Goal: Information Seeking & Learning: Compare options

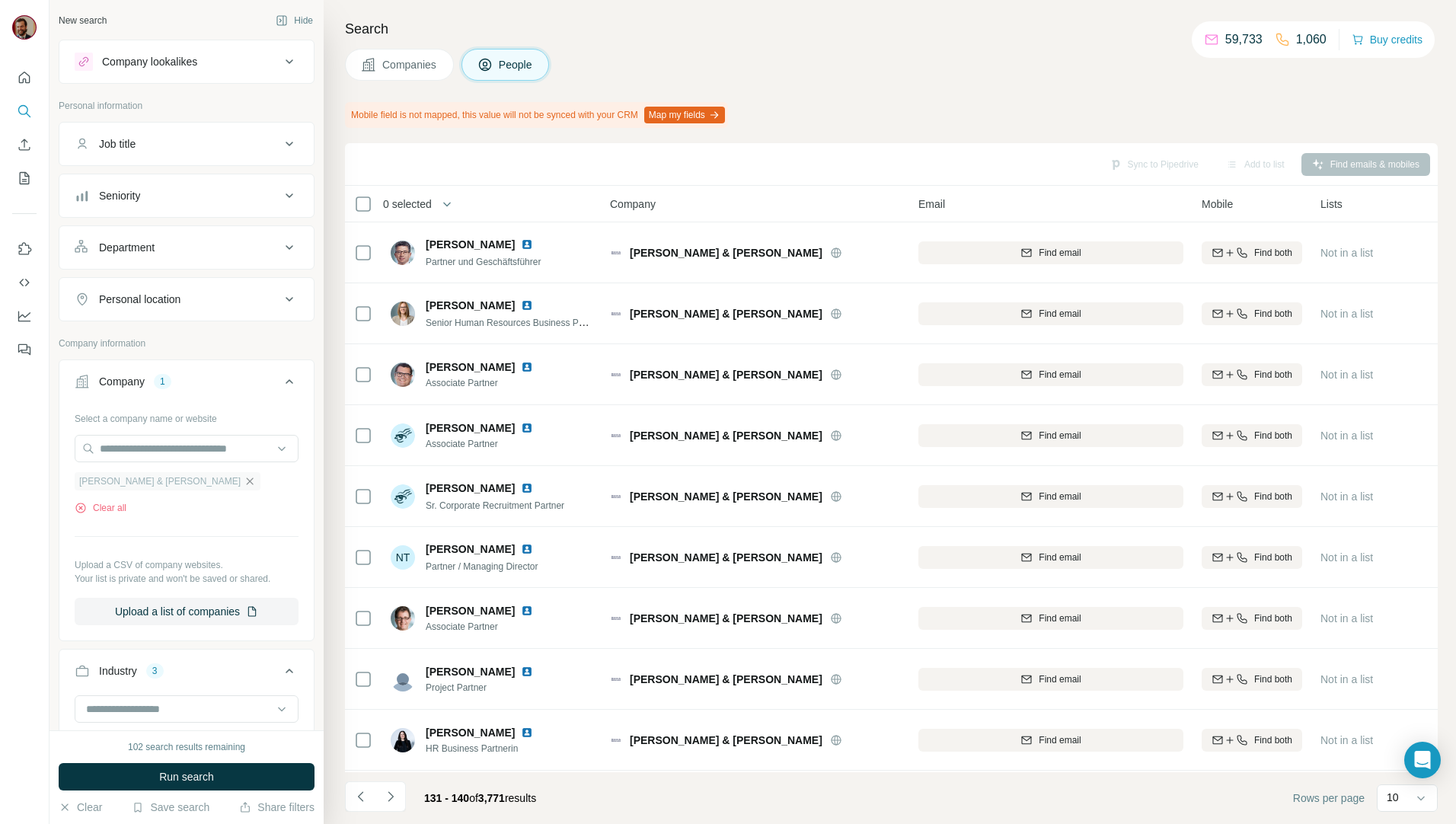
click at [244, 479] on icon "button" at bounding box center [250, 481] width 12 height 12
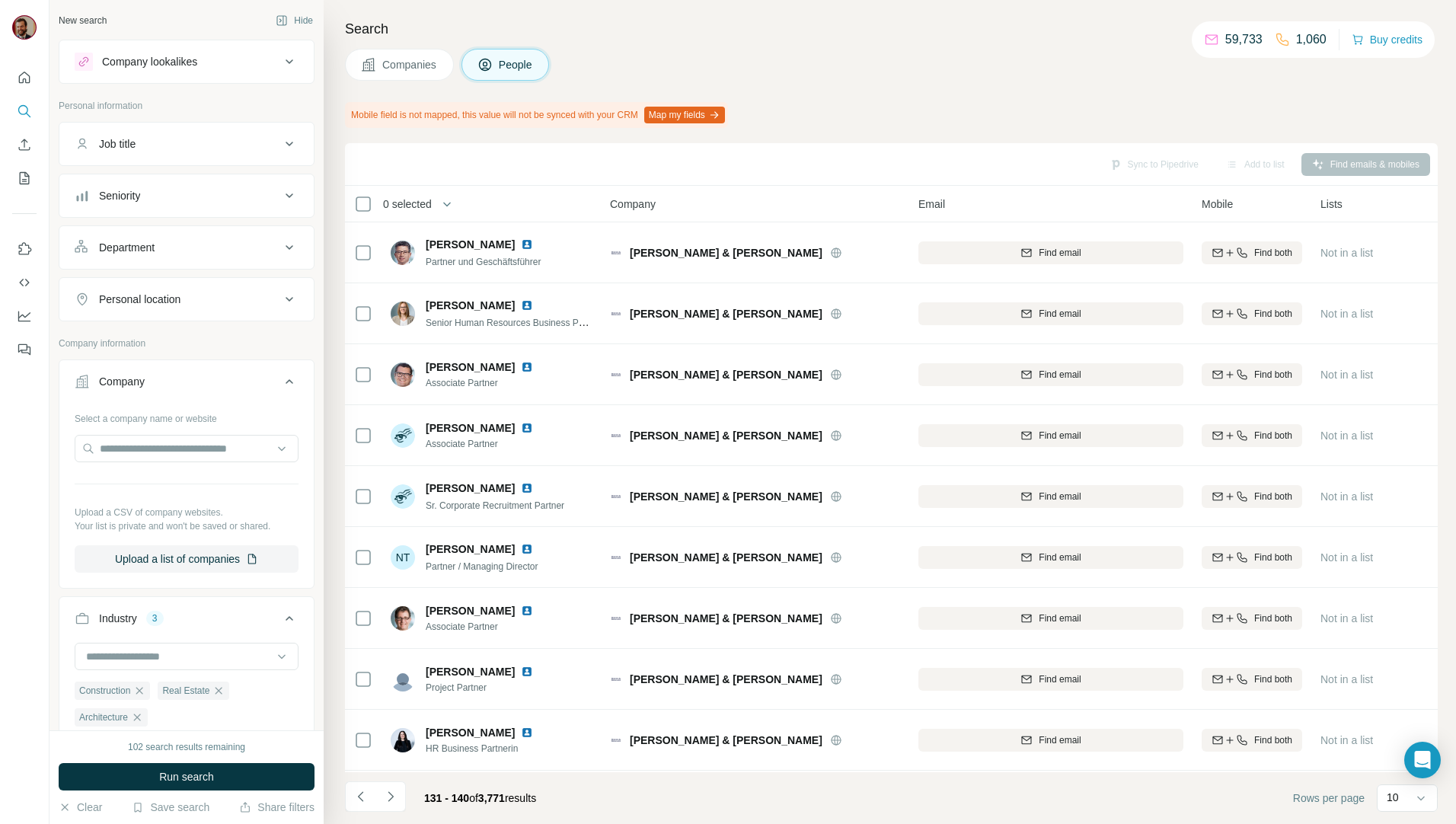
scroll to position [178, 0]
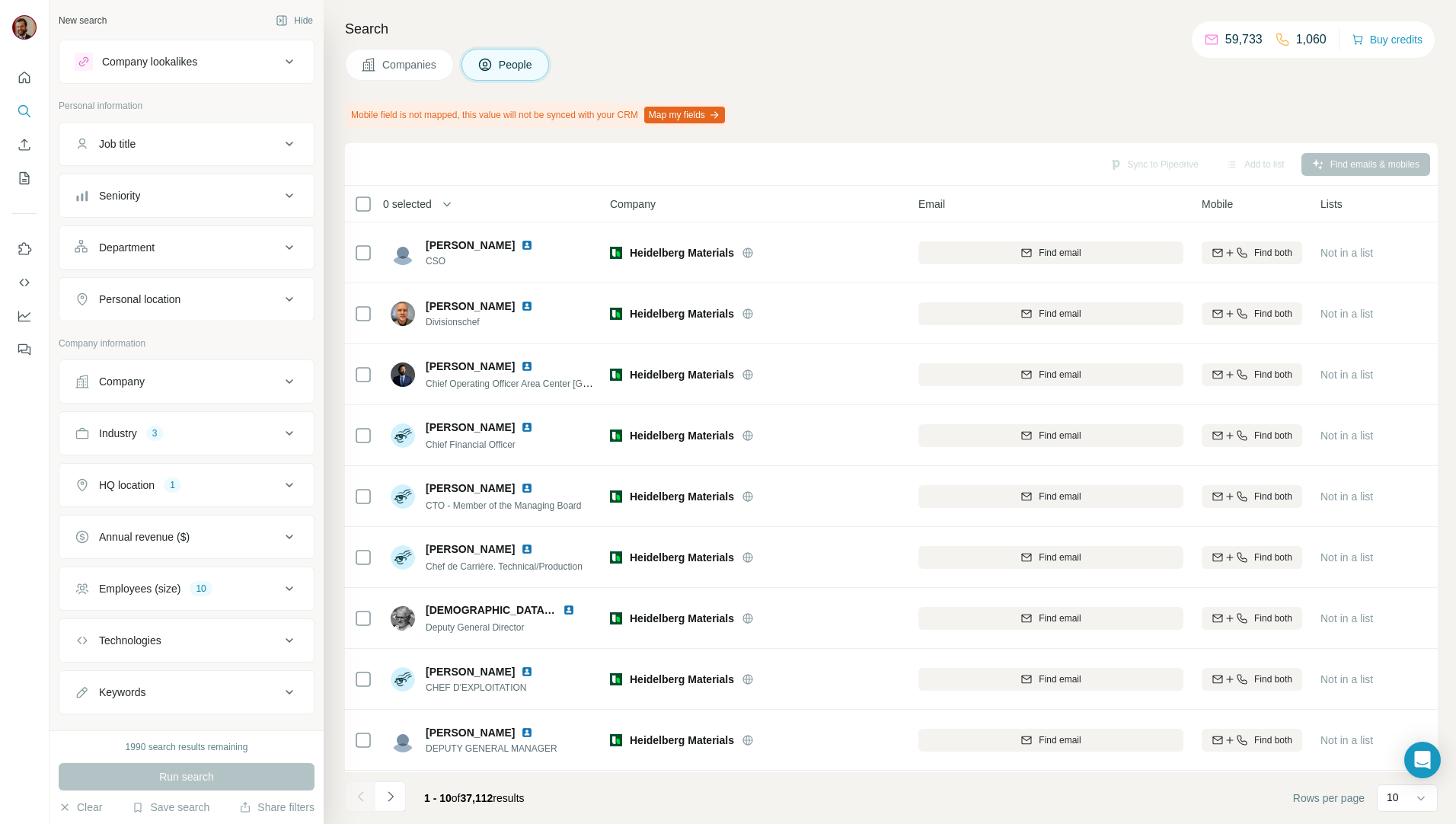
click at [281, 433] on icon at bounding box center [289, 432] width 18 height 18
click at [138, 539] on icon "button" at bounding box center [137, 533] width 12 height 12
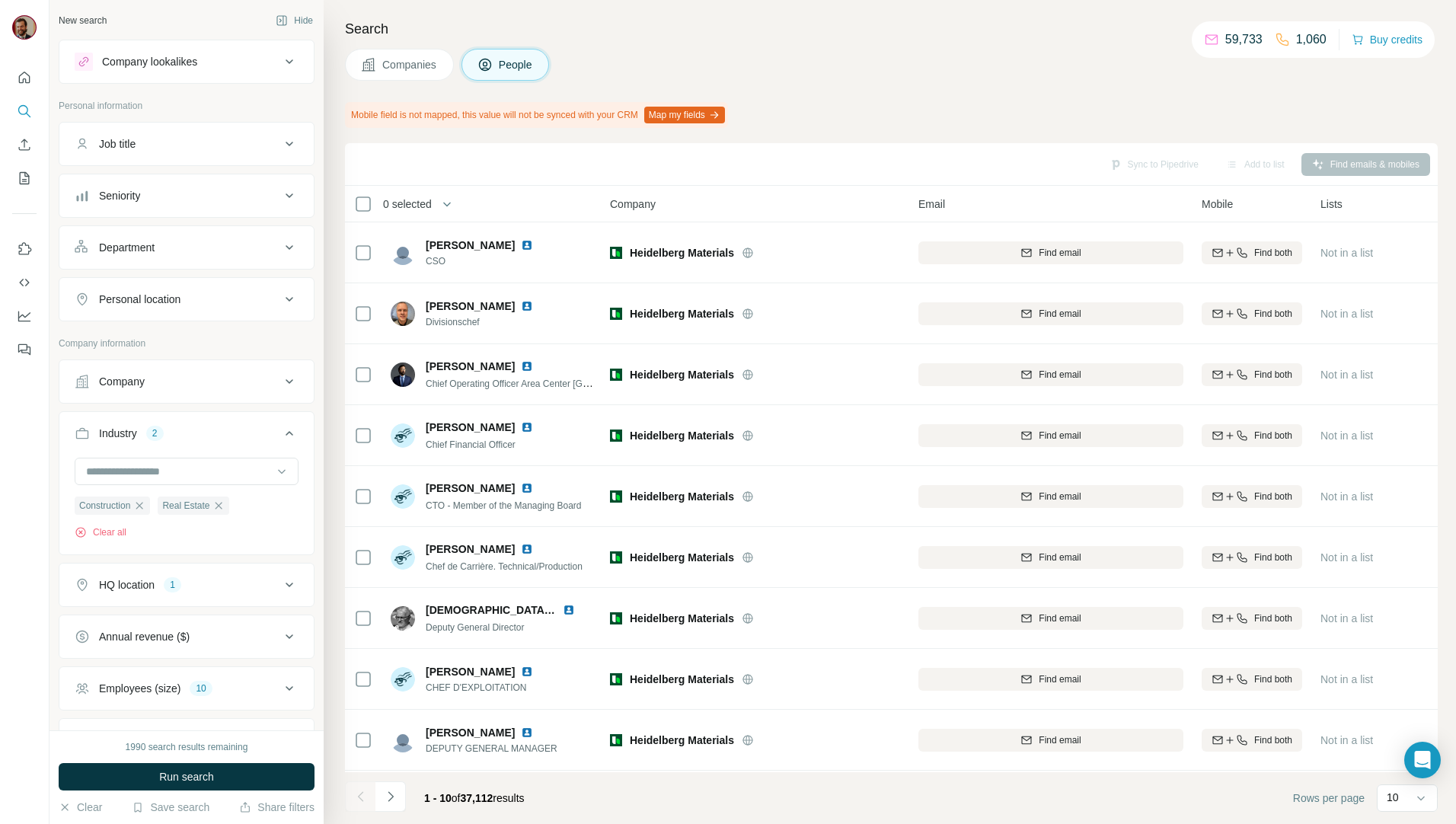
drag, startPoint x: 140, startPoint y: 520, endPoint x: 176, endPoint y: 510, distance: 37.4
click at [140, 509] on icon "button" at bounding box center [139, 506] width 12 height 12
click at [142, 506] on icon "button" at bounding box center [136, 506] width 12 height 12
click at [280, 532] on icon at bounding box center [289, 530] width 18 height 18
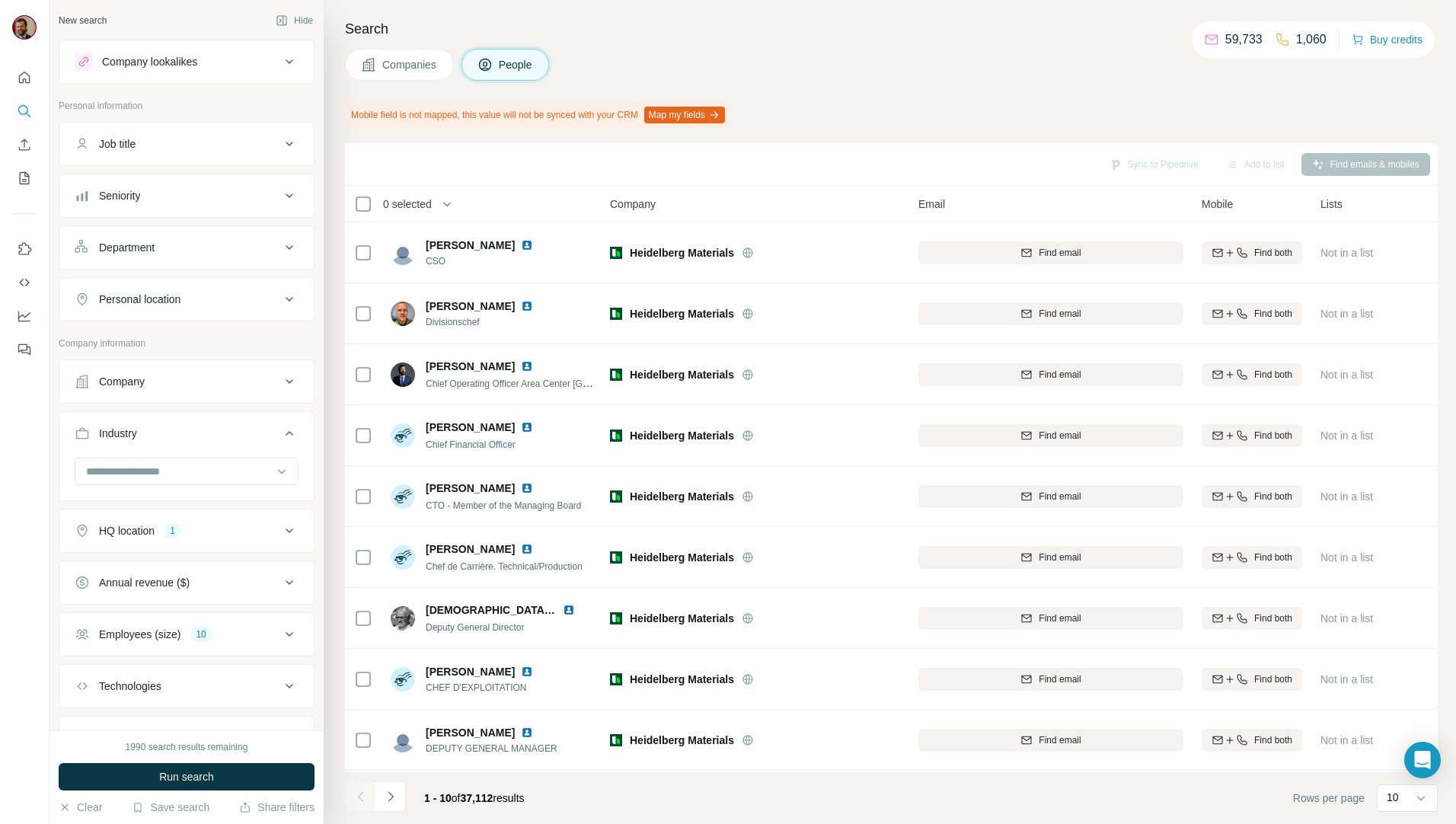
click at [220, 378] on div "Company" at bounding box center [178, 381] width 205 height 15
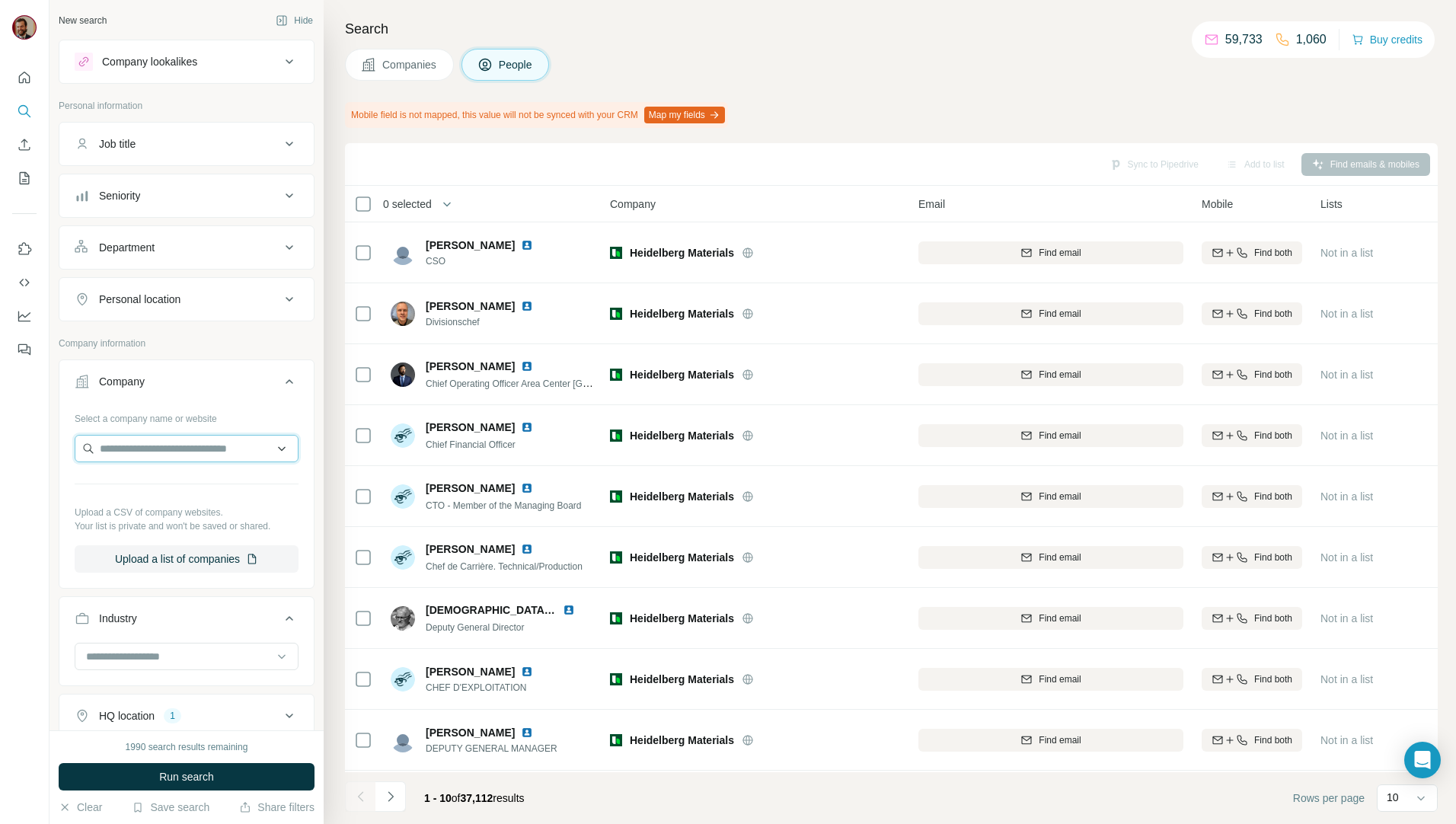
click at [201, 449] on input "text" at bounding box center [186, 448] width 224 height 27
type input "*"
type input "**********"
click at [191, 531] on p "Architekten" at bounding box center [155, 523] width 73 height 15
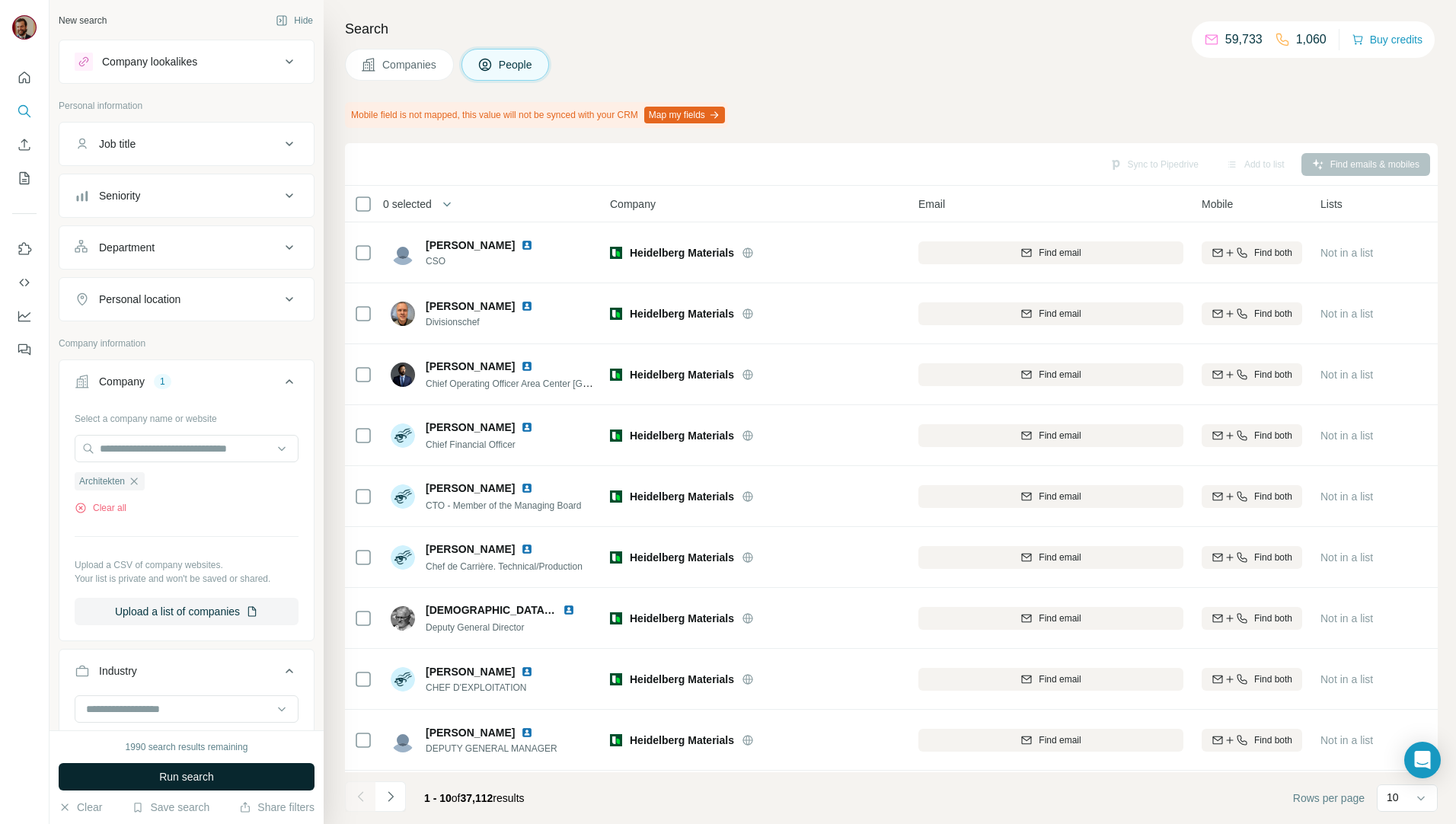
click at [191, 772] on span "Run search" at bounding box center [186, 776] width 55 height 15
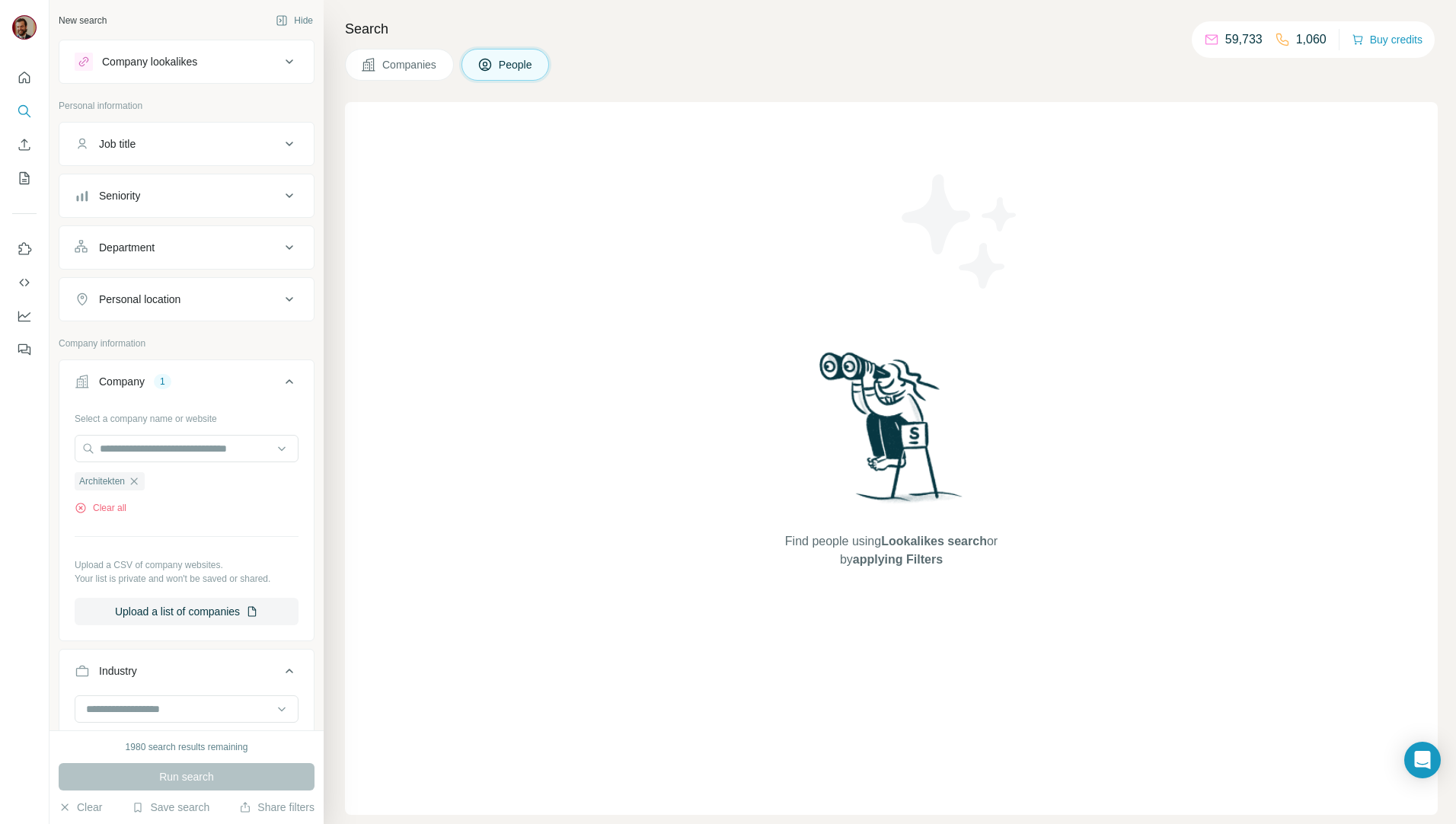
click at [418, 63] on span "Companies" at bounding box center [410, 64] width 56 height 15
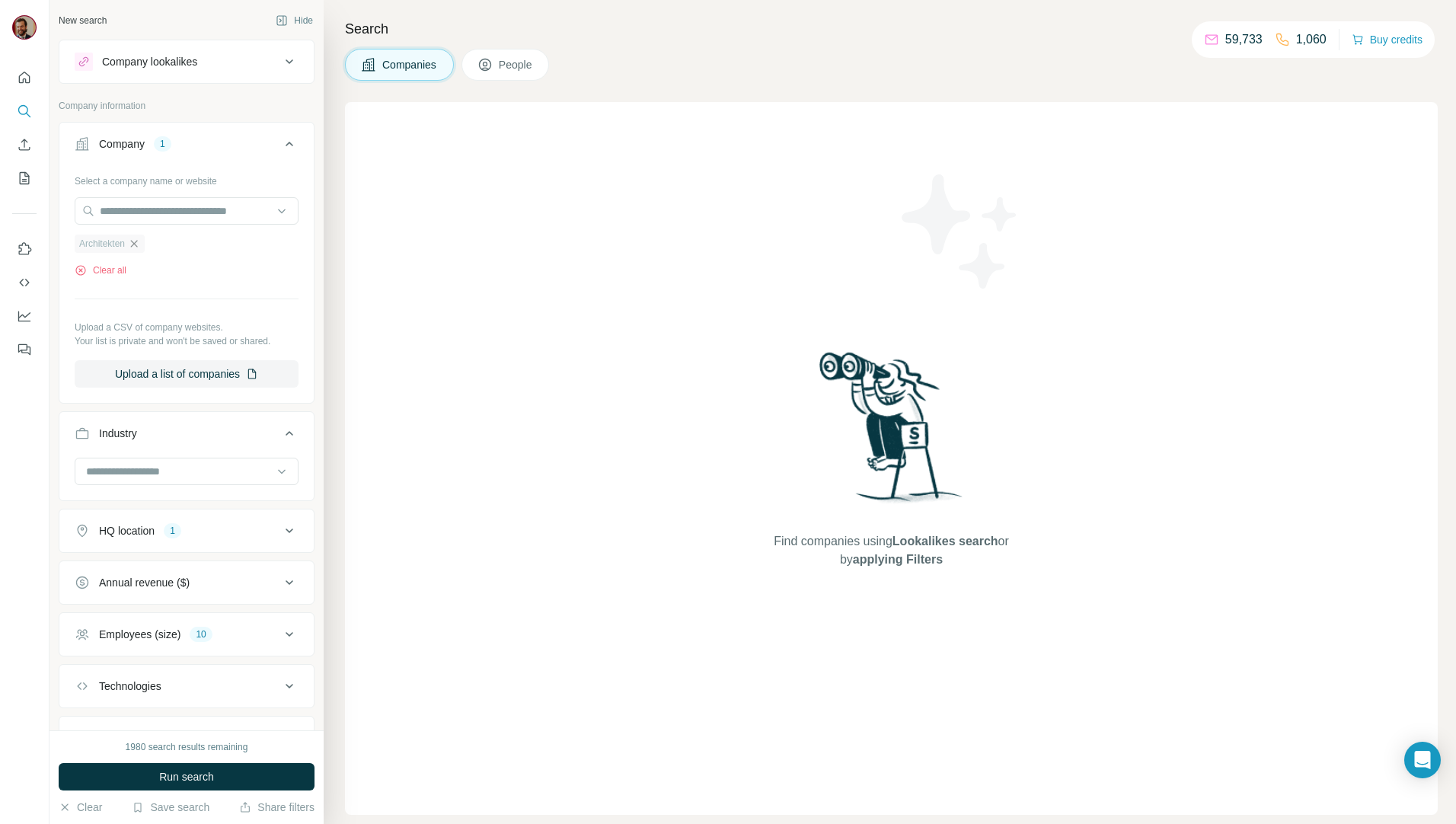
click at [137, 246] on icon "button" at bounding box center [134, 244] width 7 height 7
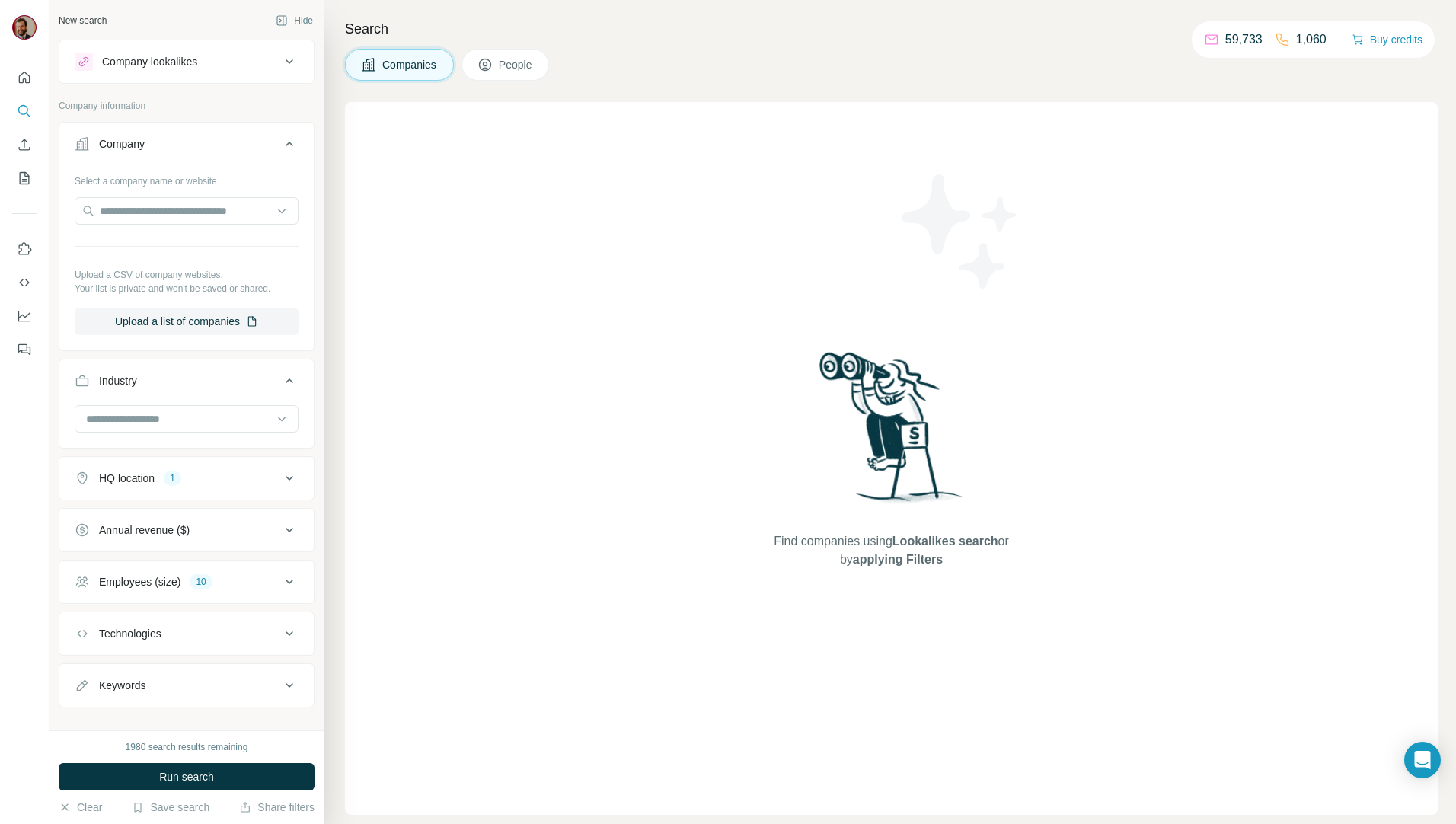
click at [240, 62] on div "Company lookalikes" at bounding box center [178, 61] width 205 height 18
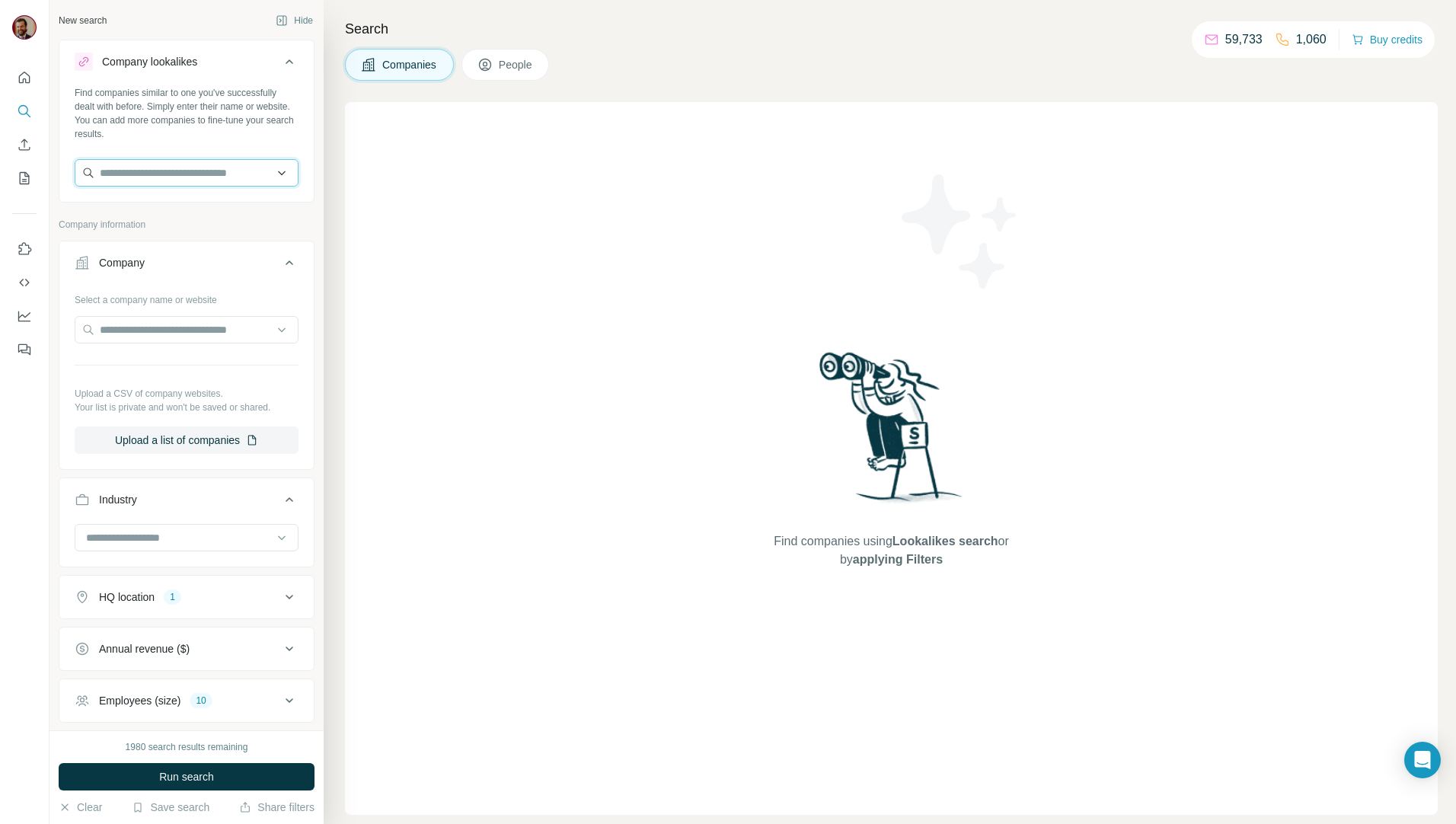
click at [185, 175] on input "text" at bounding box center [186, 172] width 224 height 27
type input "**********"
click at [191, 228] on p "fritzen28-architekten.de" at bounding box center [155, 222] width 73 height 14
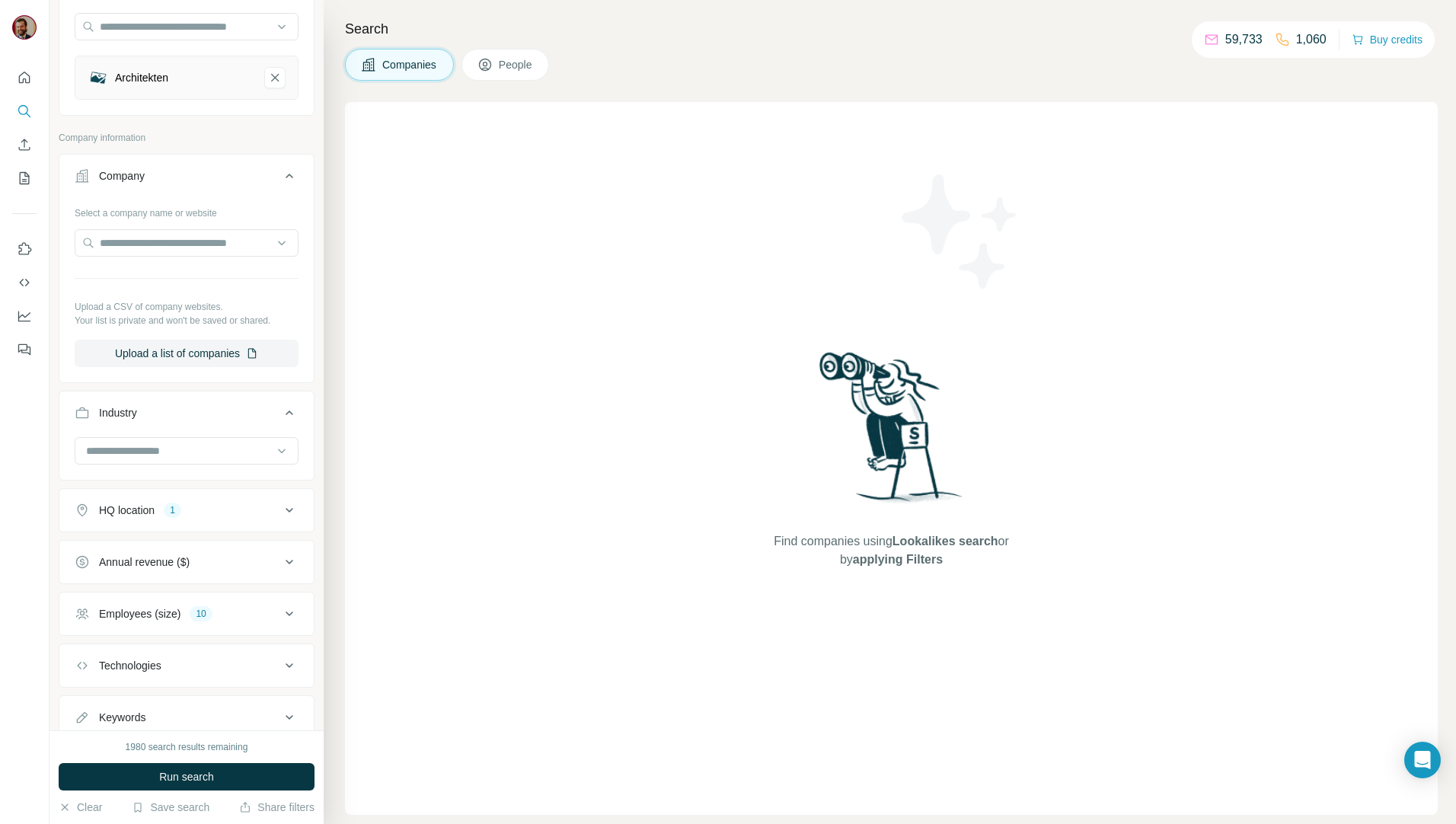
scroll to position [198, 0]
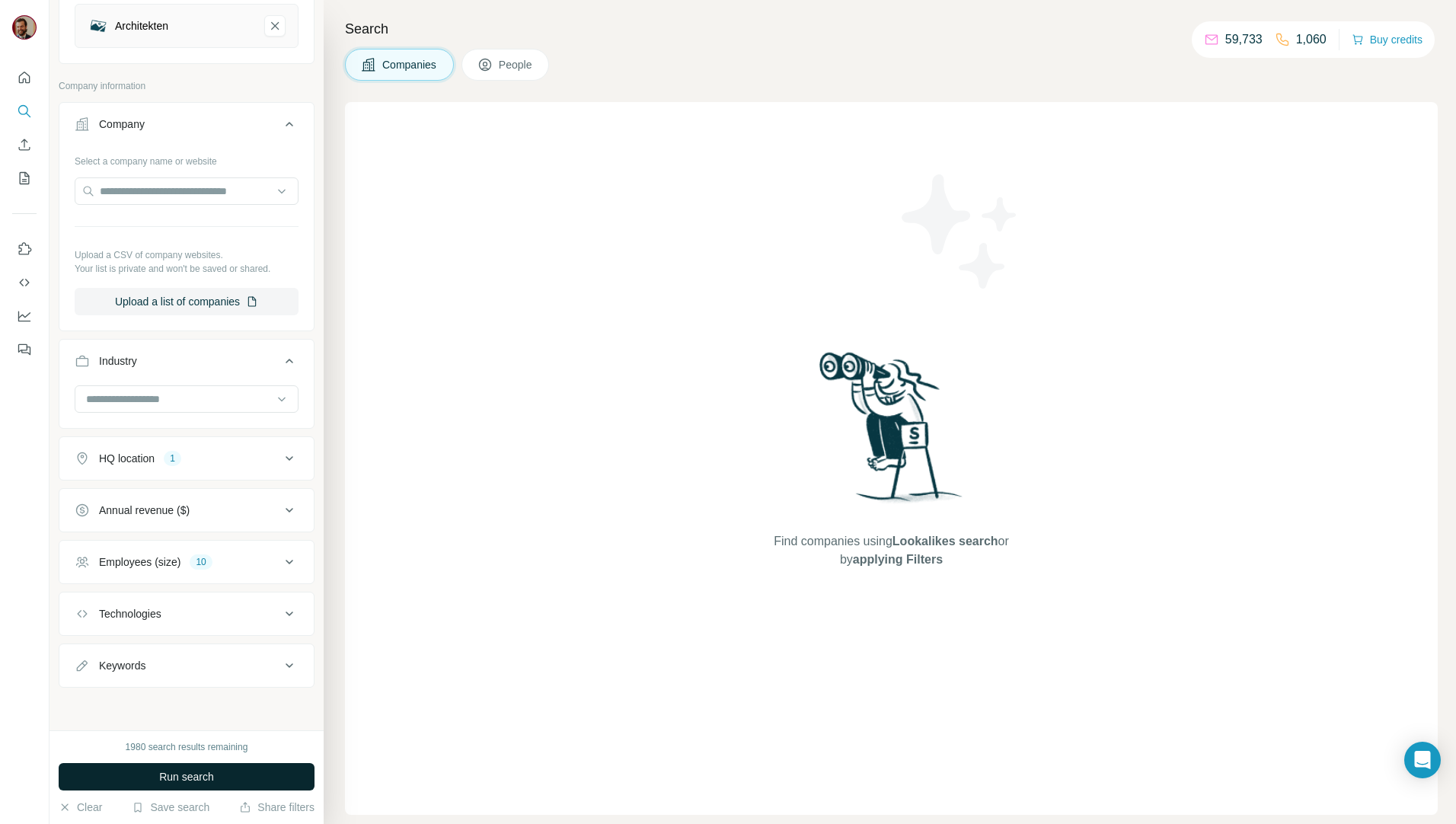
click at [185, 774] on span "Run search" at bounding box center [186, 776] width 55 height 15
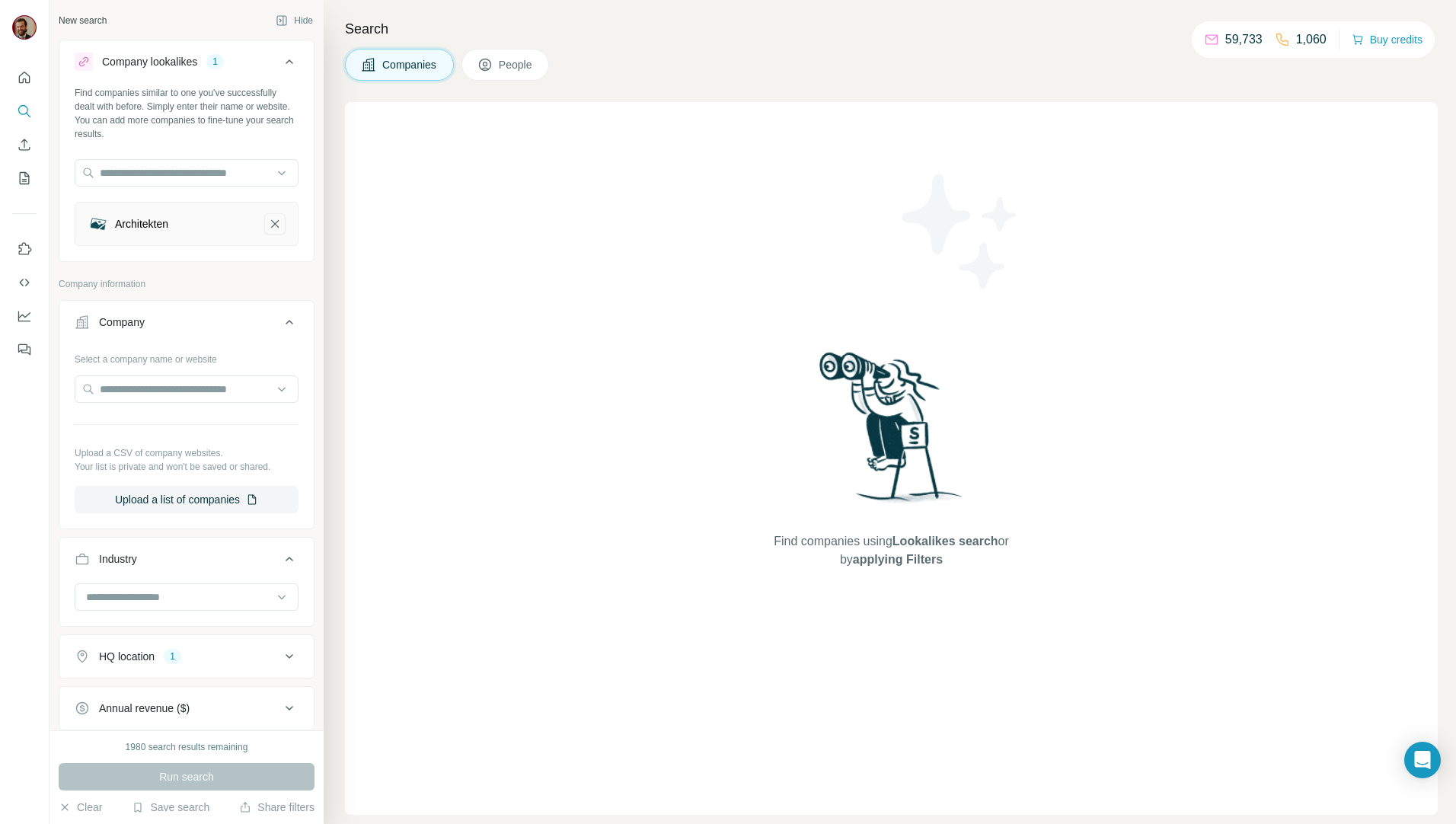
click at [272, 218] on button "Architekten-remove-button" at bounding box center [275, 224] width 21 height 21
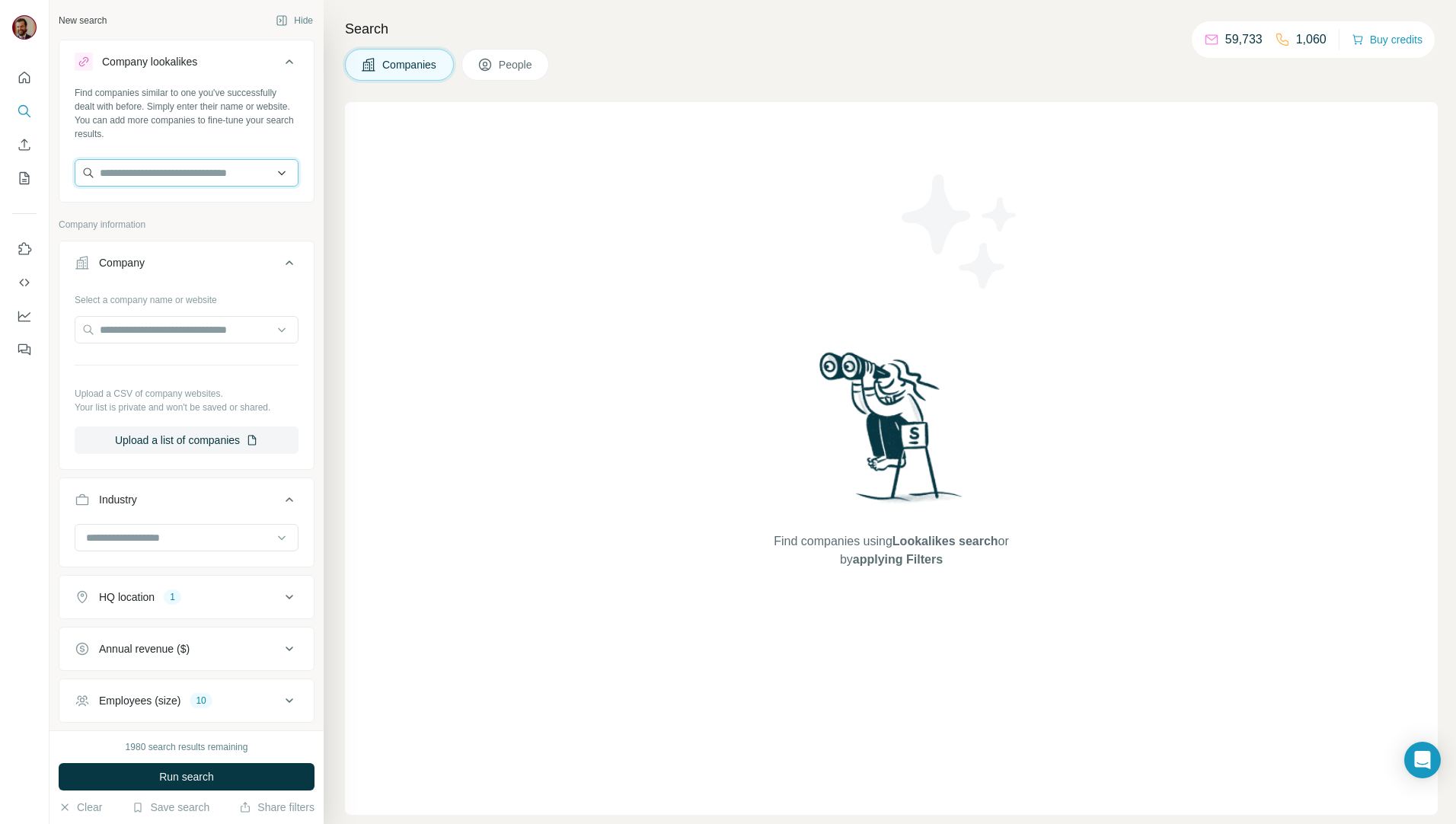
click at [155, 181] on input "text" at bounding box center [186, 172] width 224 height 27
type input "**********"
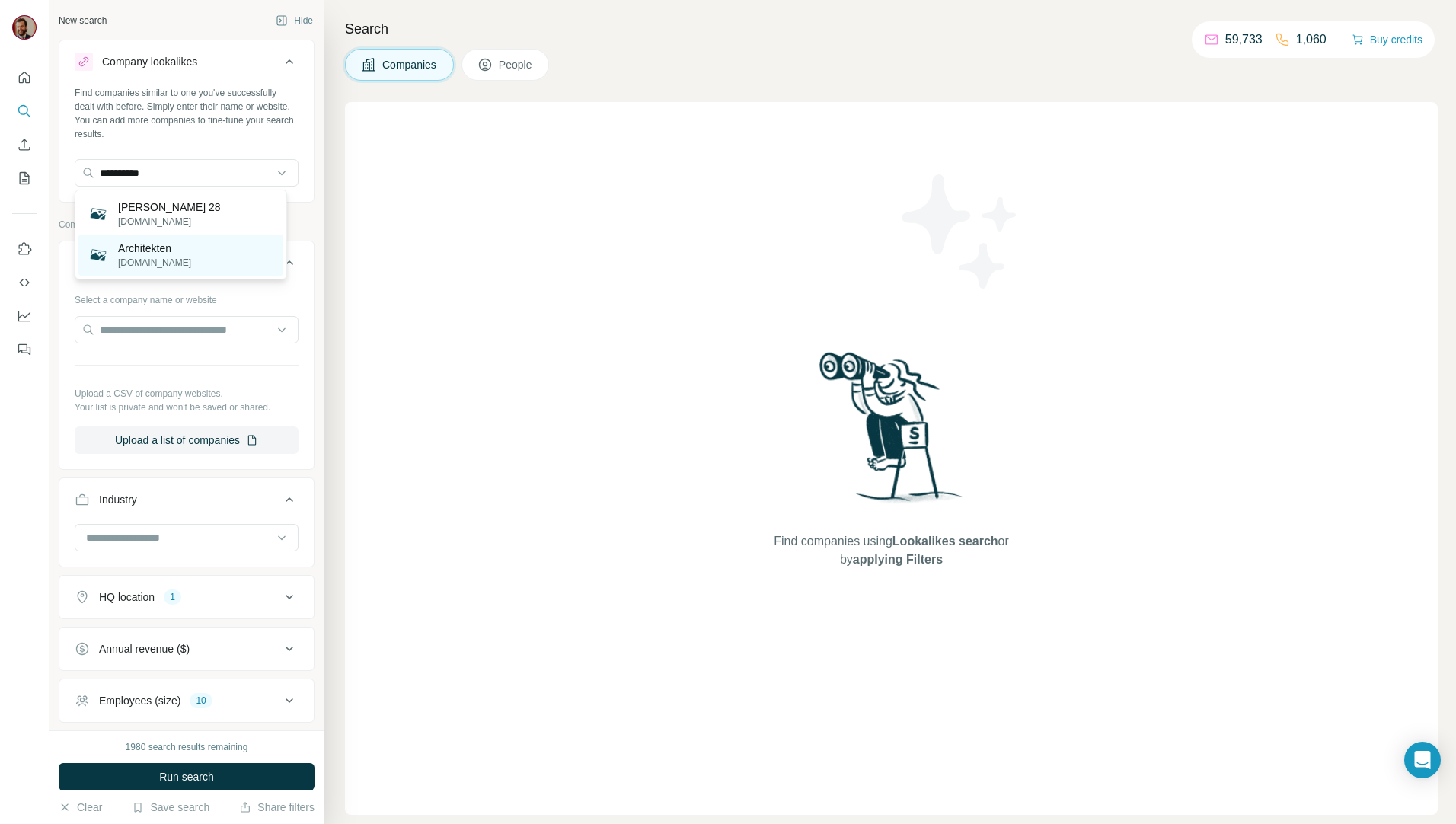
click at [170, 258] on p "fritzen28-architekten.de" at bounding box center [155, 263] width 73 height 14
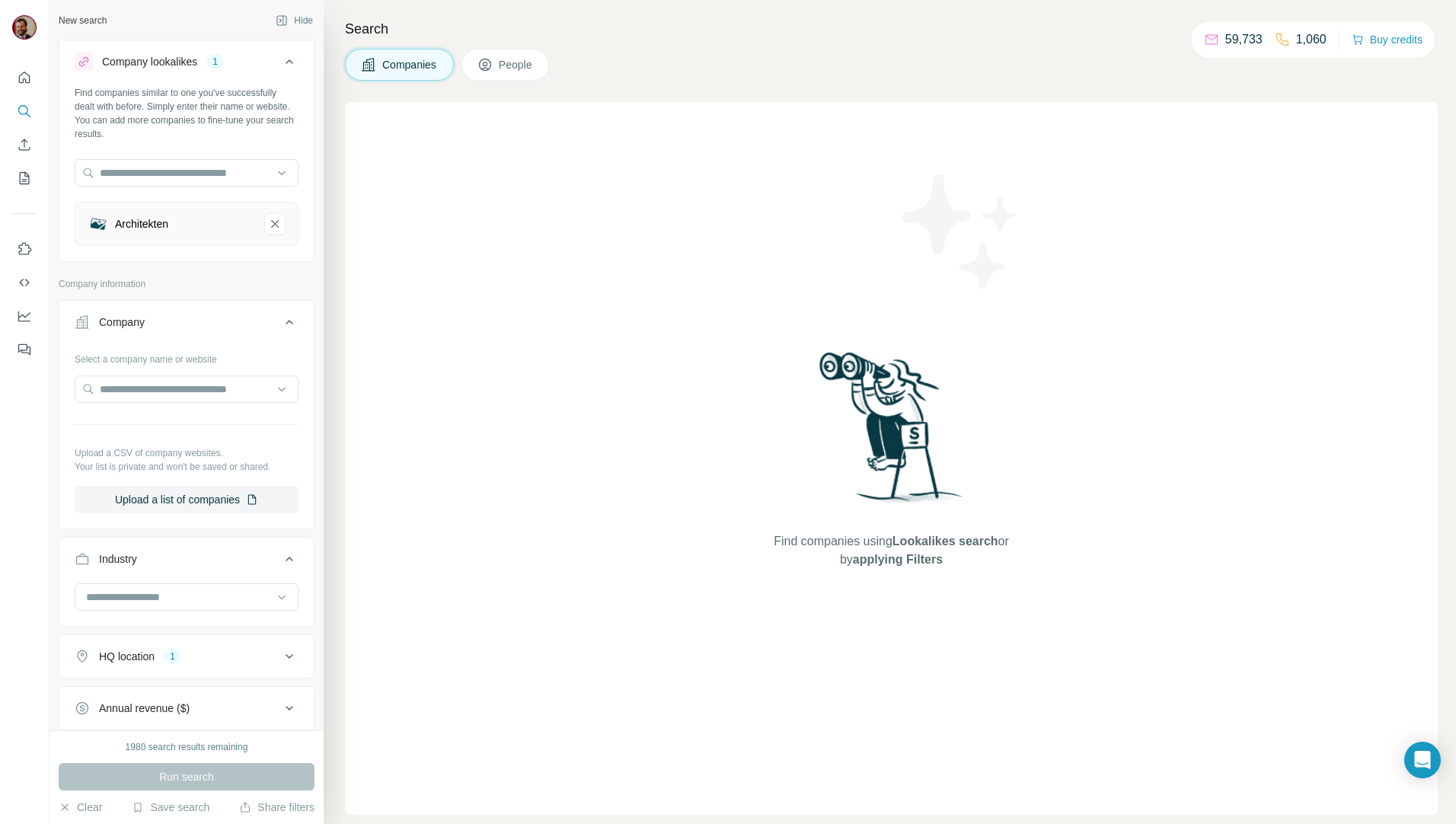
scroll to position [198, 0]
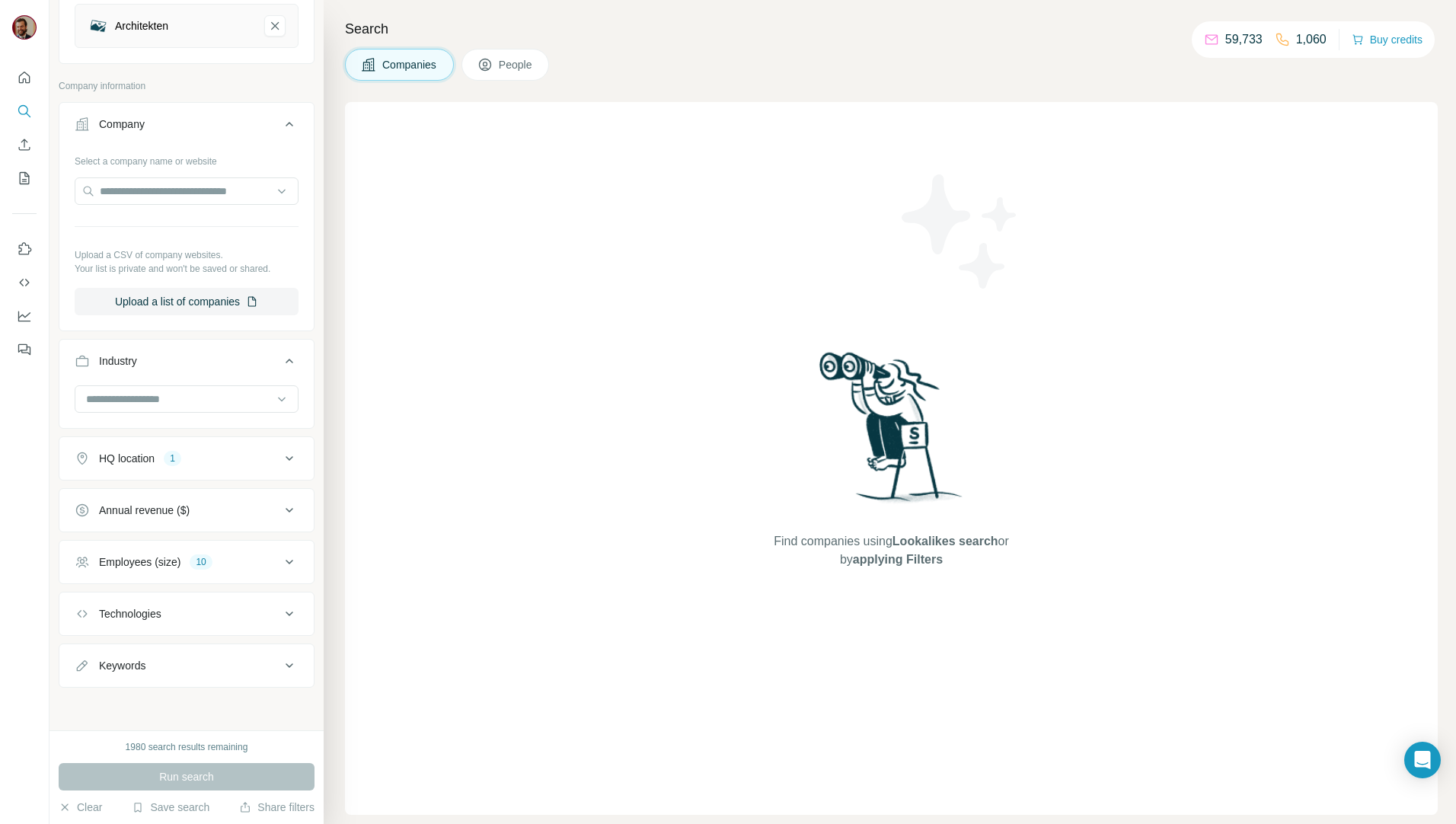
click at [198, 464] on div "HQ location 1" at bounding box center [178, 458] width 205 height 15
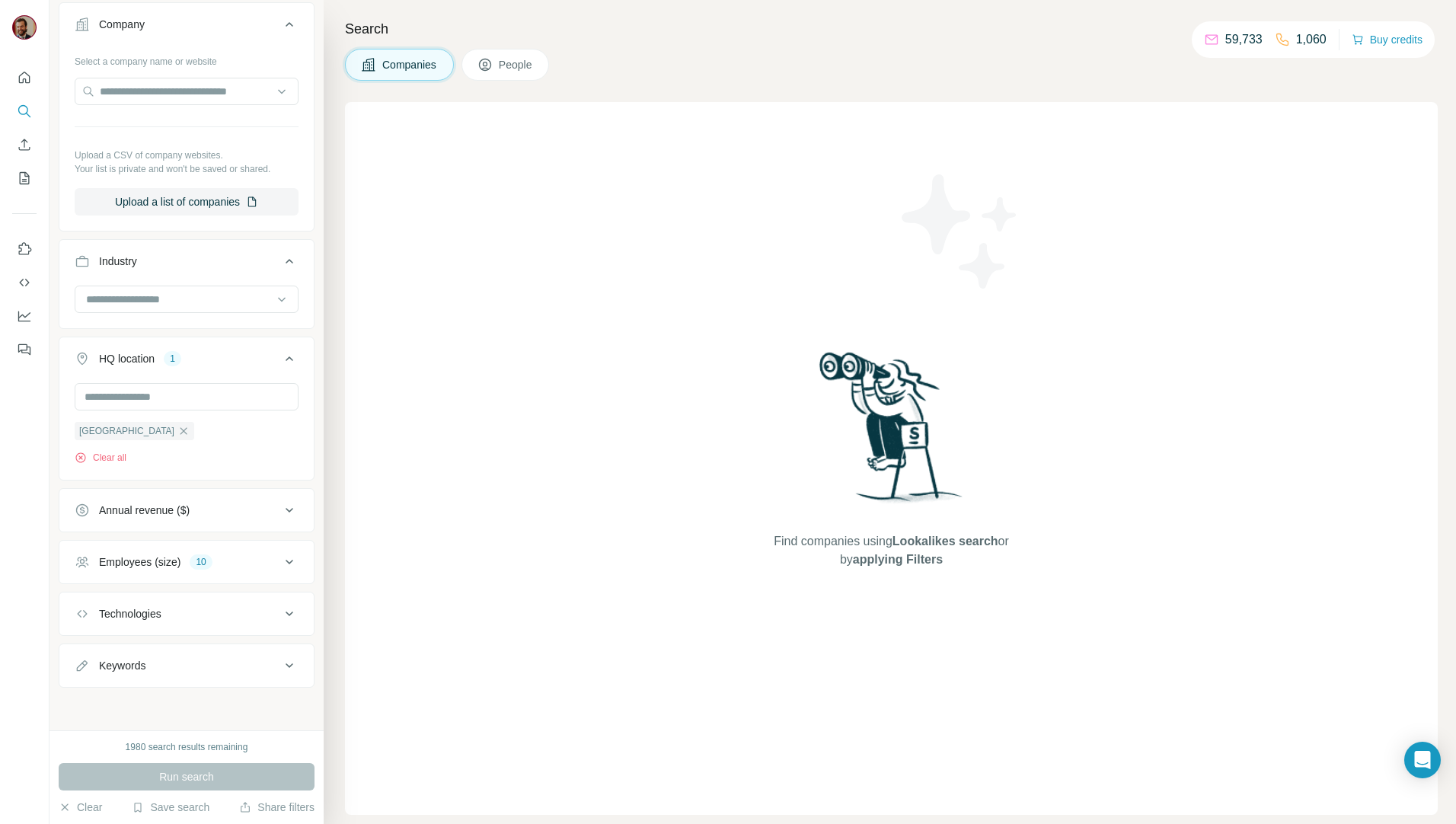
drag, startPoint x: 174, startPoint y: 434, endPoint x: 213, endPoint y: 511, distance: 86.3
click at [180, 434] on icon "button" at bounding box center [184, 431] width 7 height 7
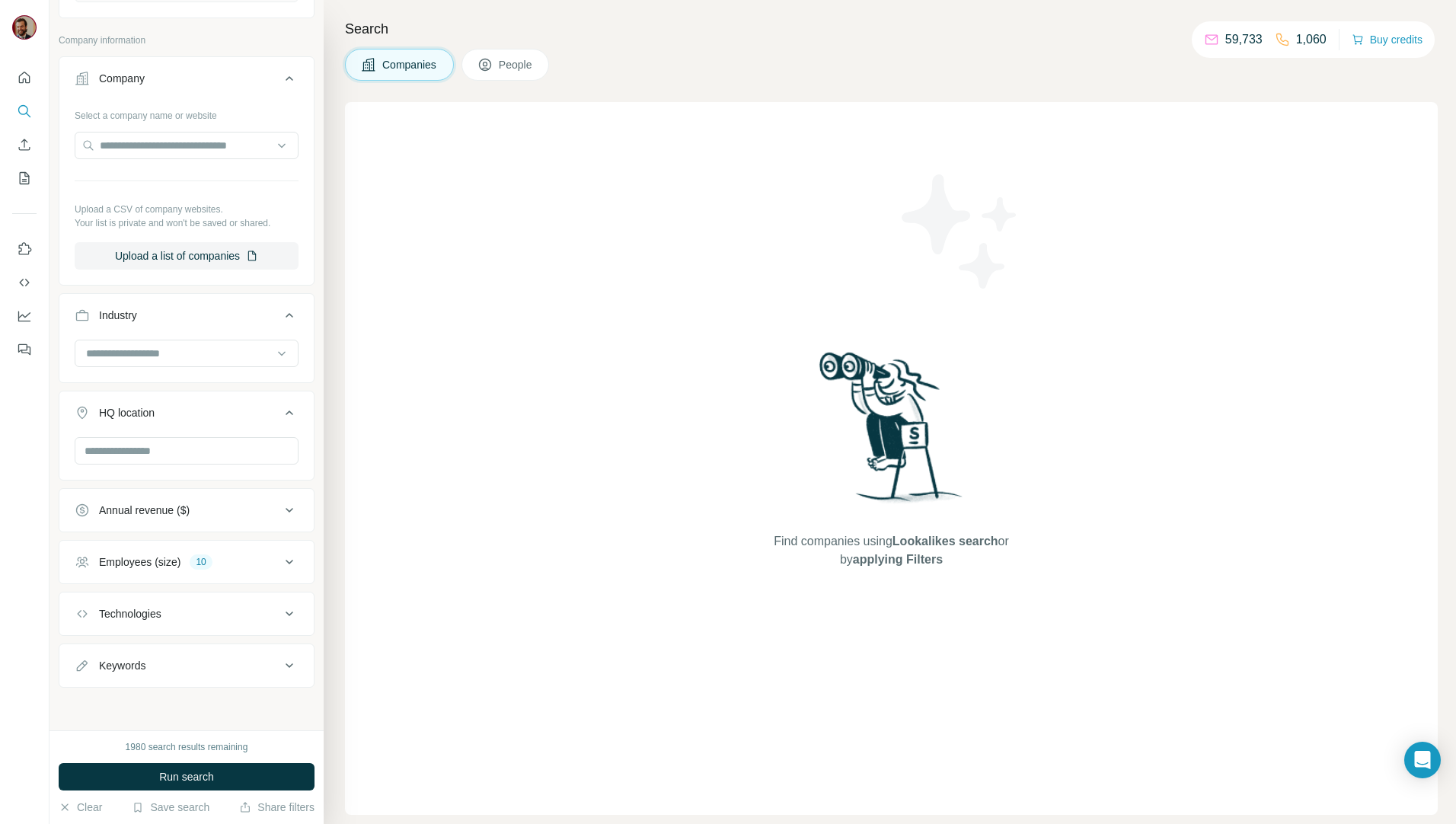
scroll to position [244, 0]
click at [240, 563] on div "Employees (size) 10" at bounding box center [178, 561] width 205 height 15
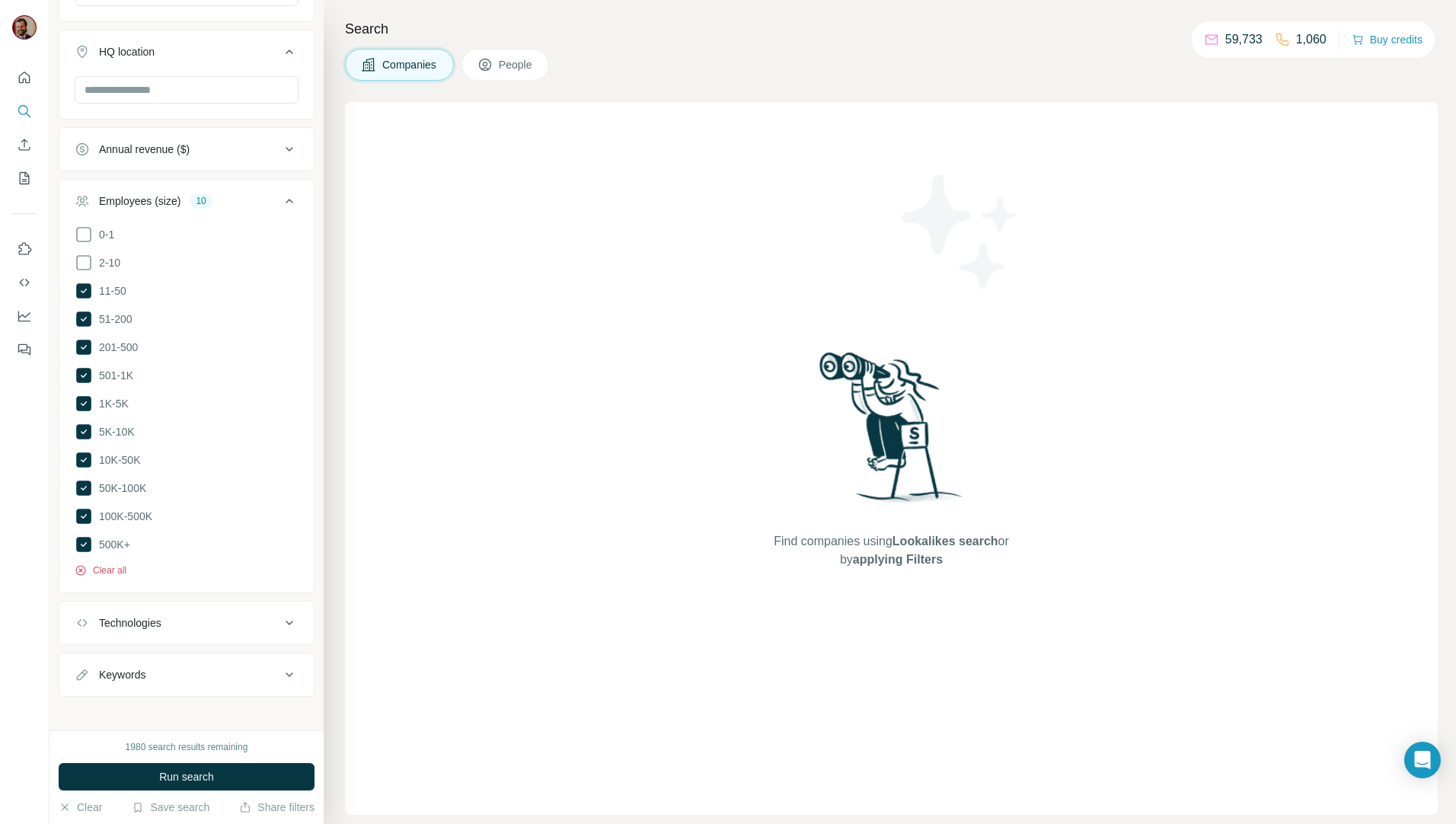
click at [86, 564] on icon "button" at bounding box center [81, 570] width 12 height 12
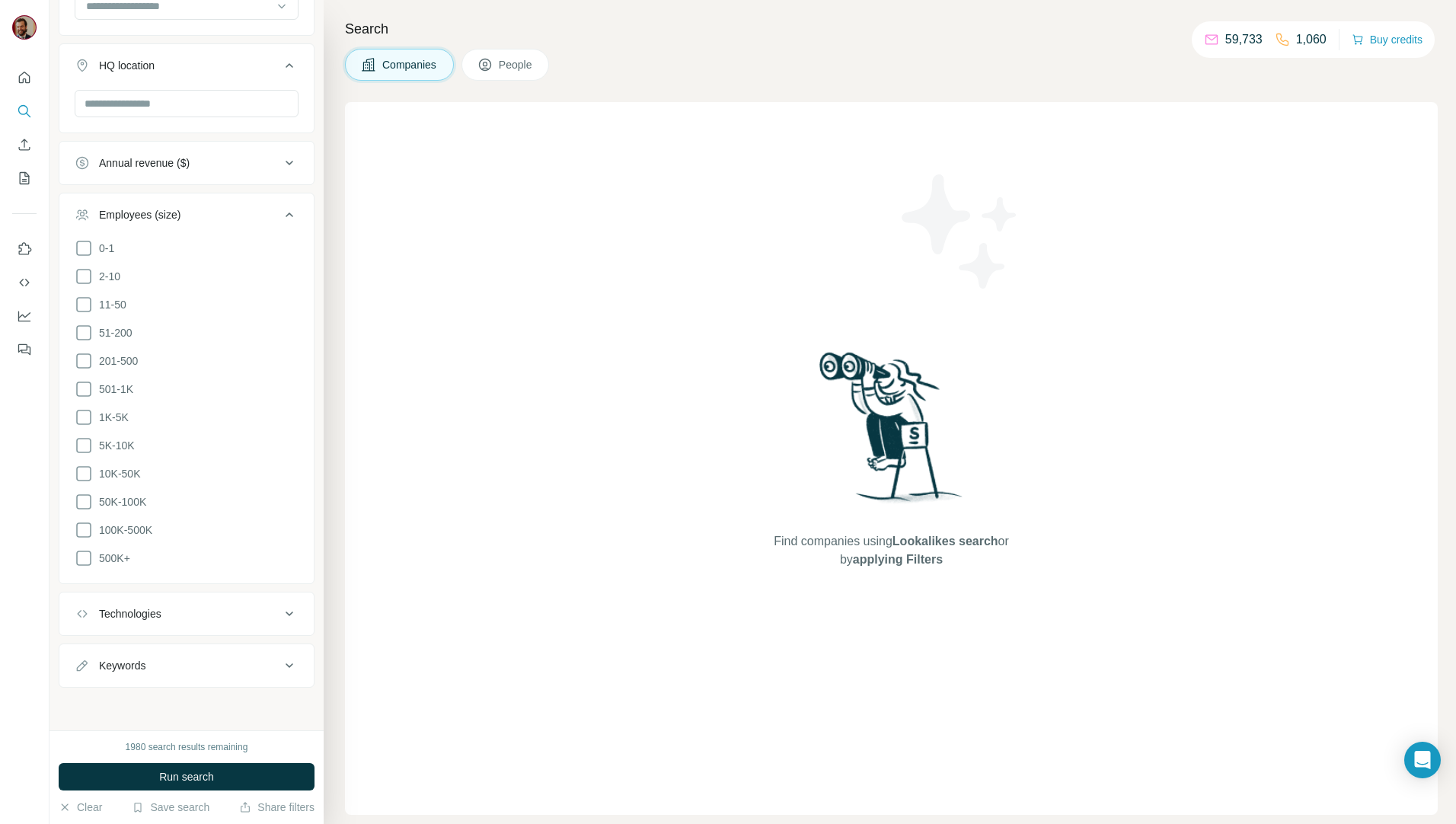
scroll to position [581, 0]
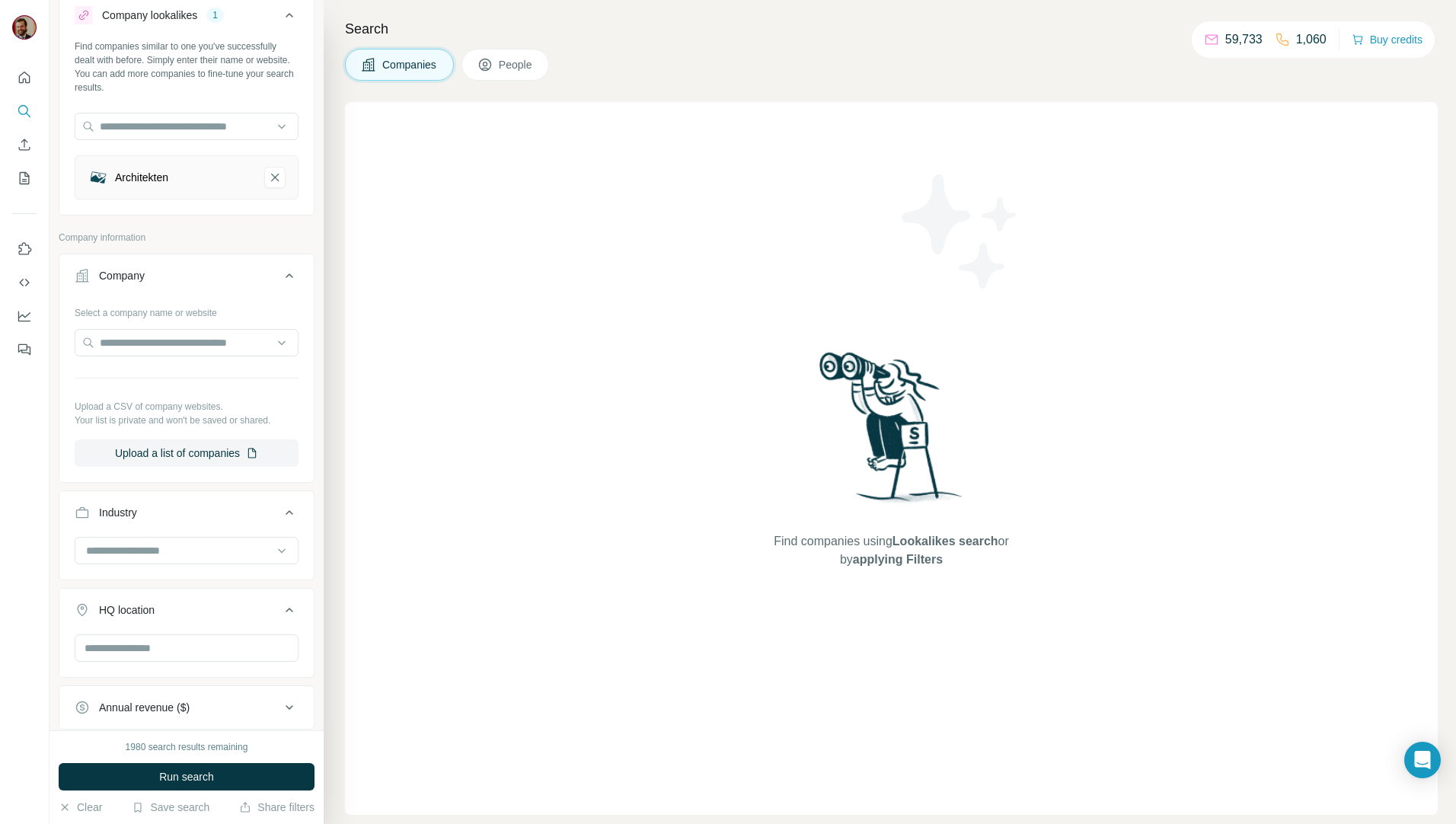
scroll to position [581, 0]
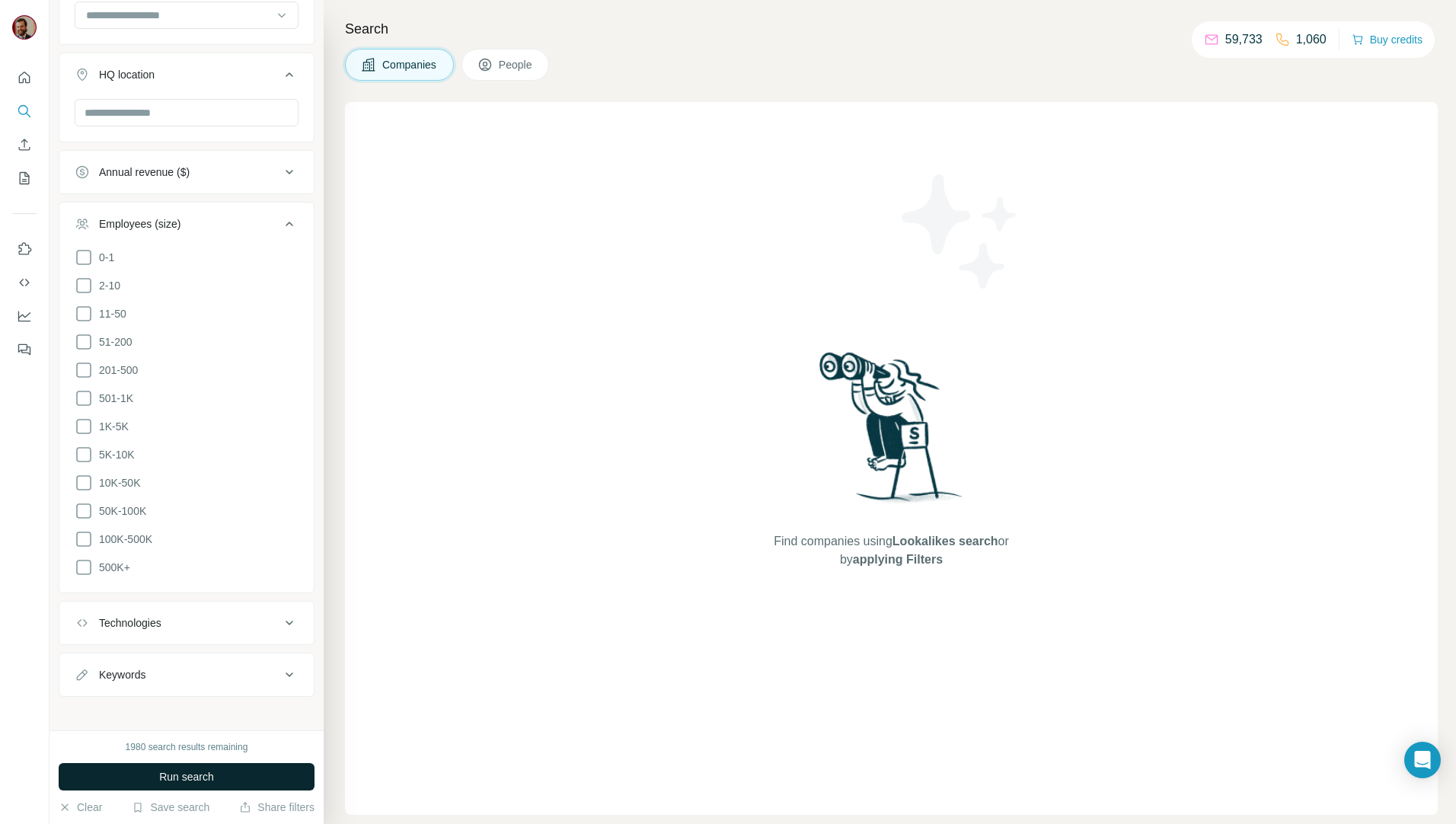
click at [198, 776] on span "Run search" at bounding box center [186, 776] width 55 height 15
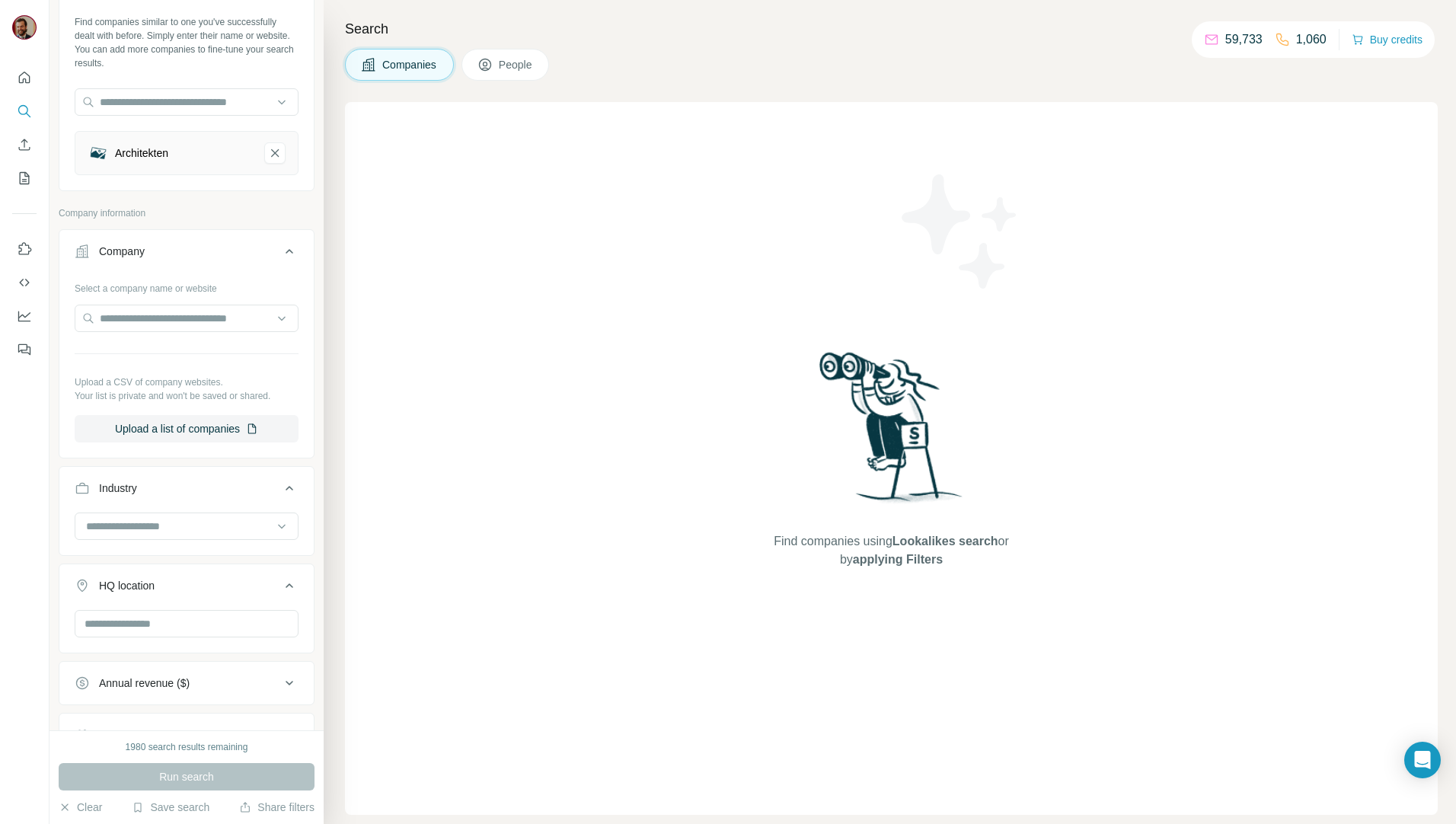
scroll to position [0, 0]
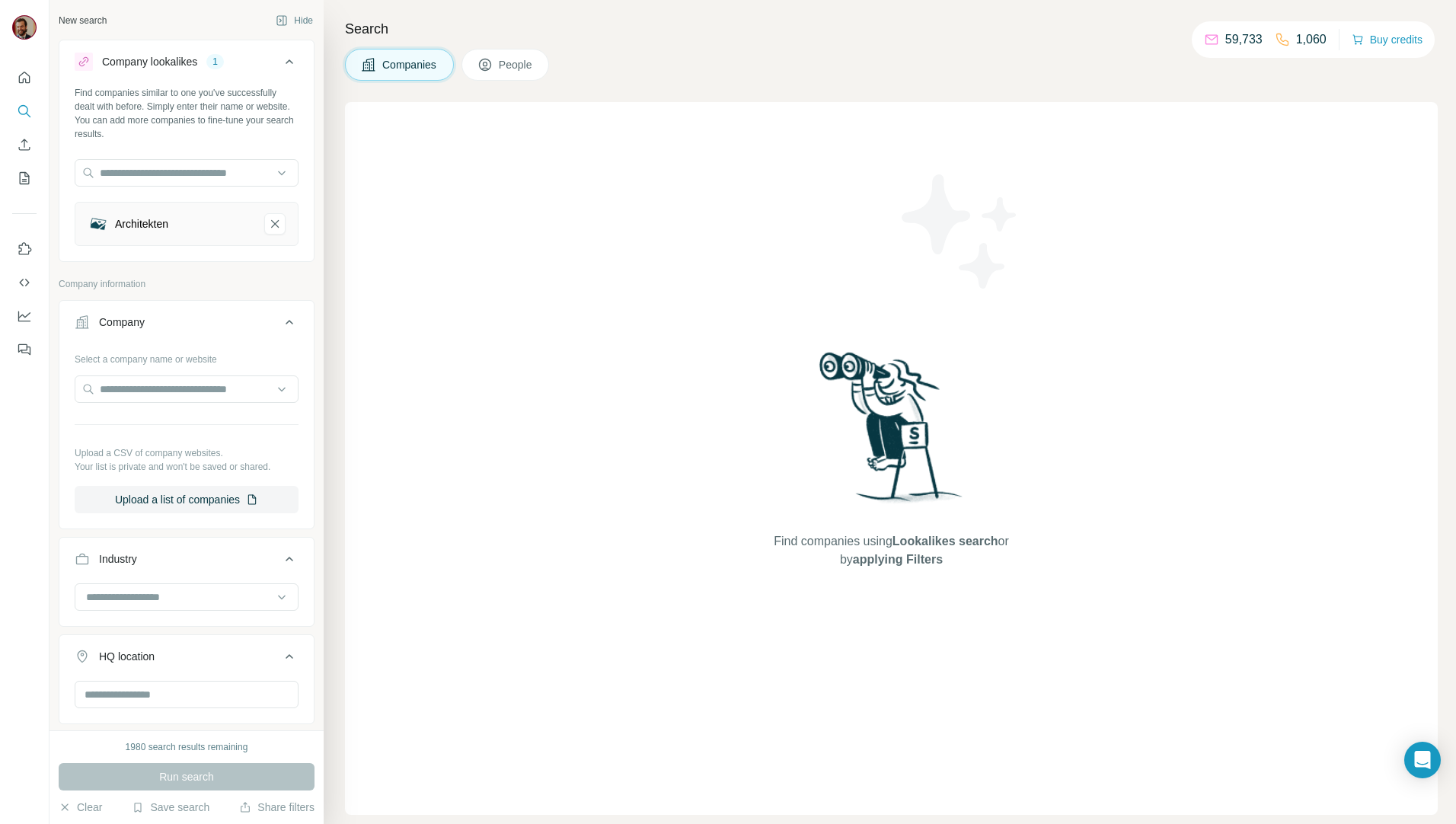
click at [180, 222] on div "Architekten" at bounding box center [170, 224] width 164 height 21
click at [271, 222] on icon "Architekten-remove-button" at bounding box center [274, 224] width 8 height 8
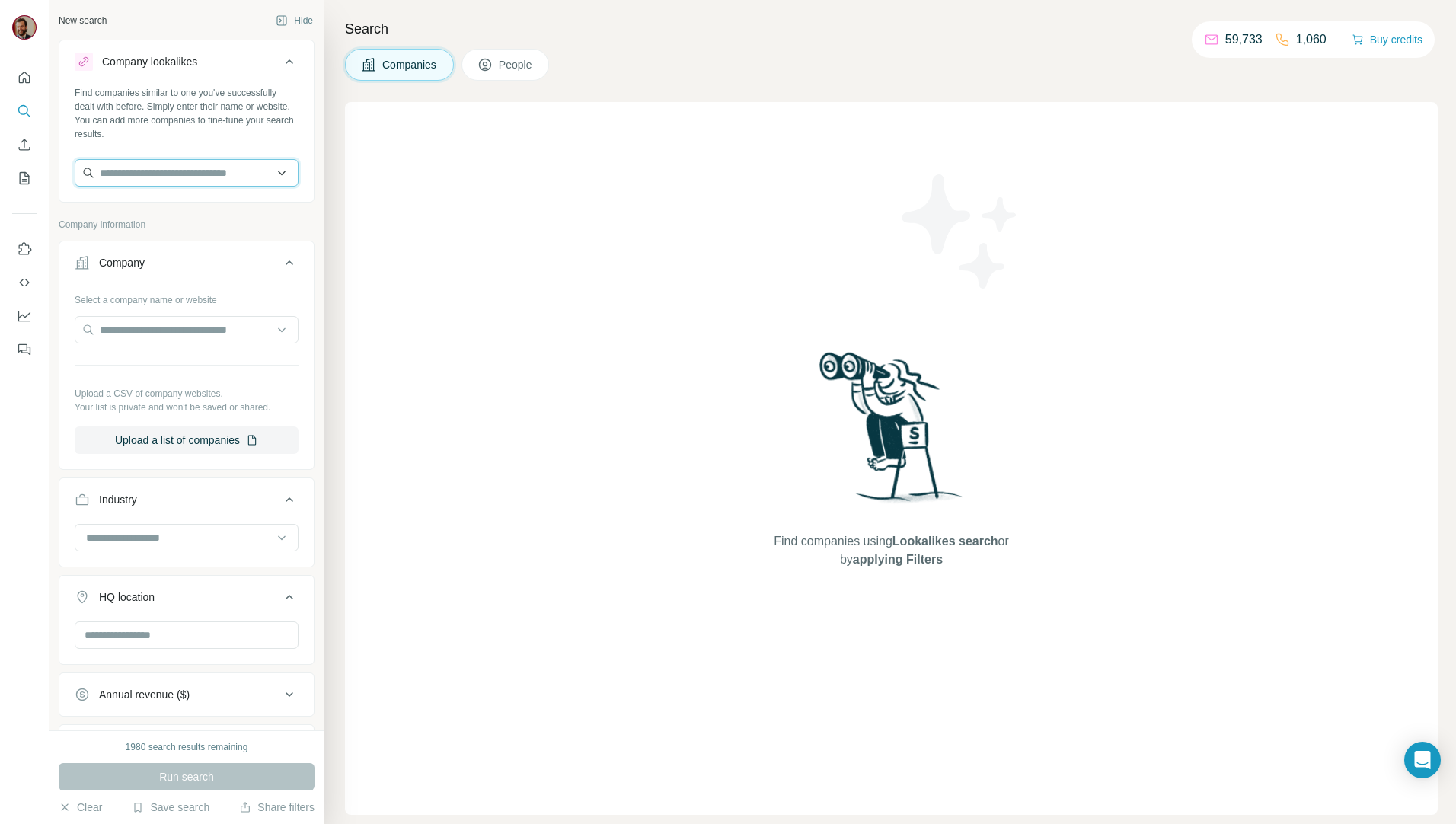
click at [171, 175] on input "text" at bounding box center [186, 172] width 224 height 27
type input "**********"
click at [202, 231] on div "Hippmann Architekten BDA hippmann-architekten.de" at bounding box center [180, 213] width 205 height 41
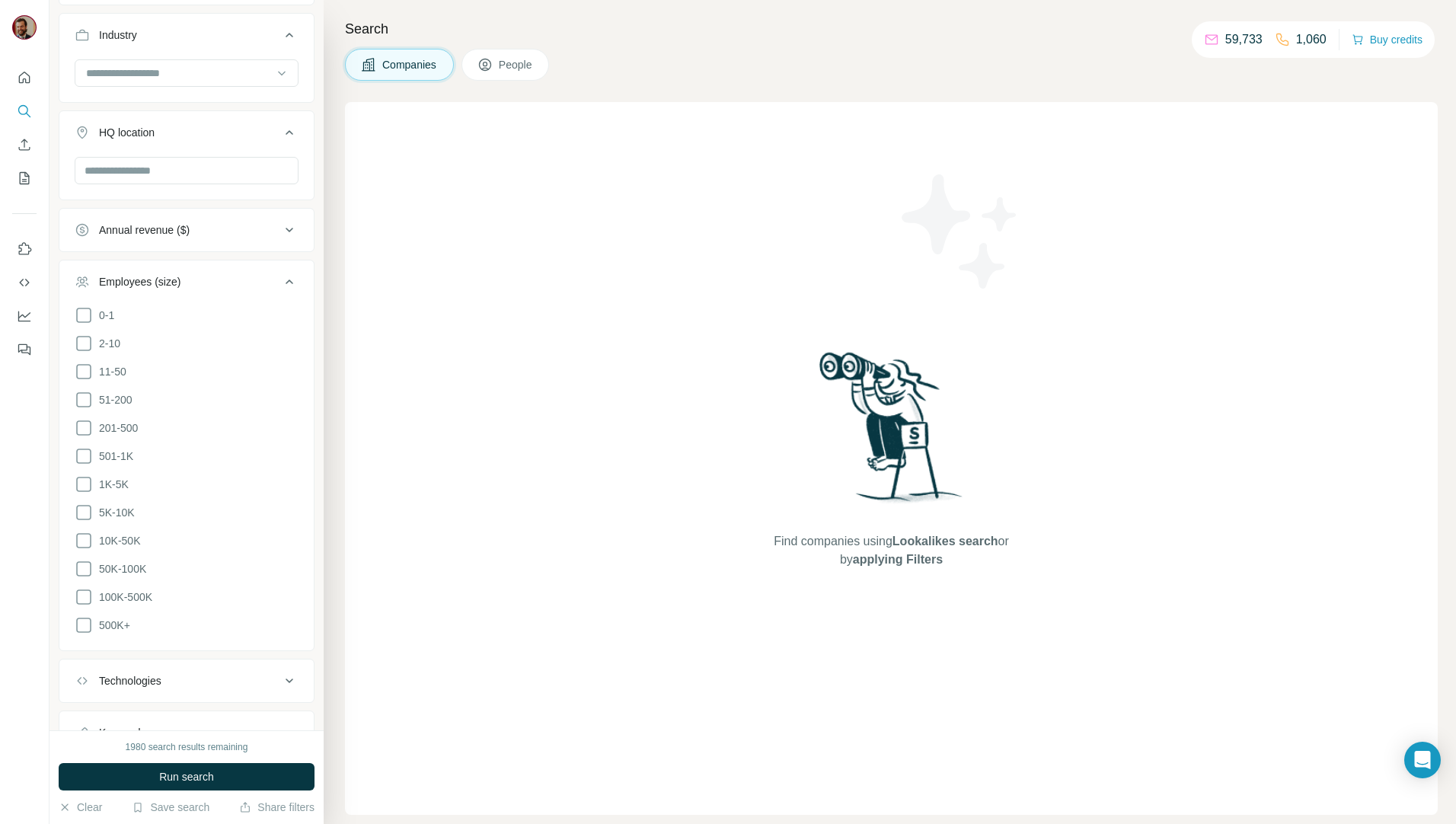
scroll to position [533, 0]
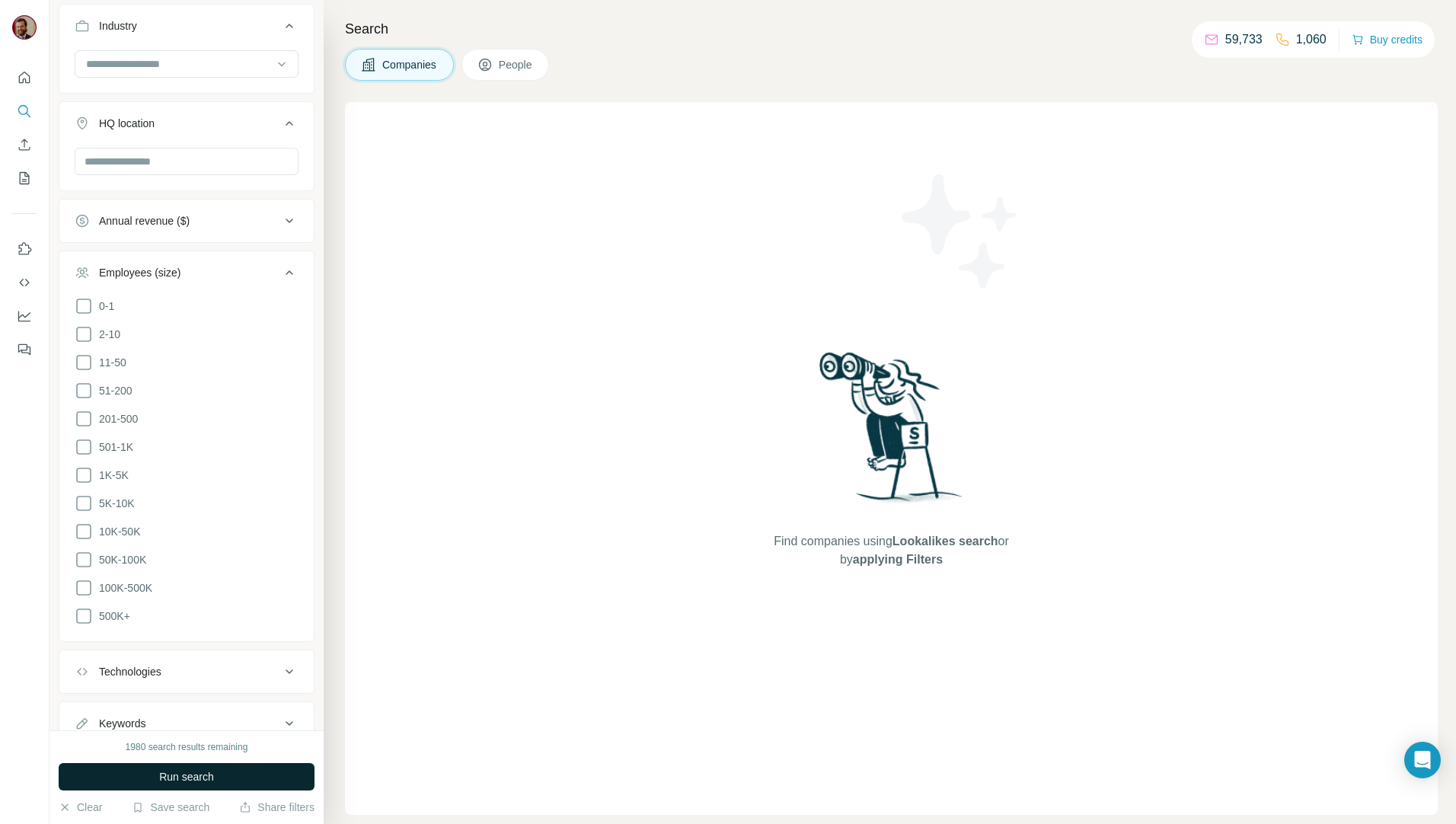
click at [216, 780] on button "Run search" at bounding box center [186, 776] width 256 height 27
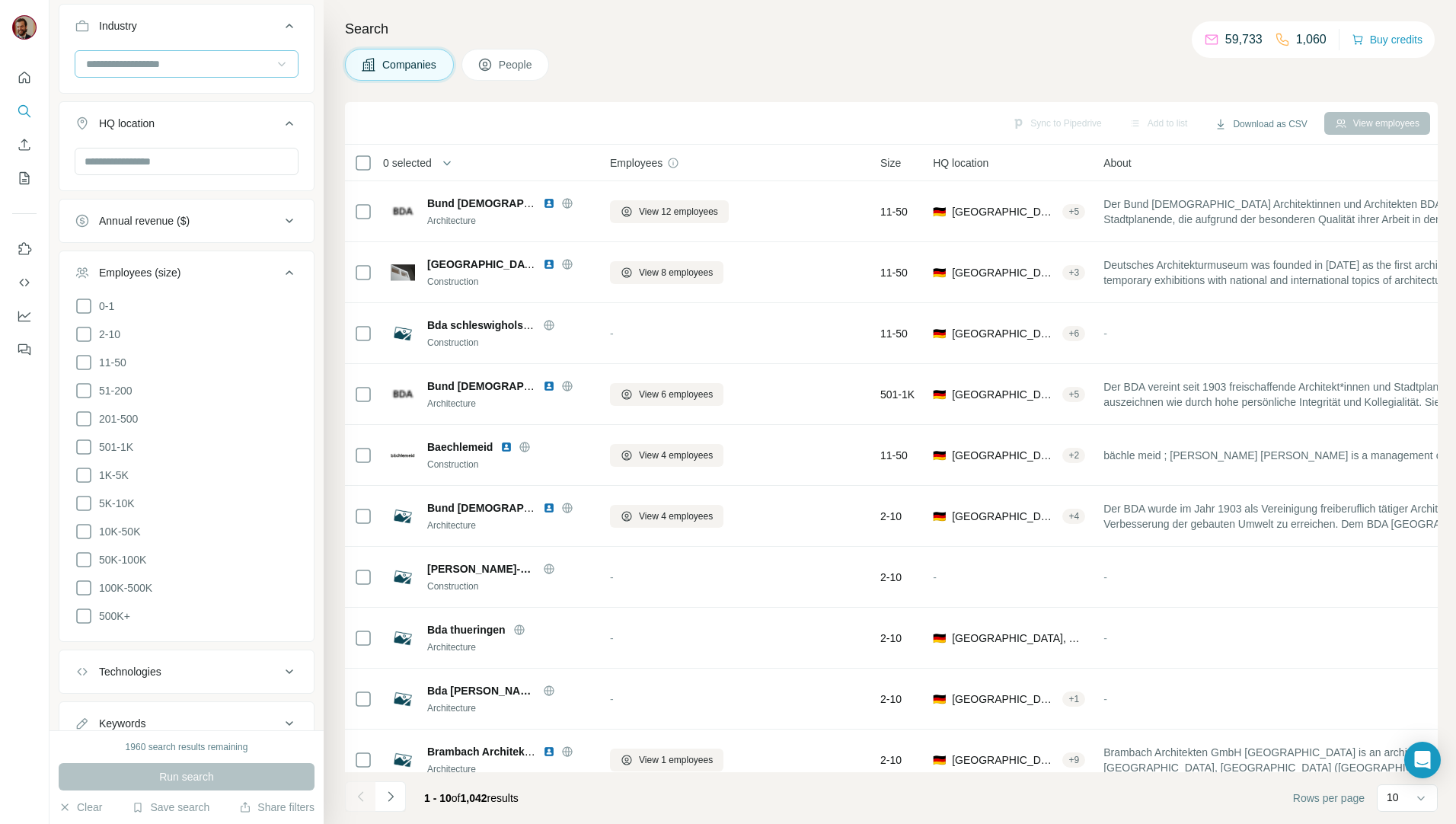
scroll to position [0, 0]
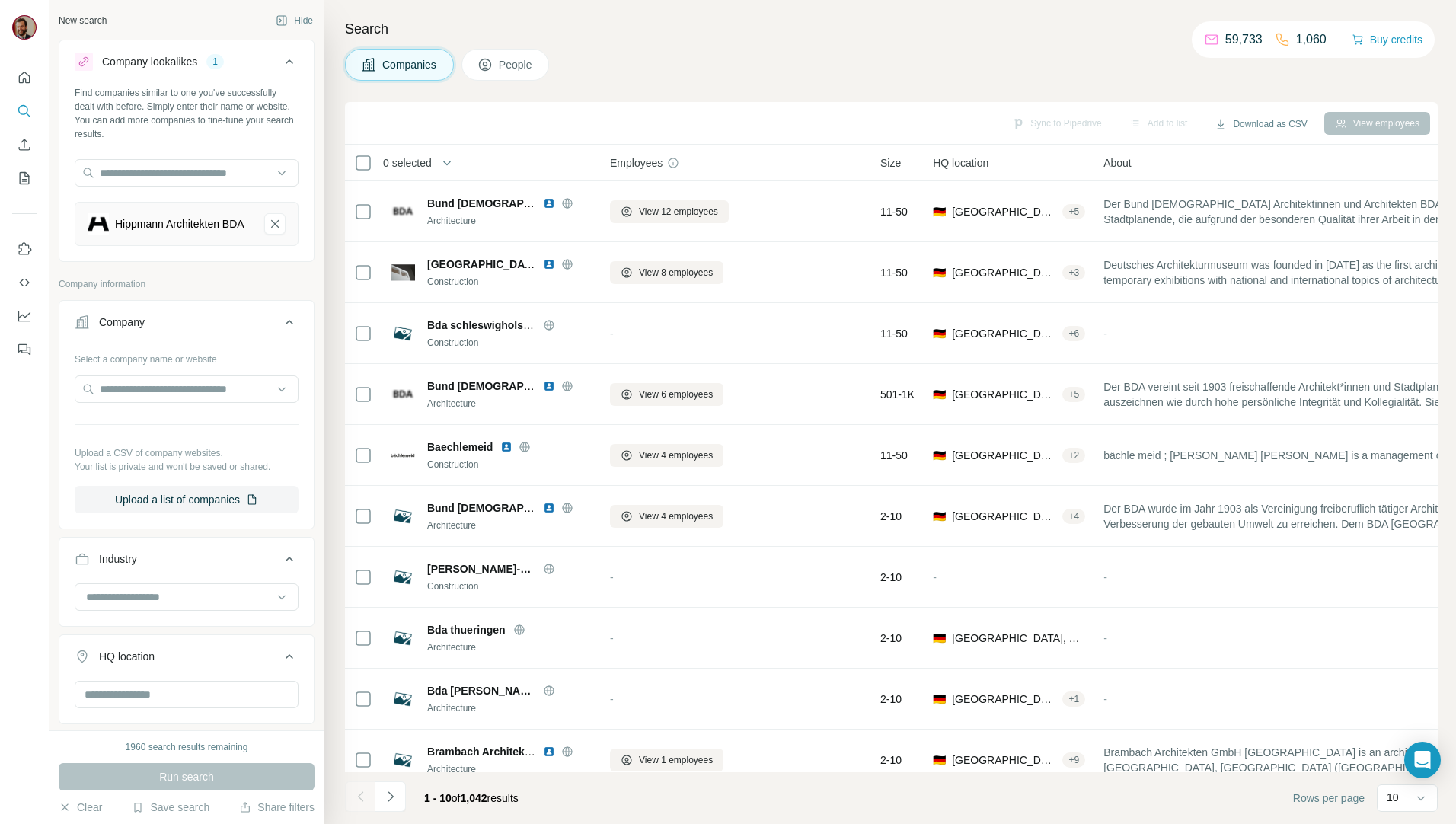
drag, startPoint x: 257, startPoint y: 230, endPoint x: 234, endPoint y: 266, distance: 42.7
click at [268, 230] on icon "Hippmann Architekten BDA-remove-button" at bounding box center [275, 223] width 14 height 15
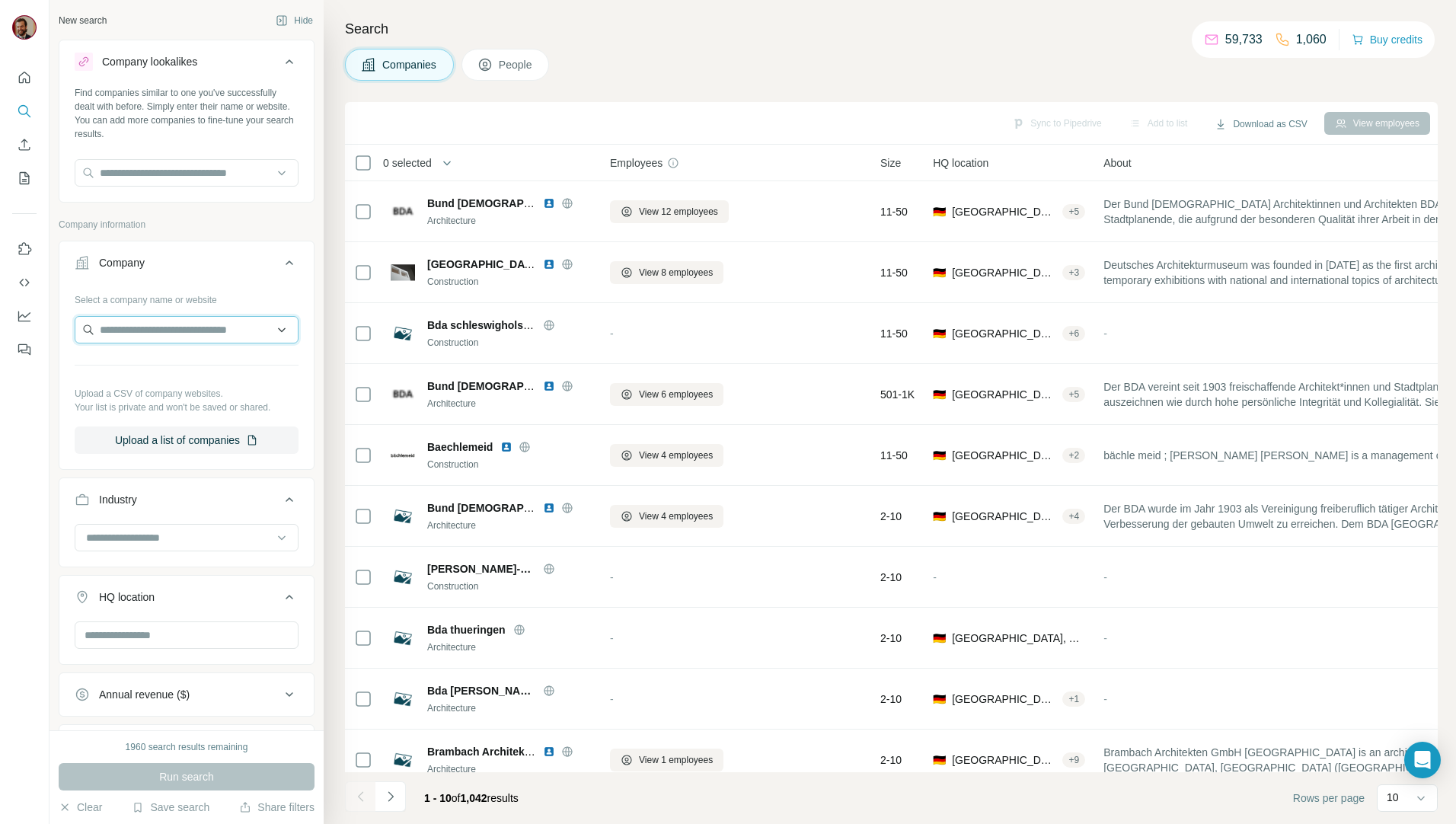
click at [195, 331] on input "text" at bounding box center [186, 329] width 224 height 27
type input "**********"
click at [225, 376] on p "hippmann-architekten.de" at bounding box center [183, 379] width 130 height 14
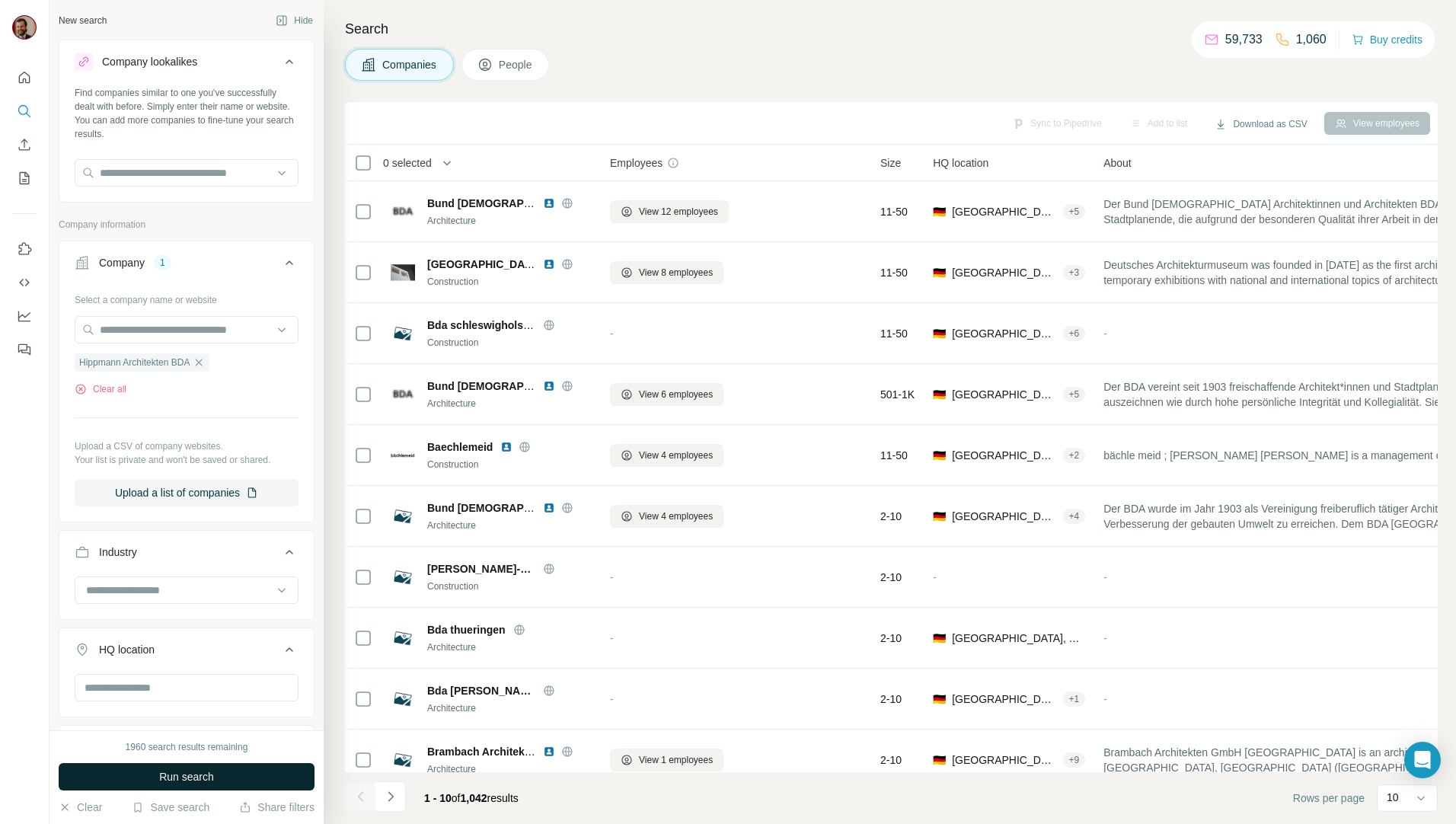
click at [169, 774] on span "Run search" at bounding box center [186, 776] width 55 height 15
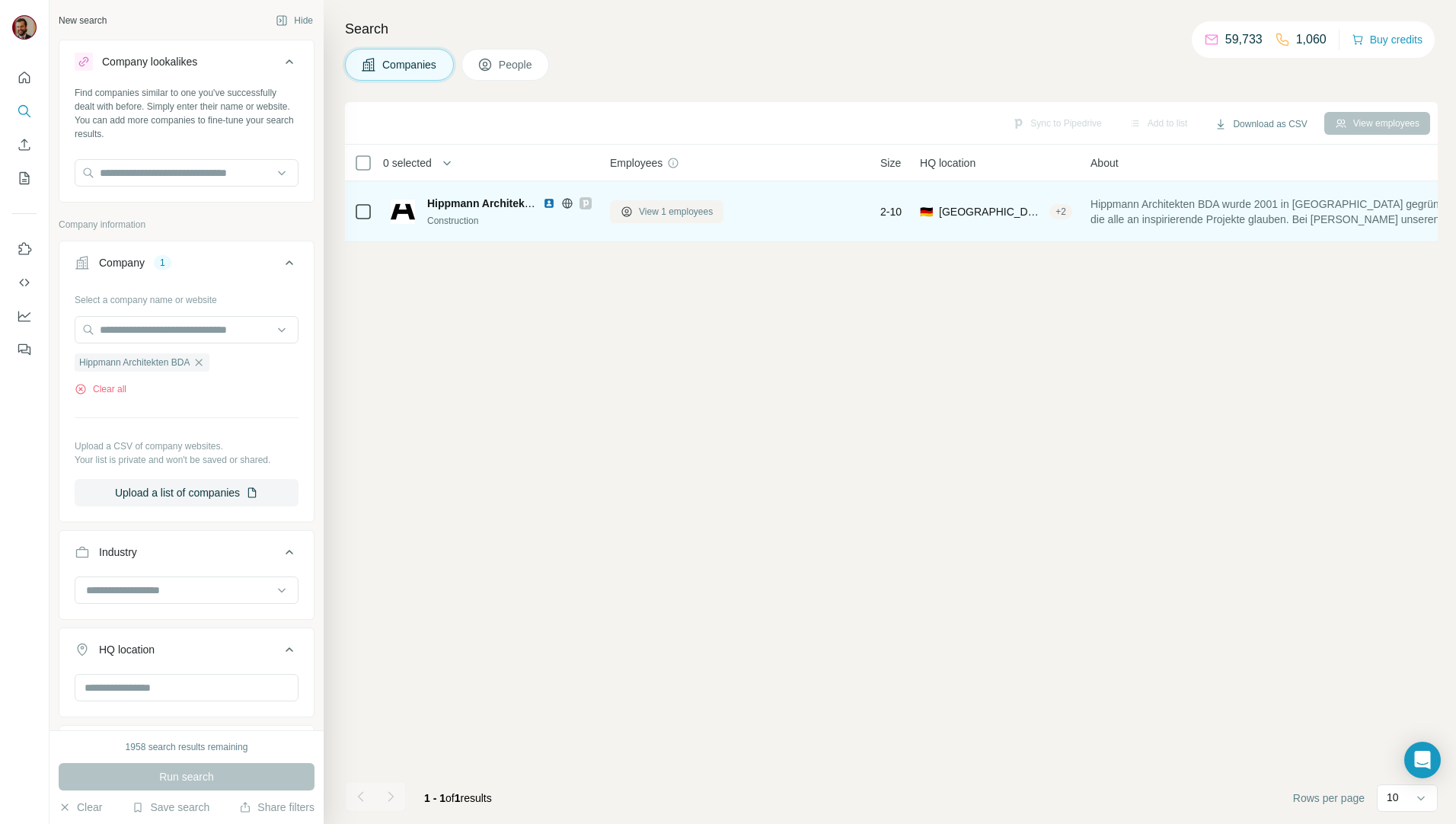
click at [669, 206] on span "View 1 employees" at bounding box center [675, 211] width 74 height 14
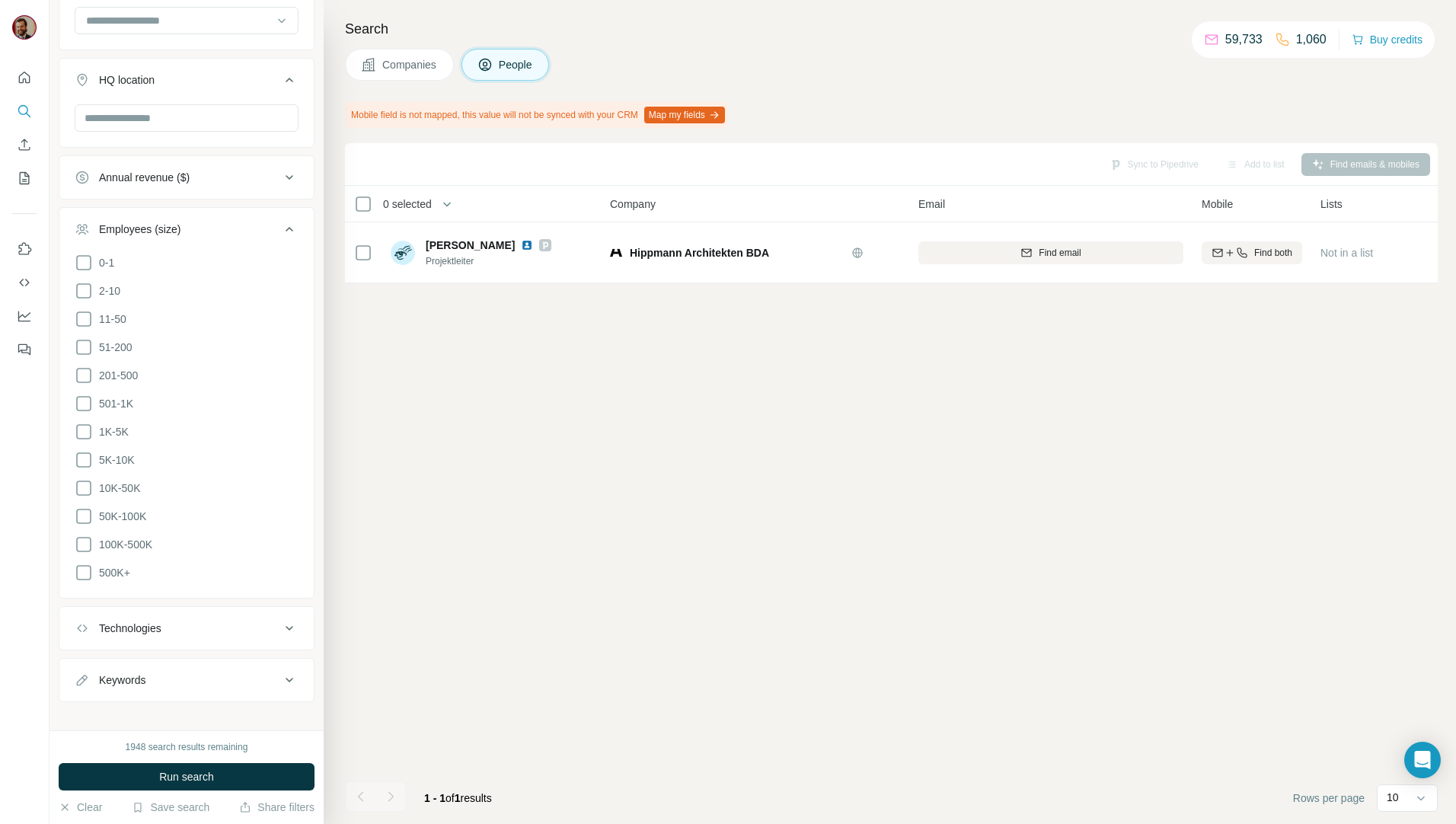
scroll to position [813, 0]
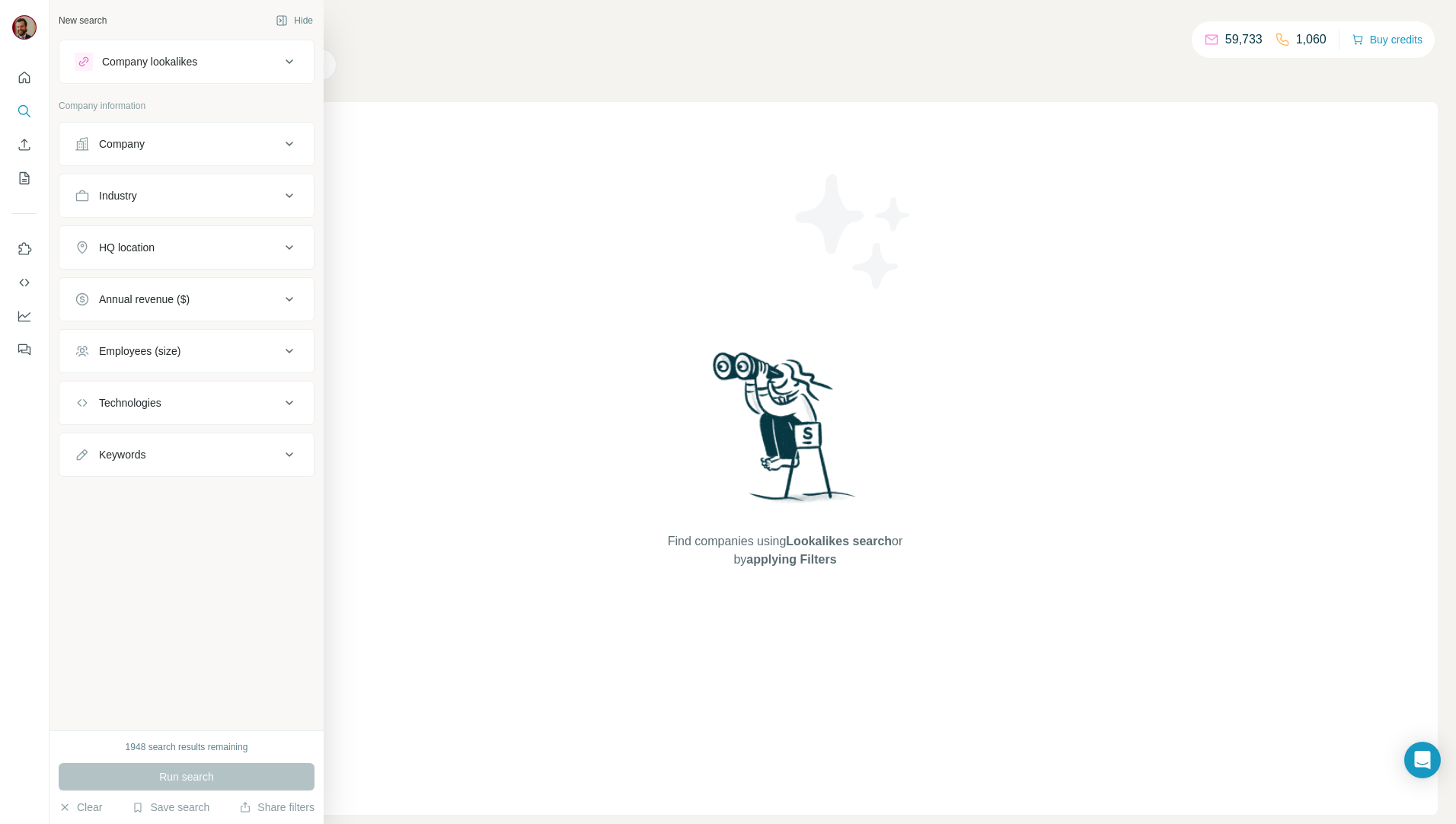
click at [229, 149] on div "Company" at bounding box center [178, 144] width 205 height 15
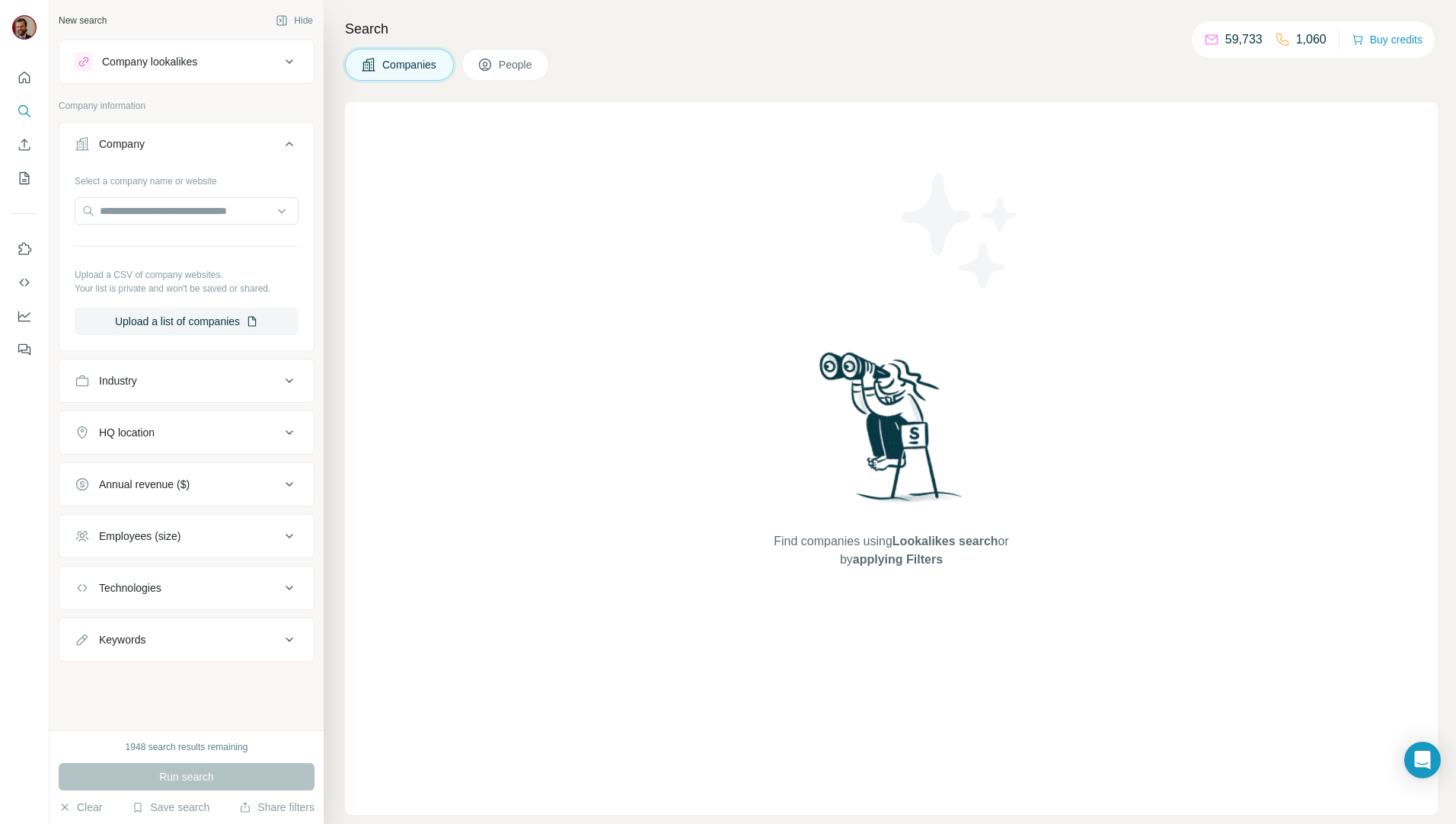
click at [183, 375] on div "Industry" at bounding box center [178, 380] width 205 height 15
click at [192, 421] on input at bounding box center [178, 419] width 188 height 17
type input "*"
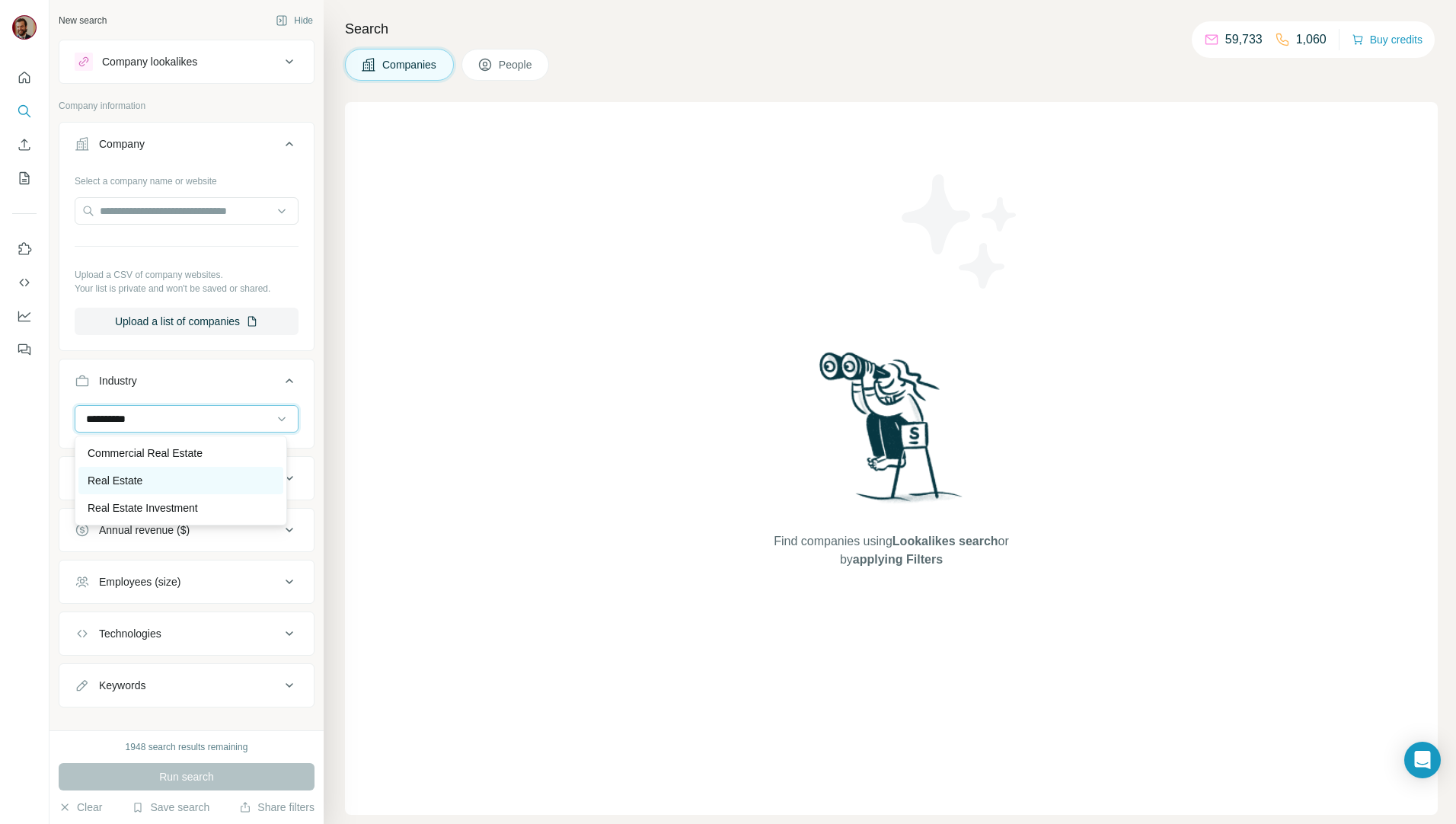
type input "**********"
click at [146, 482] on div "Real Estate" at bounding box center [181, 479] width 186 height 15
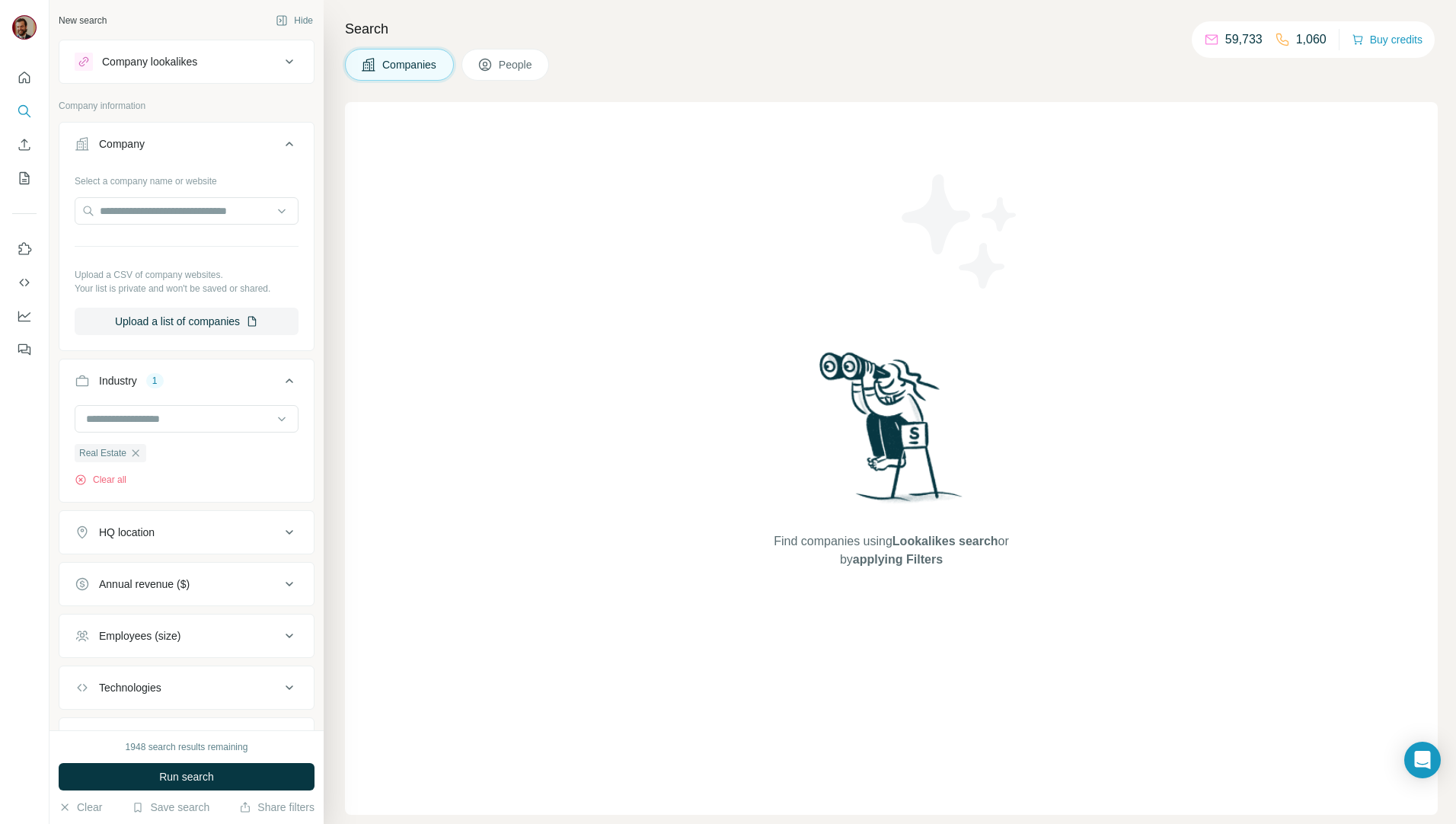
click at [191, 533] on div "HQ location" at bounding box center [178, 532] width 205 height 15
click at [185, 570] on input "text" at bounding box center [186, 570] width 224 height 27
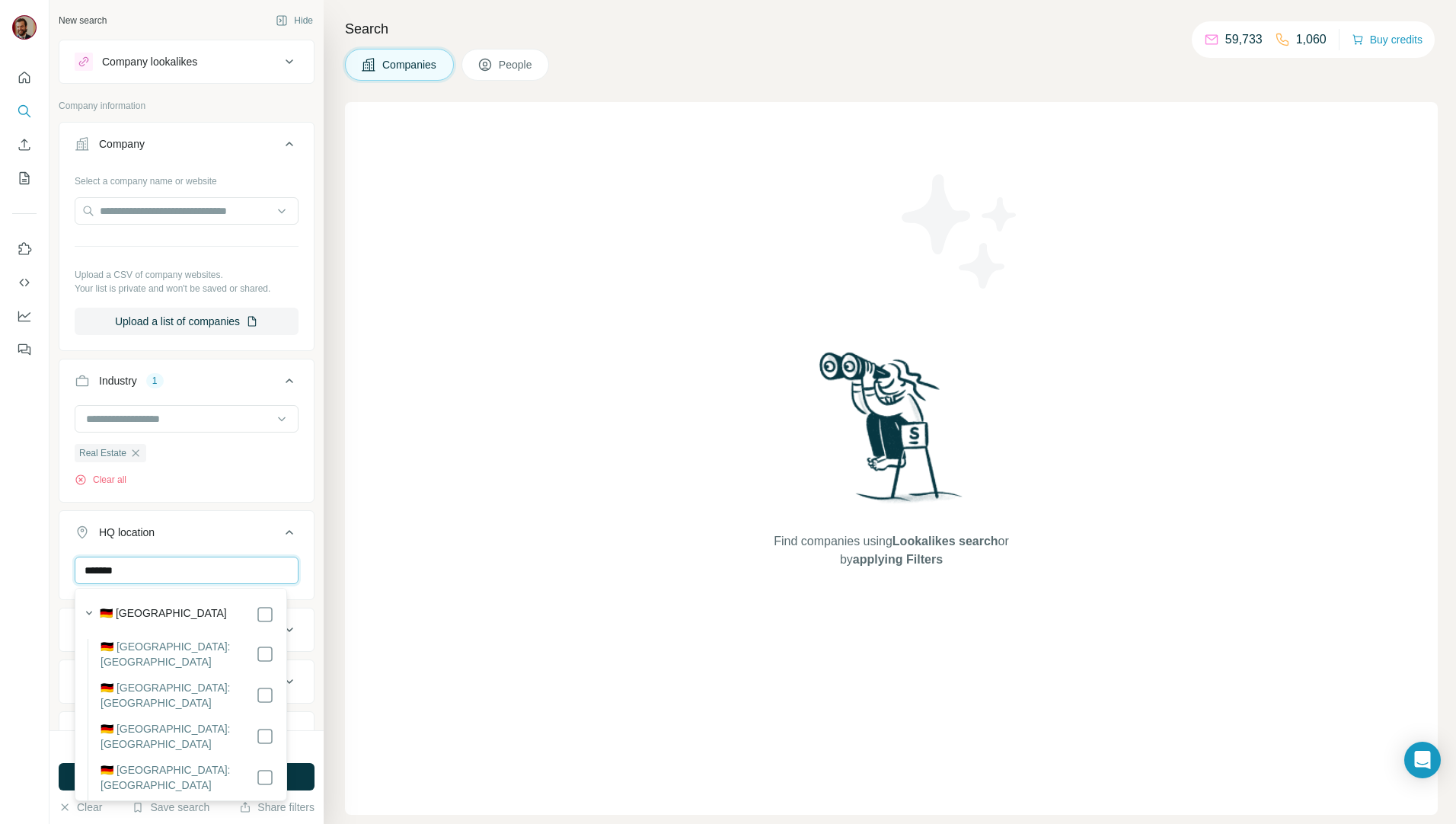
type input "*******"
click at [161, 720] on label "🇩🇪 [GEOGRAPHIC_DATA]: [GEOGRAPHIC_DATA]" at bounding box center [178, 735] width 155 height 30
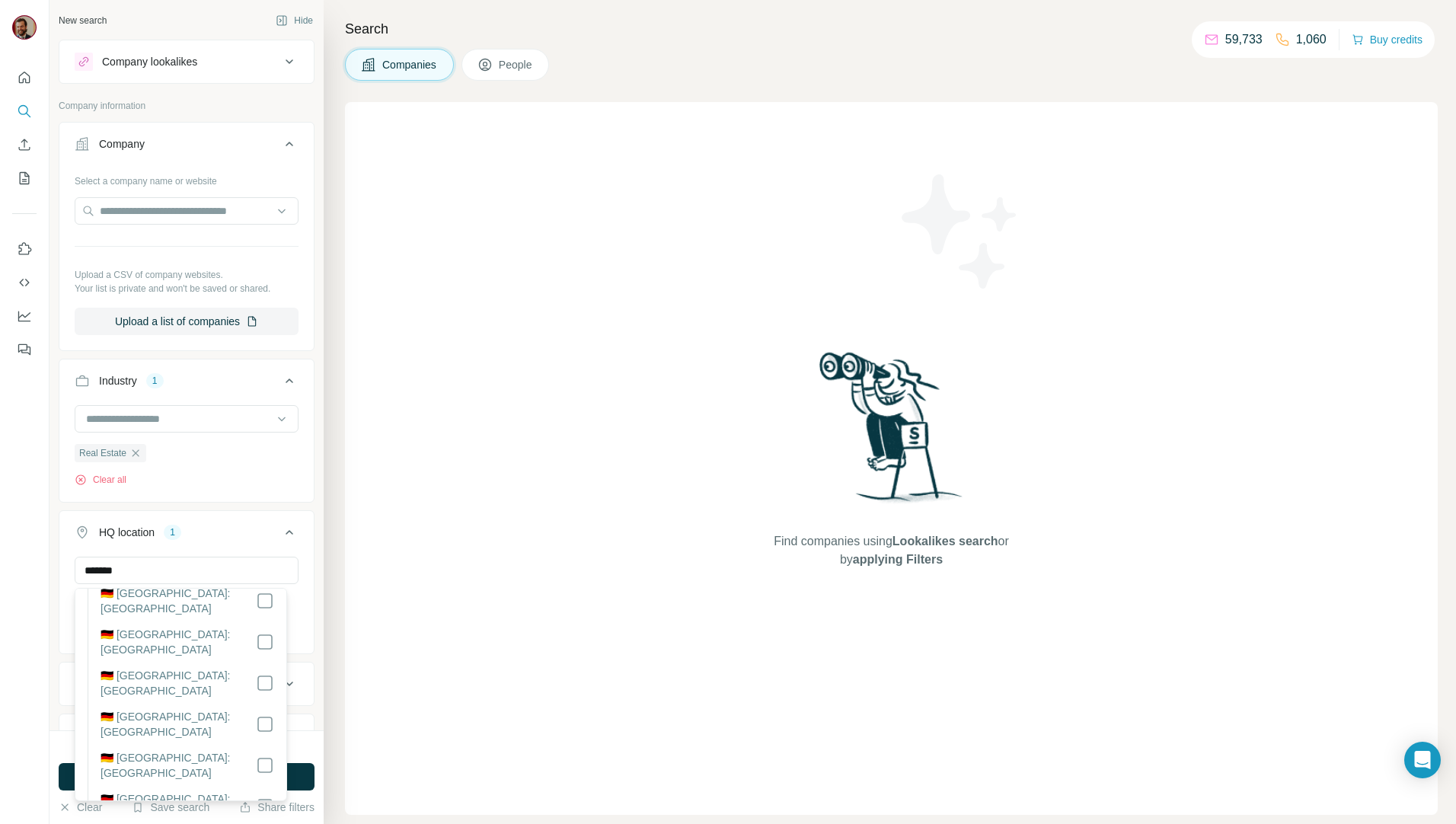
scroll to position [362, 0]
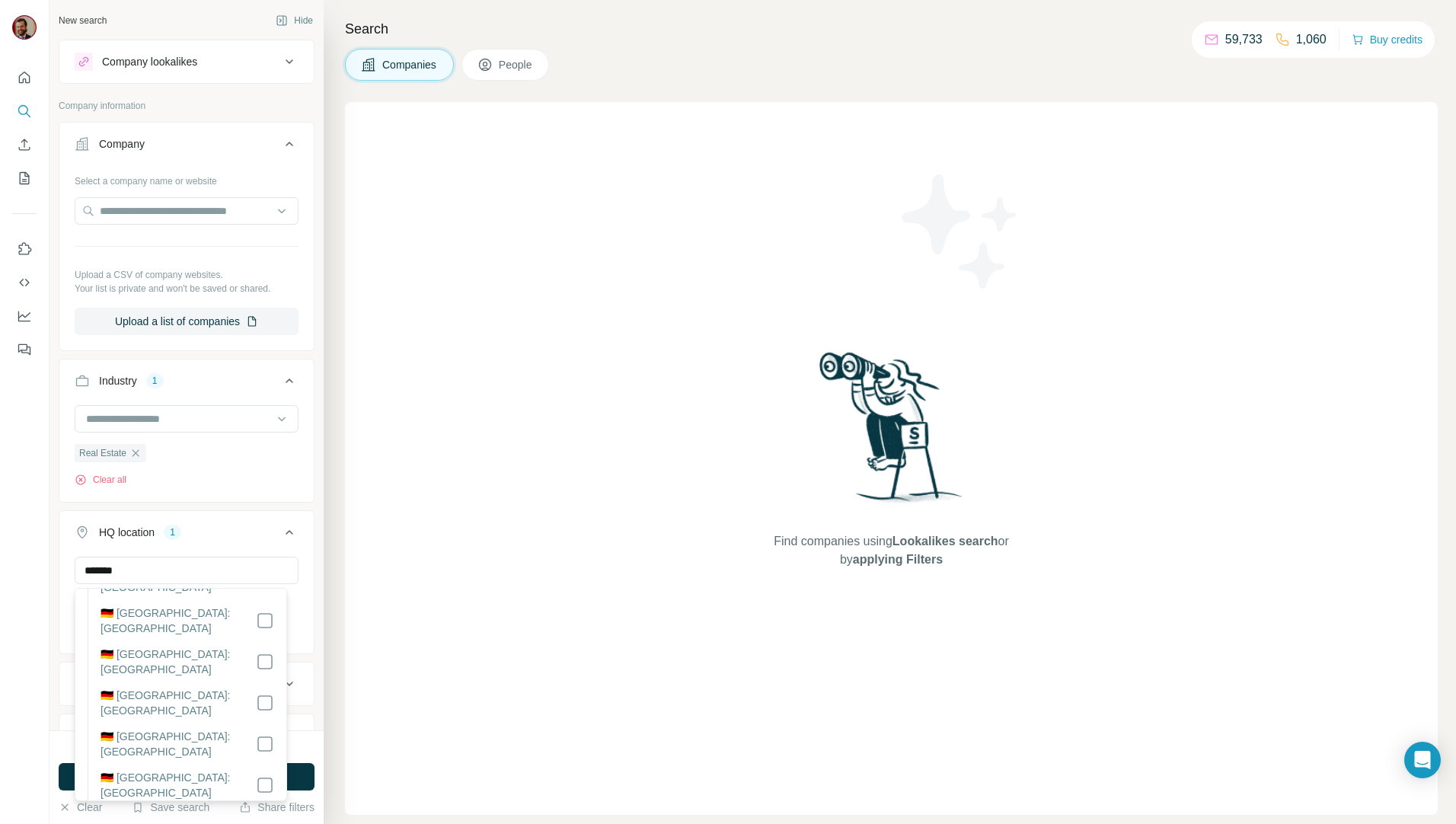
click at [375, 682] on div "Find companies using Lookalikes search or by applying Filters" at bounding box center [890, 458] width 1092 height 713
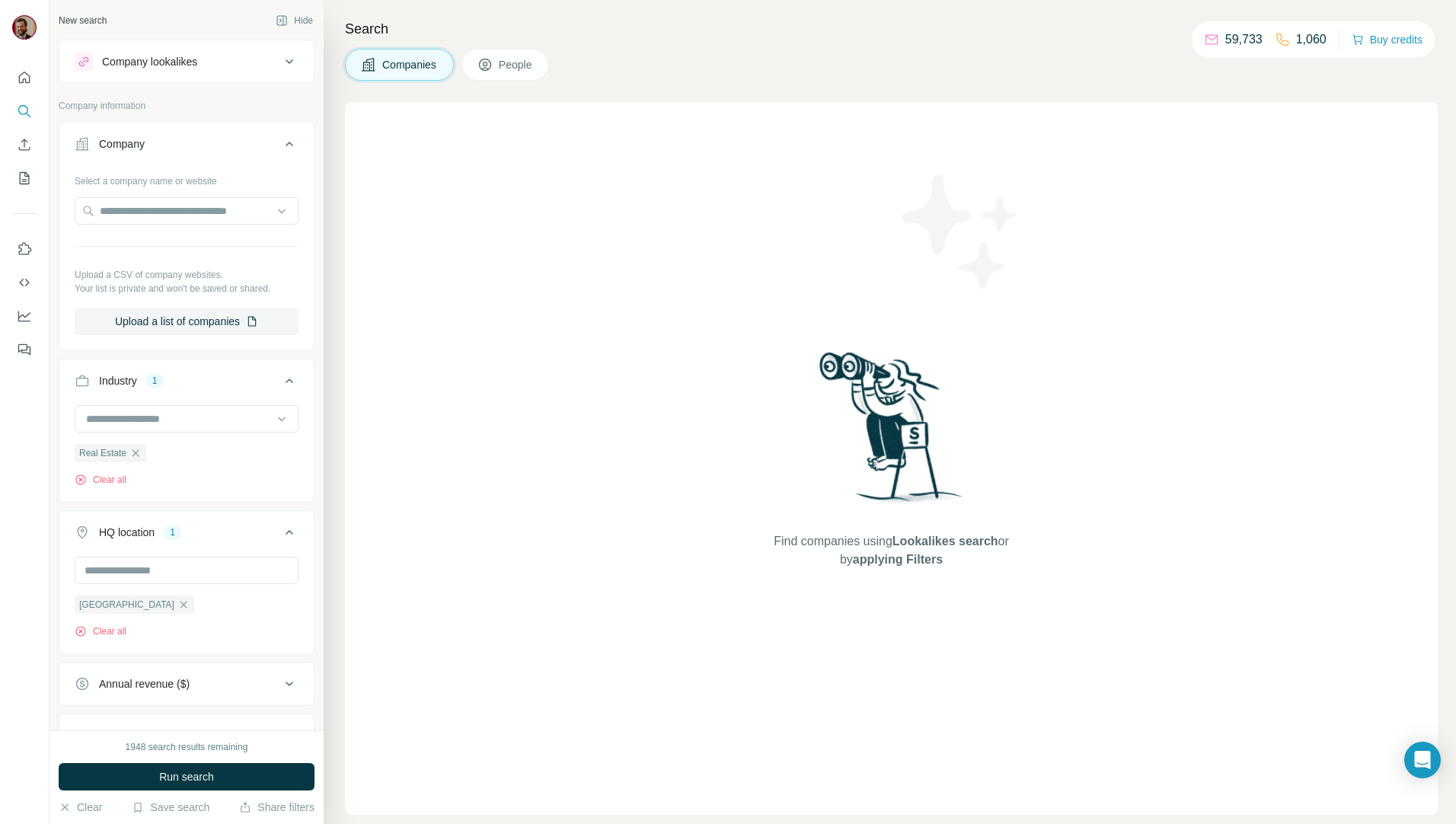
scroll to position [175, 0]
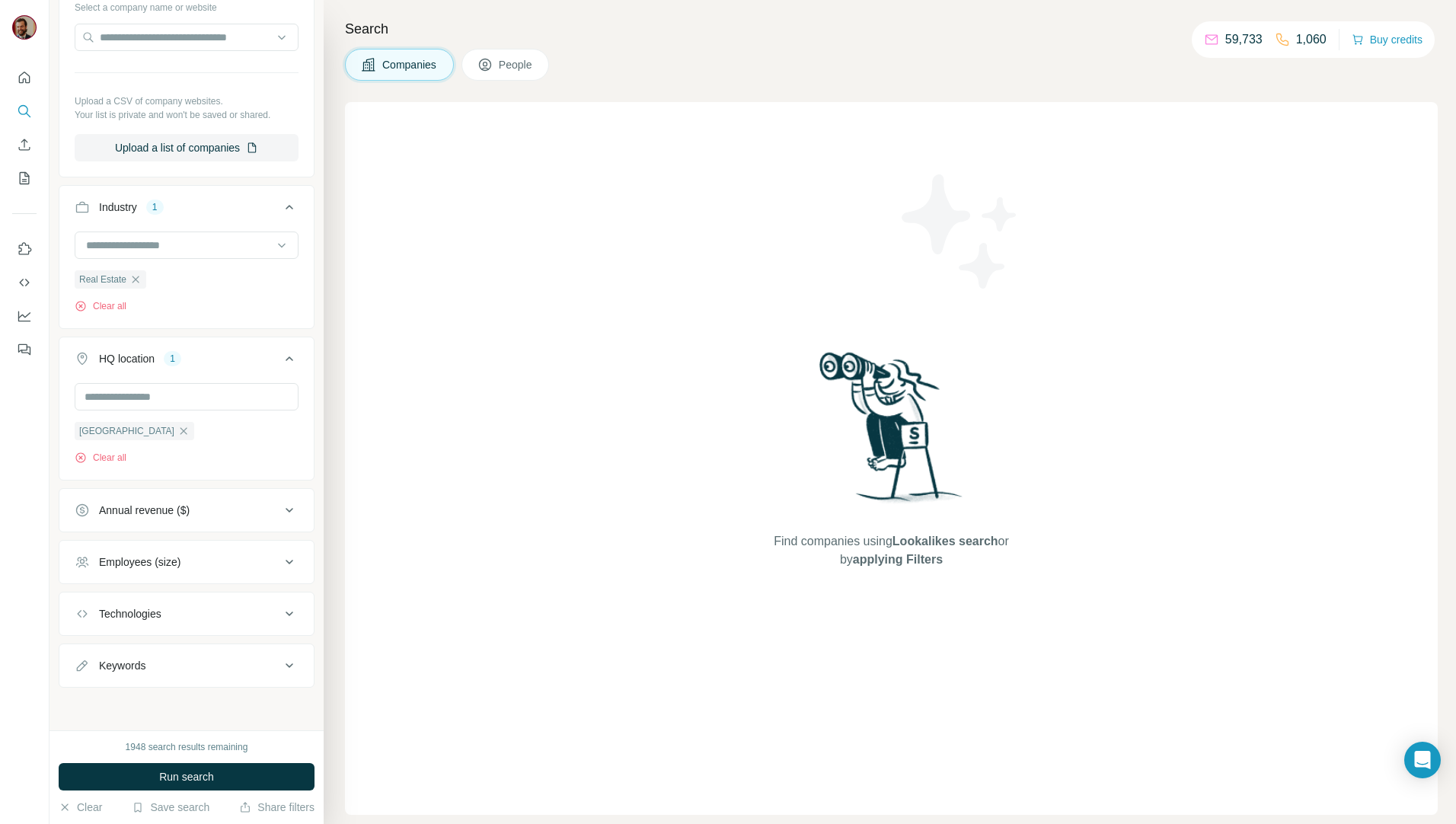
click at [238, 569] on div "Employees (size)" at bounding box center [178, 561] width 205 height 15
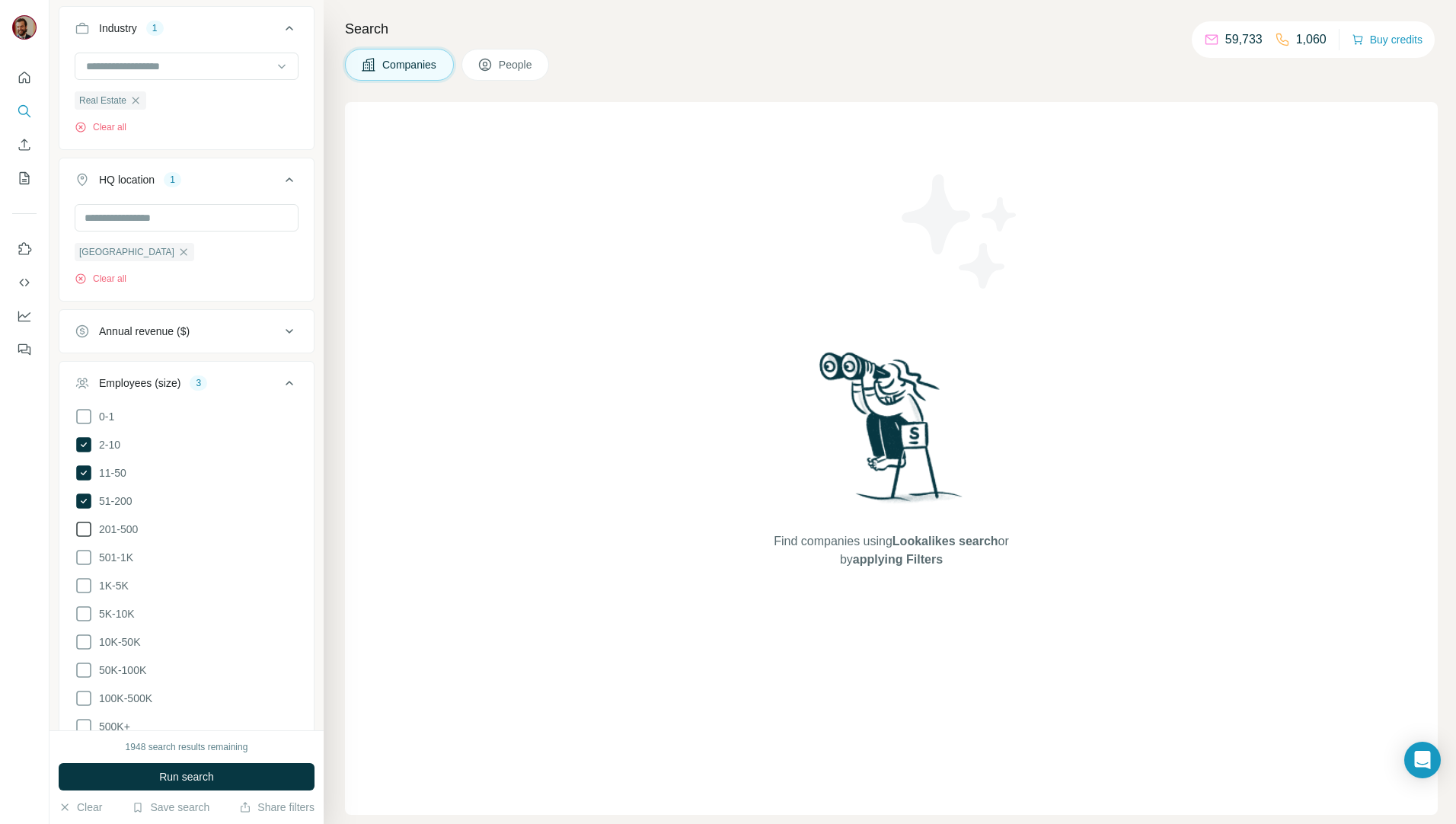
click at [100, 521] on span "201-500" at bounding box center [116, 528] width 45 height 15
click at [116, 561] on span "501-1K" at bounding box center [113, 557] width 40 height 15
click at [160, 777] on span "Run search" at bounding box center [186, 776] width 55 height 15
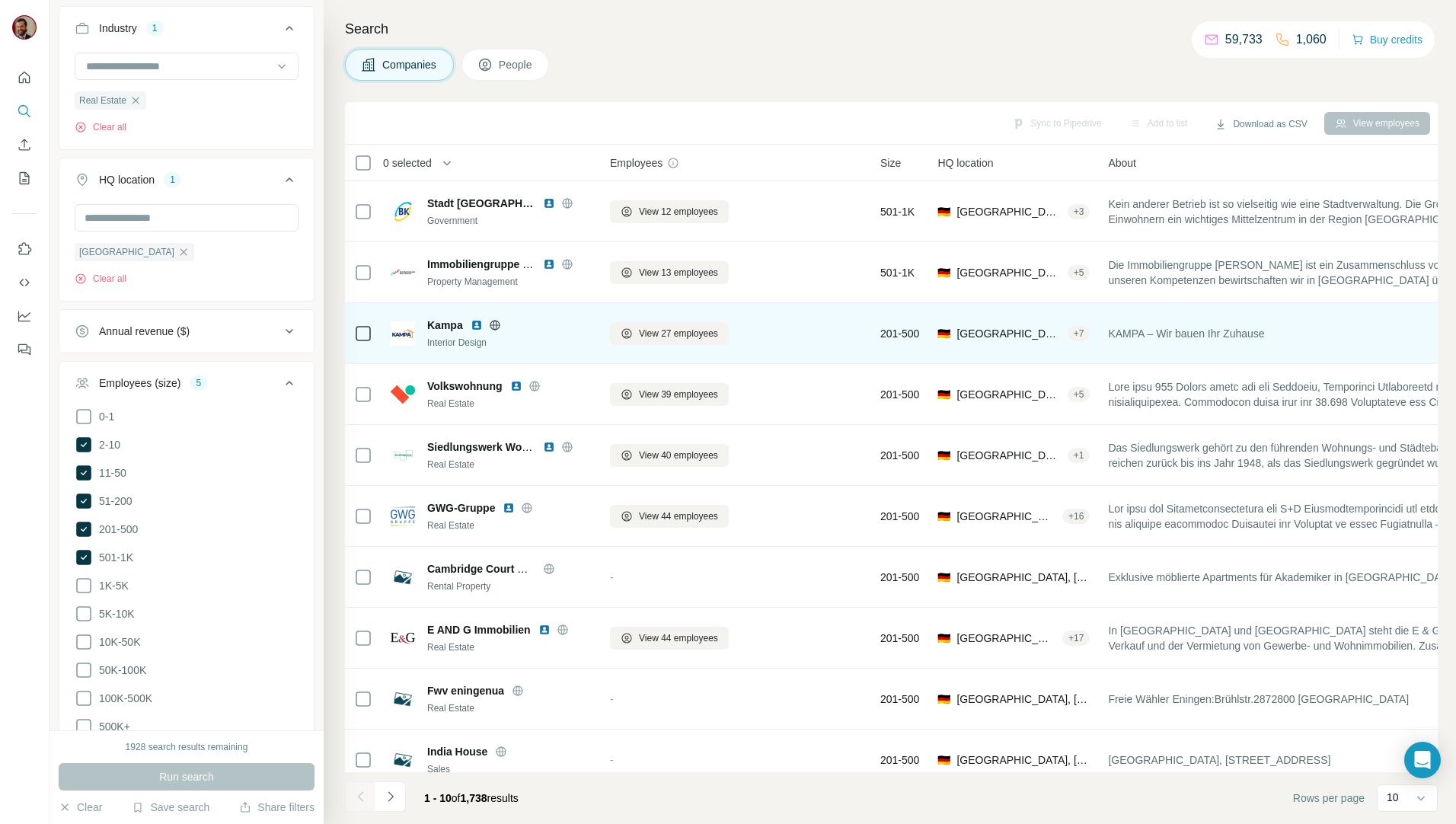
scroll to position [26, 0]
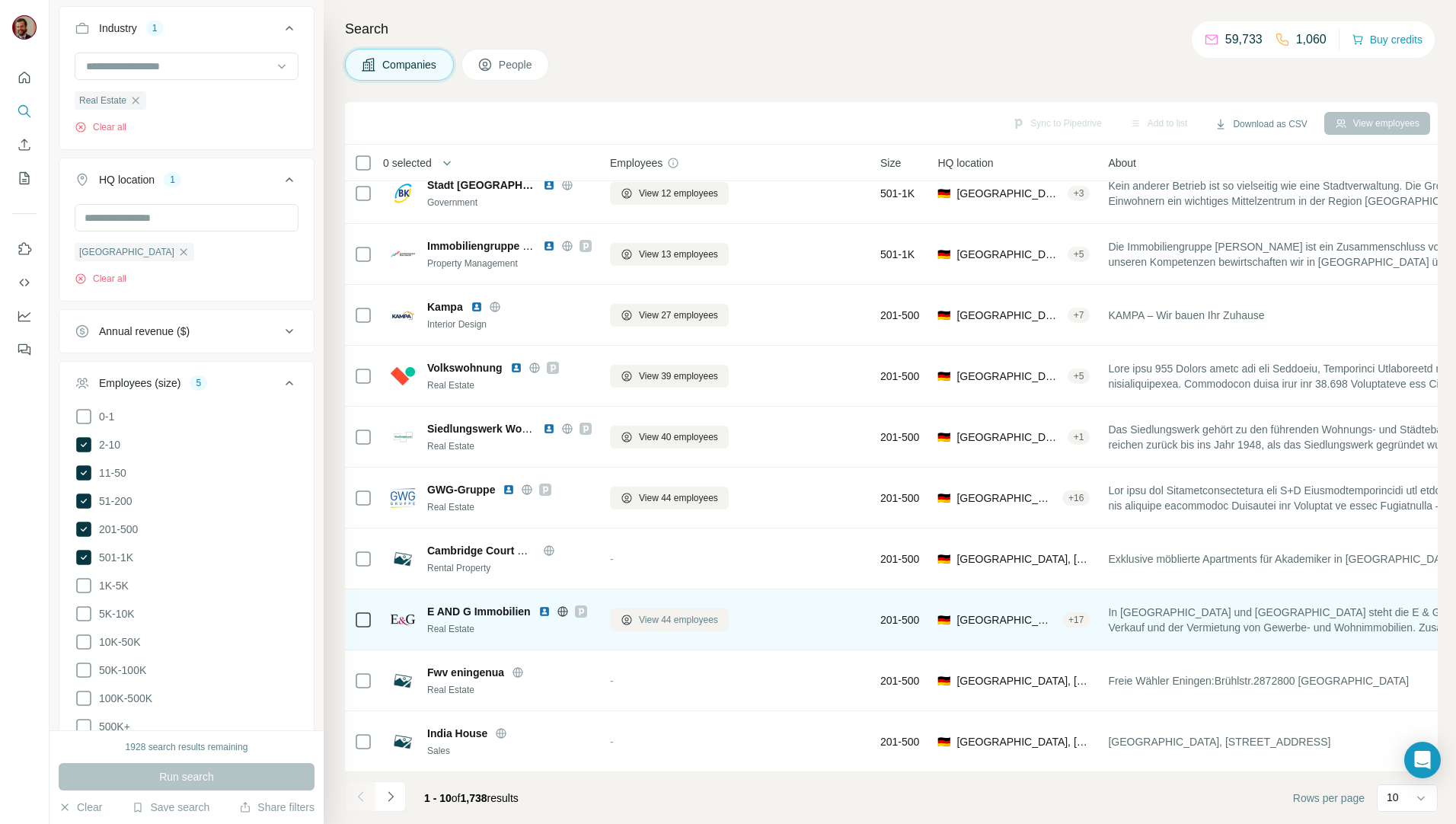
click at [662, 613] on span "View 44 employees" at bounding box center [678, 620] width 79 height 14
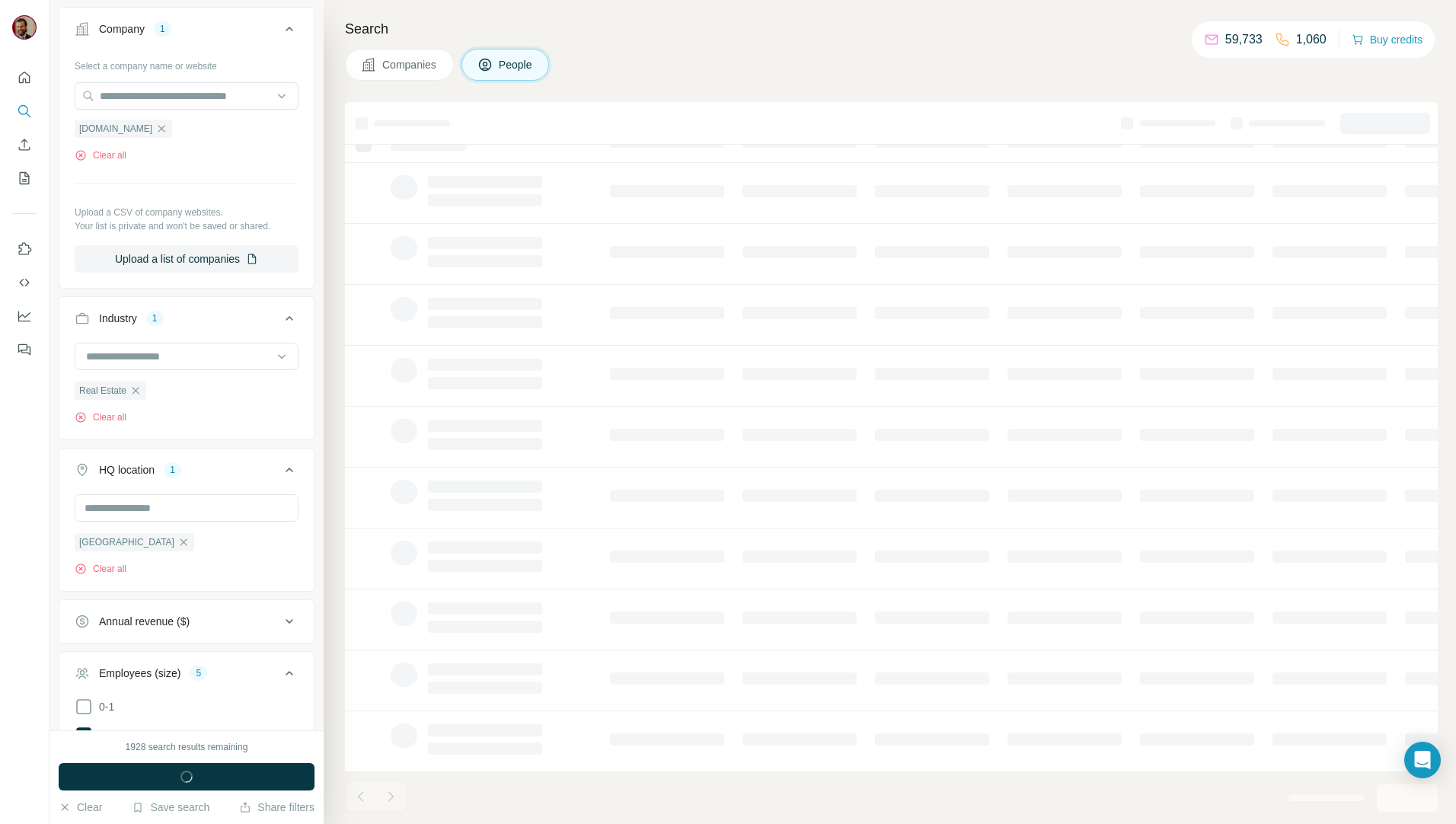
scroll to position [643, 0]
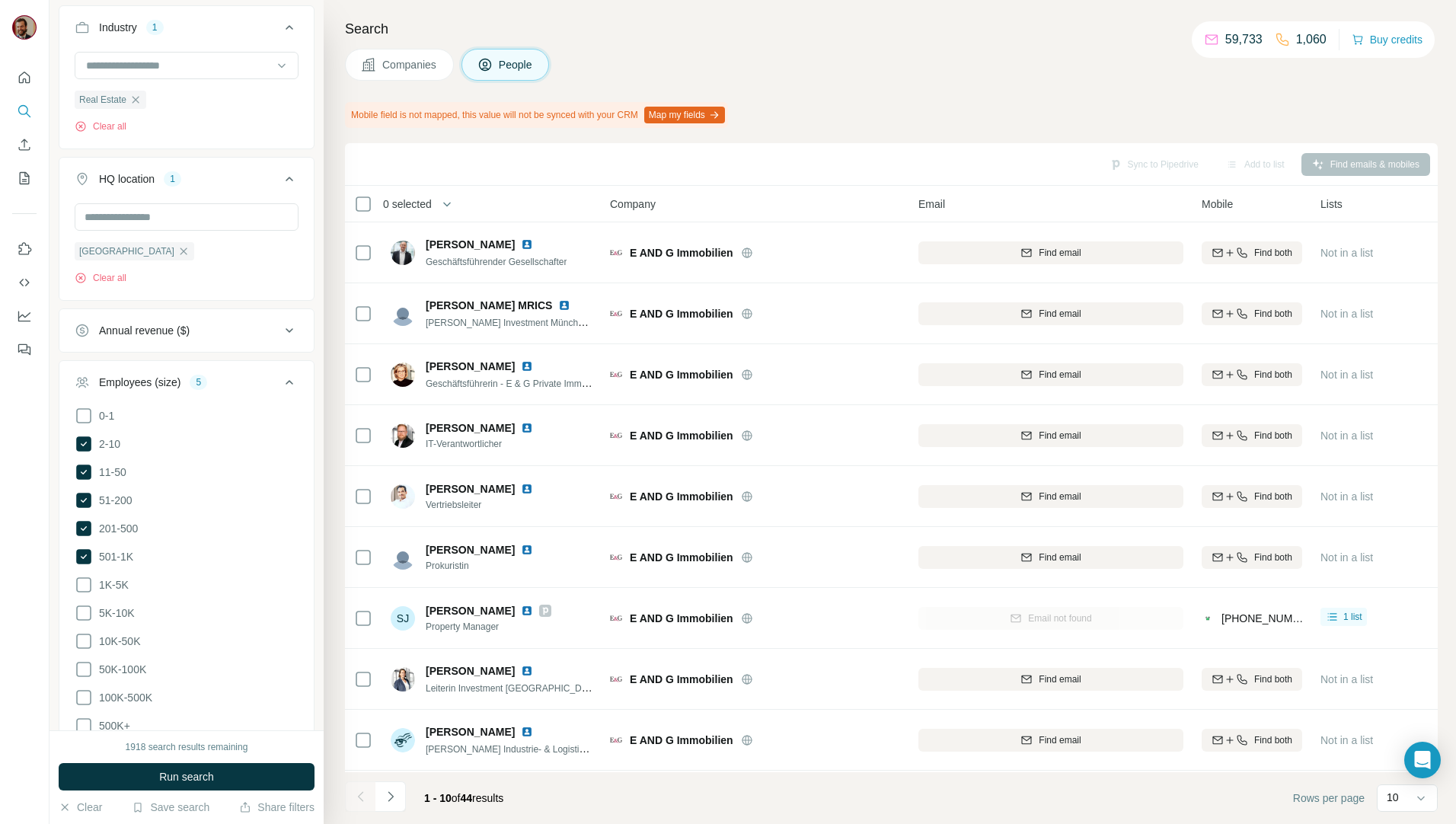
click at [423, 64] on span "Companies" at bounding box center [410, 64] width 56 height 15
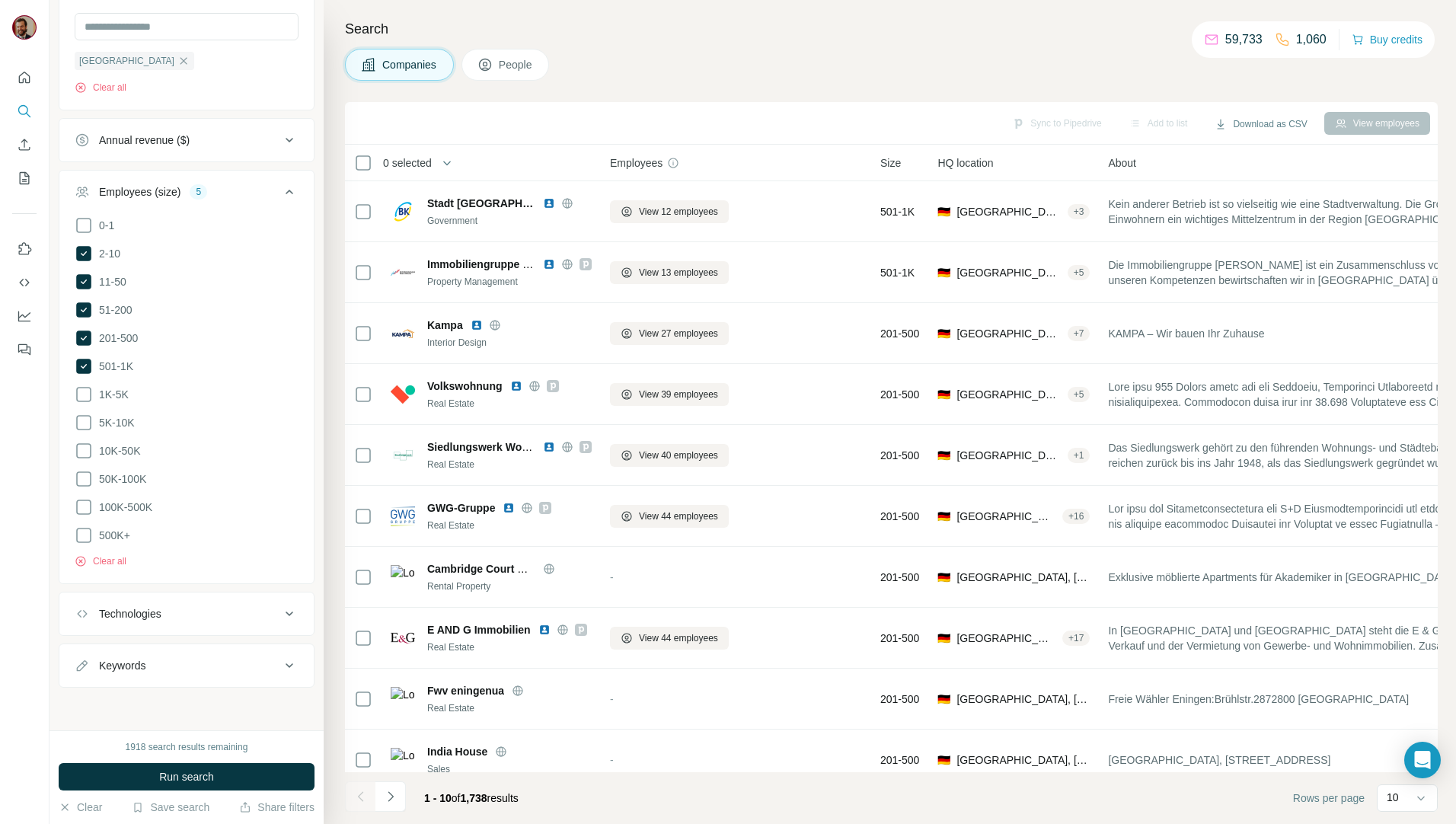
scroll to position [405, 0]
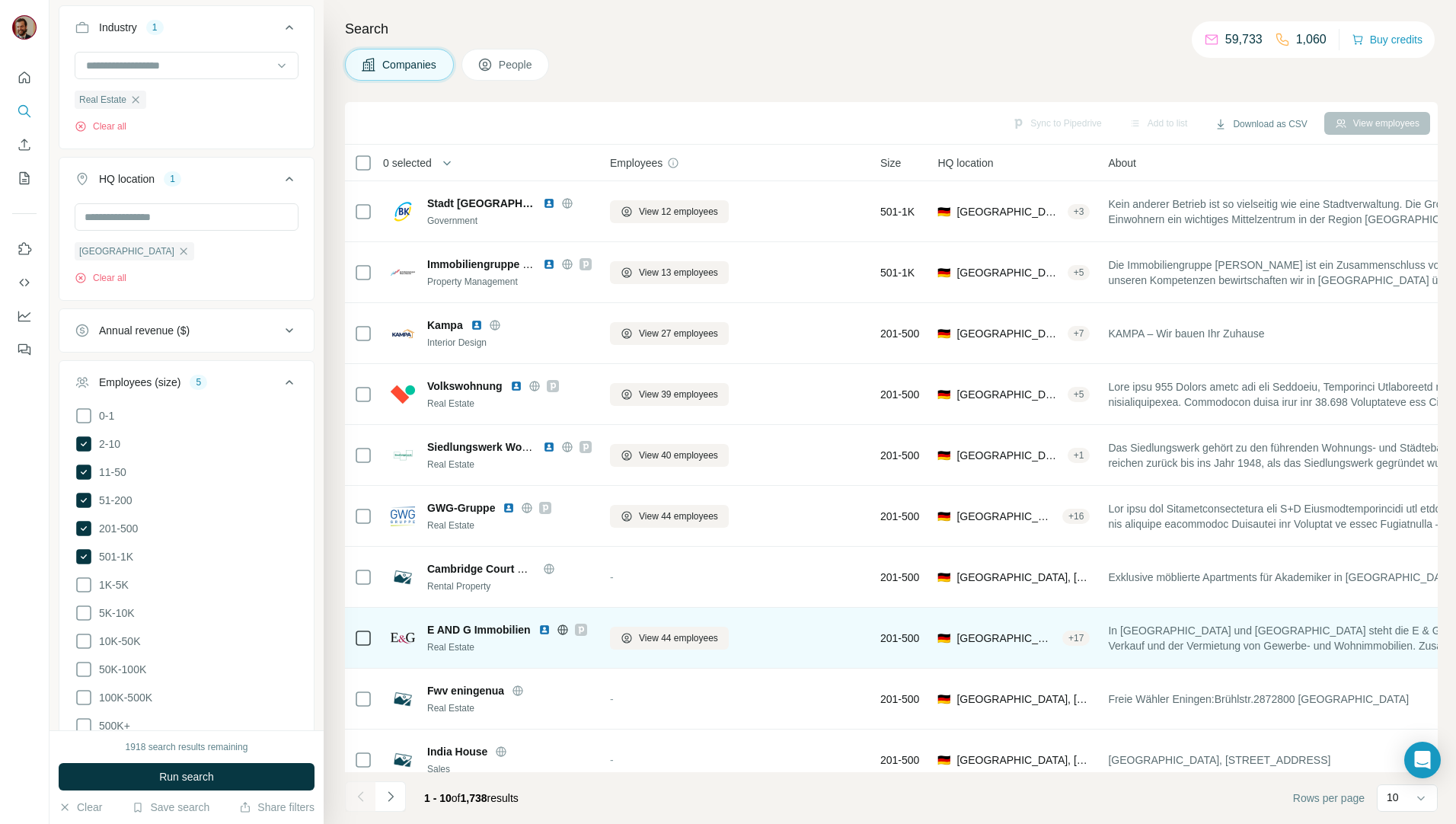
scroll to position [26, 0]
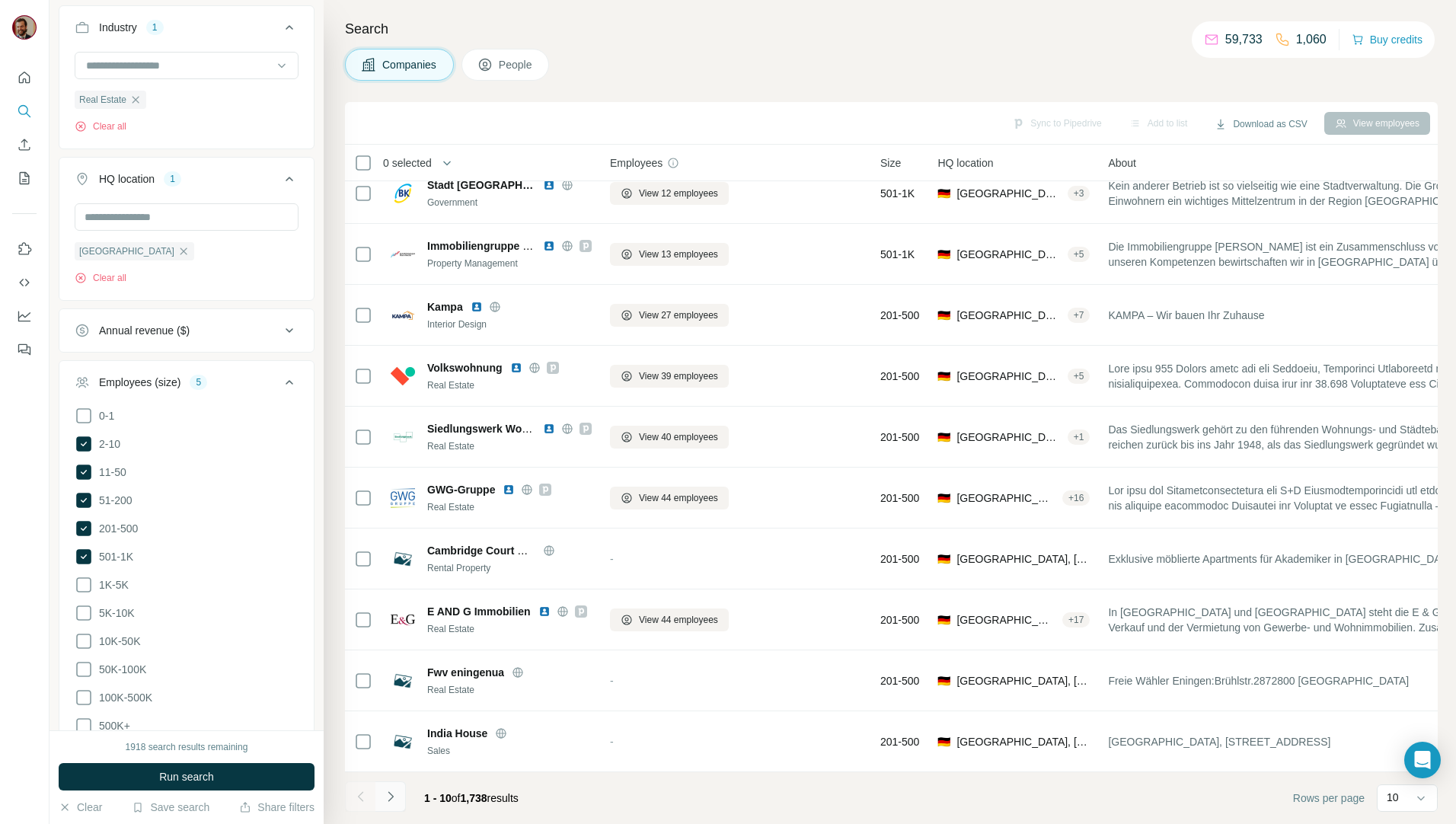
click at [393, 797] on icon "Navigate to next page" at bounding box center [390, 795] width 5 height 10
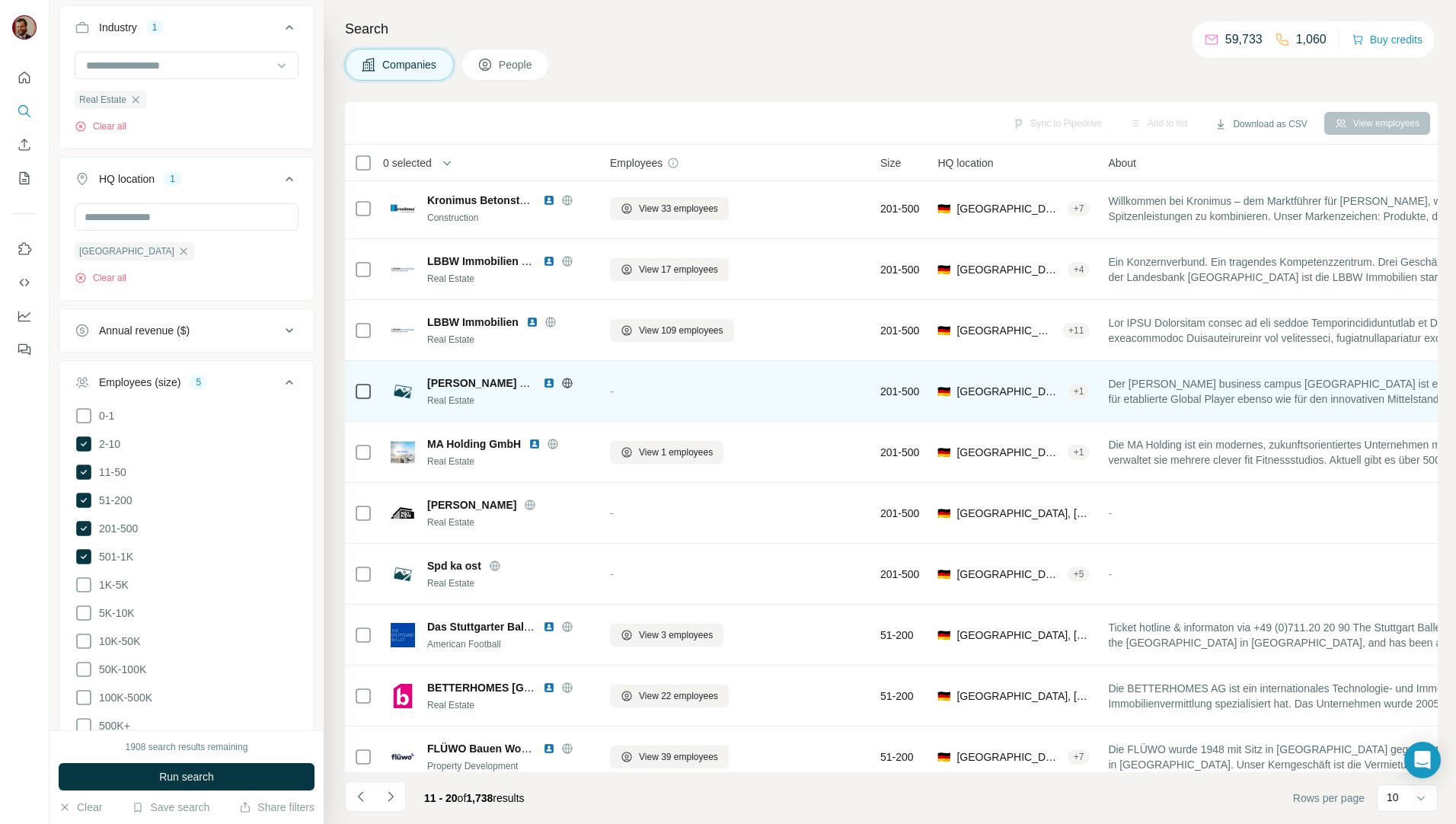
scroll to position [0, 0]
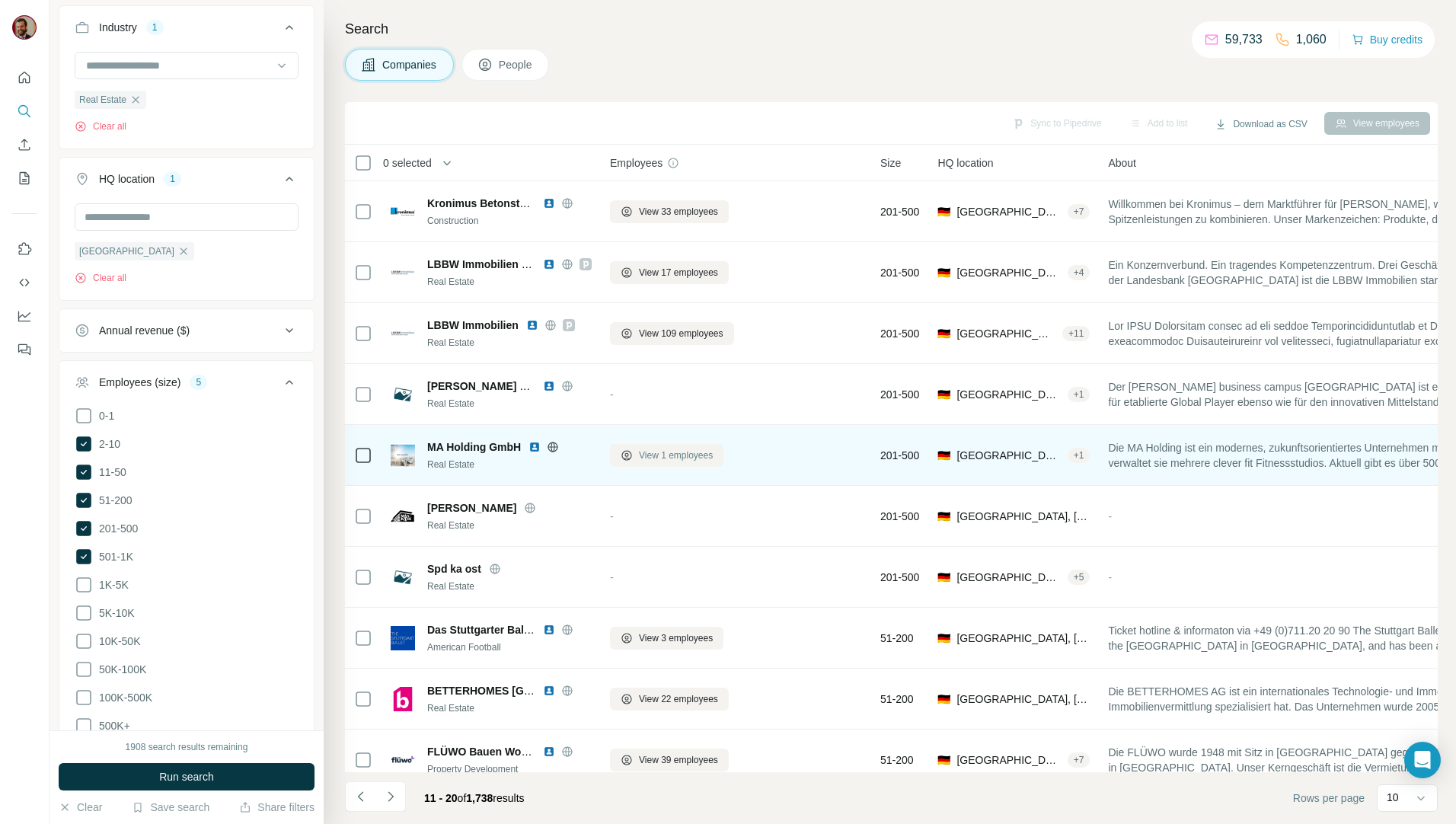
click at [673, 456] on span "View 1 employees" at bounding box center [675, 455] width 74 height 14
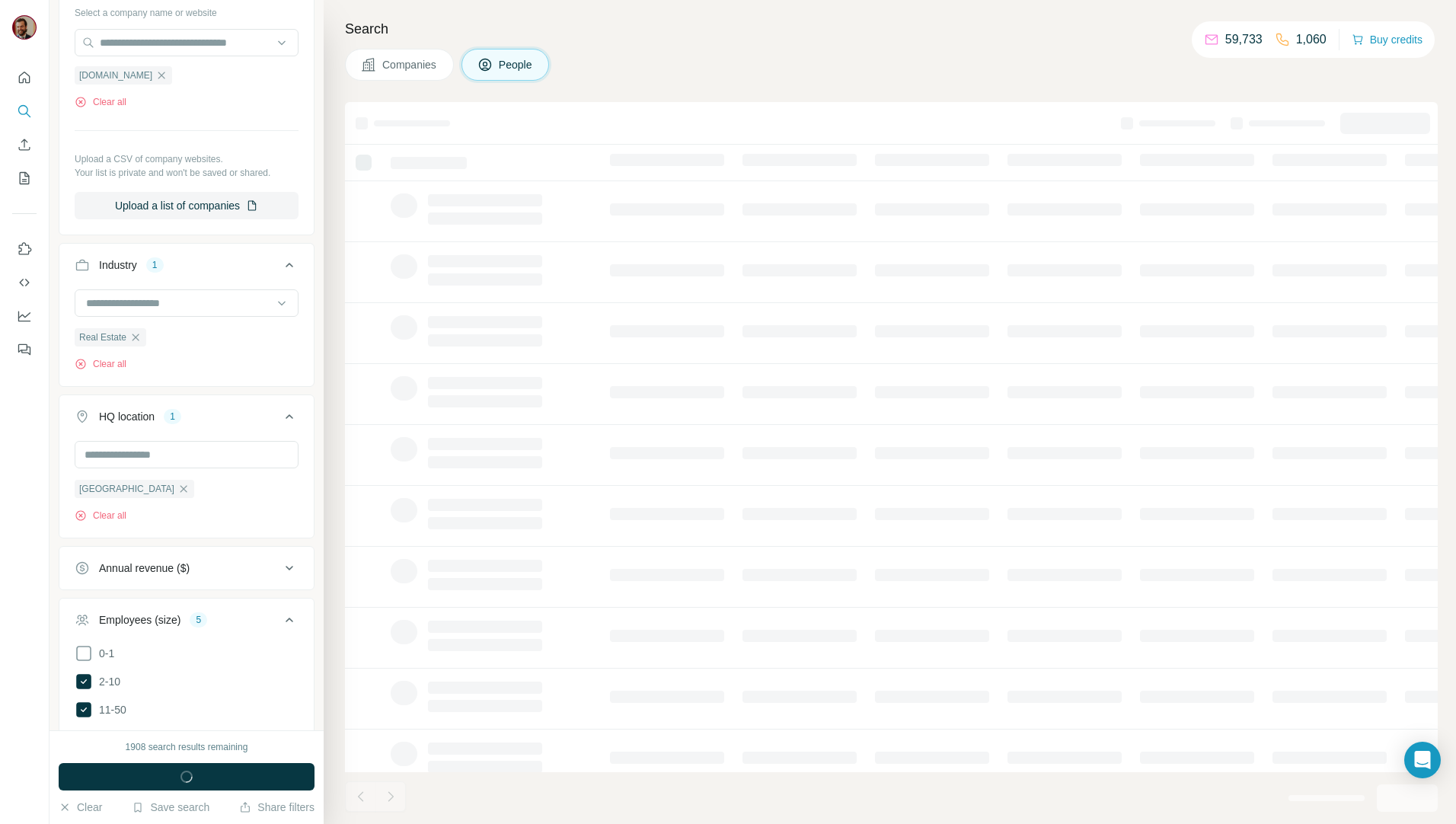
scroll to position [643, 0]
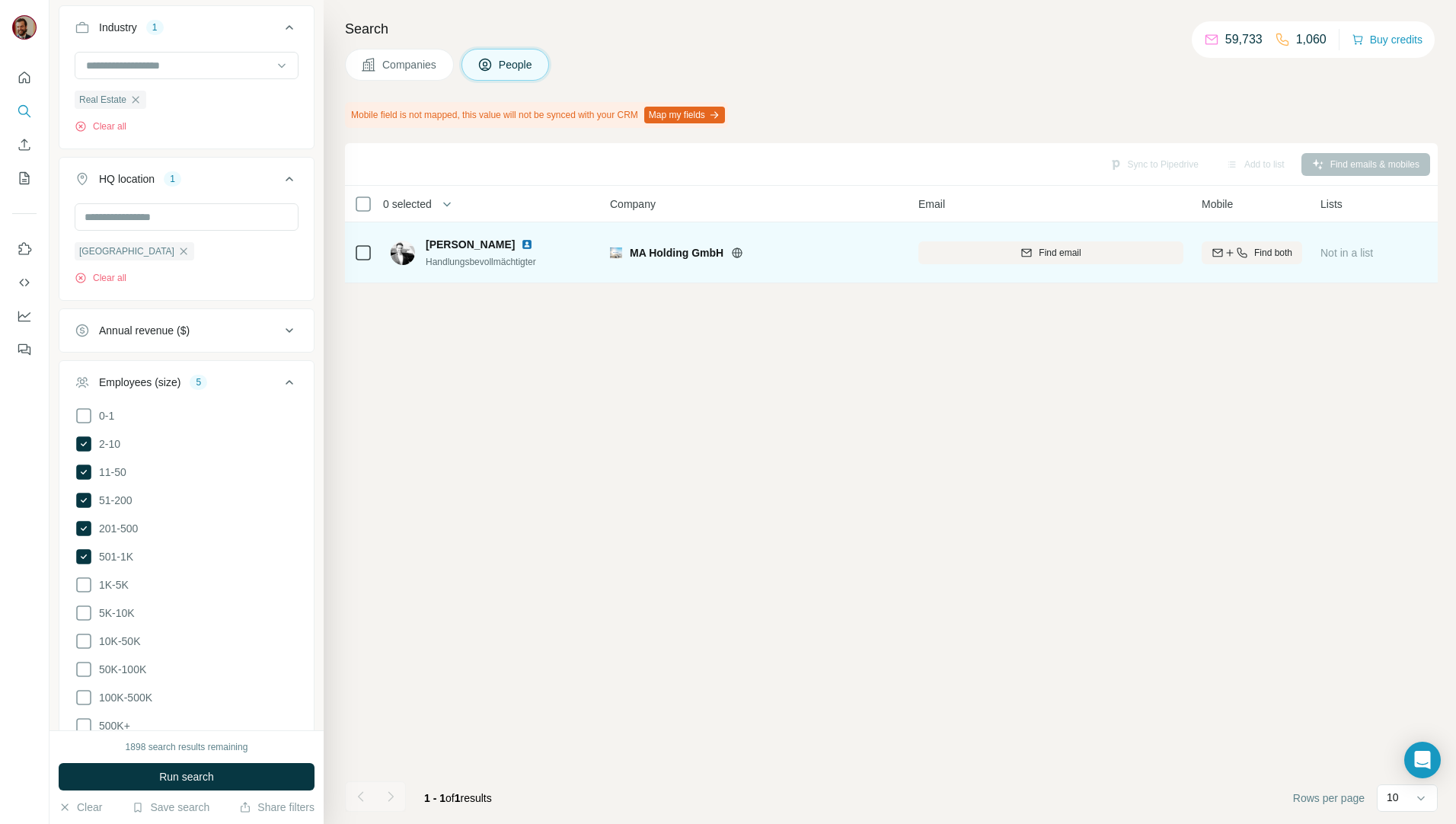
click at [405, 259] on img at bounding box center [403, 252] width 24 height 24
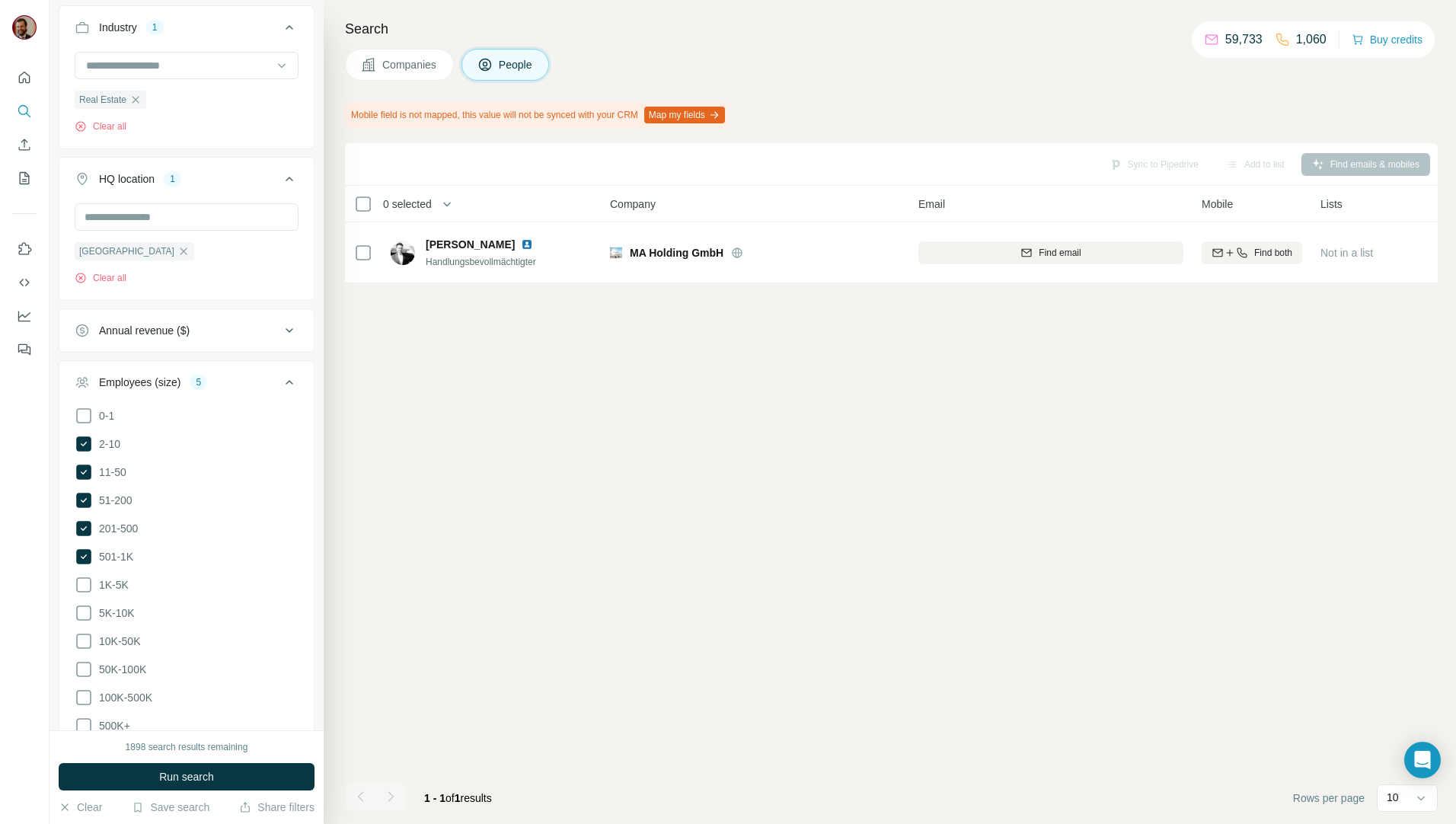
drag, startPoint x: 785, startPoint y: 499, endPoint x: 747, endPoint y: 490, distance: 39.1
click at [780, 498] on div "Sync to Pipedrive Add to list Find emails & mobiles 0 selected People Company E…" at bounding box center [890, 483] width 1092 height 680
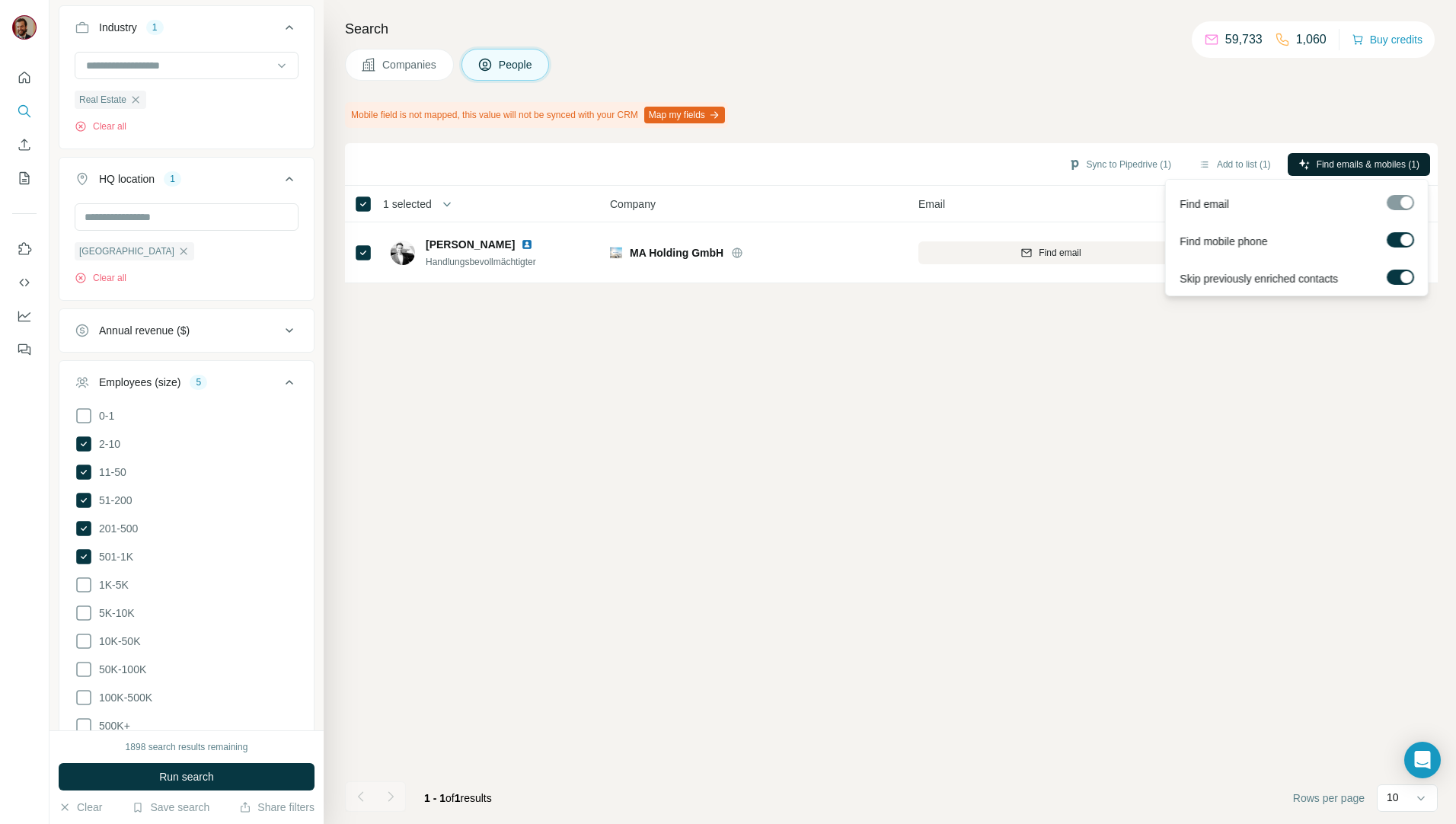
click at [1330, 162] on span "Find emails & mobiles (1)" at bounding box center [1368, 164] width 103 height 14
click at [1093, 157] on button "Sync to Pipedrive (1)" at bounding box center [1119, 164] width 124 height 23
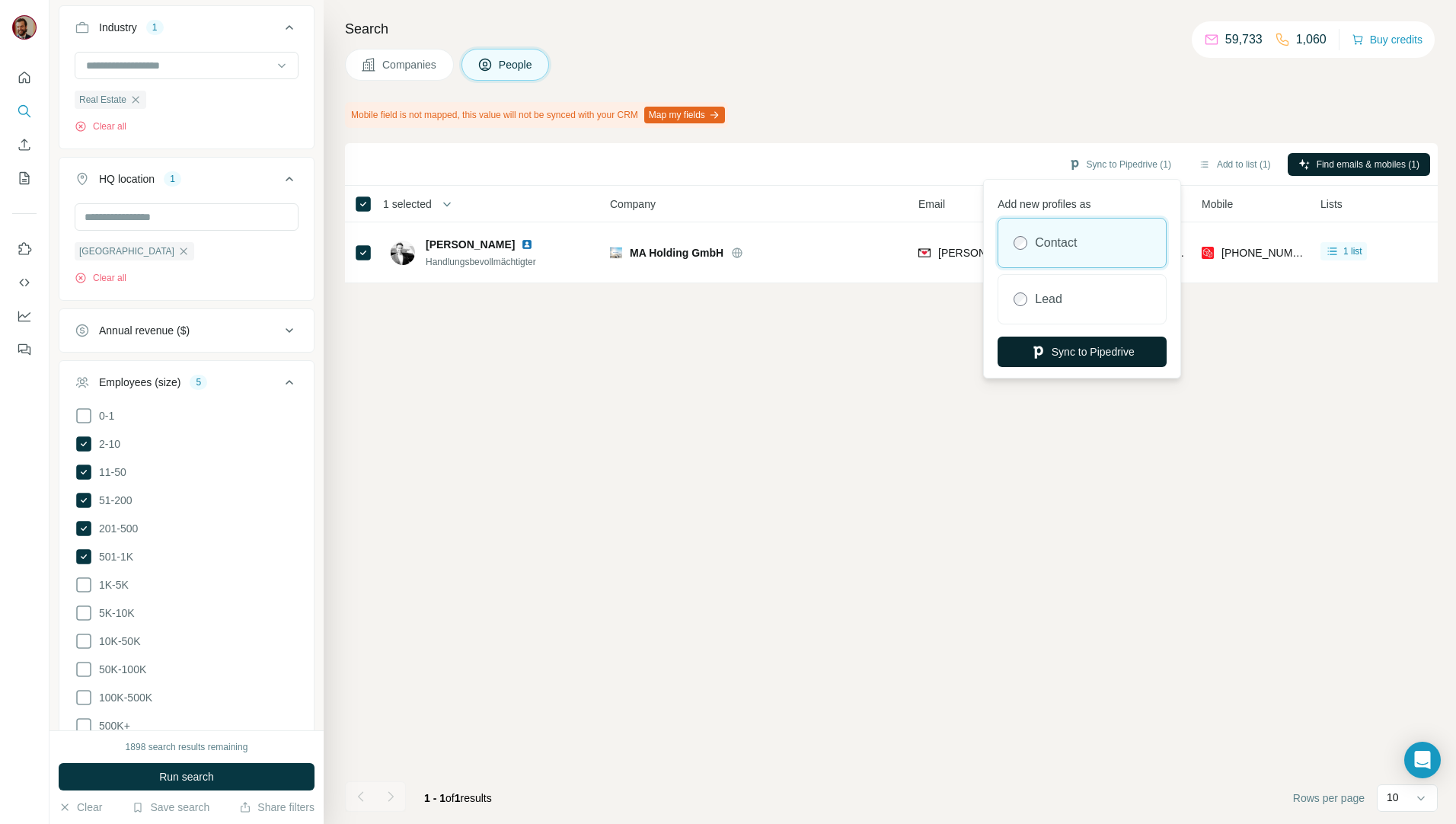
click at [1092, 345] on button "Sync to Pipedrive" at bounding box center [1082, 352] width 169 height 30
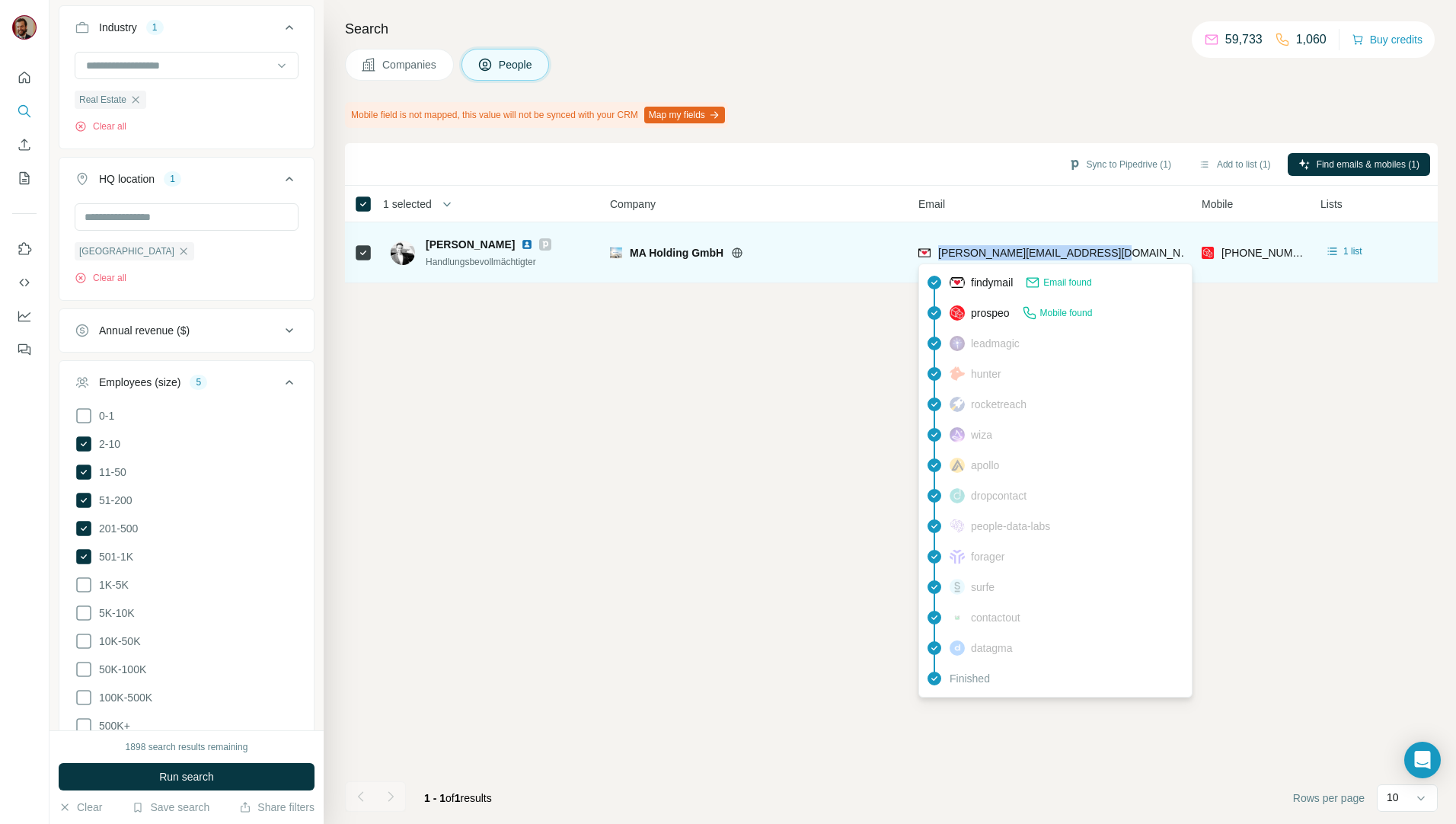
drag, startPoint x: 1142, startPoint y: 251, endPoint x: 938, endPoint y: 254, distance: 204.0
click at [938, 254] on div "patrick.landeras@maholding.com" at bounding box center [1050, 252] width 265 height 42
copy span "patrick.landeras@maholding.com"
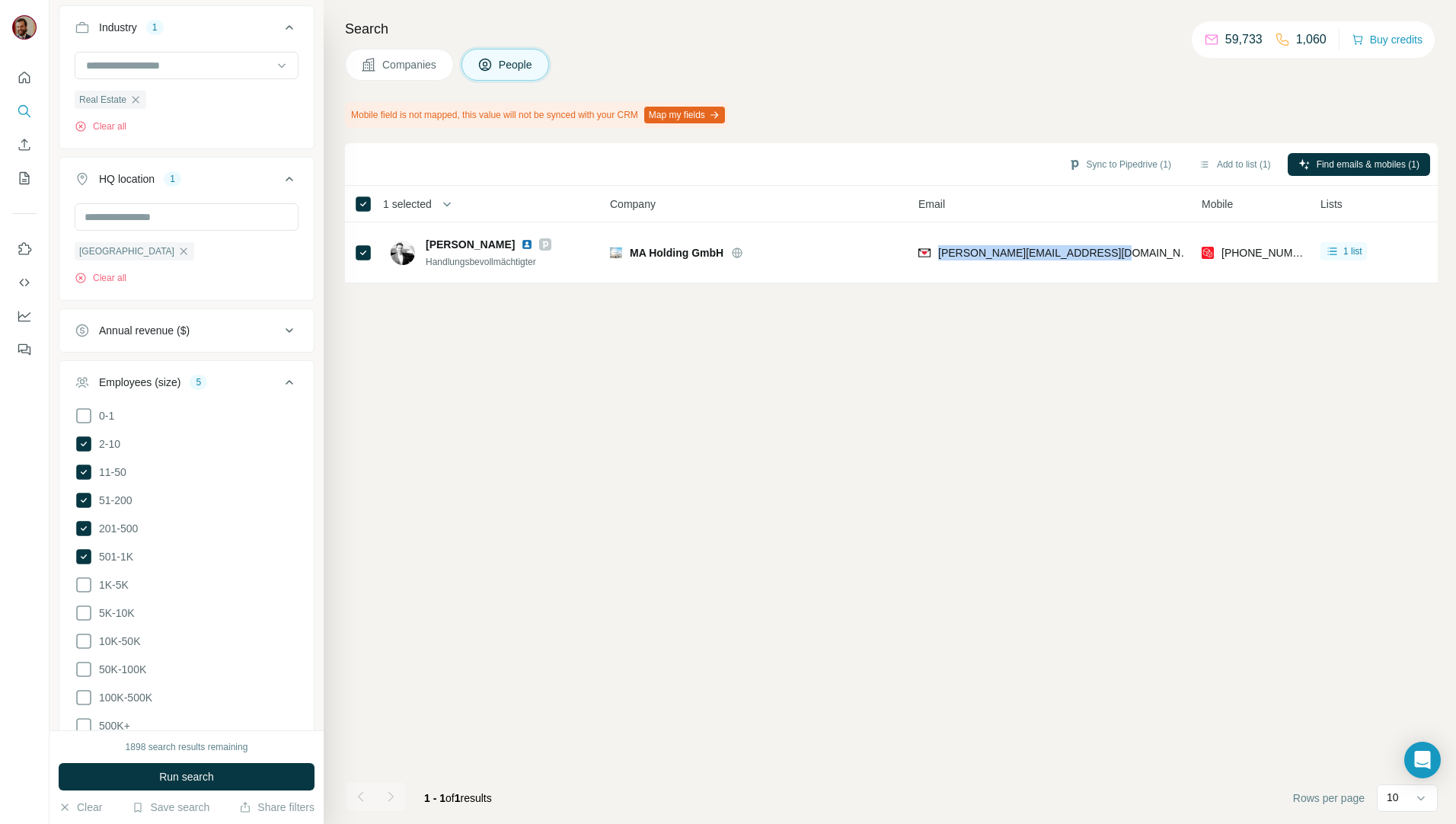
click at [411, 51] on button "Companies" at bounding box center [399, 64] width 109 height 32
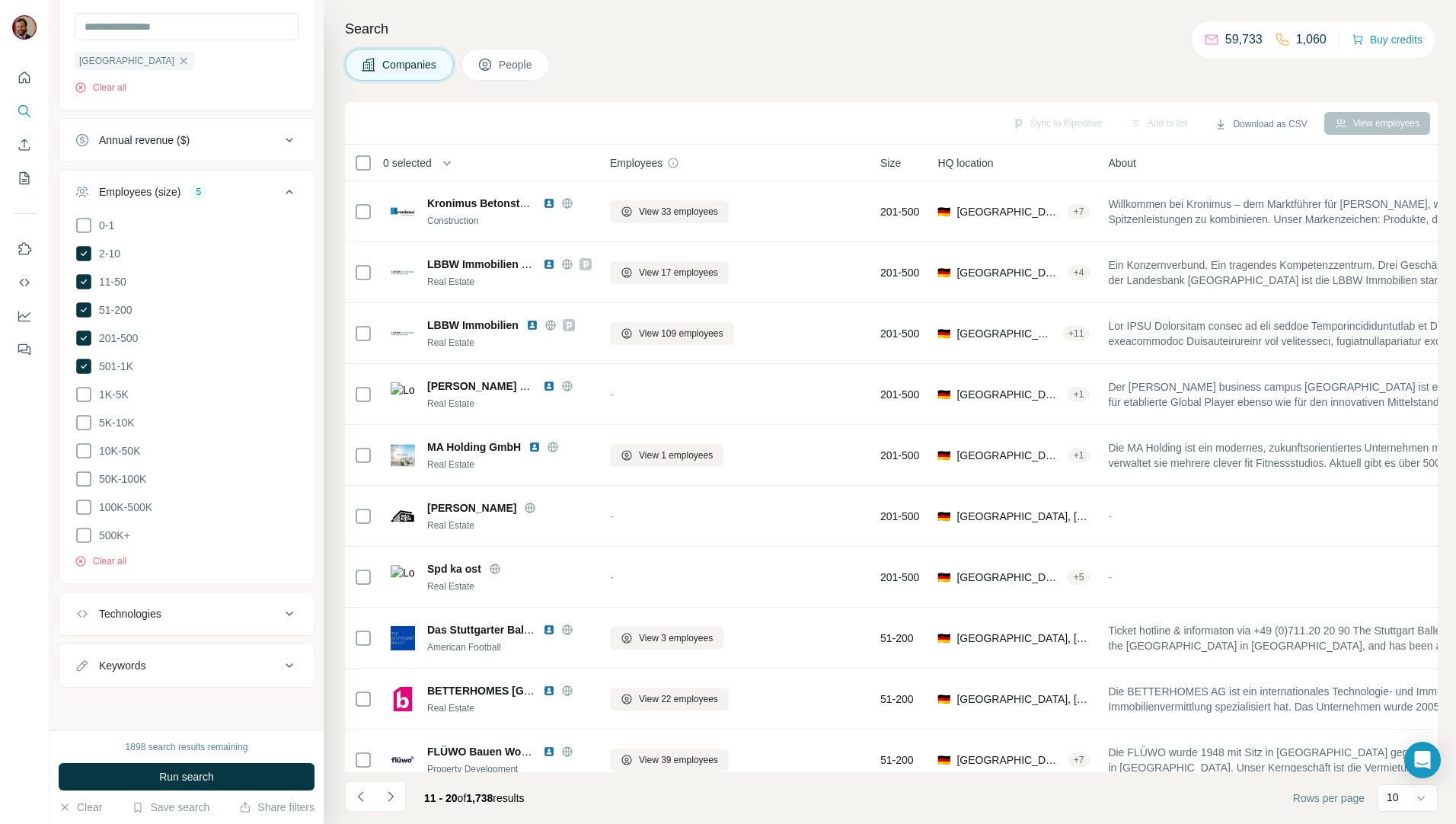
scroll to position [405, 0]
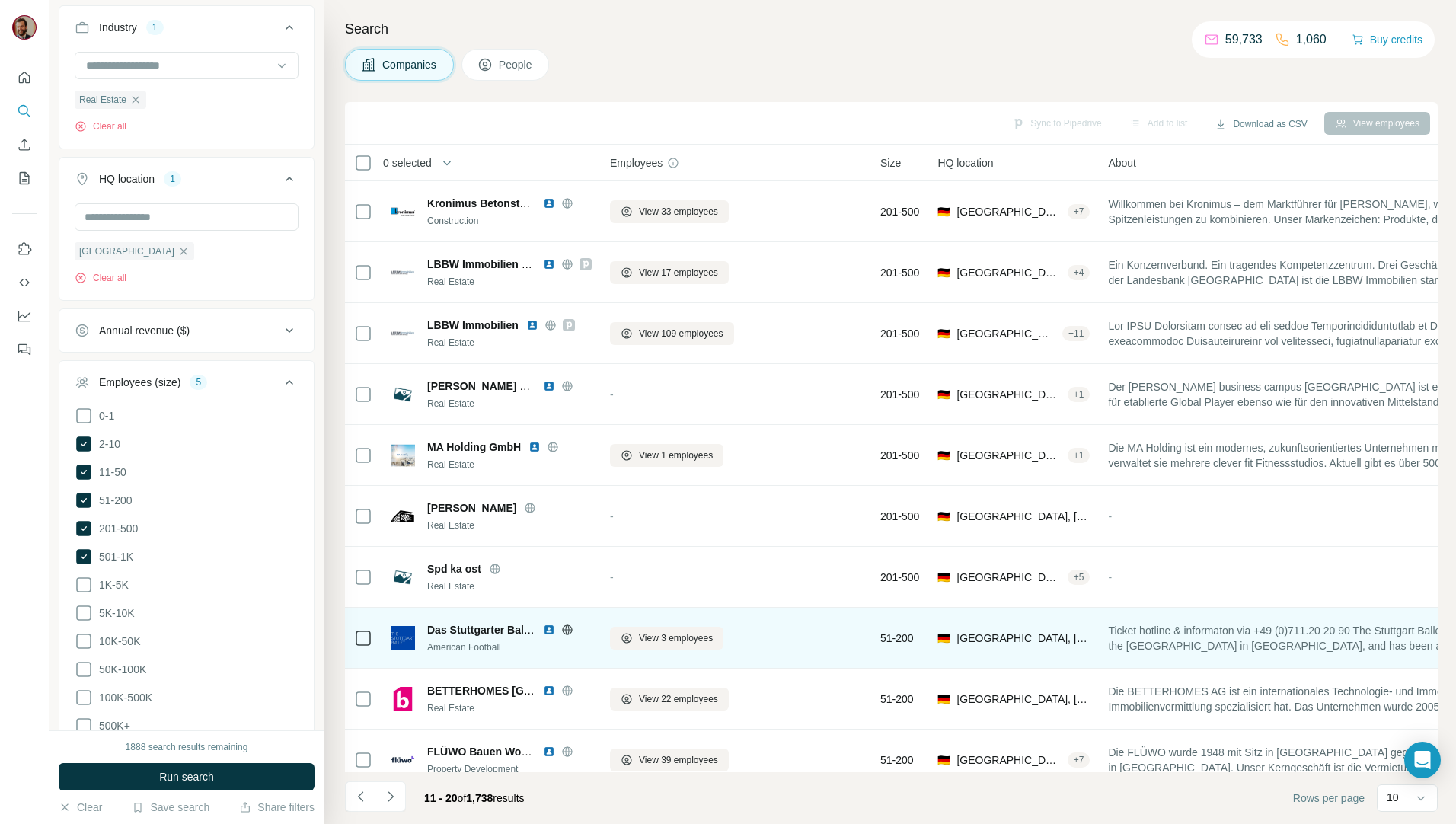
scroll to position [26, 0]
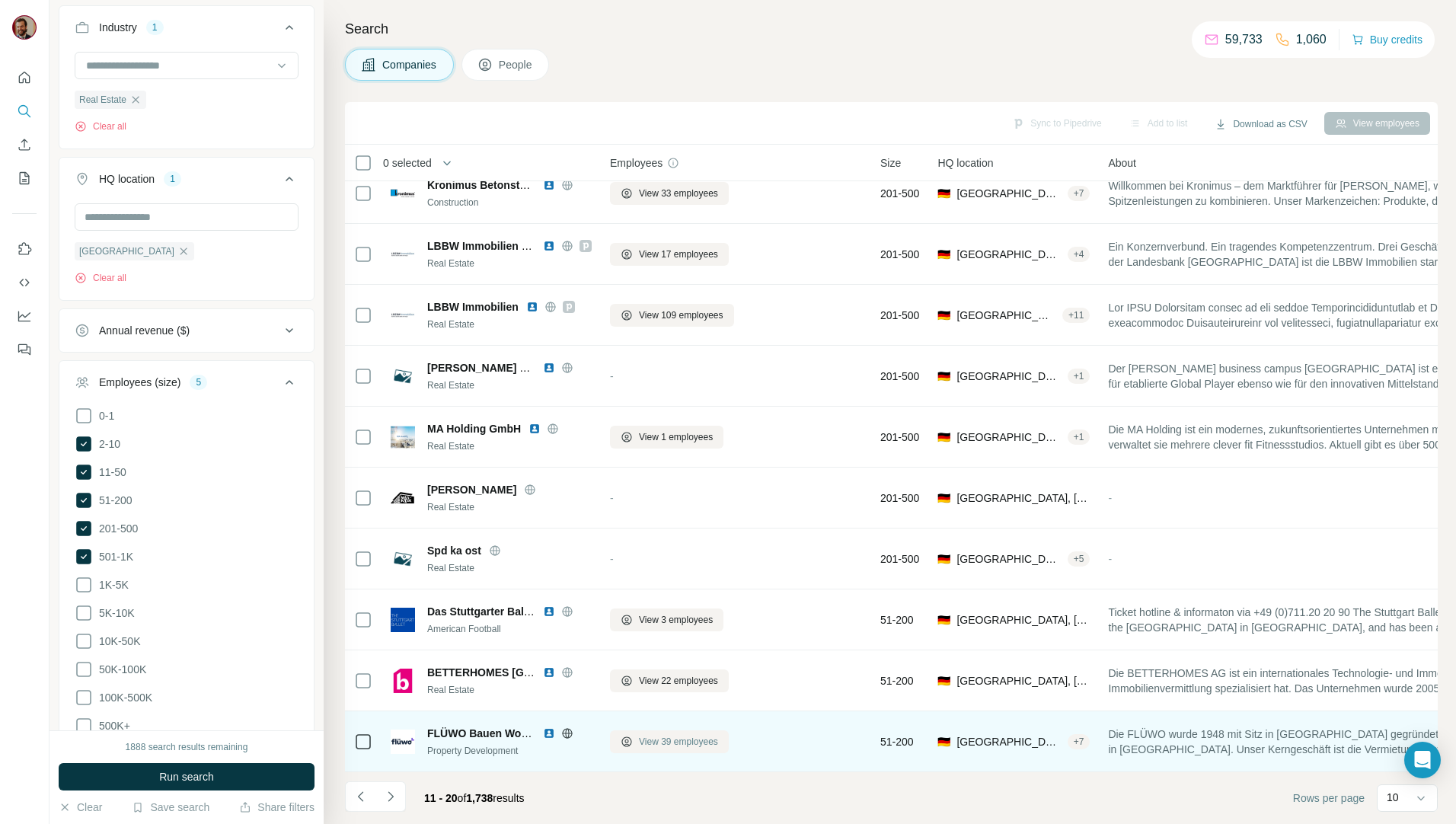
click at [667, 738] on span "View 39 employees" at bounding box center [678, 741] width 79 height 14
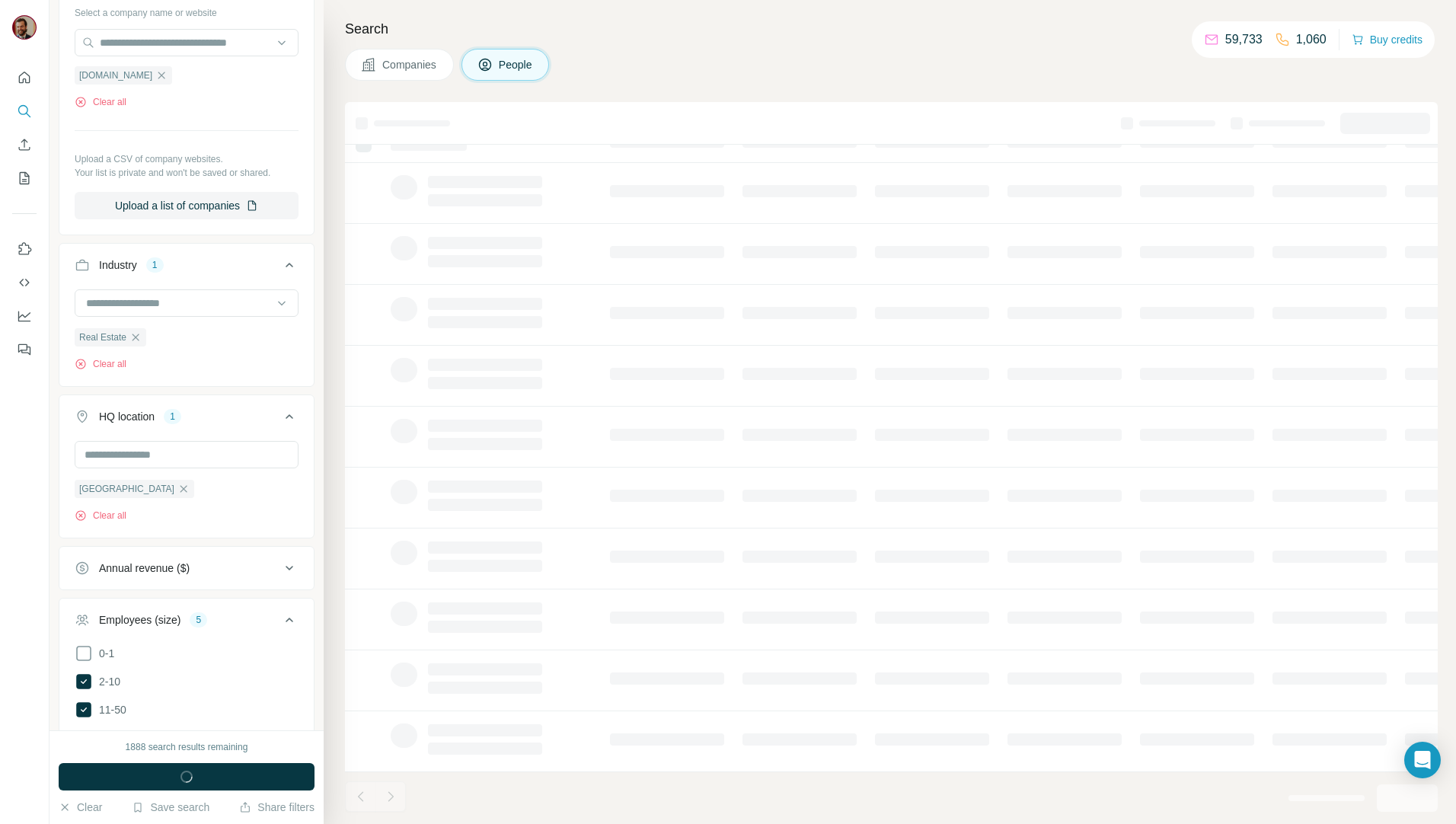
scroll to position [643, 0]
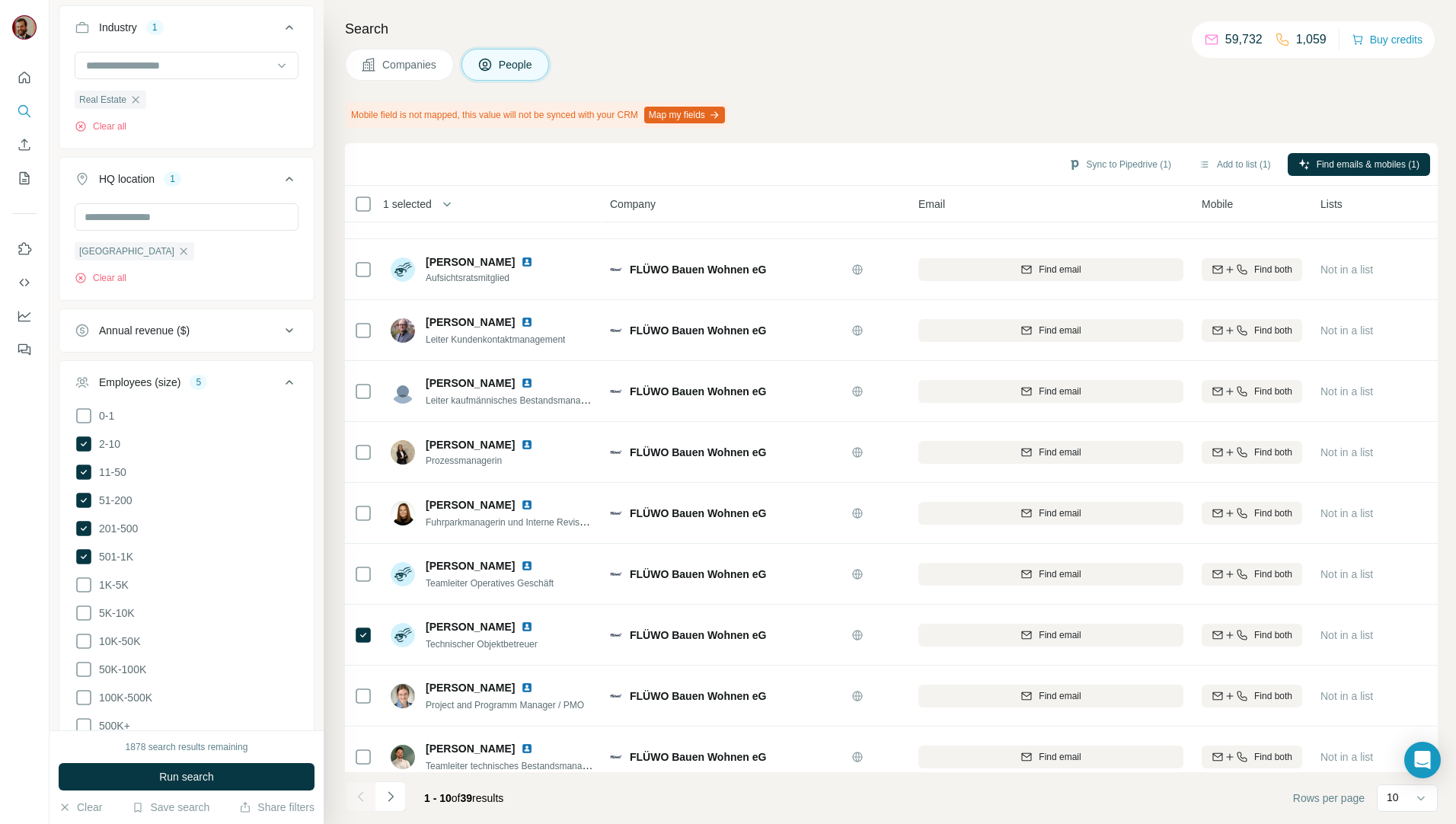
scroll to position [67, 0]
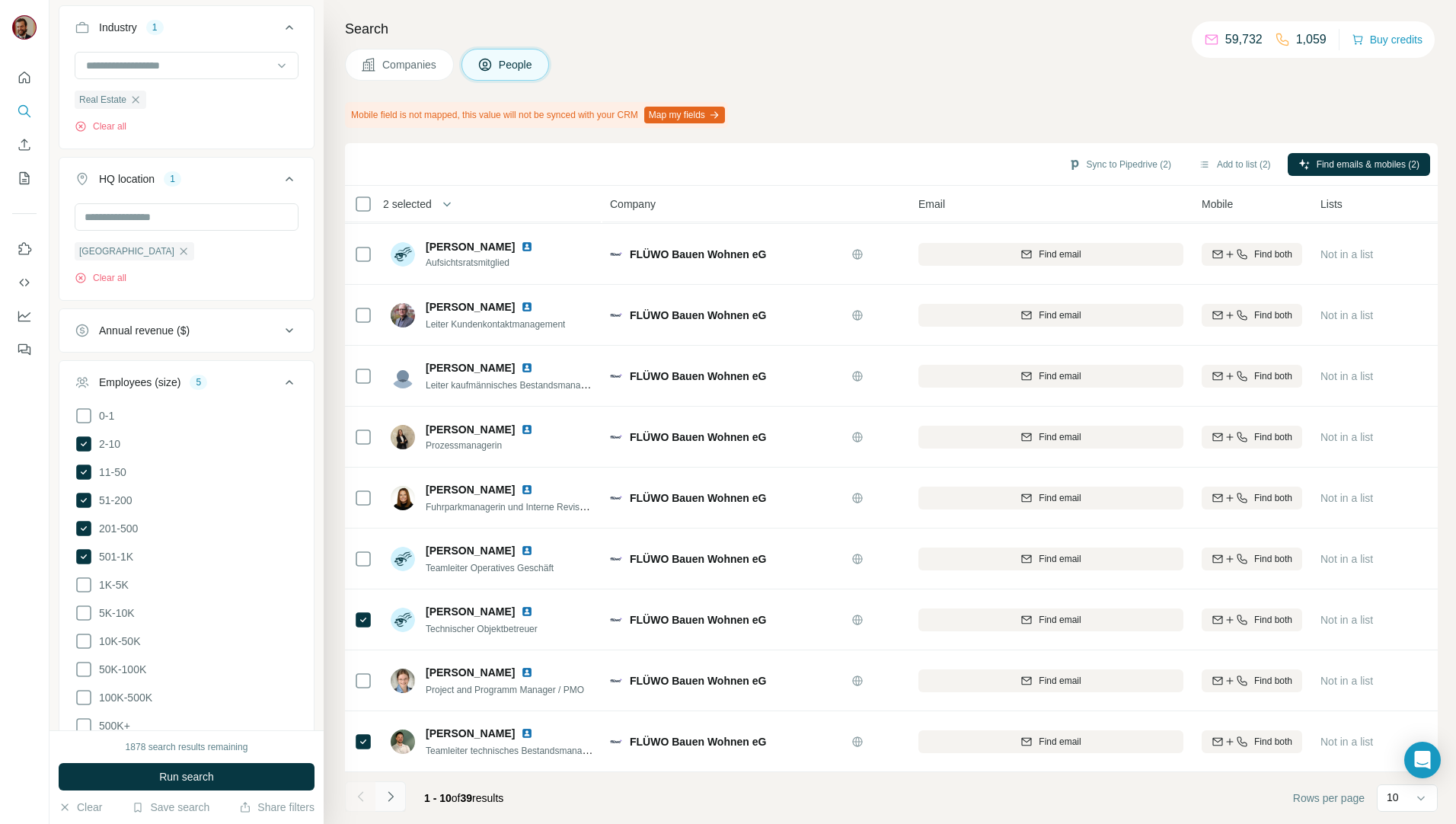
click at [398, 800] on icon "Navigate to next page" at bounding box center [390, 795] width 15 height 15
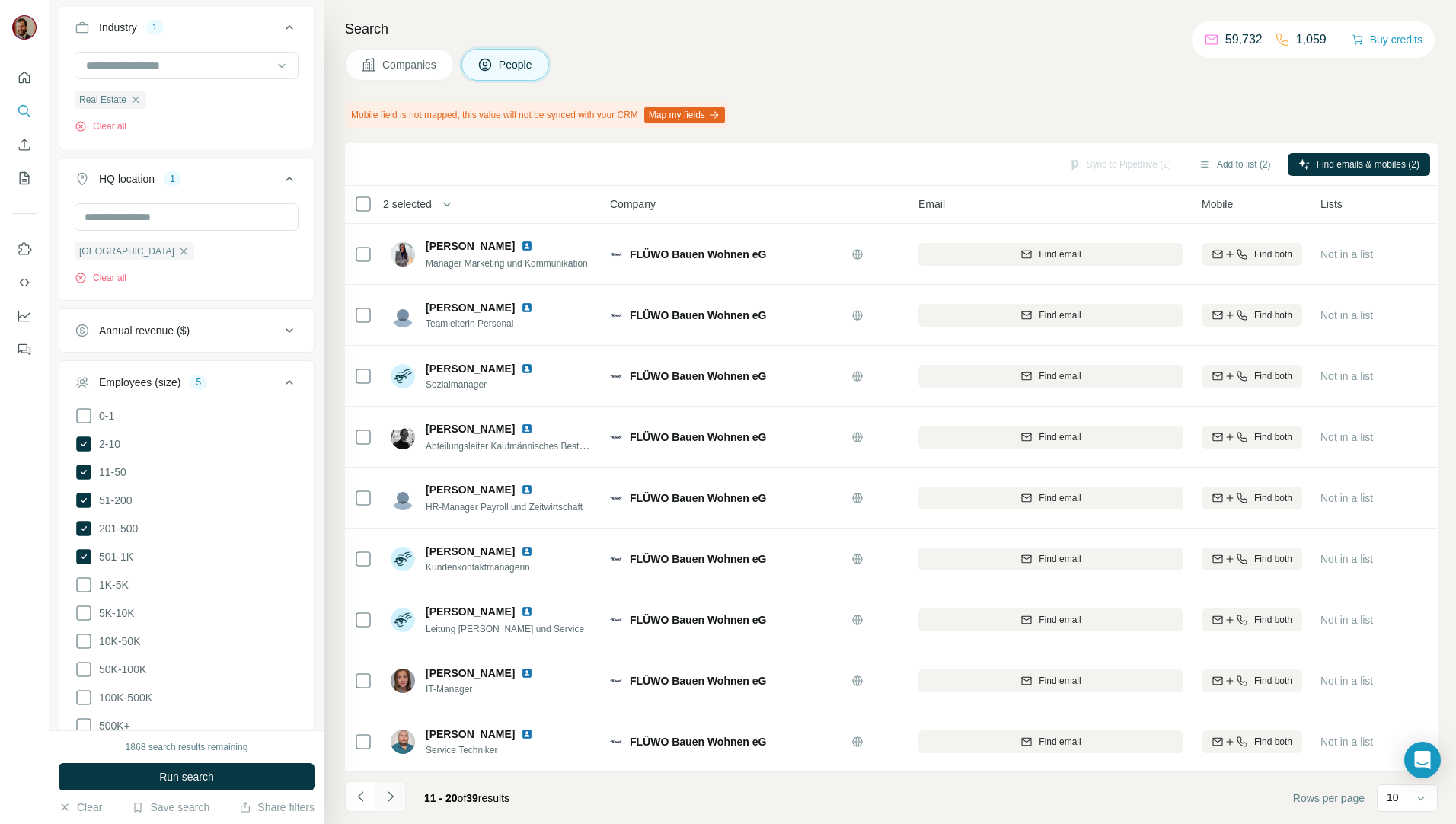
click at [395, 800] on icon "Navigate to next page" at bounding box center [390, 795] width 15 height 15
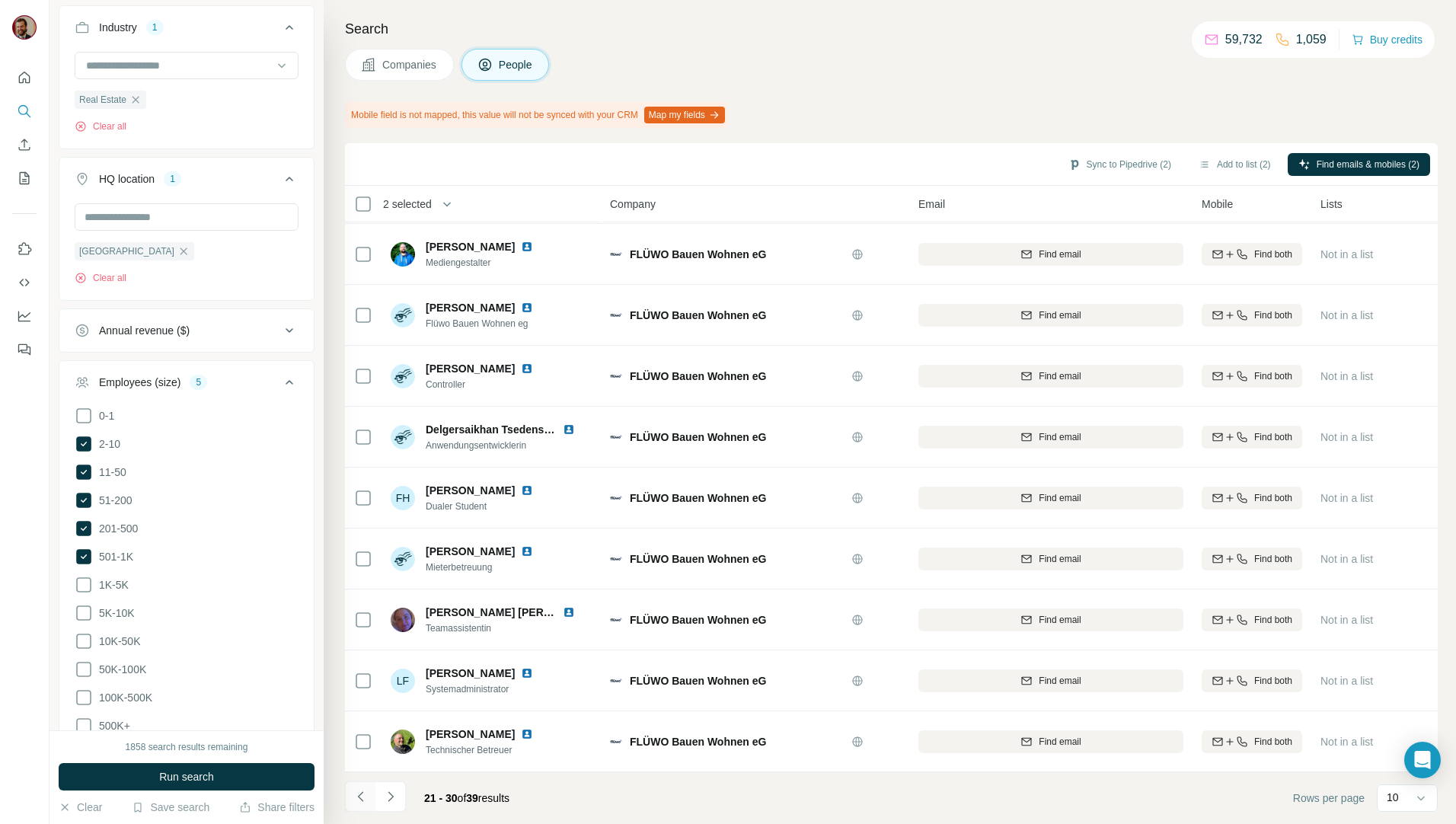
click at [362, 791] on icon "Navigate to previous page" at bounding box center [360, 795] width 15 height 15
click at [361, 791] on icon "Navigate to previous page" at bounding box center [360, 795] width 15 height 15
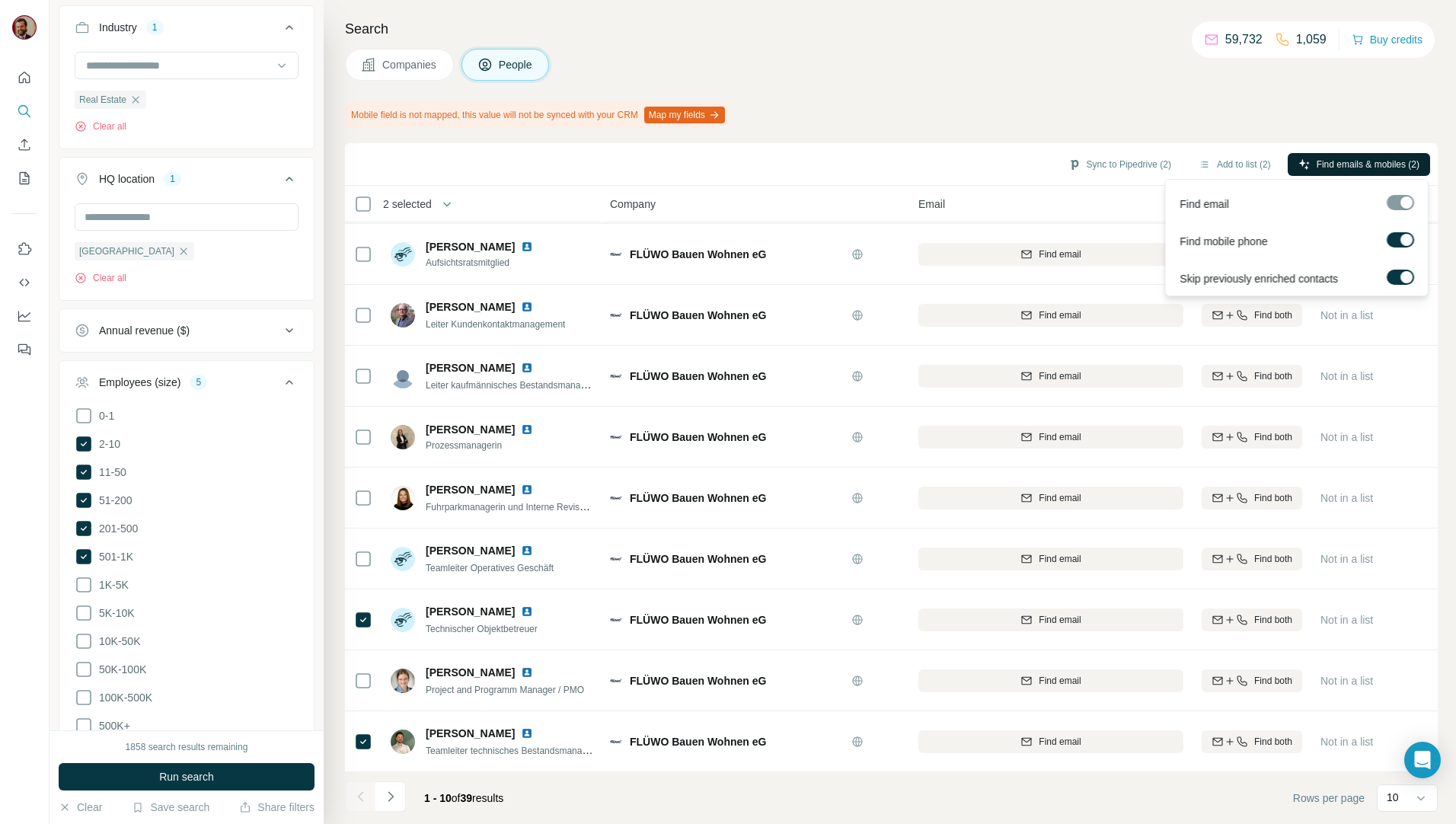
click at [1386, 164] on span "Find emails & mobiles (2)" at bounding box center [1368, 164] width 103 height 14
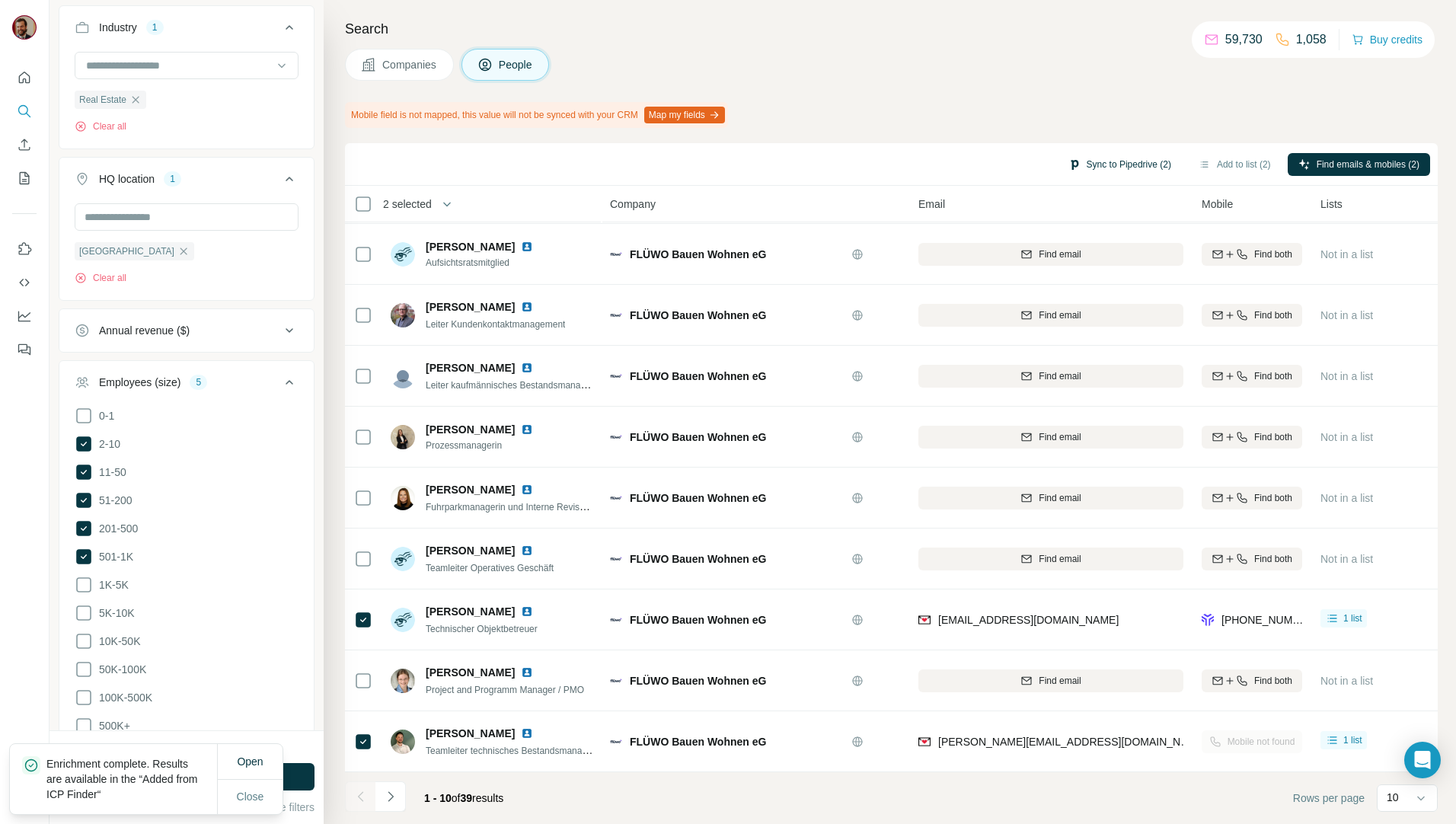
click at [1130, 167] on button "Sync to Pipedrive (2)" at bounding box center [1119, 164] width 124 height 23
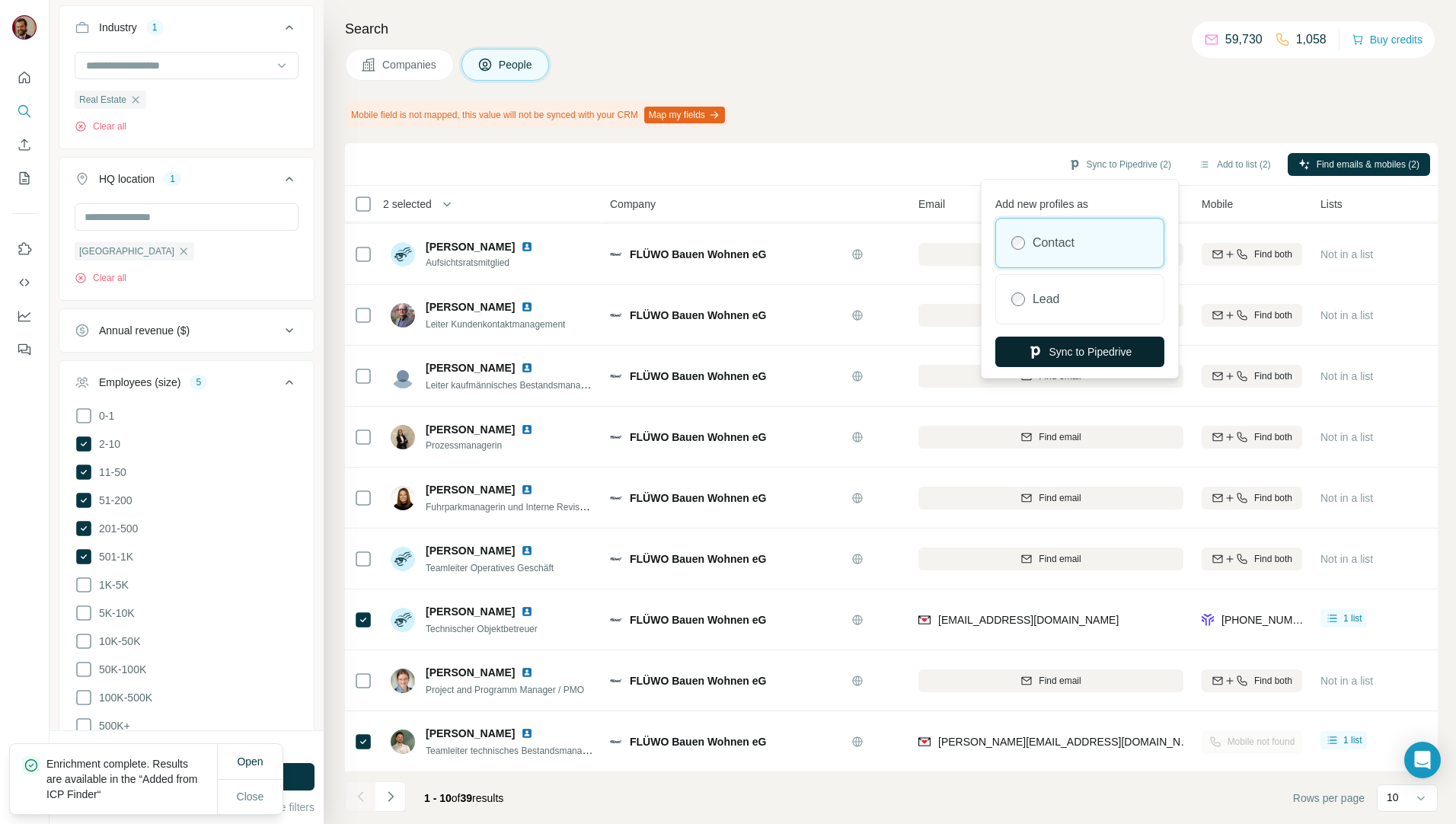
click at [1104, 348] on button "Sync to Pipedrive" at bounding box center [1079, 352] width 169 height 30
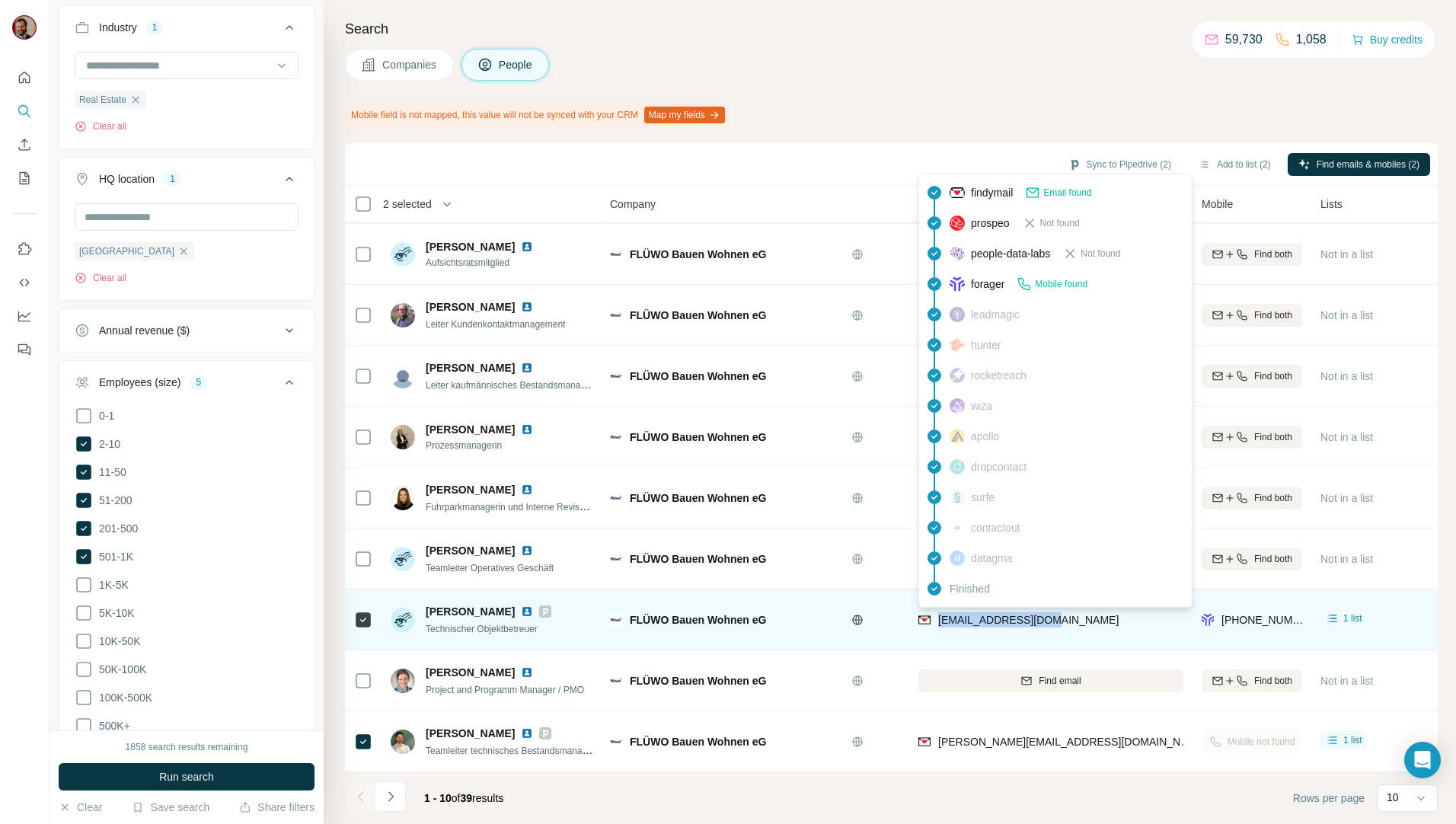
drag, startPoint x: 1079, startPoint y: 611, endPoint x: 940, endPoint y: 620, distance: 139.3
click at [940, 620] on div "harun.boz@fluewo.de" at bounding box center [1050, 620] width 265 height 42
copy span "harun.boz@fluewo.de"
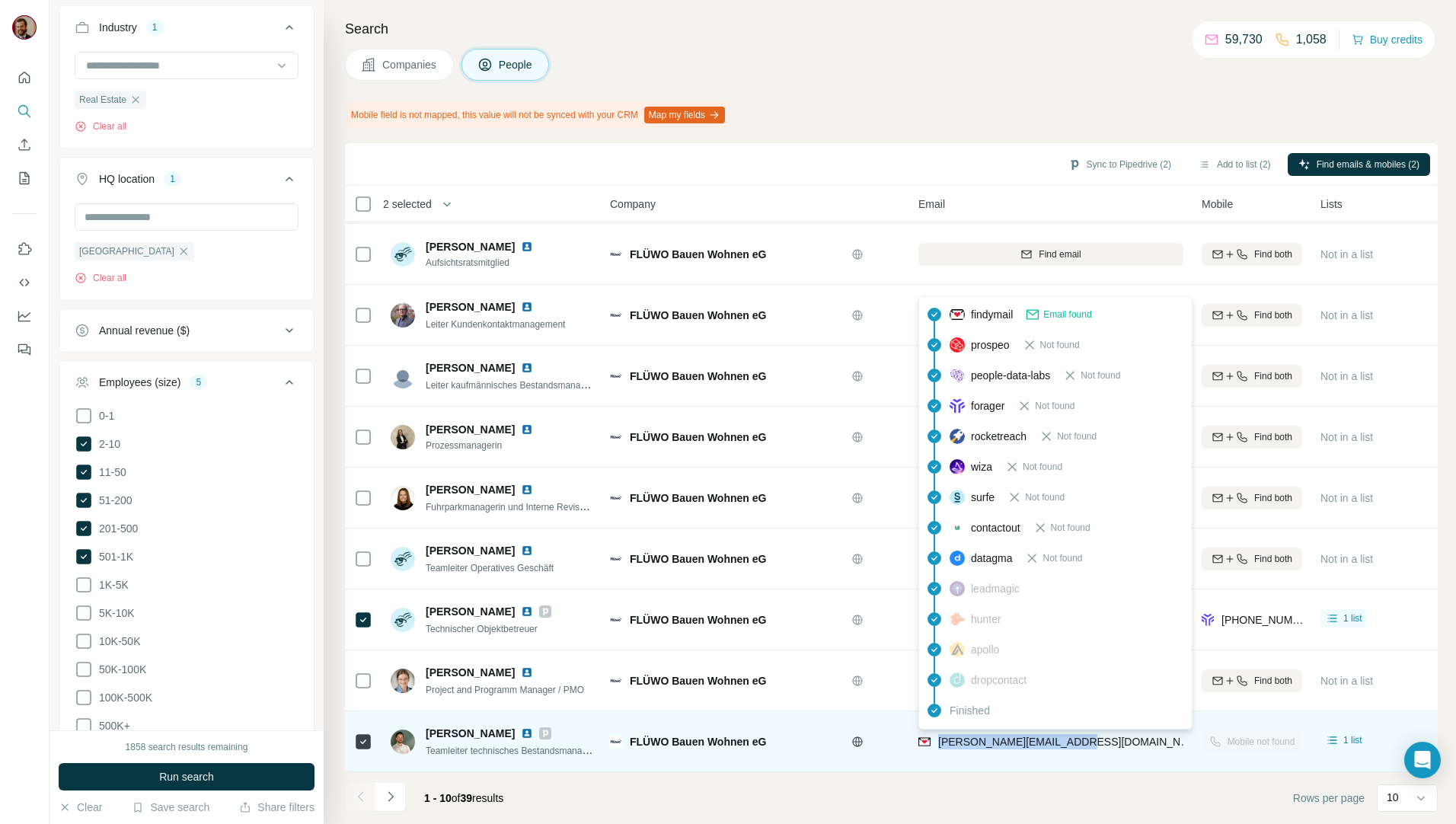
drag, startPoint x: 1085, startPoint y: 736, endPoint x: 939, endPoint y: 740, distance: 146.1
click at [939, 740] on div "matthias.engel@fluewo.de" at bounding box center [1050, 741] width 265 height 42
copy span "matthias.engel@fluewo.de"
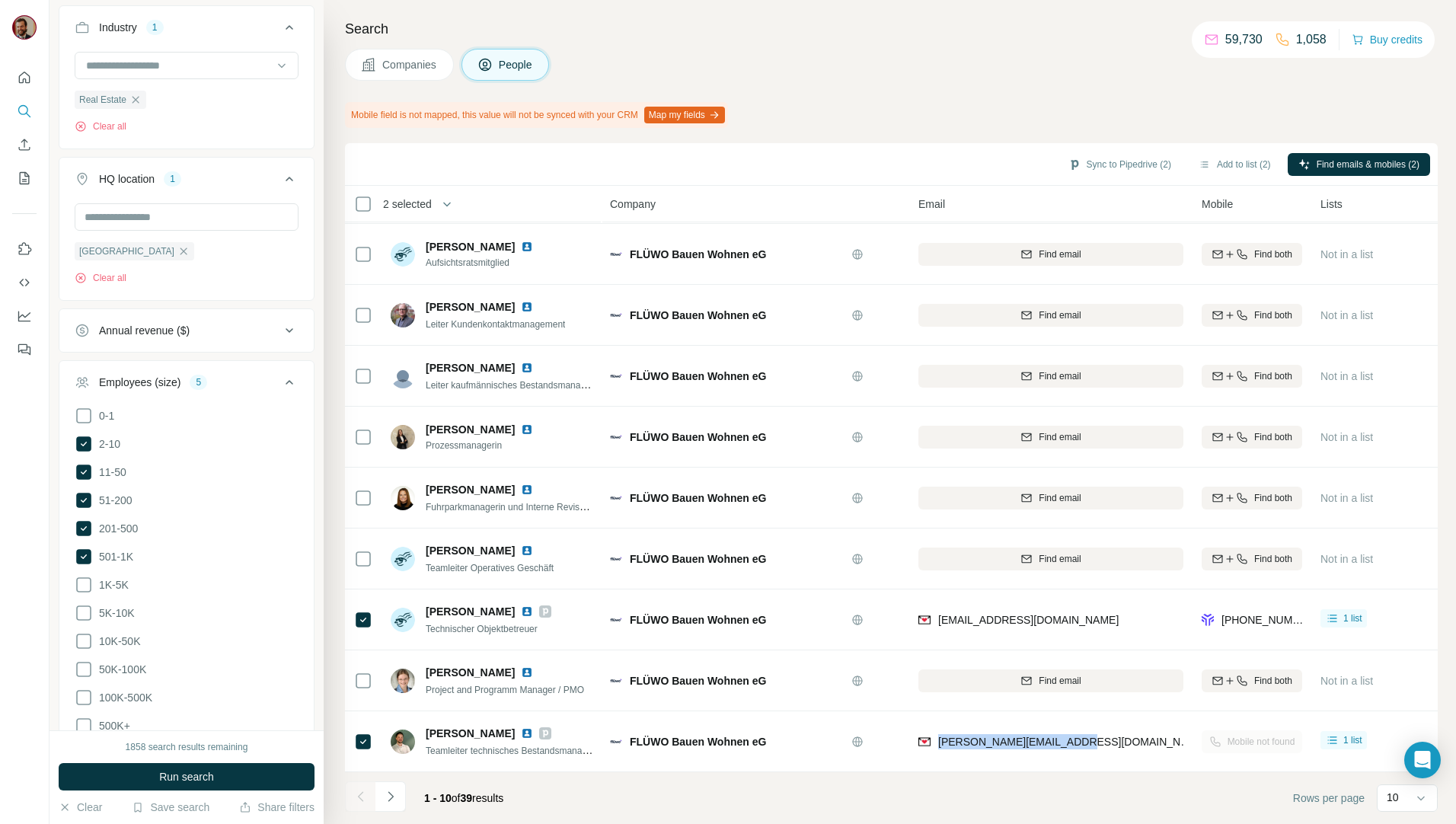
click at [397, 71] on span "Companies" at bounding box center [410, 64] width 56 height 15
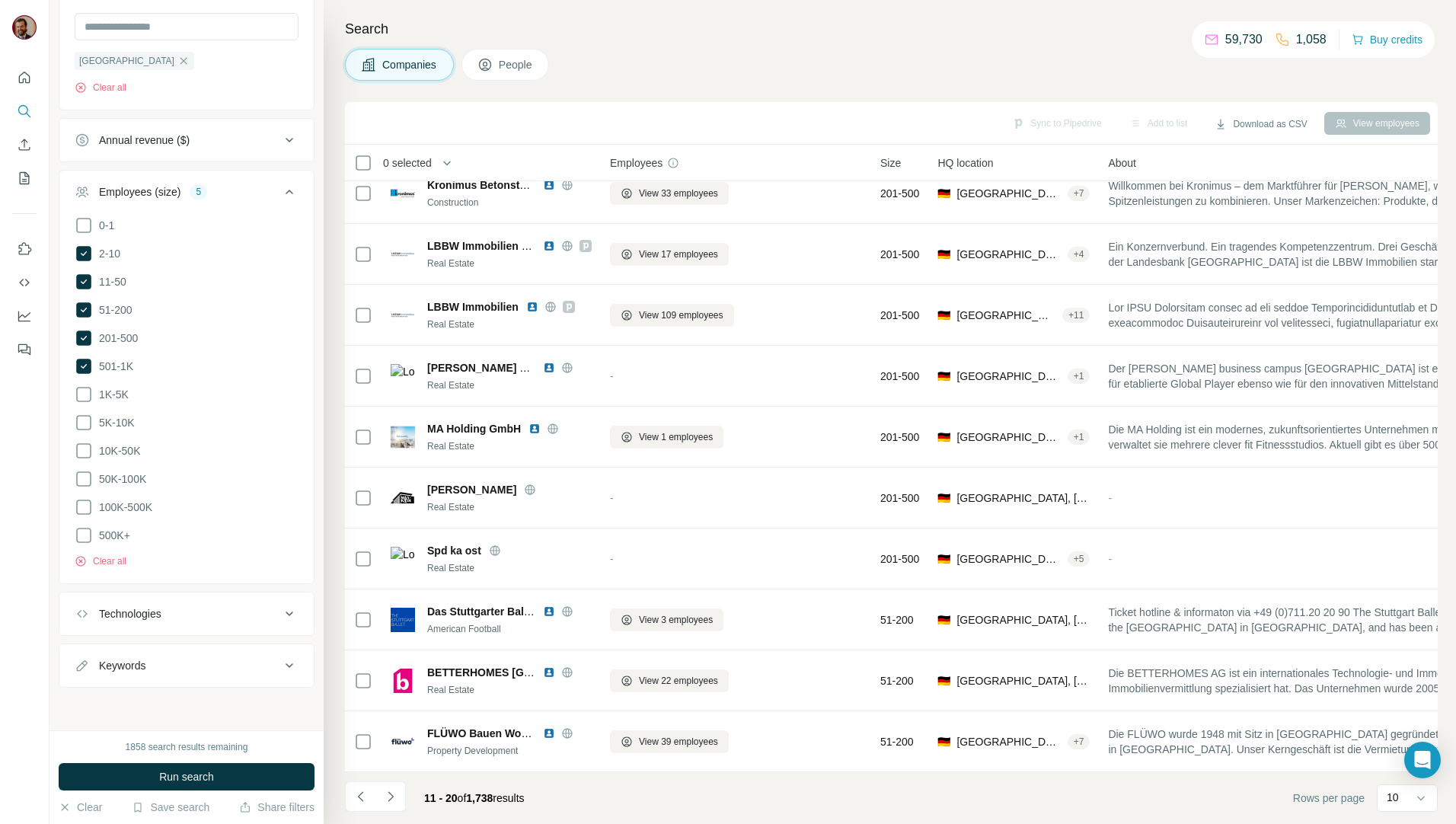
scroll to position [26, 0]
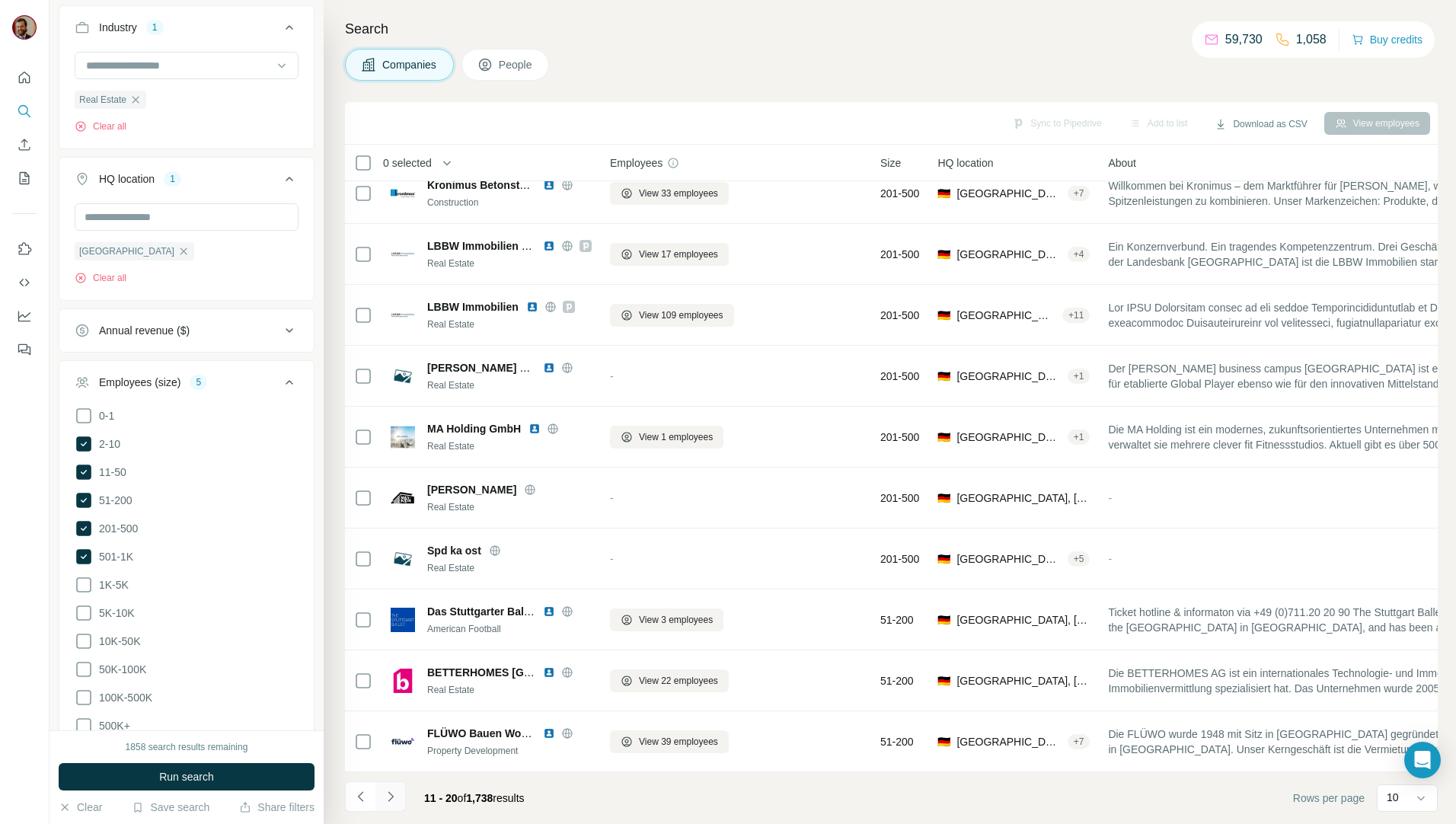
click at [389, 799] on icon "Navigate to next page" at bounding box center [390, 795] width 15 height 15
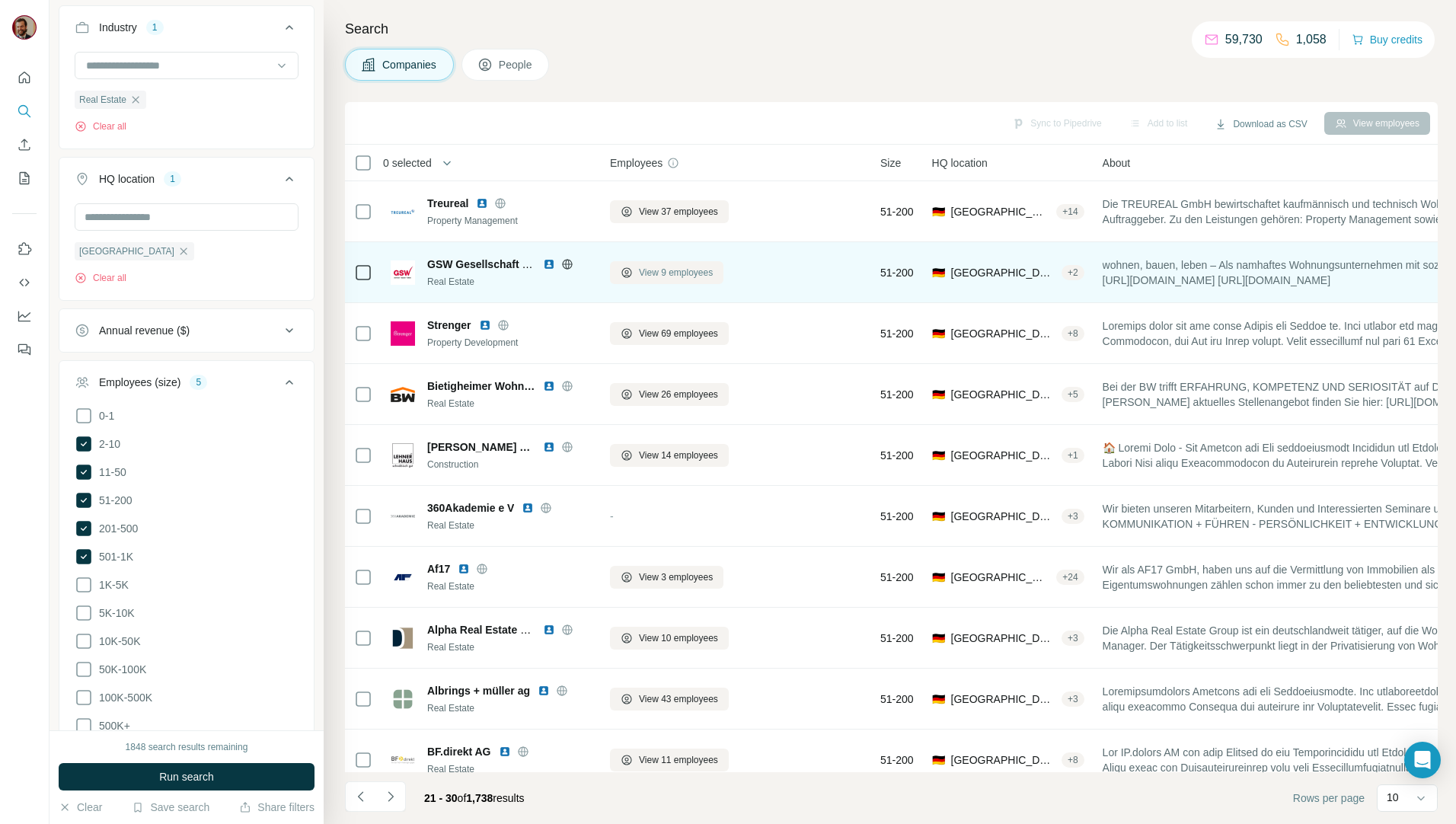
click at [637, 271] on button "View 9 employees" at bounding box center [667, 272] width 113 height 23
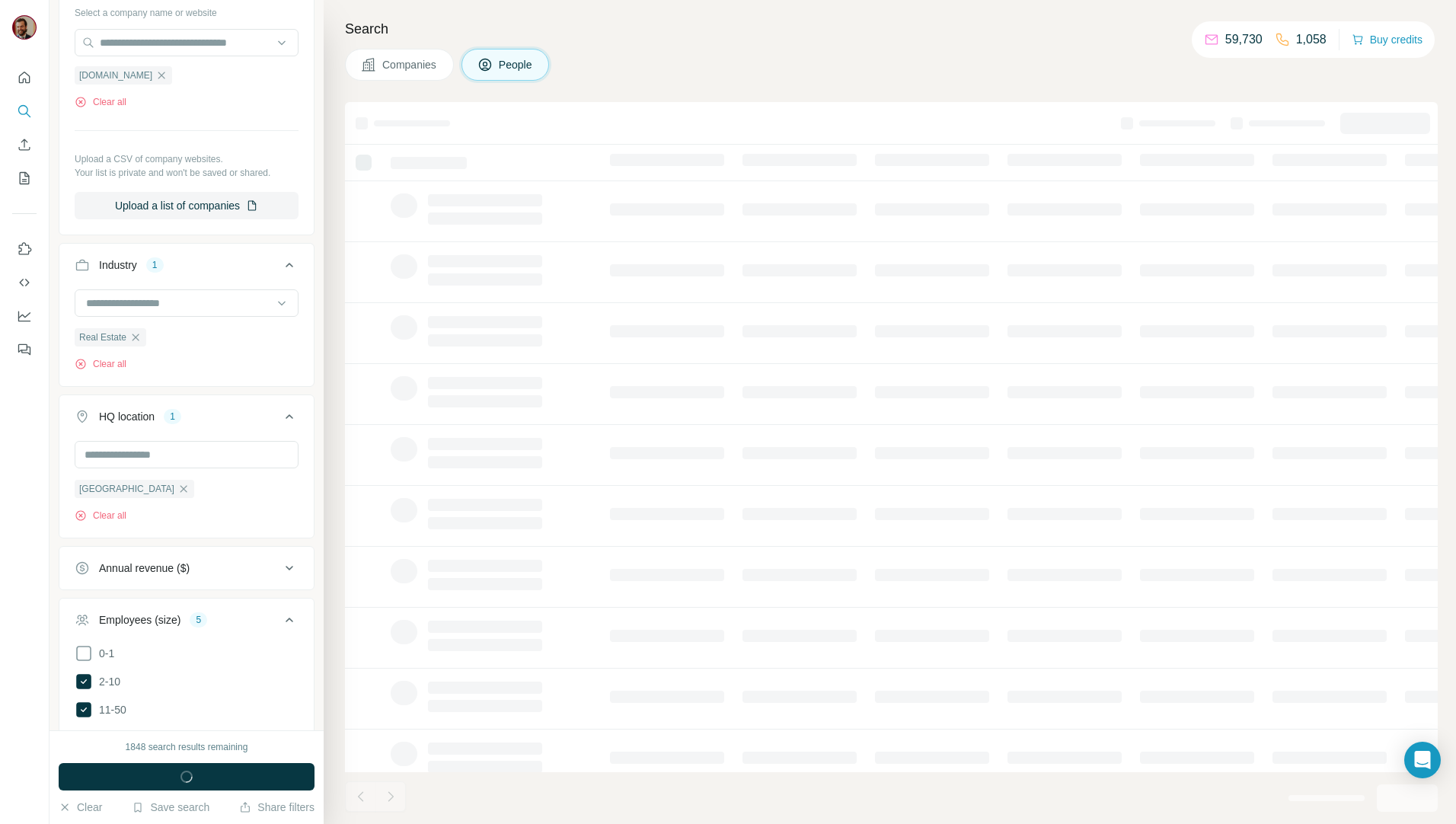
scroll to position [643, 0]
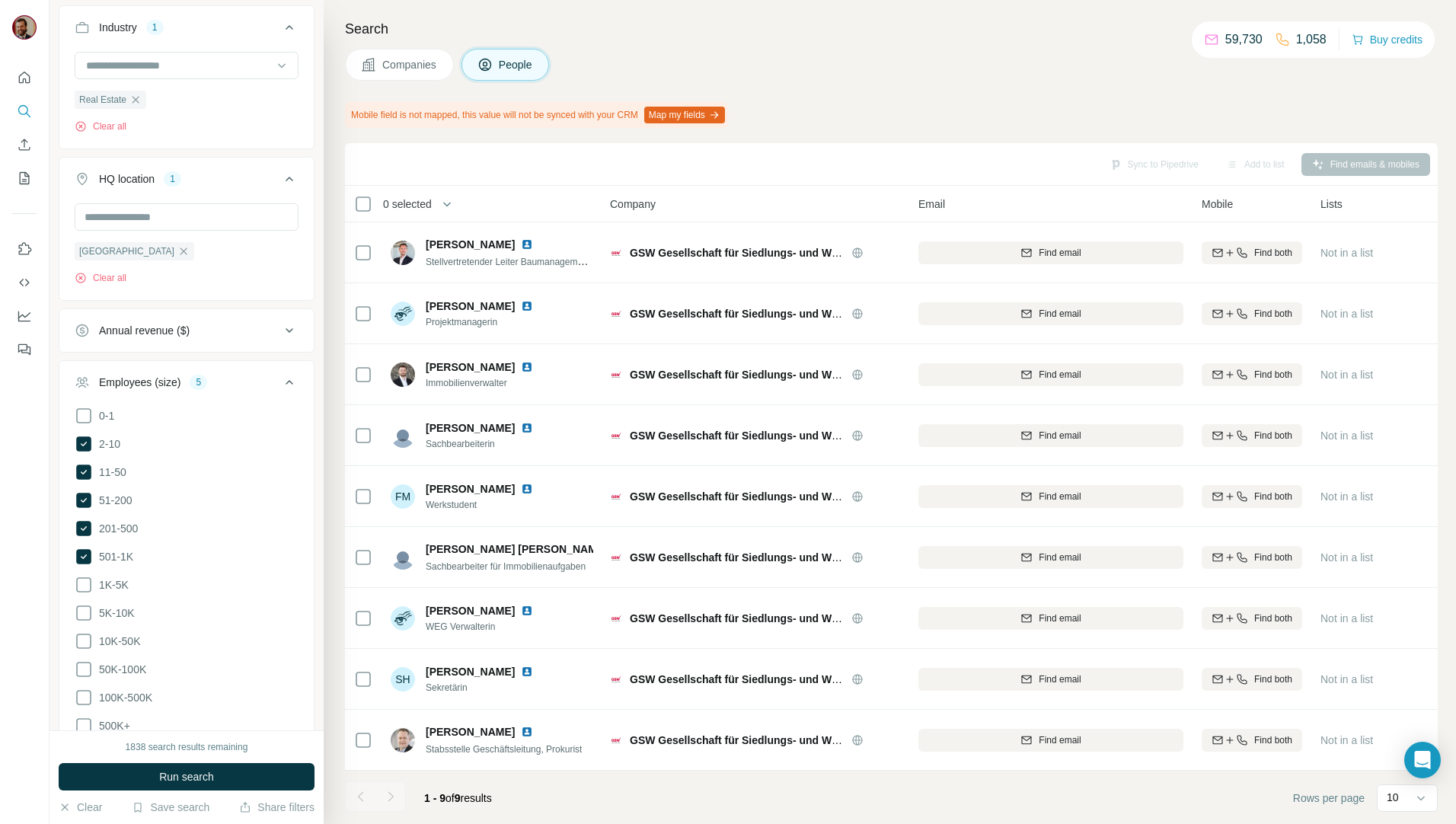
scroll to position [6, 0]
click at [426, 71] on span "Companies" at bounding box center [410, 64] width 56 height 15
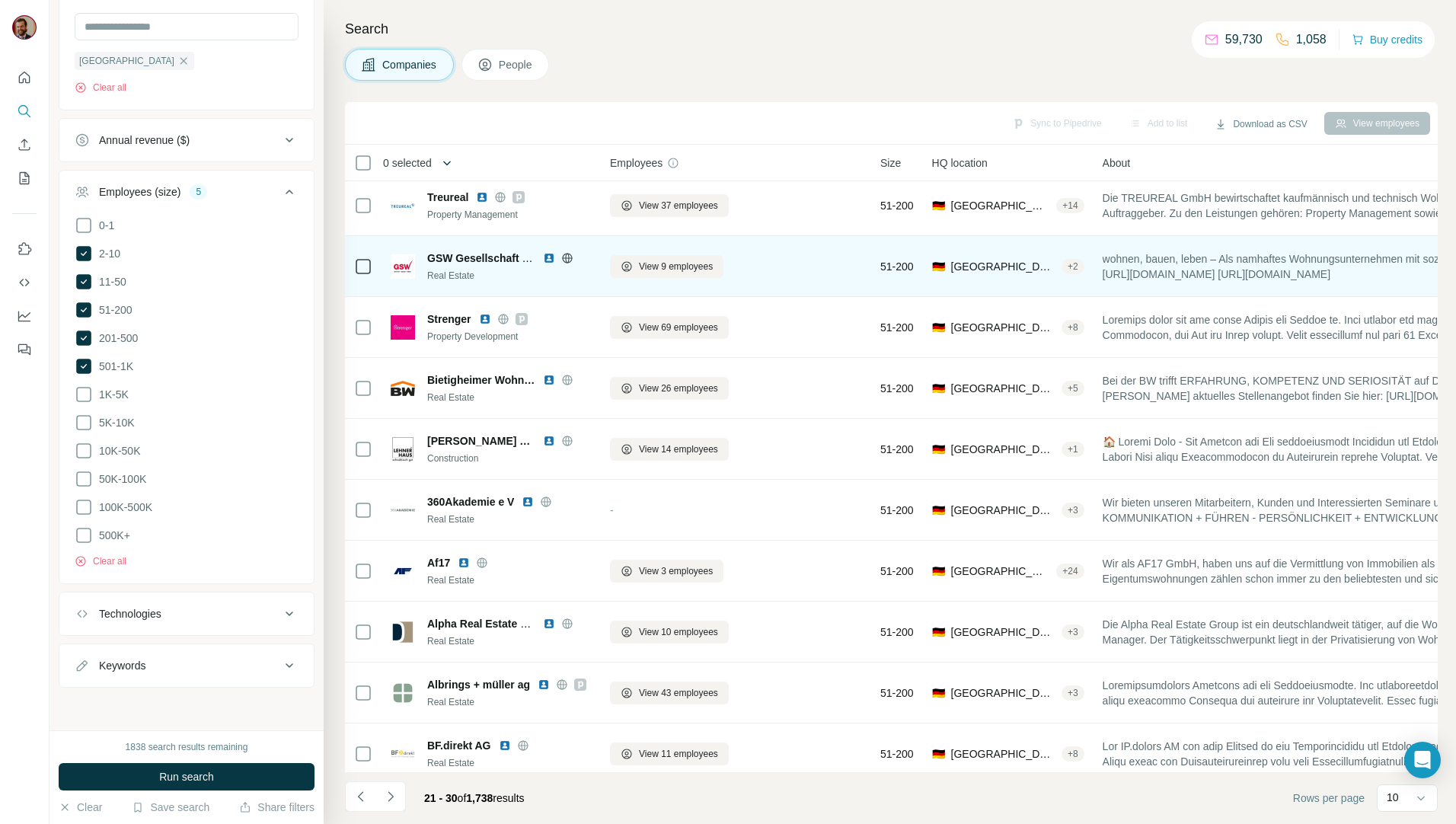
scroll to position [405, 0]
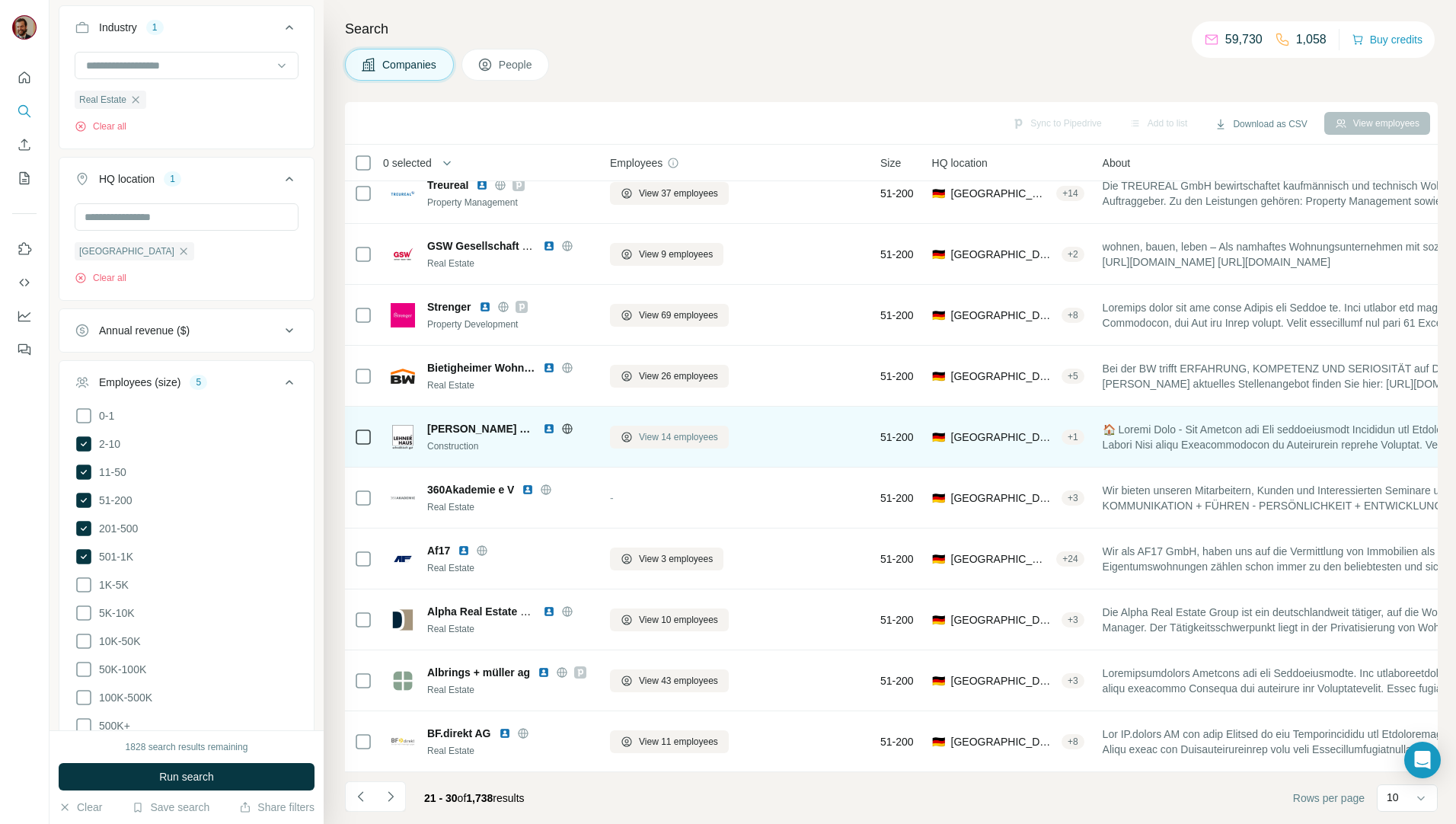
scroll to position [26, 0]
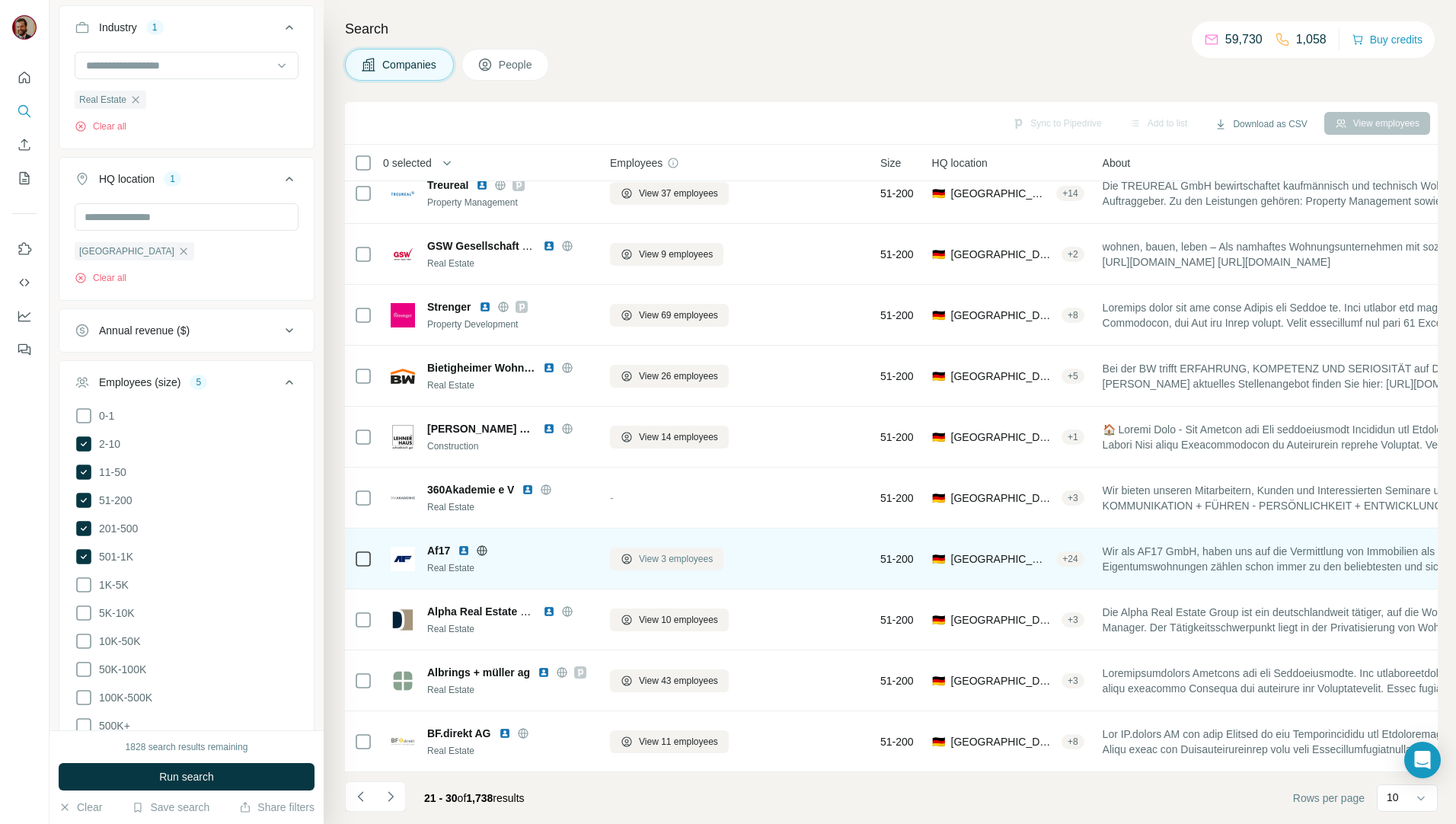
click at [664, 553] on span "View 3 employees" at bounding box center [675, 559] width 74 height 14
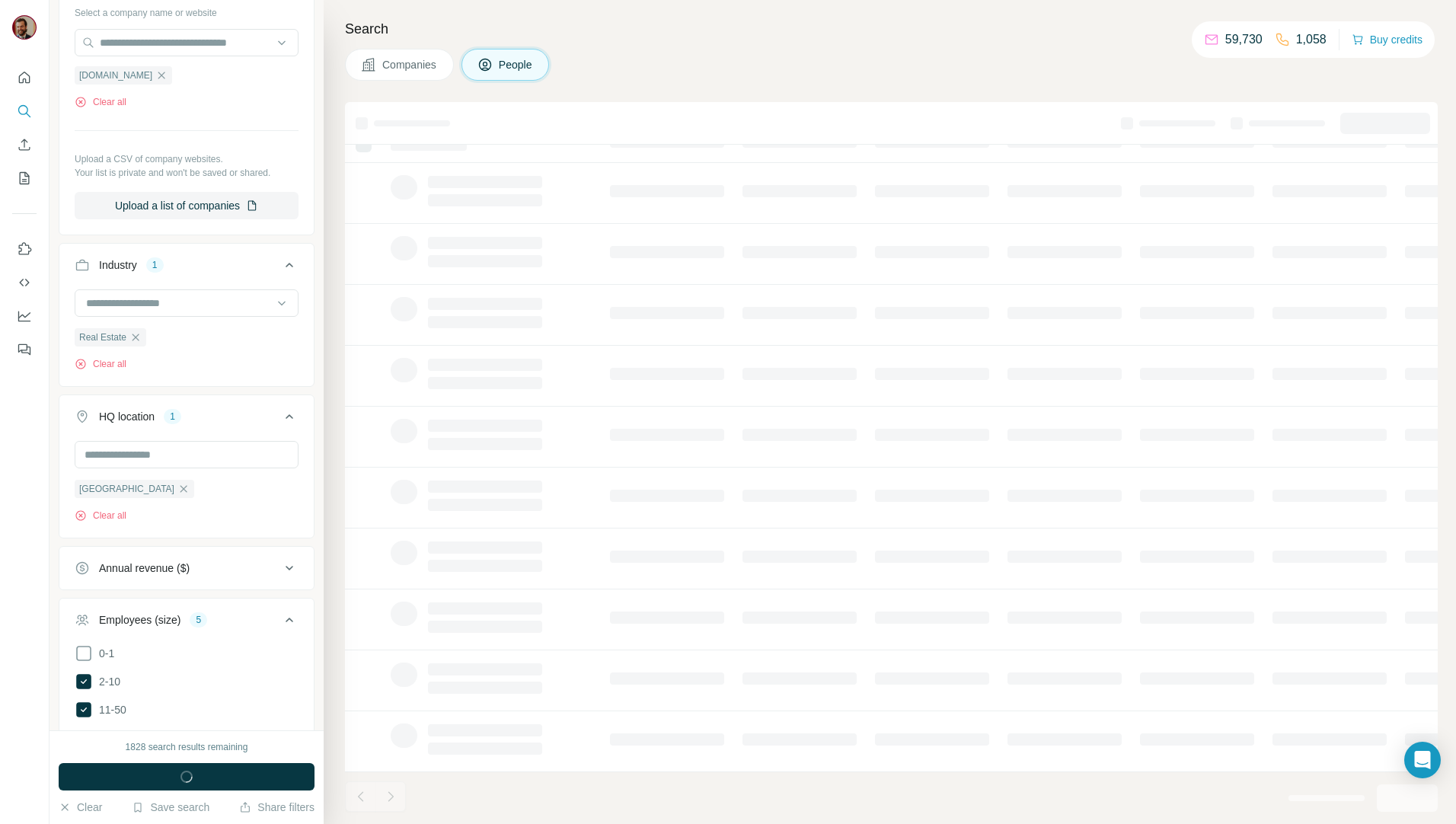
scroll to position [643, 0]
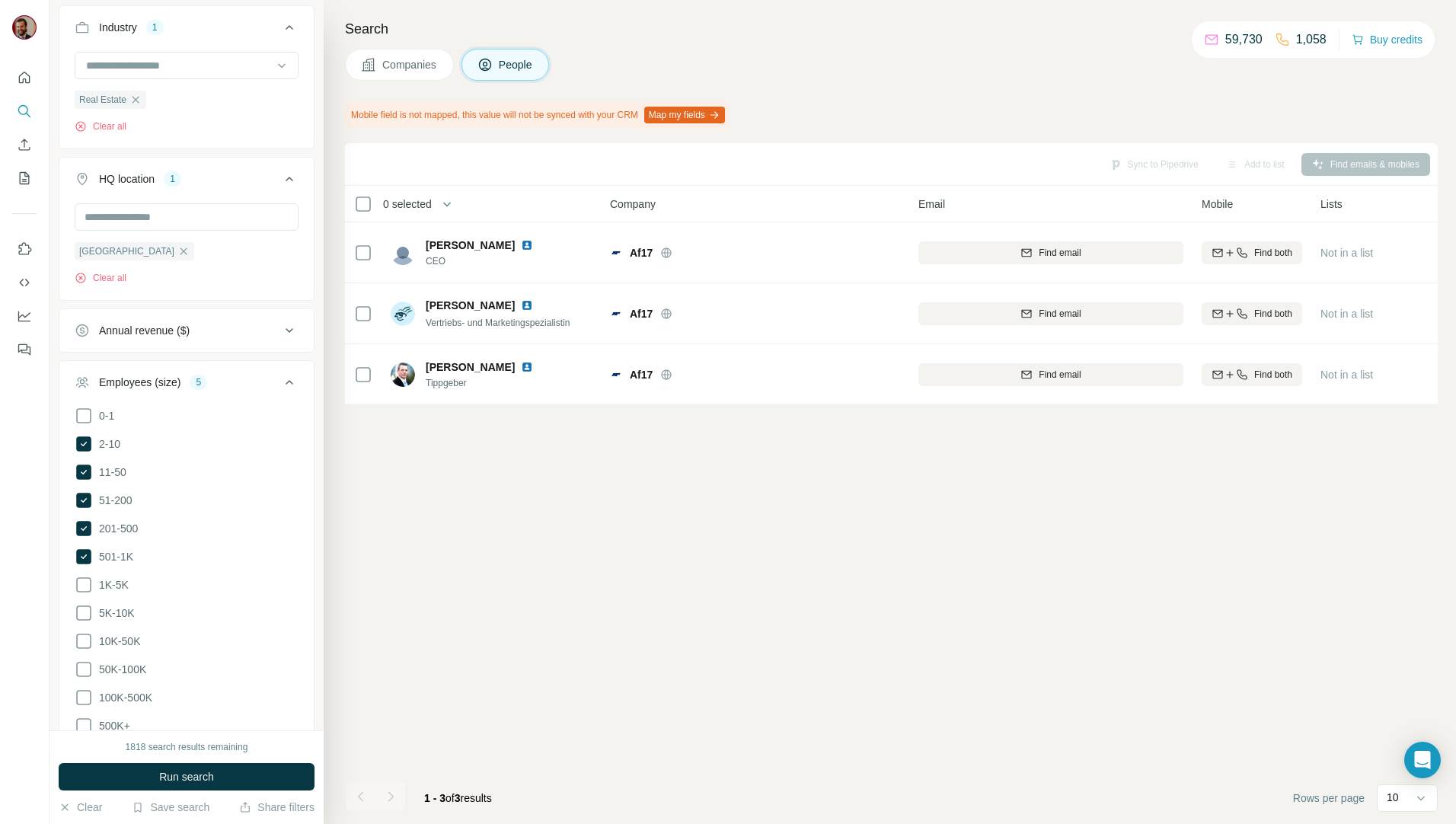
click at [417, 56] on button "Companies" at bounding box center [399, 64] width 109 height 32
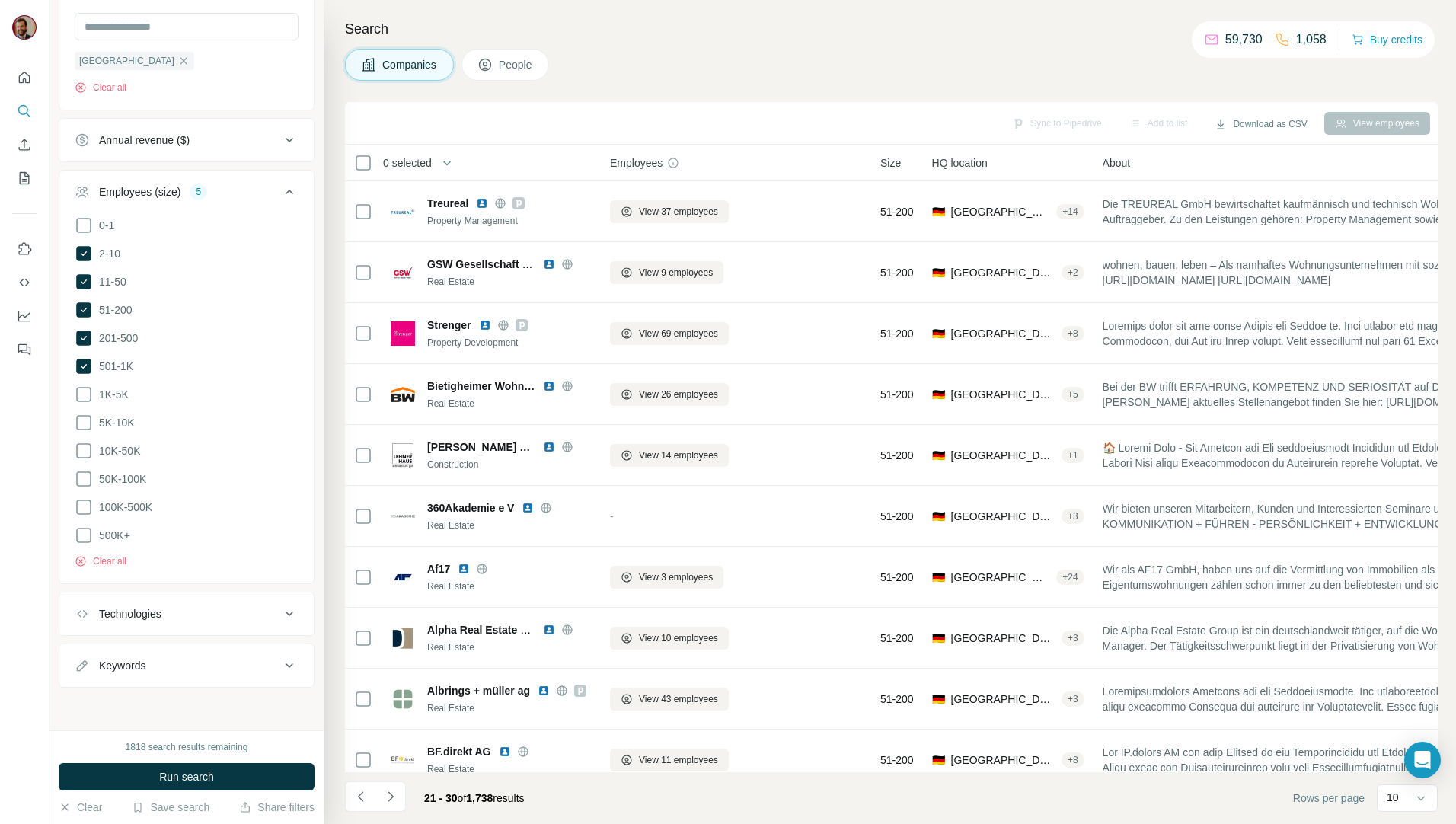
scroll to position [405, 0]
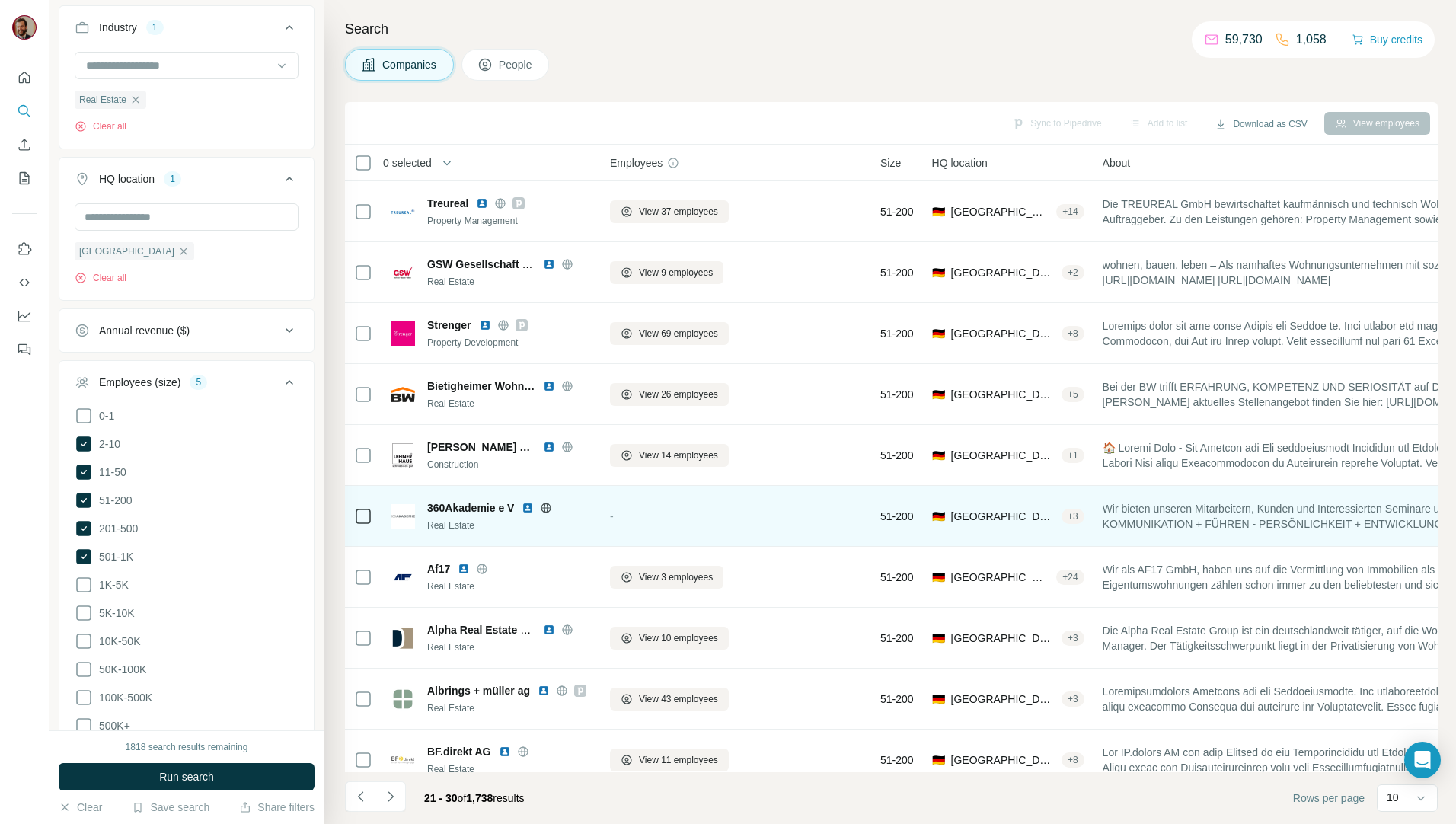
scroll to position [26, 0]
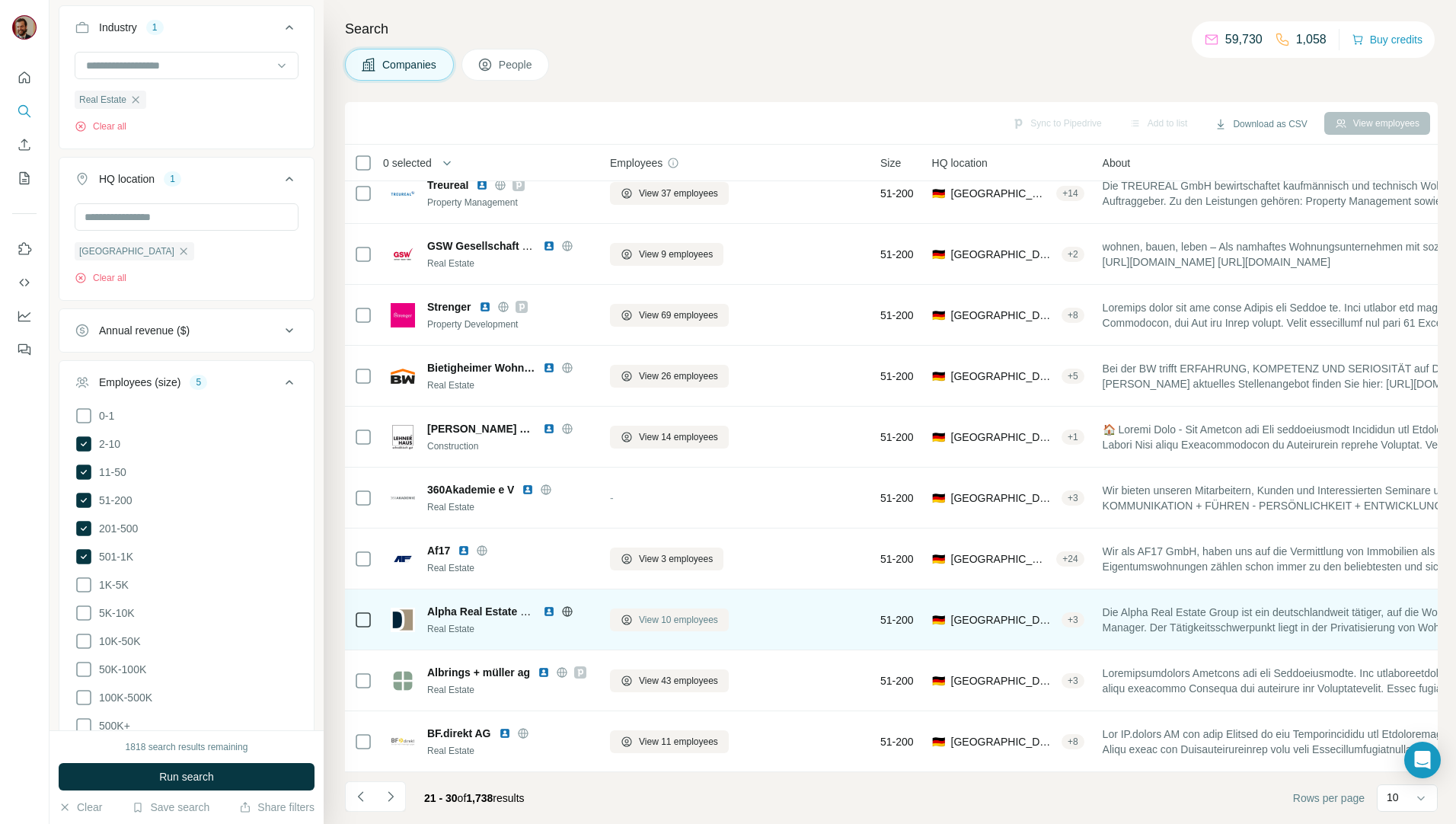
click at [668, 614] on span "View 10 employees" at bounding box center [678, 620] width 79 height 14
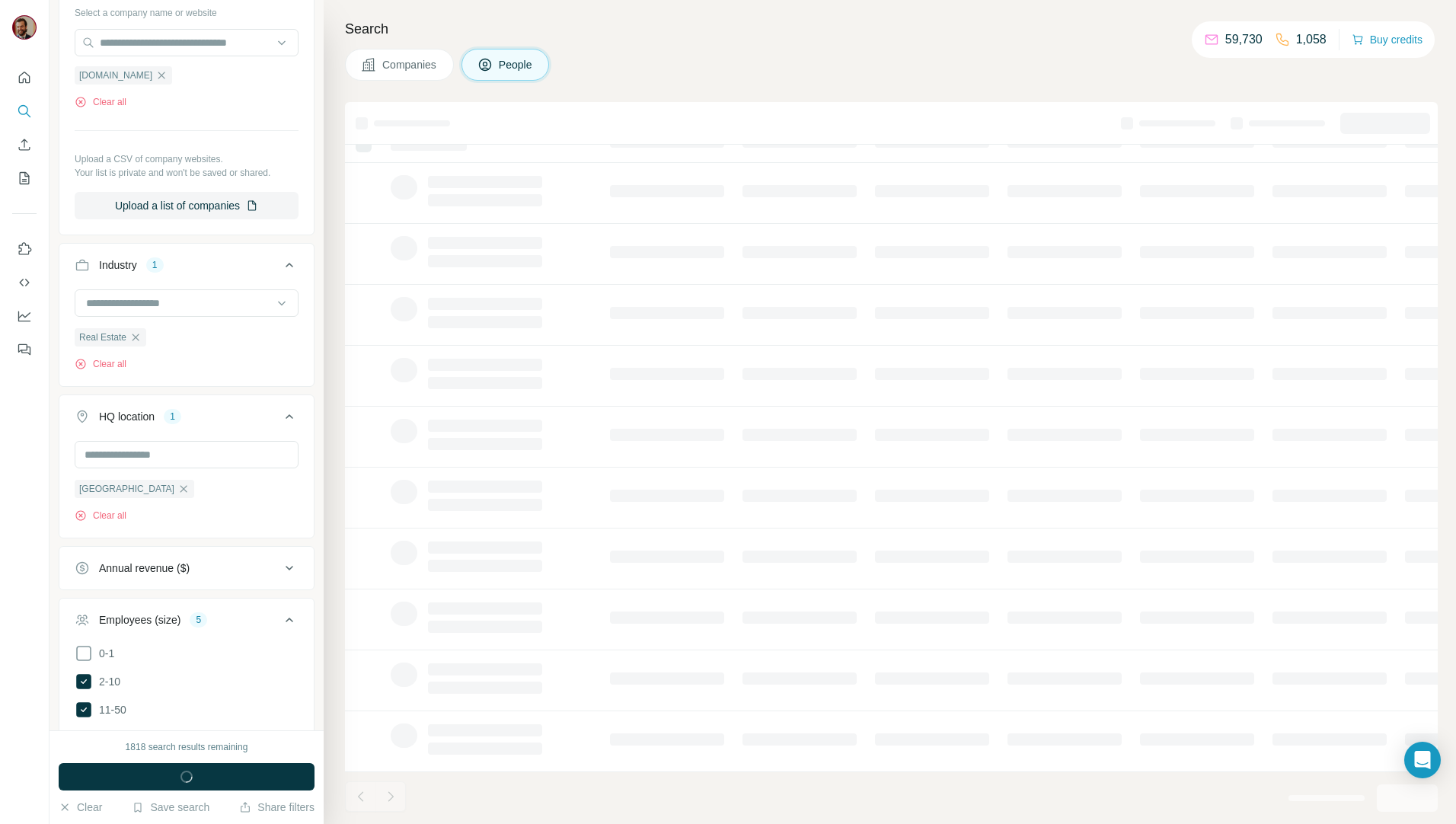
scroll to position [643, 0]
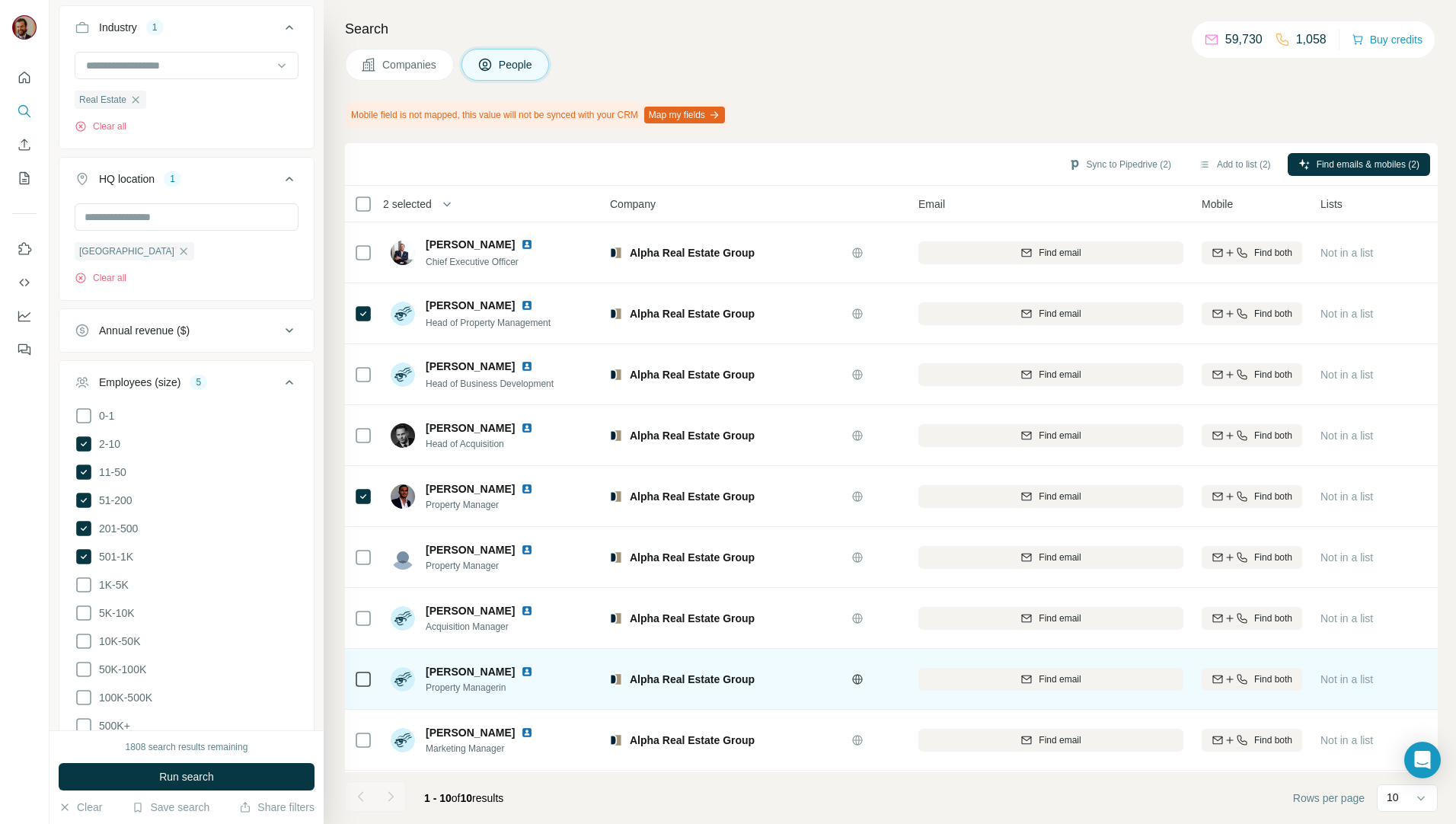
click at [357, 687] on icon at bounding box center [363, 679] width 18 height 18
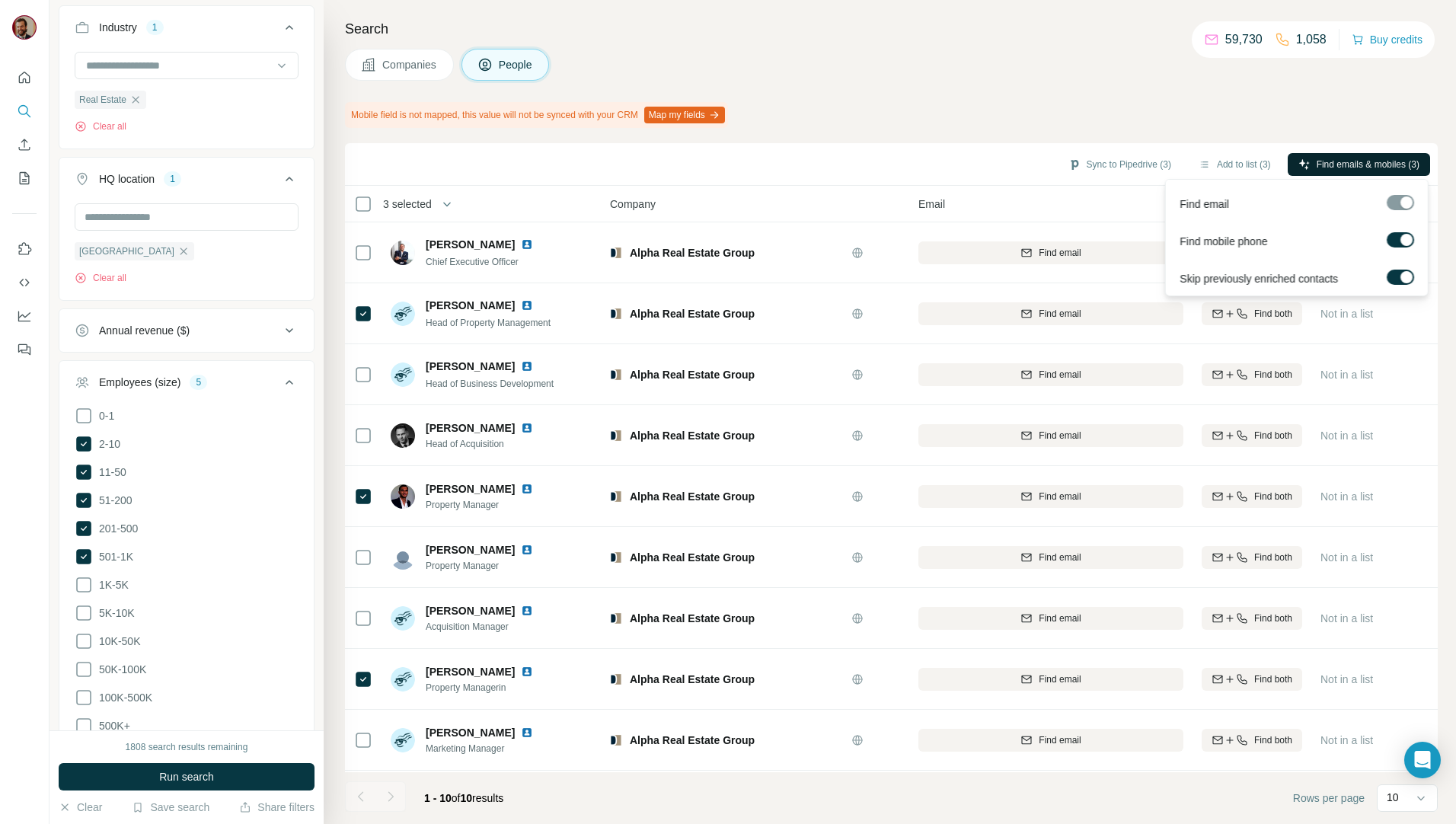
click at [1357, 165] on span "Find emails & mobiles (3)" at bounding box center [1368, 164] width 103 height 14
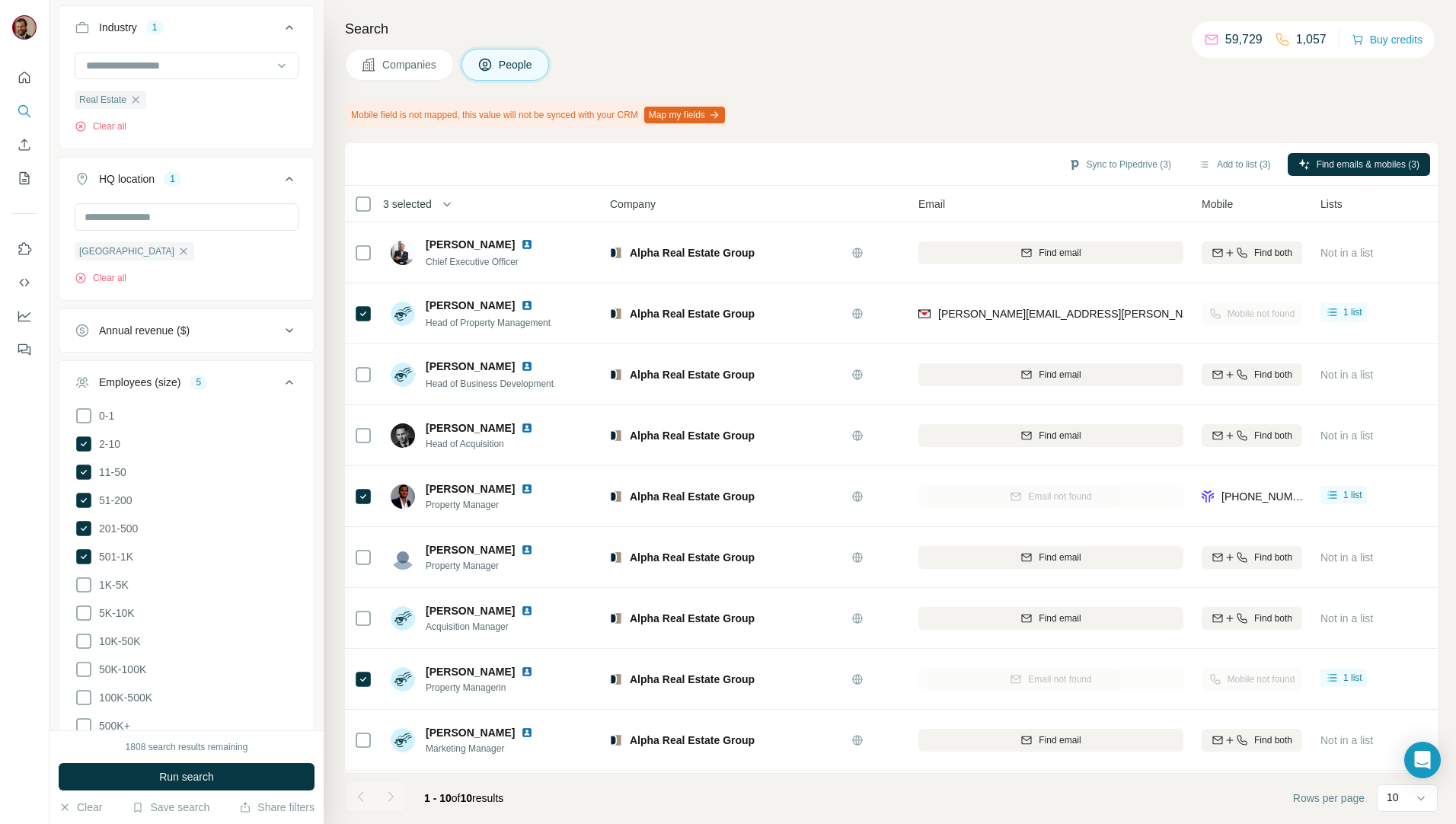
drag, startPoint x: 1117, startPoint y: 166, endPoint x: 1151, endPoint y: 224, distance: 67.2
click at [1117, 166] on button "Sync to Pipedrive (3)" at bounding box center [1119, 164] width 124 height 23
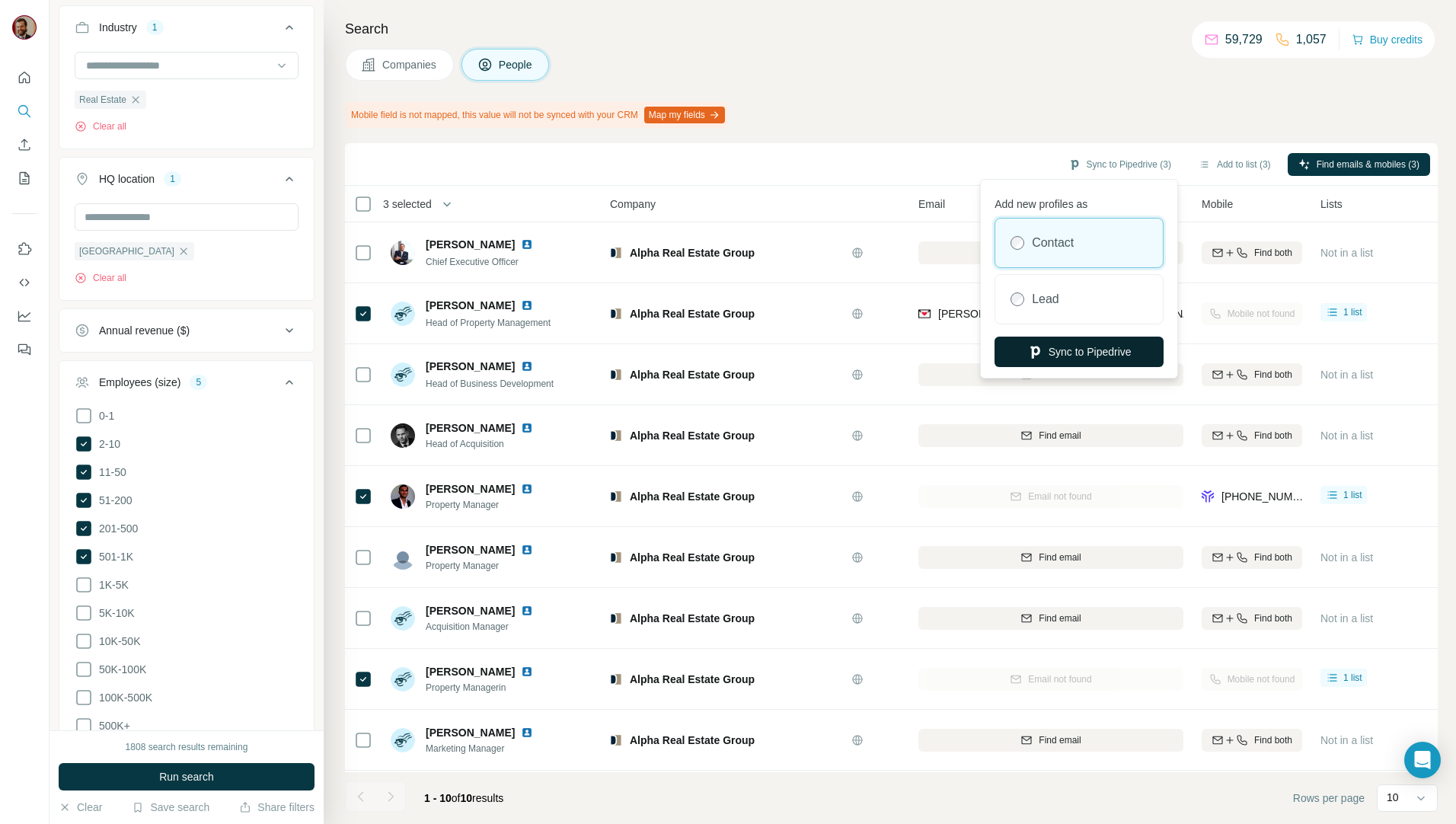
click at [1104, 351] on button "Sync to Pipedrive" at bounding box center [1079, 352] width 169 height 30
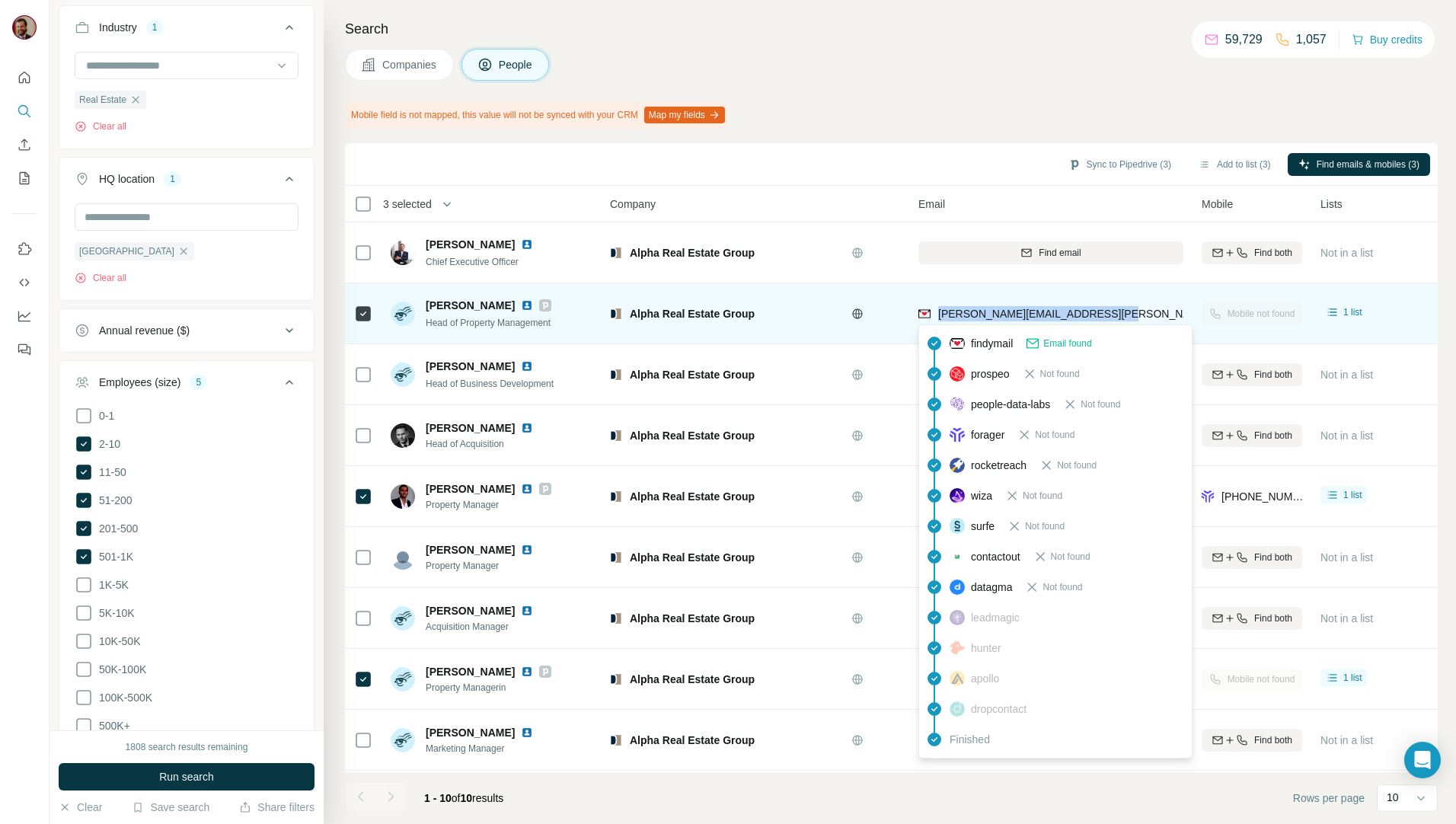
drag, startPoint x: 1109, startPoint y: 313, endPoint x: 936, endPoint y: 319, distance: 173.1
click at [936, 319] on div "martin.wilk@alpha-realestate.de" at bounding box center [1050, 313] width 265 height 42
copy span "martin.wilk@alpha-realestate.de"
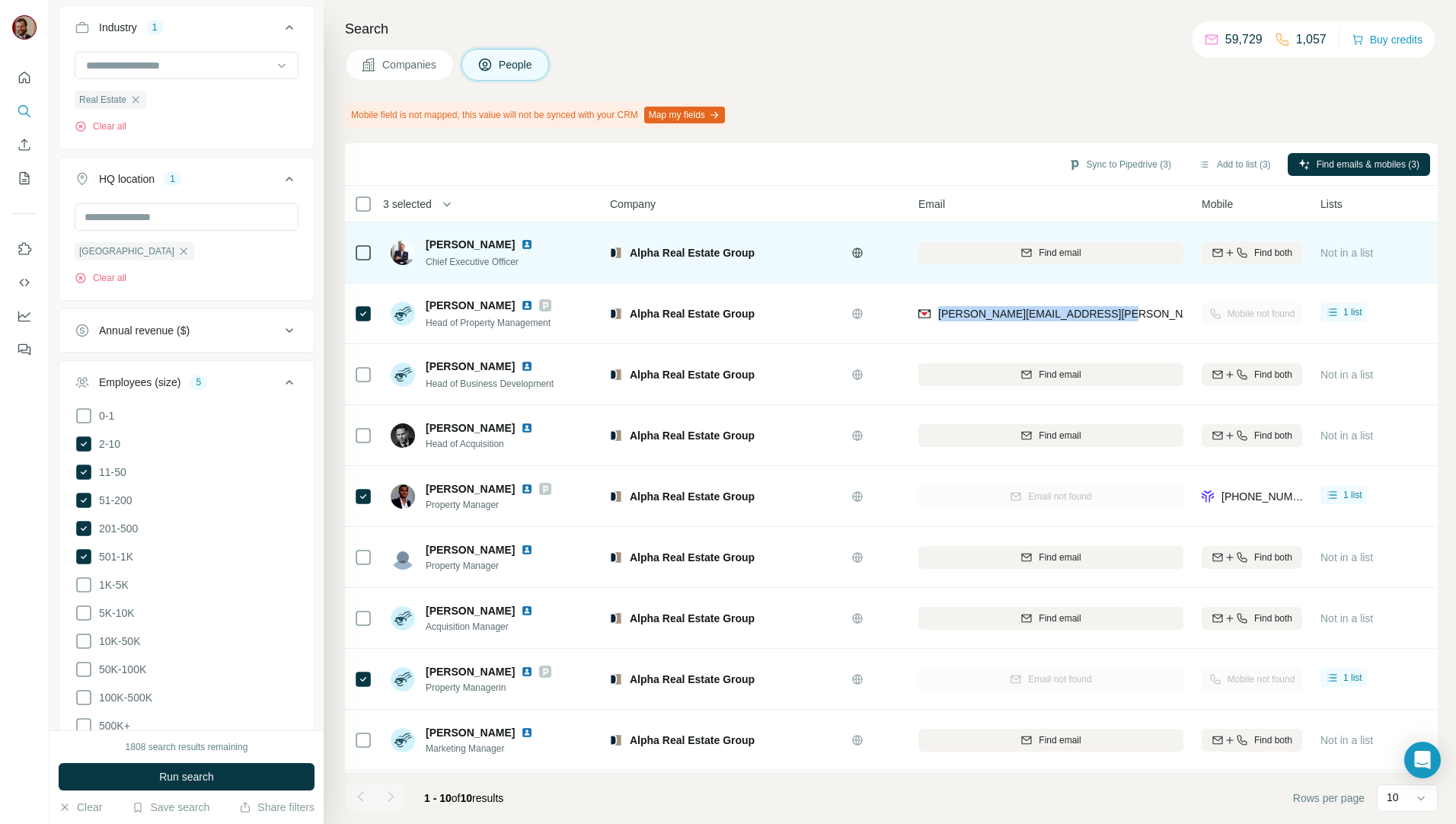
drag, startPoint x: 386, startPoint y: 76, endPoint x: 458, endPoint y: 193, distance: 137.4
click at [386, 76] on button "Companies" at bounding box center [399, 64] width 109 height 32
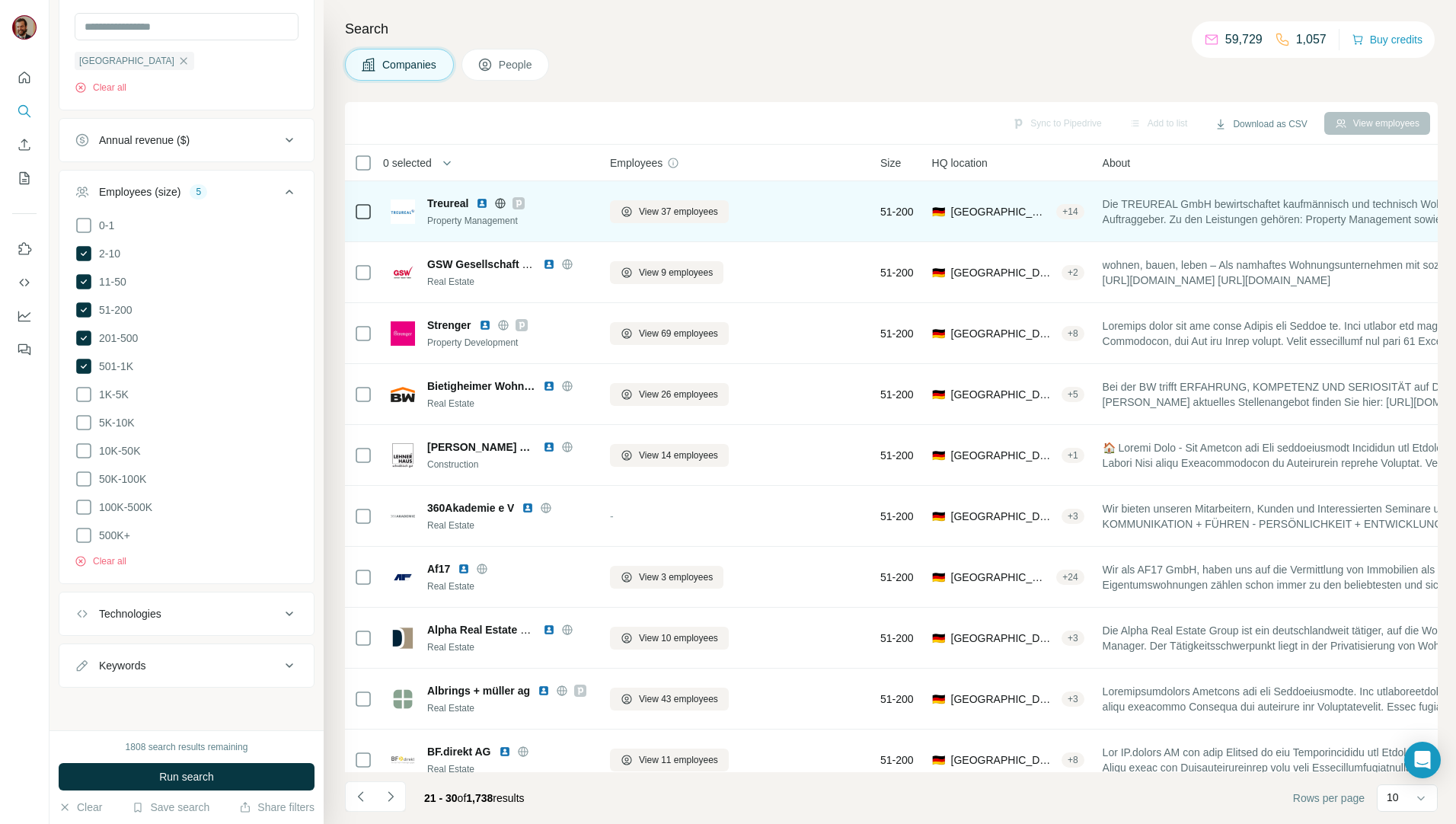
scroll to position [405, 0]
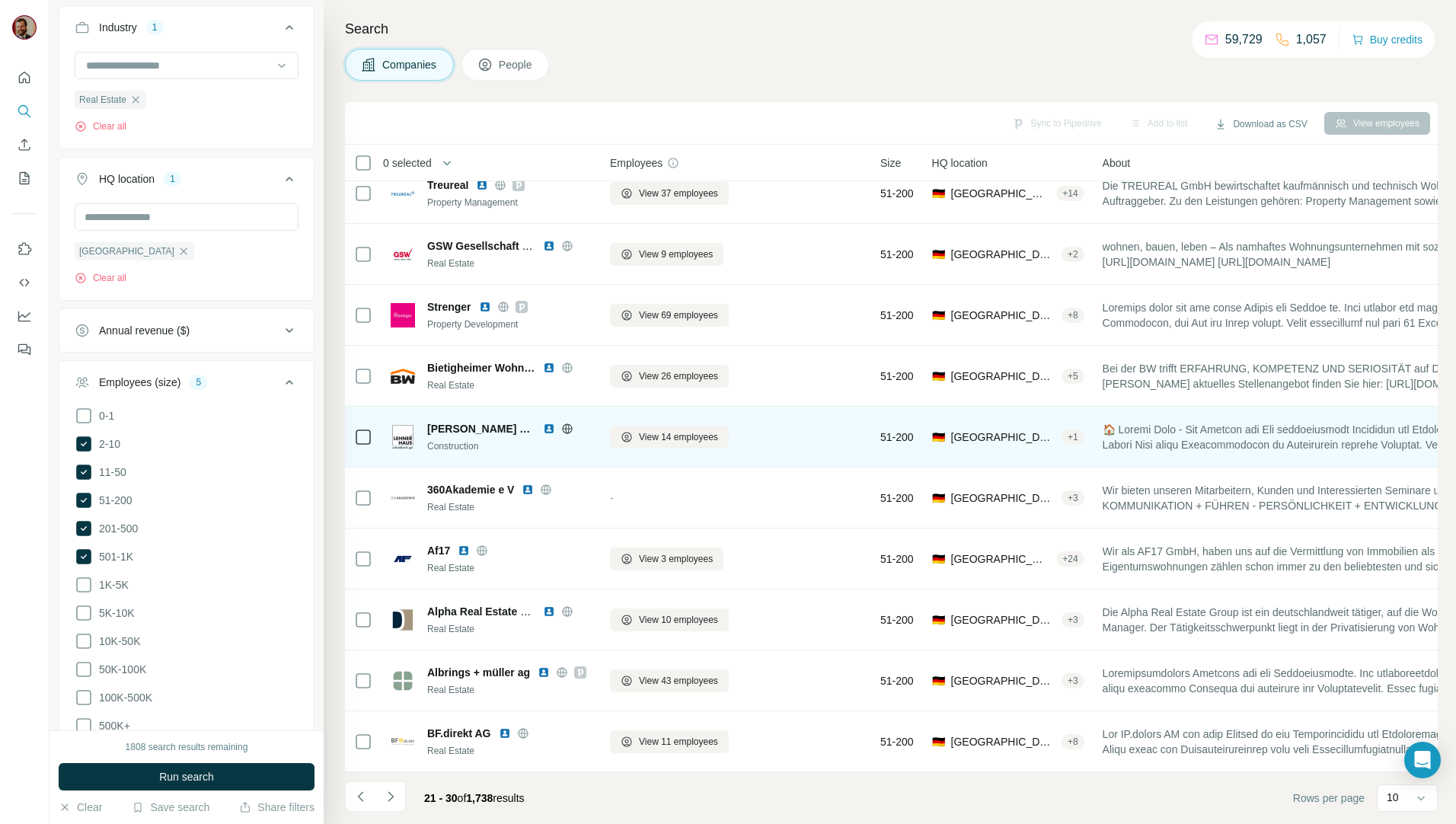
scroll to position [26, 0]
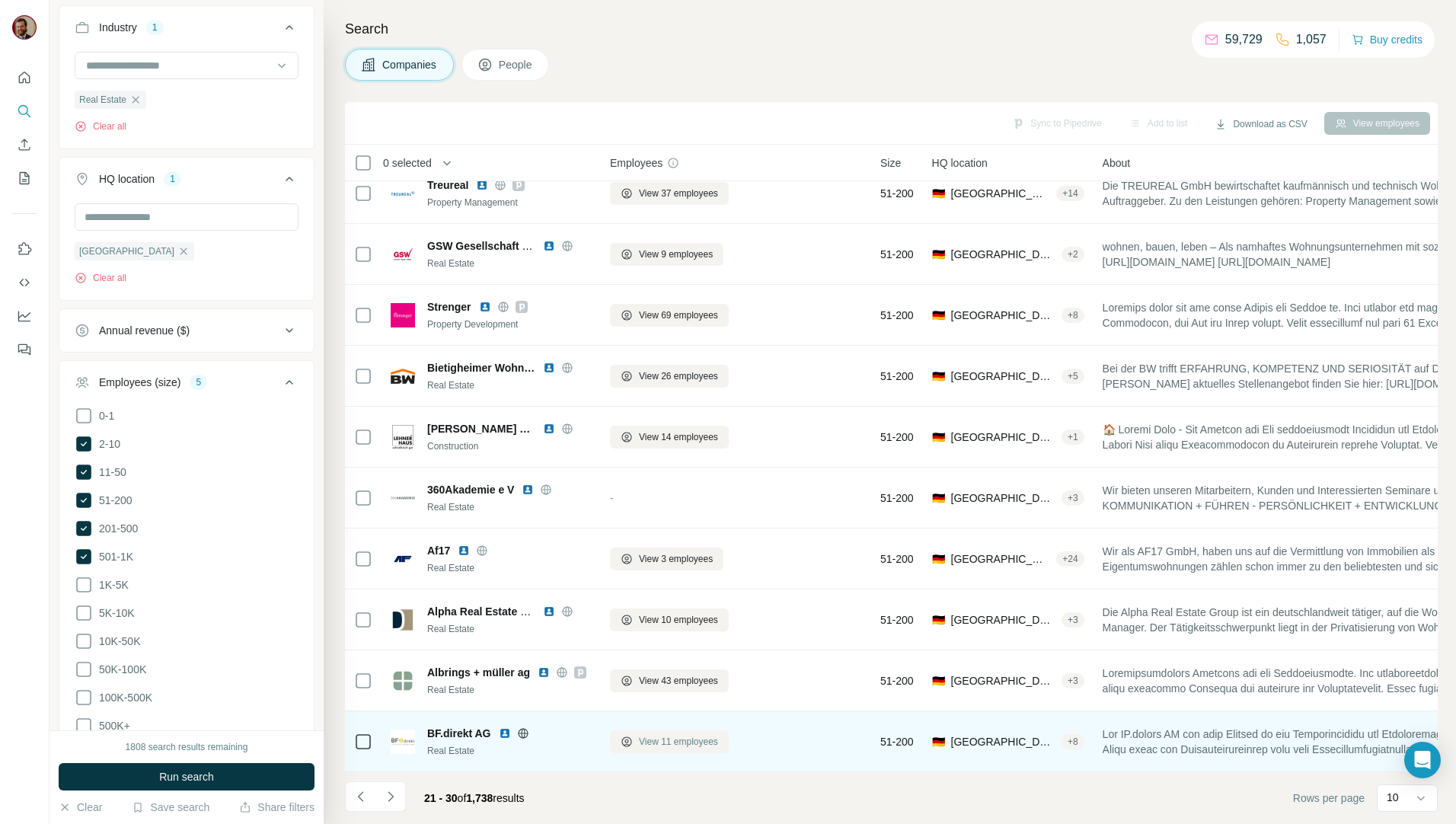
click at [688, 739] on span "View 11 employees" at bounding box center [678, 741] width 79 height 14
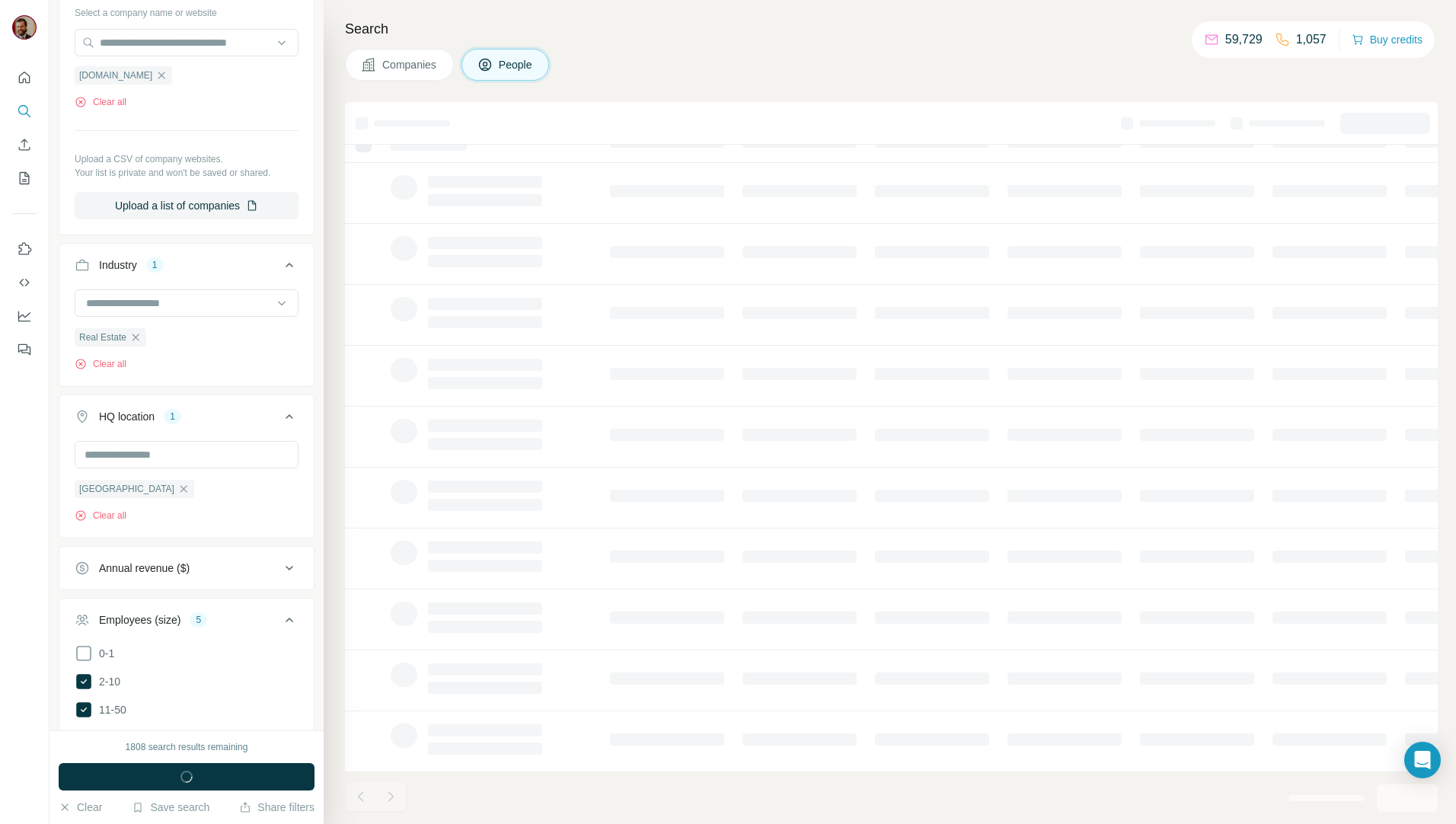
scroll to position [643, 0]
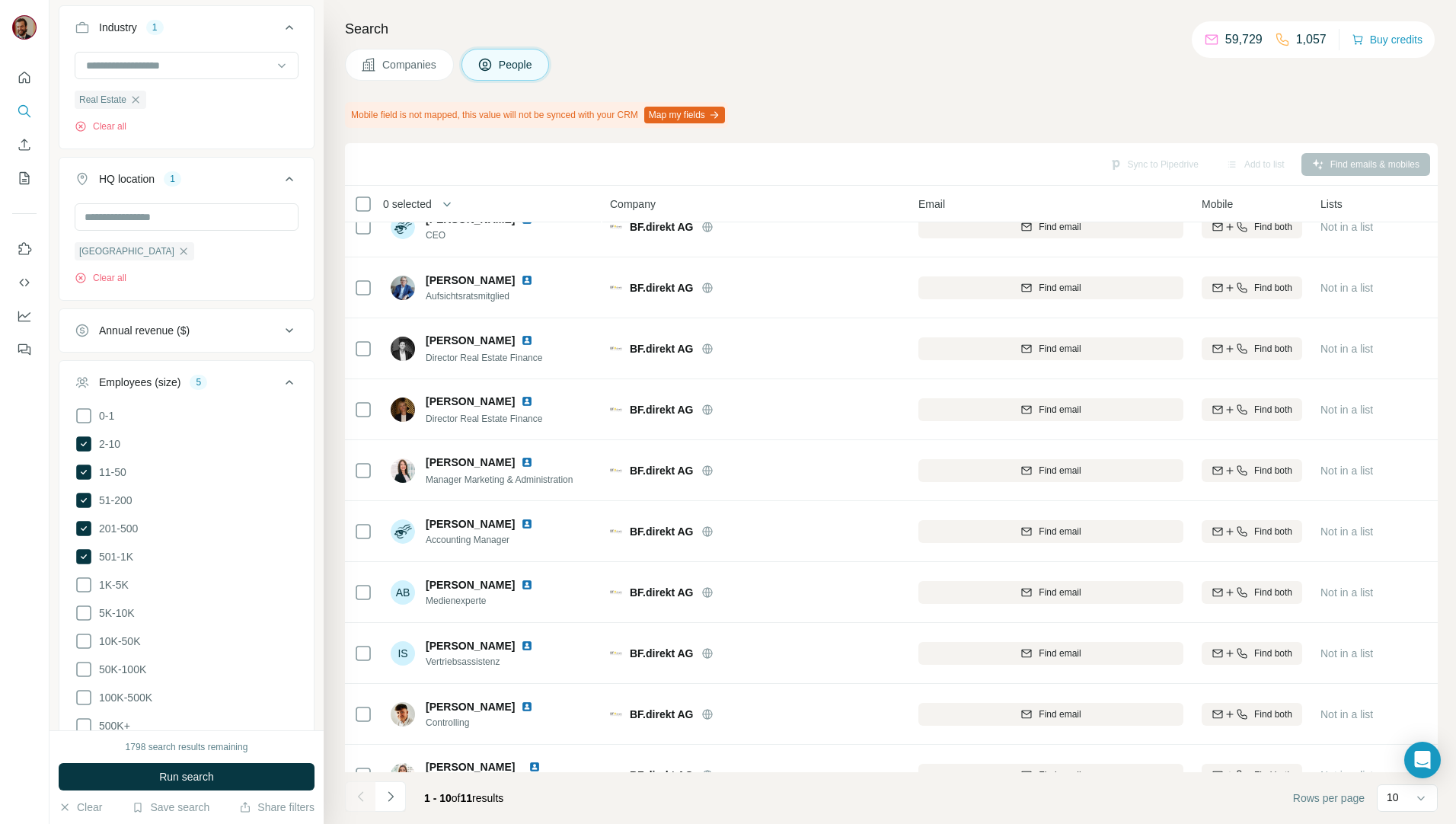
scroll to position [67, 0]
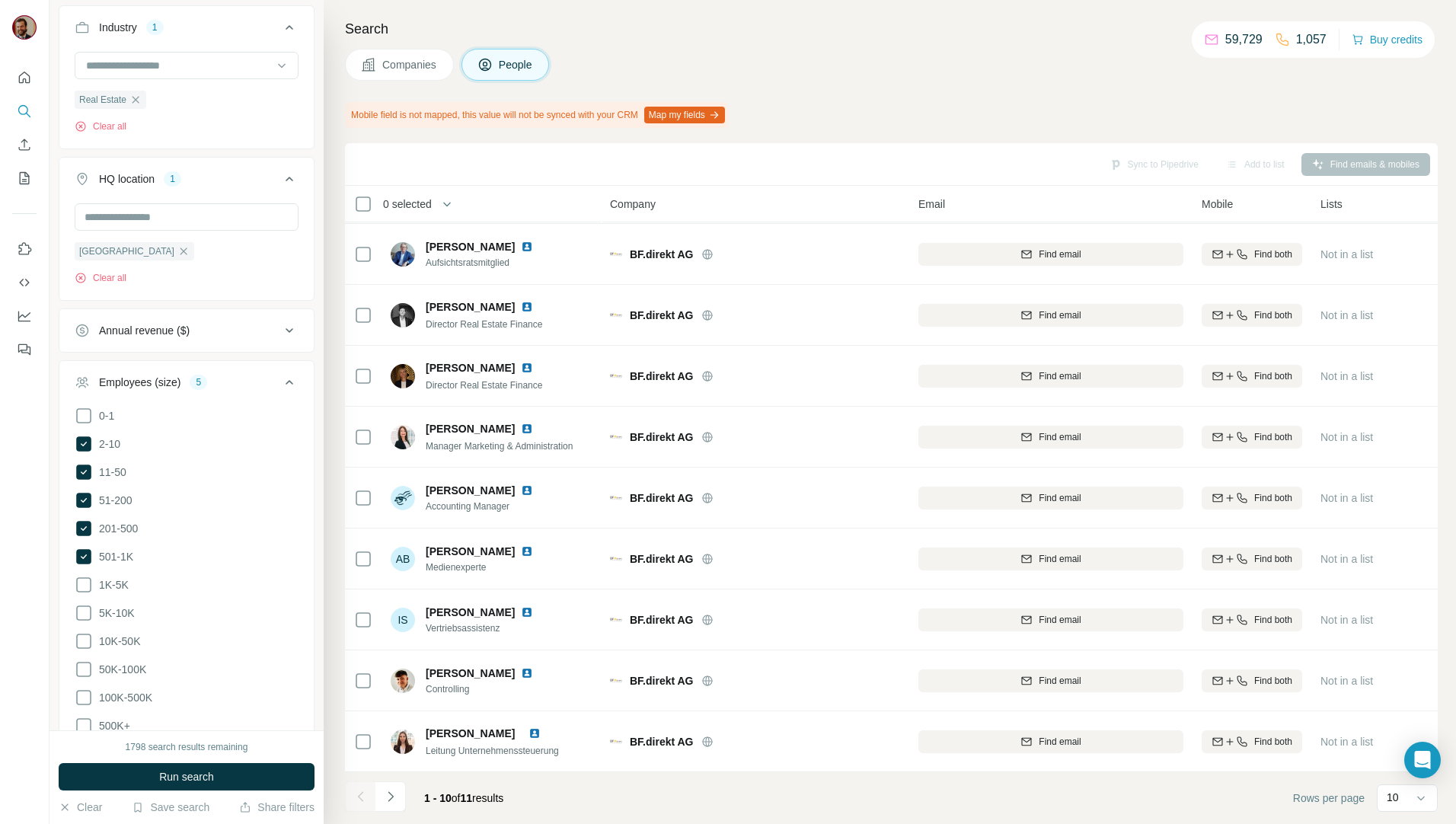
click at [399, 64] on span "Companies" at bounding box center [410, 64] width 56 height 15
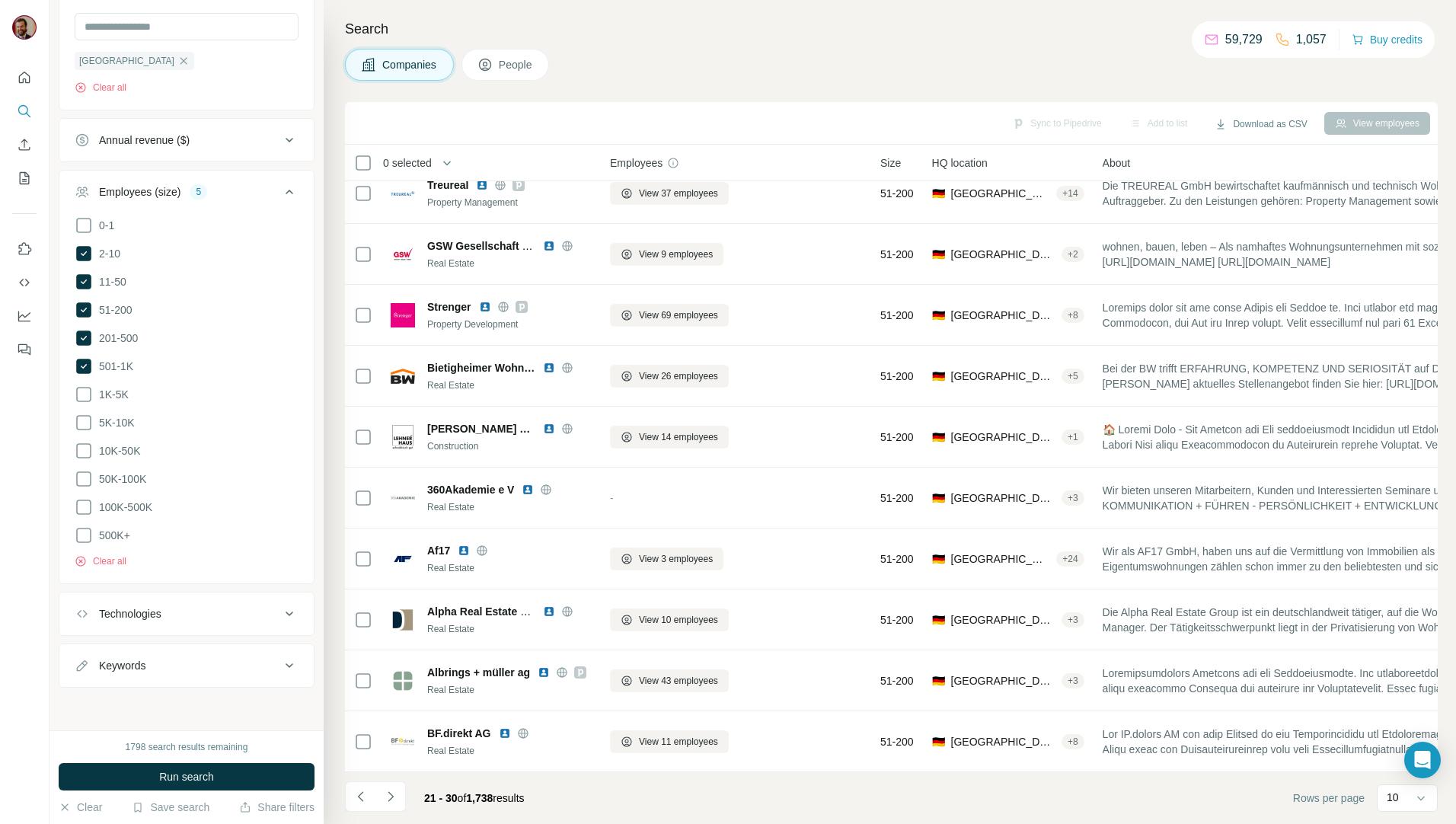
scroll to position [26, 0]
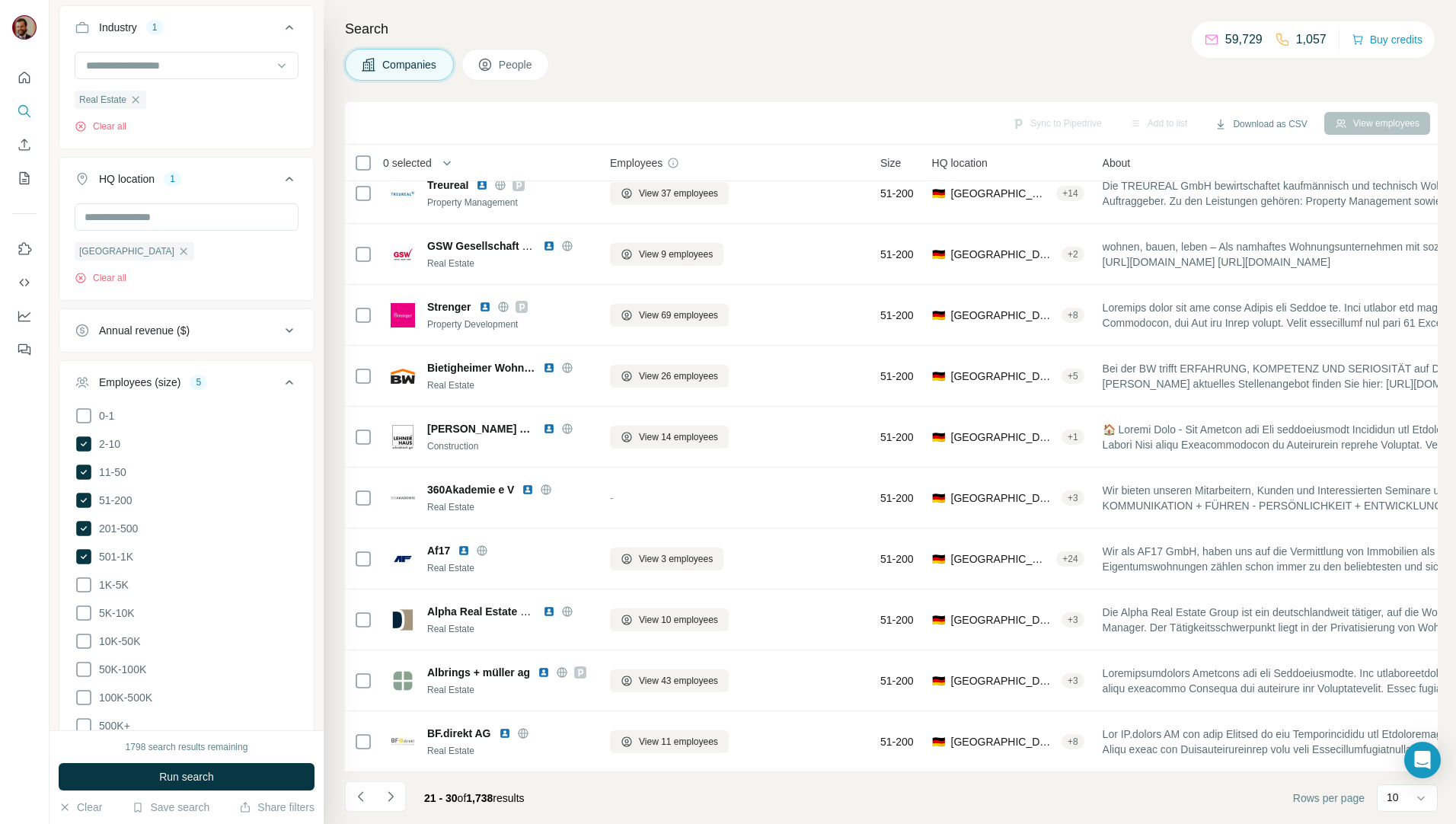
click at [389, 793] on icon "Navigate to next page" at bounding box center [390, 795] width 15 height 15
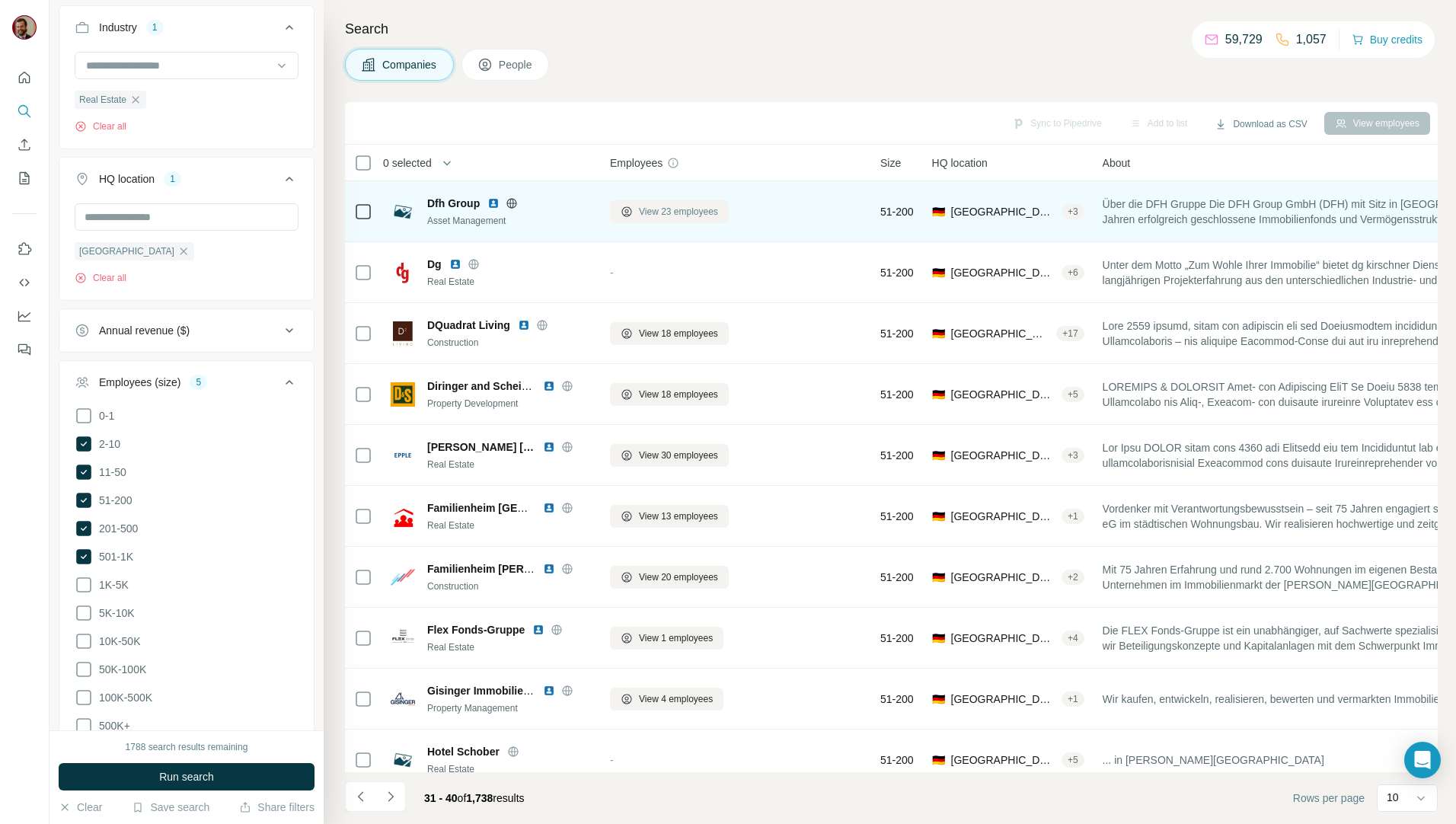
click at [709, 211] on span "View 23 employees" at bounding box center [678, 211] width 79 height 14
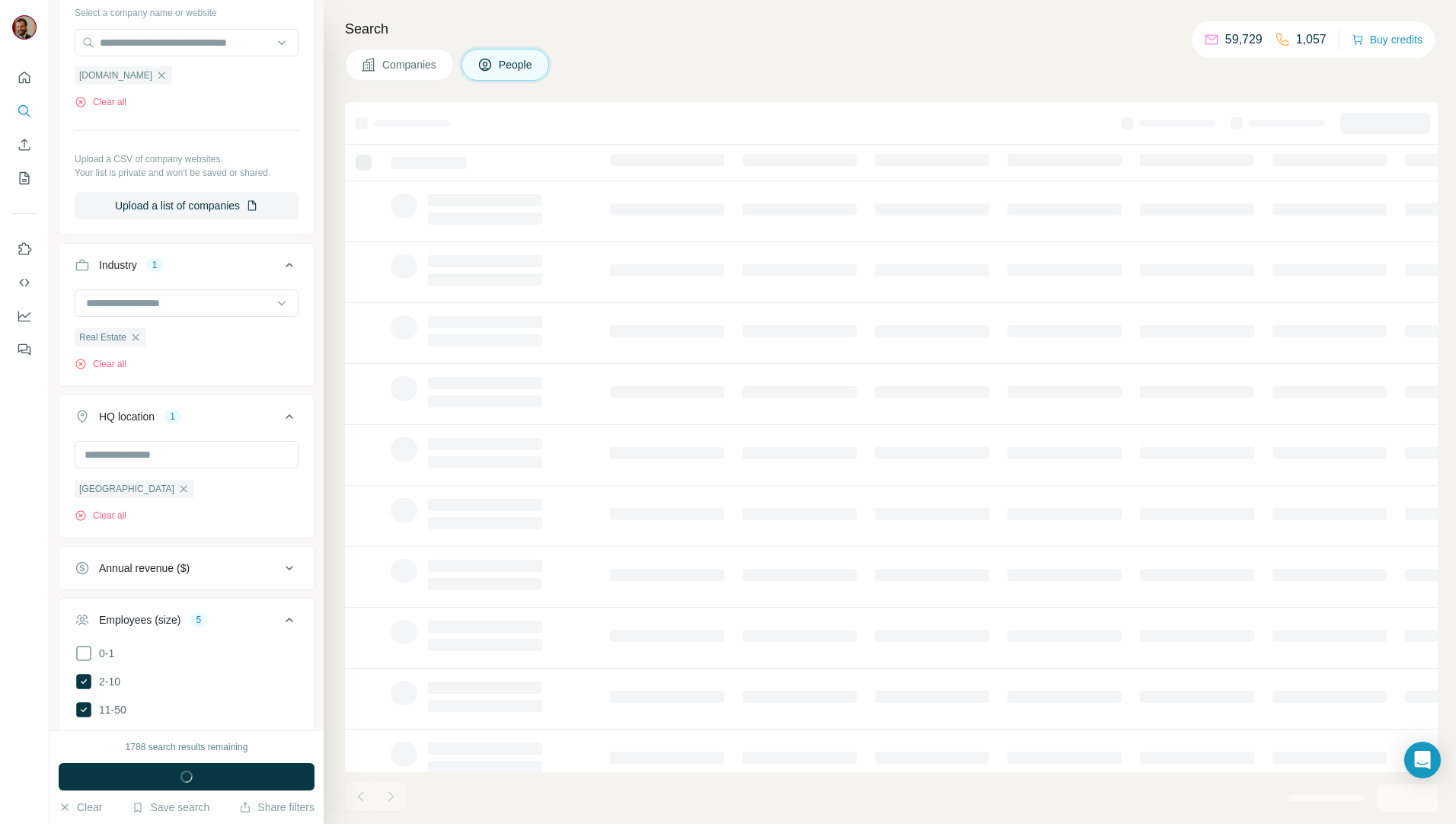
scroll to position [643, 0]
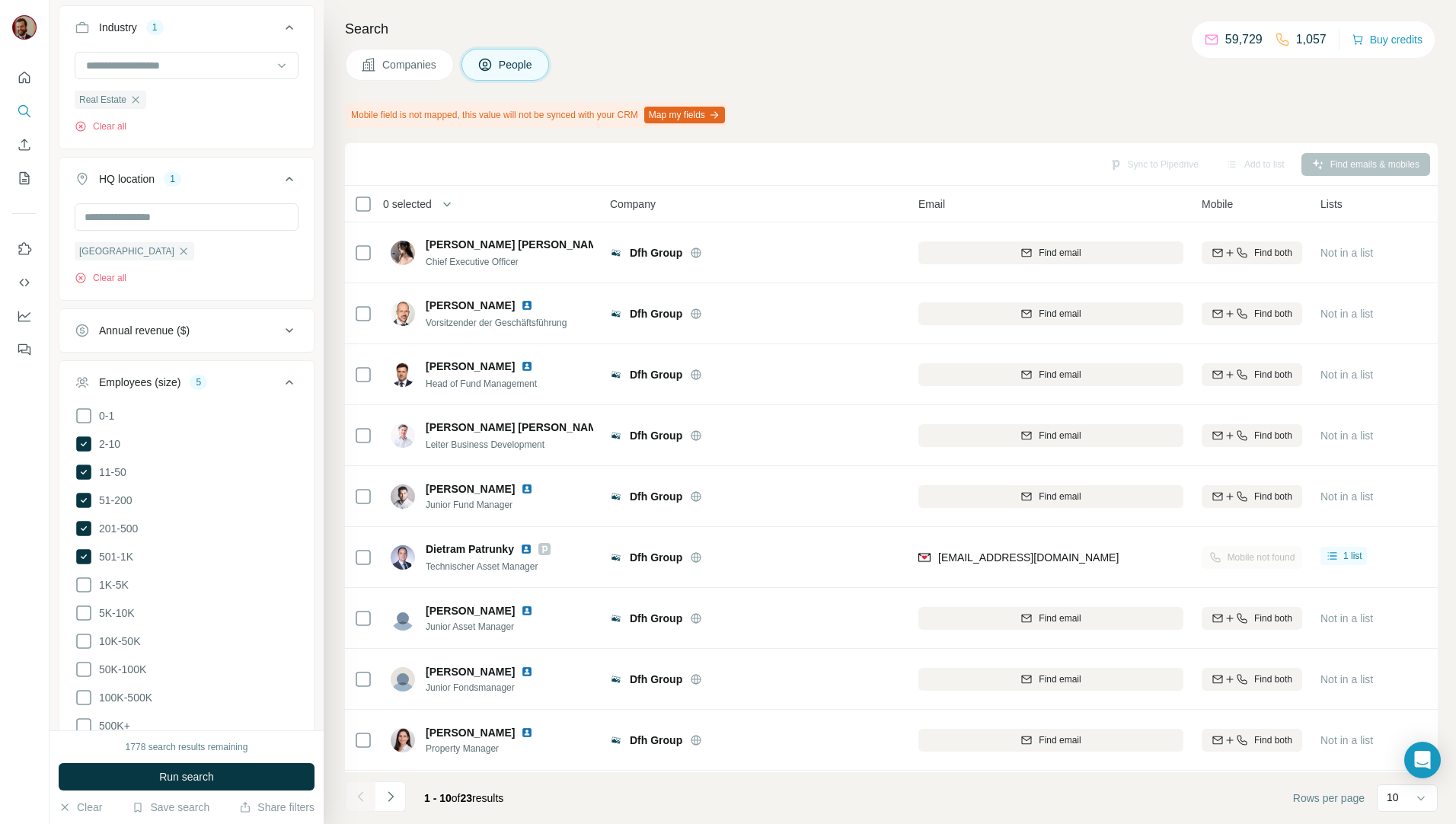
click at [374, 73] on button "Companies" at bounding box center [399, 64] width 109 height 32
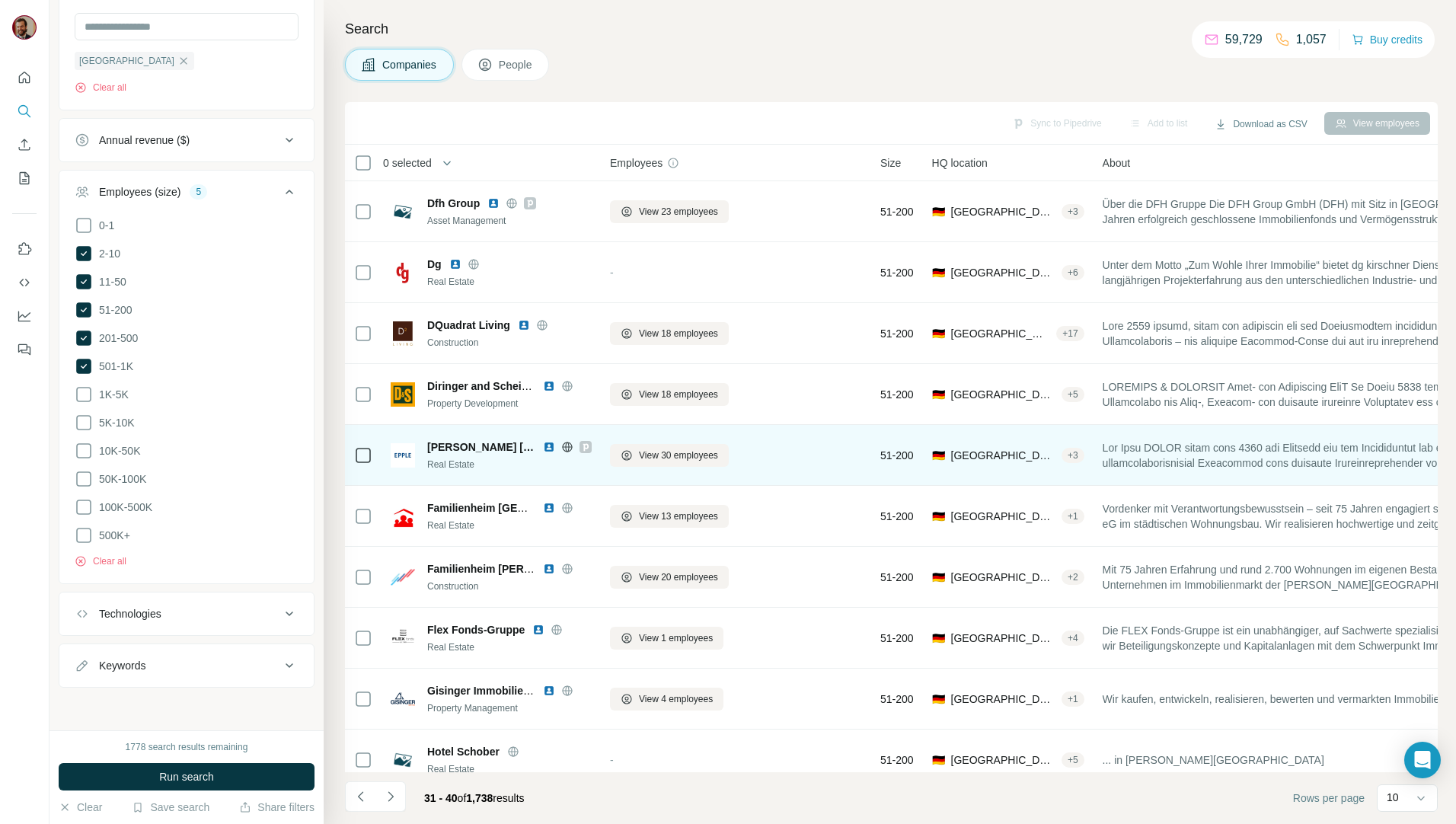
scroll to position [405, 0]
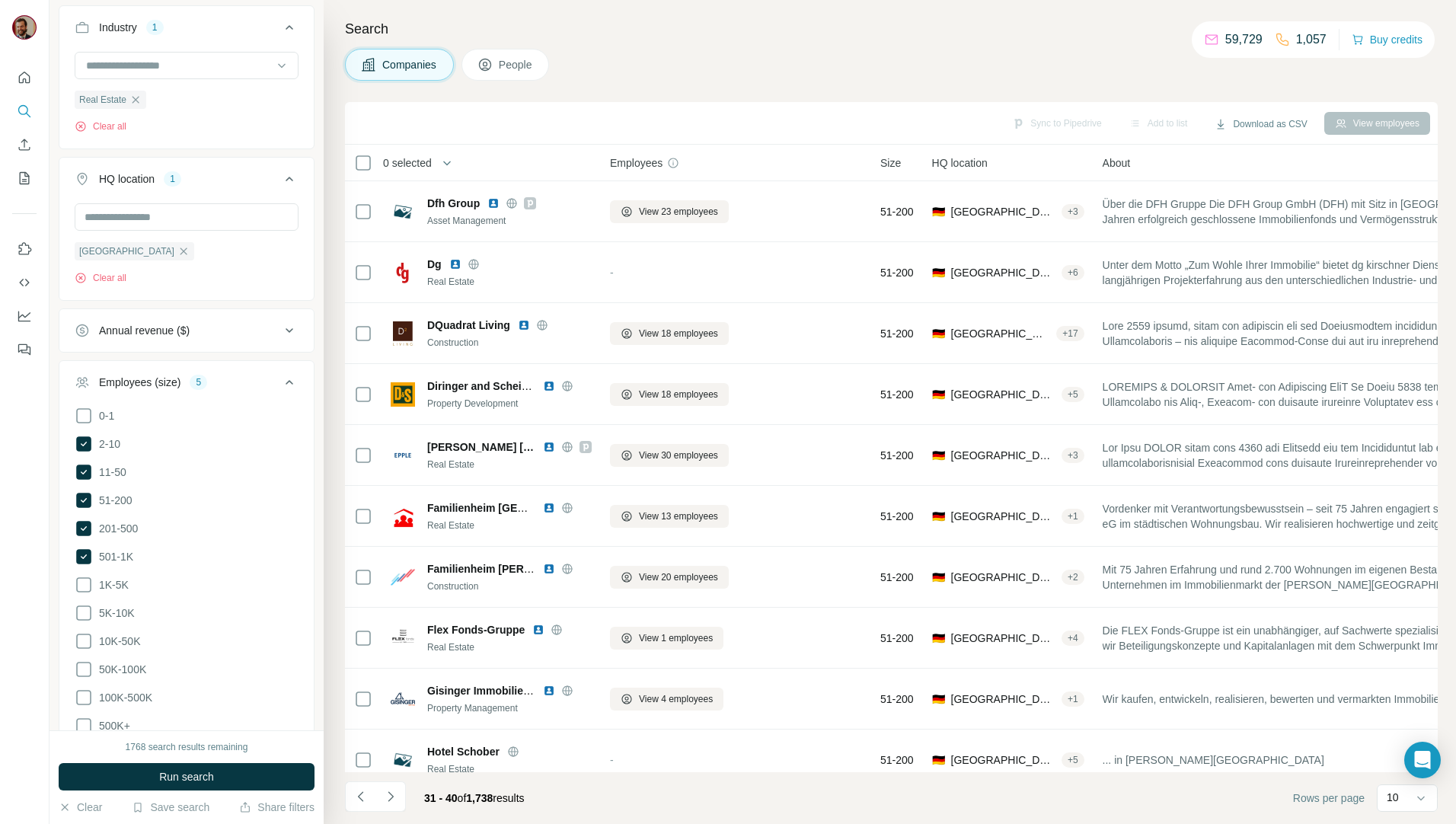
click at [412, 69] on span "Companies" at bounding box center [410, 64] width 56 height 15
click at [393, 69] on span "Companies" at bounding box center [410, 64] width 56 height 15
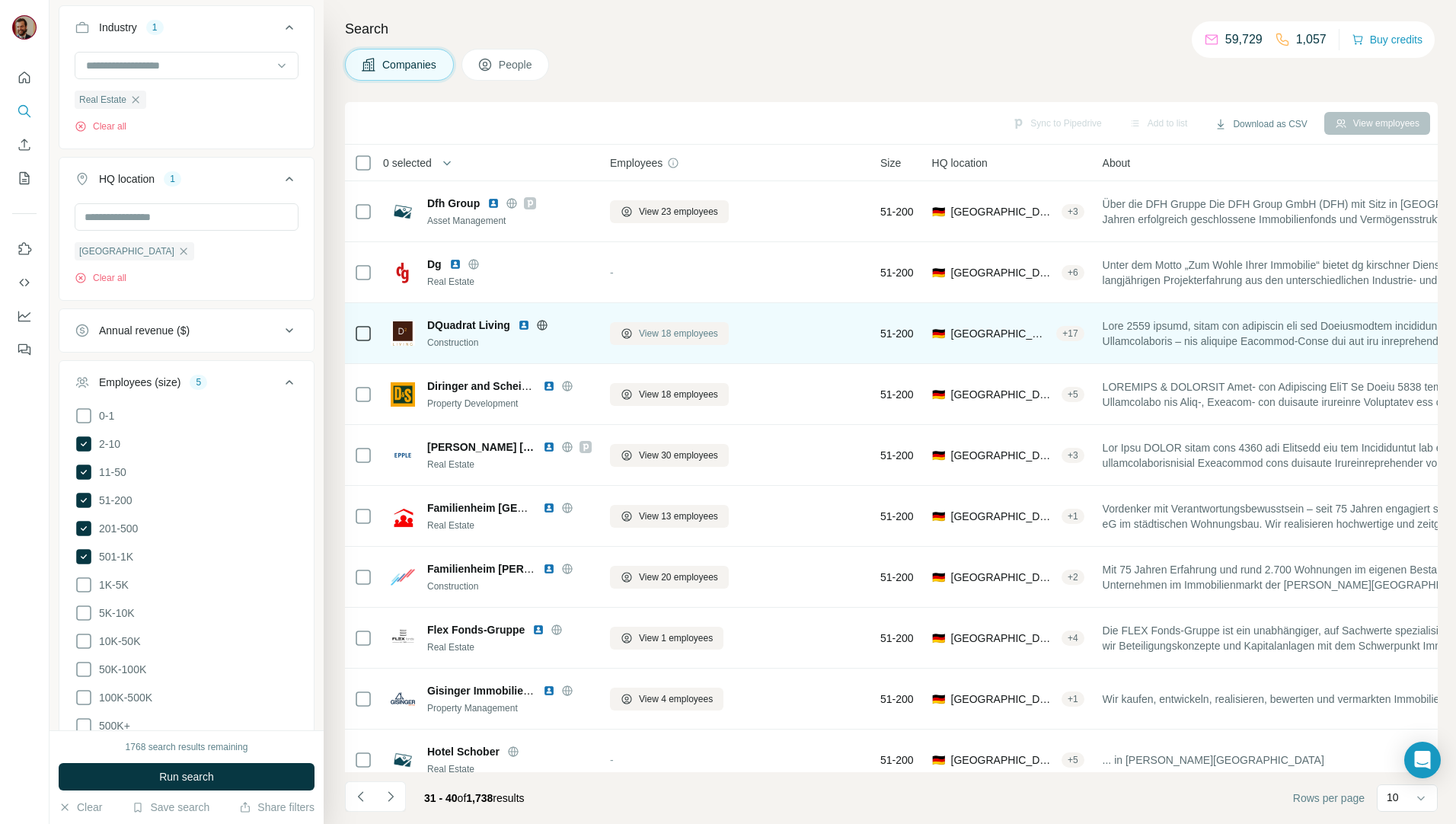
click at [642, 333] on span "View 18 employees" at bounding box center [678, 333] width 79 height 14
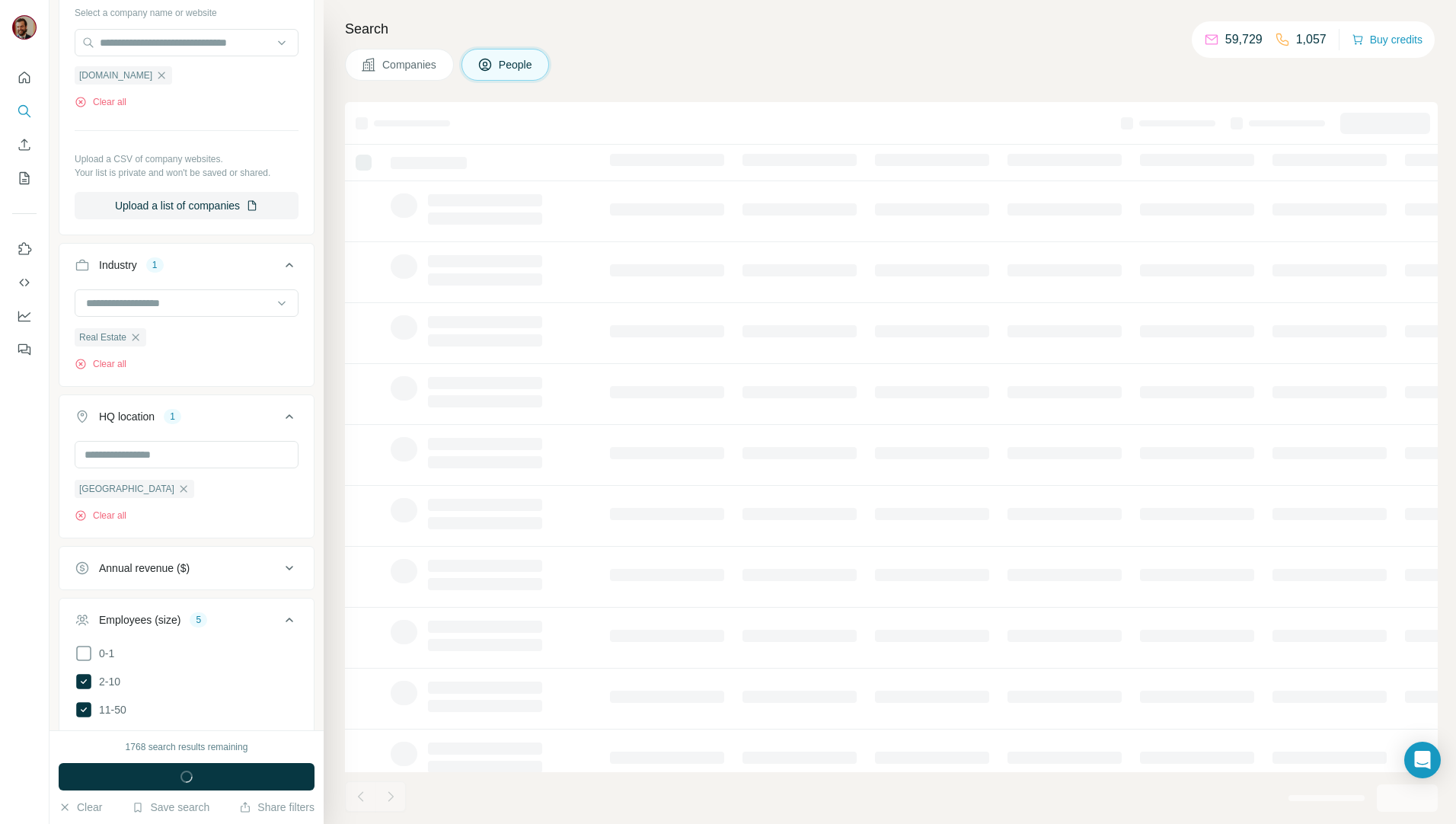
scroll to position [643, 0]
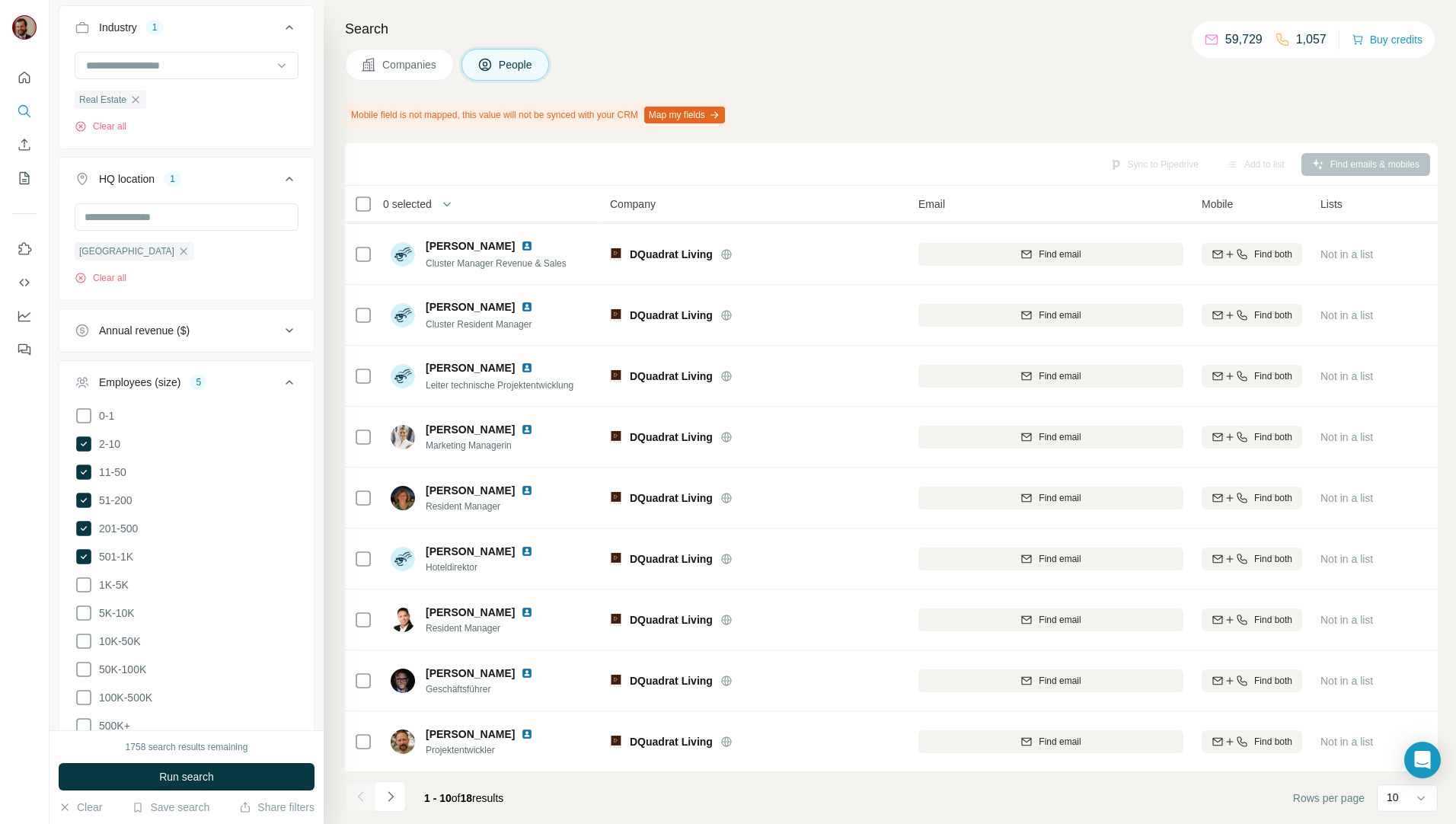
scroll to position [67, 0]
click at [396, 798] on icon "Navigate to next page" at bounding box center [390, 795] width 15 height 15
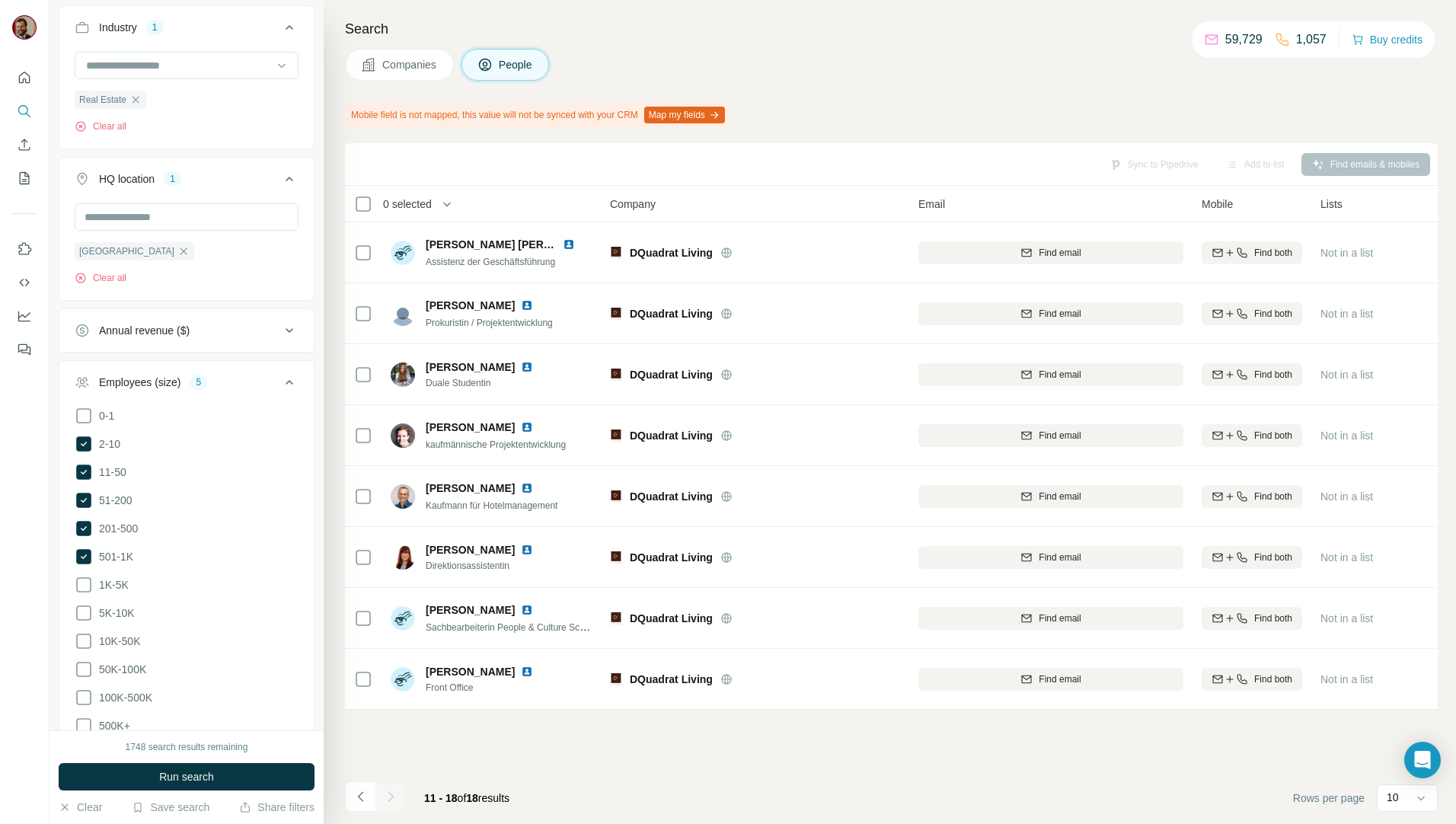
scroll to position [0, 0]
click at [406, 71] on span "Companies" at bounding box center [410, 64] width 56 height 15
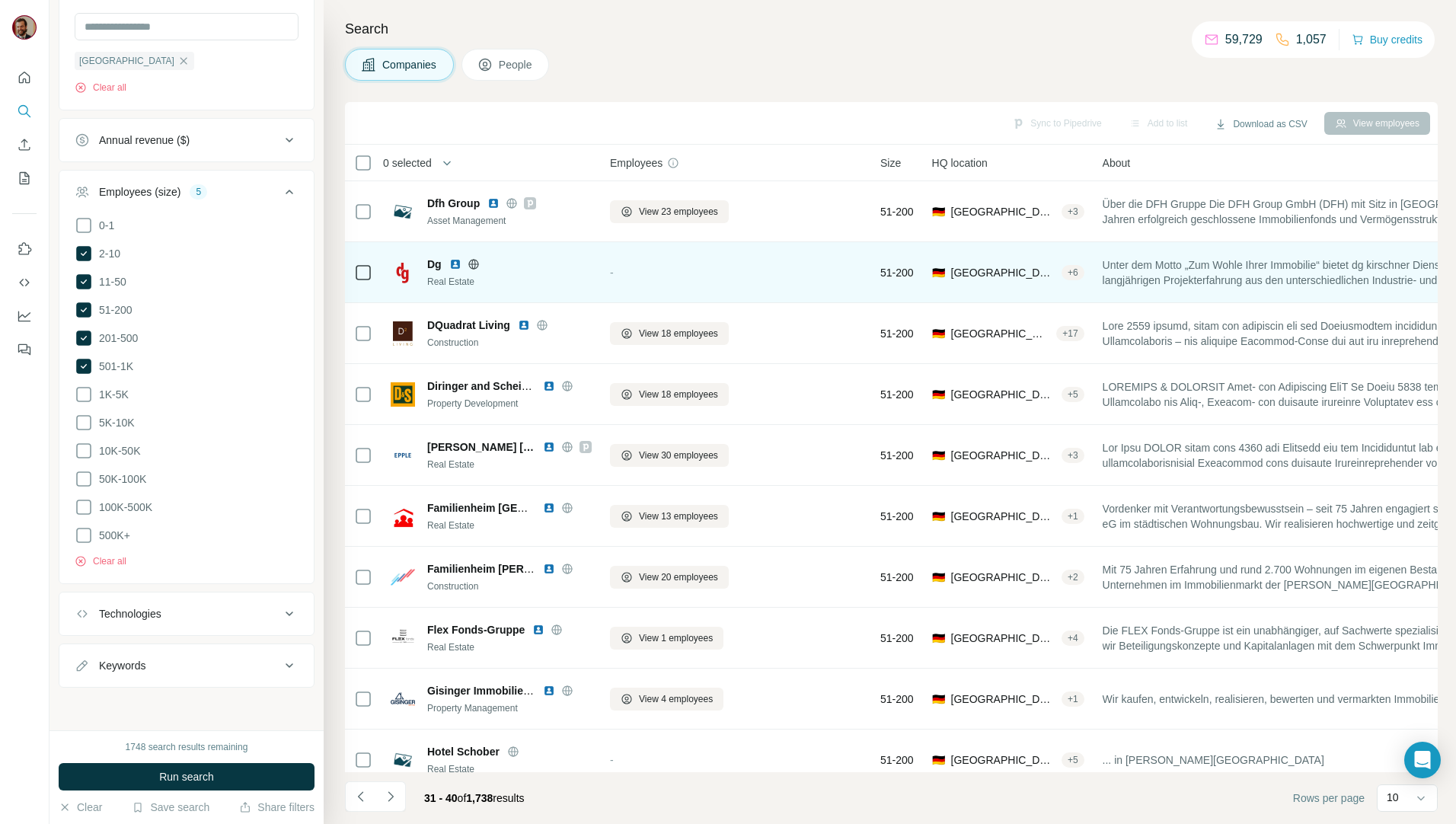
scroll to position [405, 0]
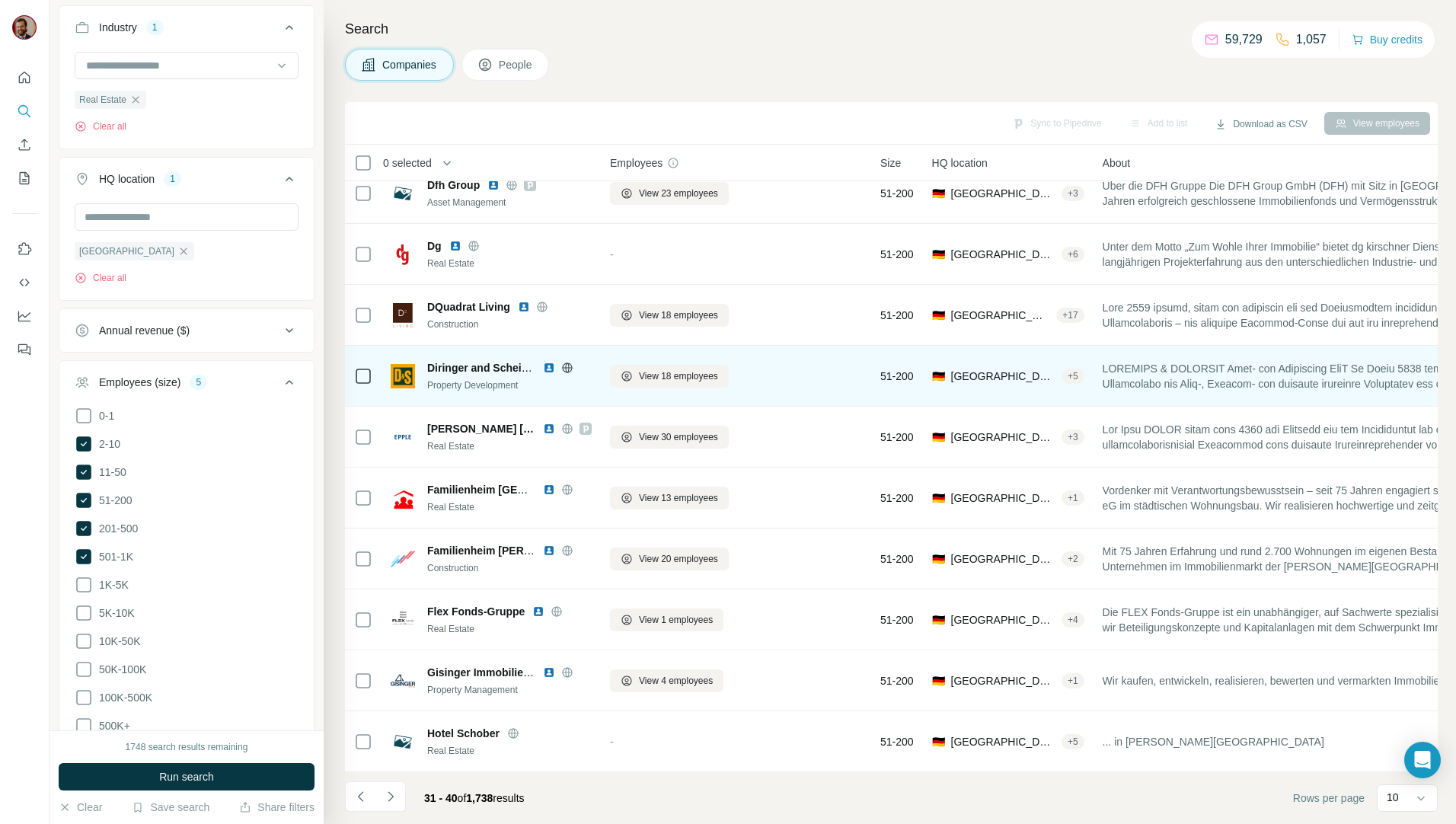
scroll to position [26, 0]
click at [661, 369] on span "View 18 employees" at bounding box center [678, 376] width 79 height 14
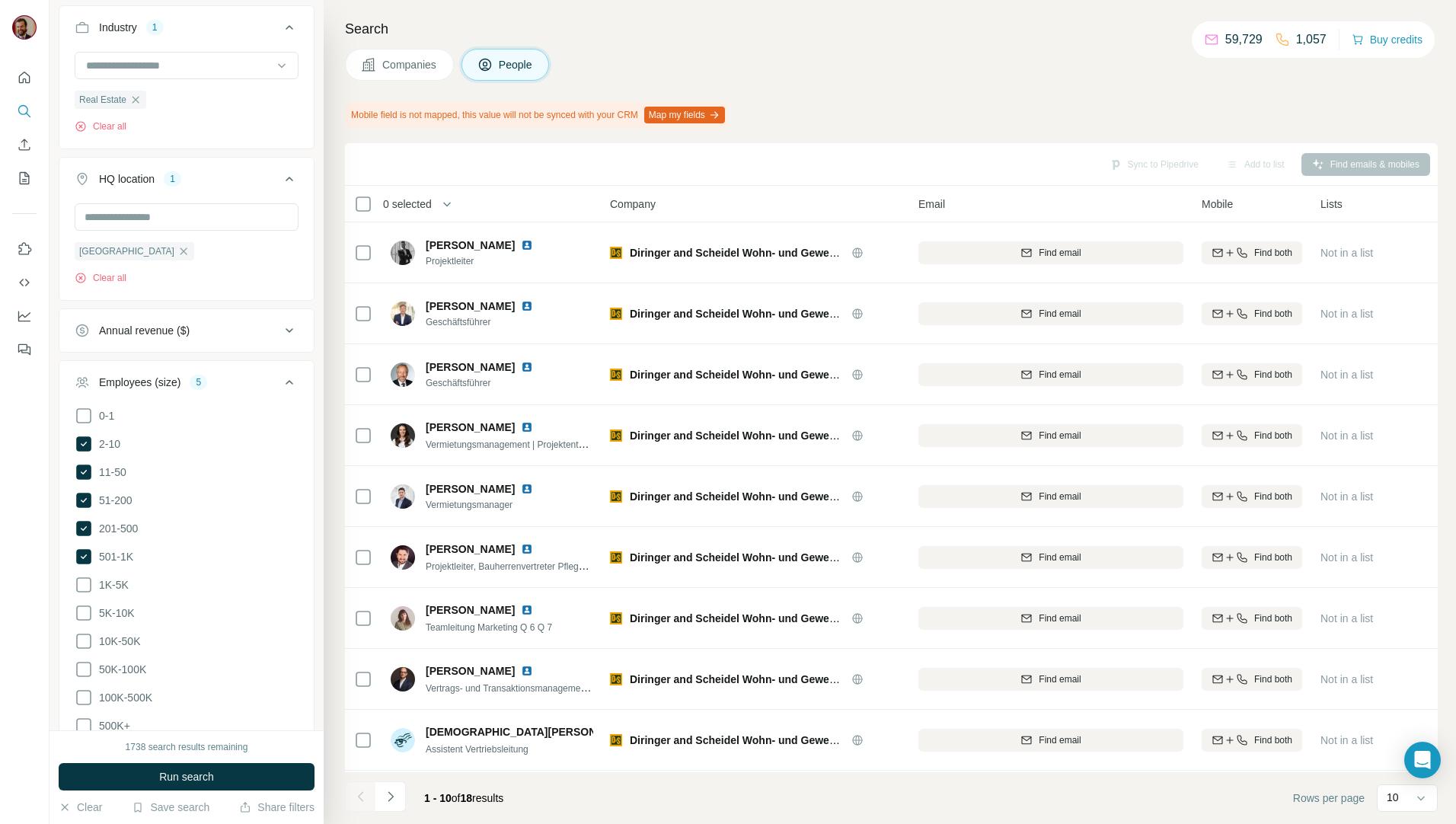
scroll to position [67, 0]
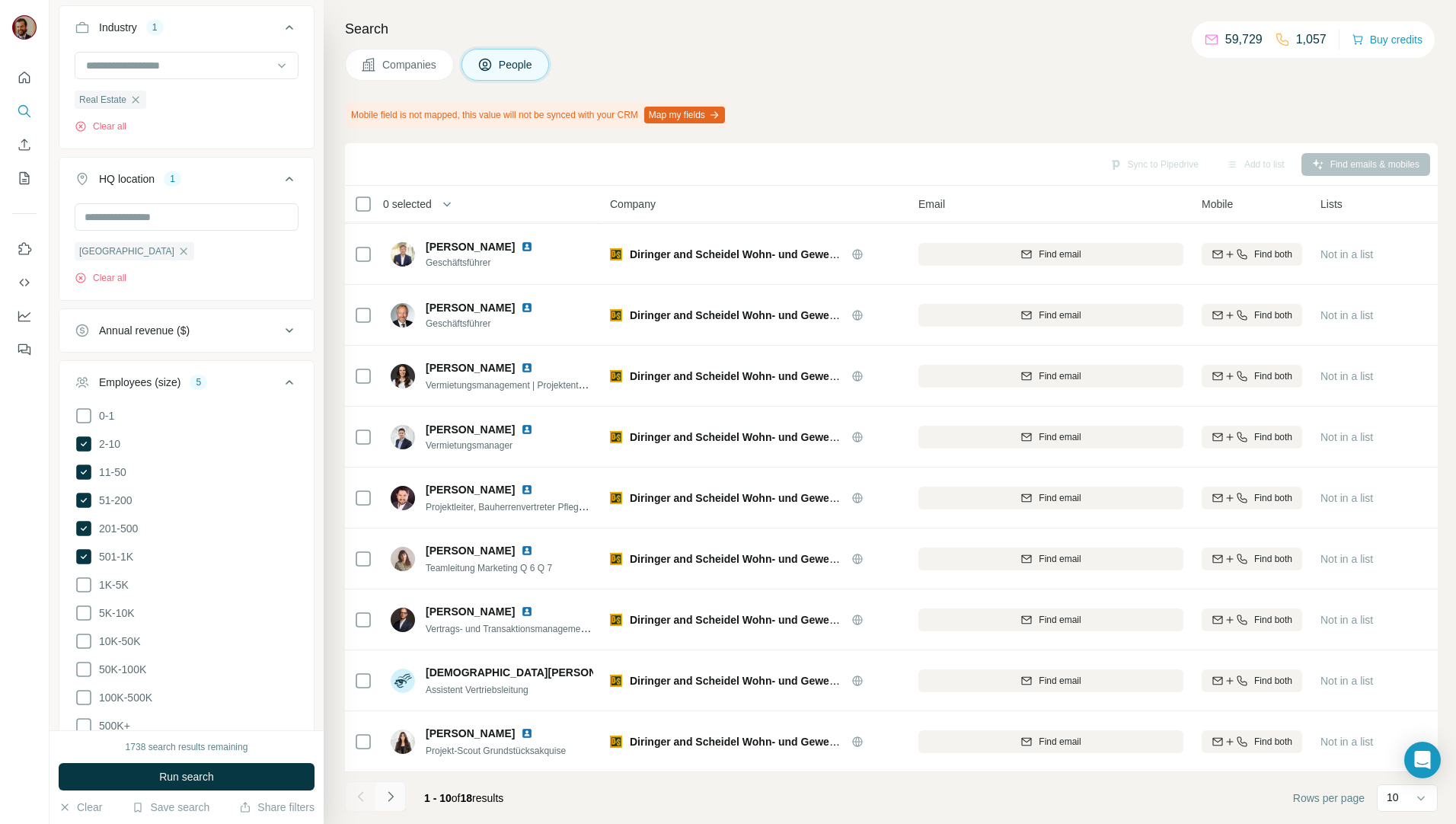
click at [393, 797] on icon "Navigate to next page" at bounding box center [390, 795] width 15 height 15
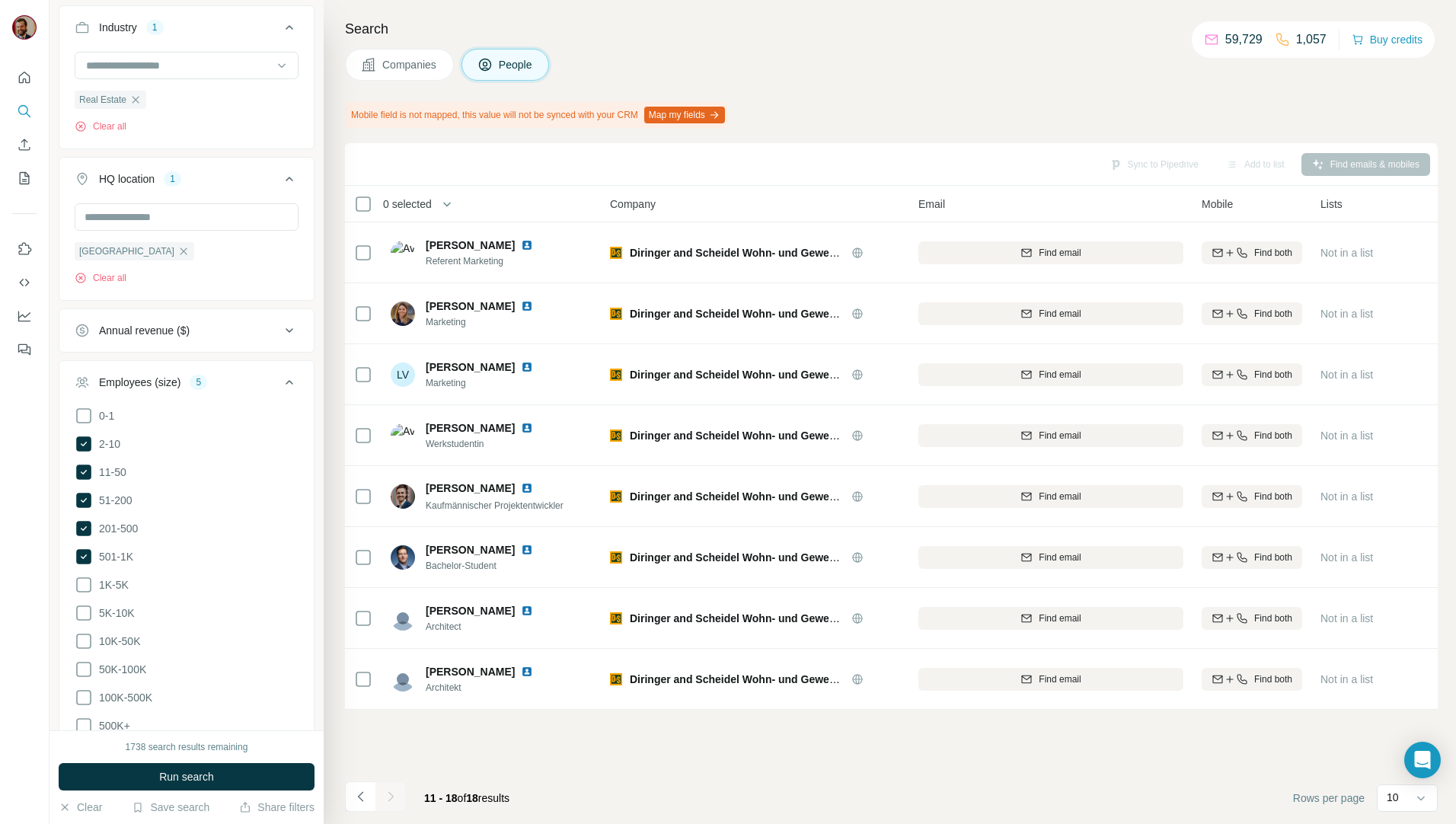
scroll to position [0, 0]
click at [406, 69] on span "Companies" at bounding box center [410, 64] width 56 height 15
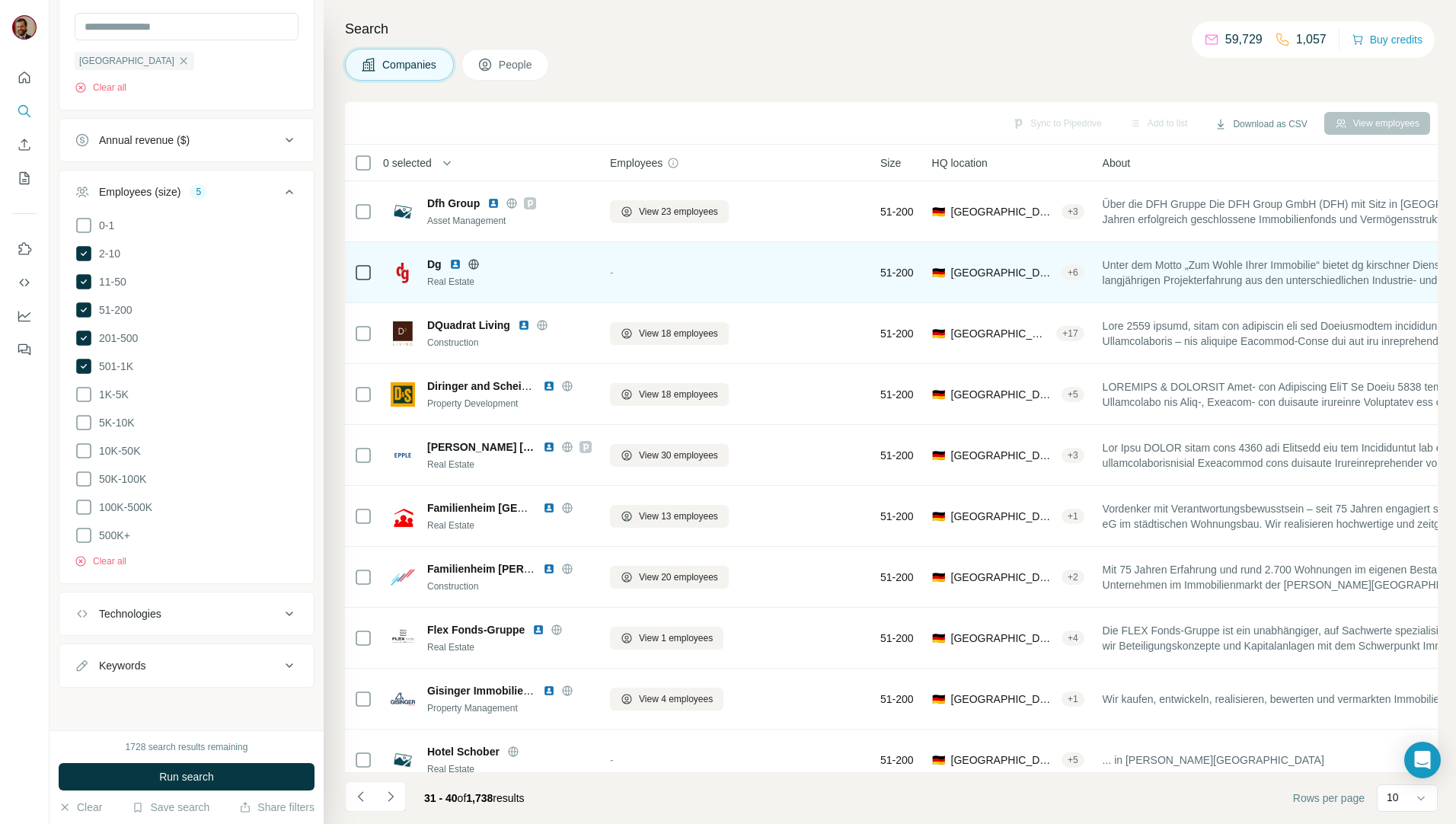
scroll to position [405, 0]
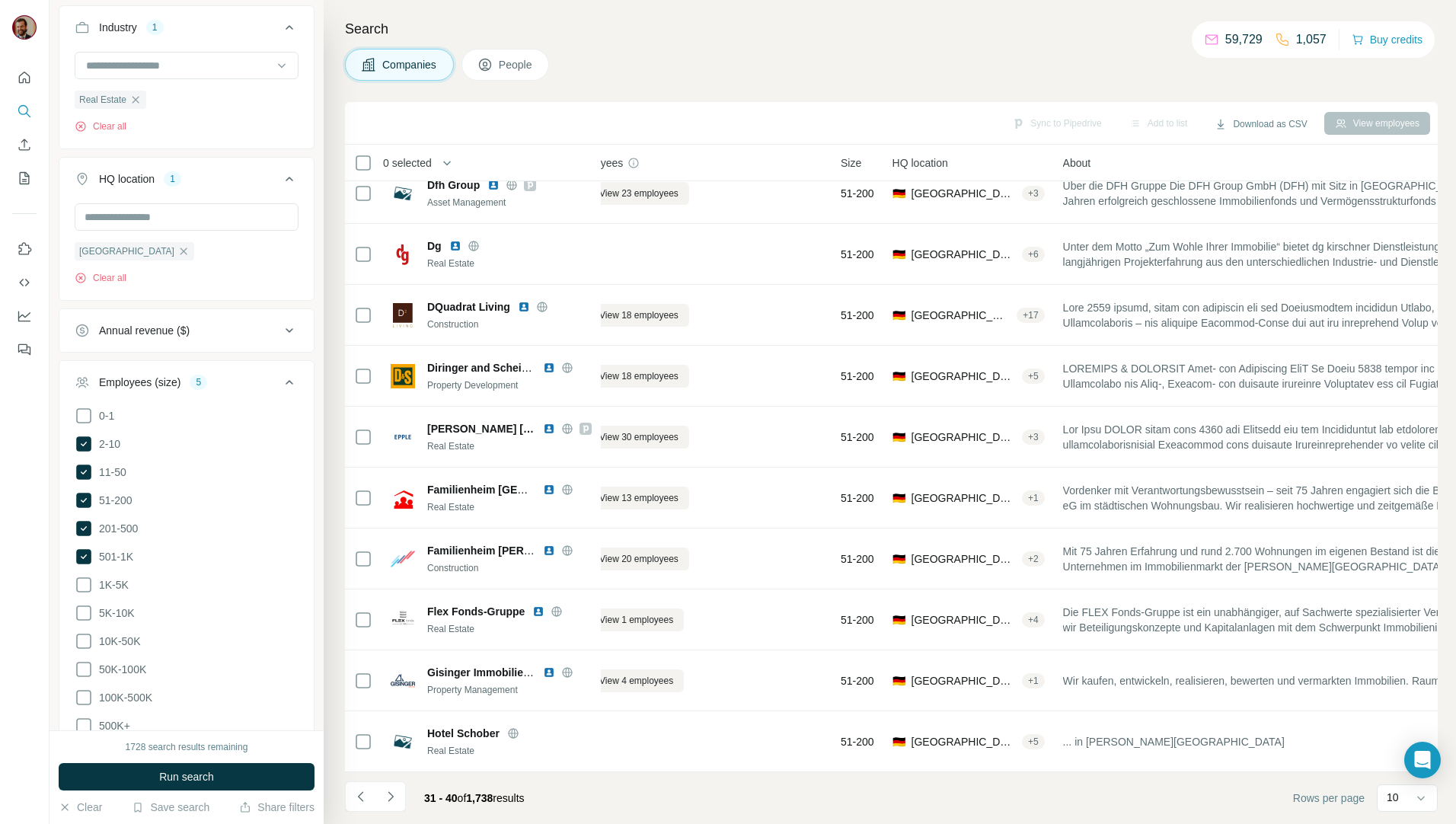
scroll to position [26, 0]
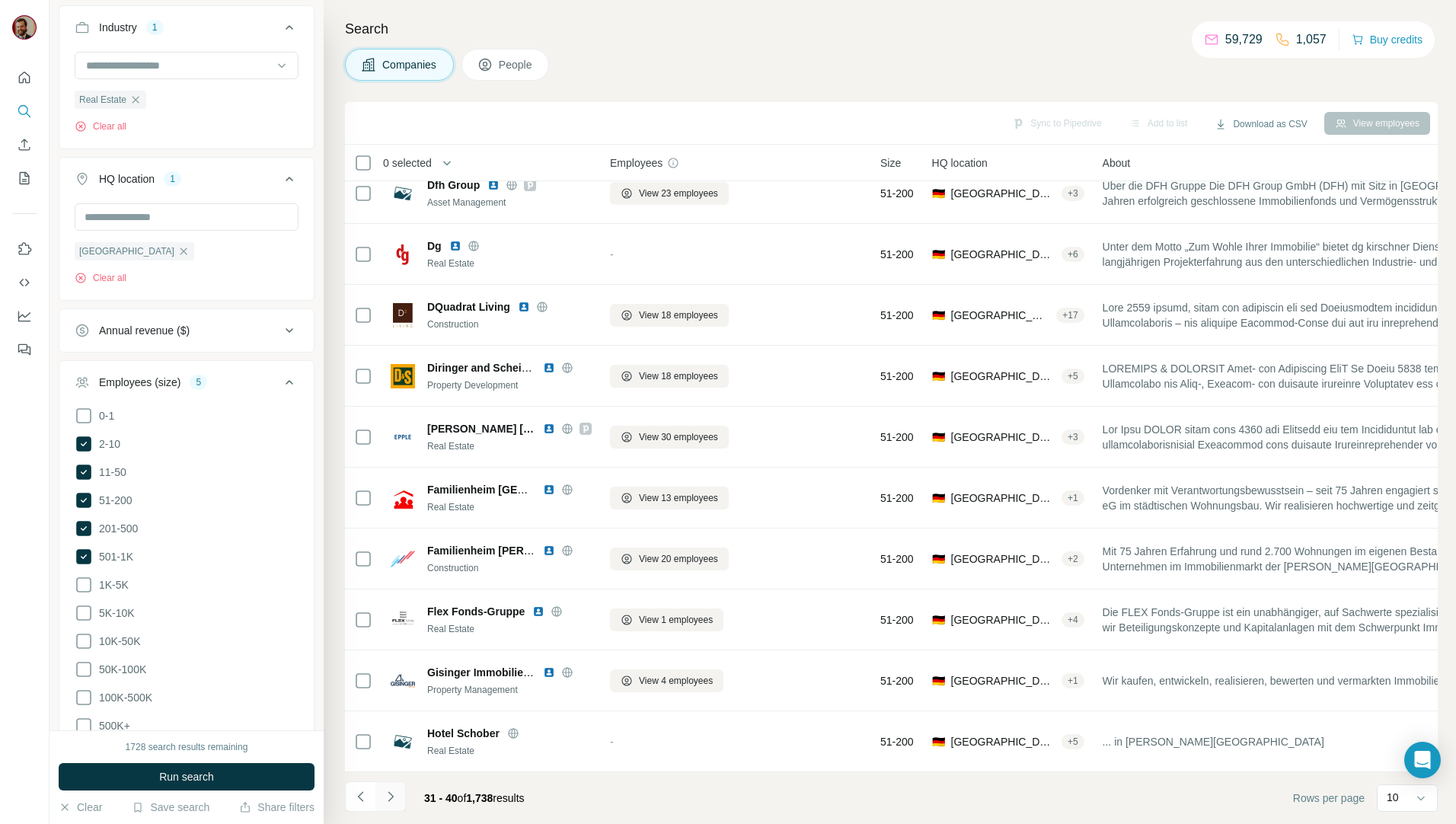
click at [396, 790] on icon "Navigate to next page" at bounding box center [390, 795] width 15 height 15
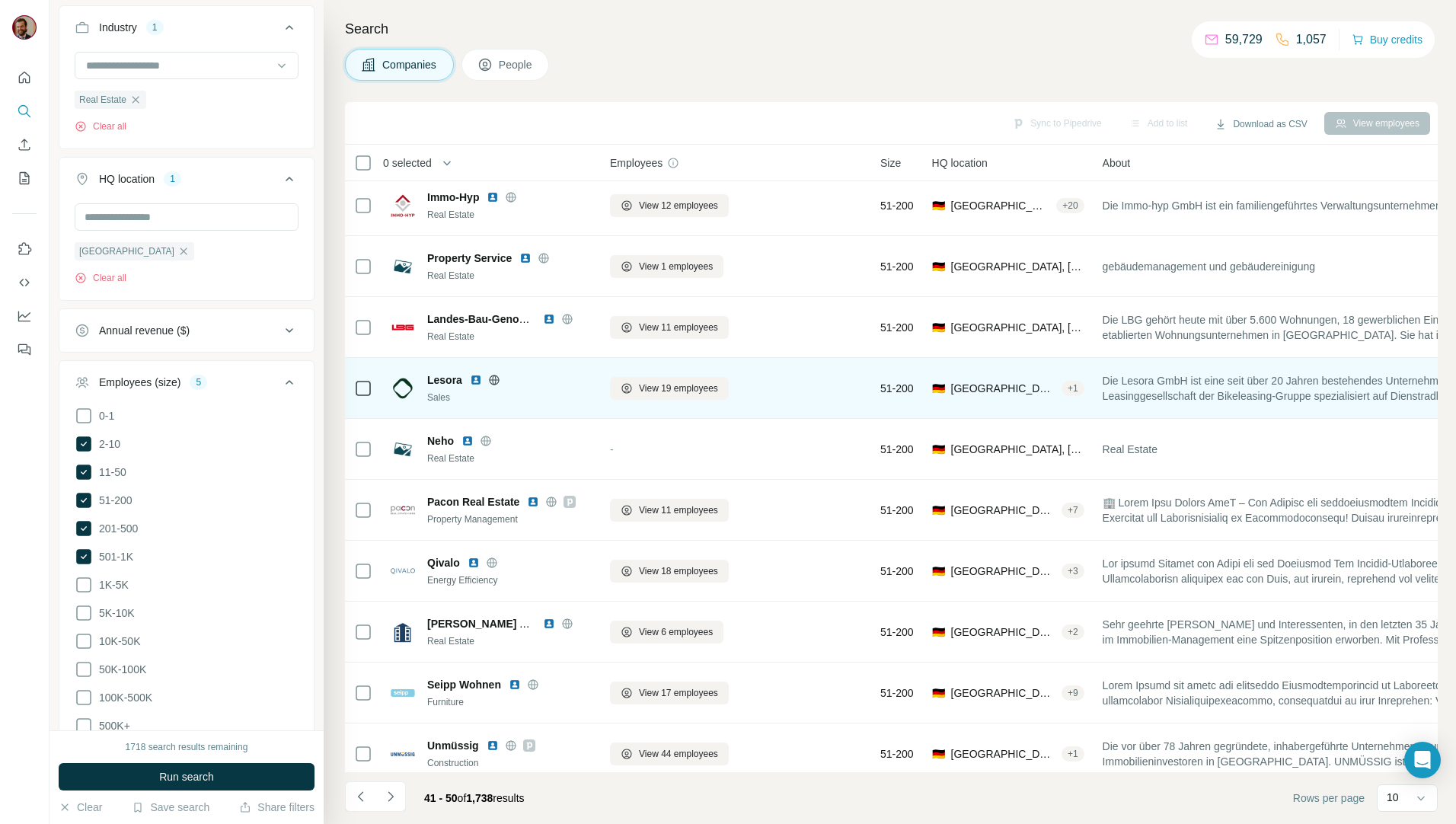
scroll to position [0, 0]
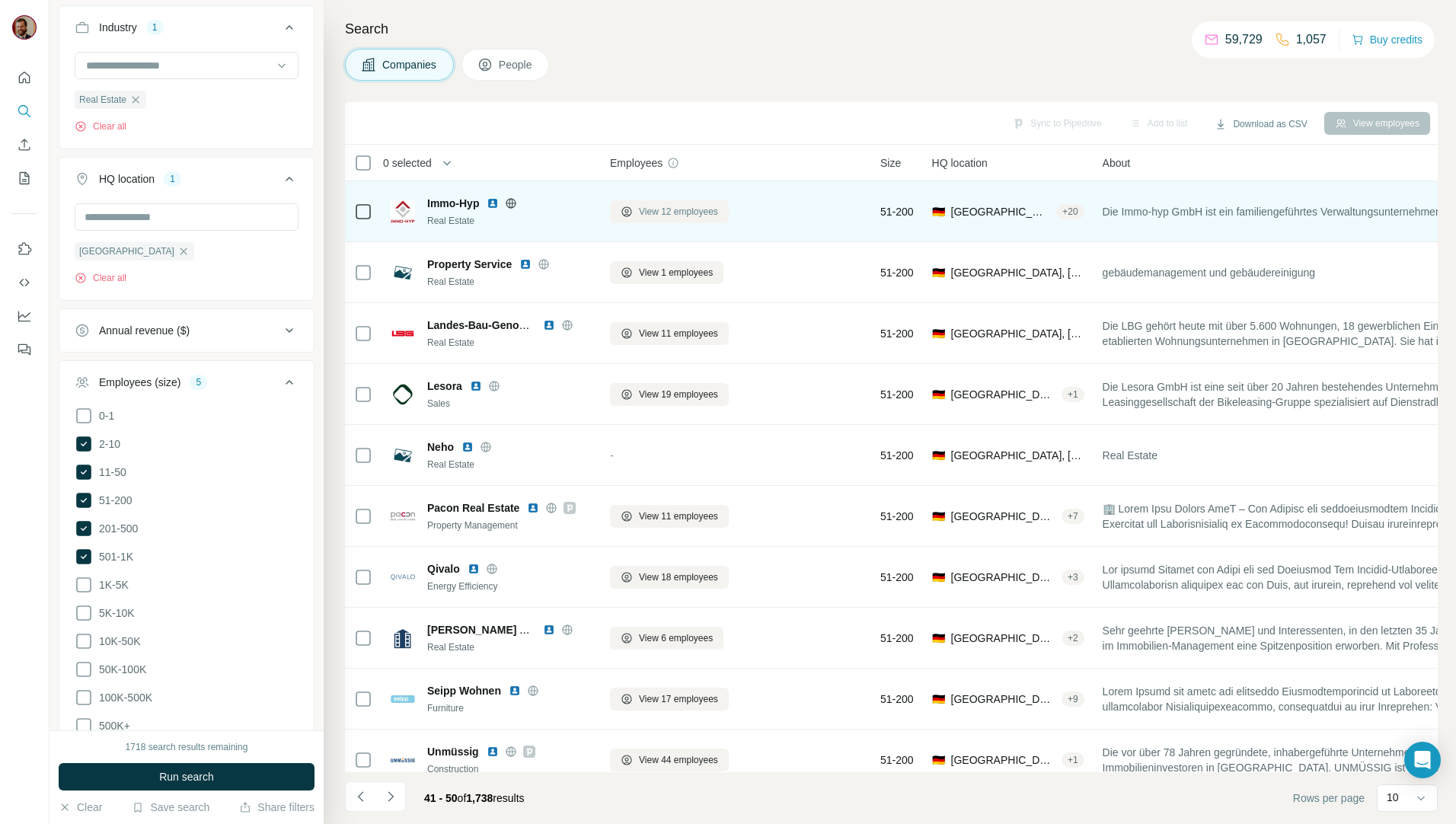
click at [682, 215] on span "View 12 employees" at bounding box center [678, 211] width 79 height 14
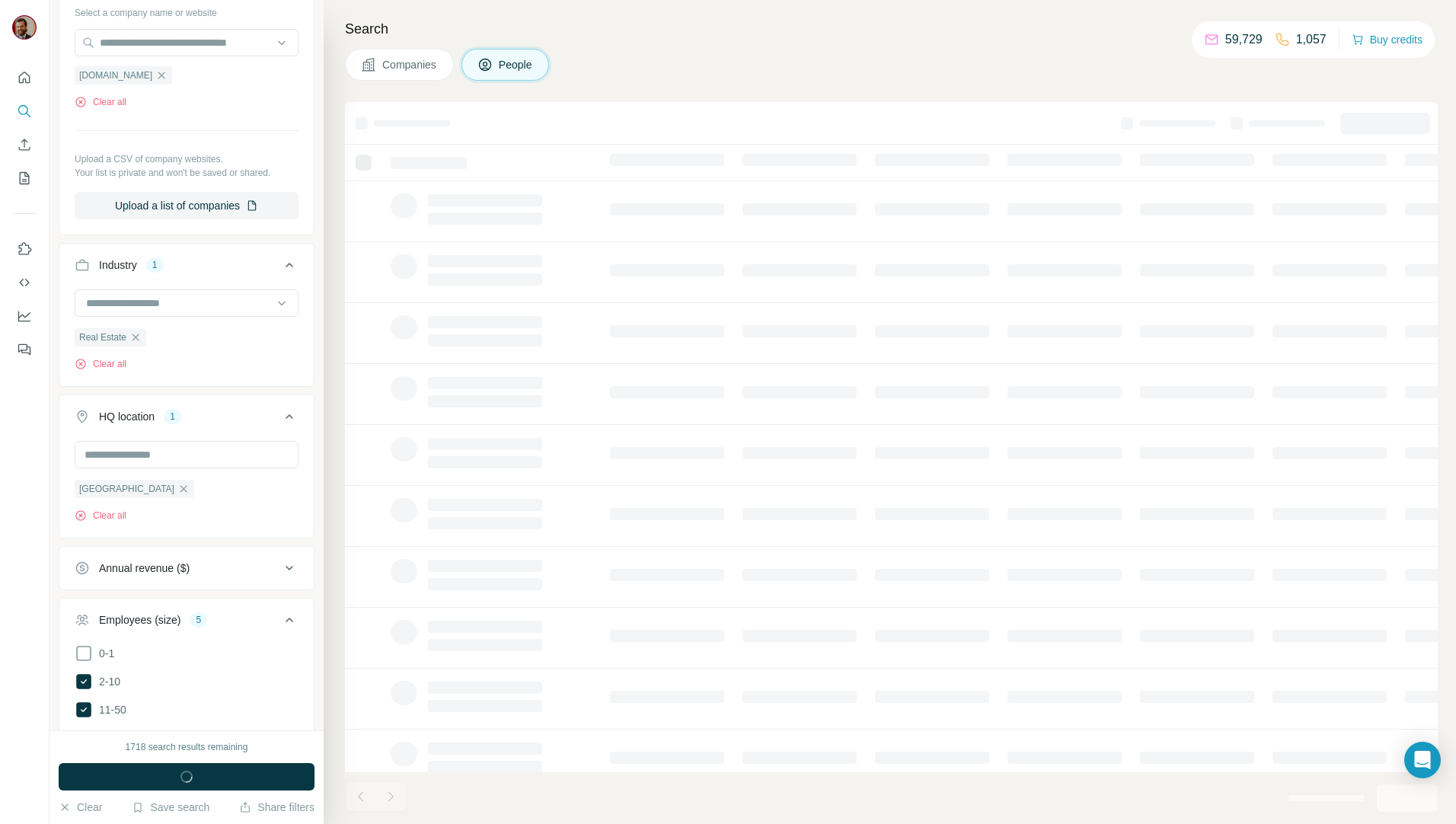
scroll to position [643, 0]
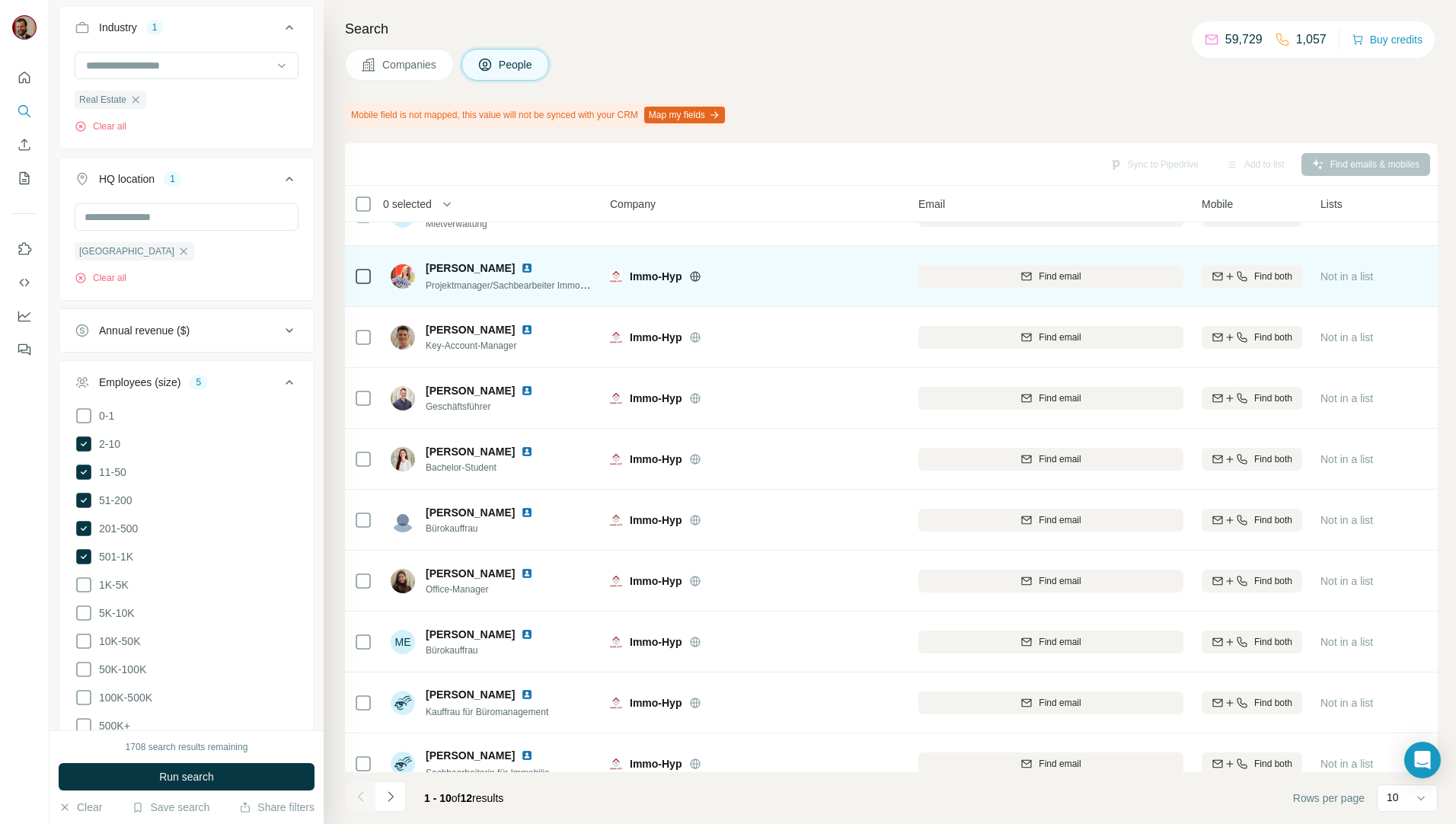
scroll to position [67, 0]
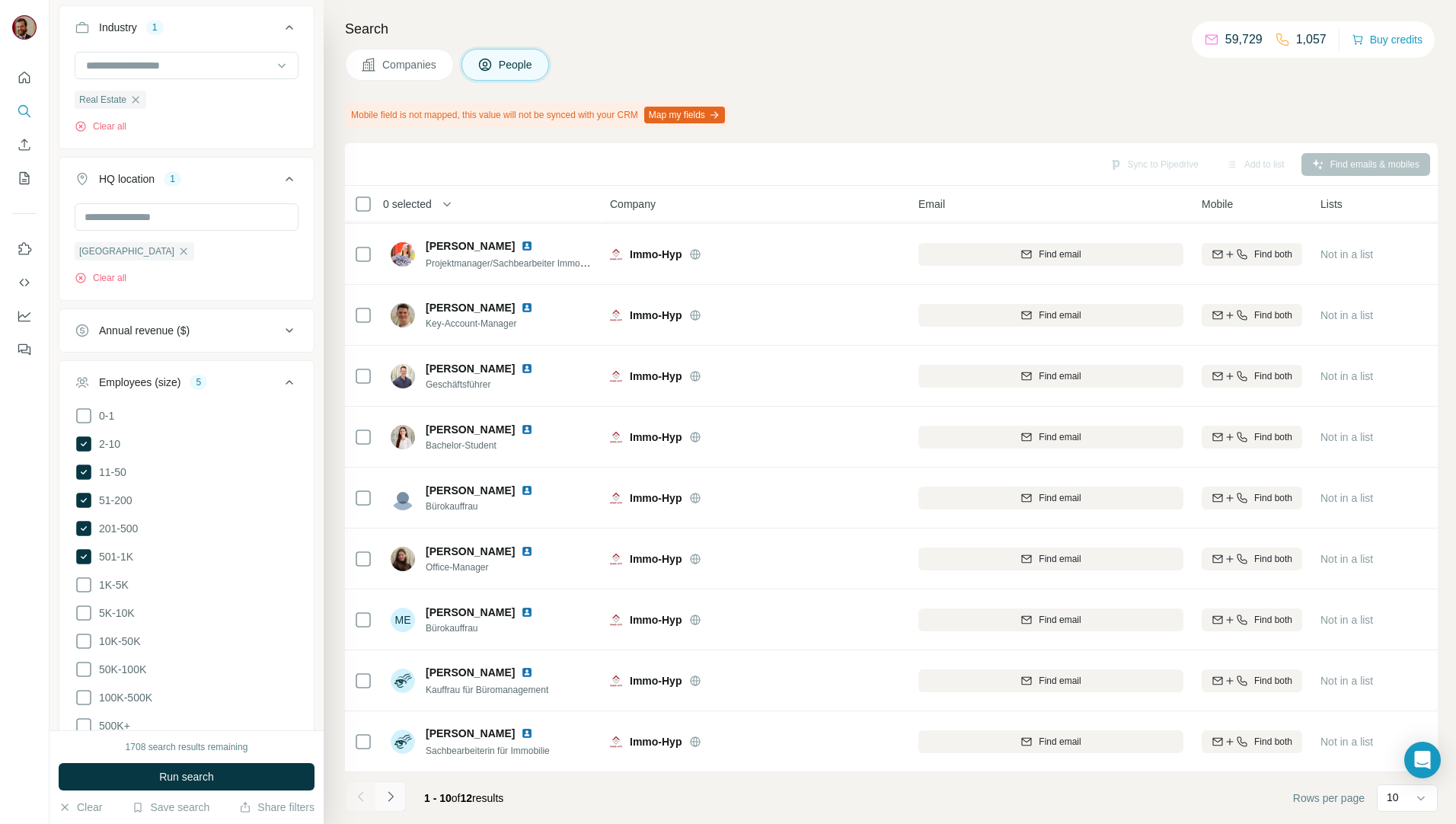
click at [387, 794] on icon "Navigate to next page" at bounding box center [390, 795] width 15 height 15
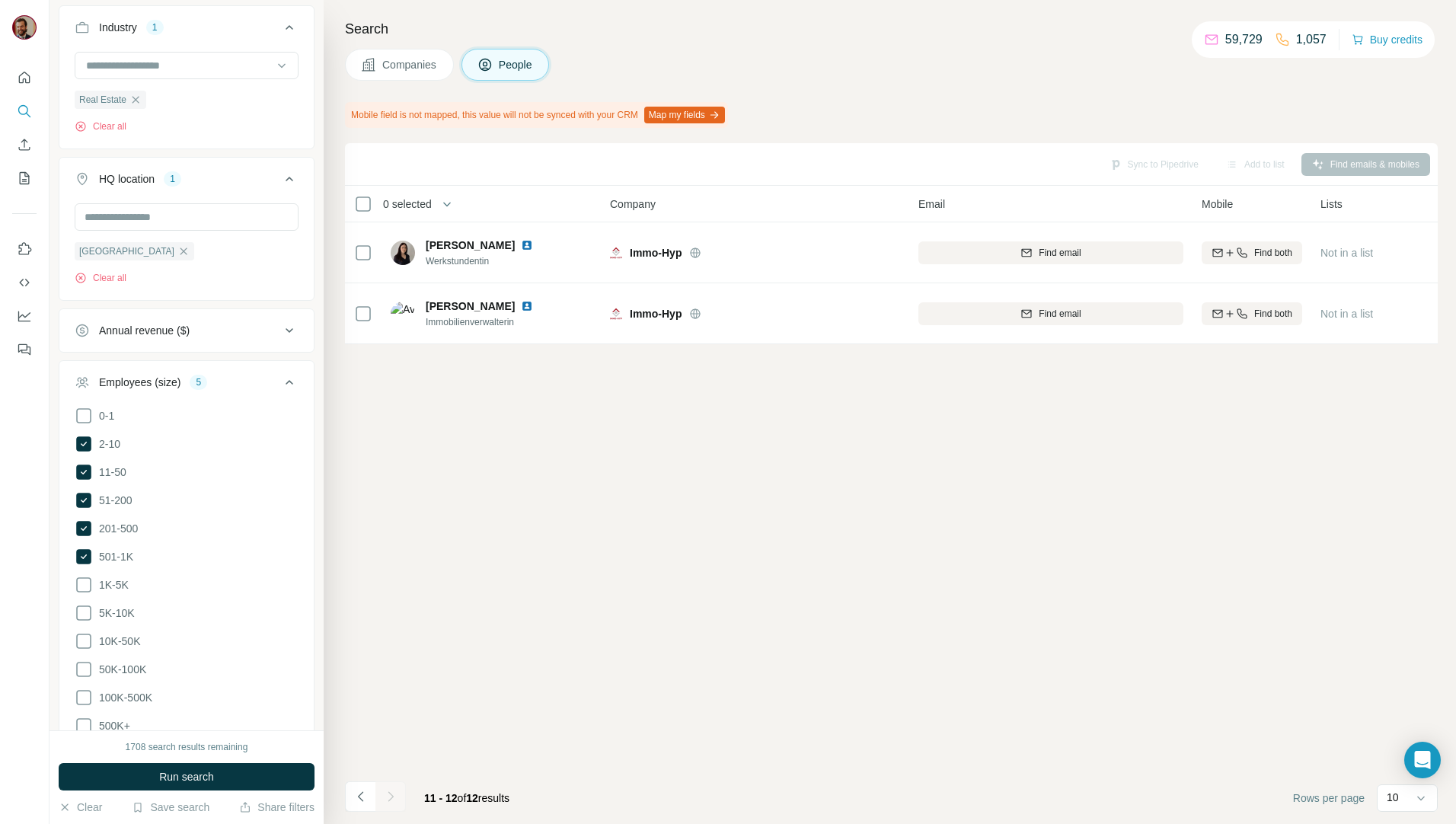
scroll to position [0, 0]
click at [417, 70] on span "Companies" at bounding box center [410, 64] width 56 height 15
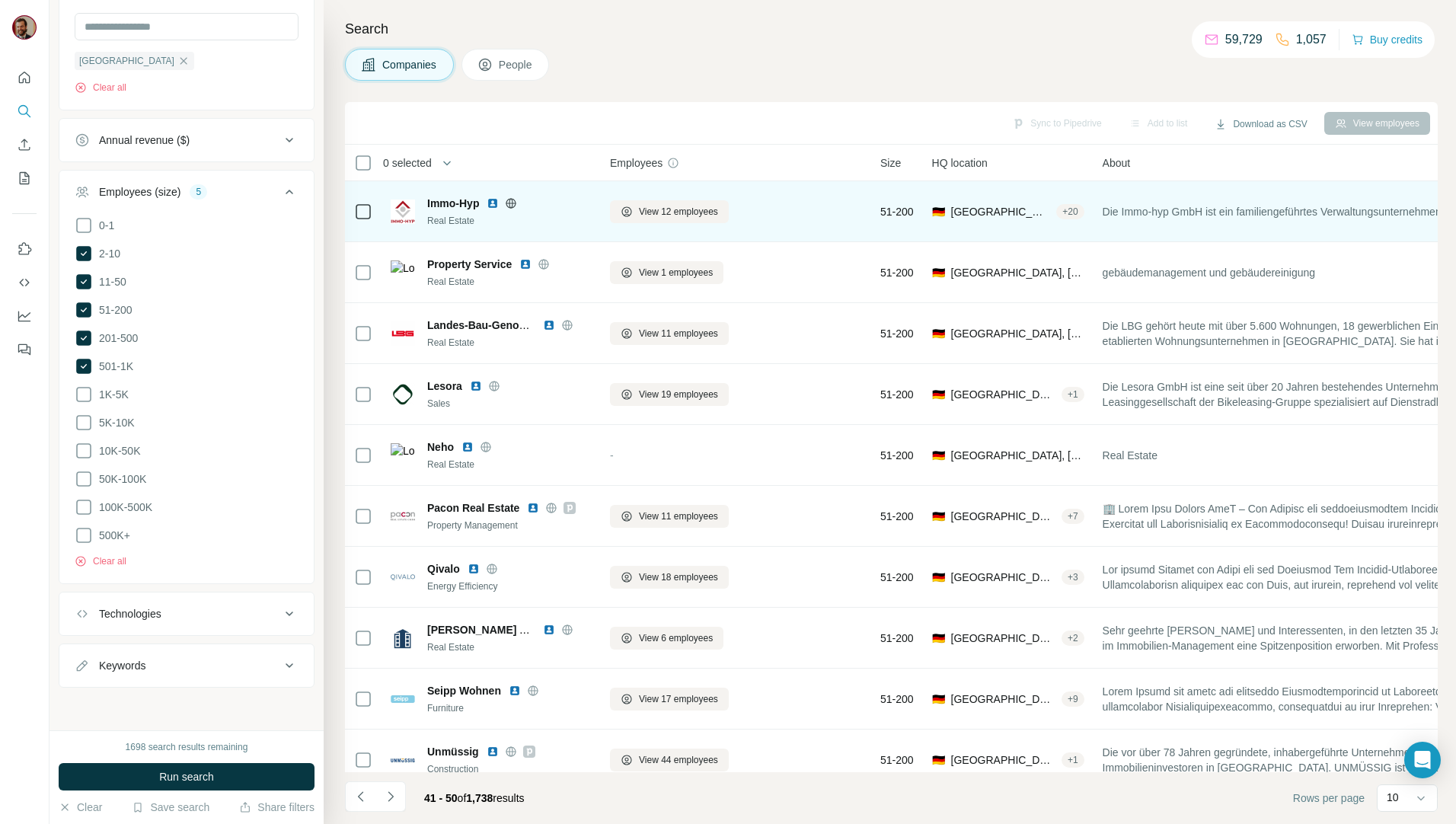
scroll to position [405, 0]
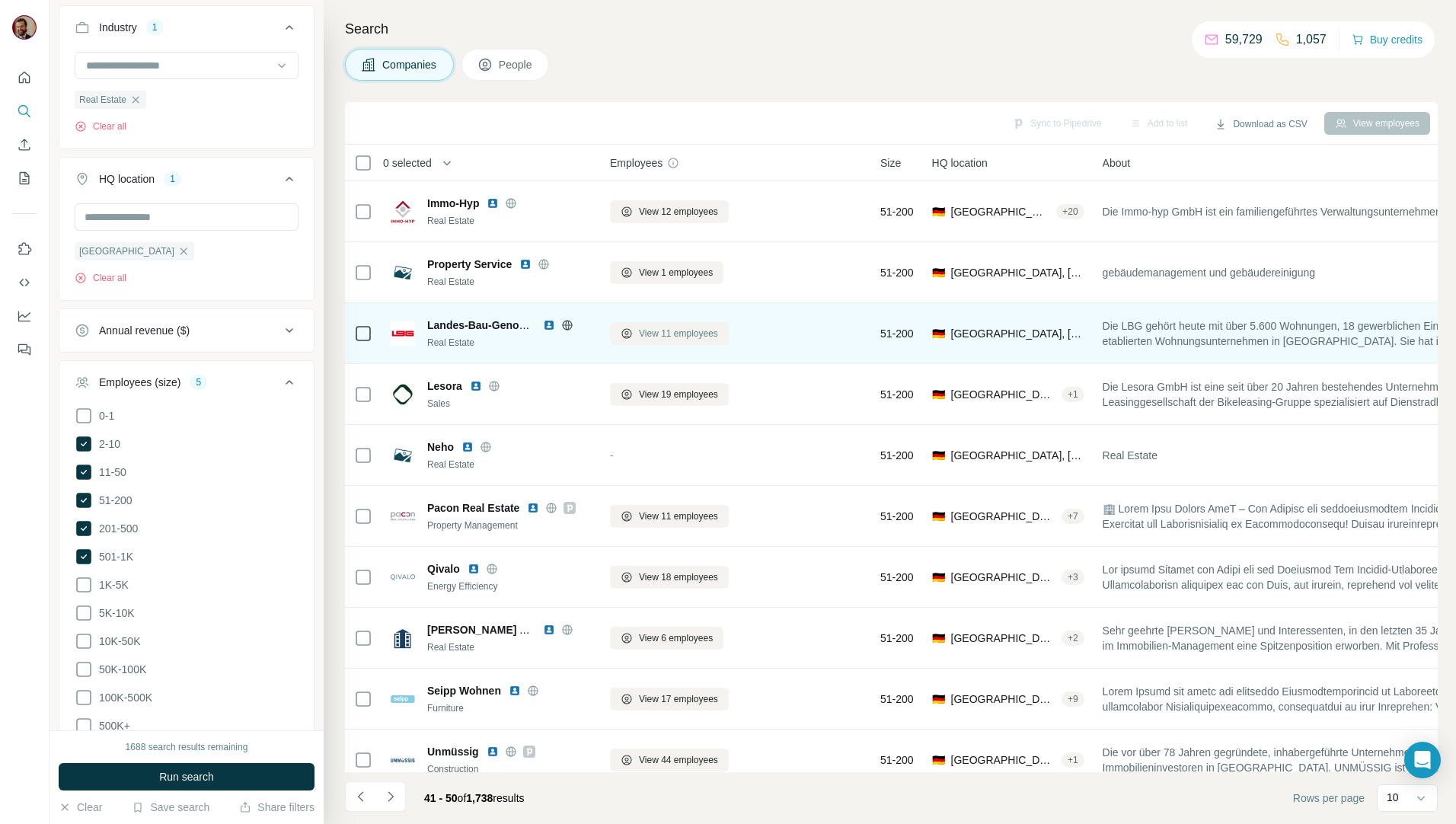
click at [663, 340] on button "View 11 employees" at bounding box center [669, 333] width 118 height 23
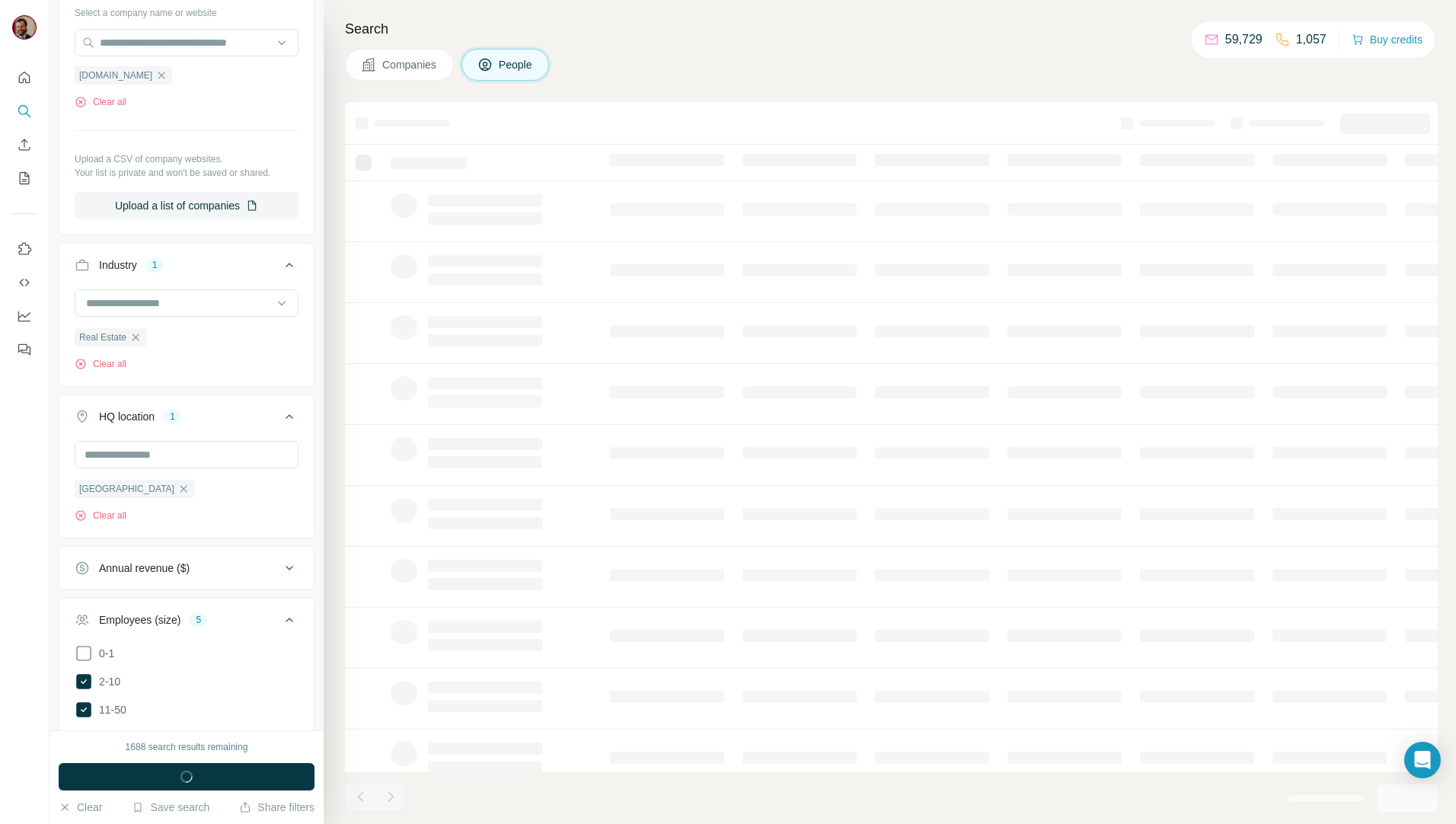
scroll to position [643, 0]
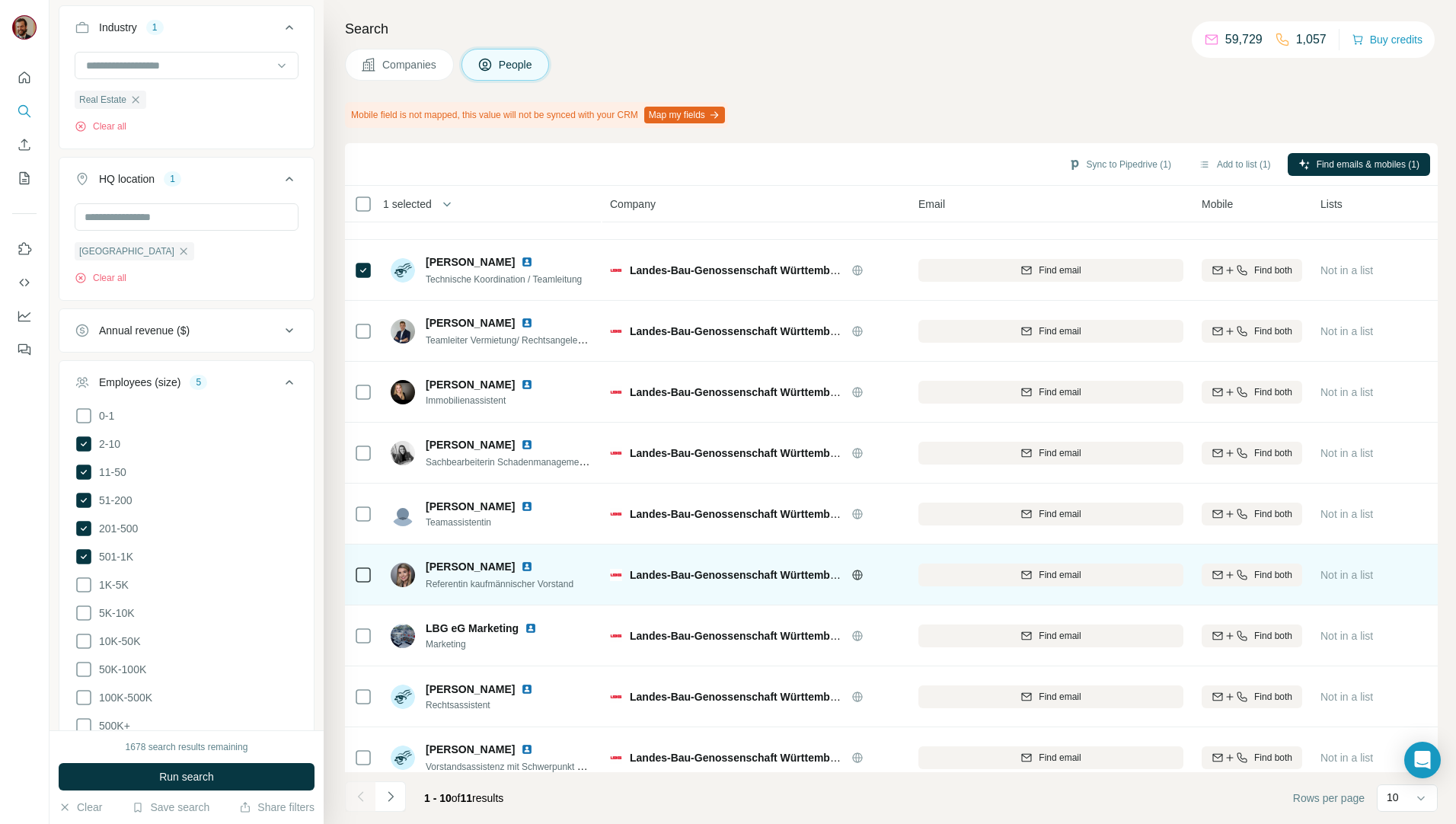
scroll to position [67, 0]
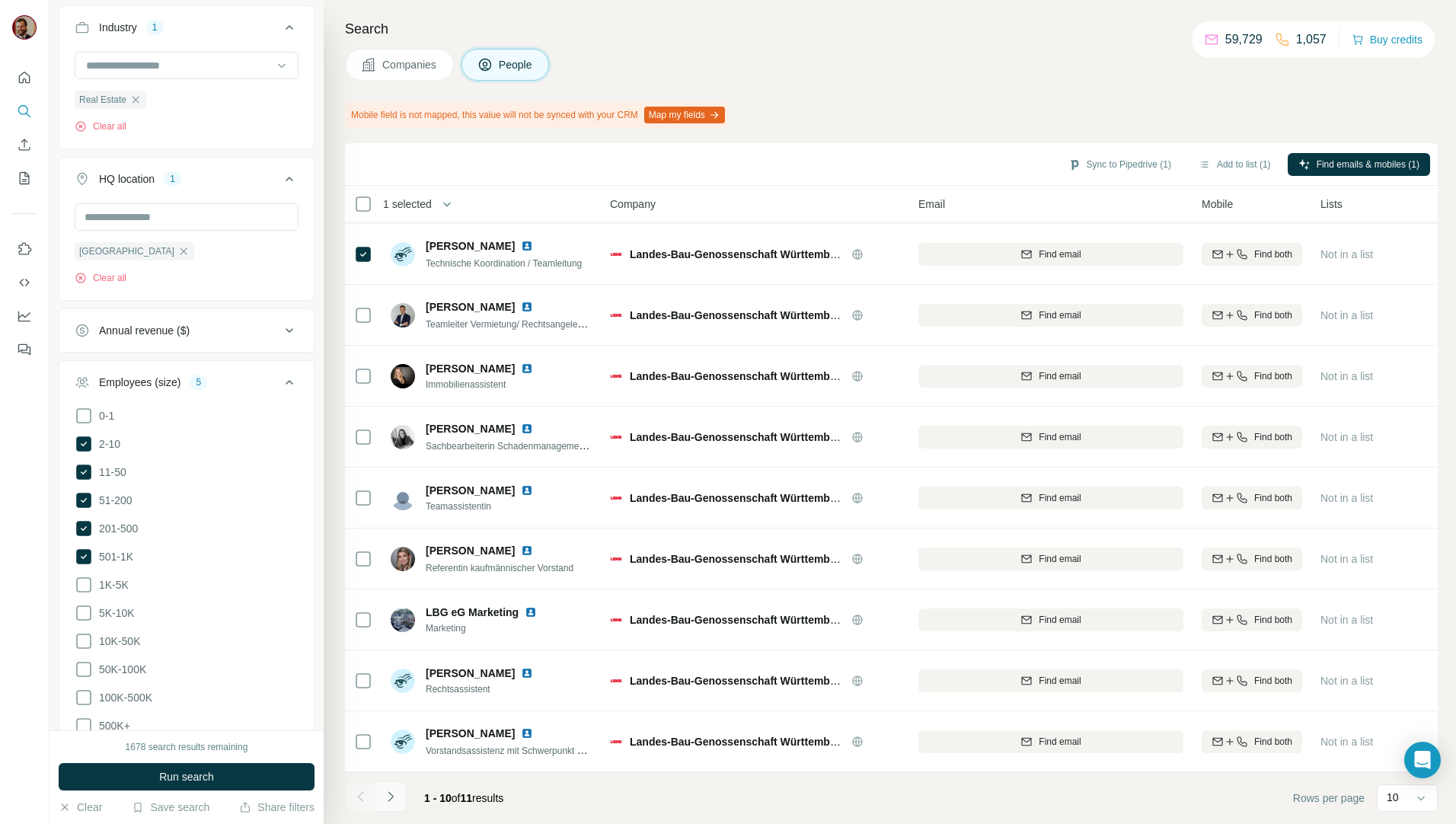
click at [397, 800] on icon "Navigate to next page" at bounding box center [390, 795] width 15 height 15
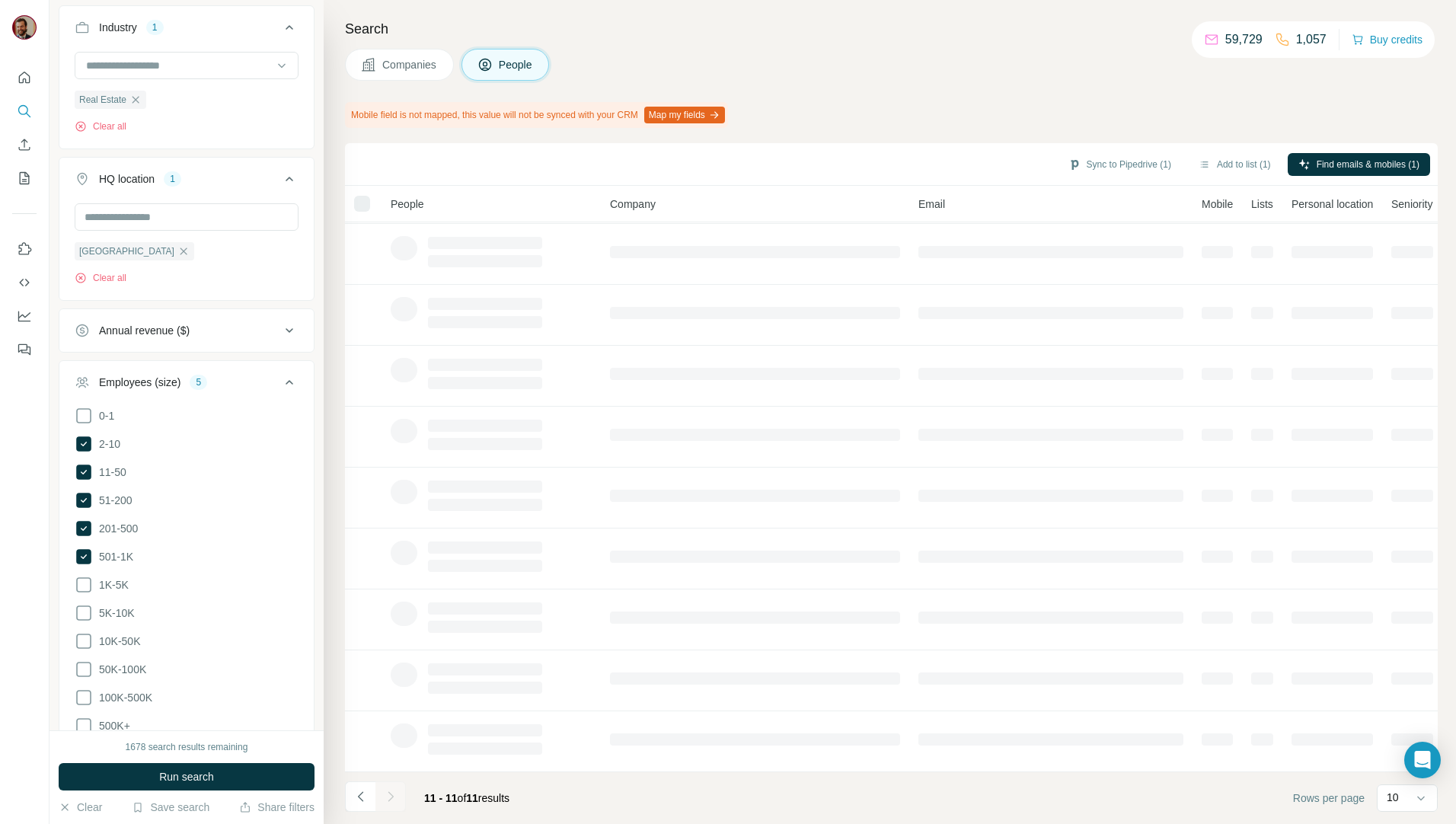
scroll to position [0, 0]
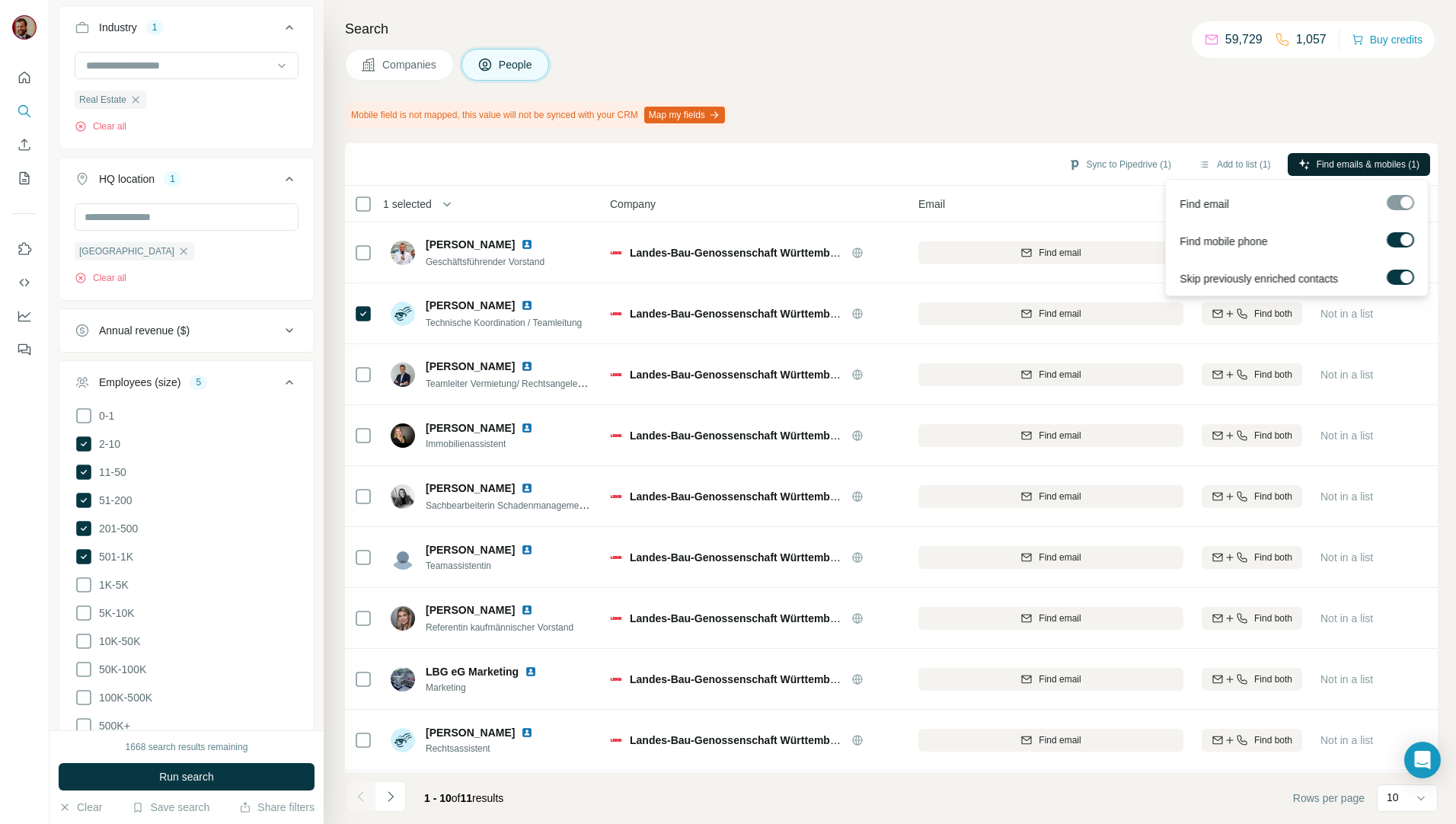
click at [1339, 155] on button "Find emails & mobiles (1)" at bounding box center [1359, 164] width 143 height 23
click at [1327, 157] on span "Find emails & mobiles (1)" at bounding box center [1368, 164] width 103 height 14
click at [1275, 119] on div "Mobile field is not mapped, this value will not be synced with your CRM Map my …" at bounding box center [890, 115] width 1092 height 26
click at [1281, 96] on div "Search Companies People Mobile field is not mapped, this value will not be sync…" at bounding box center [889, 412] width 1132 height 824
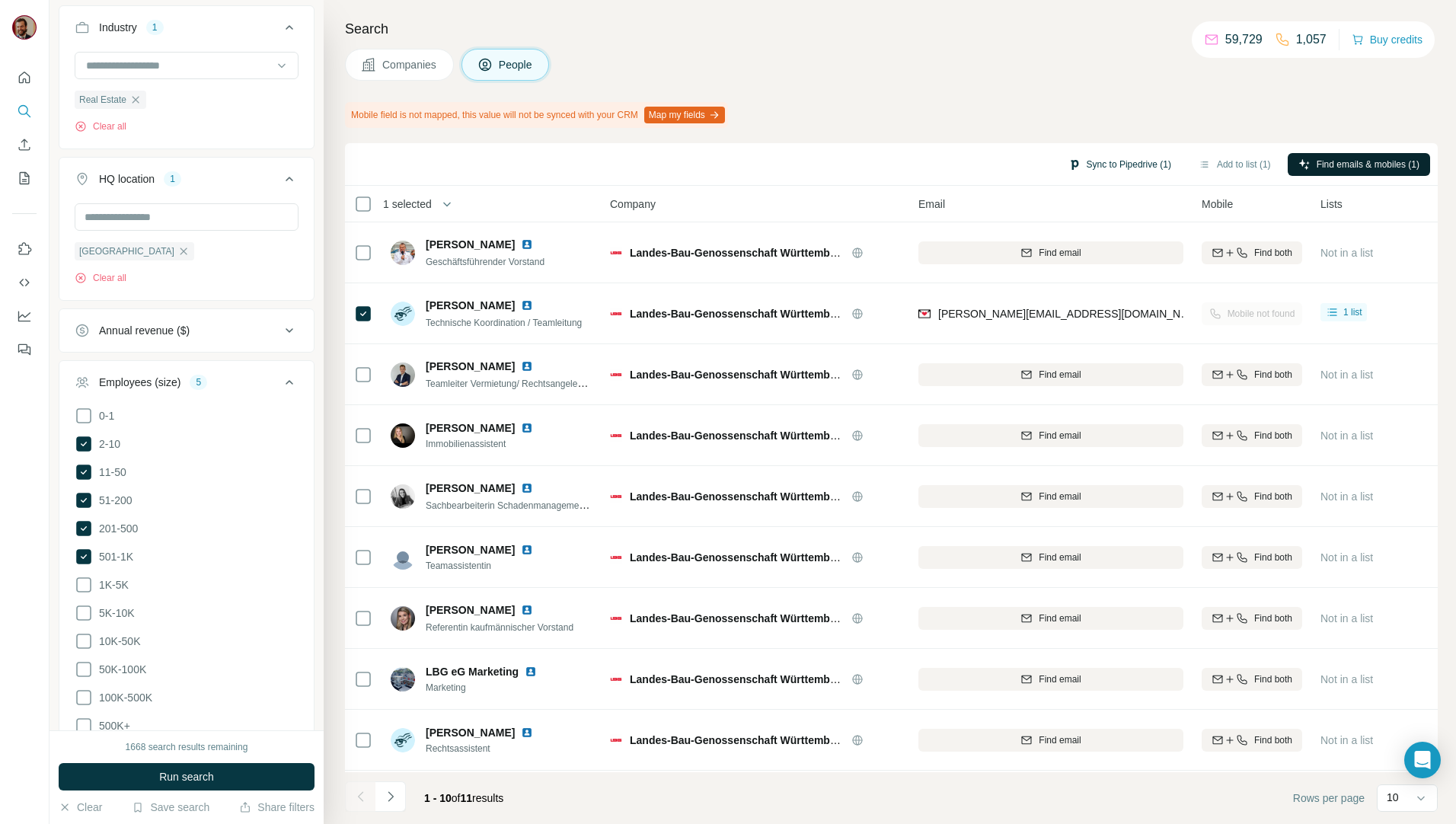
click at [1104, 157] on button "Sync to Pipedrive (1)" at bounding box center [1119, 164] width 124 height 23
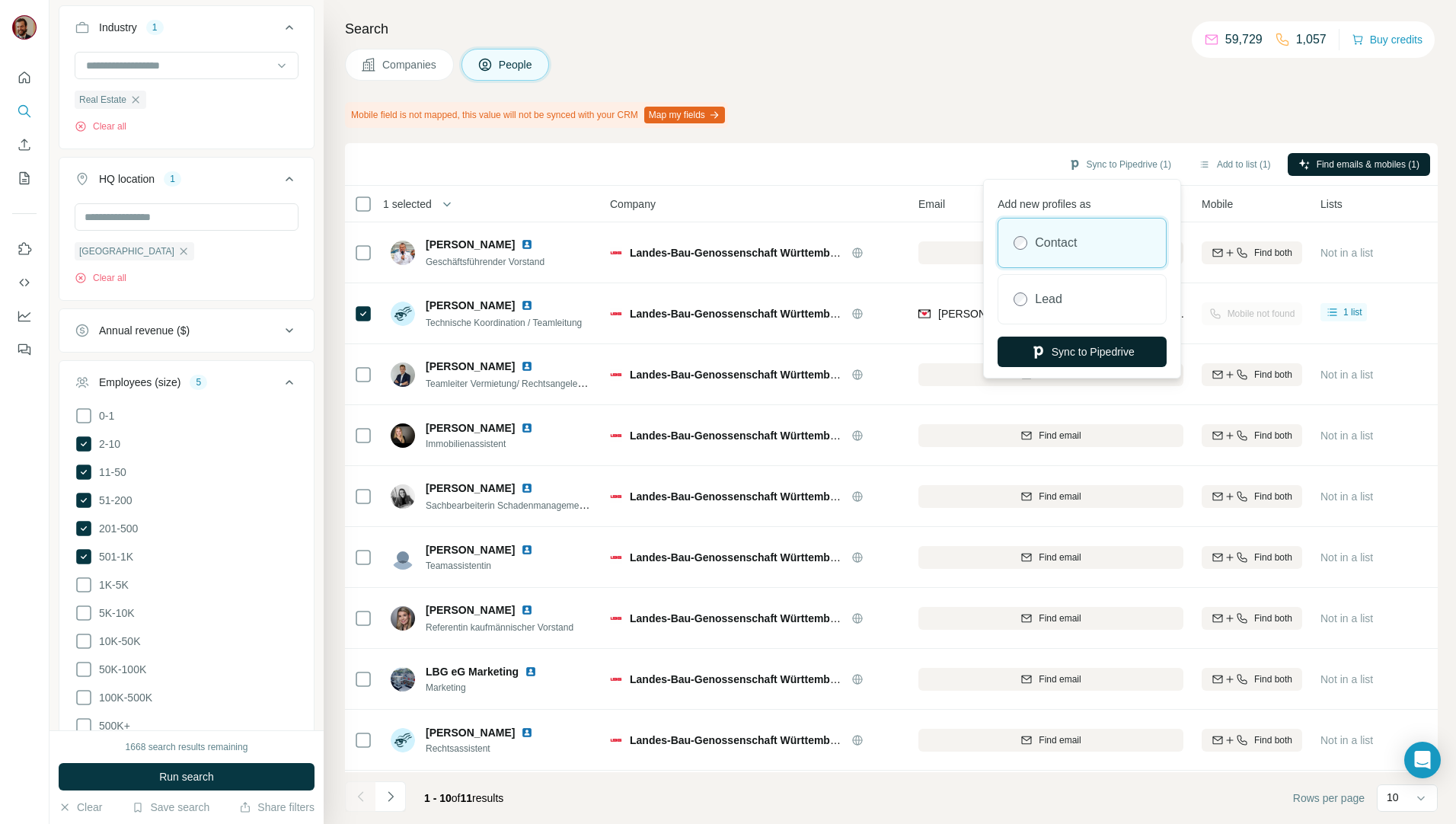
click at [1121, 356] on button "Sync to Pipedrive" at bounding box center [1082, 352] width 169 height 30
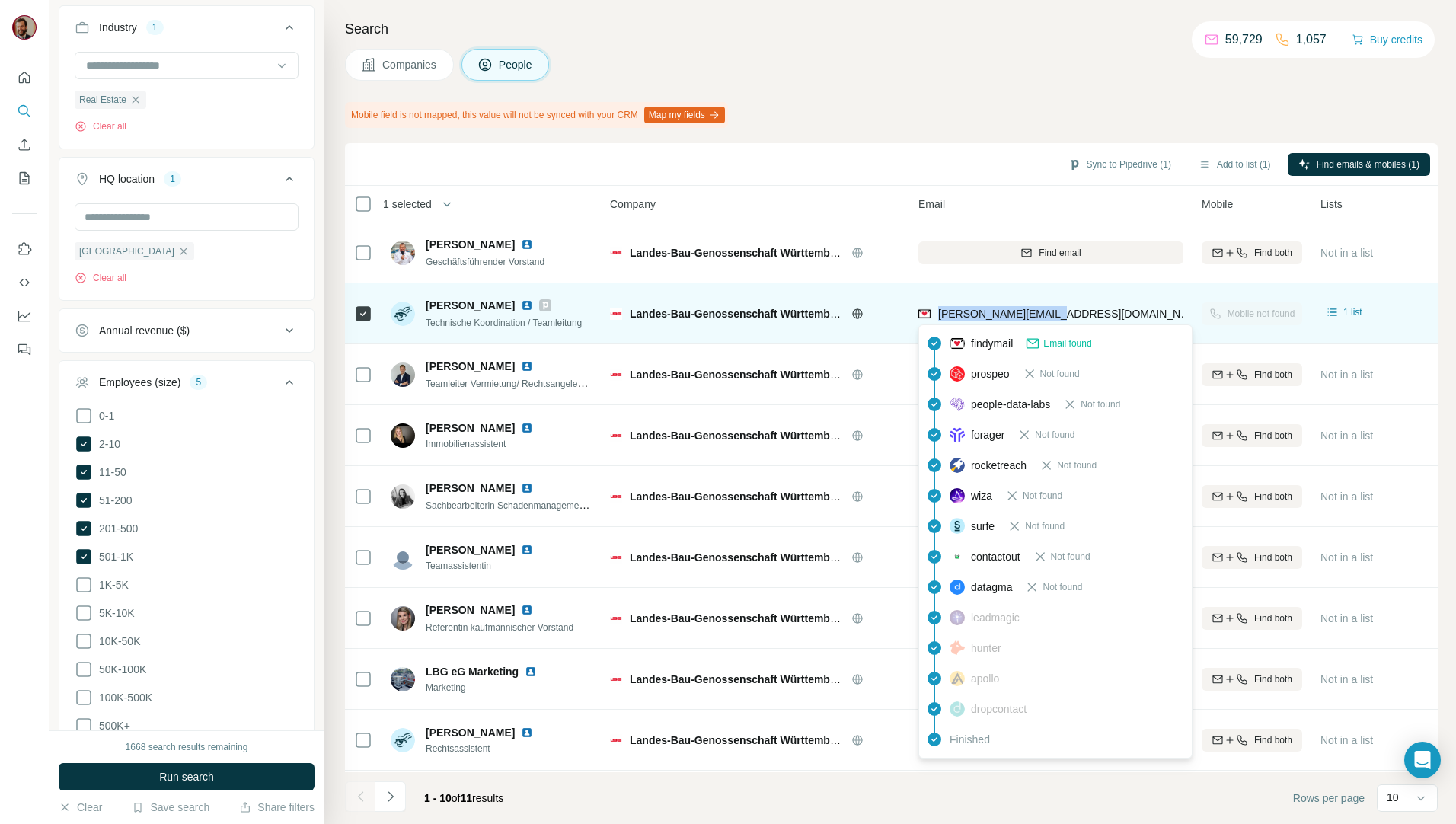
drag, startPoint x: 1052, startPoint y: 314, endPoint x: 938, endPoint y: 318, distance: 114.1
click at [938, 318] on div "frank.buerkle@lbg.de" at bounding box center [1050, 313] width 265 height 42
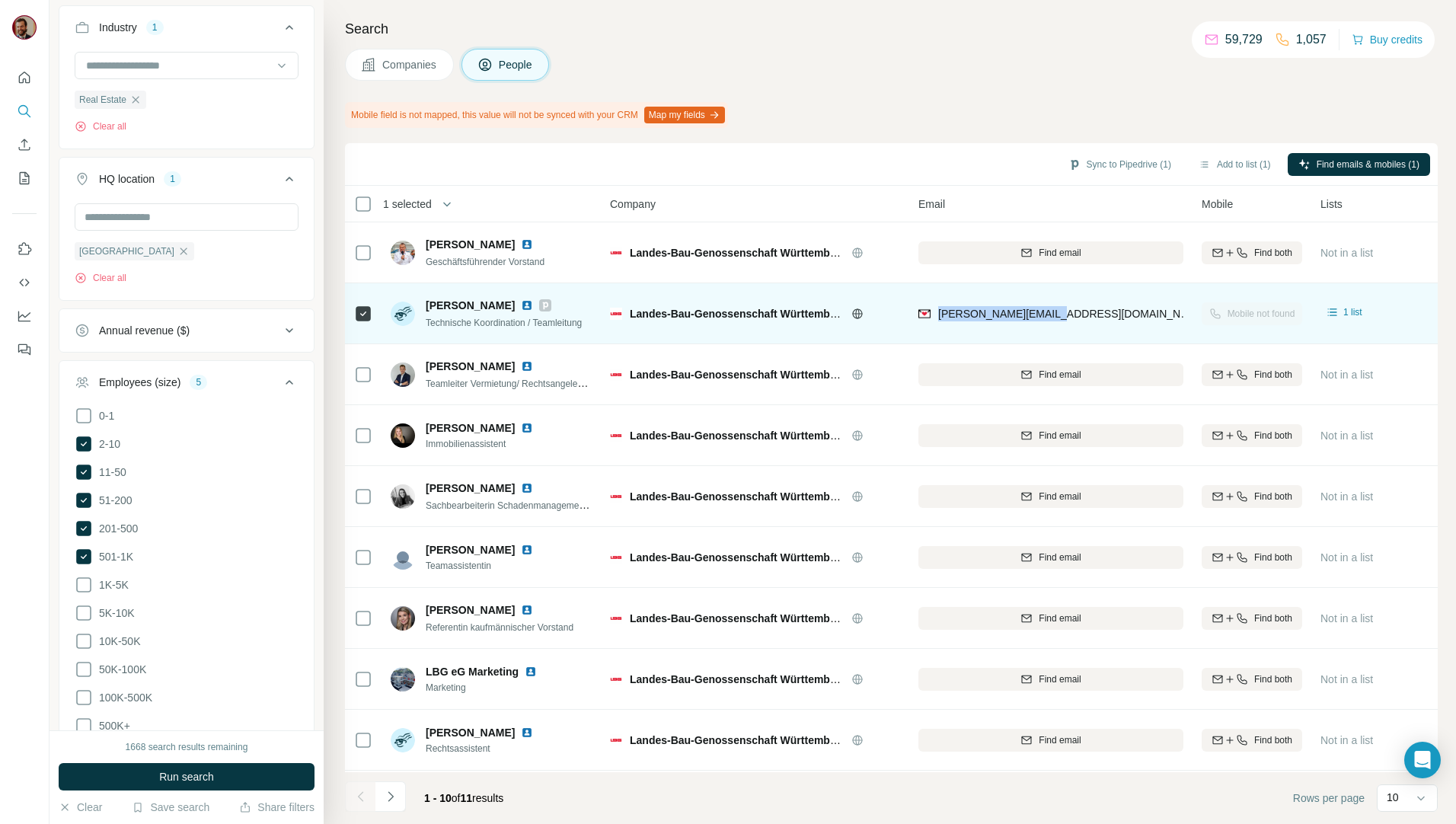
copy span "frank.buerkle@lbg.de"
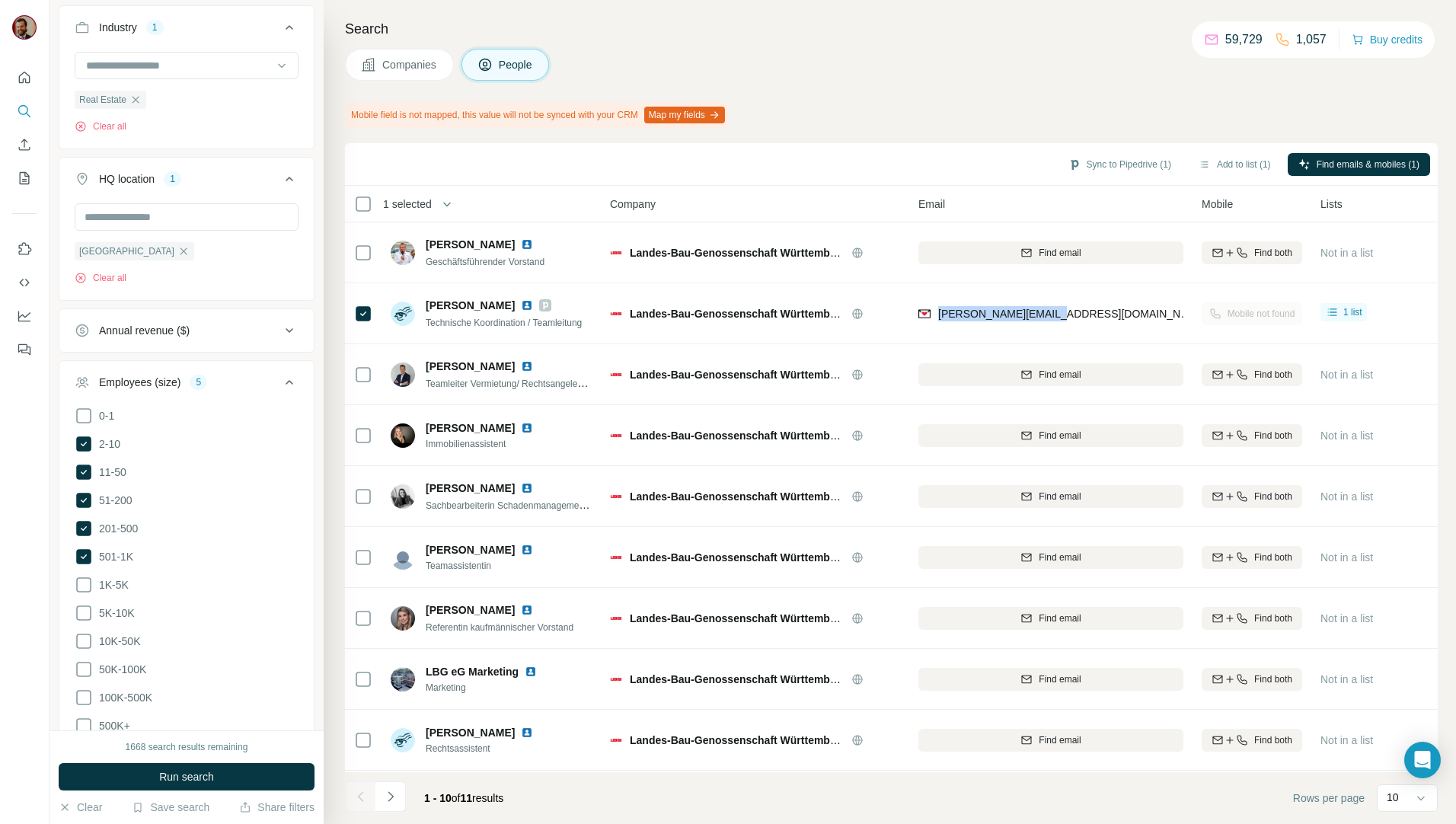
click at [392, 64] on span "Companies" at bounding box center [410, 64] width 56 height 15
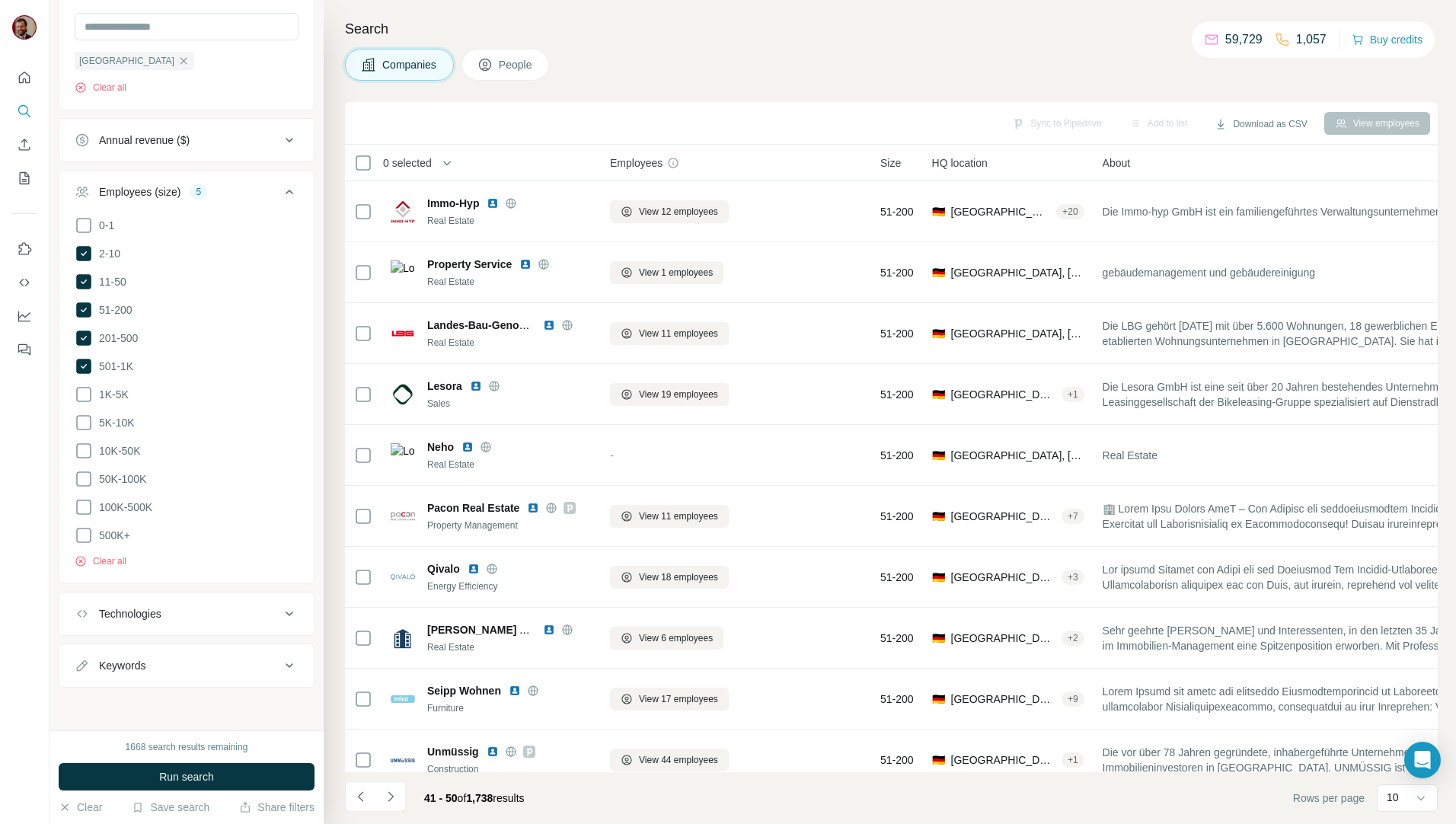
scroll to position [405, 0]
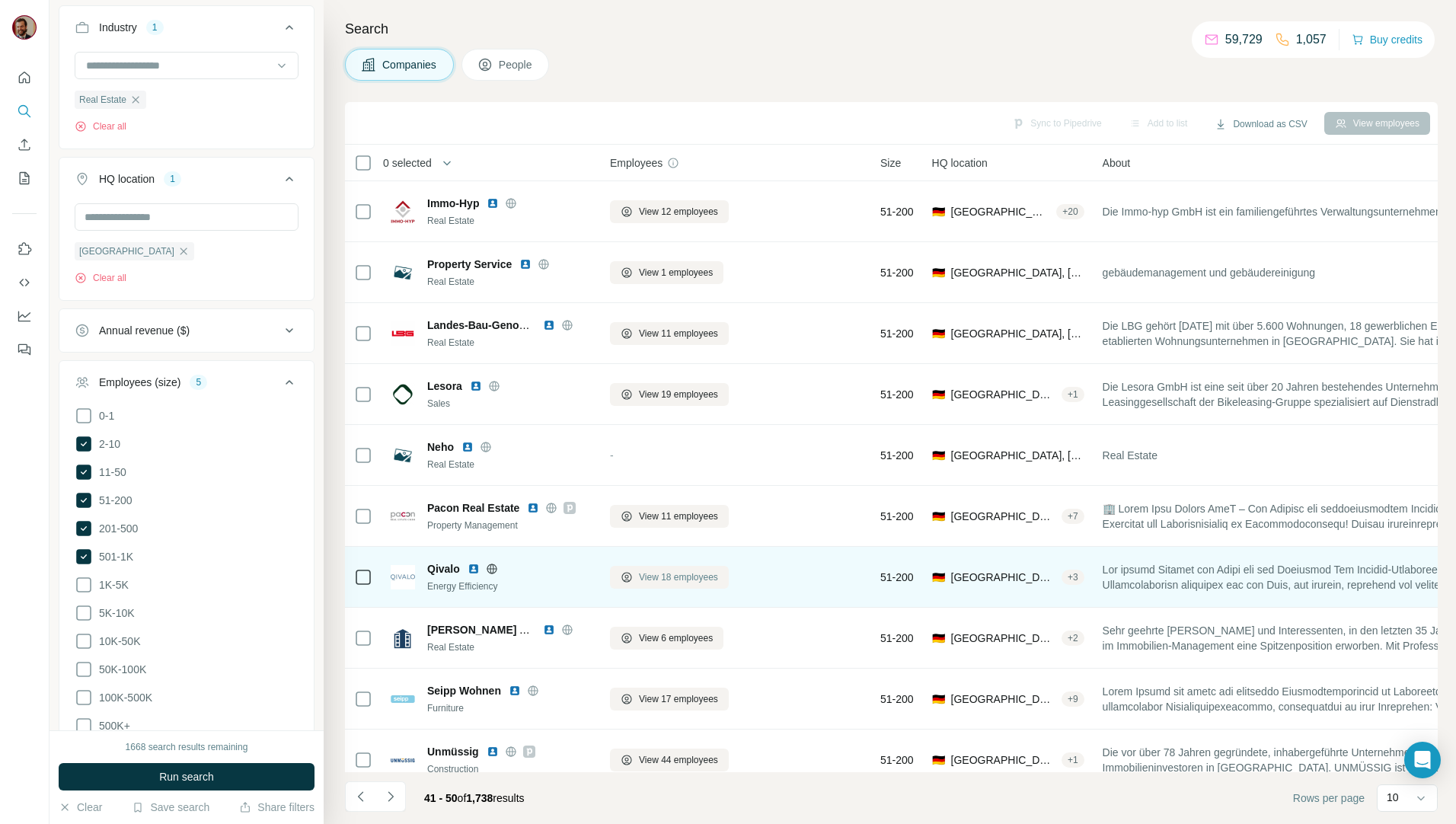
click at [679, 575] on span "View 18 employees" at bounding box center [678, 577] width 79 height 14
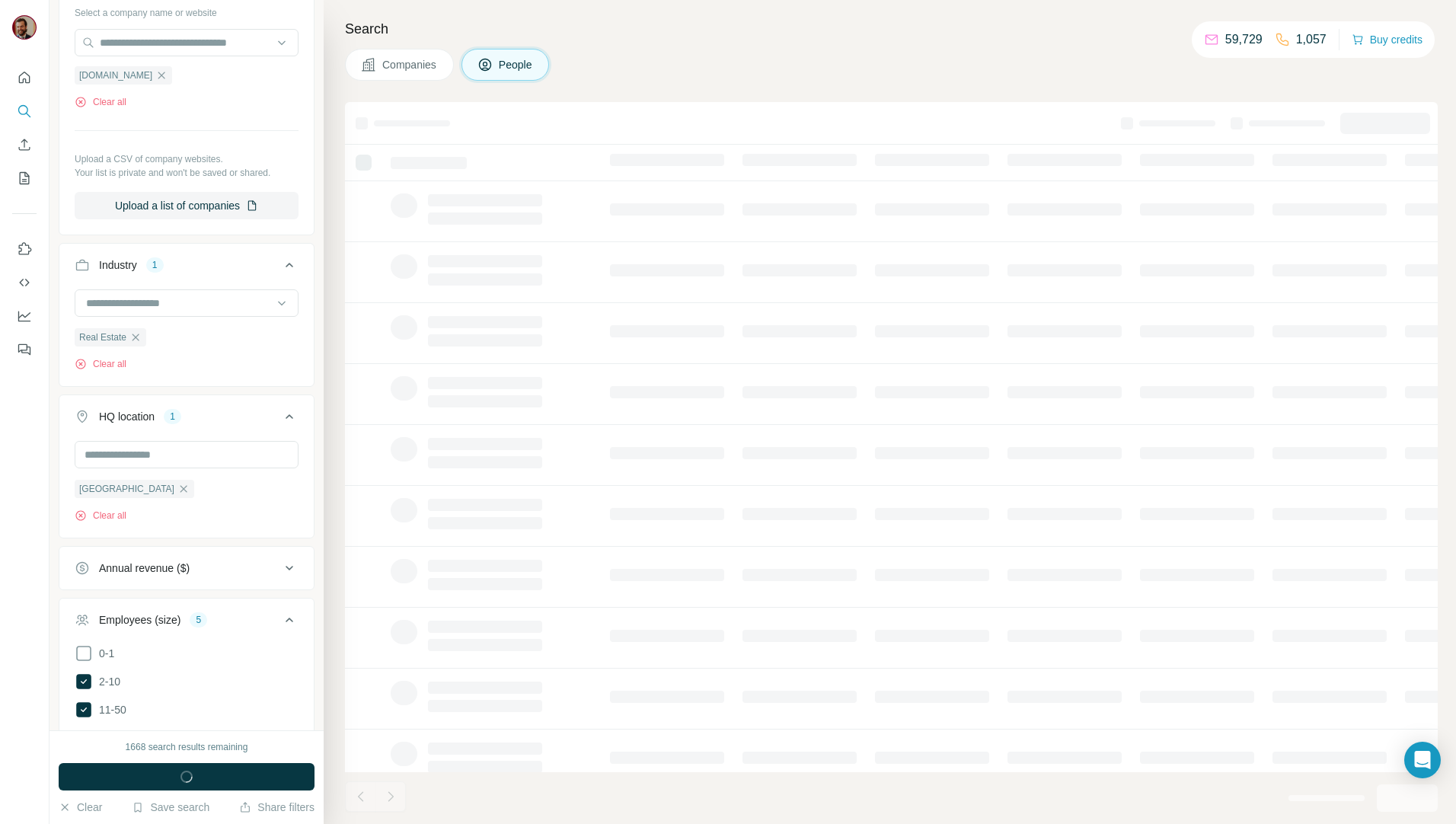
scroll to position [643, 0]
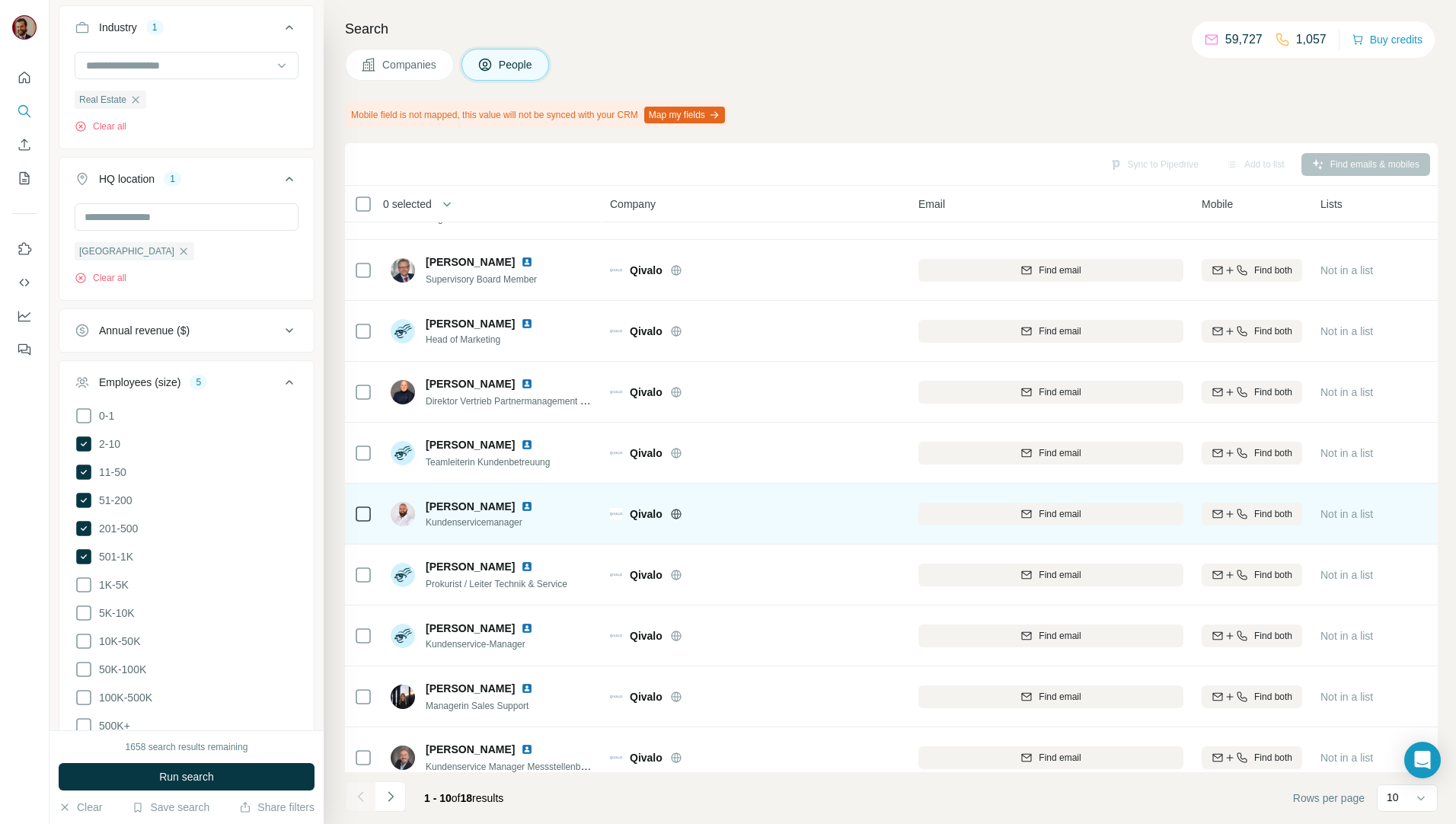
scroll to position [67, 0]
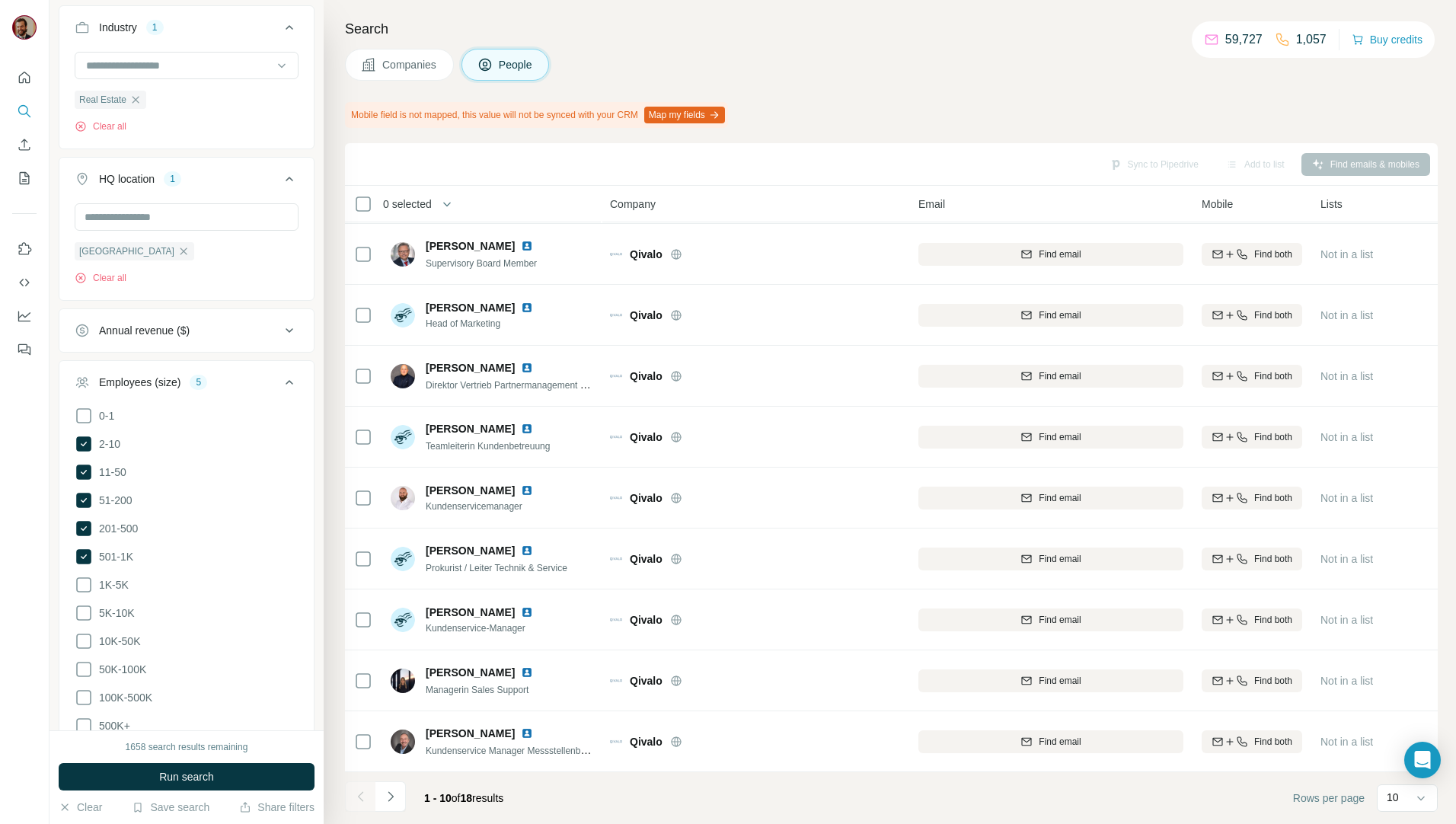
click at [399, 78] on button "Companies" at bounding box center [399, 64] width 109 height 32
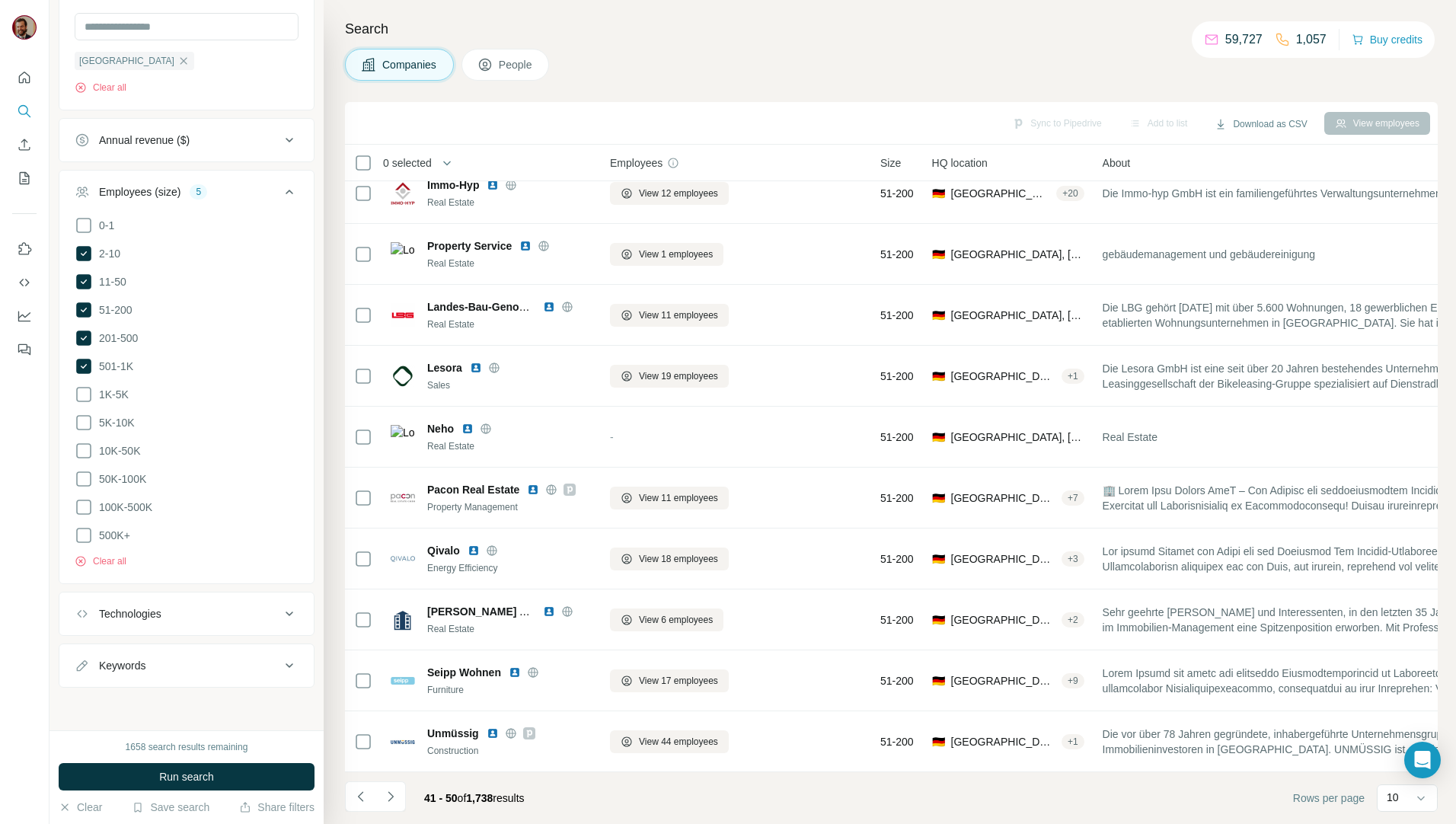
scroll to position [26, 0]
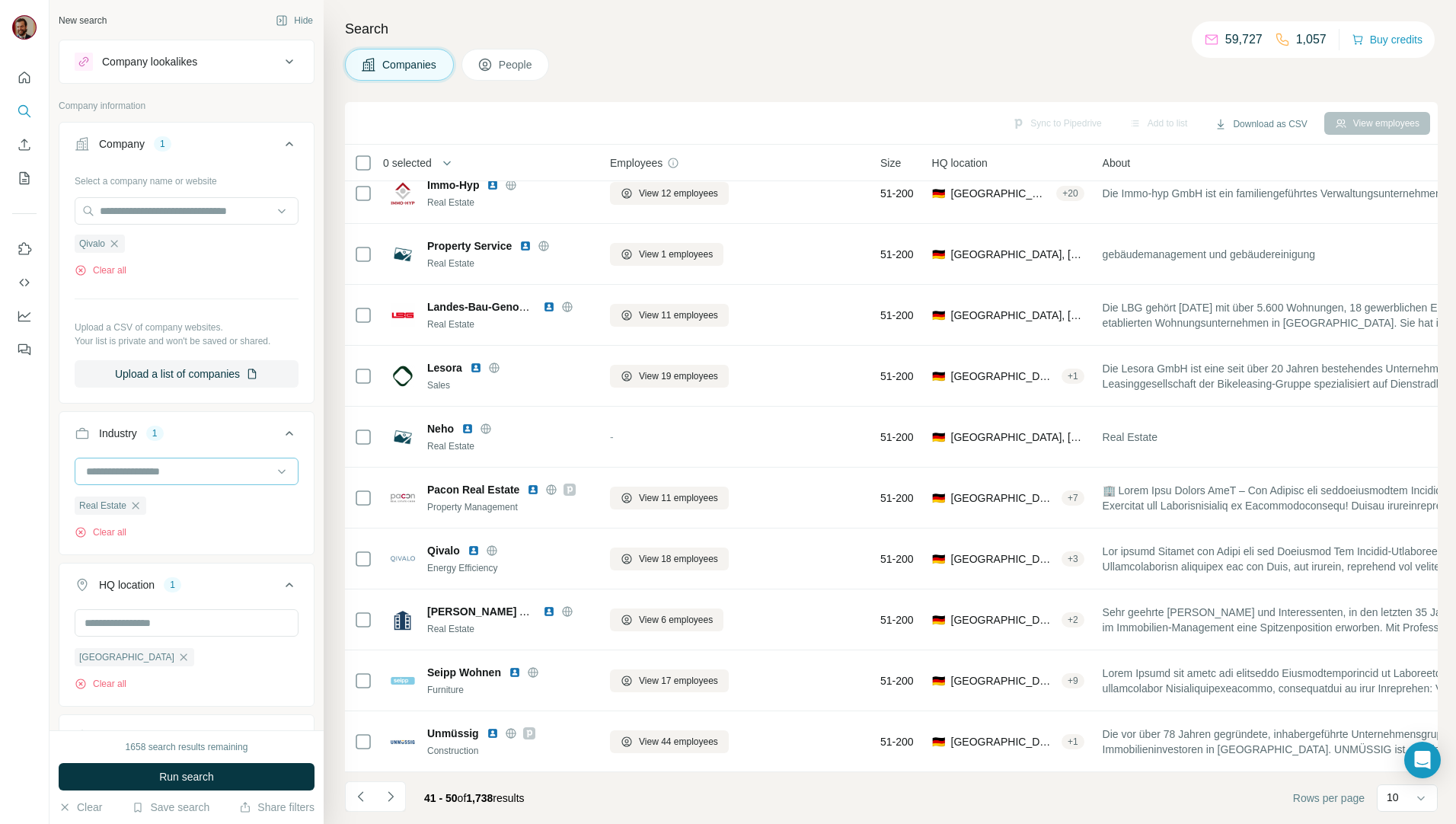
click at [169, 473] on input at bounding box center [178, 471] width 188 height 17
click at [163, 473] on input at bounding box center [178, 471] width 188 height 17
click at [163, 472] on input at bounding box center [178, 471] width 188 height 17
click at [148, 466] on input at bounding box center [178, 471] width 188 height 17
click at [151, 466] on input at bounding box center [178, 471] width 188 height 17
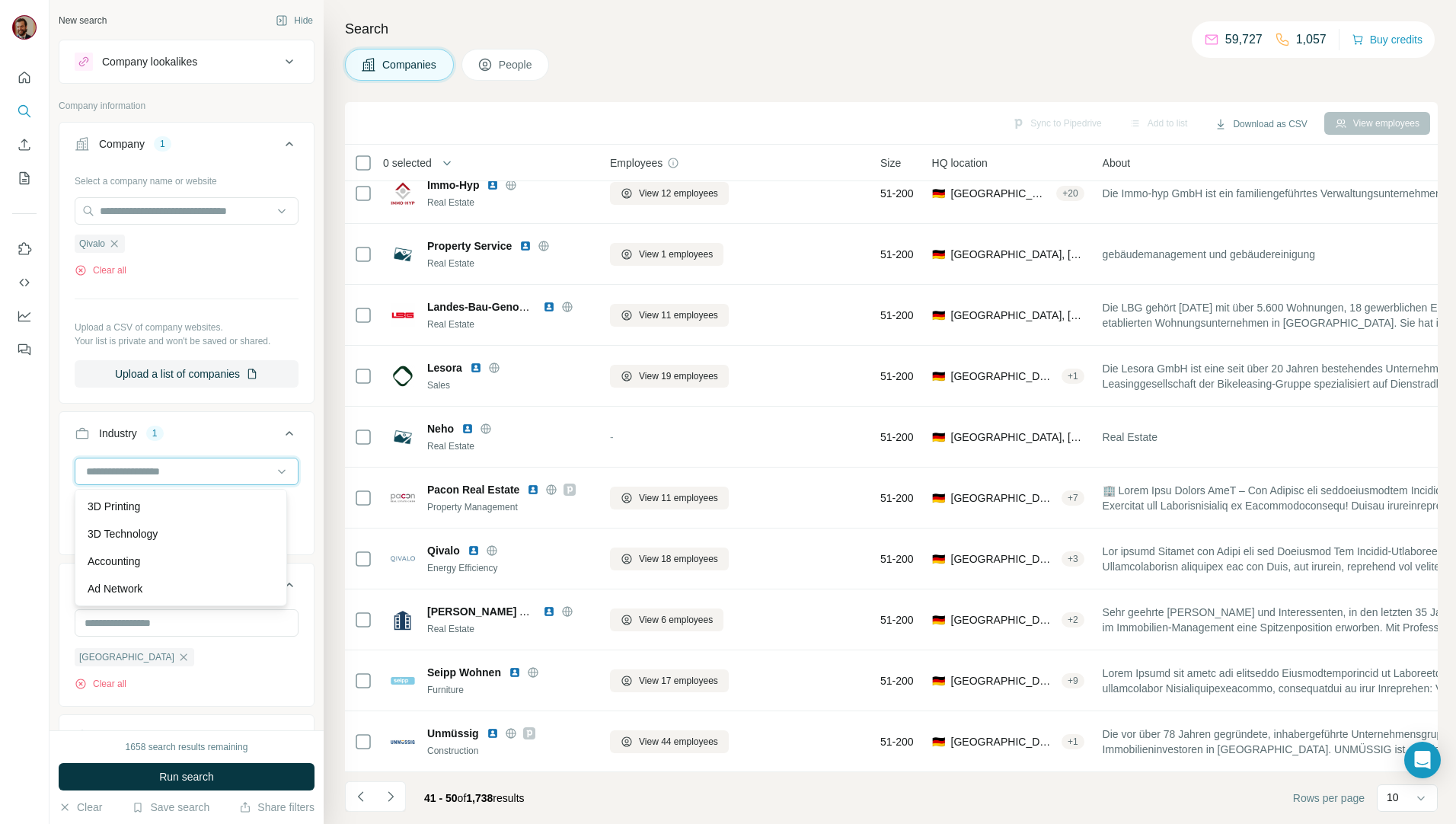
click at [151, 466] on input at bounding box center [178, 471] width 188 height 17
type input "********"
click at [204, 586] on div "Property Management" at bounding box center [181, 588] width 186 height 15
click at [135, 506] on icon "button" at bounding box center [136, 506] width 12 height 12
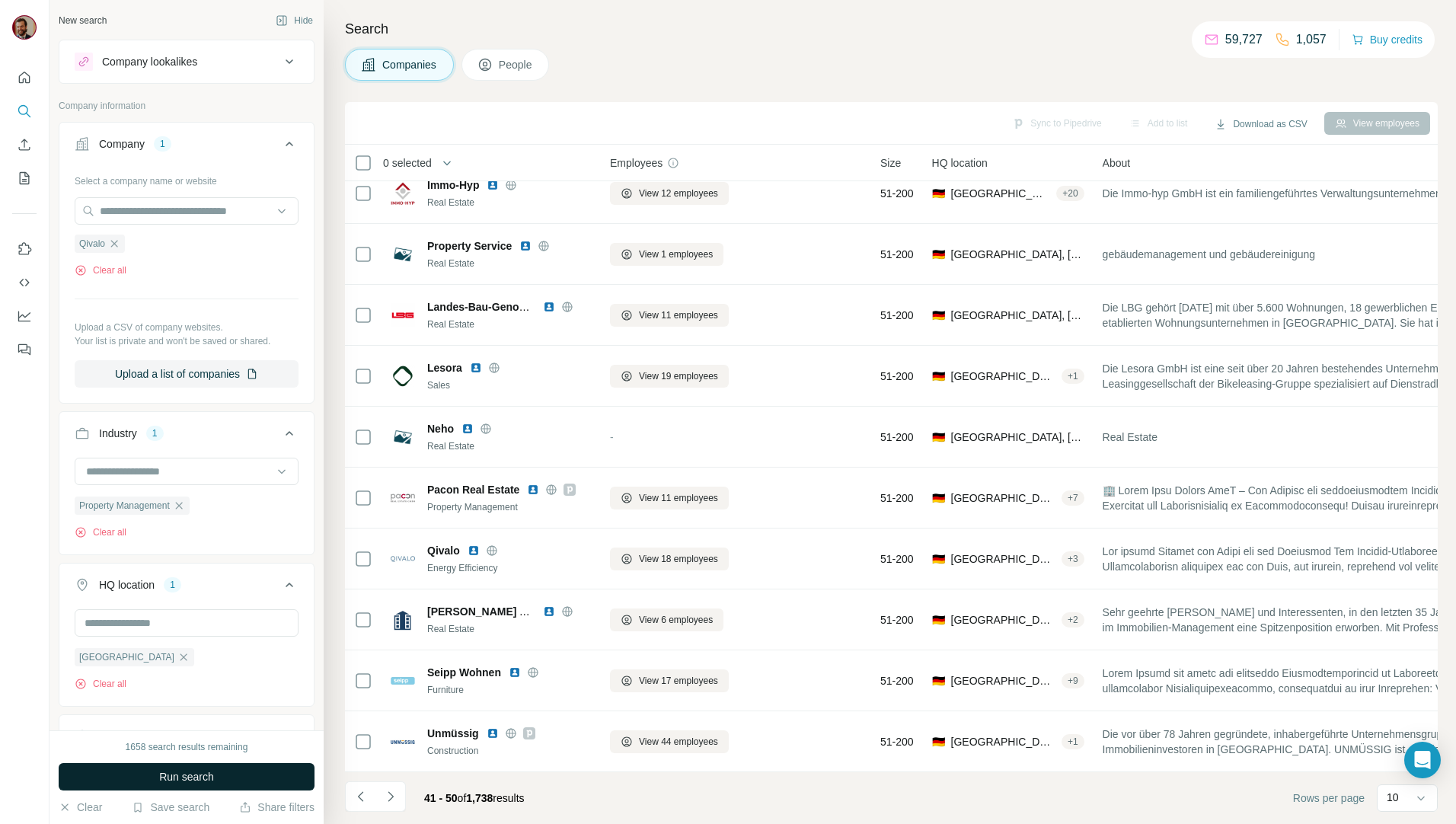
click at [195, 781] on span "Run search" at bounding box center [186, 776] width 55 height 15
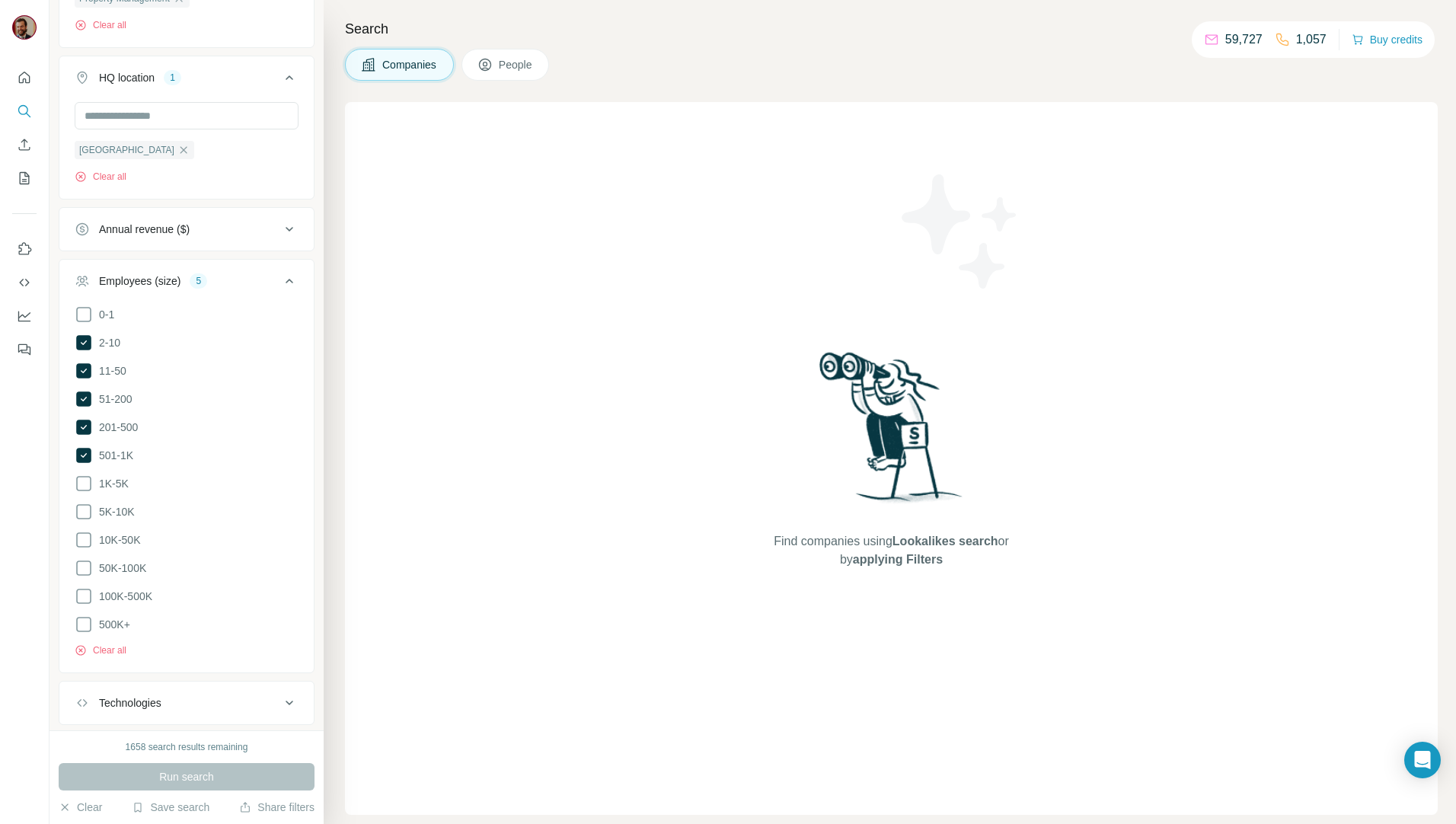
scroll to position [589, 0]
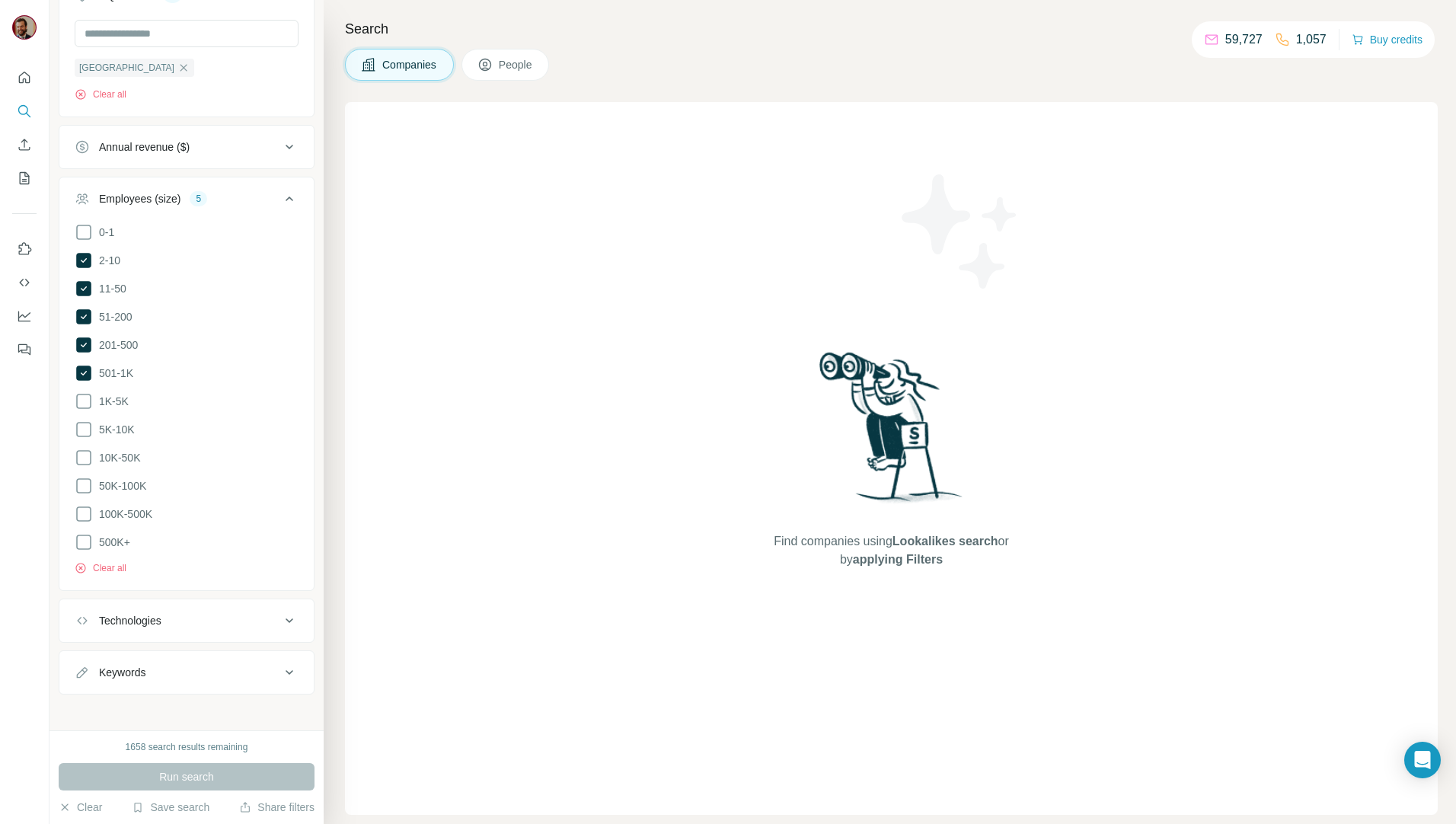
click at [163, 770] on div "Run search" at bounding box center [186, 776] width 256 height 27
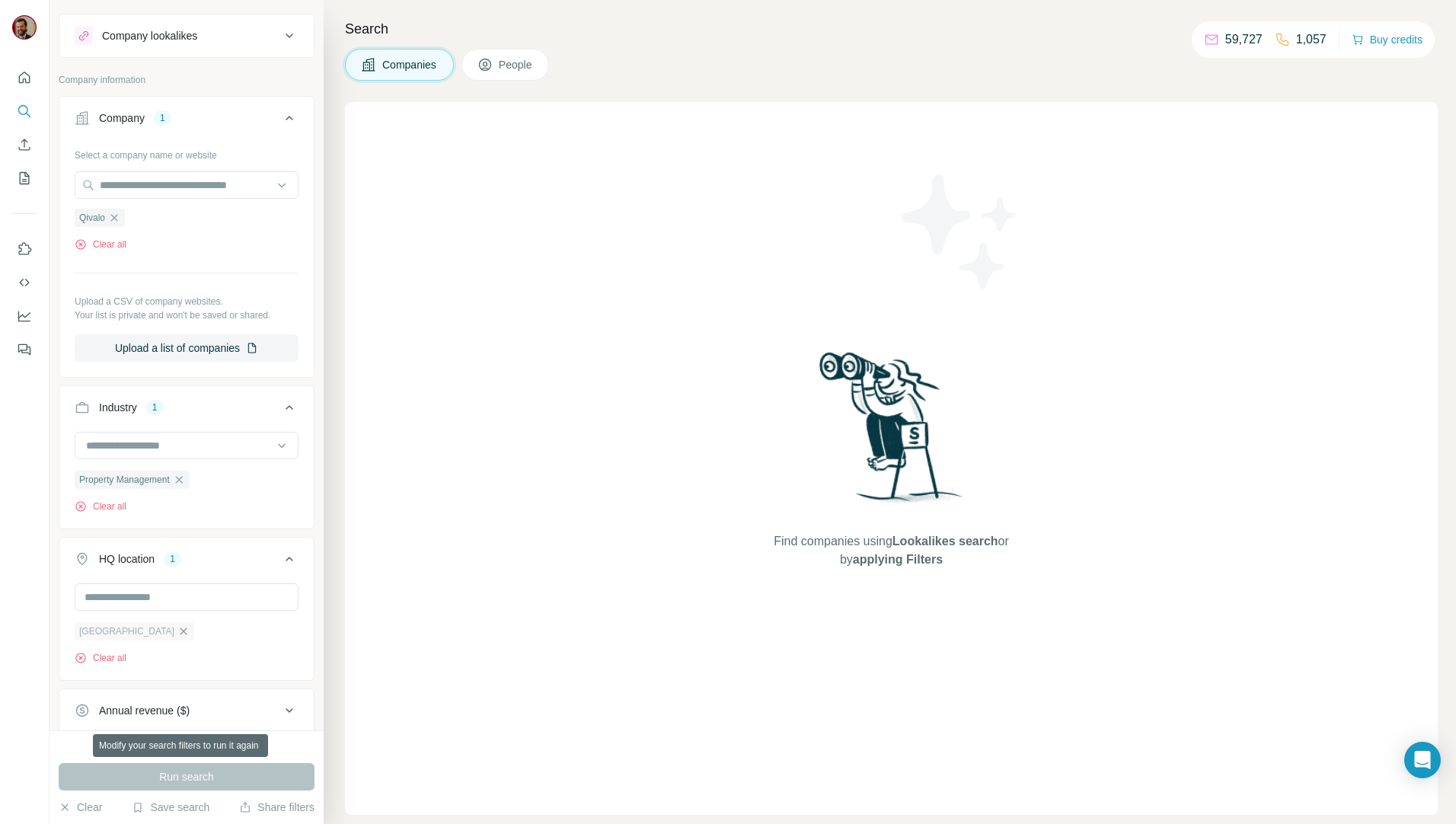
scroll to position [0, 0]
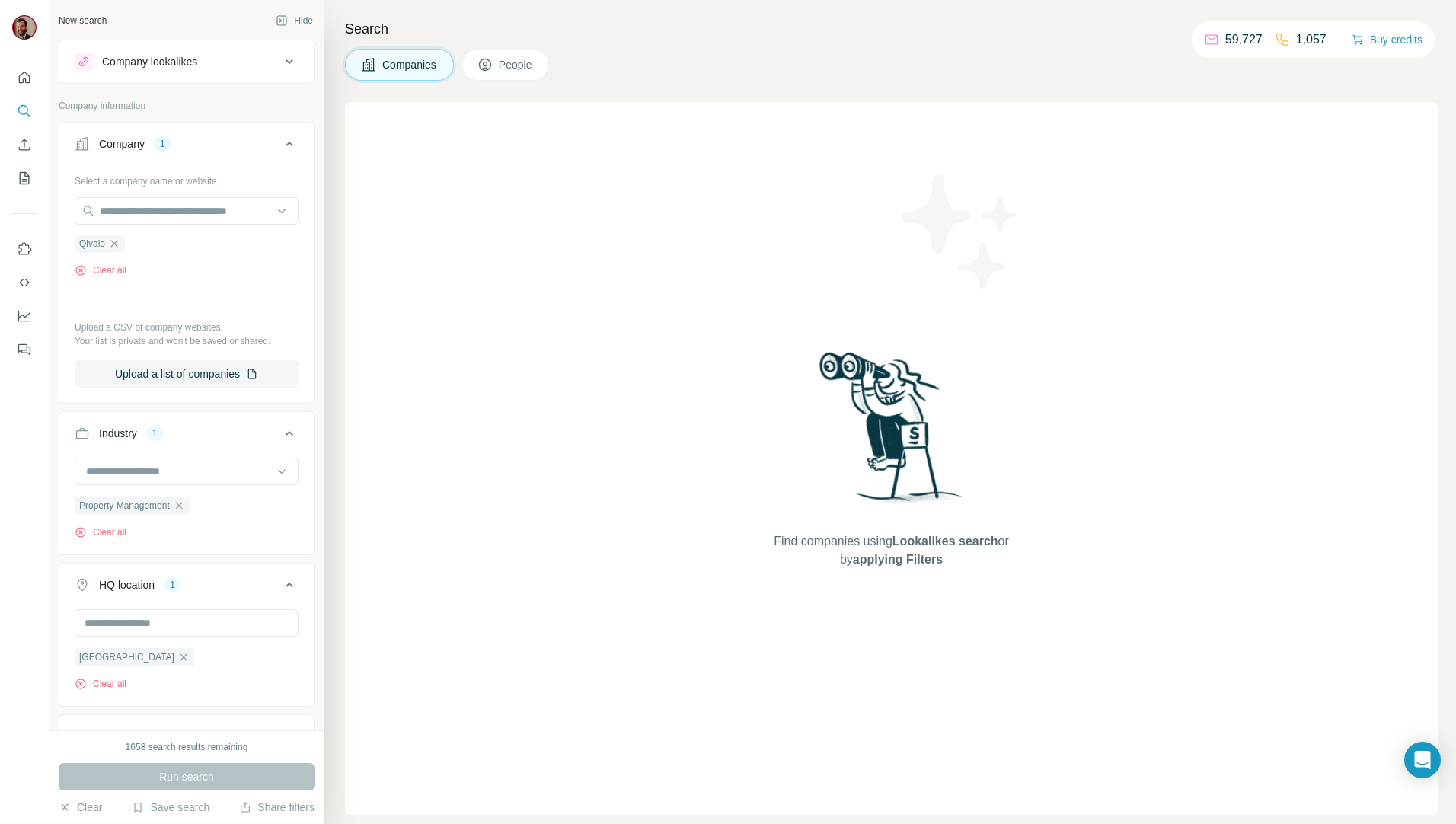
click at [189, 147] on div "Company 1" at bounding box center [178, 144] width 205 height 15
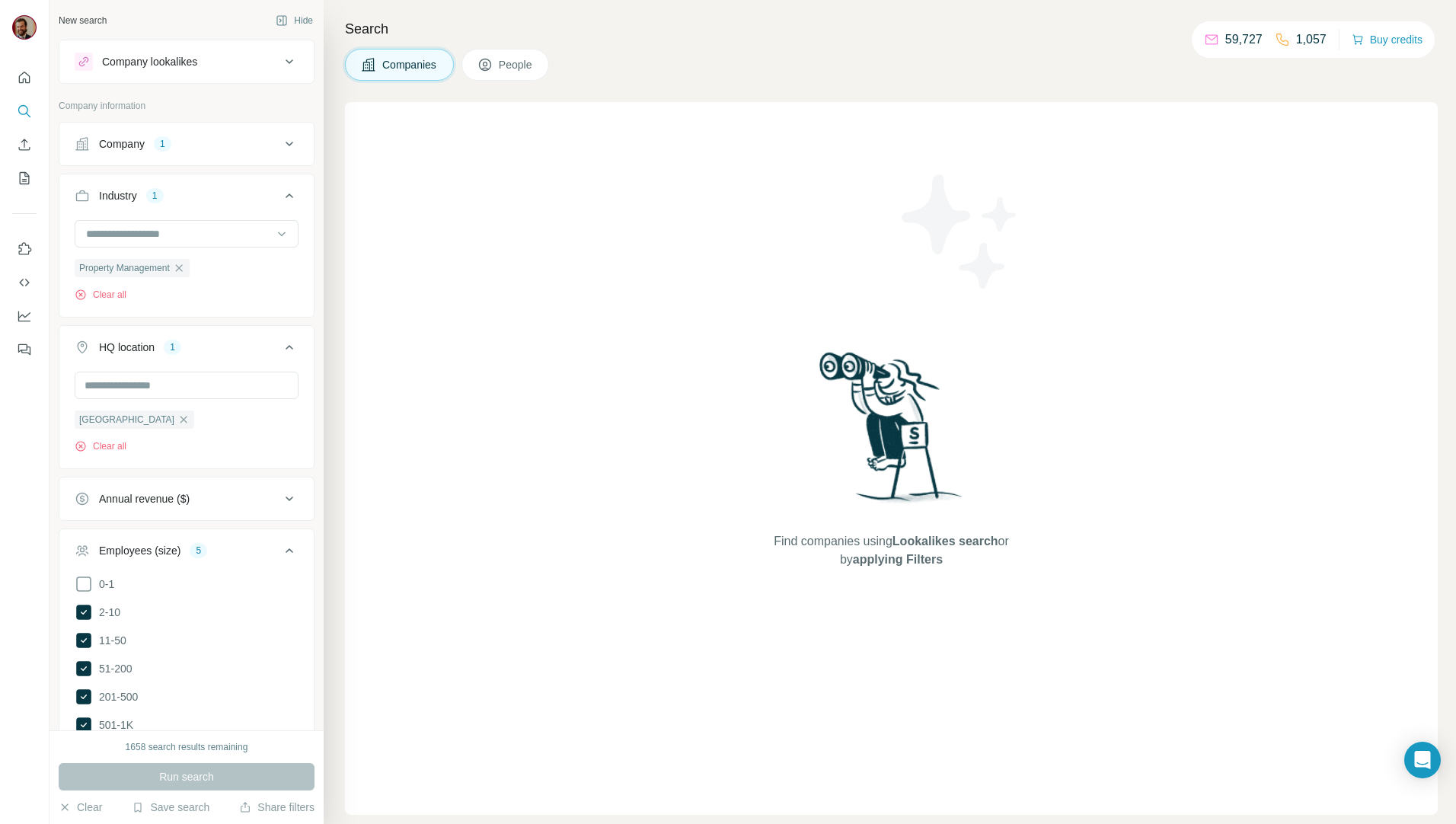
click at [153, 137] on div "Company 1" at bounding box center [178, 144] width 205 height 15
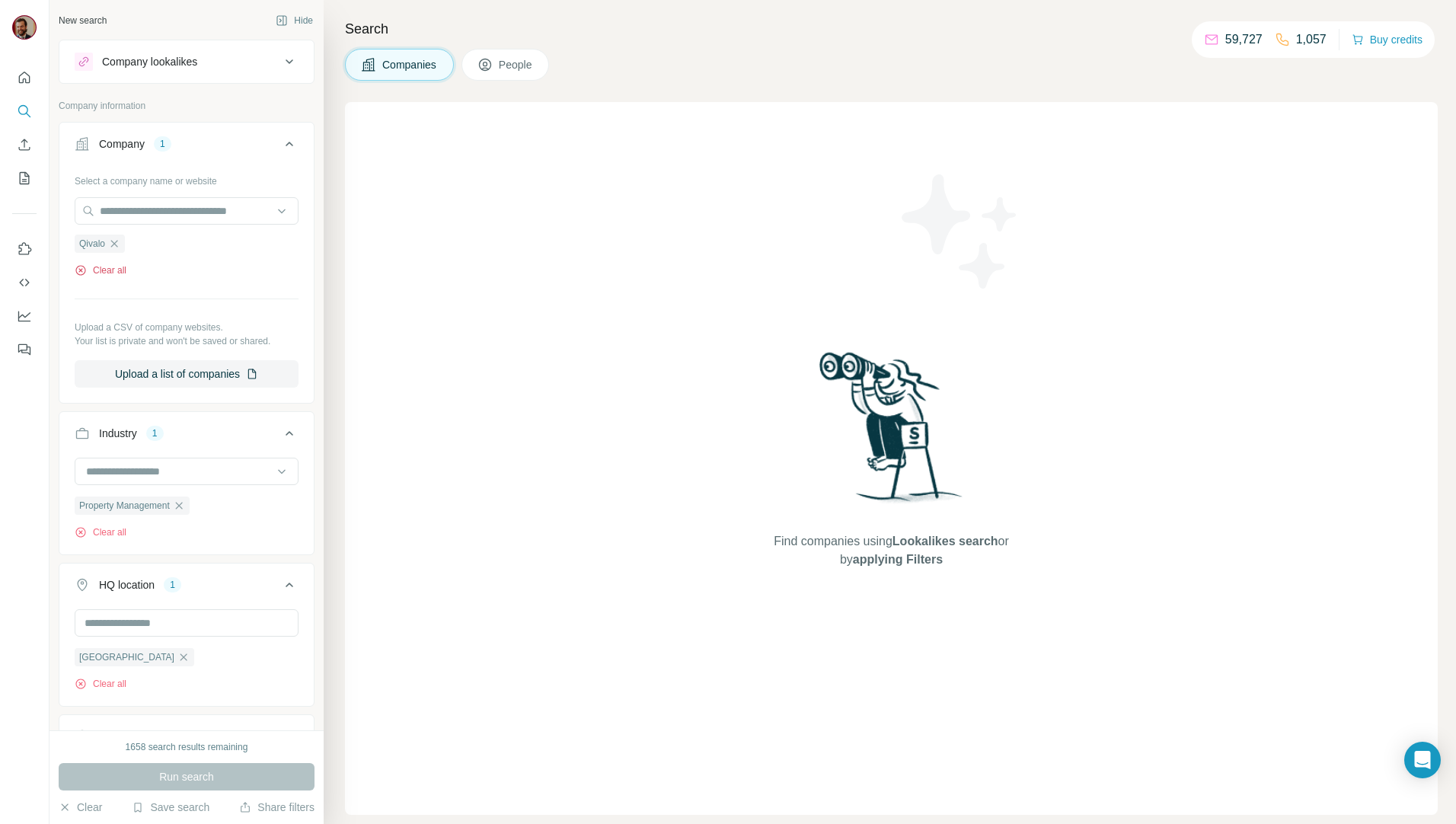
click at [120, 274] on button "Clear all" at bounding box center [100, 271] width 51 height 14
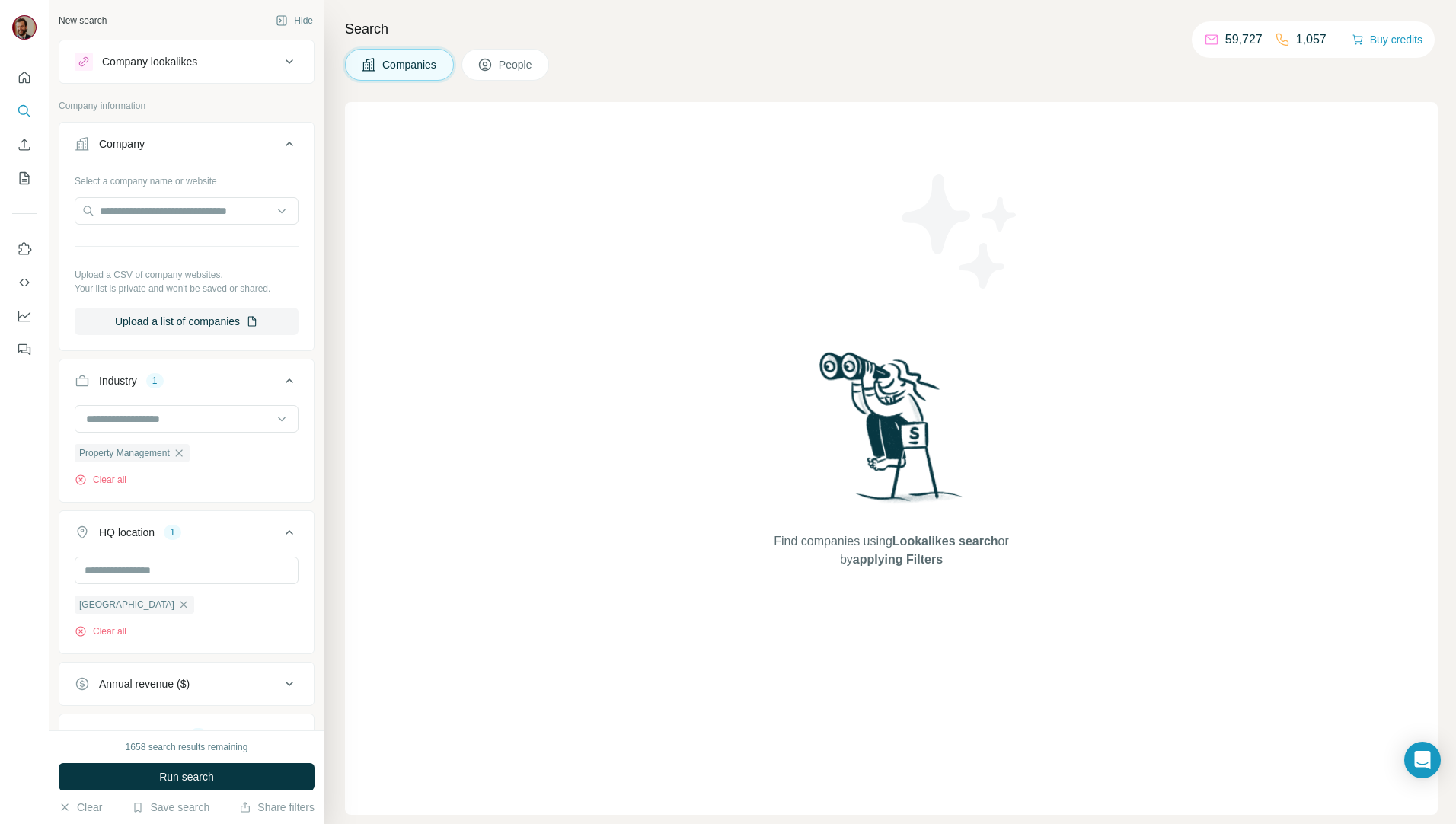
scroll to position [536, 0]
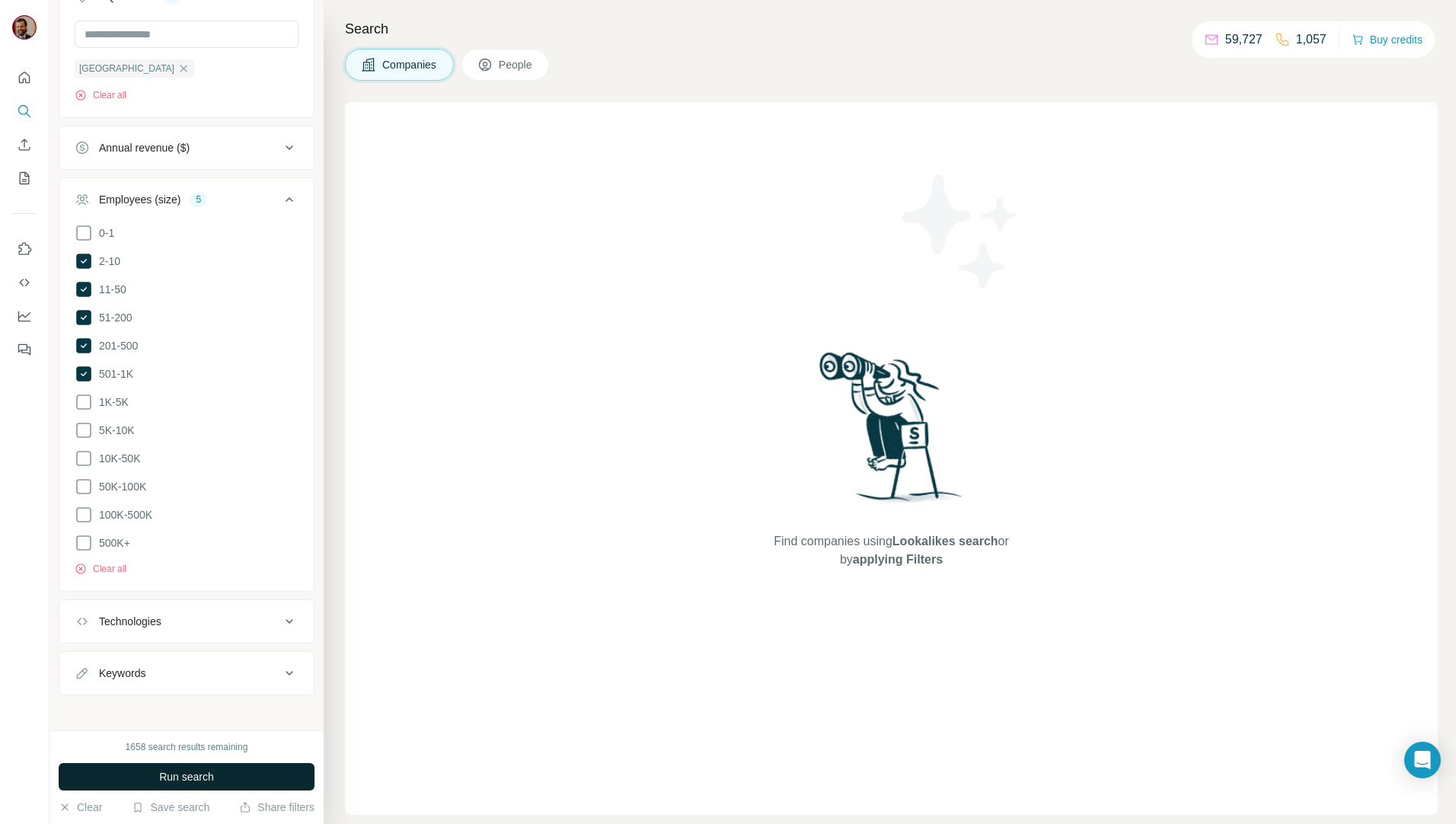
click at [188, 777] on span "Run search" at bounding box center [186, 776] width 55 height 15
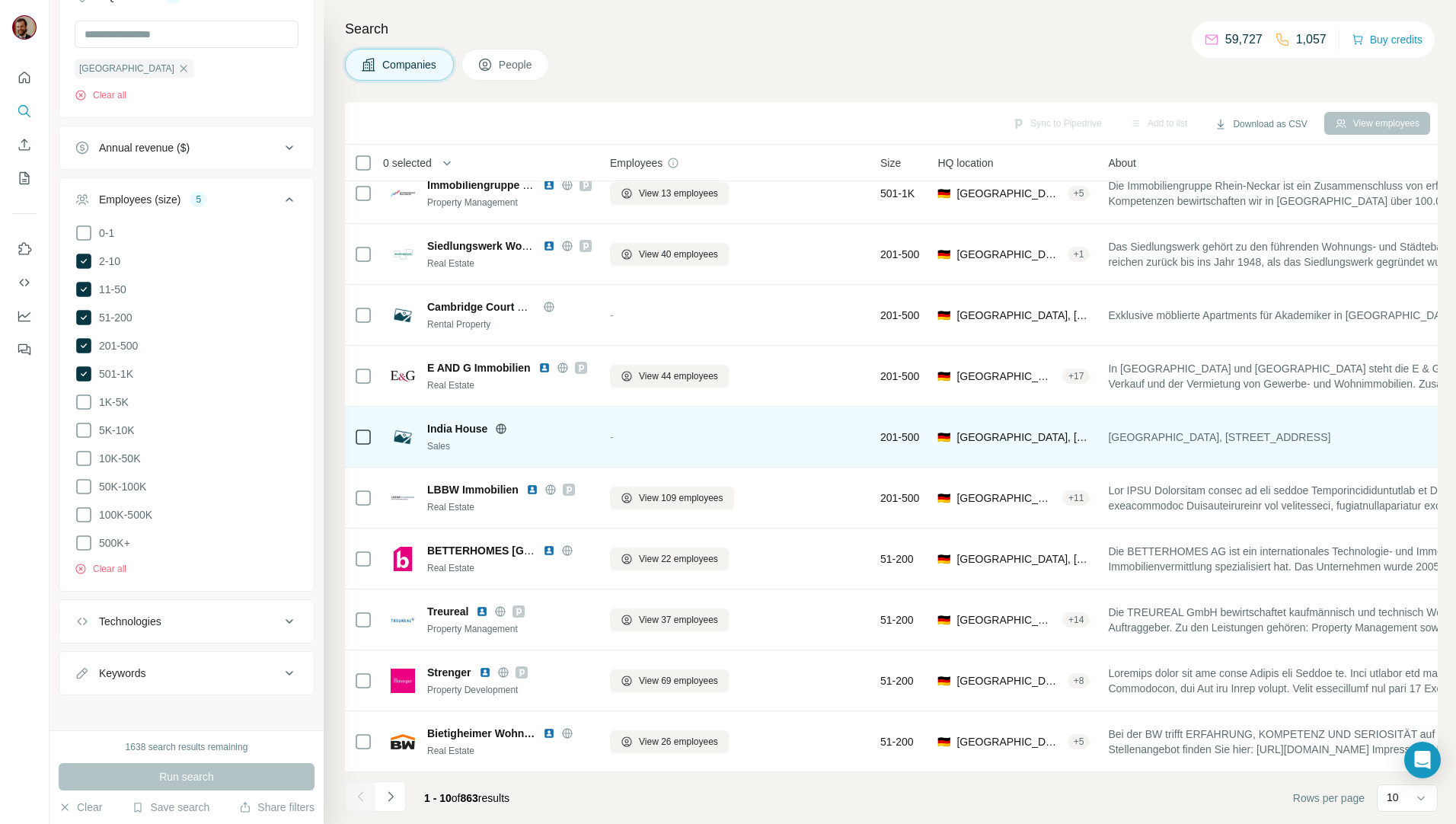
scroll to position [26, 0]
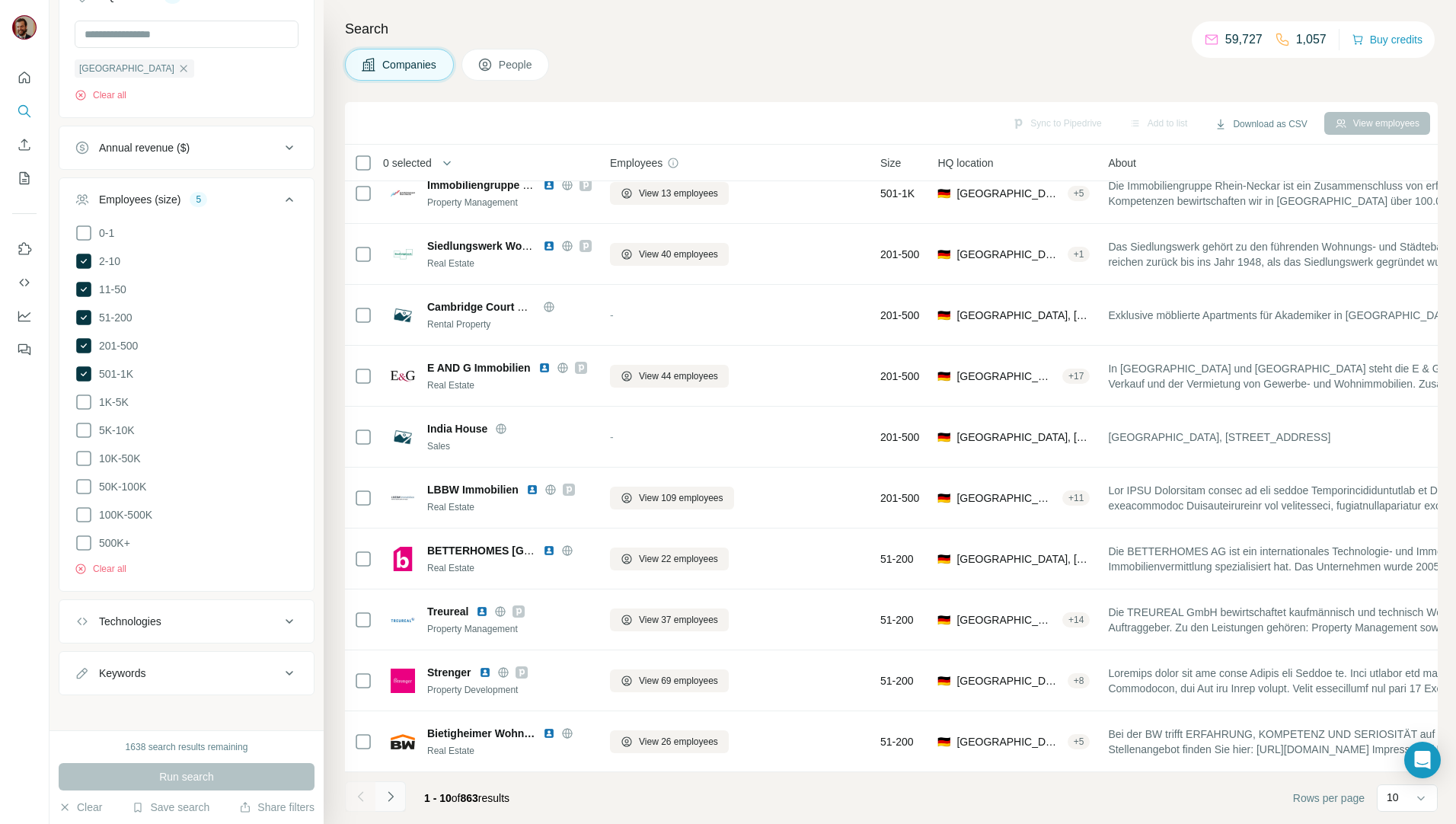
click at [388, 794] on icon "Navigate to next page" at bounding box center [390, 795] width 15 height 15
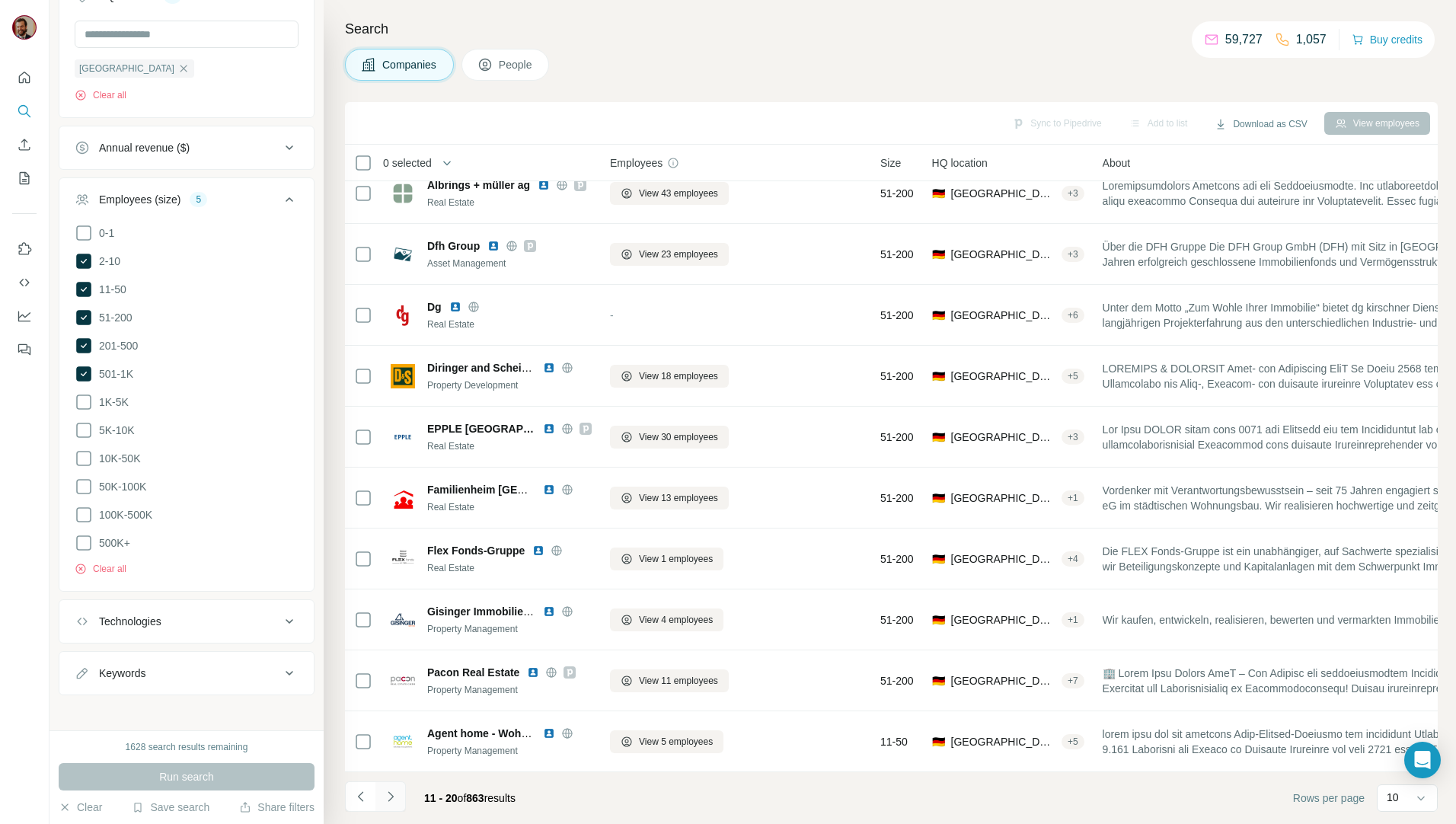
click at [393, 787] on button "Navigate to next page" at bounding box center [390, 796] width 30 height 30
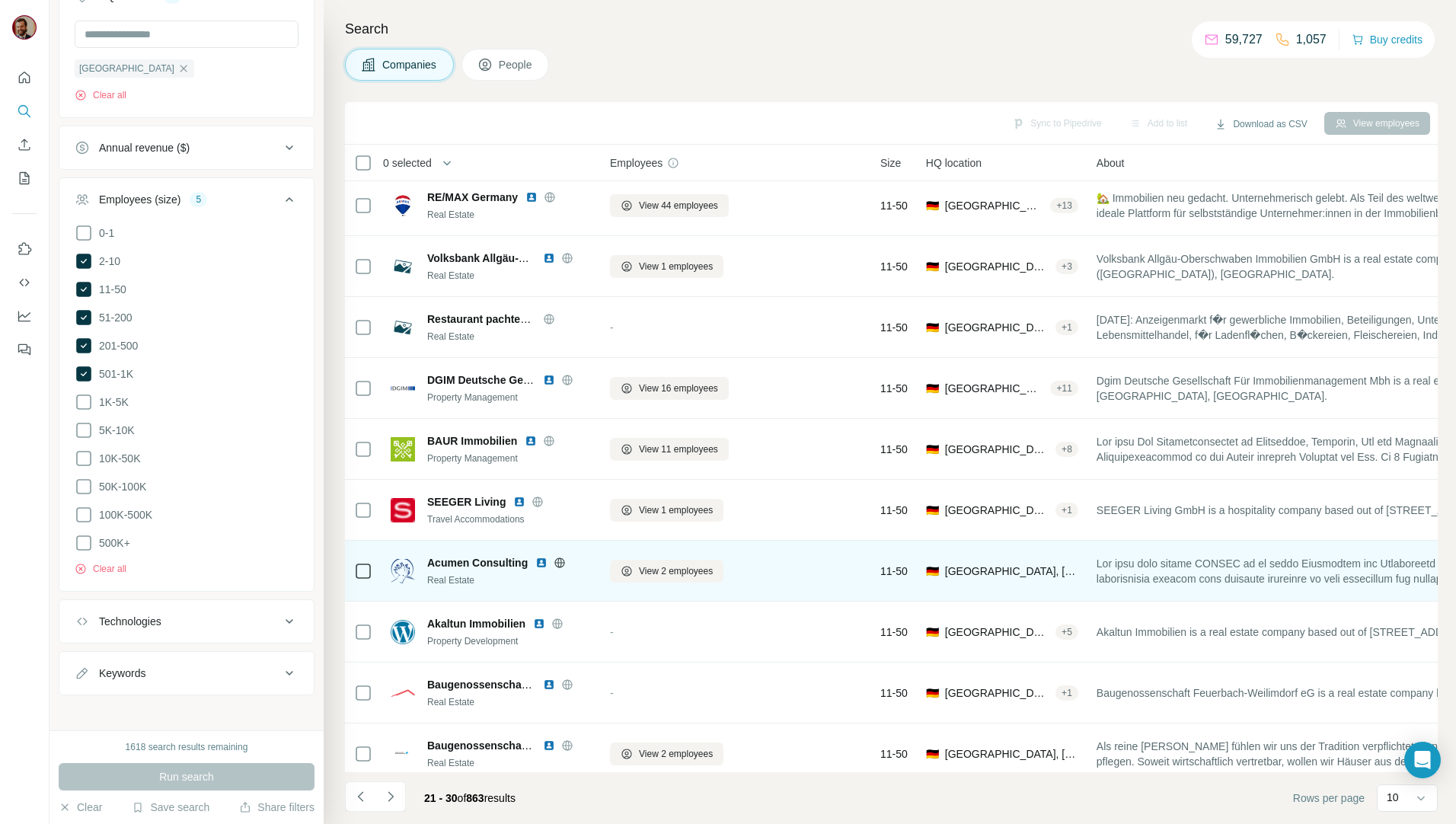
scroll to position [0, 0]
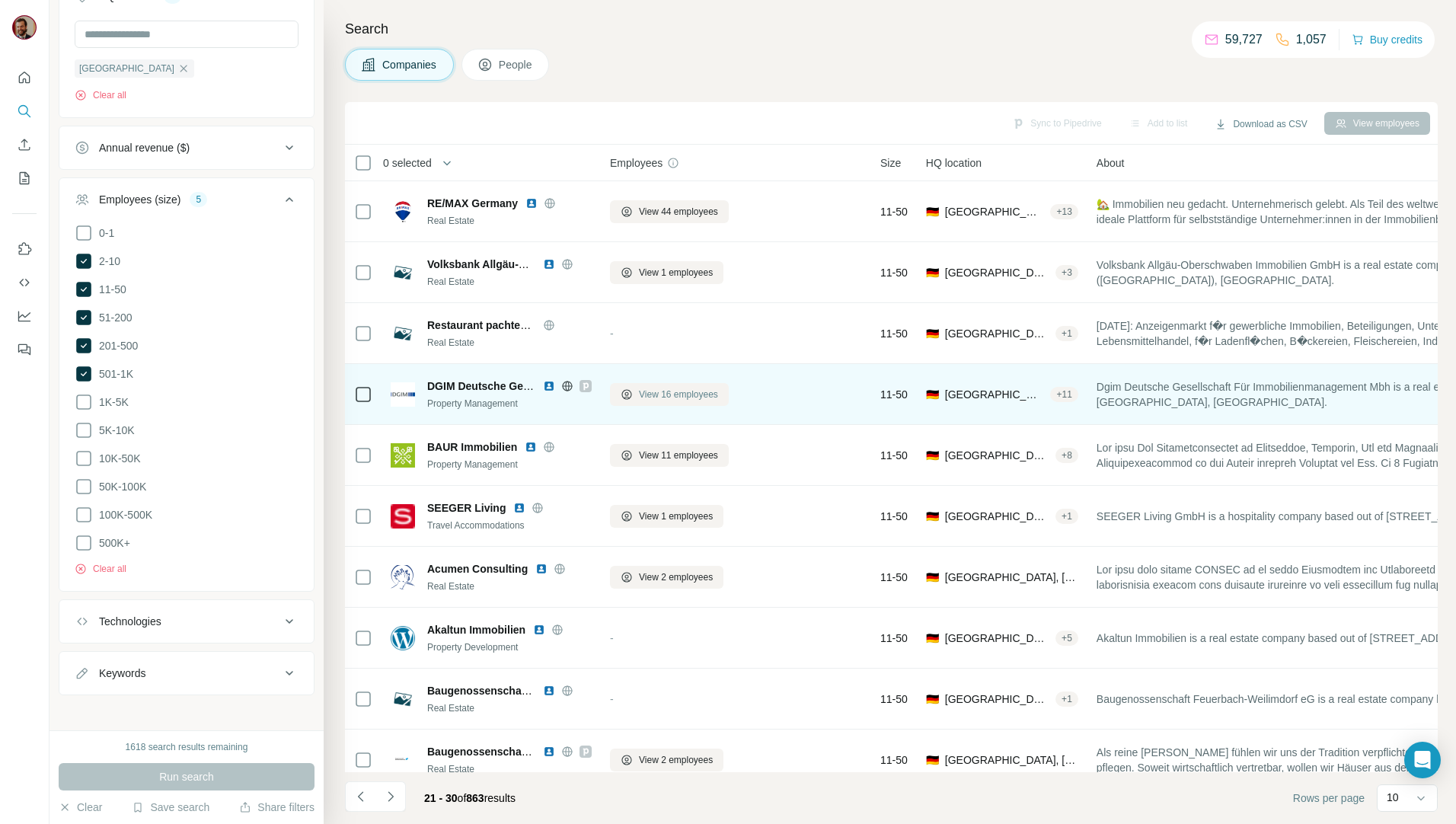
click at [628, 393] on icon at bounding box center [627, 395] width 6 height 7
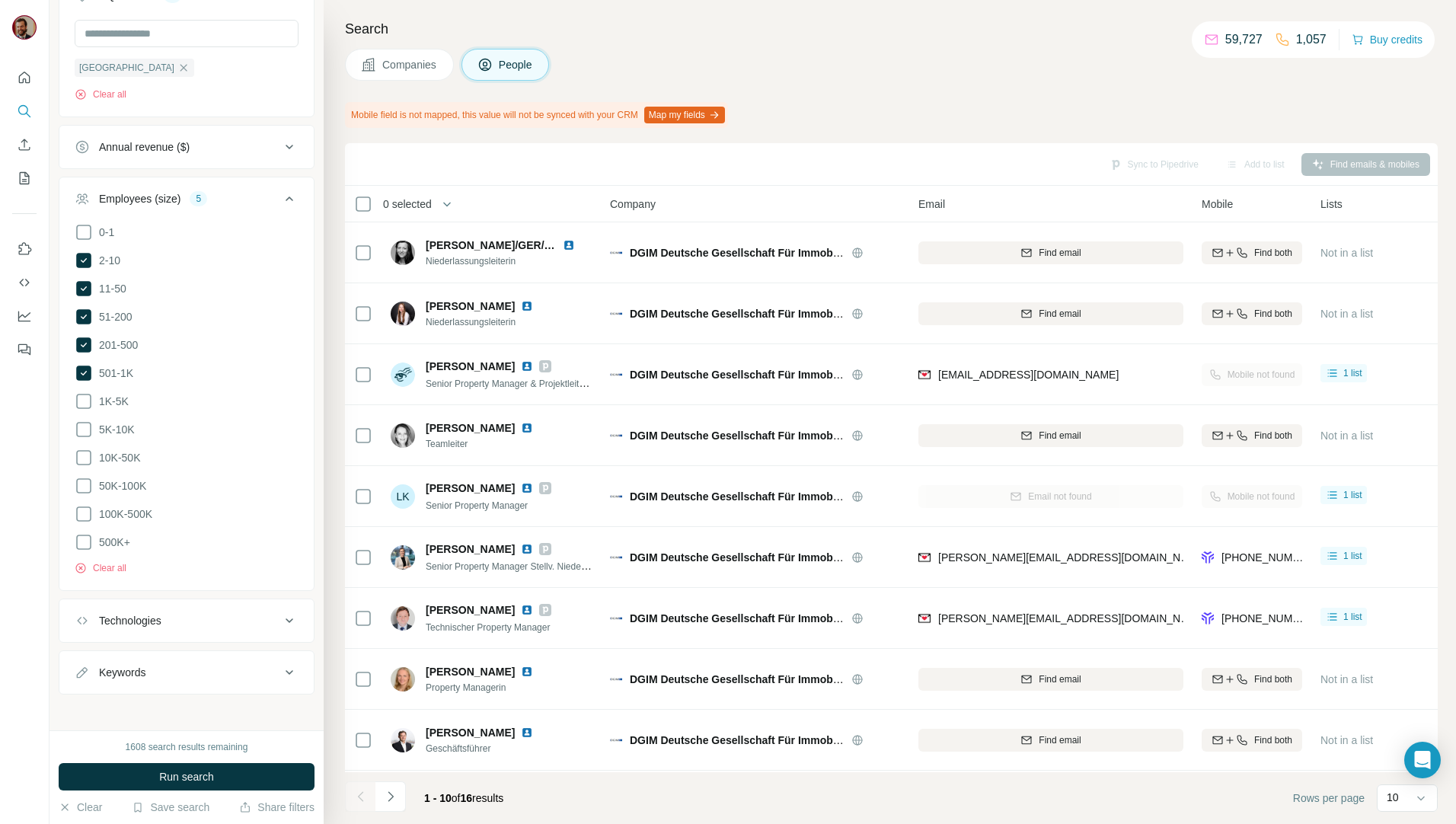
click at [392, 59] on span "Companies" at bounding box center [410, 64] width 56 height 15
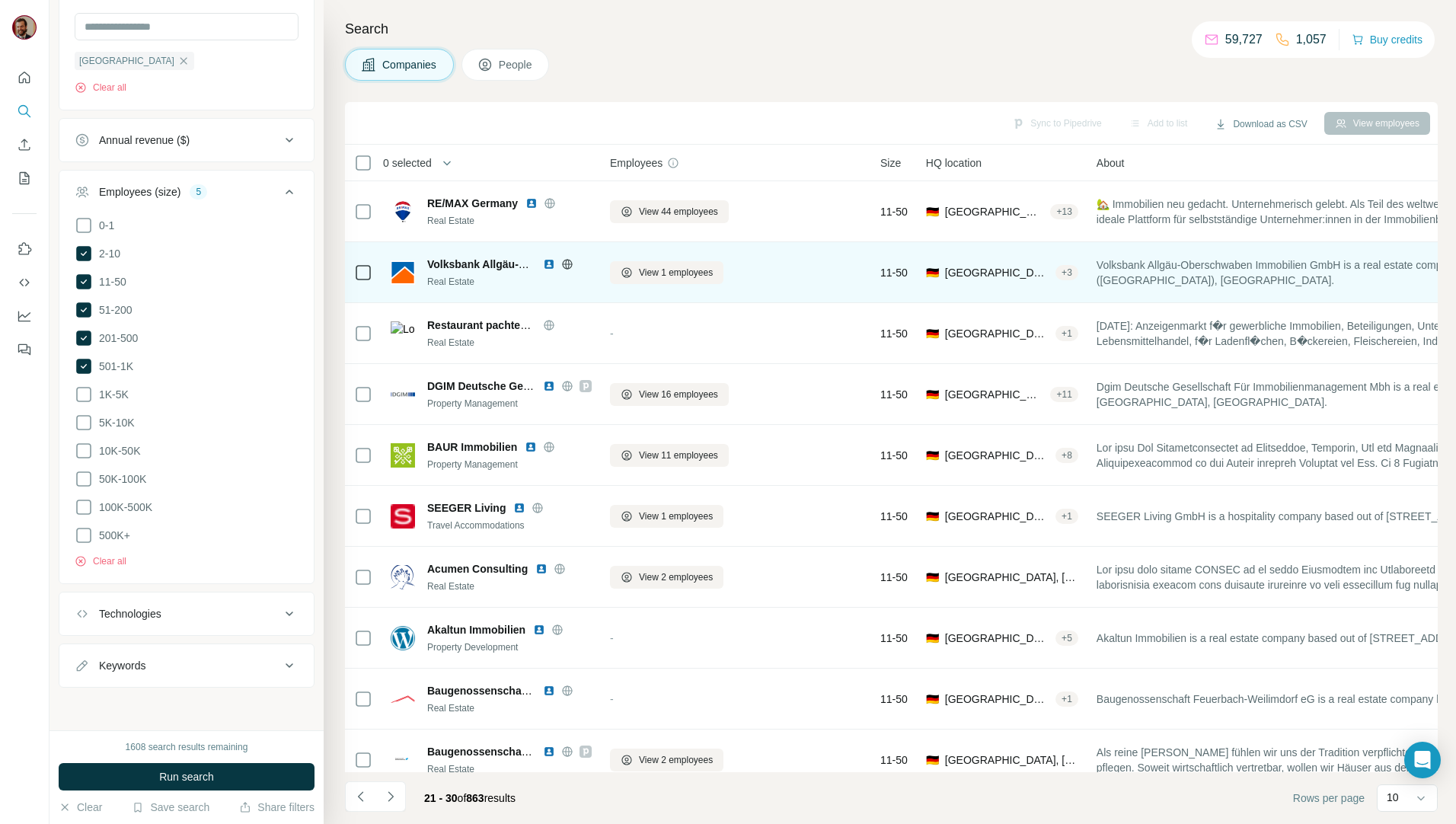
scroll to position [589, 0]
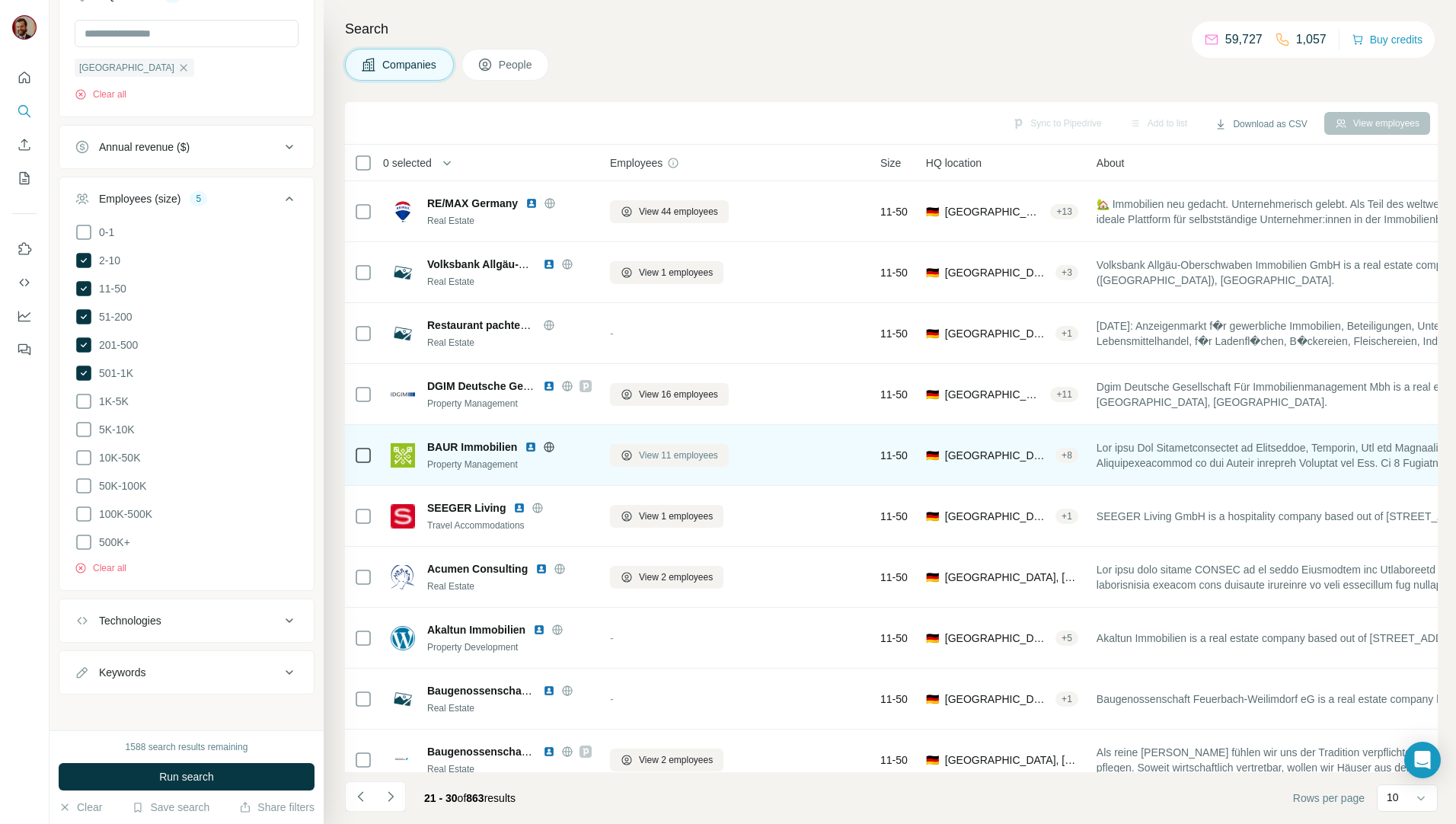
click at [651, 460] on span "View 11 employees" at bounding box center [678, 455] width 79 height 14
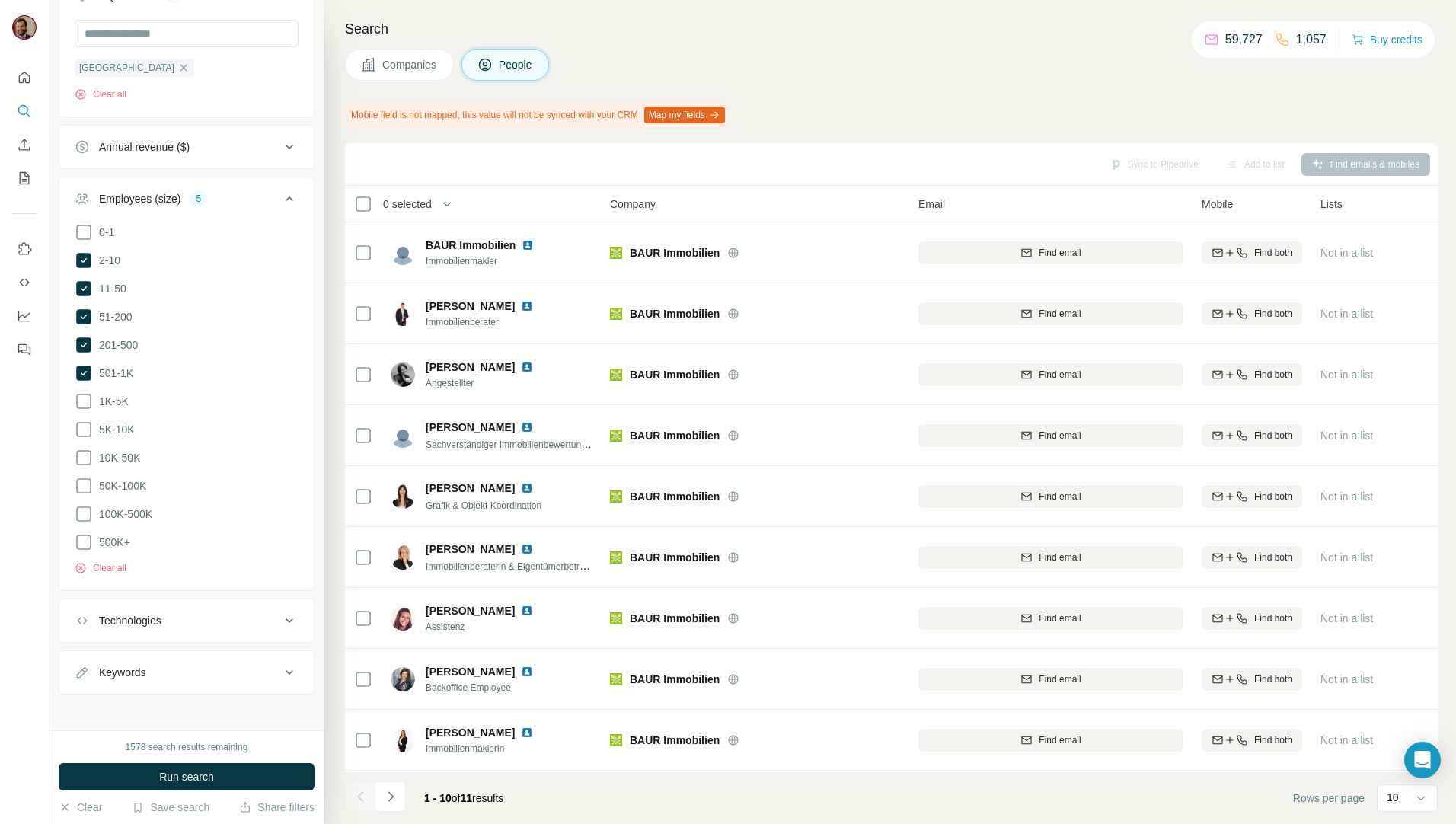
scroll to position [67, 0]
click at [390, 800] on icon "Navigate to next page" at bounding box center [390, 795] width 15 height 15
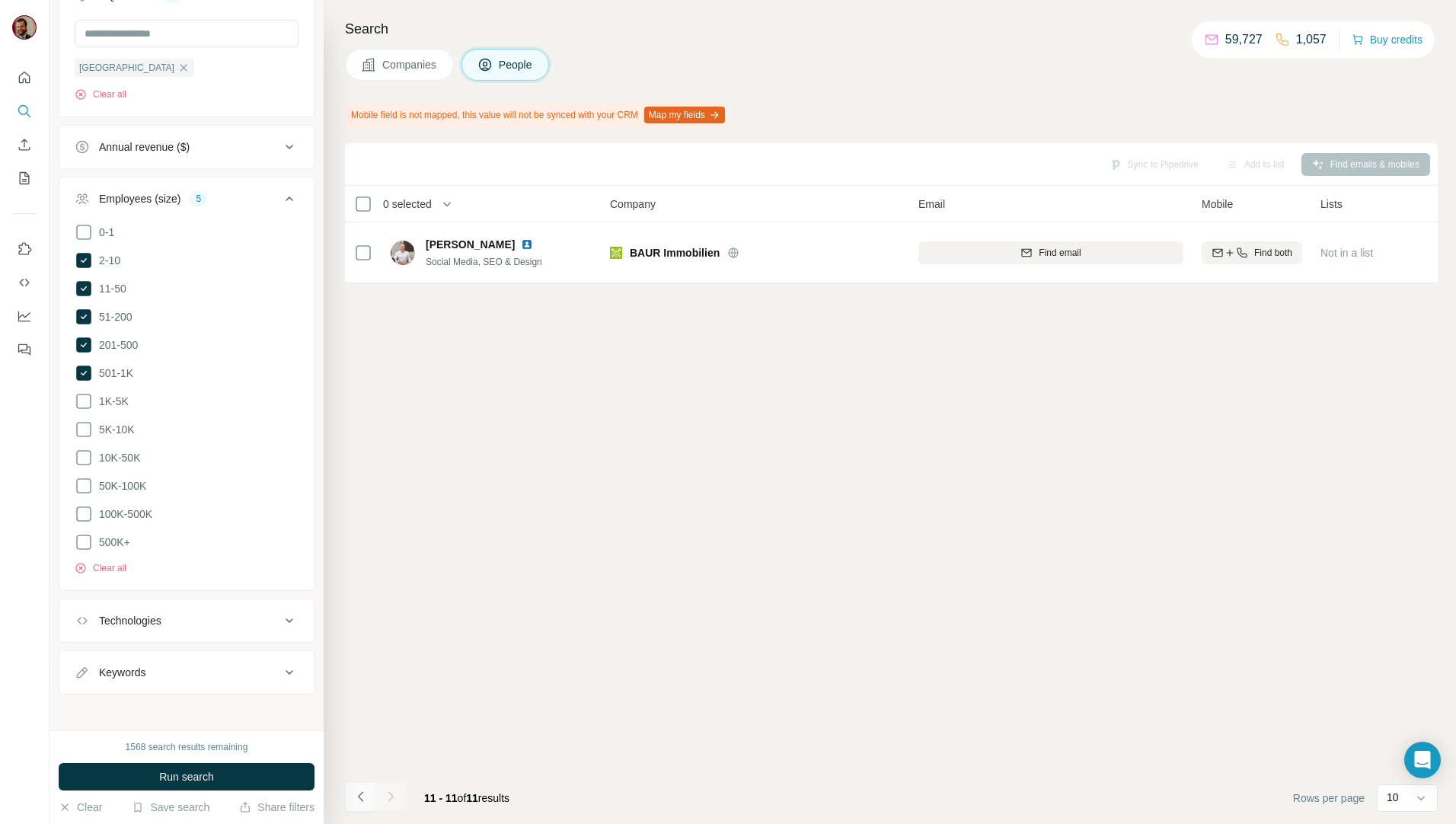
scroll to position [0, 0]
click at [357, 796] on icon "Navigate to previous page" at bounding box center [360, 795] width 15 height 15
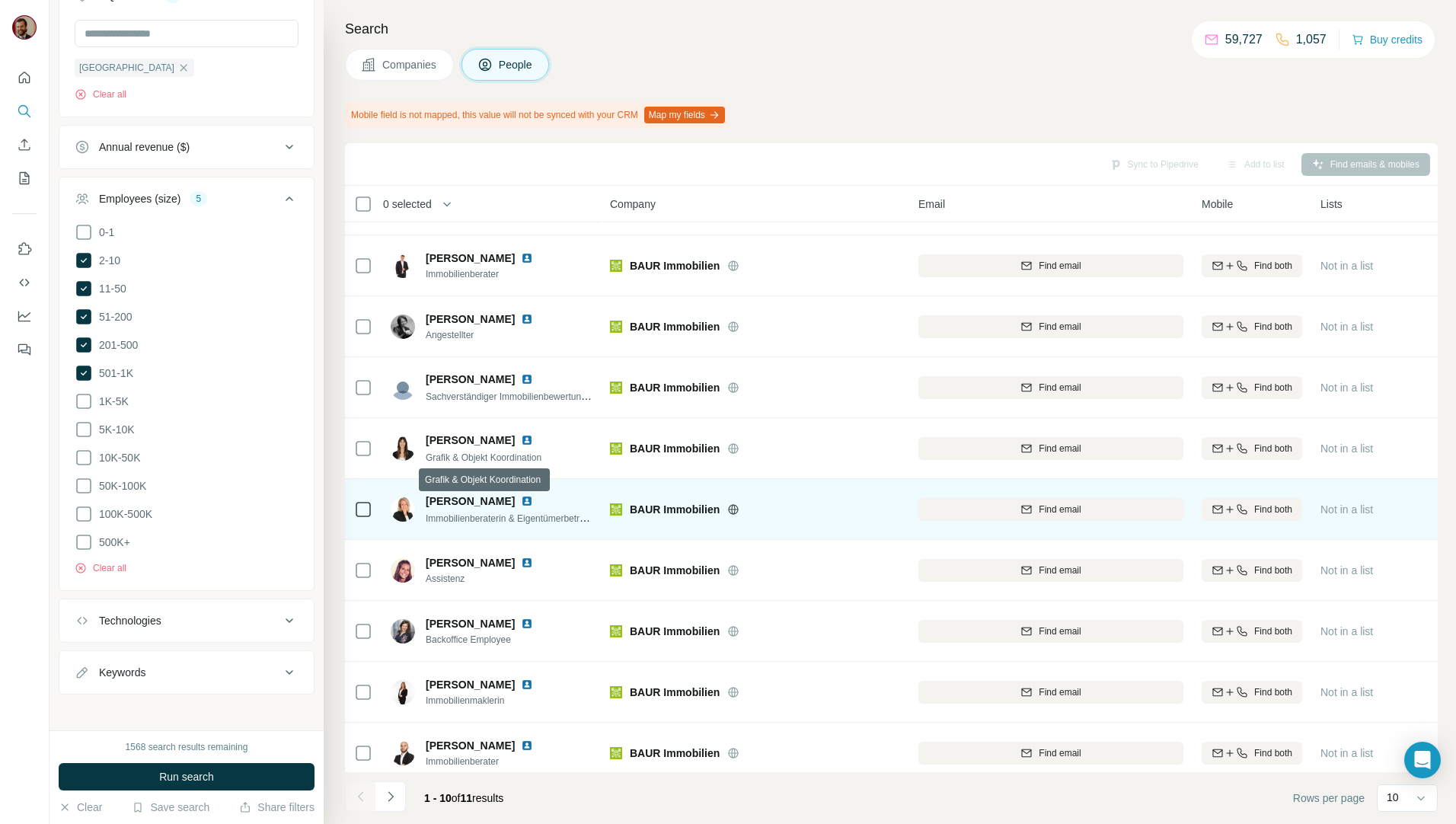
scroll to position [67, 0]
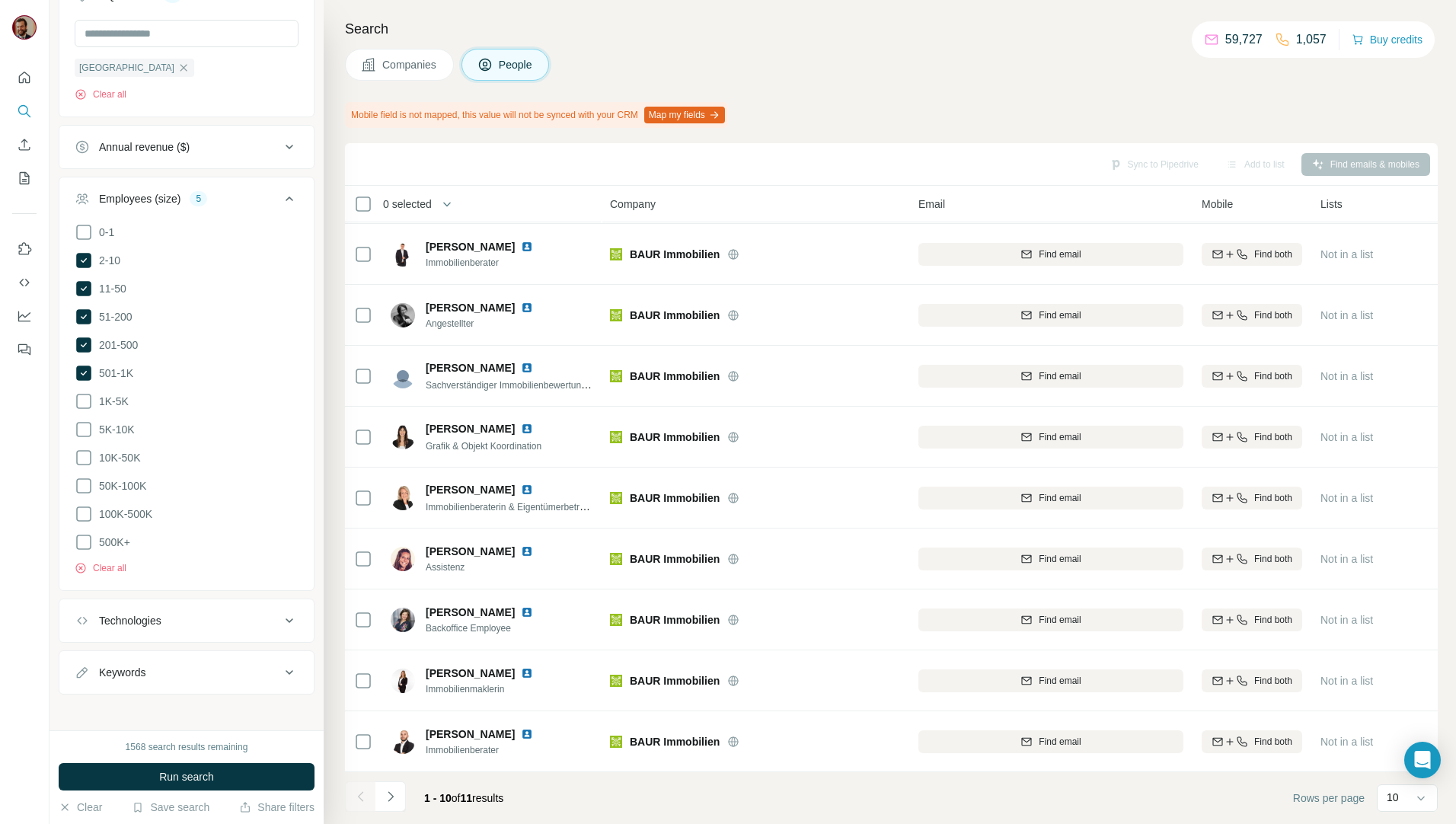
click at [394, 65] on span "Companies" at bounding box center [410, 64] width 56 height 15
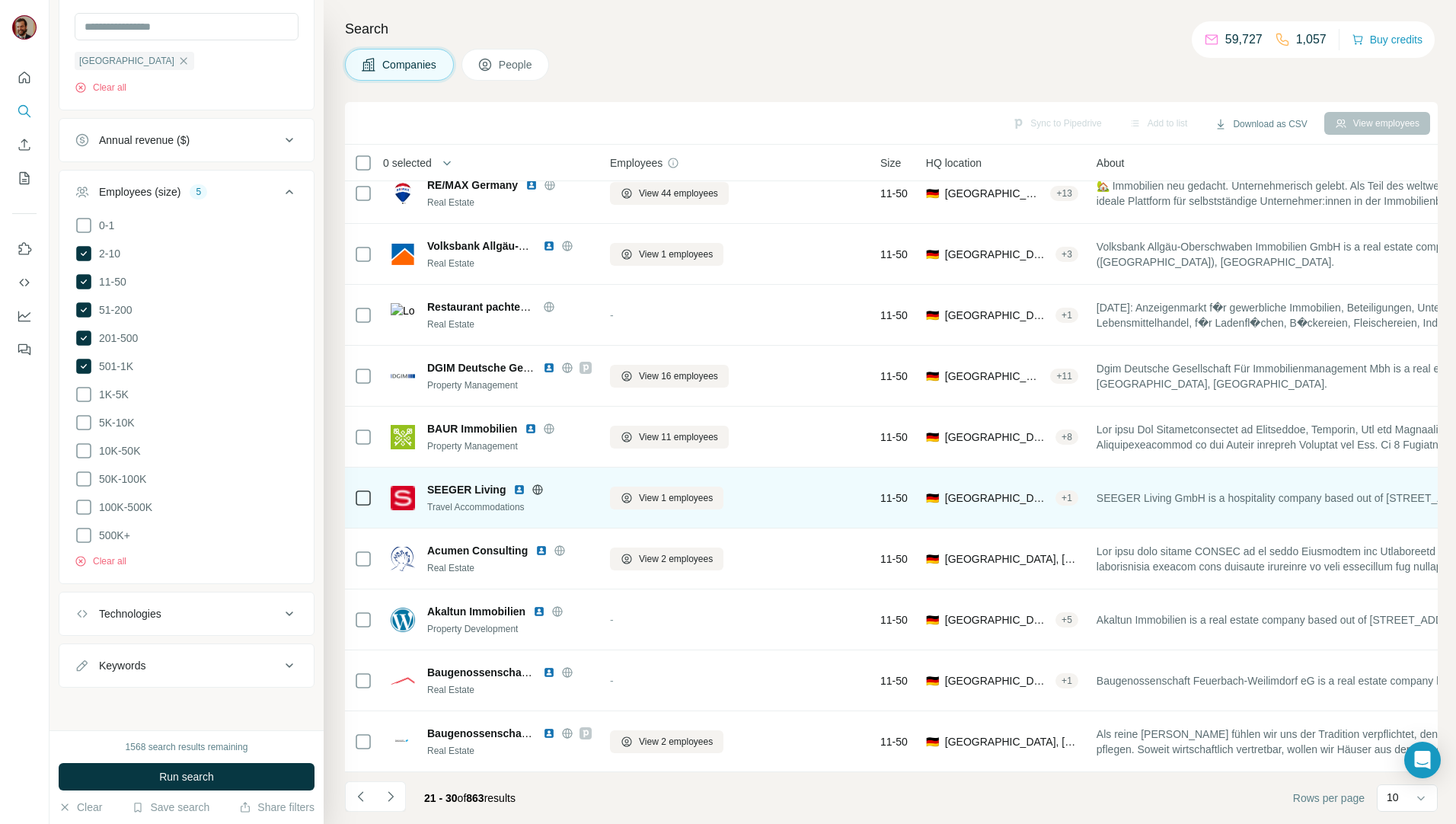
scroll to position [26, 0]
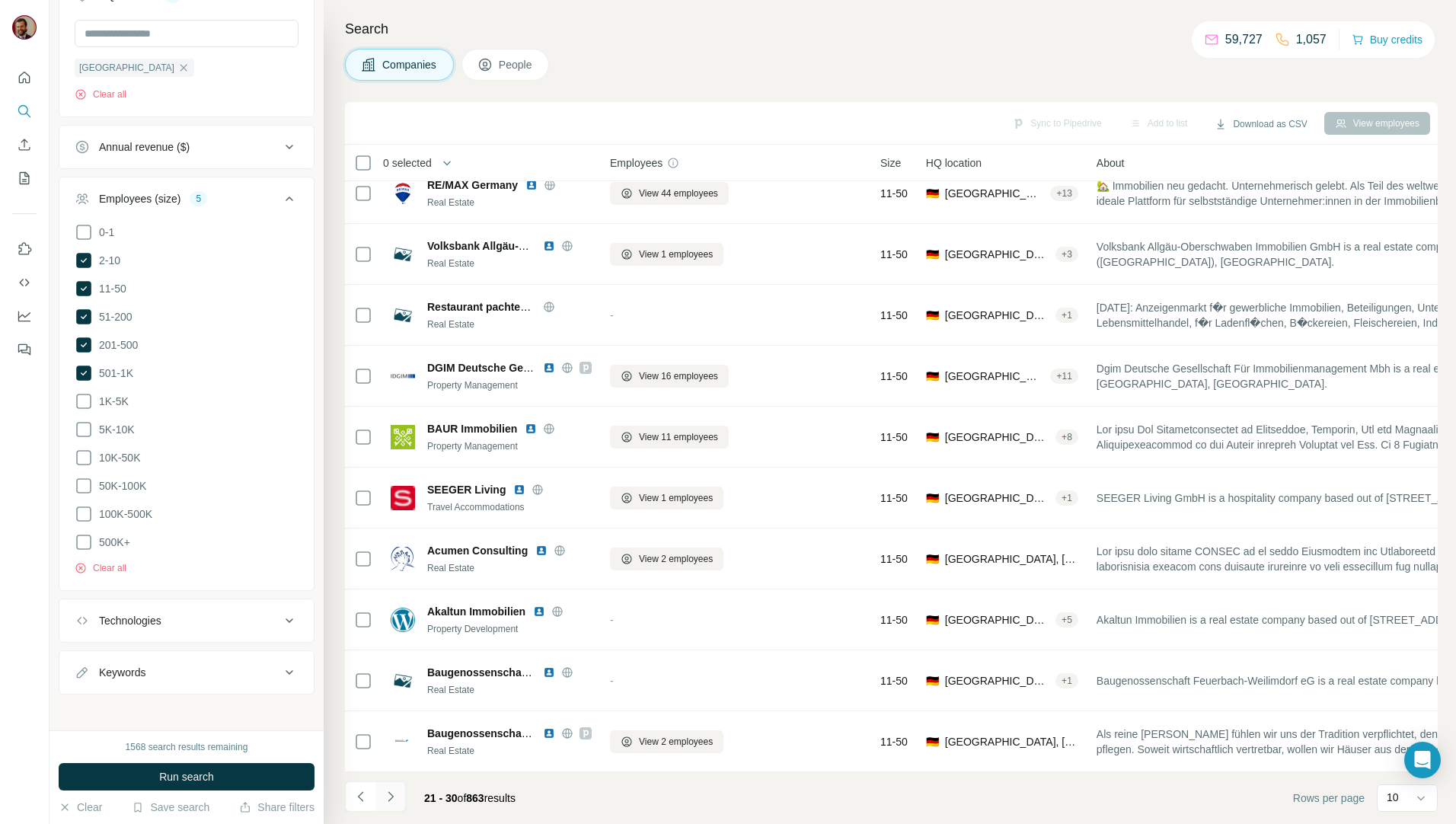
click at [399, 802] on button "Navigate to next page" at bounding box center [390, 796] width 30 height 30
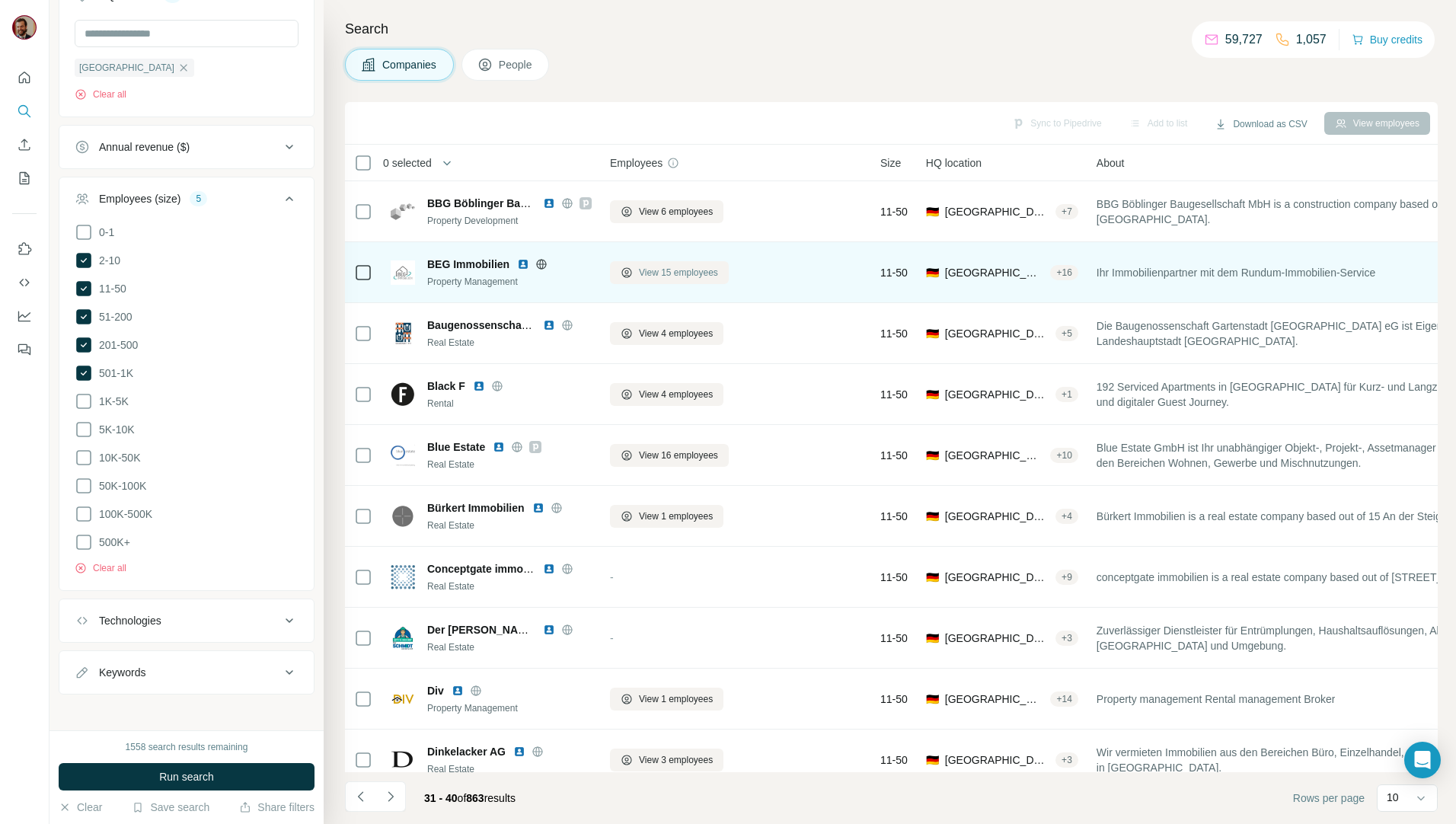
click at [670, 275] on span "View 15 employees" at bounding box center [678, 272] width 79 height 14
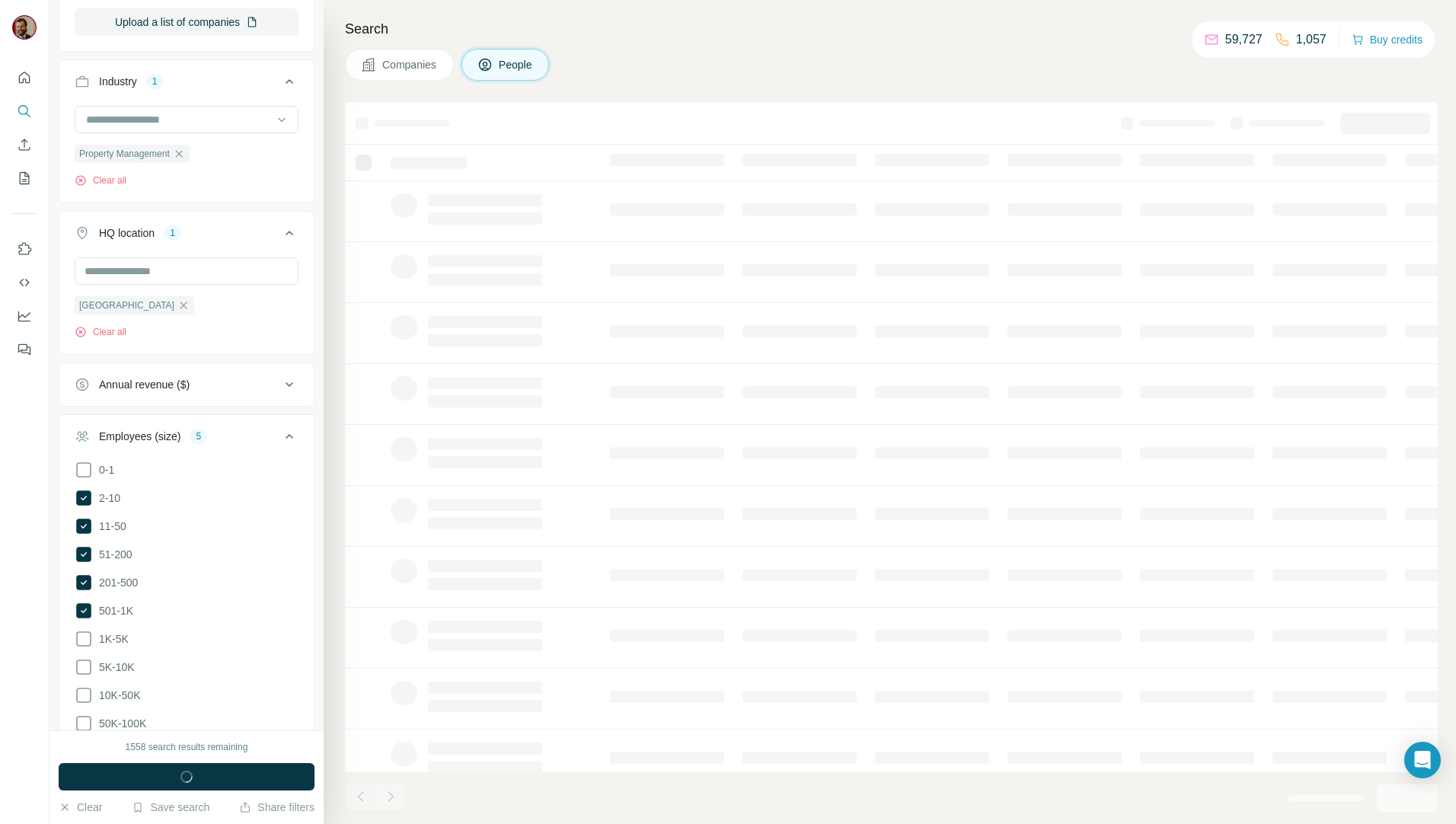
scroll to position [827, 0]
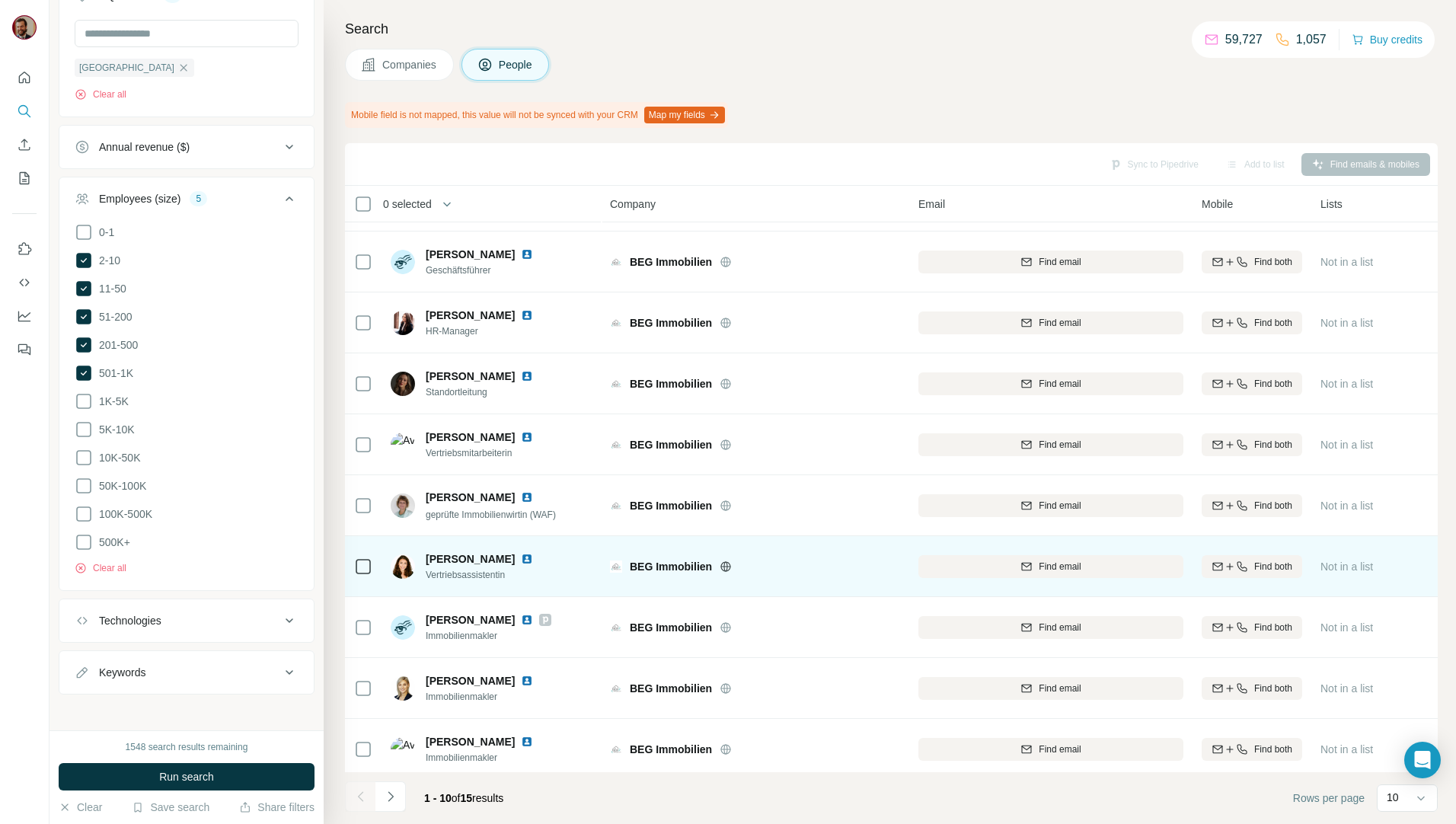
scroll to position [67, 0]
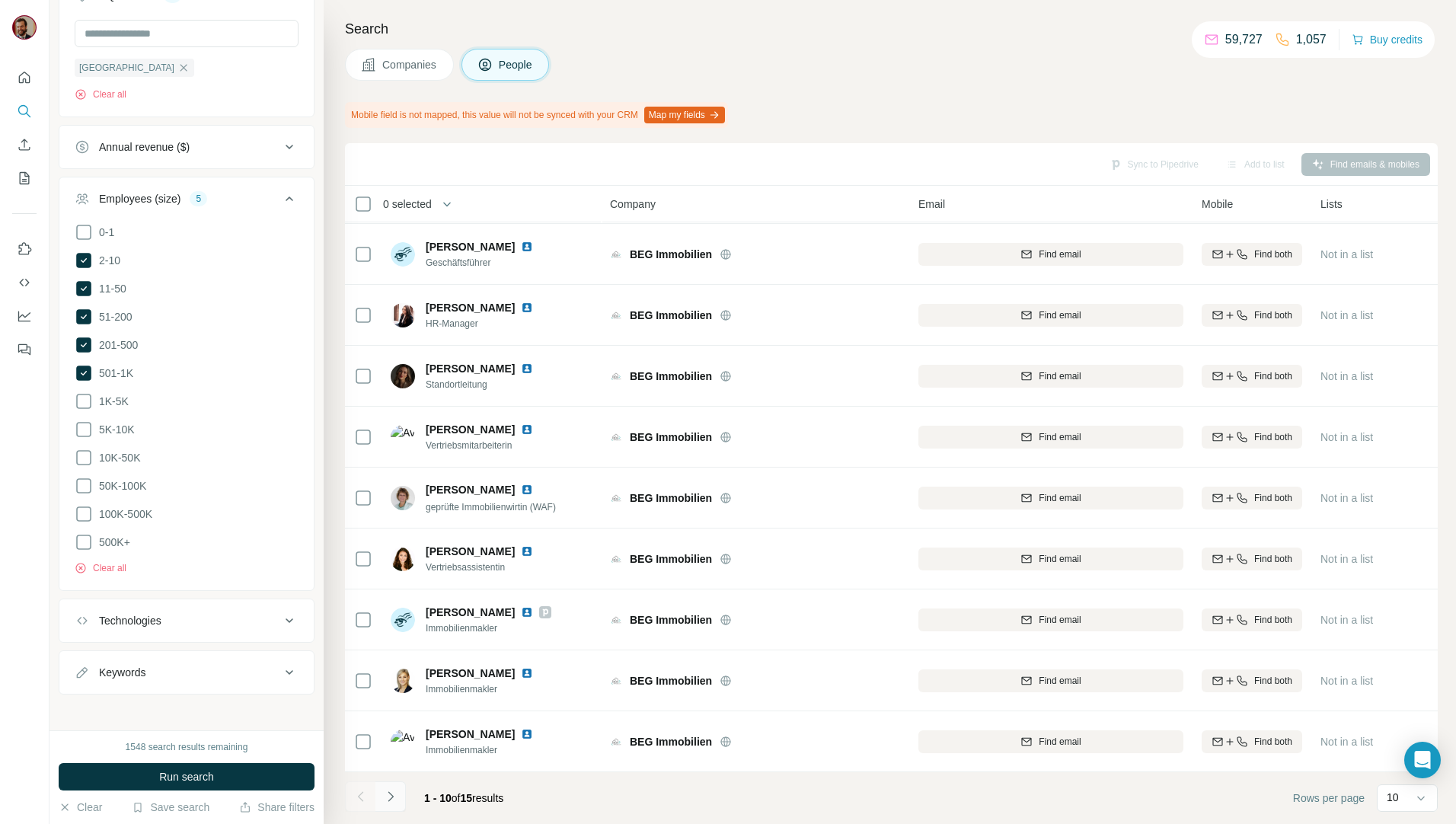
click at [399, 800] on button "Navigate to next page" at bounding box center [390, 796] width 30 height 30
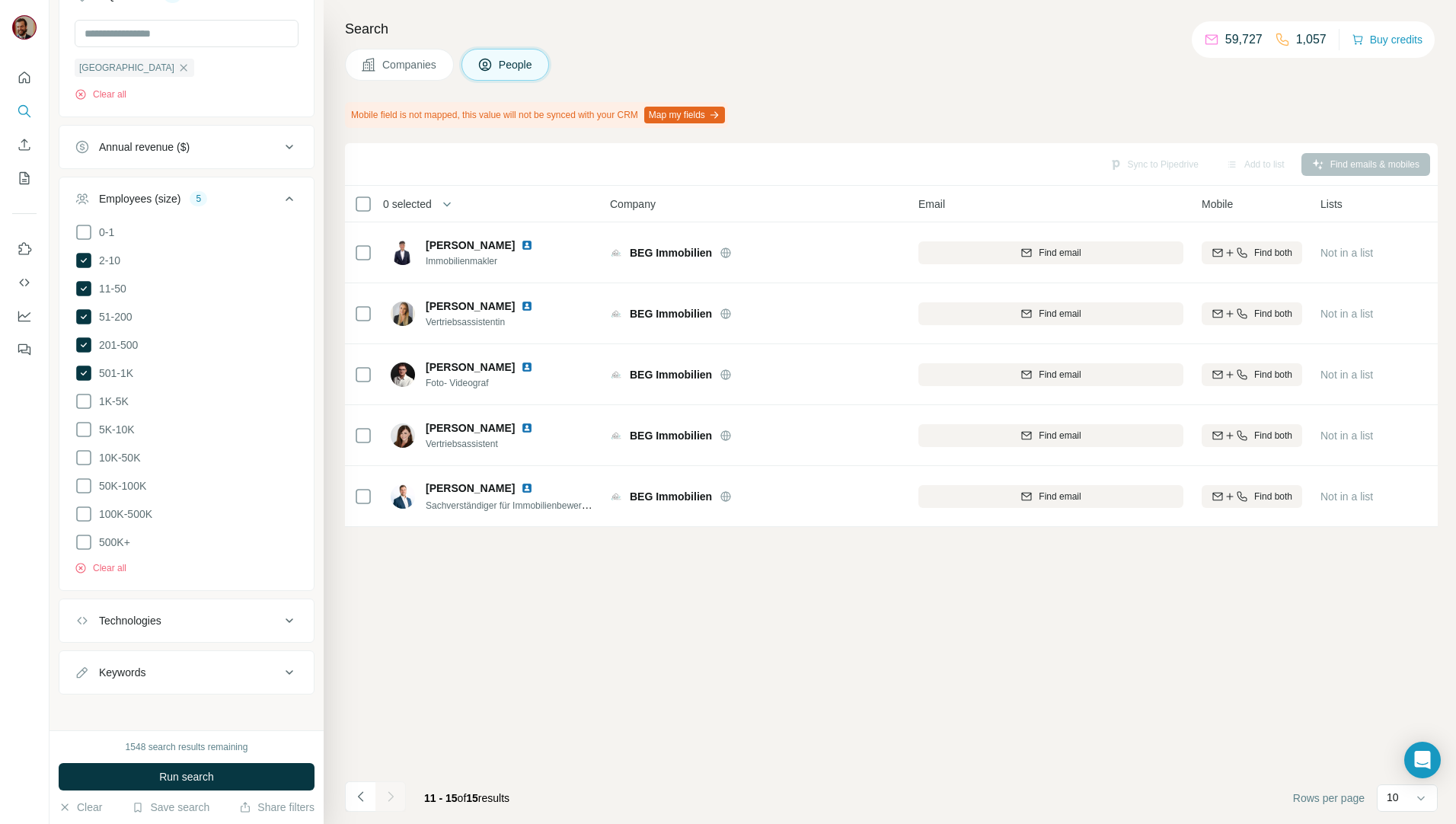
scroll to position [0, 0]
click at [425, 65] on span "Companies" at bounding box center [410, 64] width 56 height 15
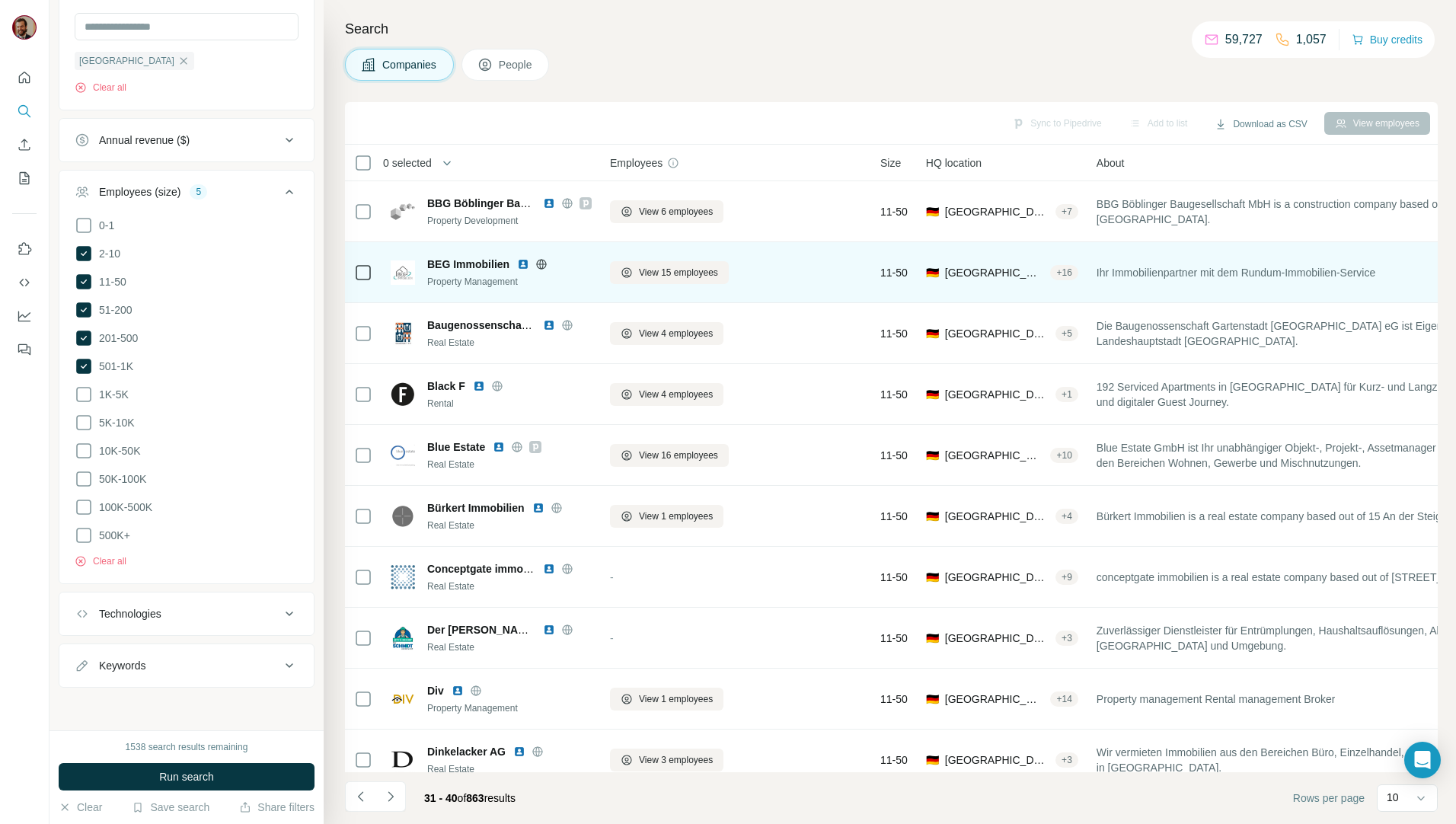
scroll to position [589, 0]
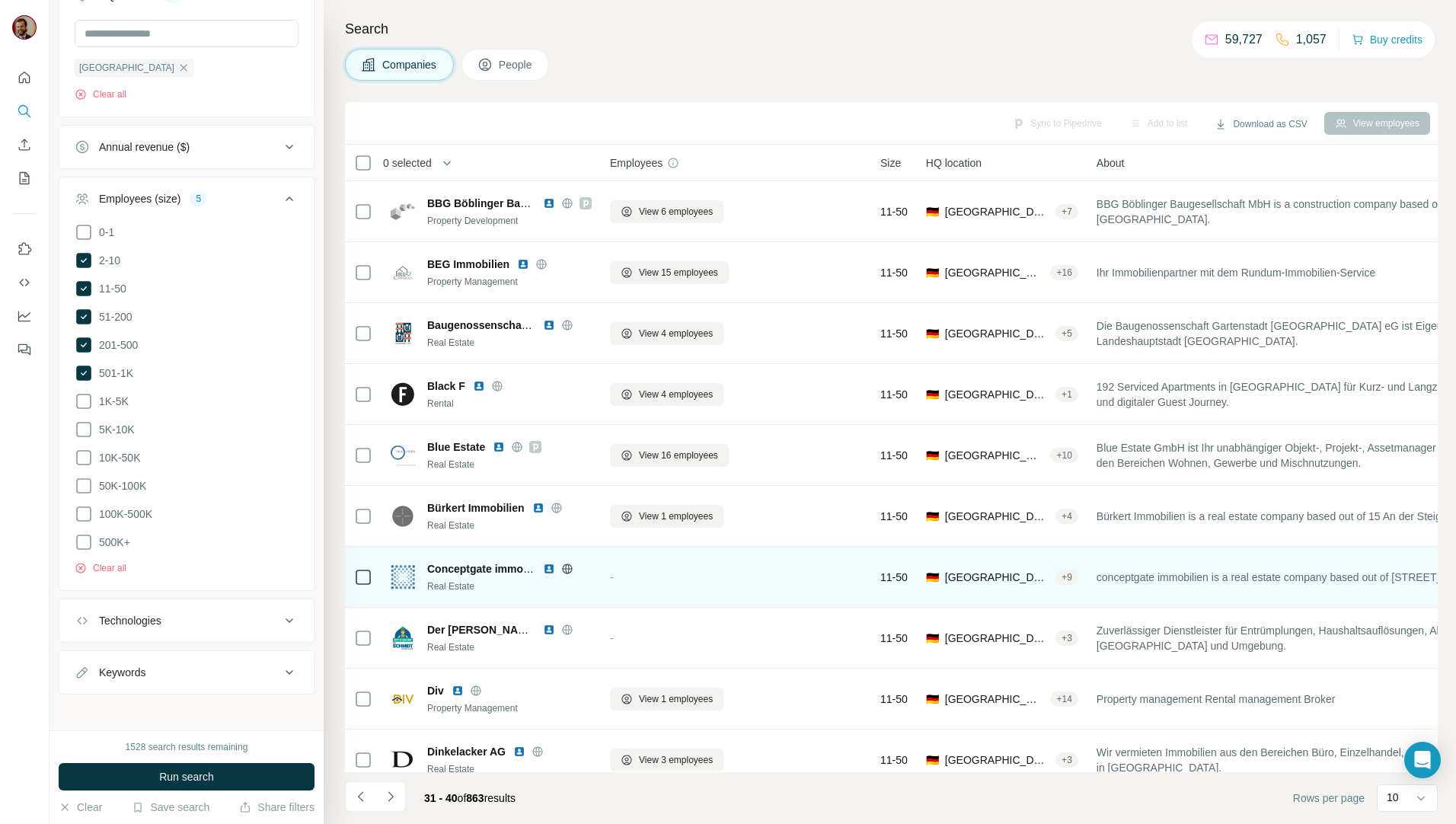
scroll to position [26, 0]
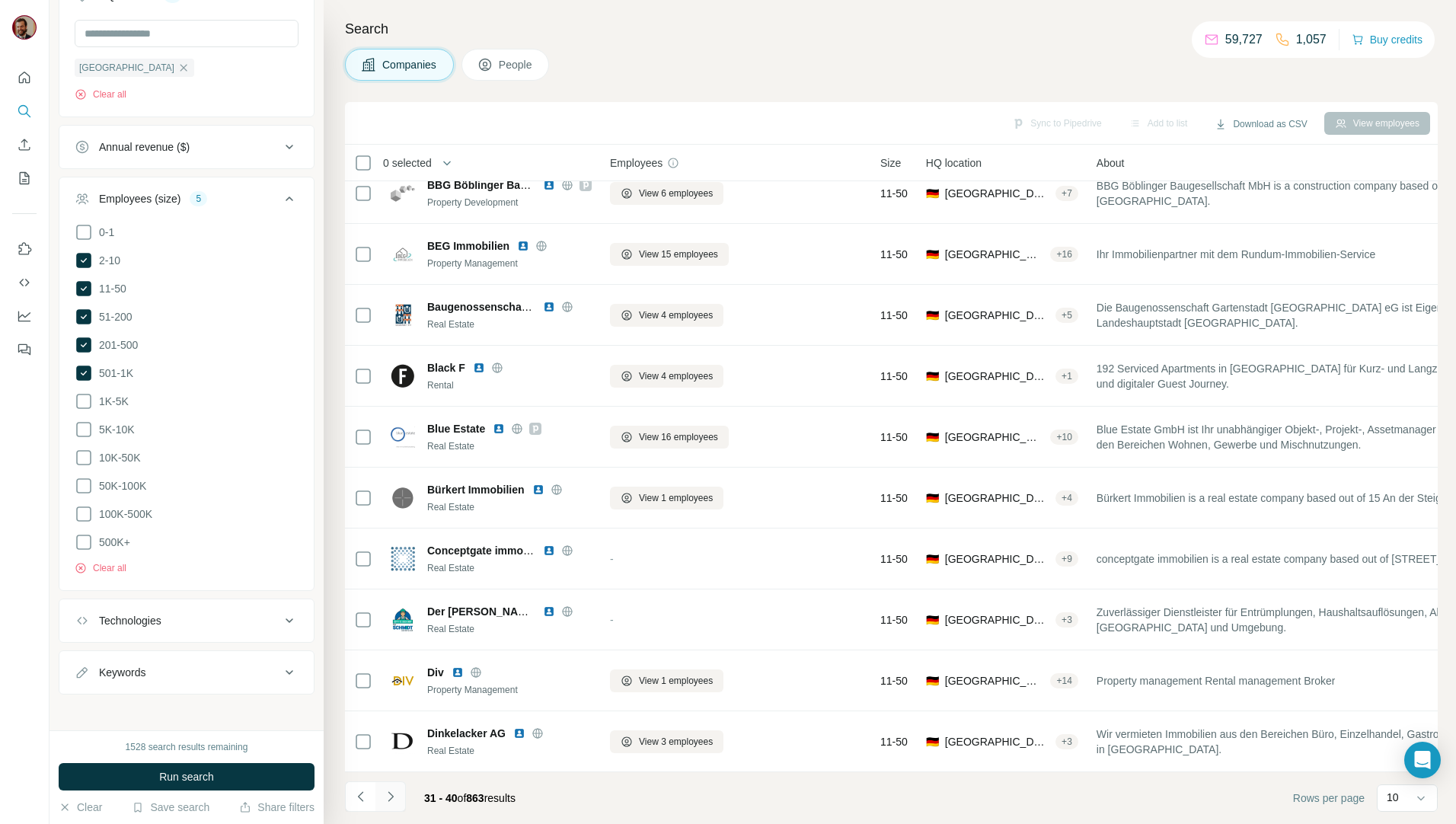
click at [399, 794] on button "Navigate to next page" at bounding box center [390, 796] width 30 height 30
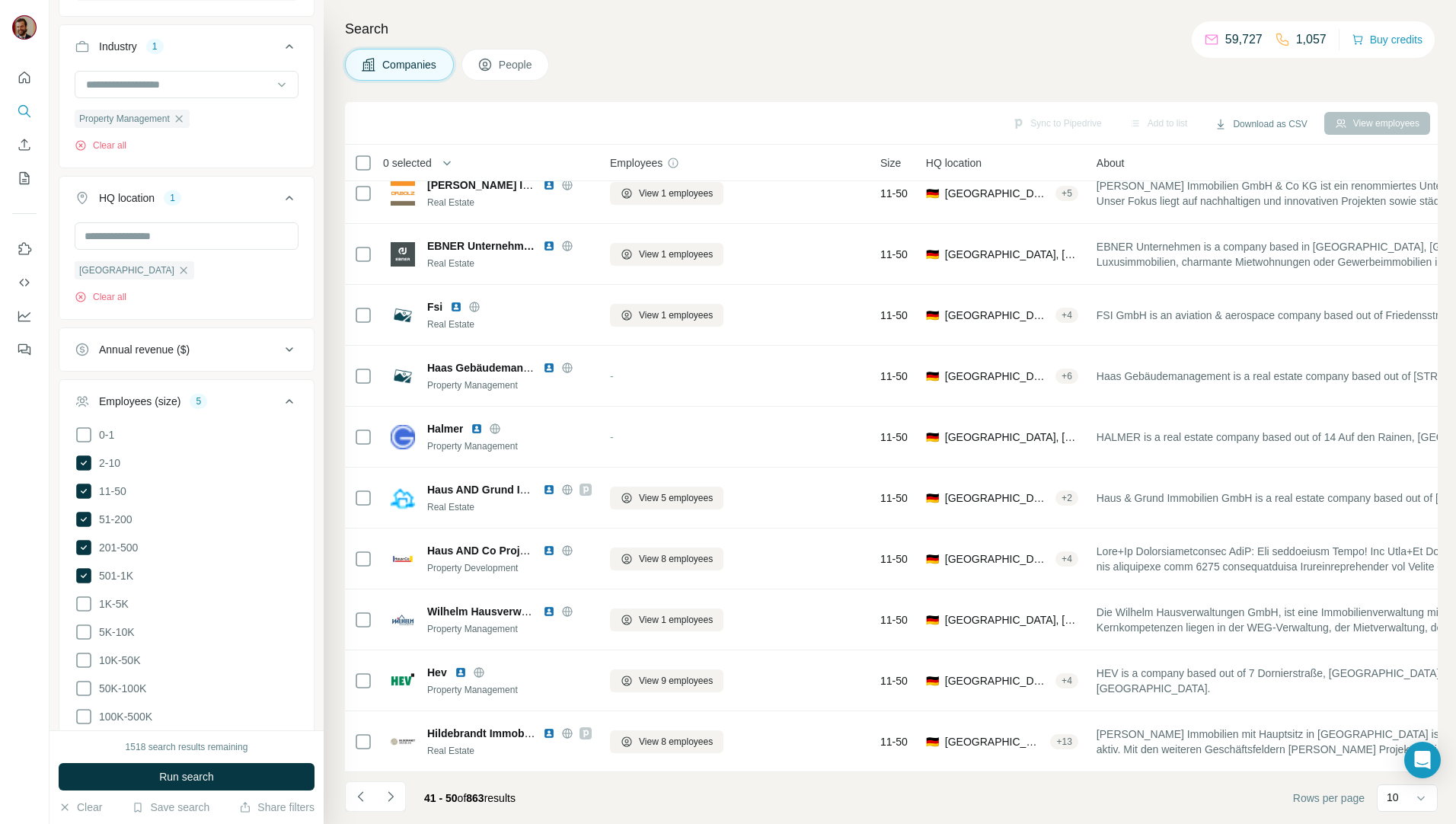
scroll to position [412, 0]
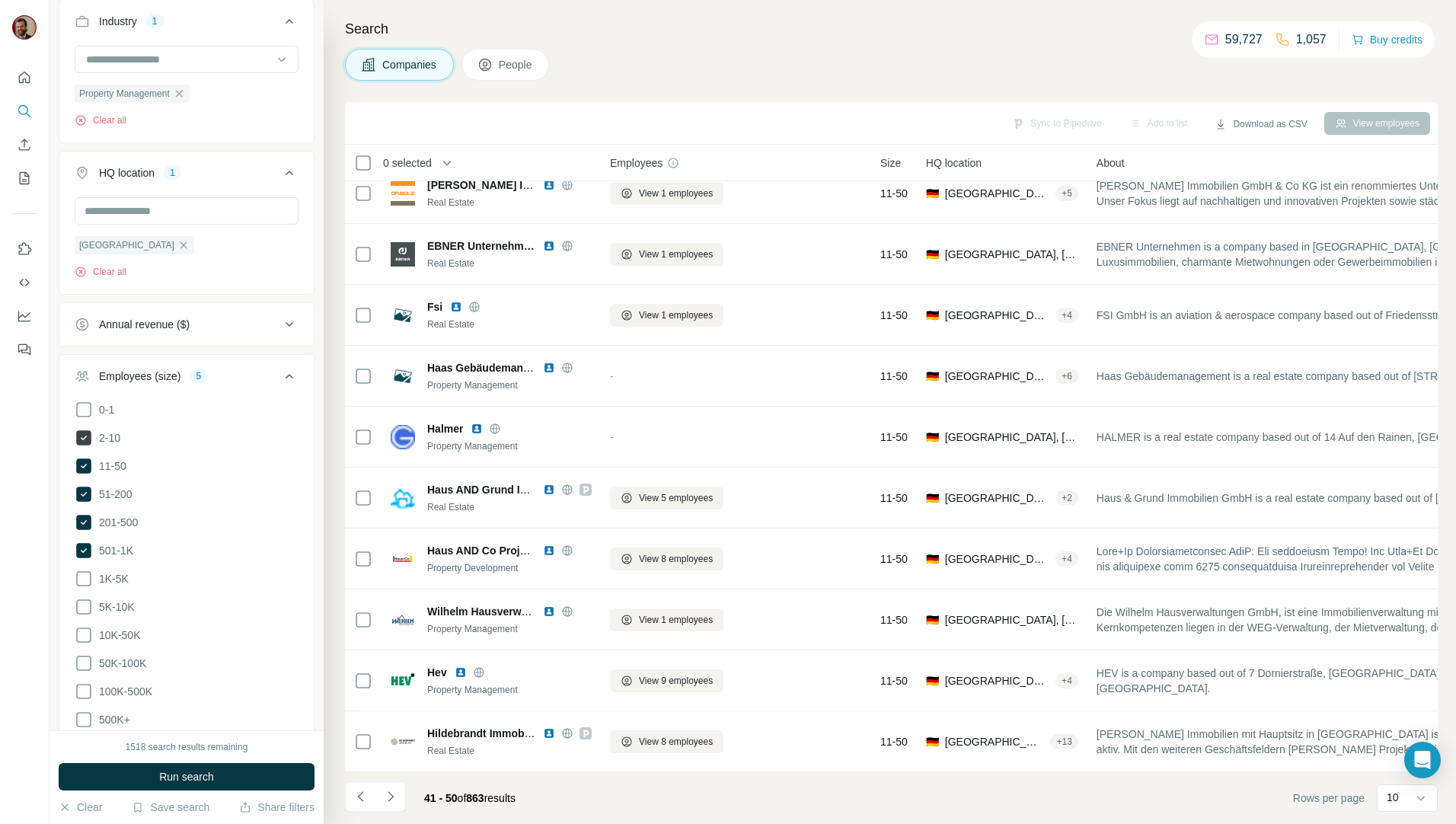
click at [90, 440] on icon at bounding box center [83, 437] width 15 height 15
click at [76, 581] on icon at bounding box center [84, 578] width 18 height 18
click at [72, 606] on div "0-1 2-10 11-50 51-200 201-500 501-1K 1K-5K 5K-10K 10K-50K 50K-100K 100K-500K 50…" at bounding box center [186, 582] width 254 height 364
click at [78, 606] on icon at bounding box center [84, 606] width 18 height 18
click at [82, 635] on icon at bounding box center [84, 634] width 18 height 18
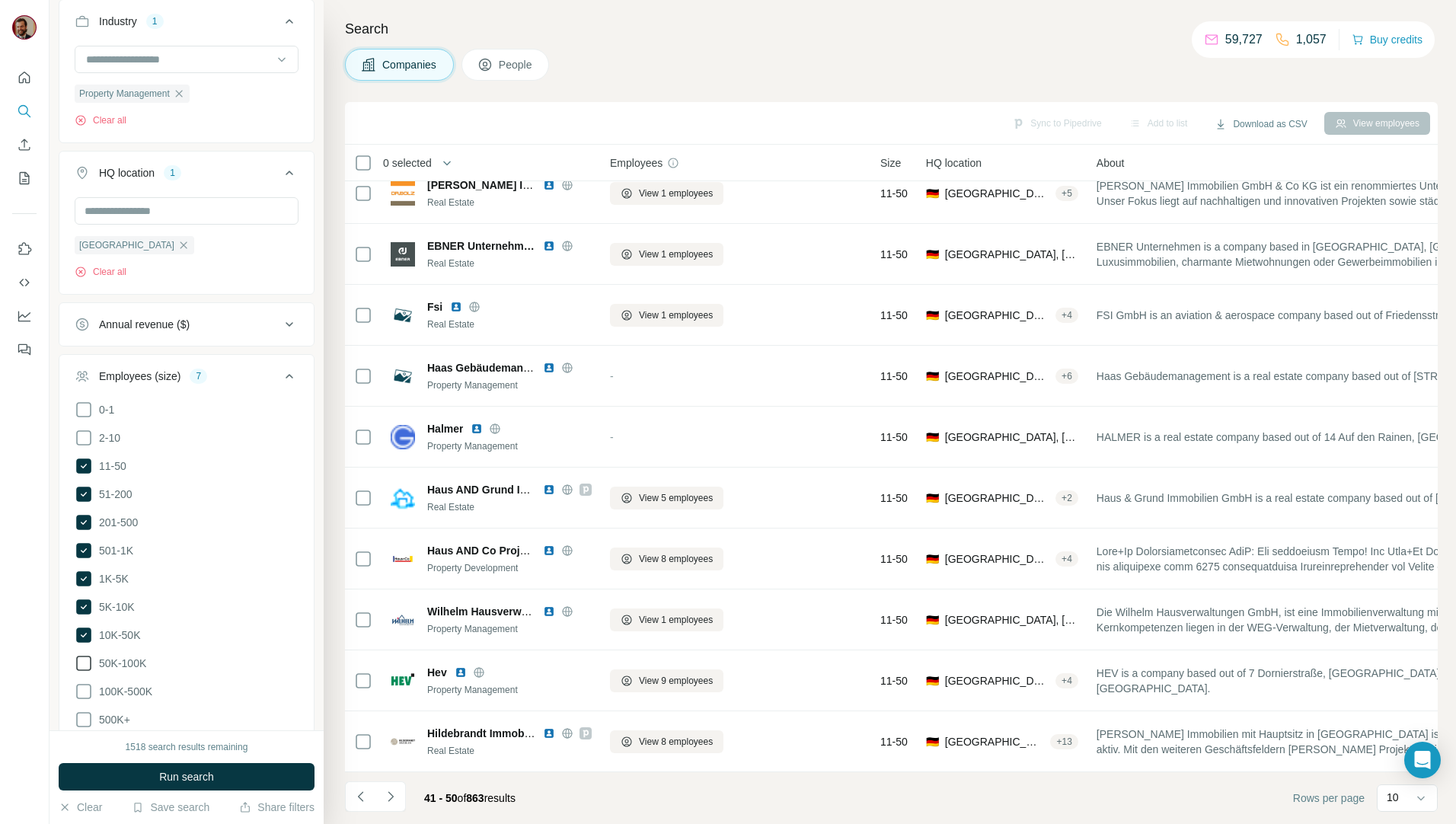
click at [84, 661] on icon at bounding box center [84, 663] width 18 height 18
drag, startPoint x: 86, startPoint y: 684, endPoint x: 77, endPoint y: 691, distance: 11.4
click at [85, 684] on icon at bounding box center [84, 691] width 18 height 18
click at [76, 717] on icon at bounding box center [84, 719] width 18 height 18
click at [145, 765] on button "Run search" at bounding box center [186, 776] width 256 height 27
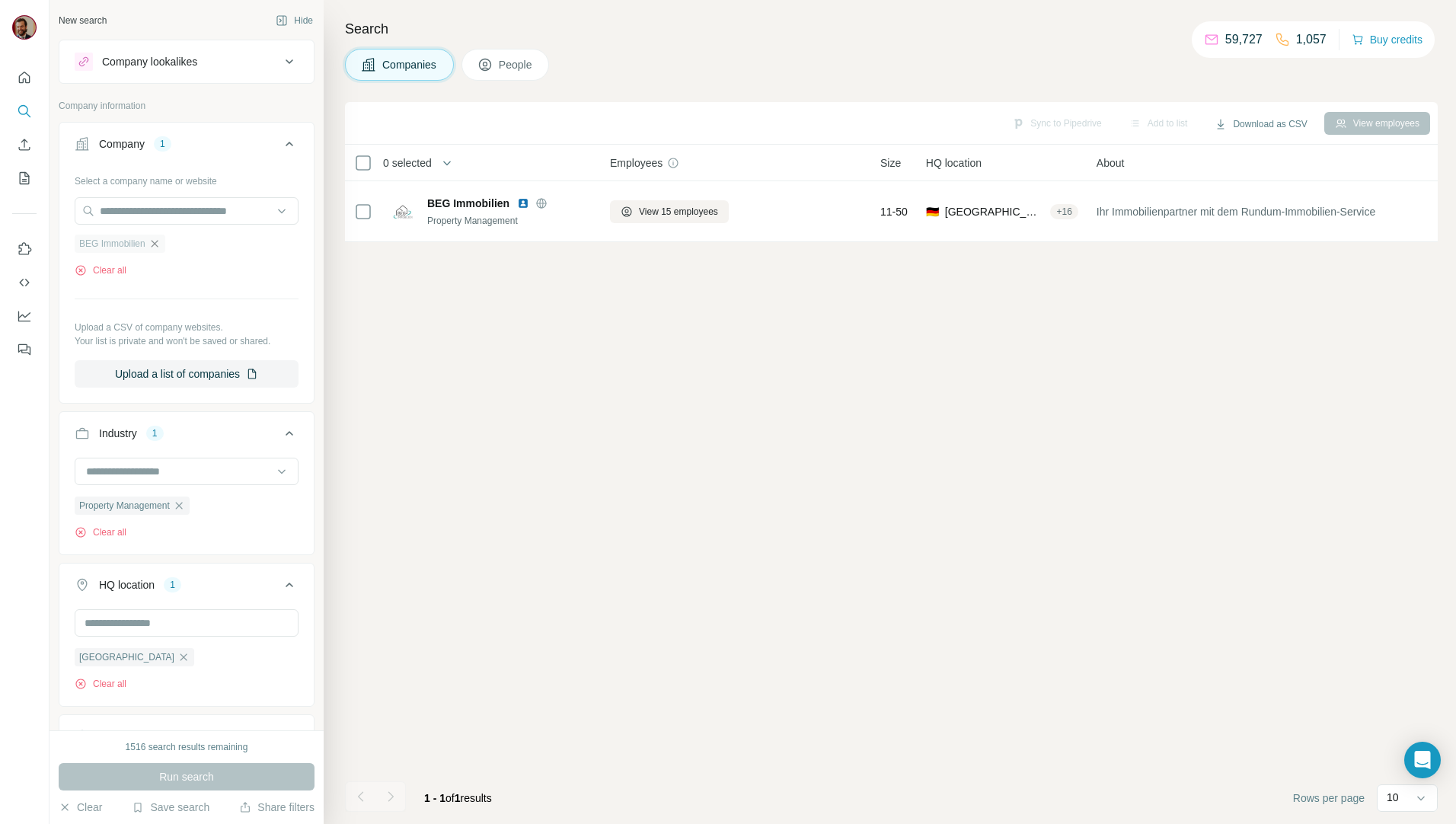
click at [155, 246] on icon "button" at bounding box center [154, 244] width 7 height 7
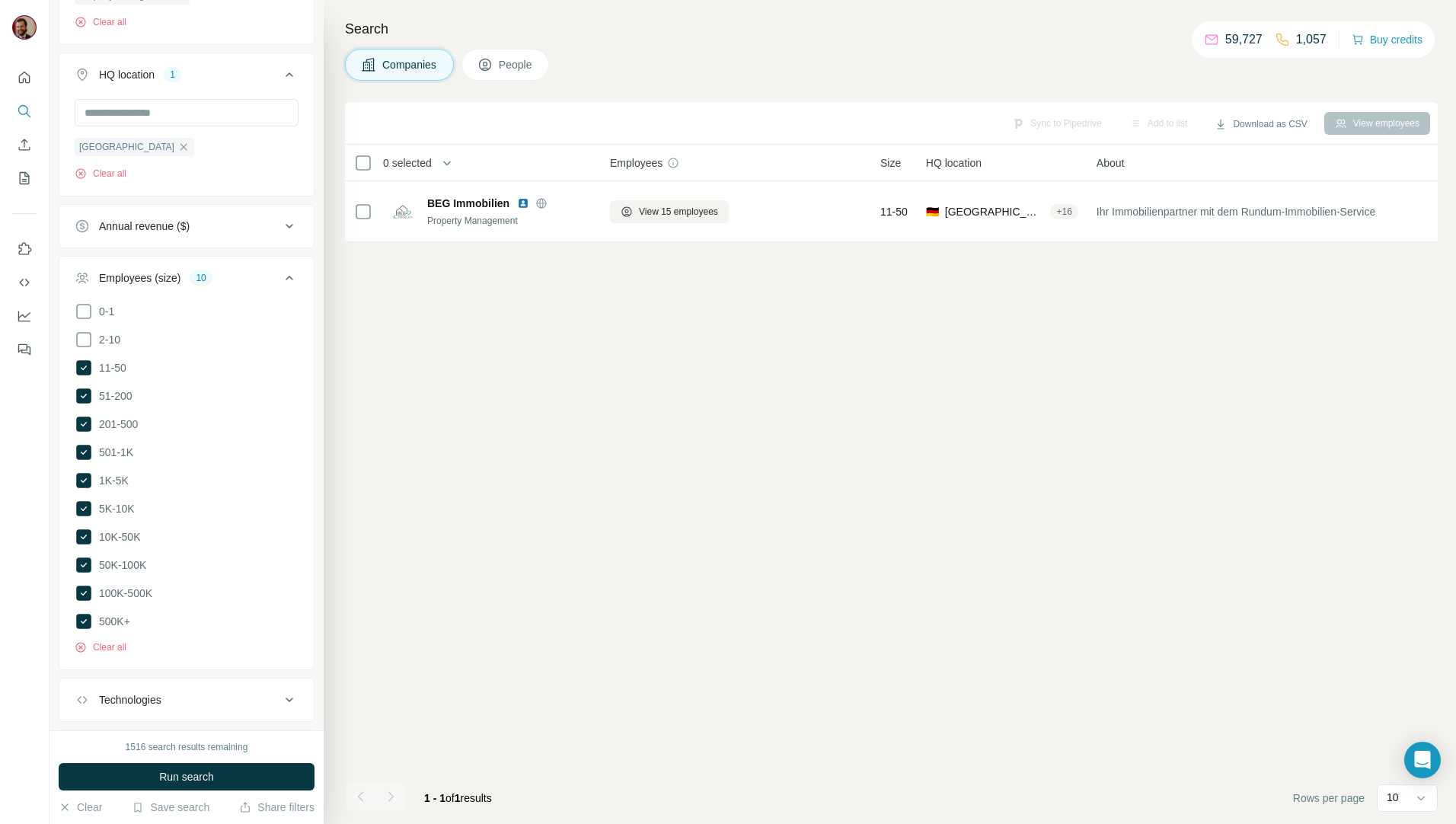
scroll to position [536, 0]
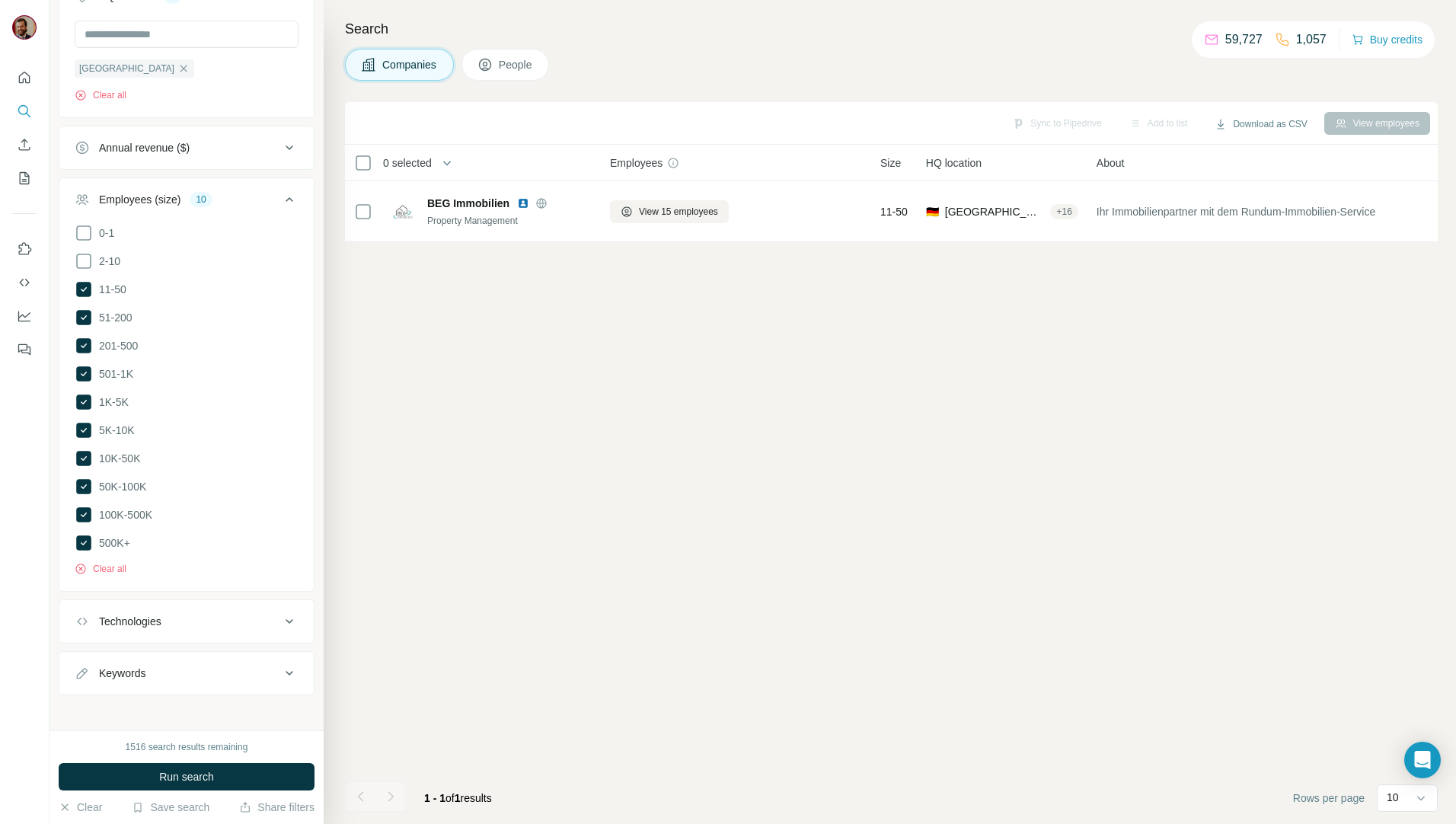
drag, startPoint x: 171, startPoint y: 773, endPoint x: 179, endPoint y: 775, distance: 8.2
click at [171, 773] on span "Run search" at bounding box center [186, 776] width 55 height 15
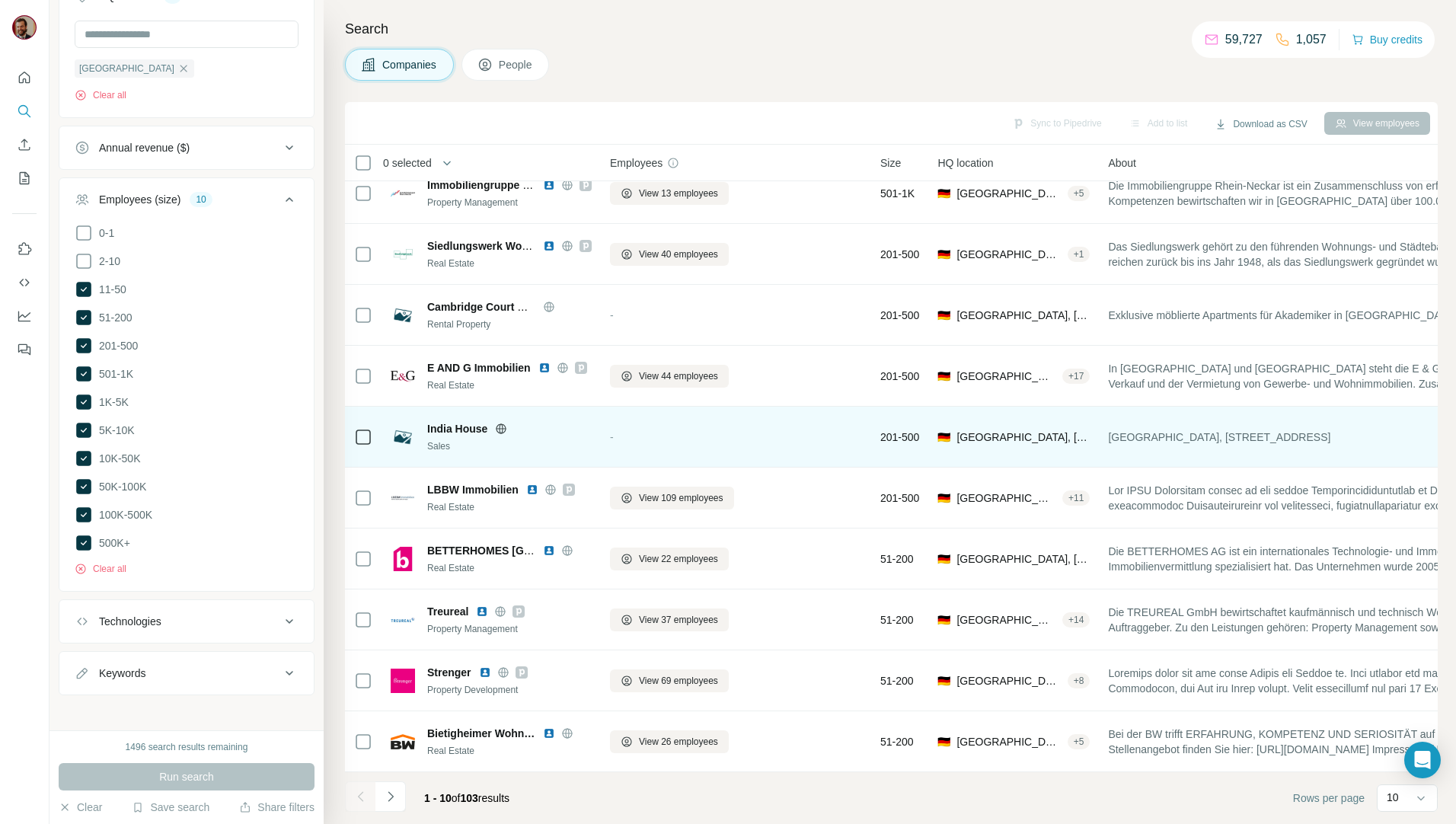
scroll to position [26, 0]
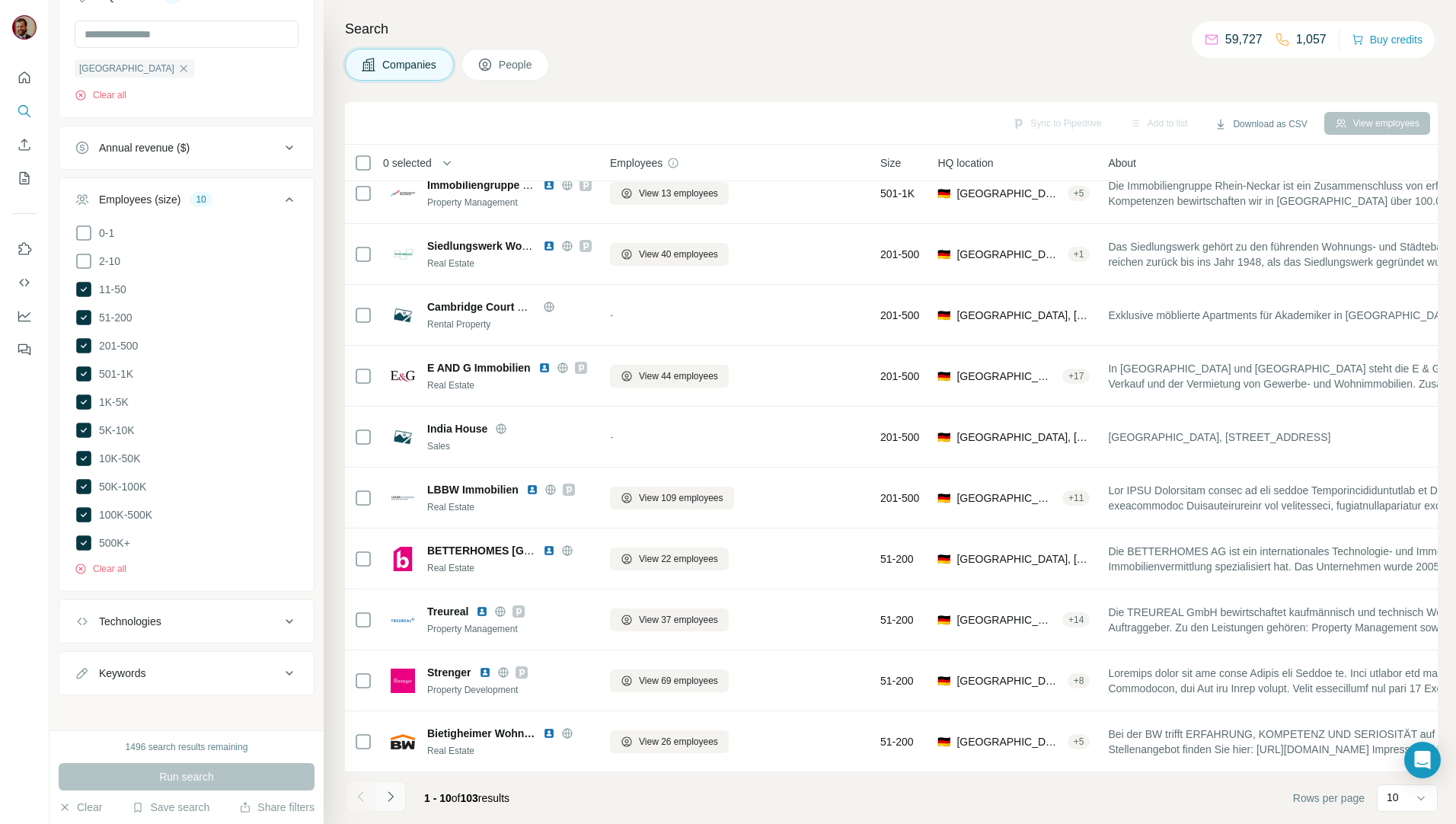
click at [386, 801] on icon "Navigate to next page" at bounding box center [390, 795] width 15 height 15
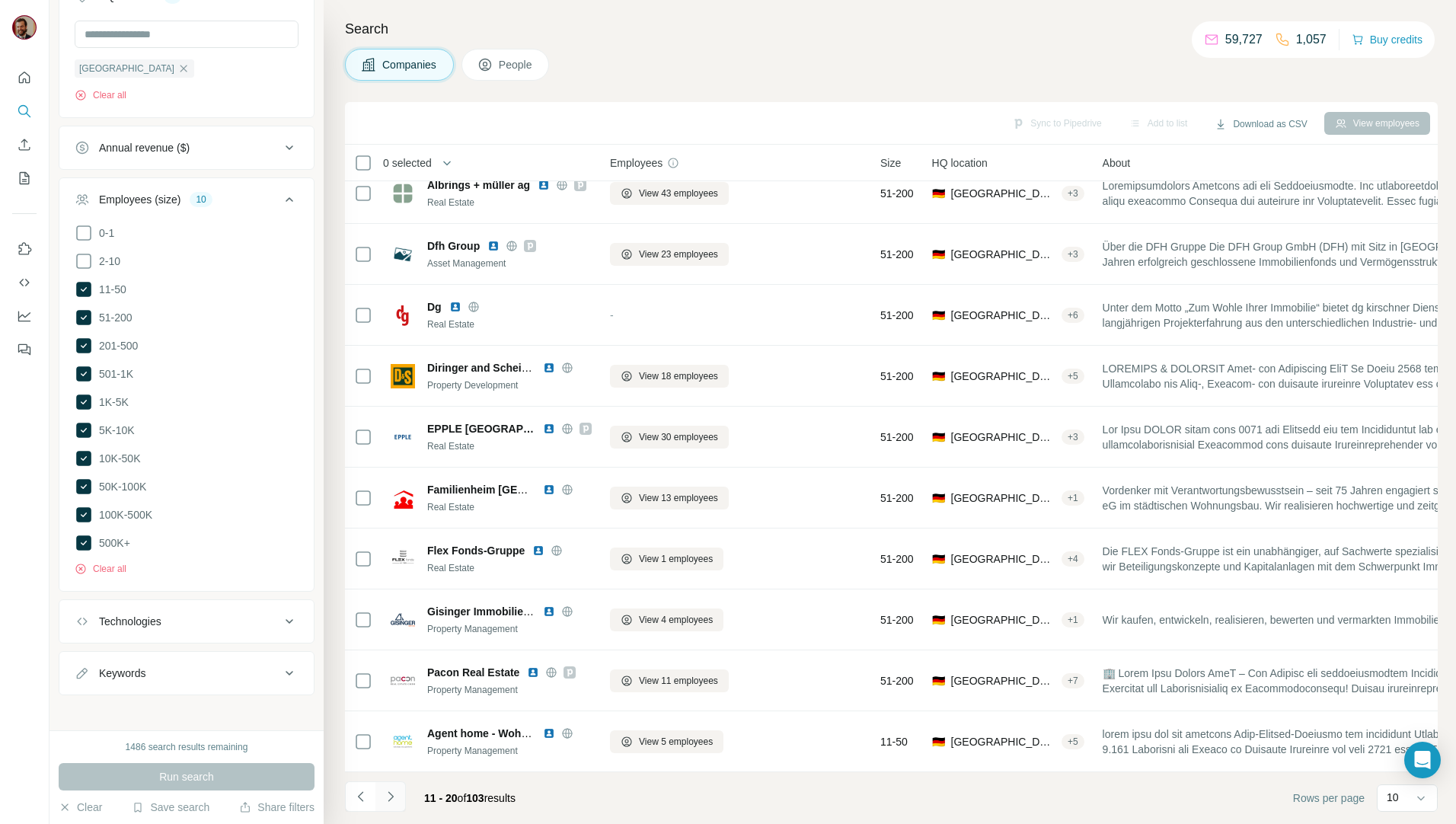
click at [390, 799] on icon "Navigate to next page" at bounding box center [390, 795] width 5 height 10
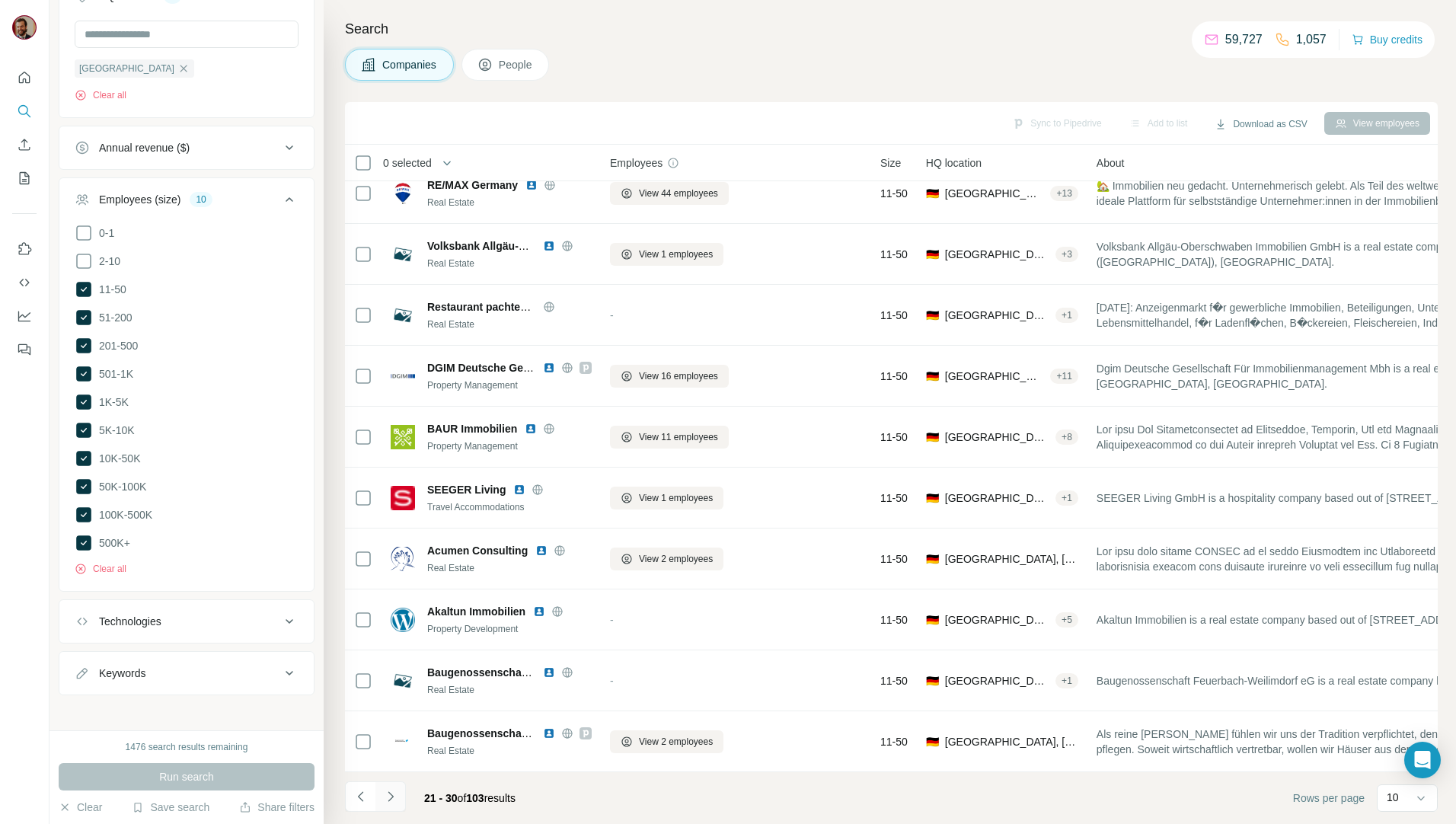
click at [394, 802] on icon "Navigate to next page" at bounding box center [390, 795] width 15 height 15
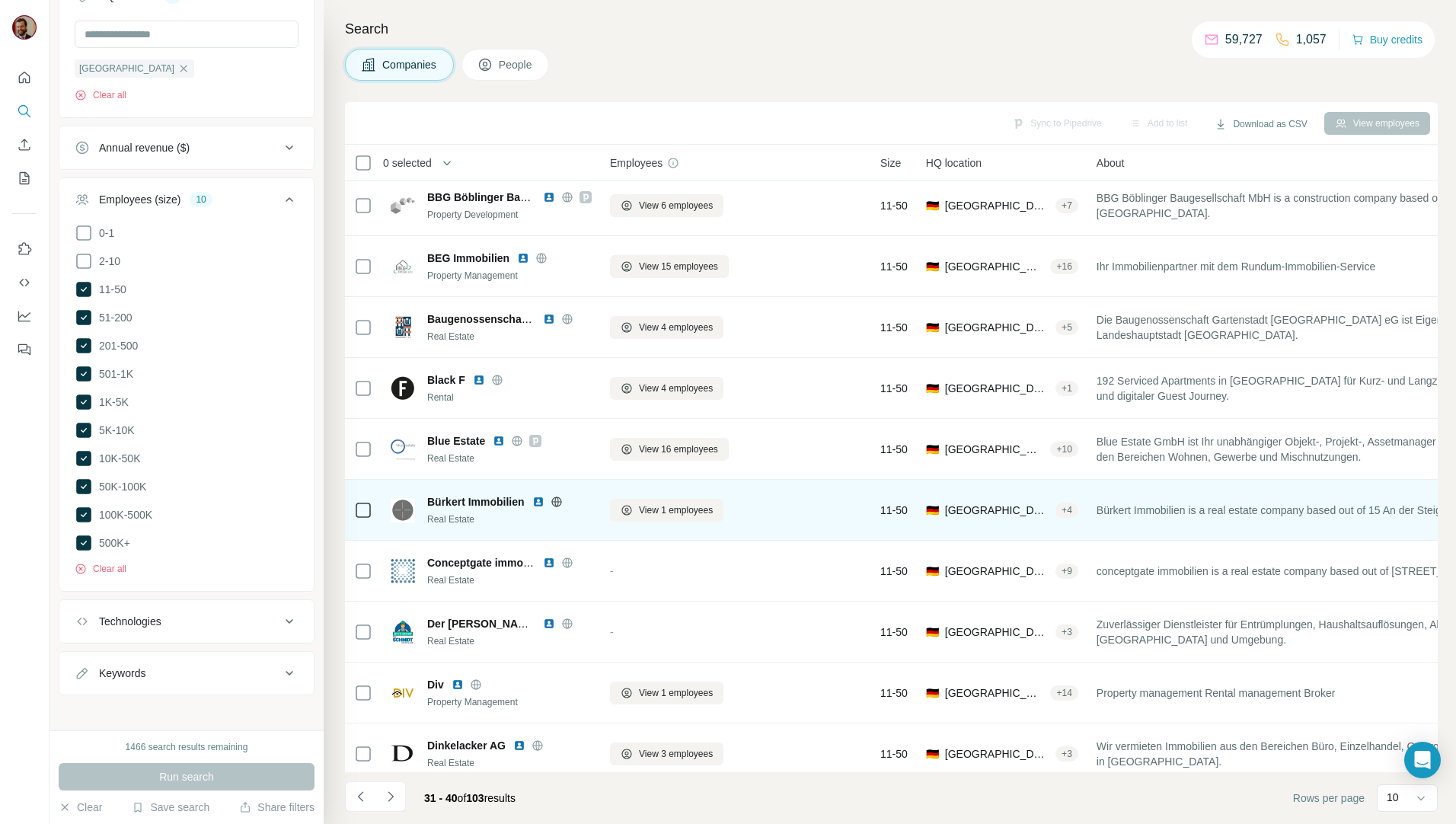
scroll to position [0, 0]
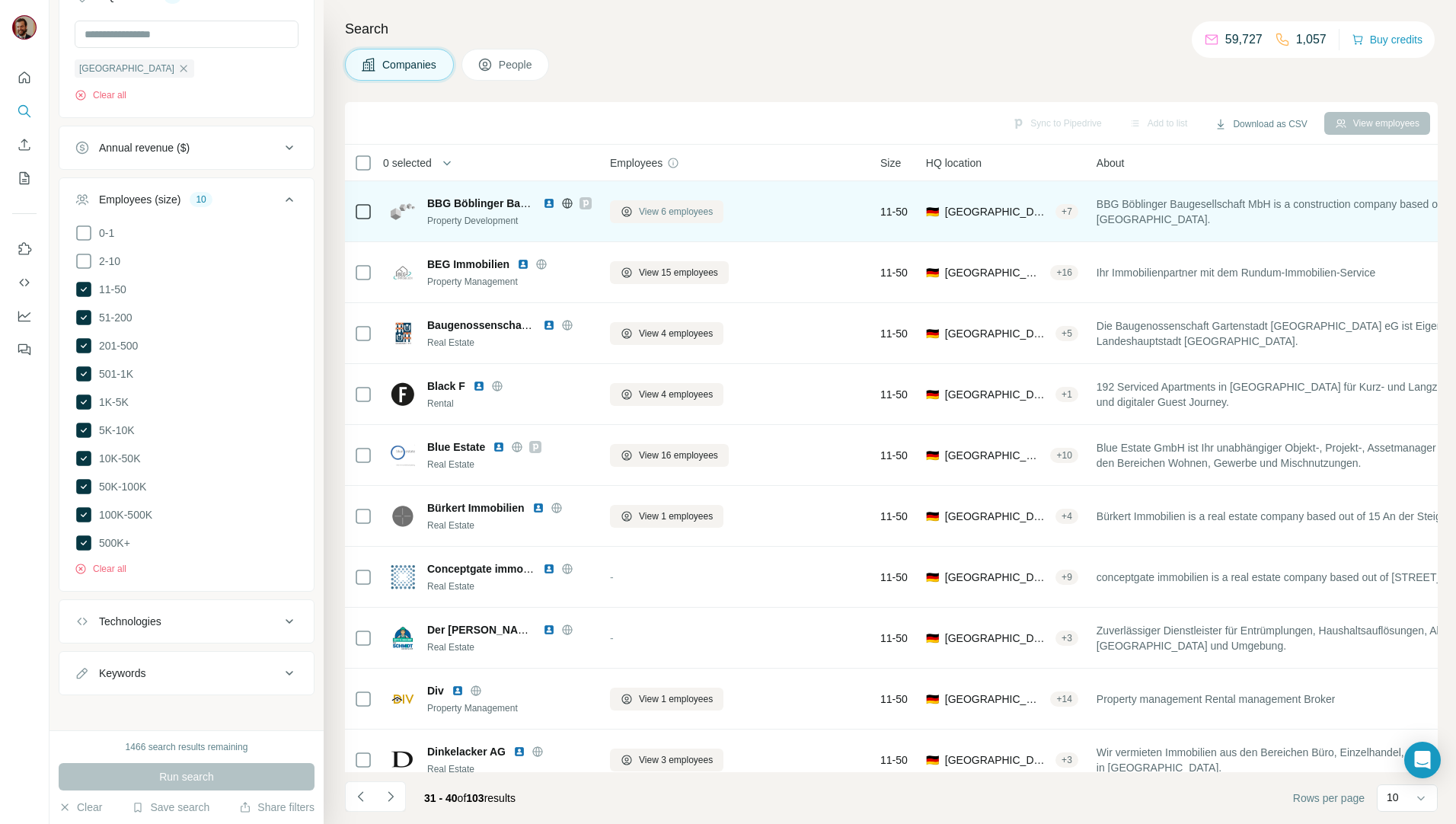
click at [646, 205] on span "View 6 employees" at bounding box center [675, 211] width 74 height 14
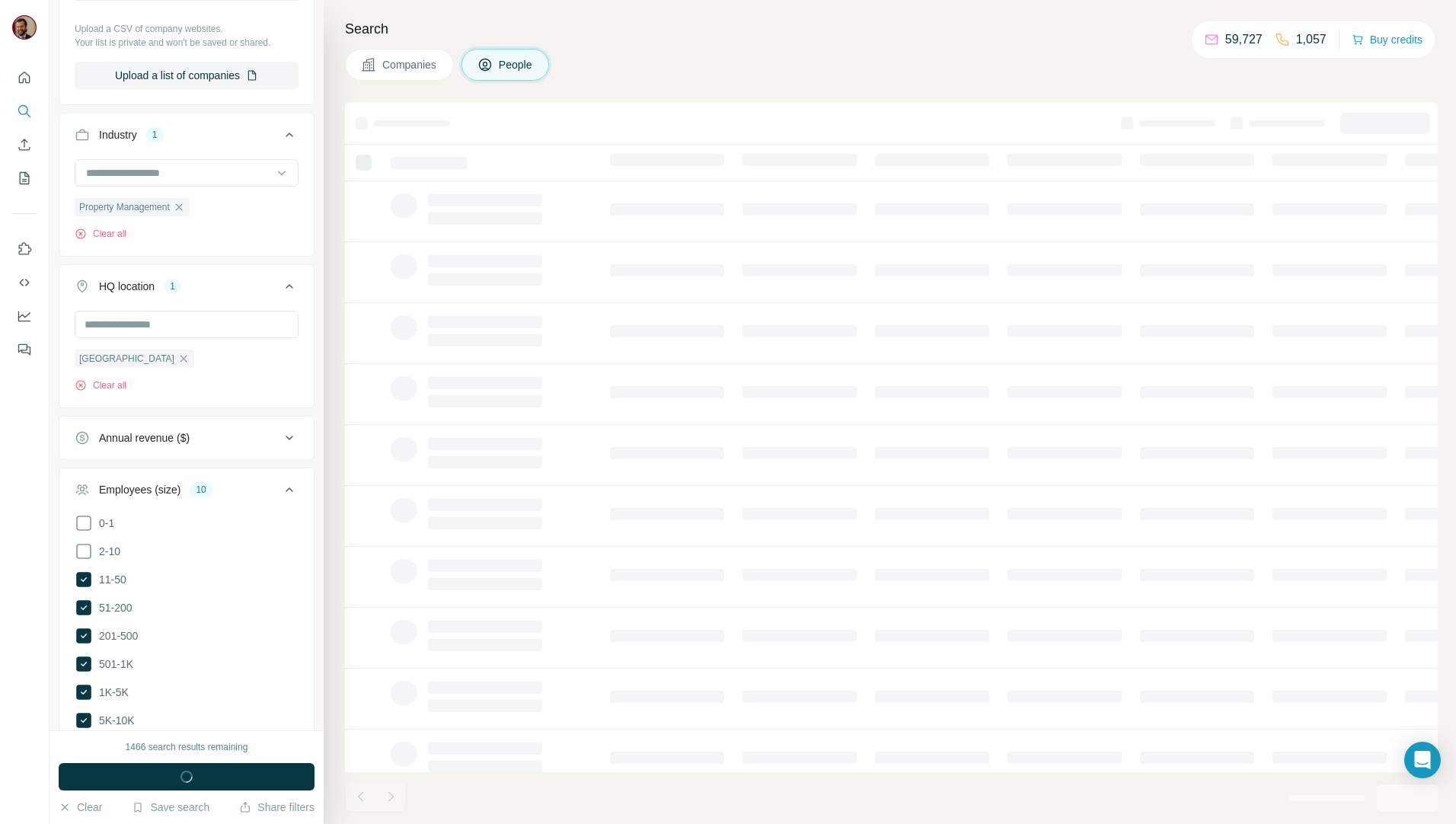
scroll to position [827, 0]
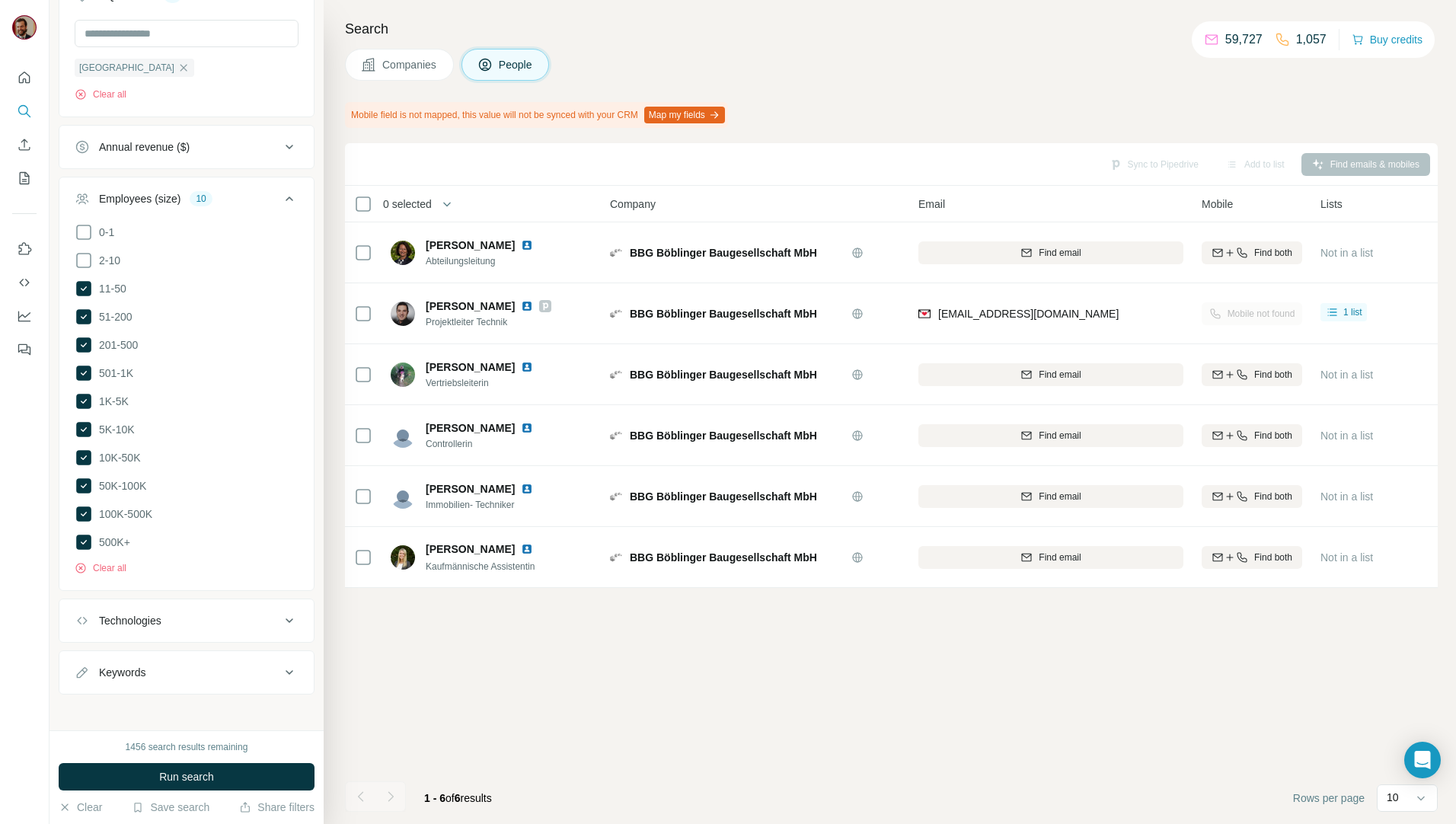
click at [420, 64] on span "Companies" at bounding box center [410, 64] width 56 height 15
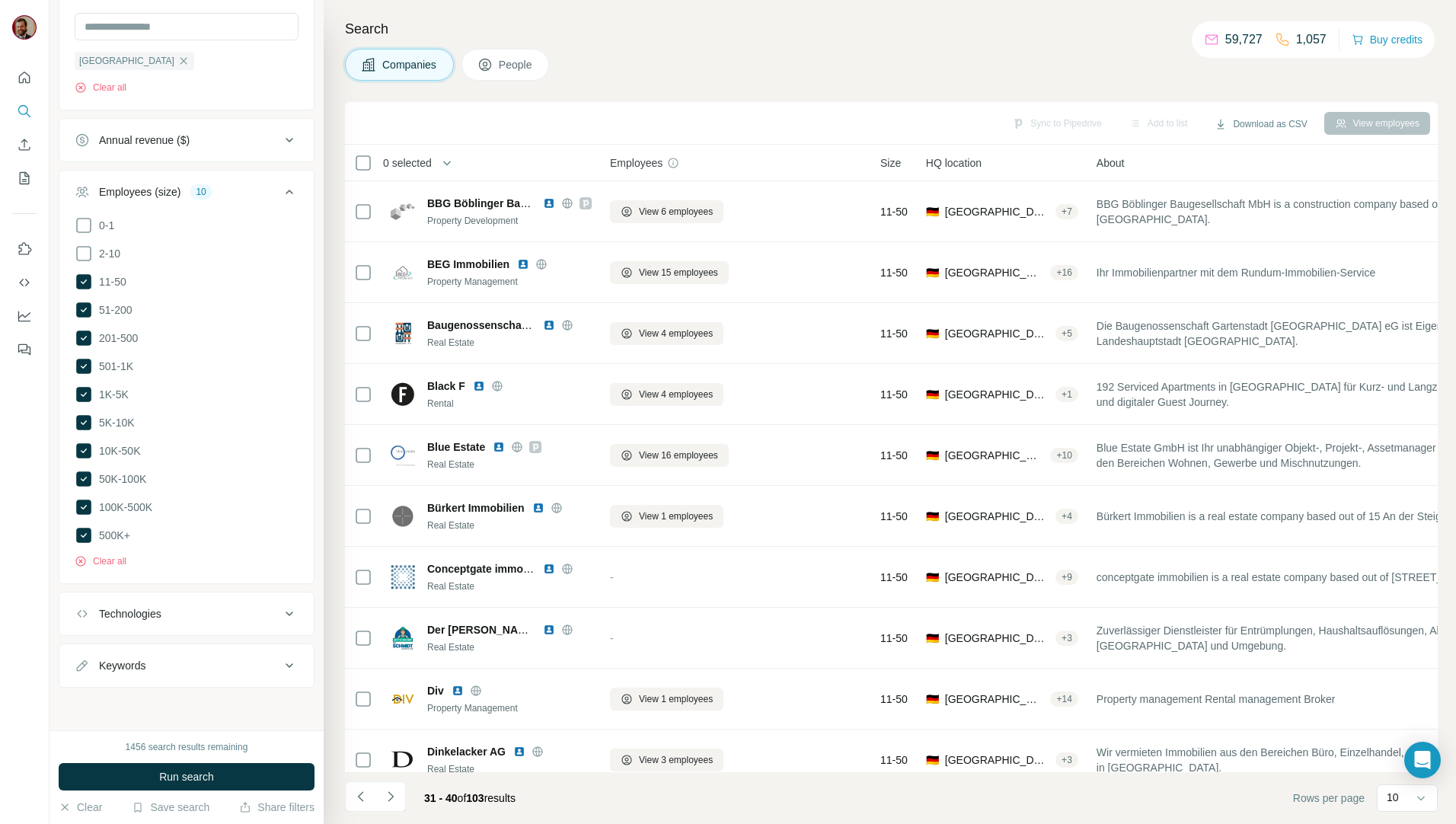
scroll to position [589, 0]
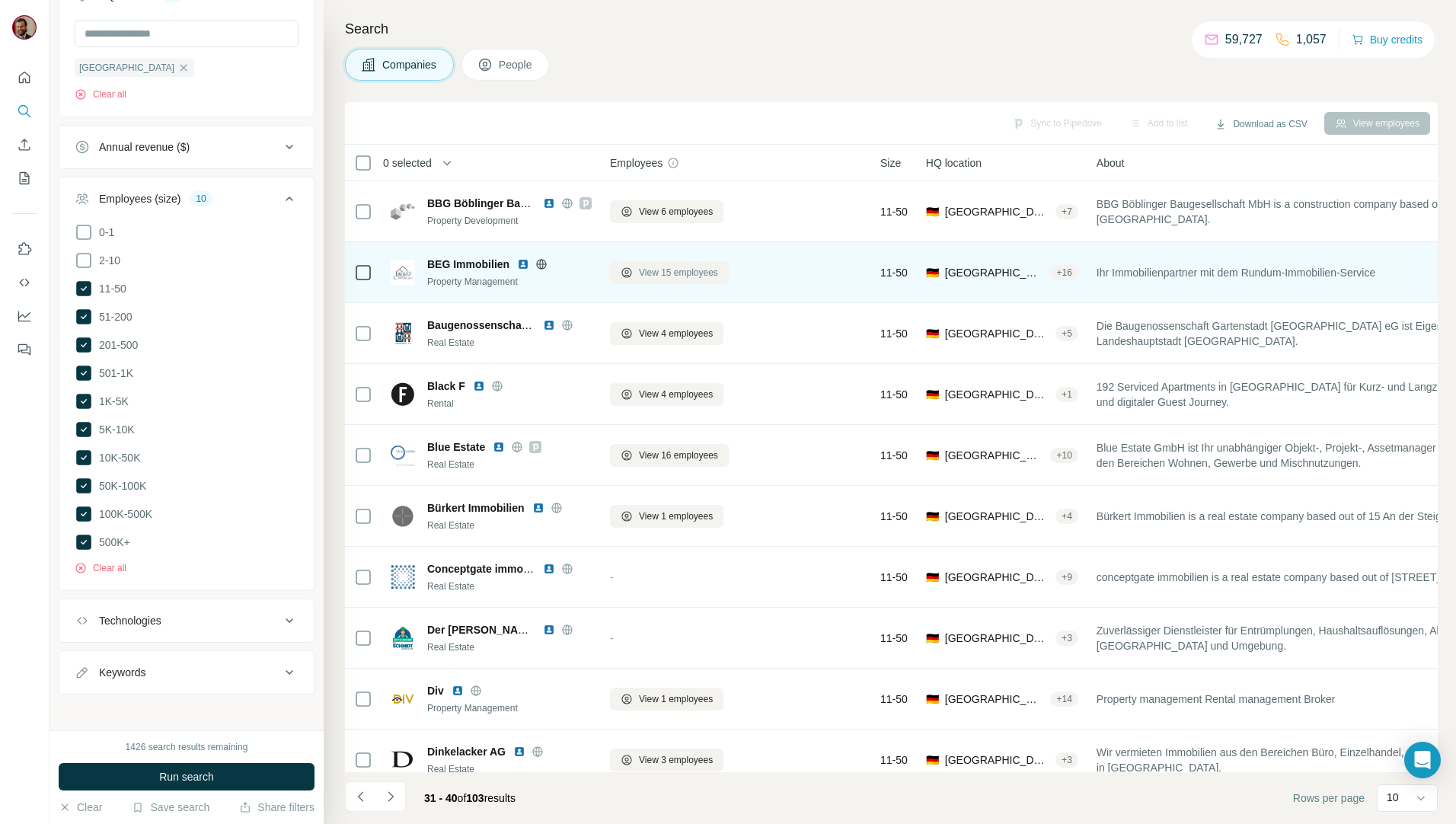
click at [662, 278] on span "View 15 employees" at bounding box center [678, 272] width 79 height 14
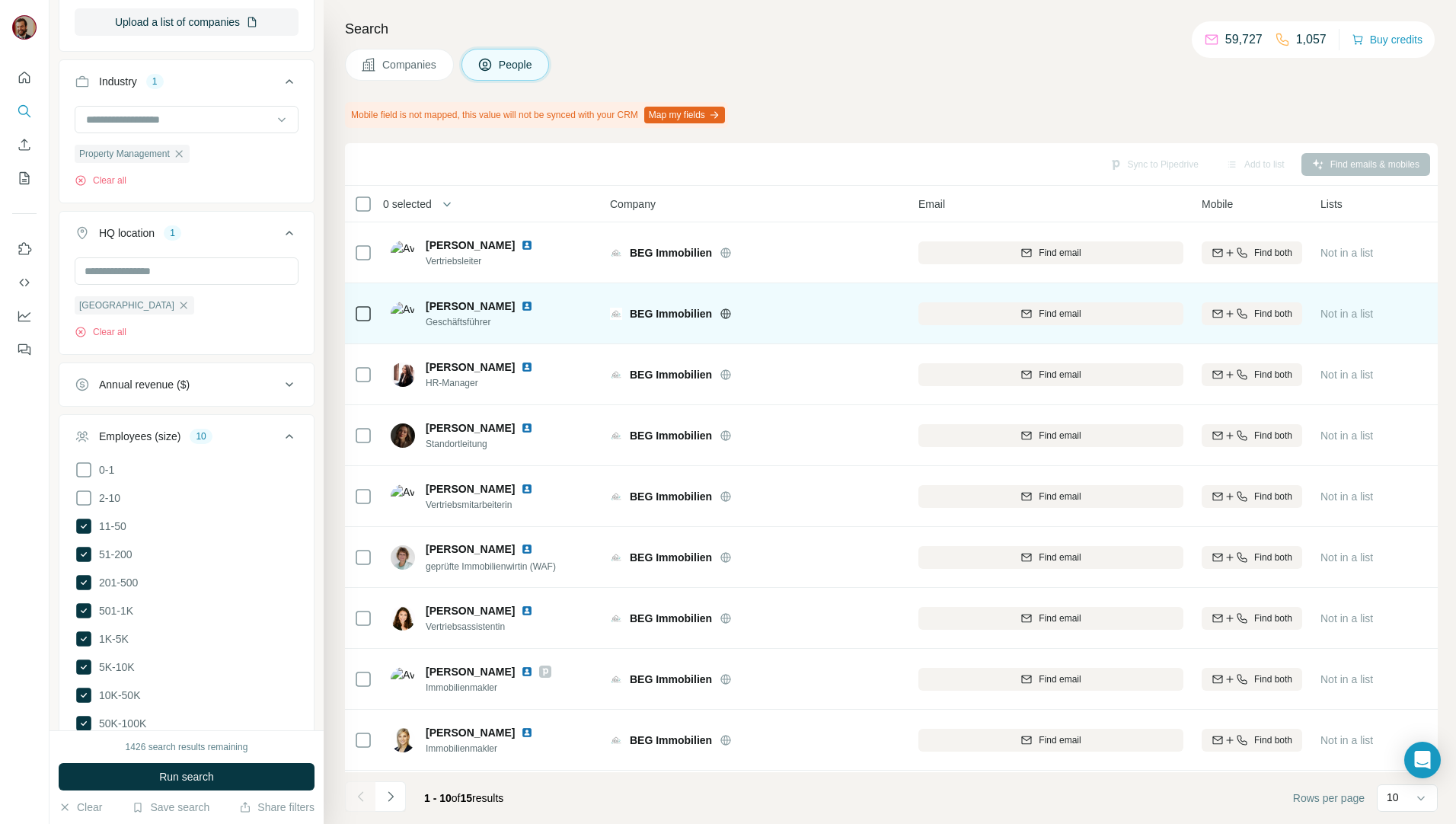
scroll to position [827, 0]
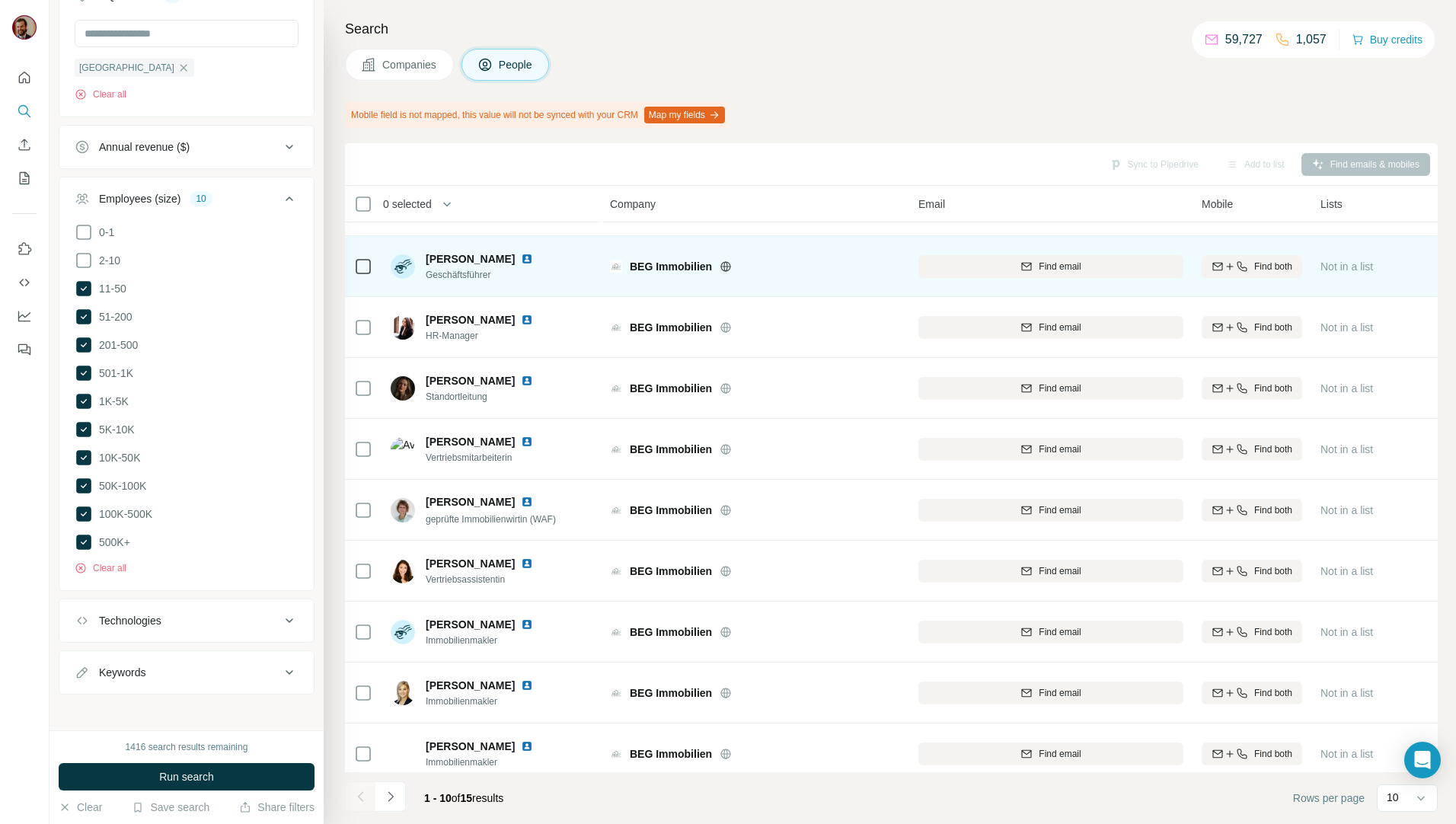
scroll to position [67, 0]
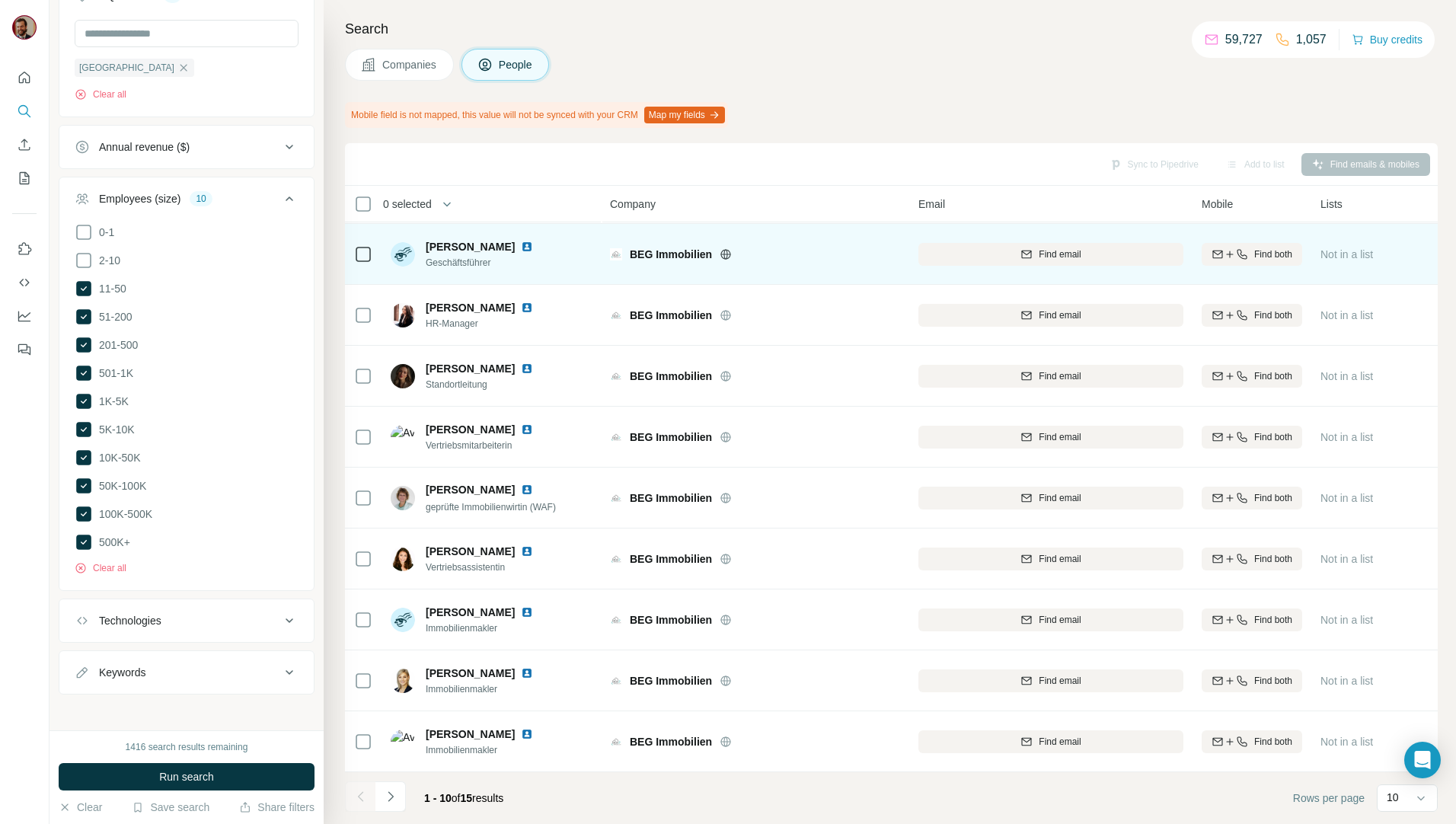
click at [405, 67] on span "Companies" at bounding box center [410, 64] width 56 height 15
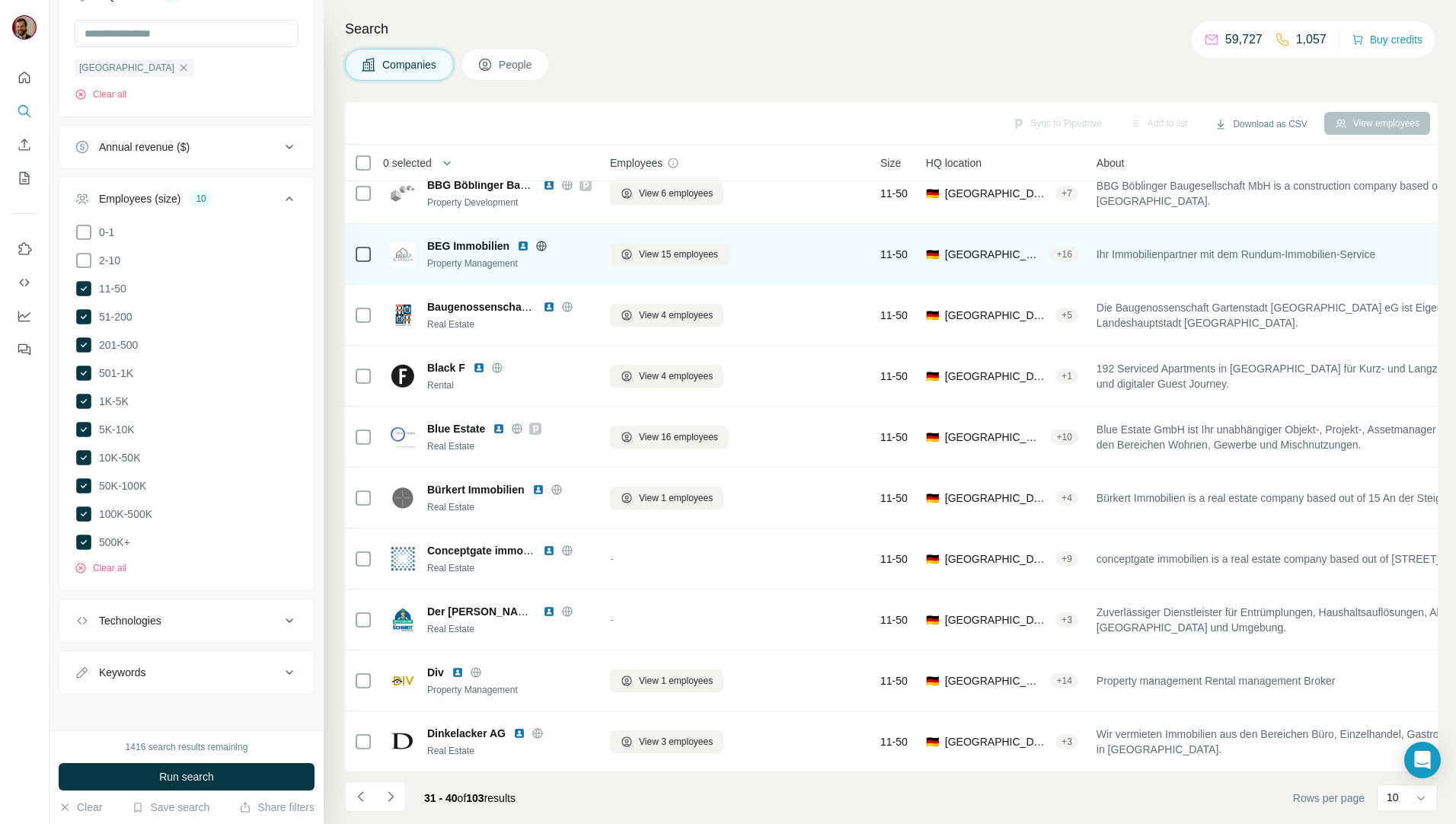
scroll to position [26, 0]
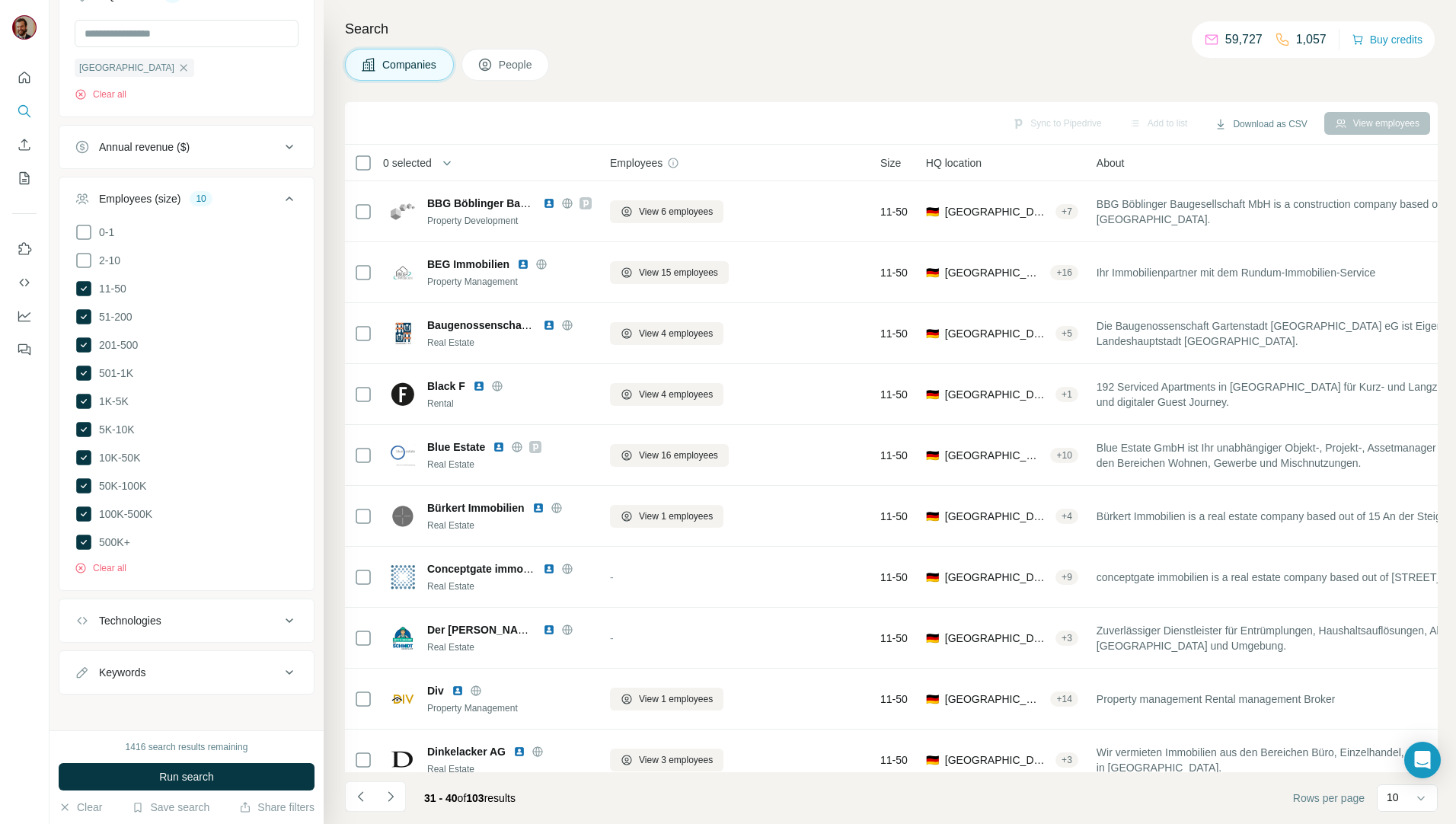
click at [428, 71] on span "Companies" at bounding box center [410, 64] width 56 height 15
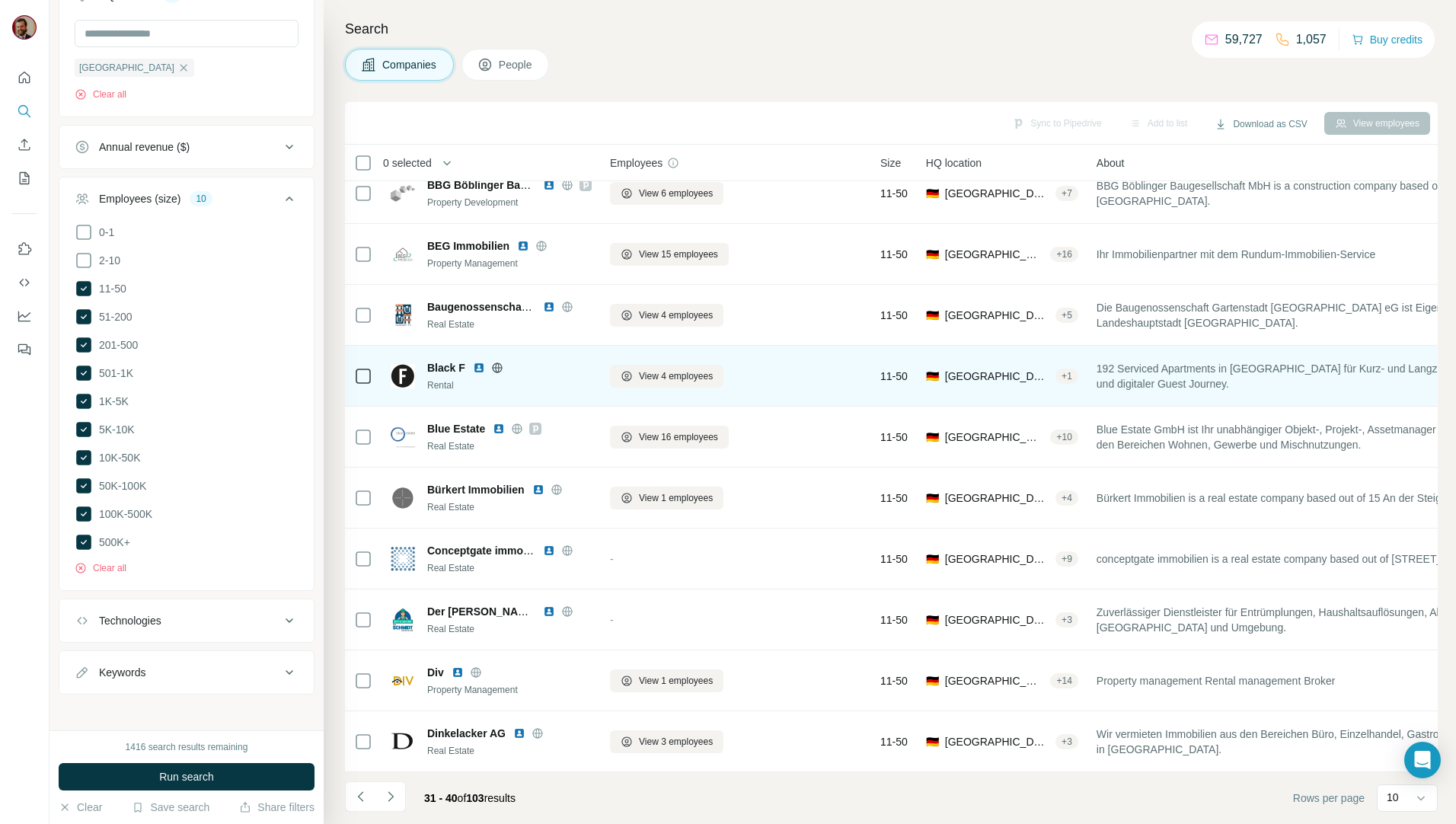
scroll to position [26, 0]
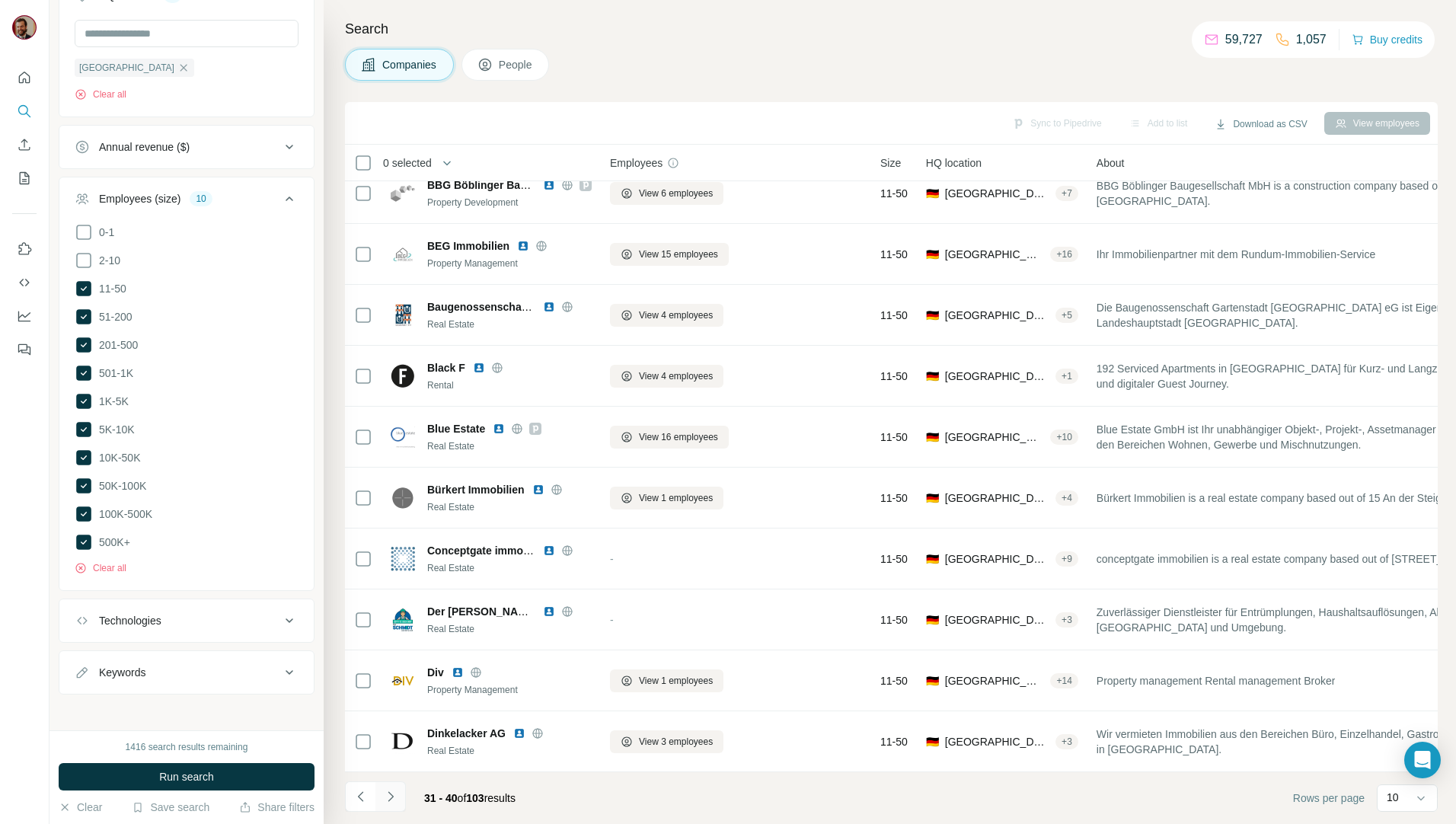
click at [390, 794] on icon "Navigate to next page" at bounding box center [390, 795] width 15 height 15
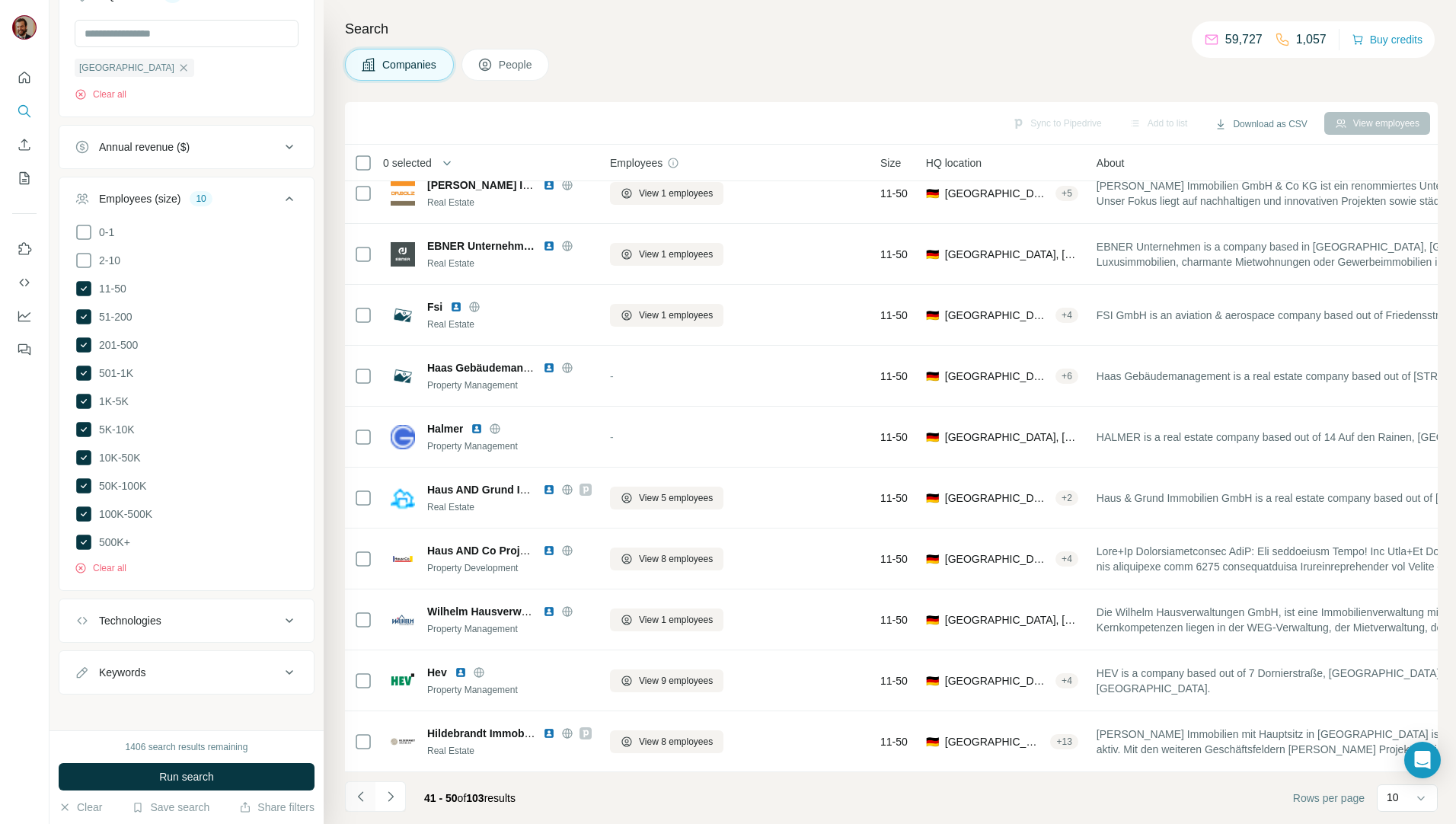
click at [369, 794] on button "Navigate to previous page" at bounding box center [359, 796] width 30 height 30
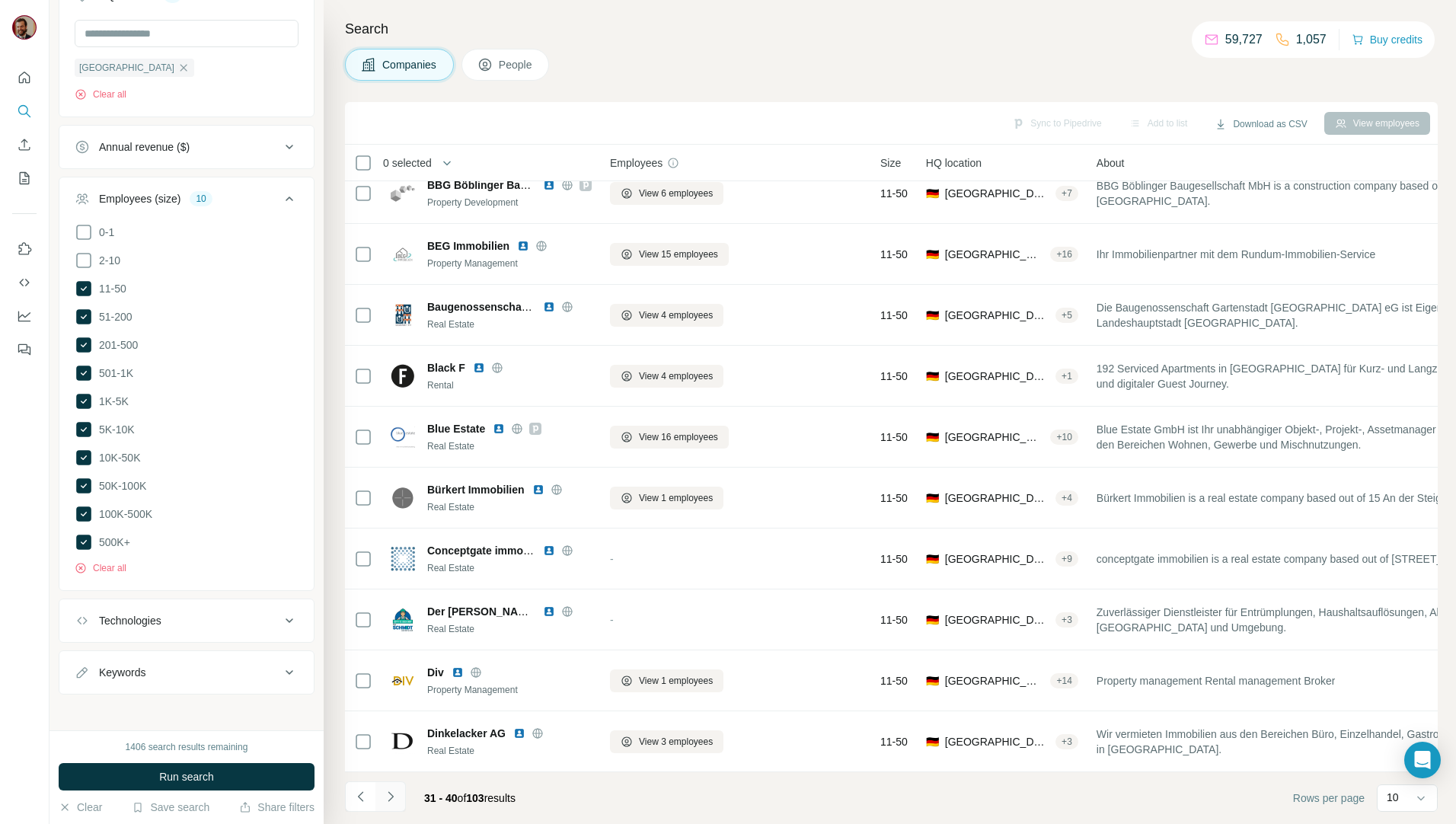
click at [380, 794] on button "Navigate to next page" at bounding box center [390, 796] width 30 height 30
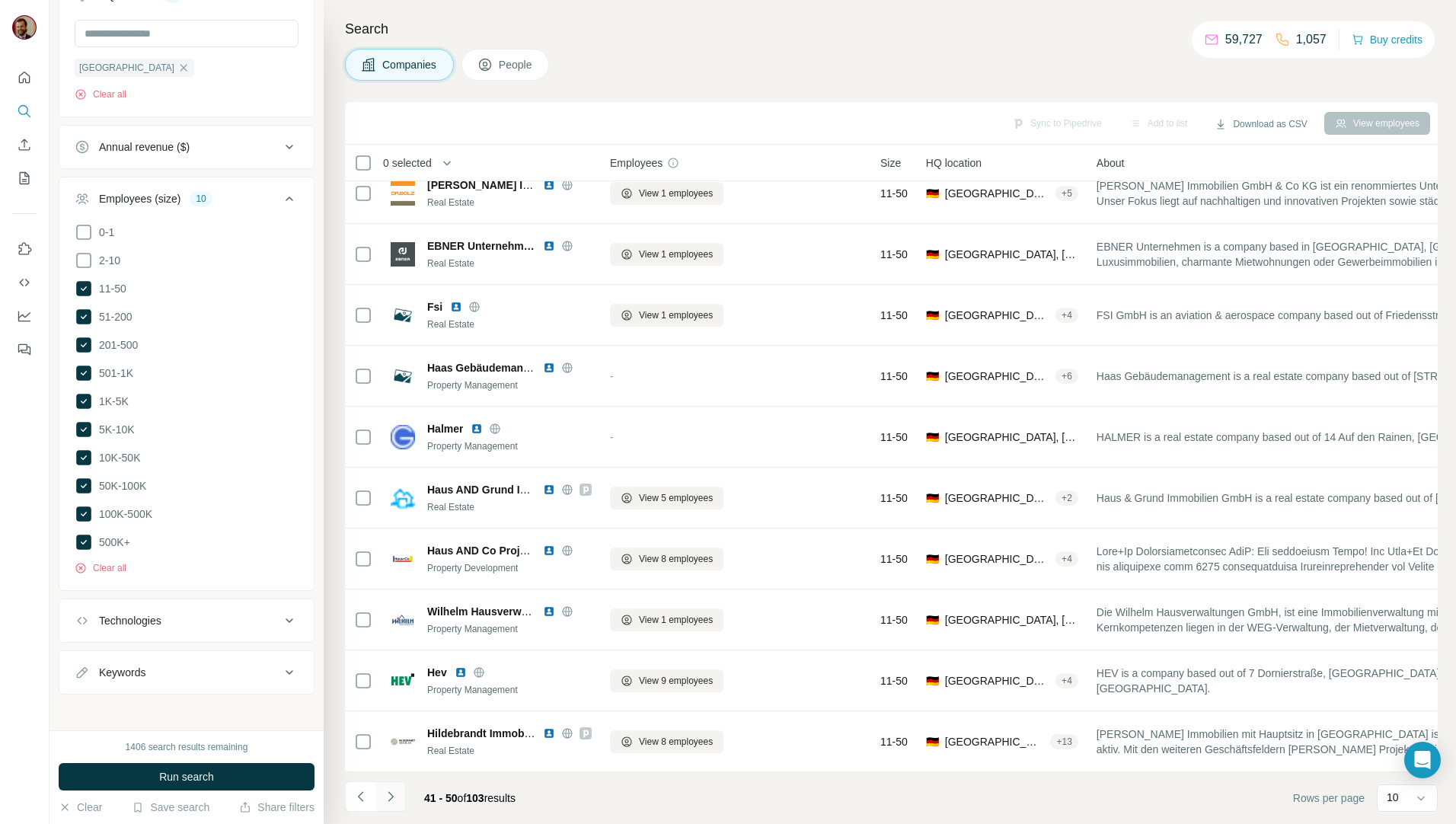
click at [388, 795] on icon "Navigate to next page" at bounding box center [390, 795] width 15 height 15
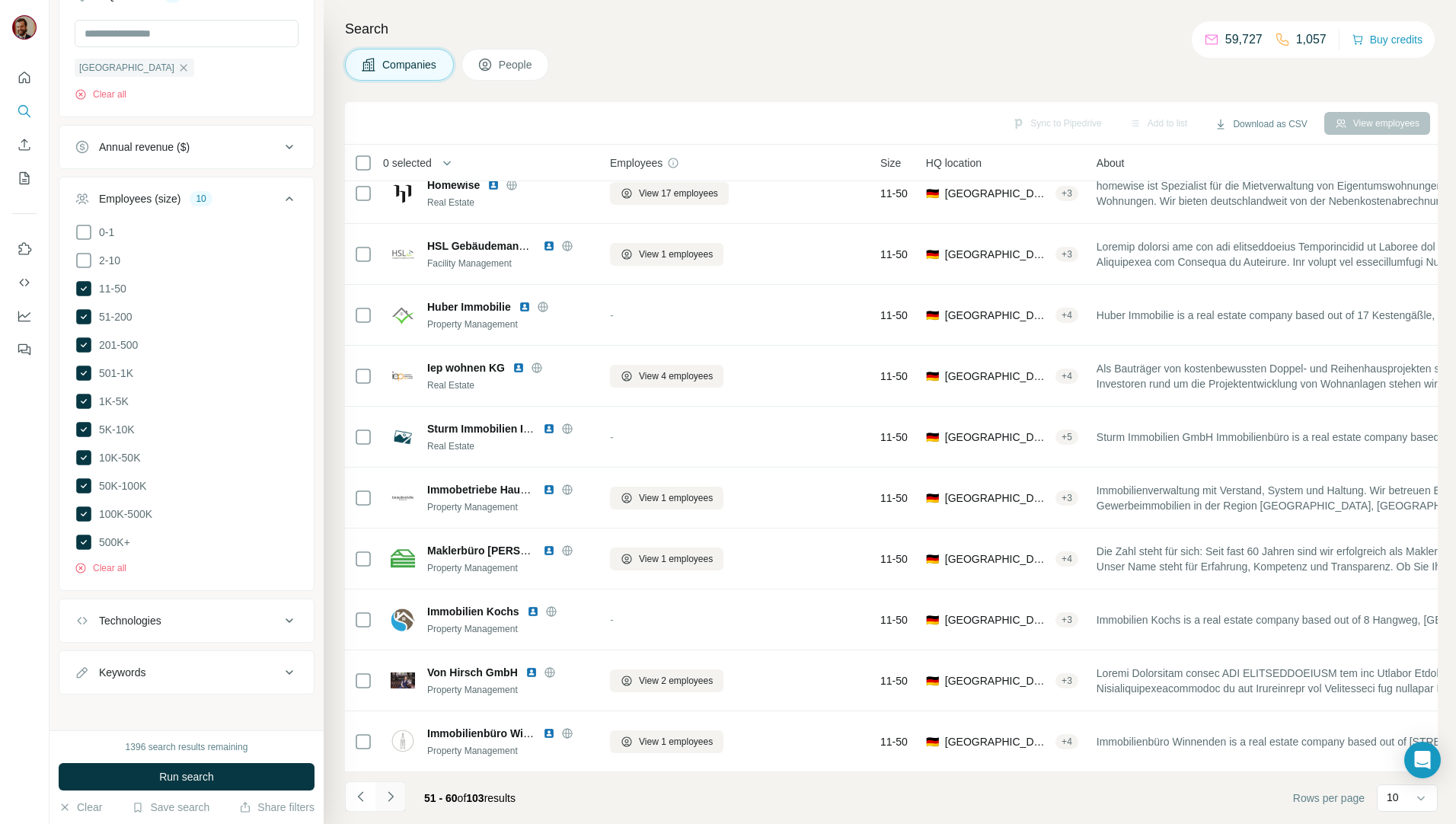
click at [388, 795] on icon "Navigate to next page" at bounding box center [390, 795] width 15 height 15
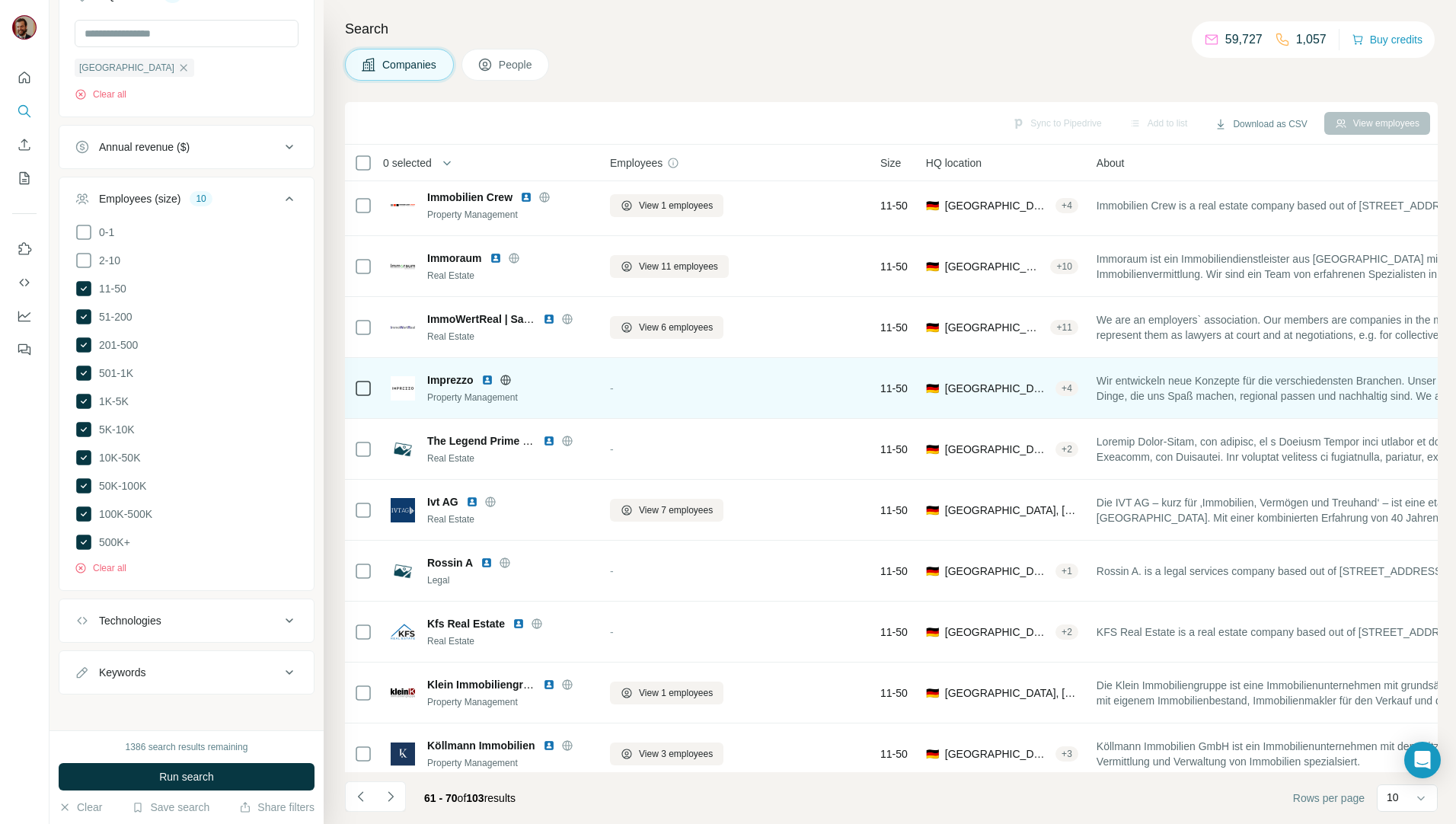
scroll to position [0, 0]
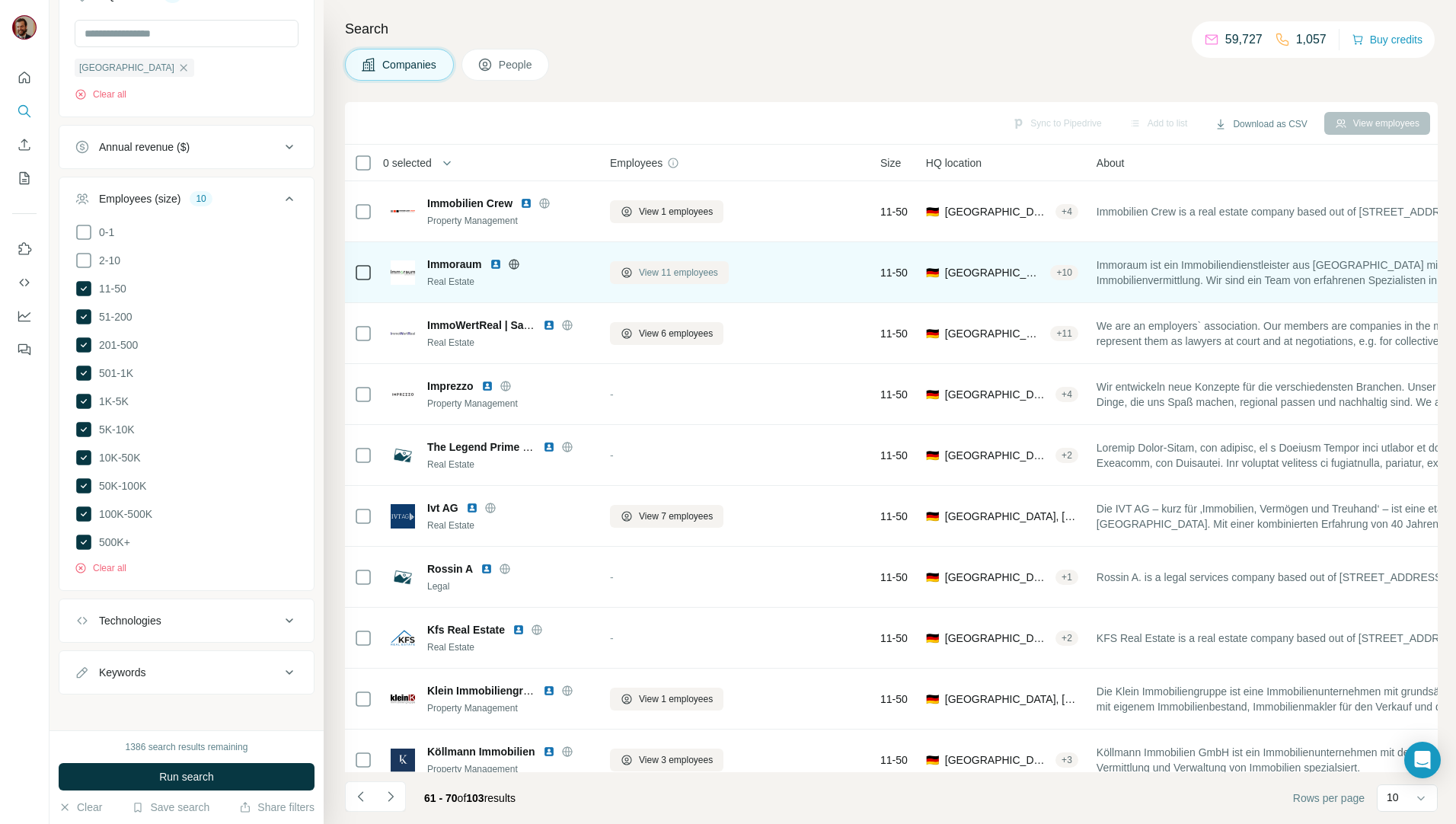
click at [650, 281] on button "View 11 employees" at bounding box center [669, 272] width 118 height 23
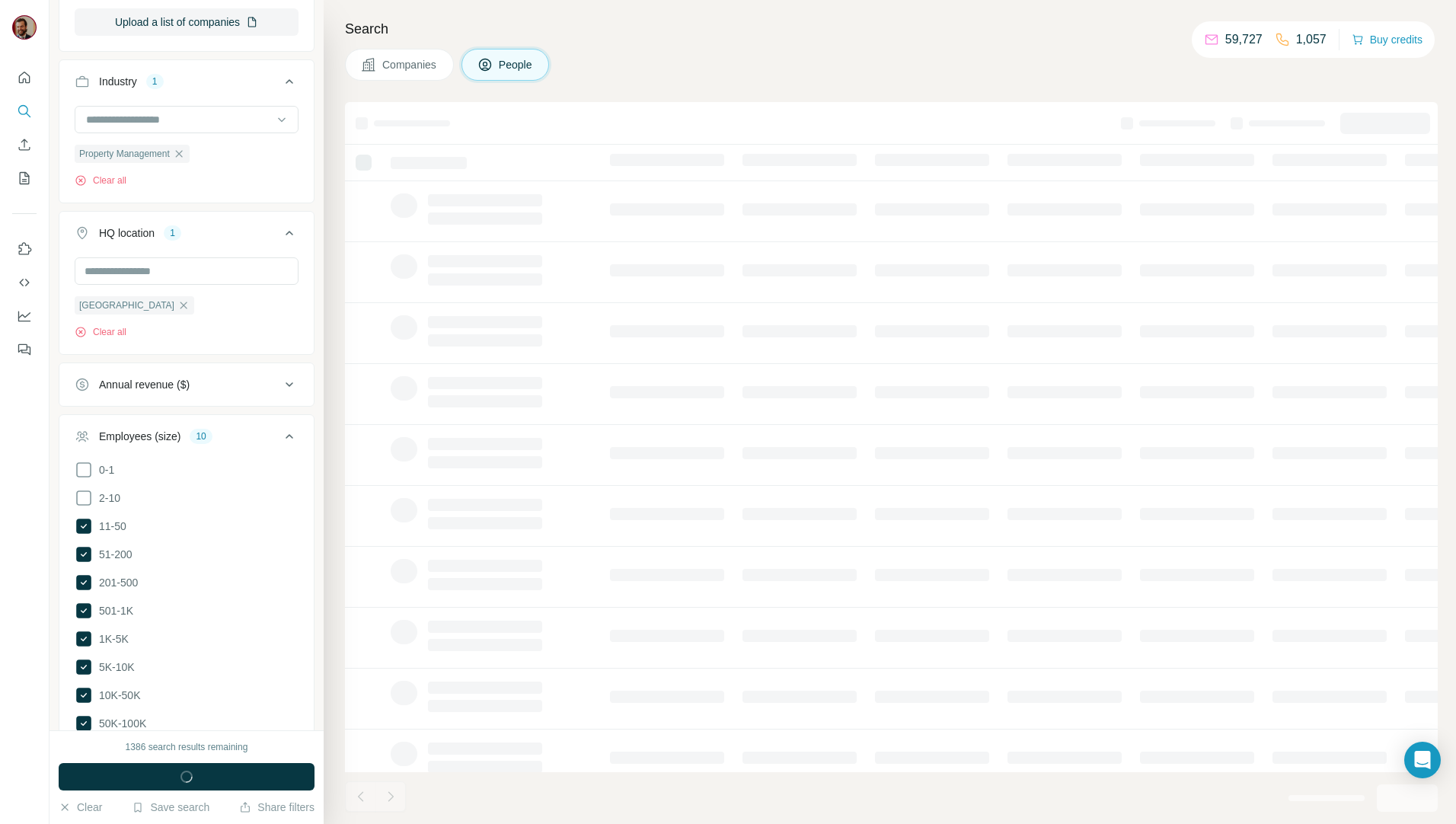
scroll to position [827, 0]
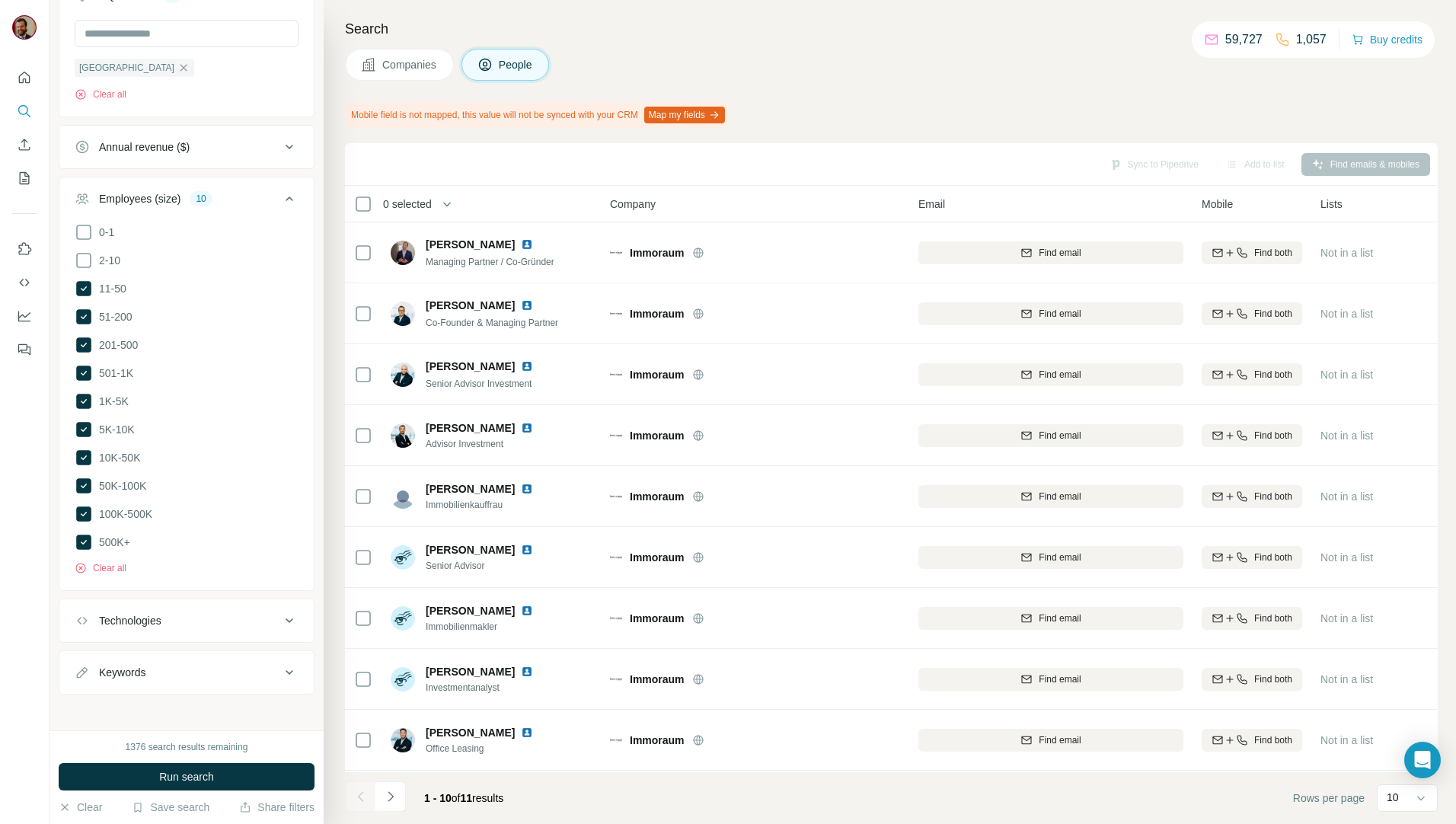
scroll to position [67, 0]
click at [401, 74] on button "Companies" at bounding box center [399, 64] width 109 height 32
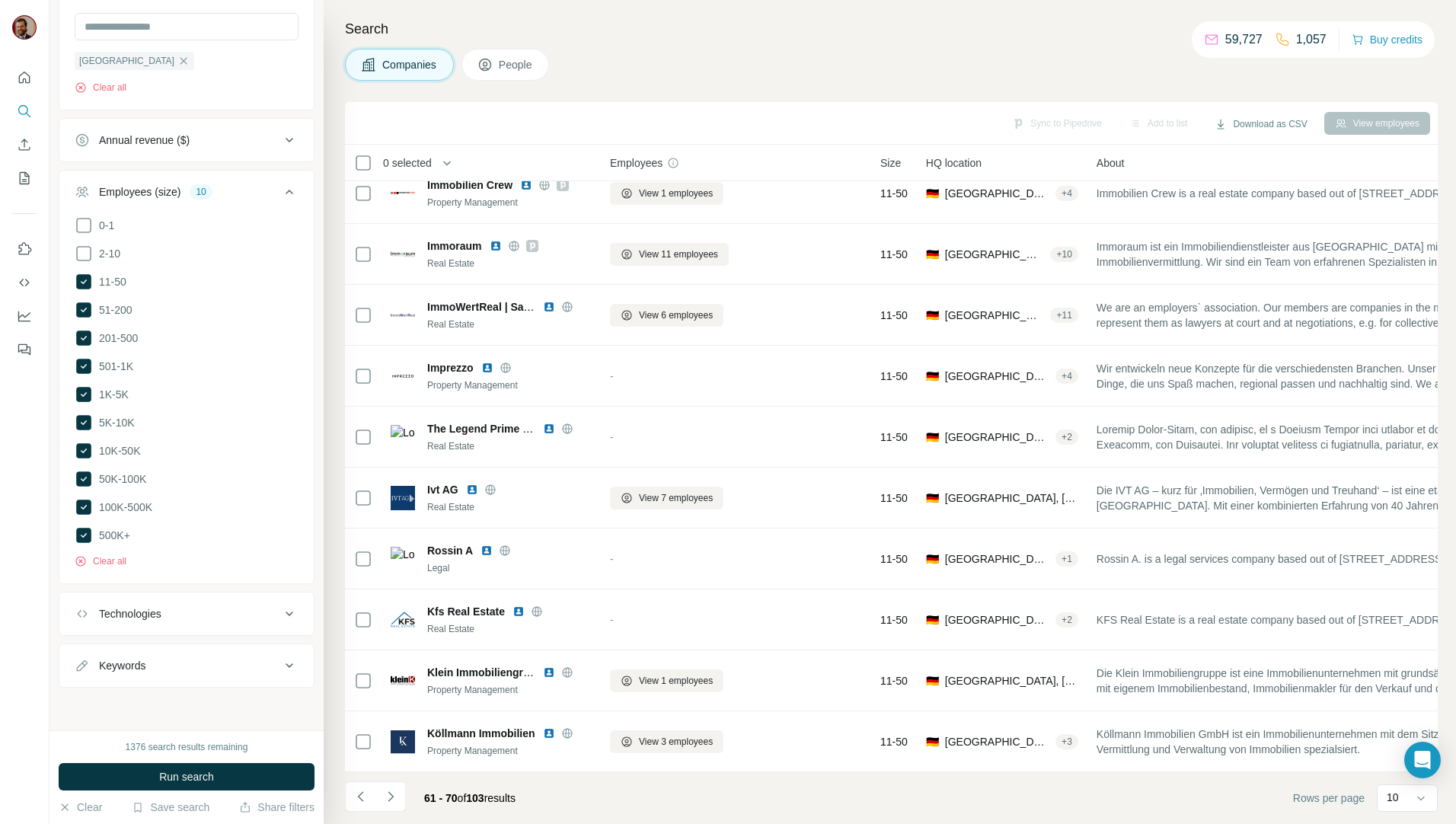
scroll to position [26, 0]
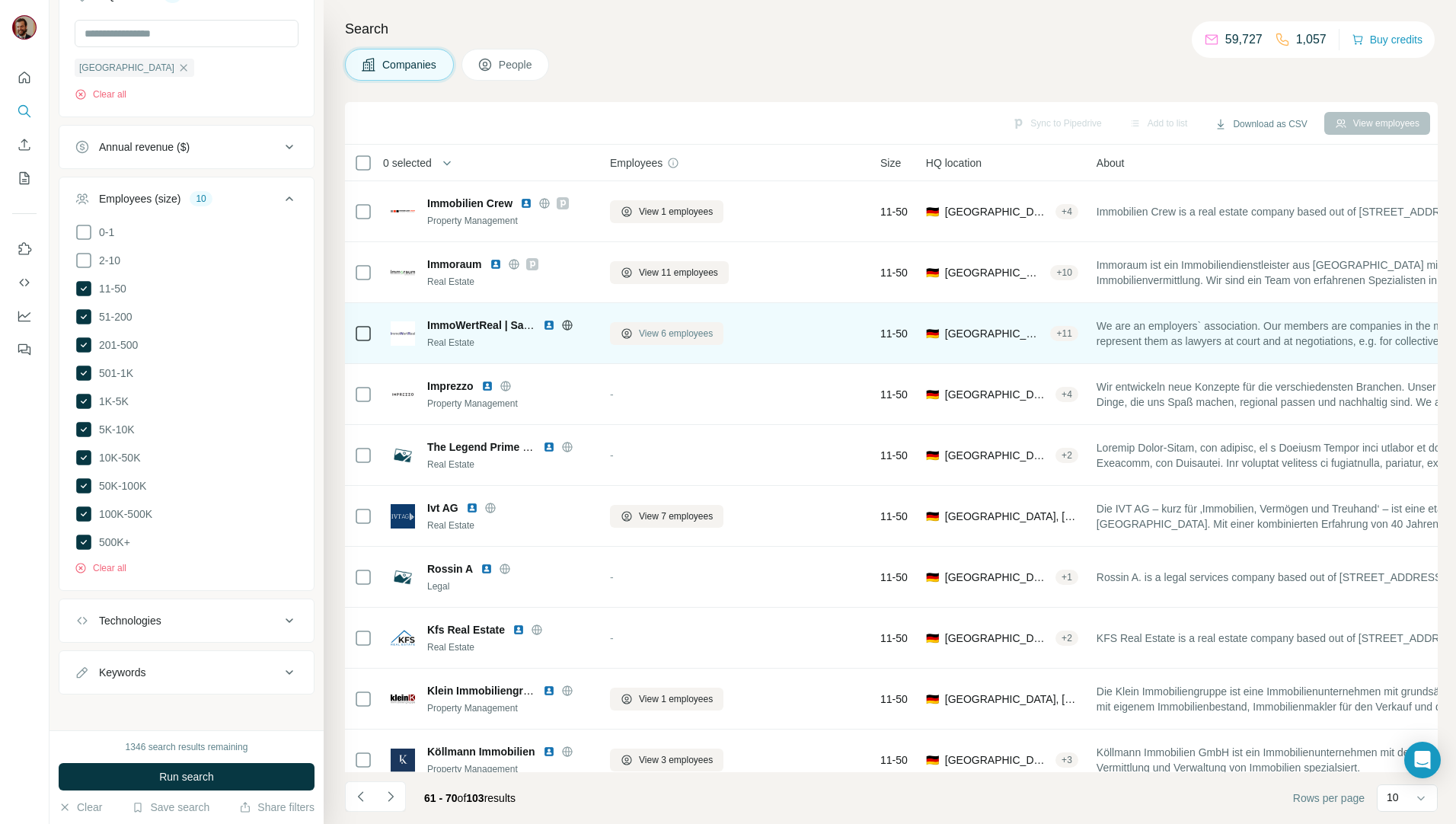
click at [654, 332] on span "View 6 employees" at bounding box center [675, 333] width 74 height 14
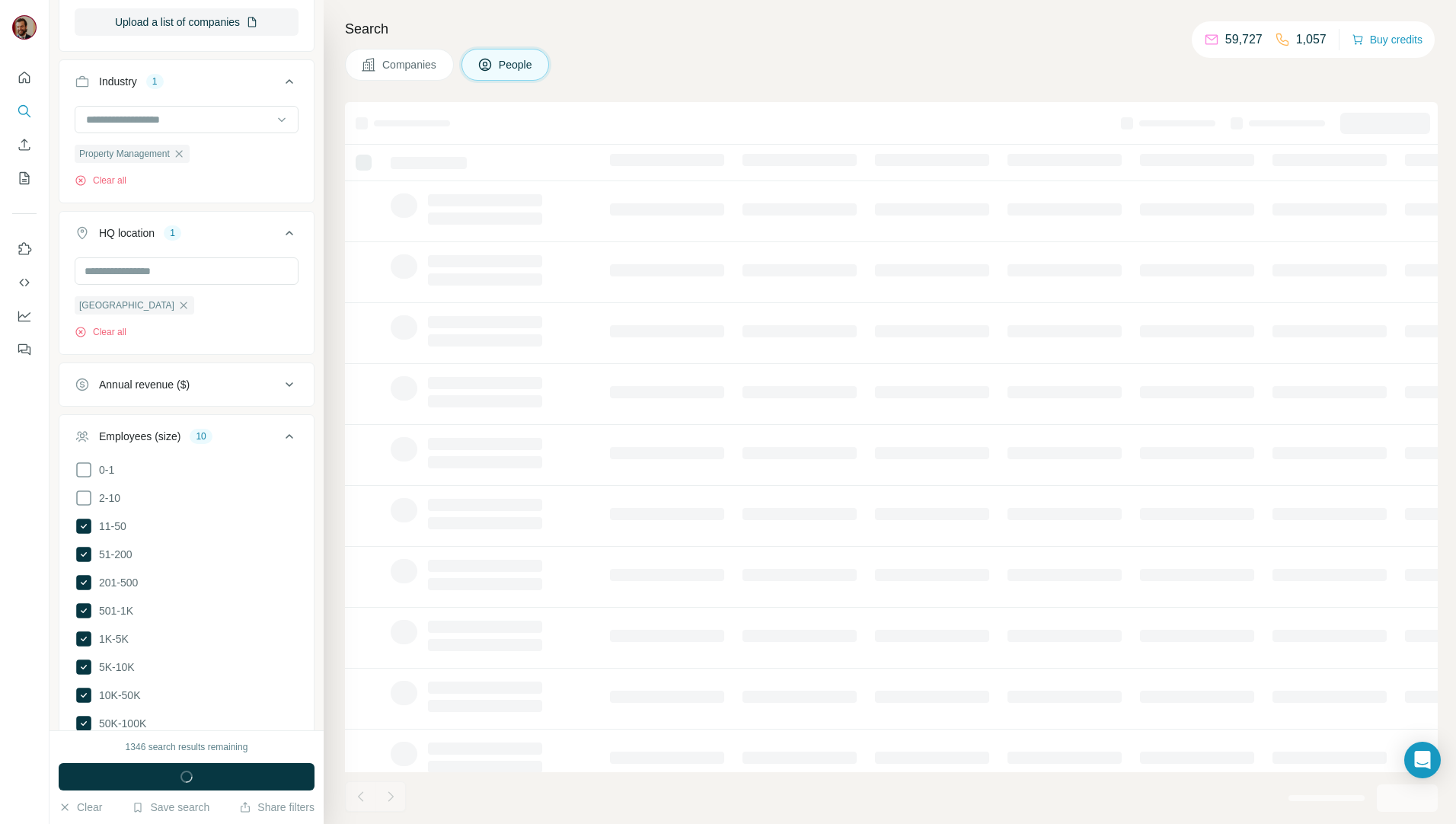
scroll to position [827, 0]
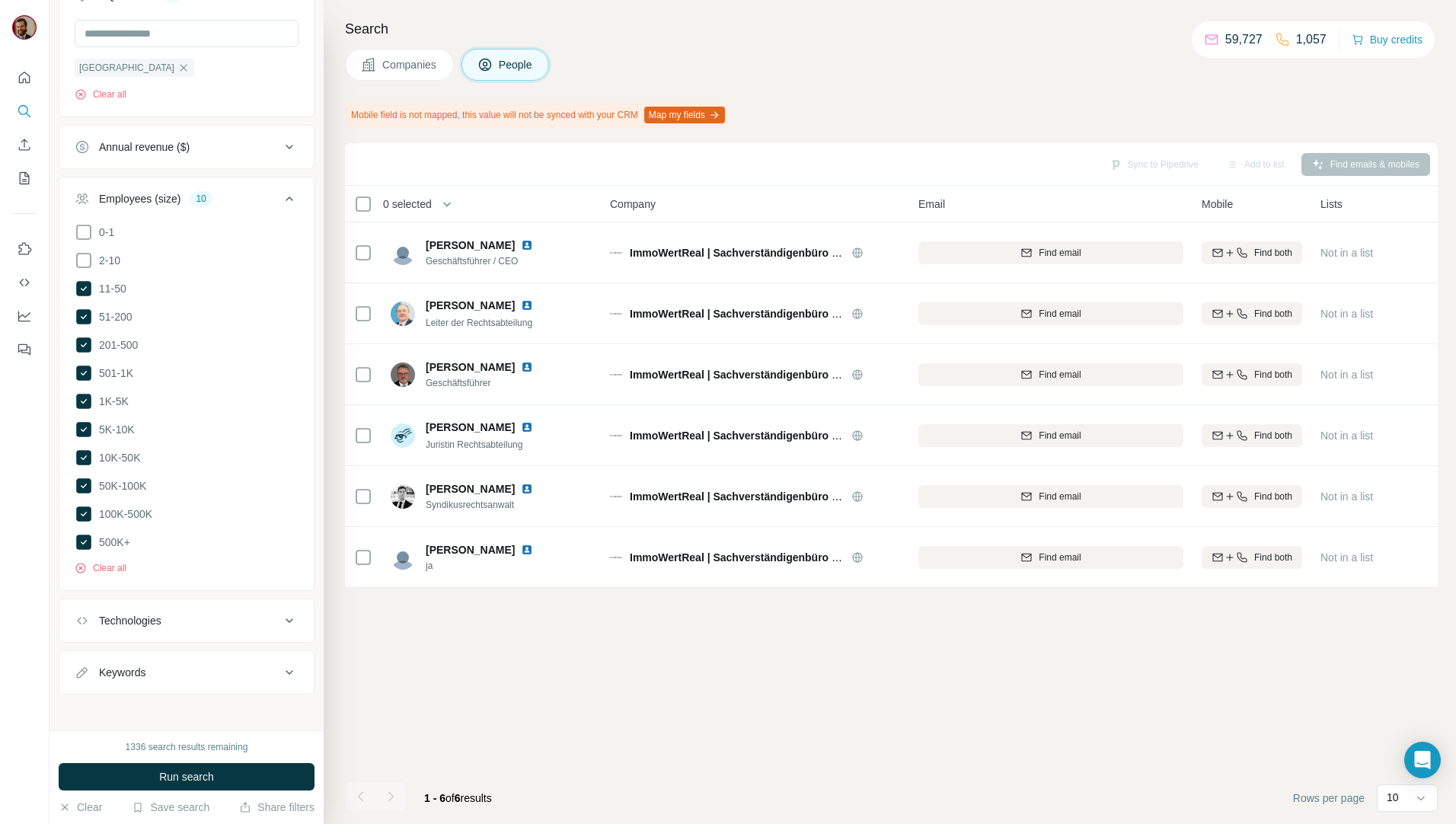
click at [386, 61] on span "Companies" at bounding box center [410, 64] width 56 height 15
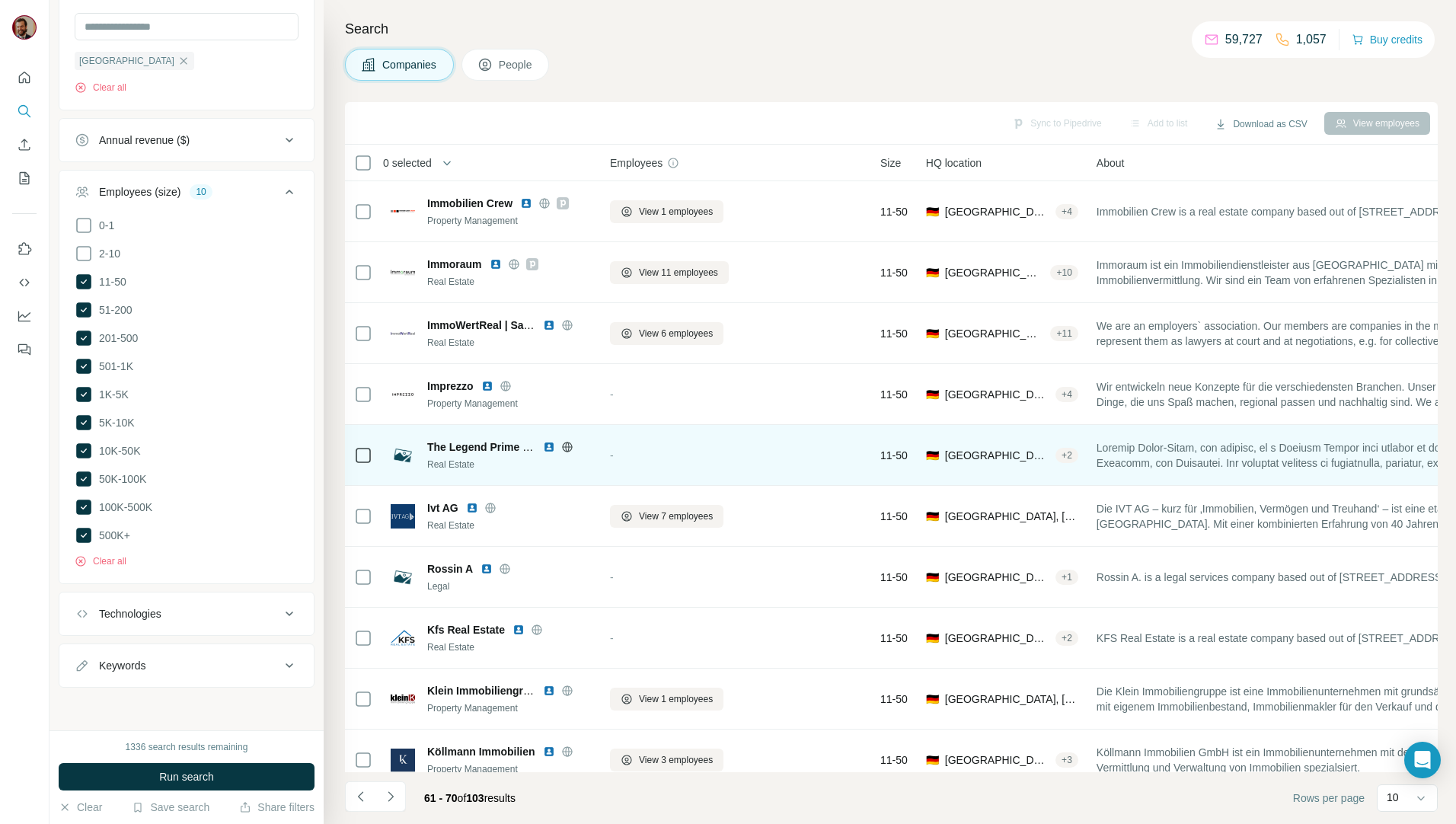
scroll to position [589, 0]
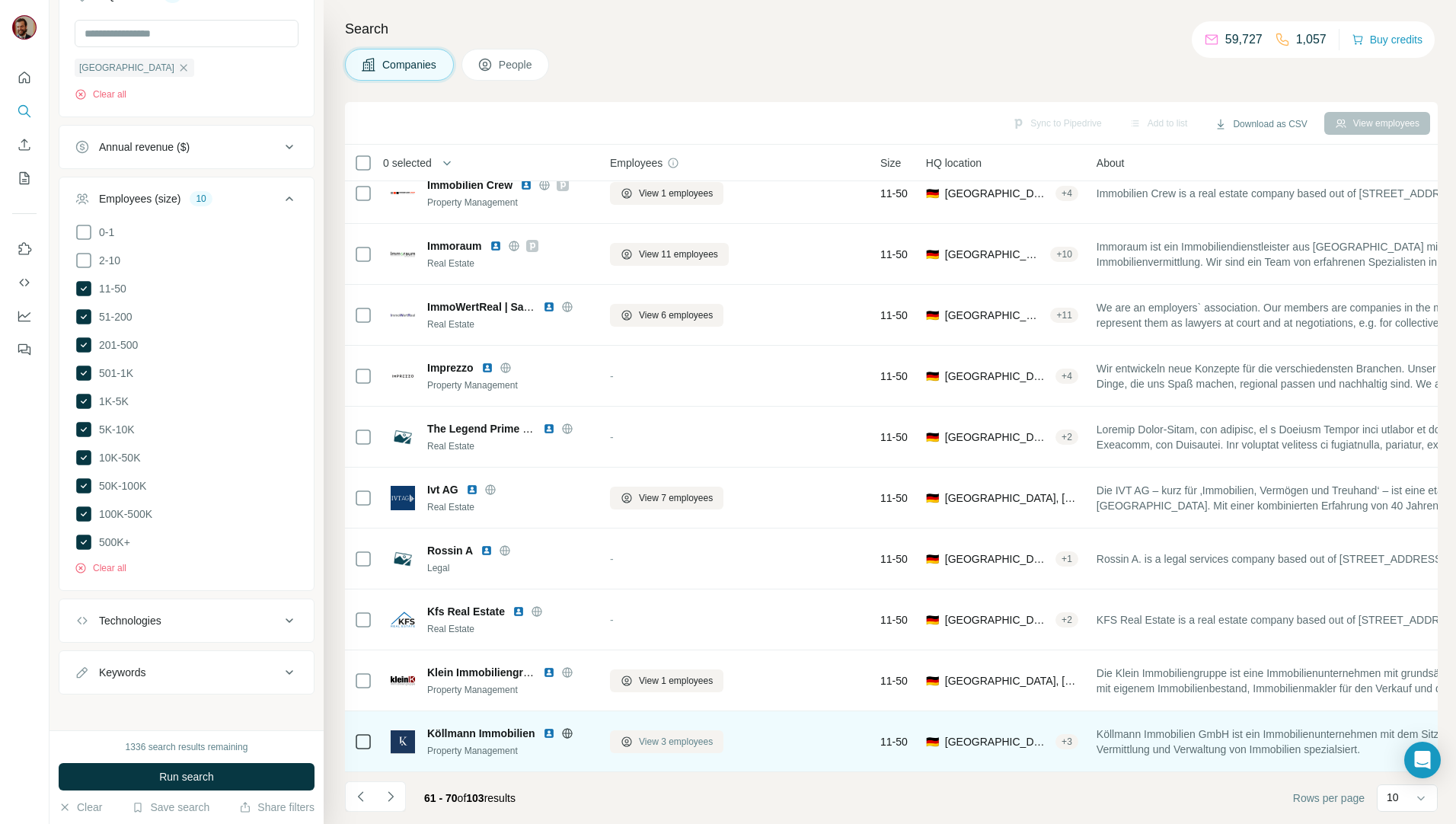
click at [690, 734] on span "View 3 employees" at bounding box center [675, 741] width 74 height 14
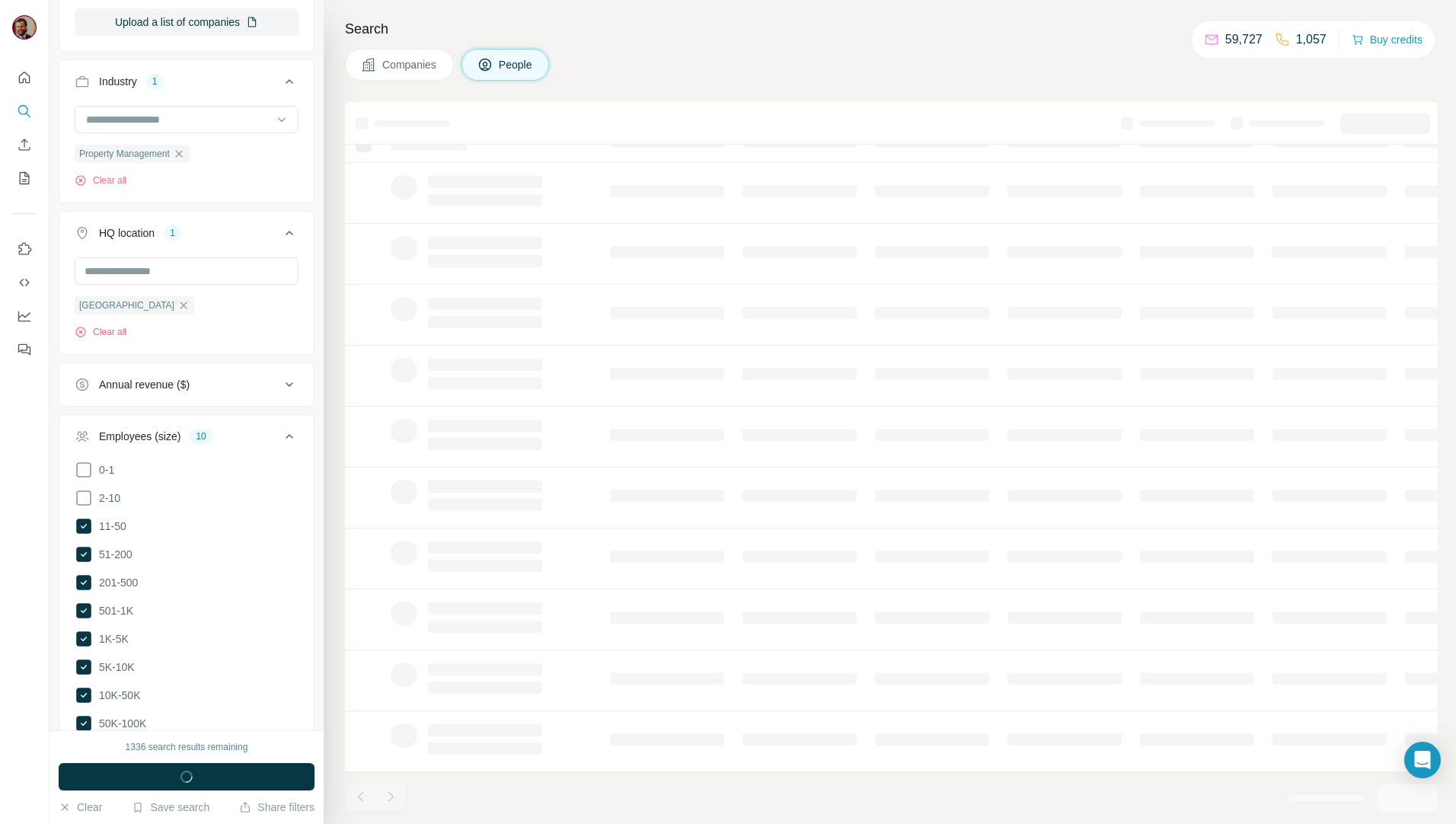
scroll to position [827, 0]
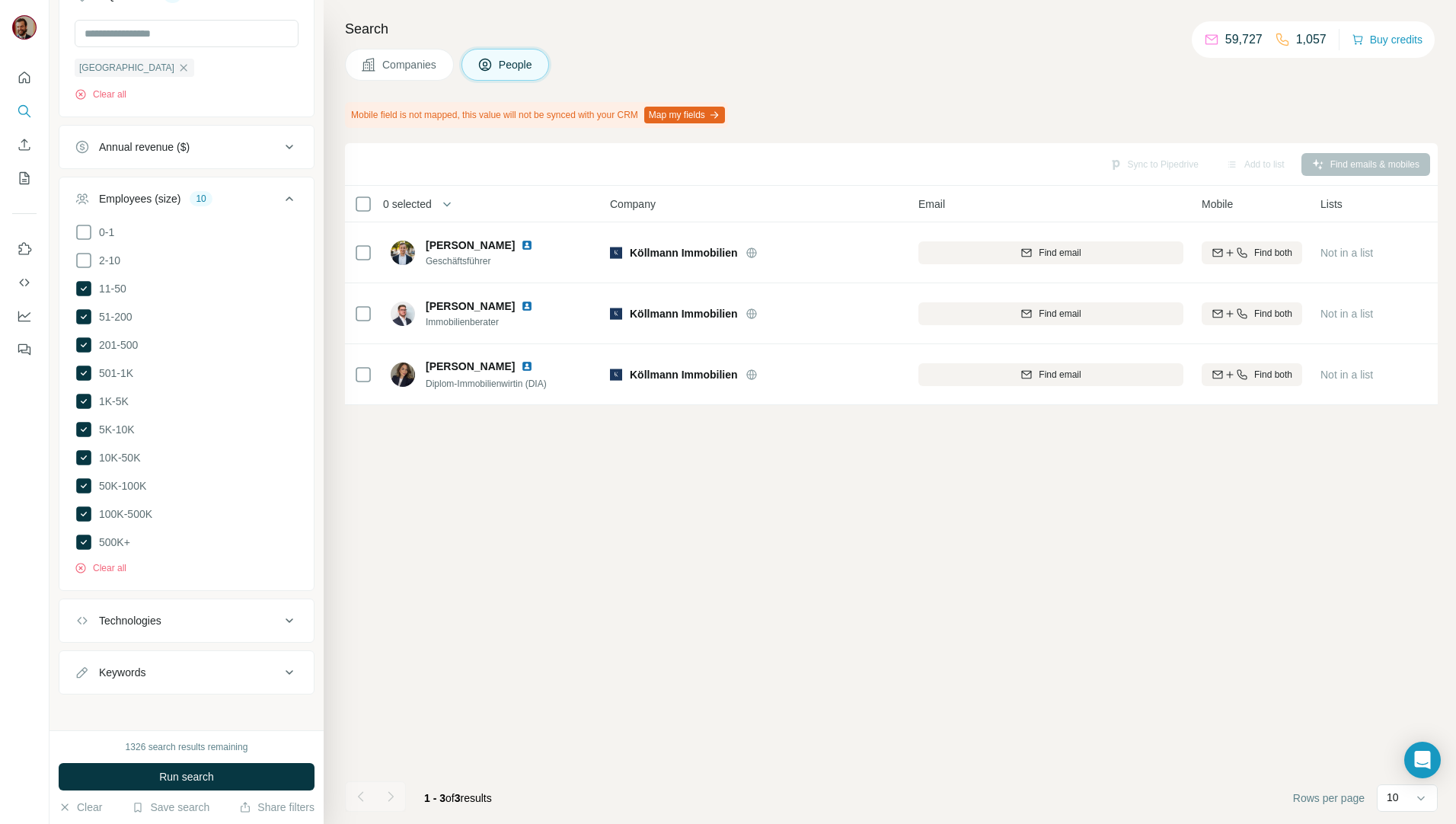
click at [393, 64] on span "Companies" at bounding box center [410, 64] width 56 height 15
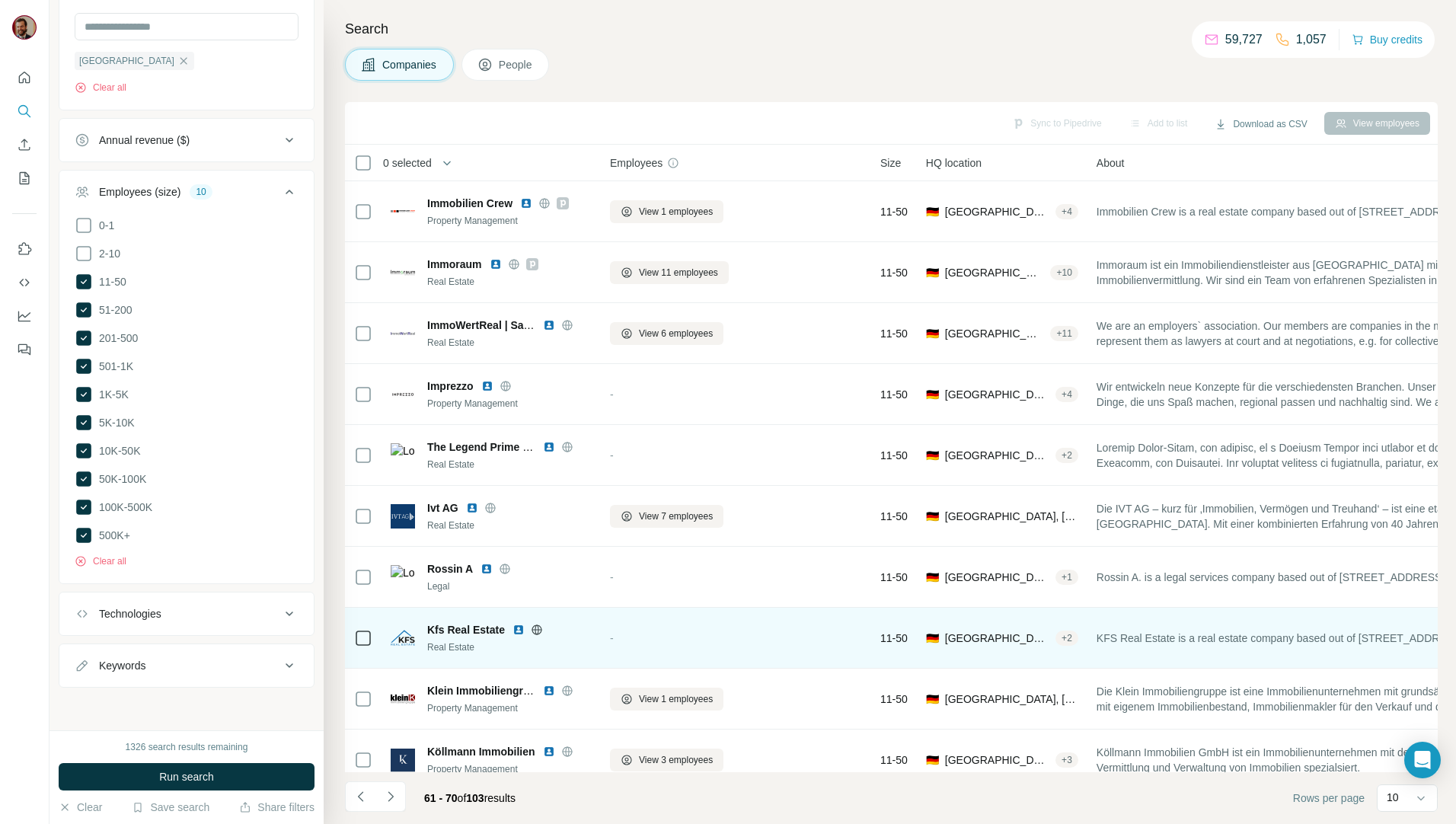
scroll to position [589, 0]
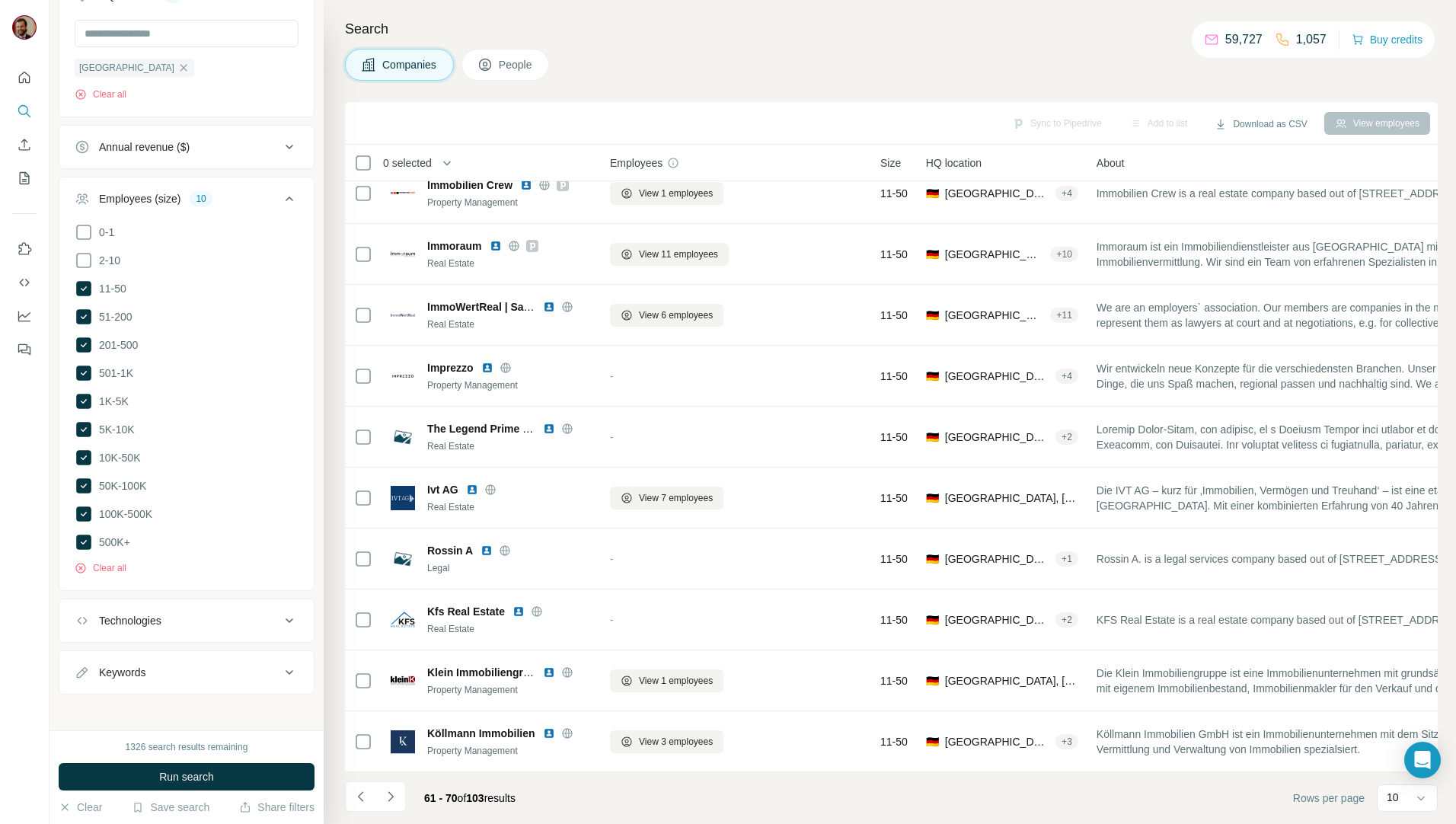
click at [389, 792] on icon "Navigate to next page" at bounding box center [390, 795] width 15 height 15
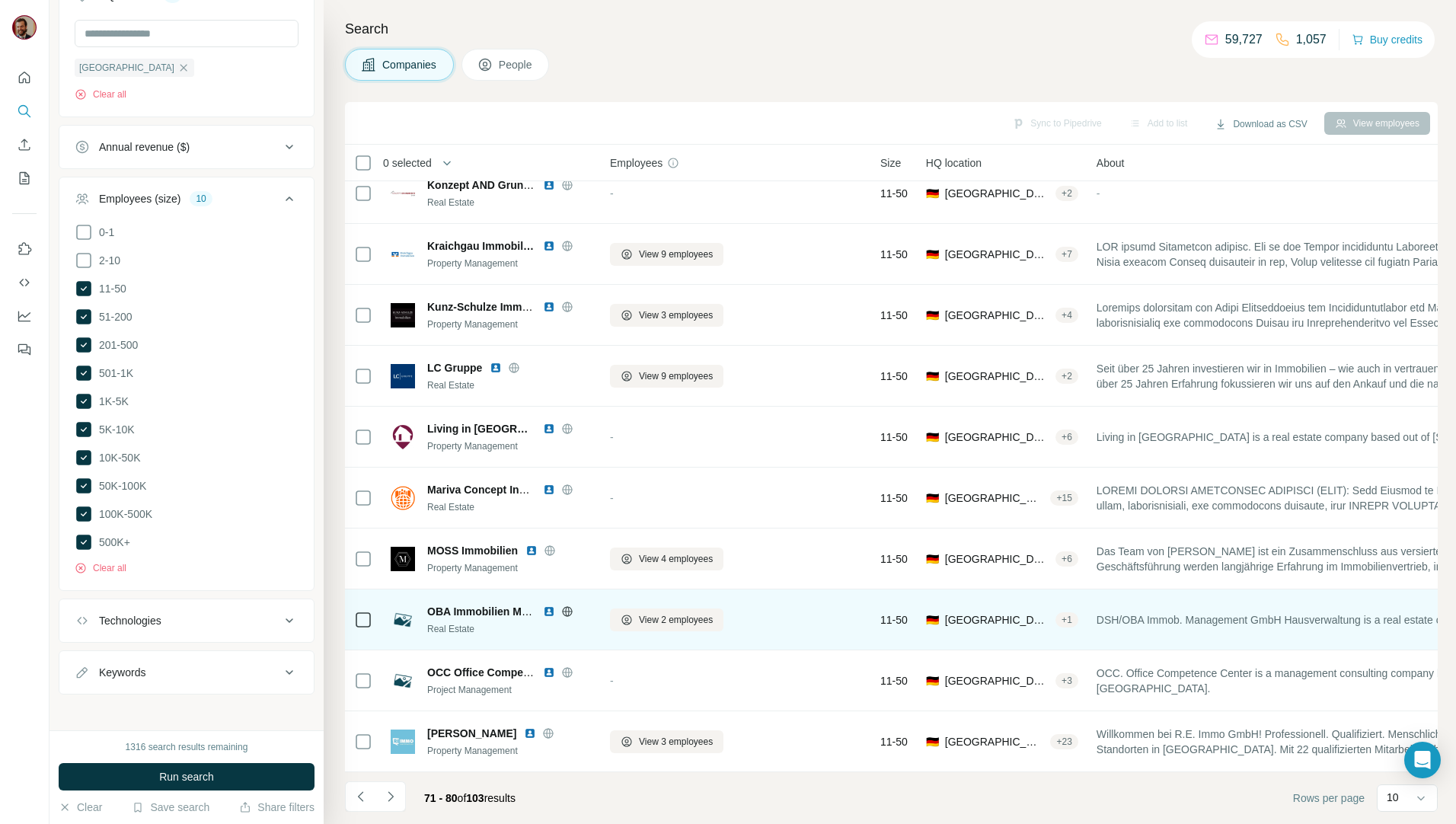
scroll to position [0, 0]
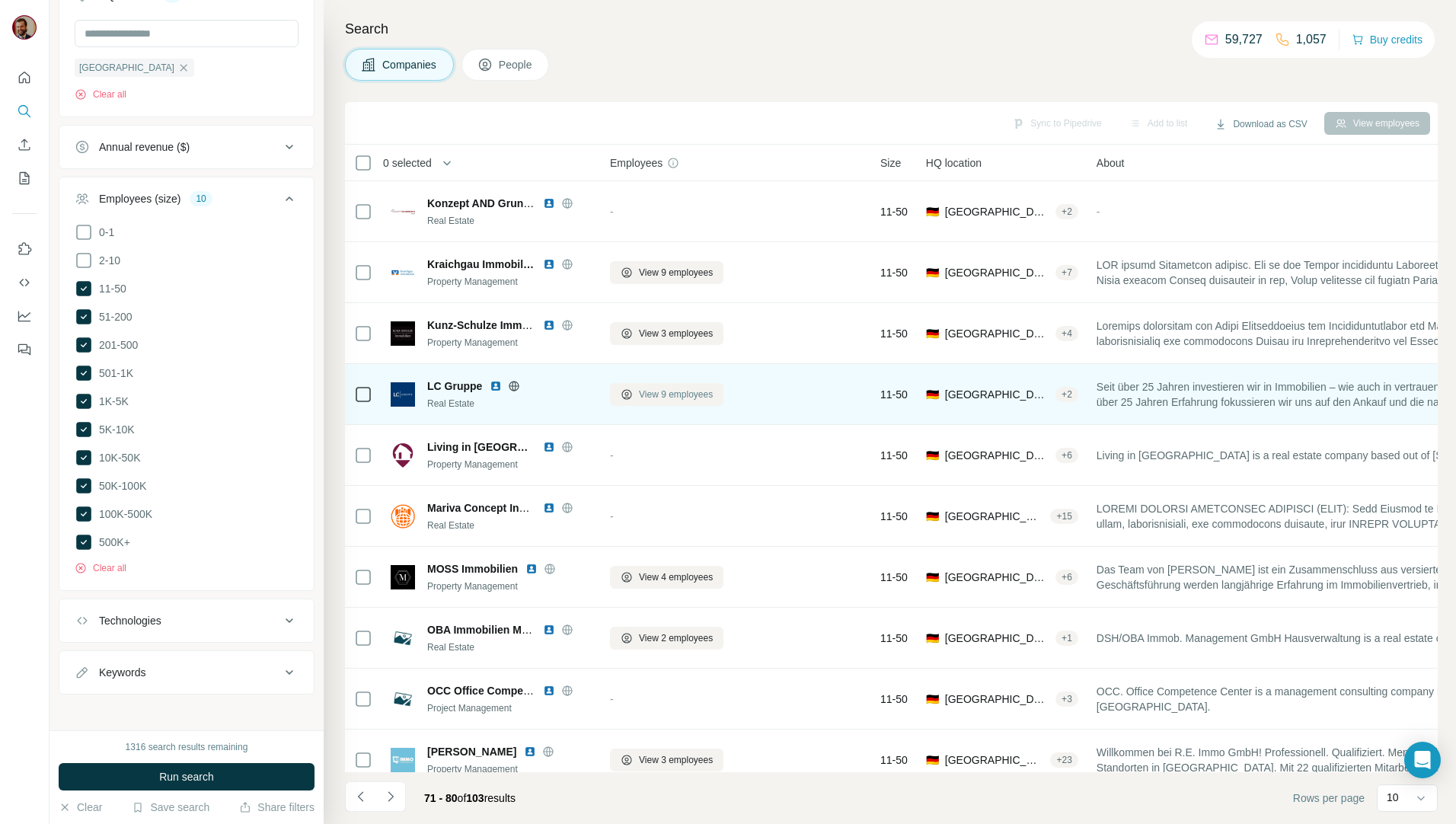
click at [631, 388] on icon at bounding box center [627, 394] width 12 height 12
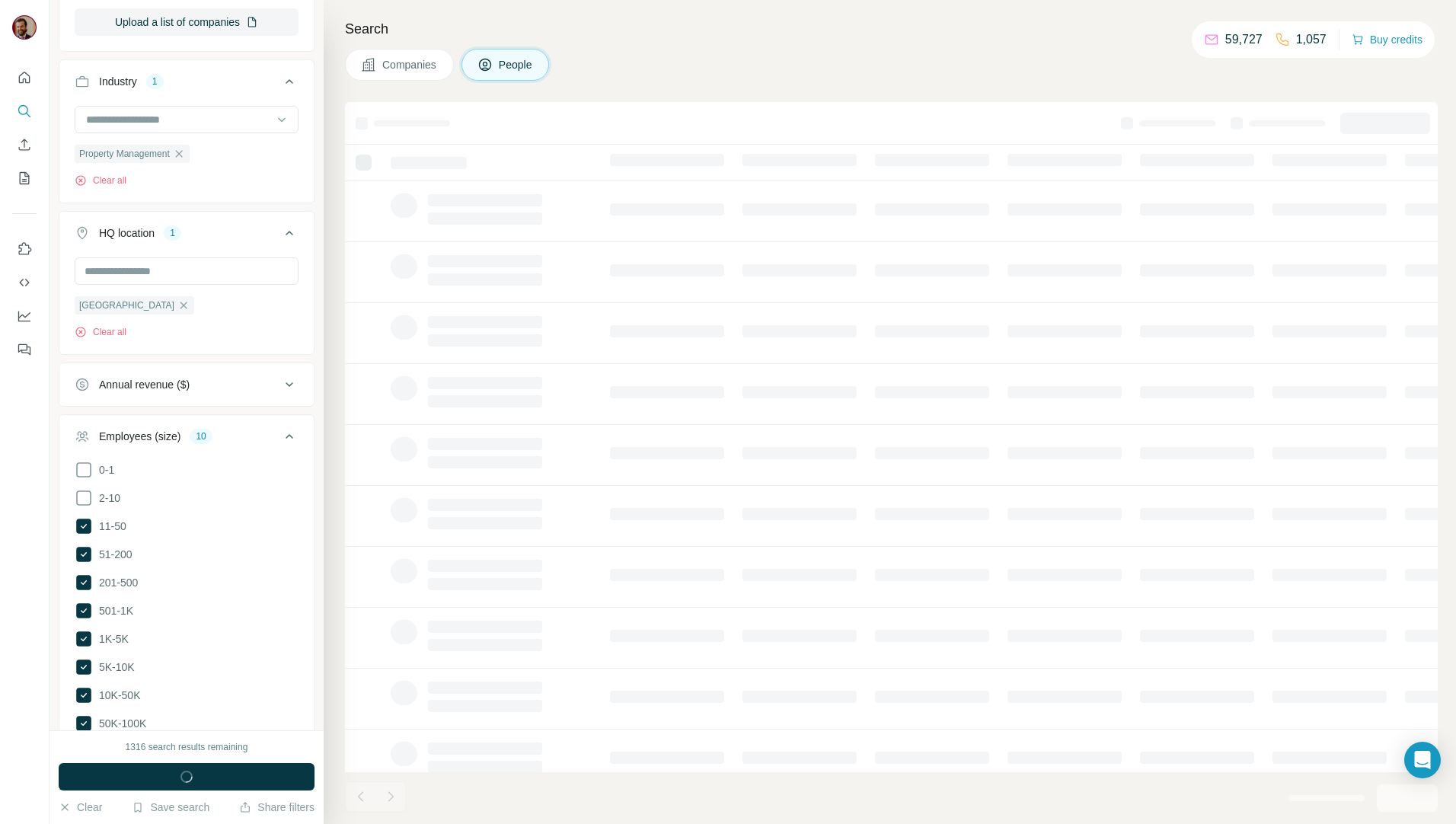
scroll to position [827, 0]
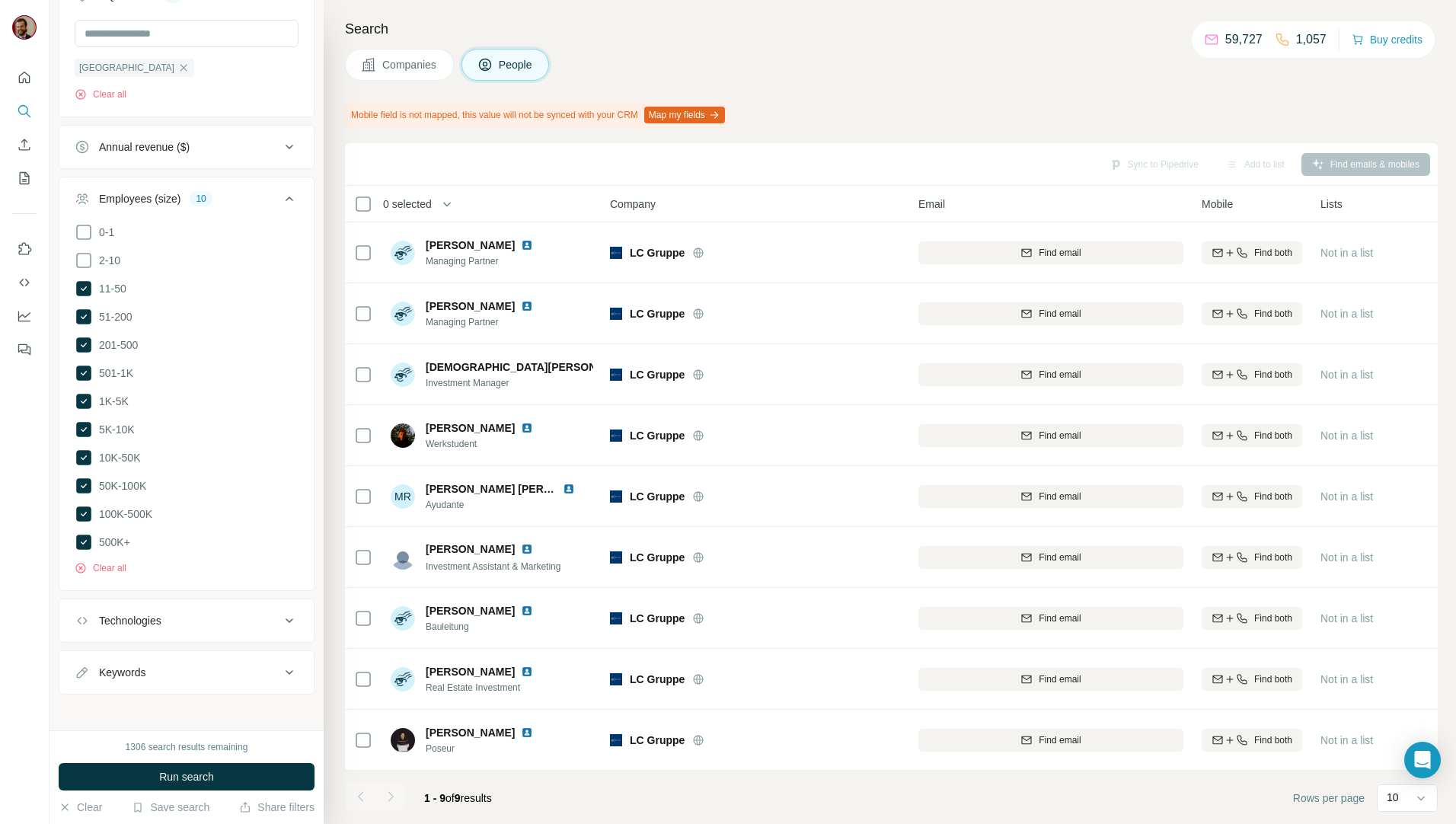
scroll to position [6, 0]
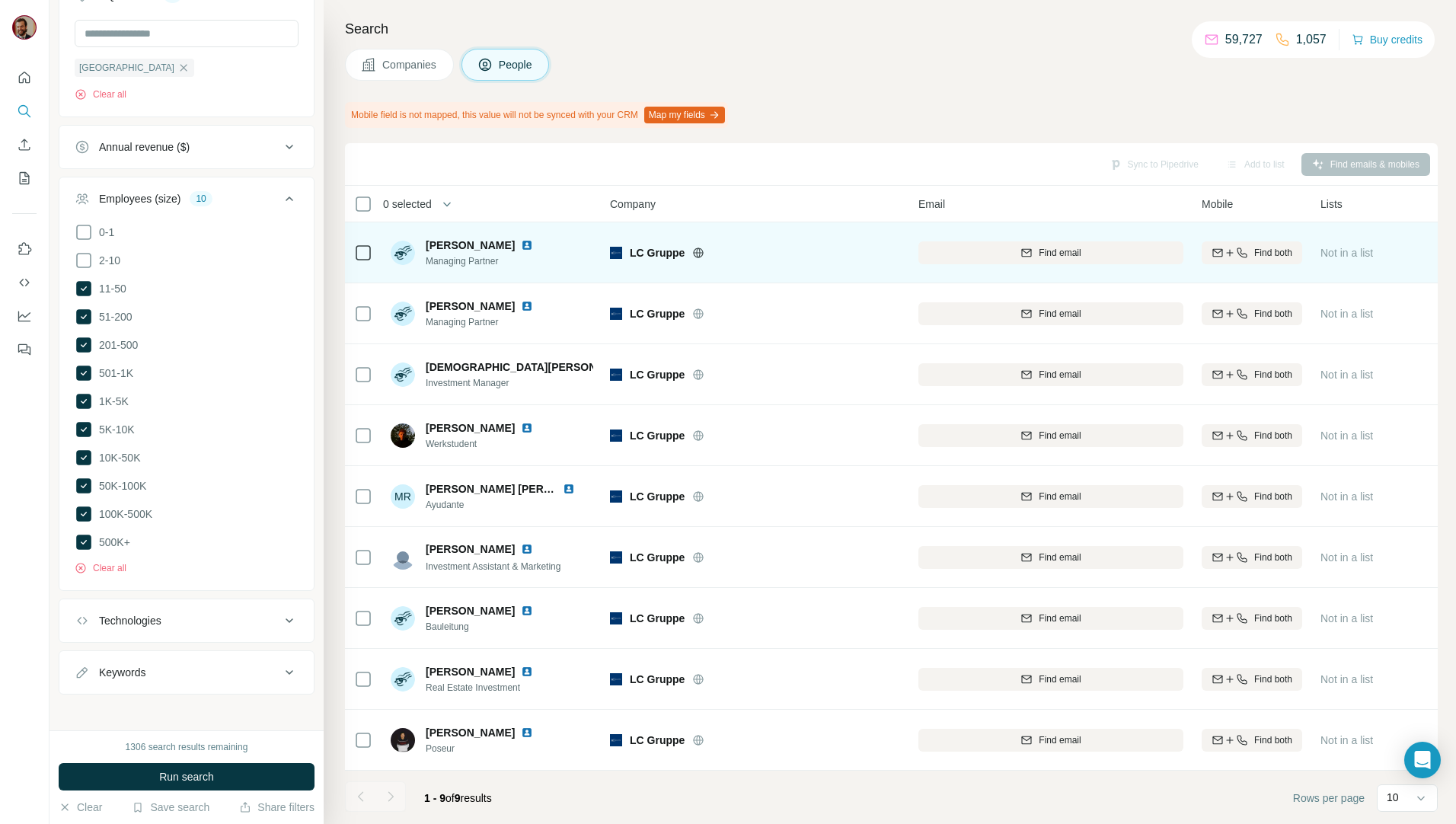
drag, startPoint x: 408, startPoint y: 59, endPoint x: 427, endPoint y: 185, distance: 127.4
click at [408, 59] on span "Companies" at bounding box center [410, 64] width 56 height 15
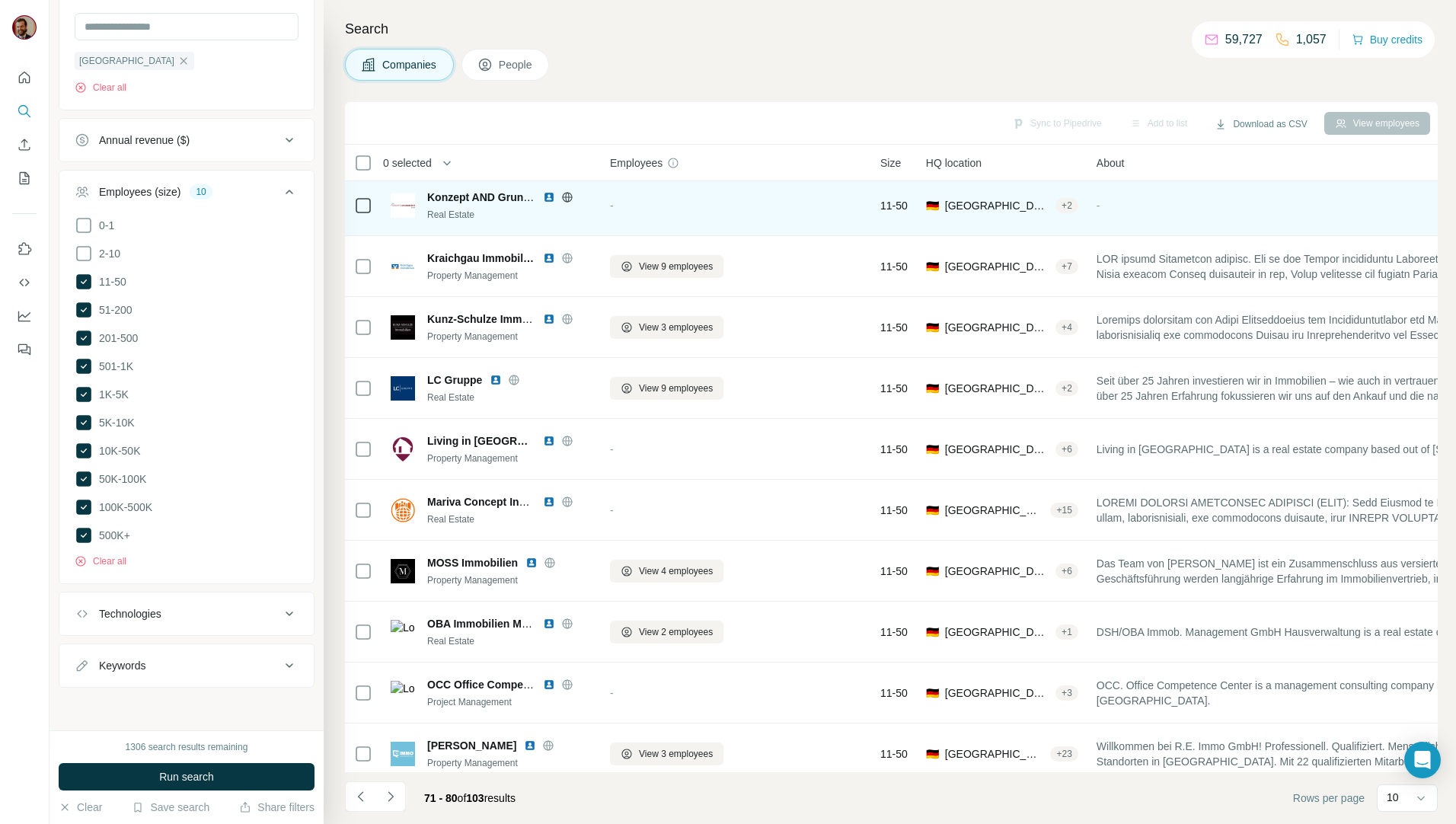
scroll to position [589, 0]
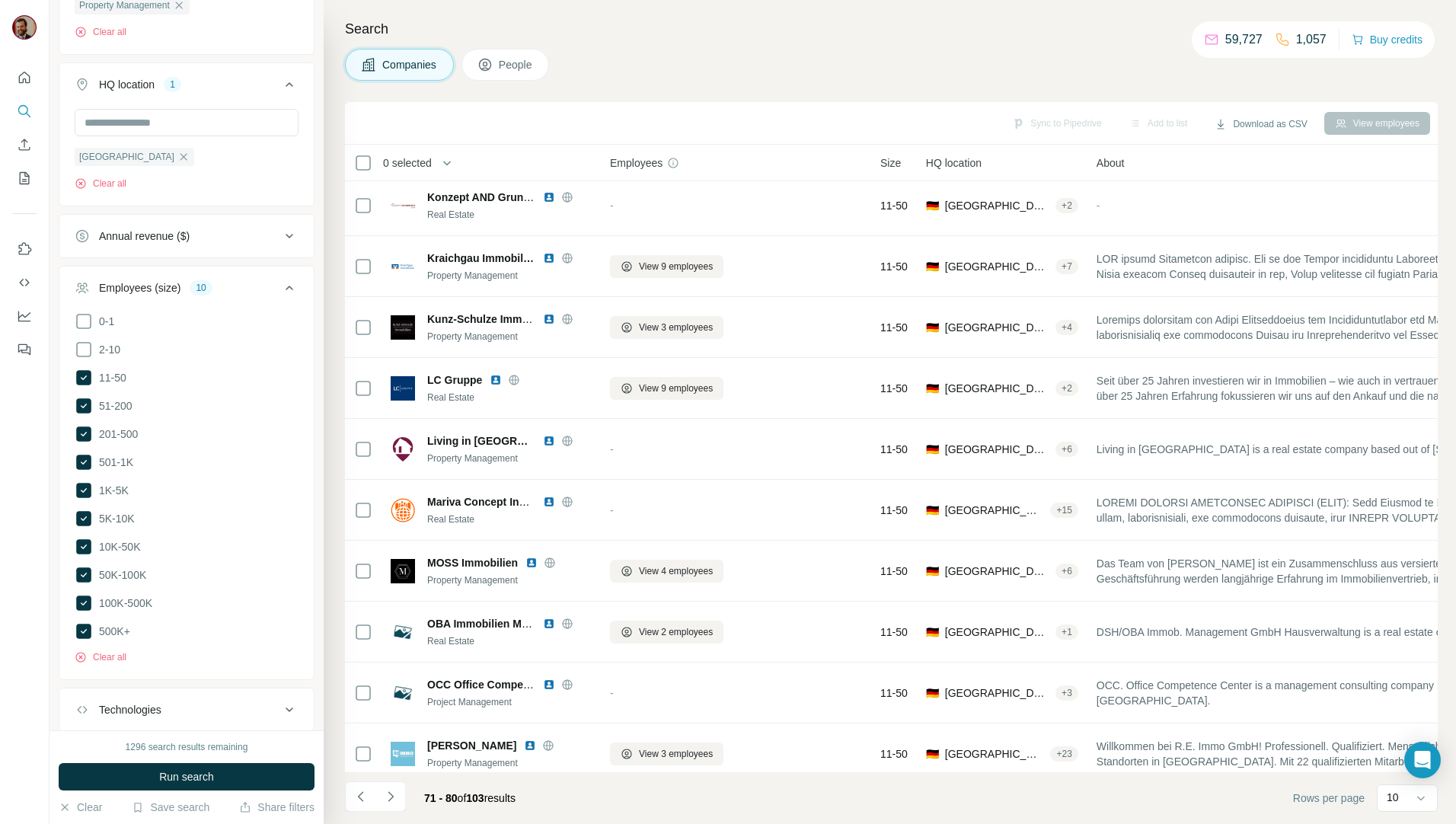
scroll to position [589, 0]
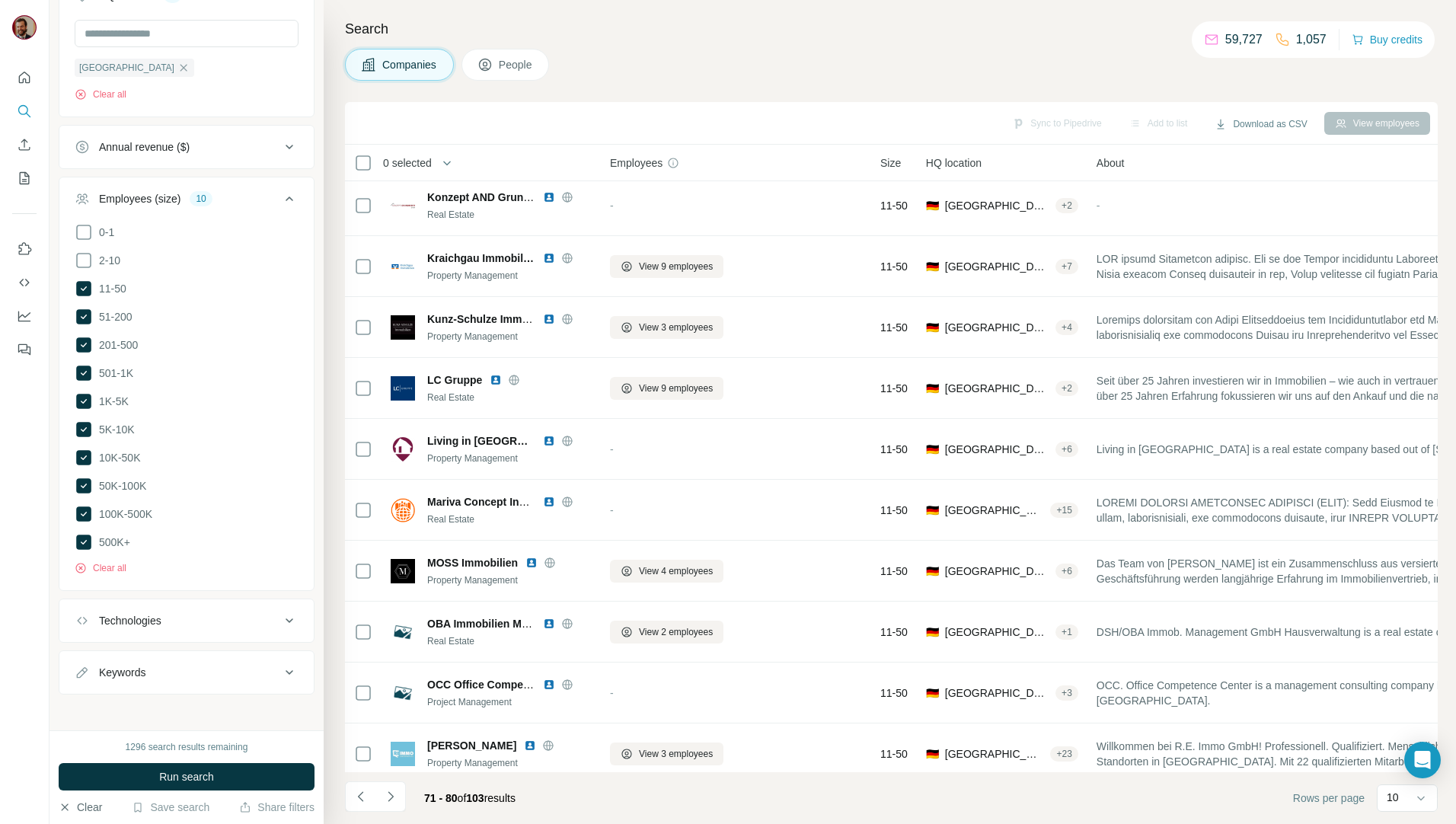
click at [59, 809] on icon "button" at bounding box center [64, 807] width 12 height 12
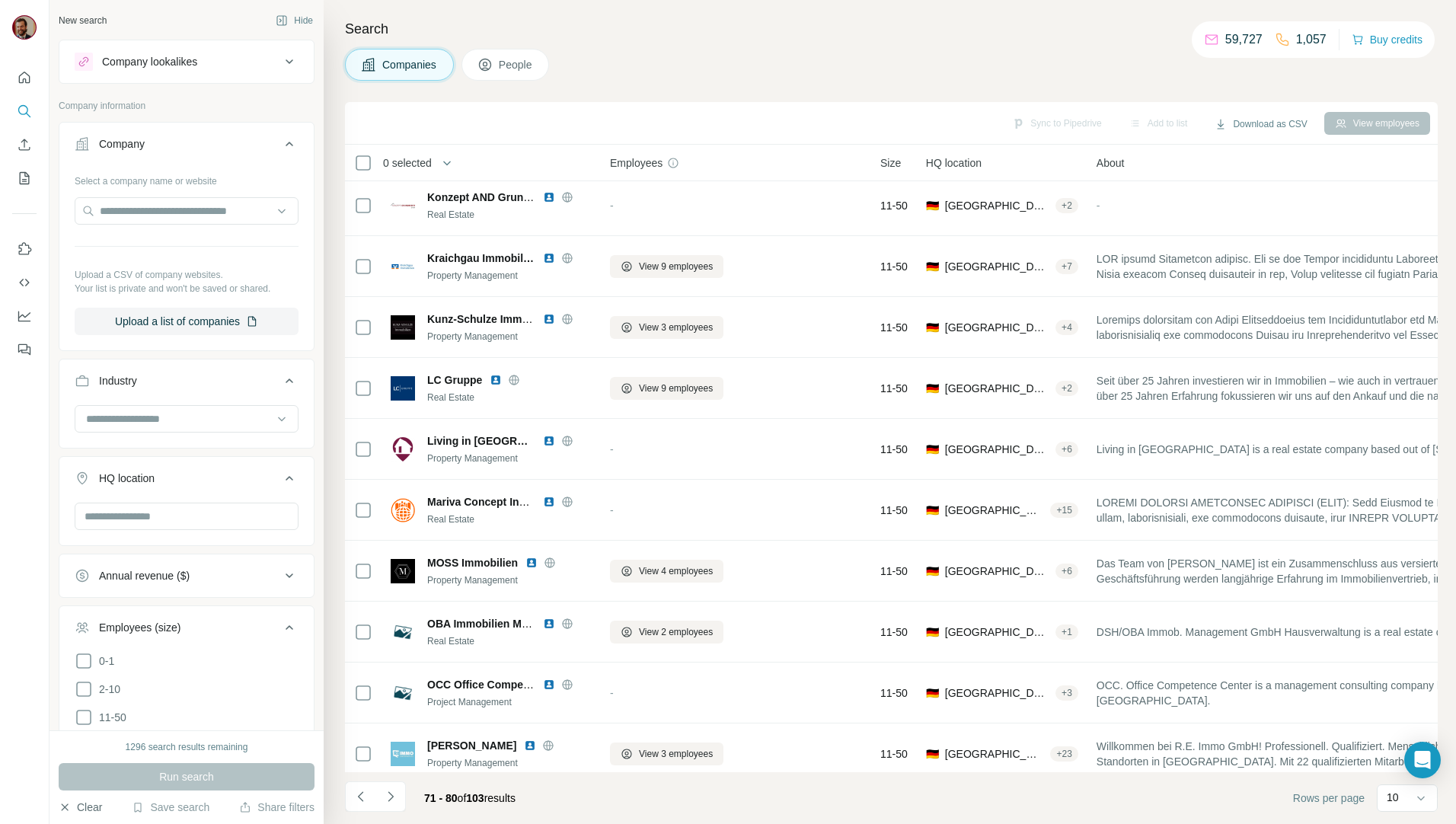
click at [149, 388] on button "Industry" at bounding box center [186, 383] width 254 height 43
click at [149, 383] on div "Industry" at bounding box center [178, 380] width 205 height 15
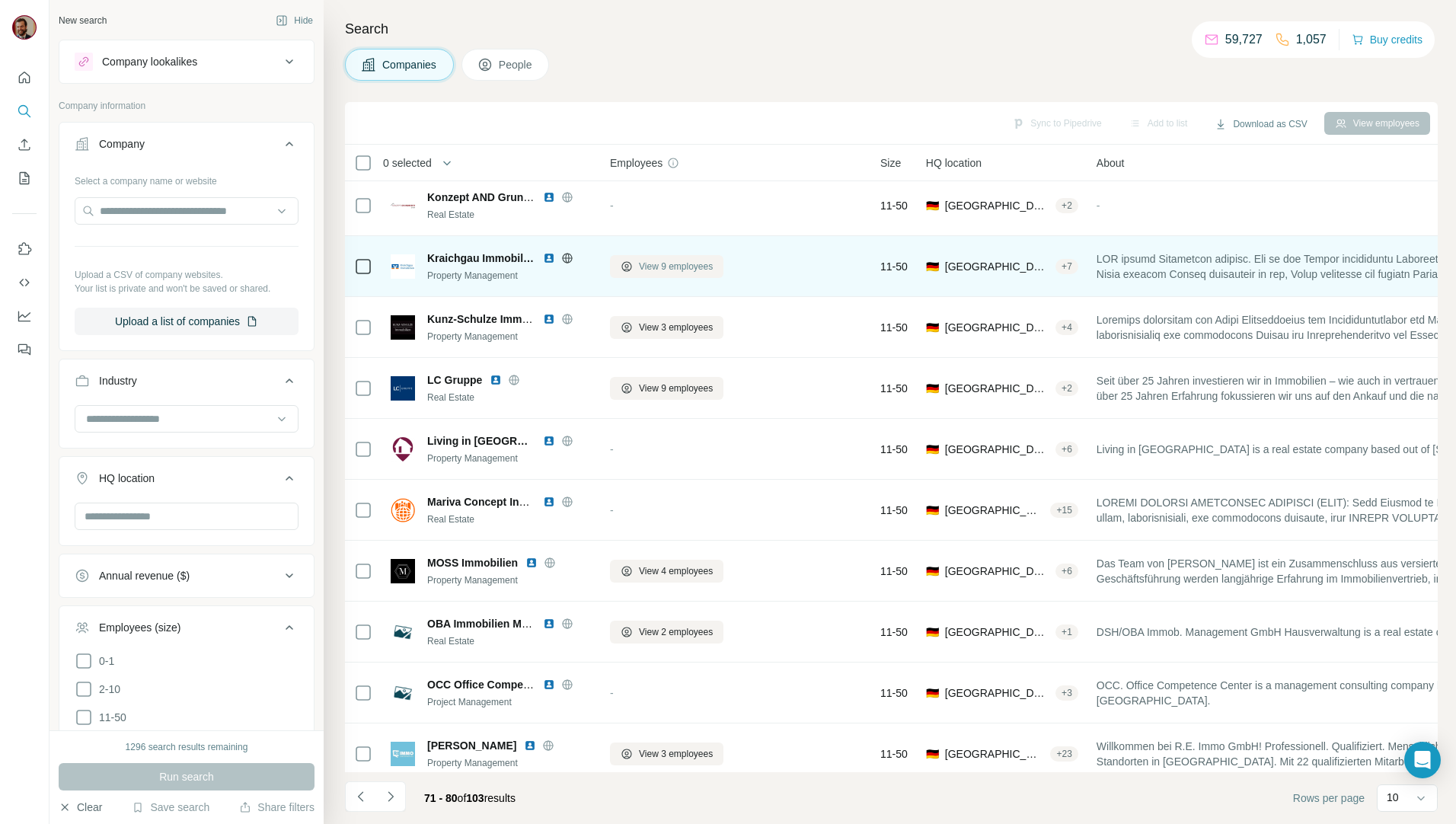
click at [675, 259] on span "View 9 employees" at bounding box center [675, 266] width 74 height 14
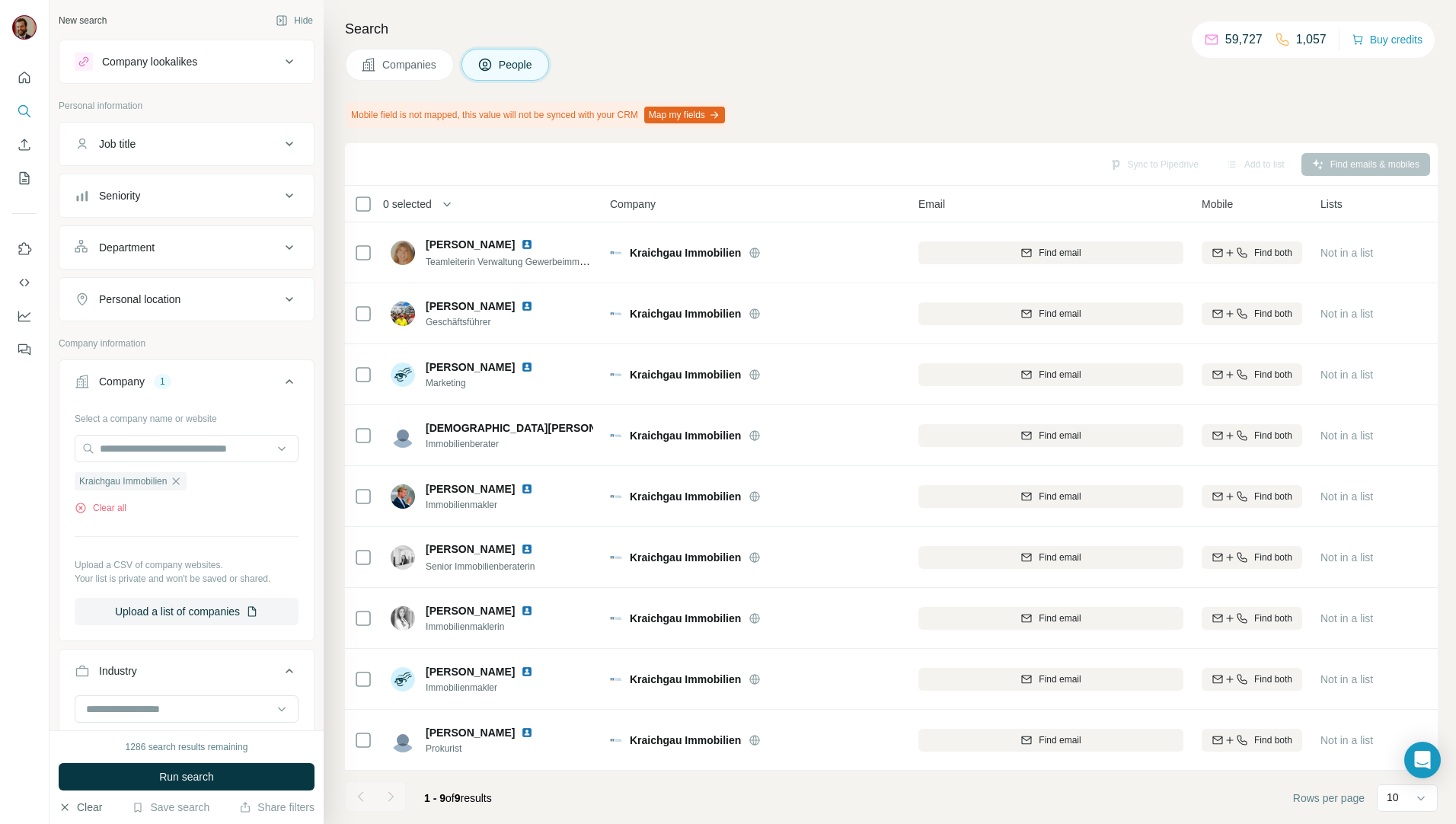
click at [390, 796] on div at bounding box center [390, 796] width 30 height 30
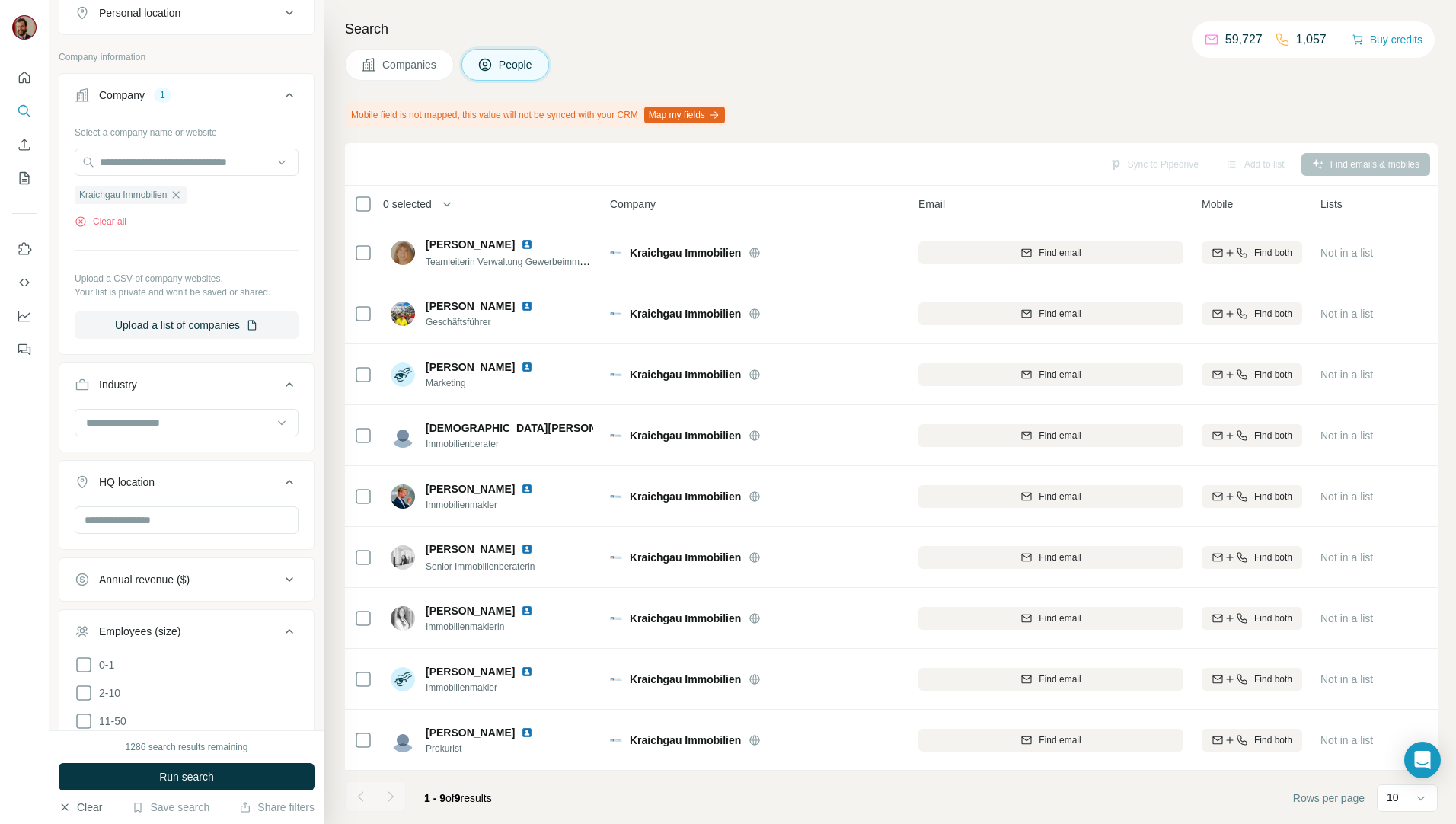
scroll to position [694, 0]
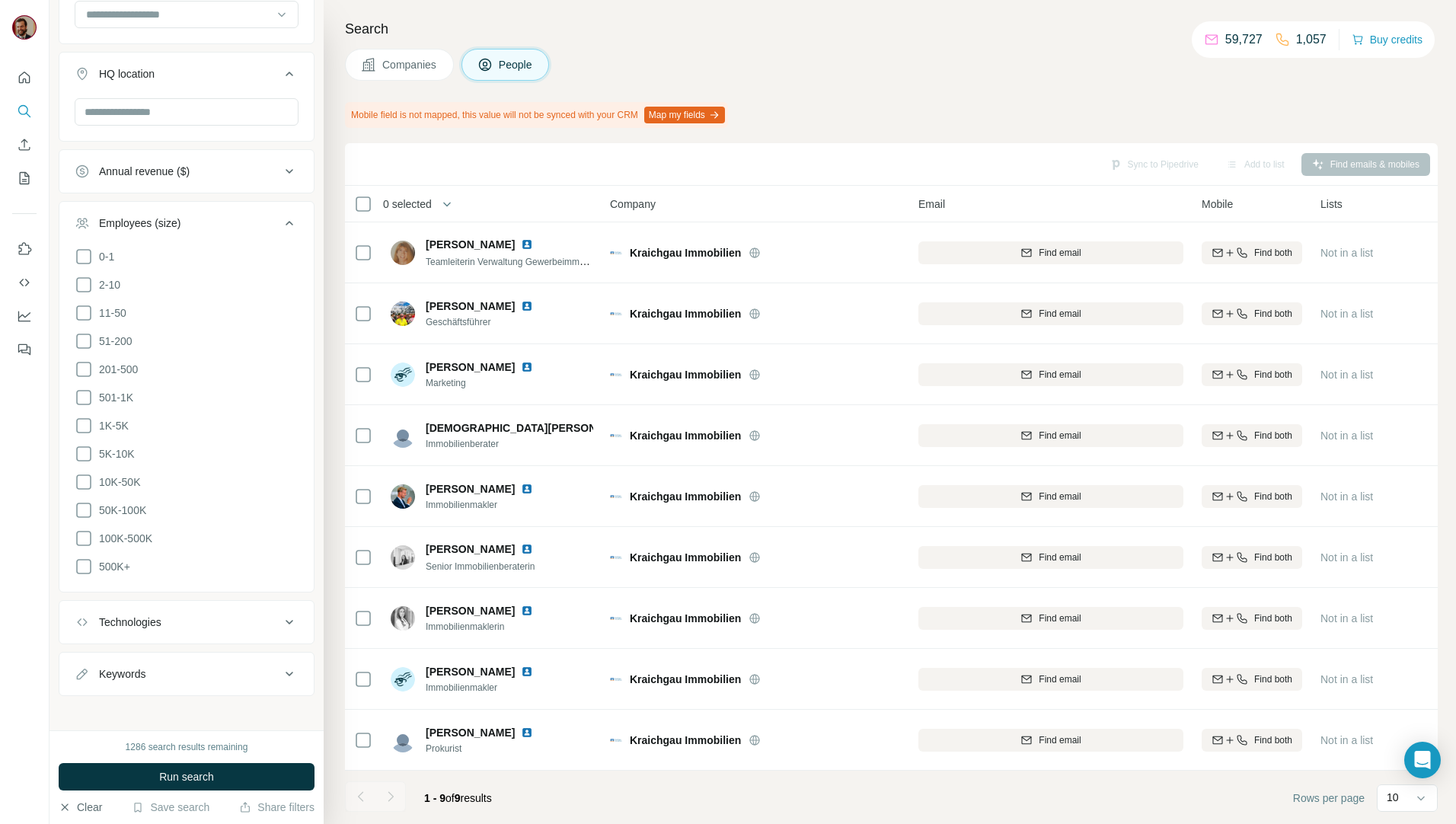
click at [72, 796] on div "1286 search results remaining Run search Clear Save search Share filters" at bounding box center [186, 777] width 274 height 94
click at [72, 805] on button "Clear" at bounding box center [80, 807] width 44 height 15
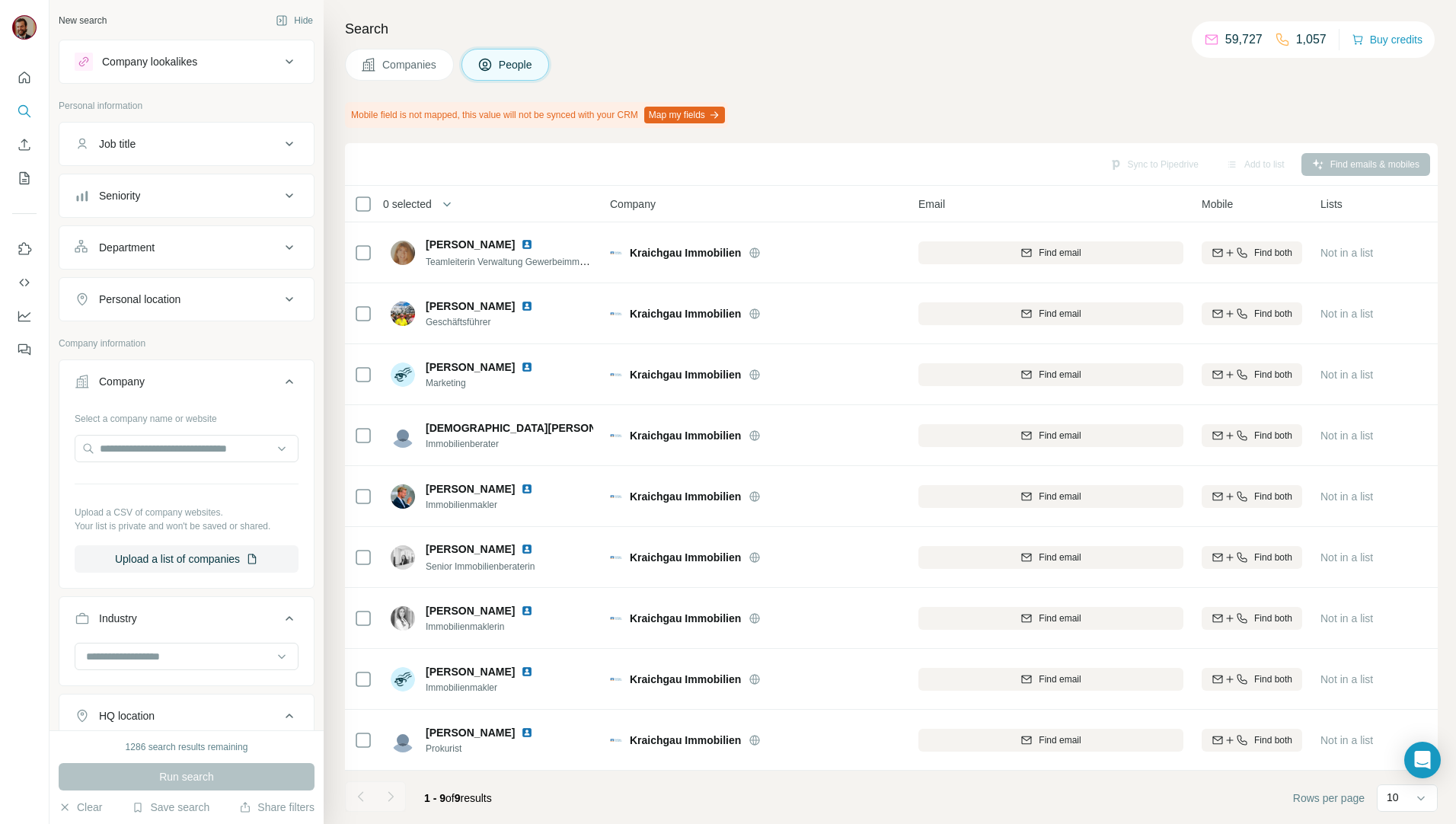
click at [155, 137] on div "Job title" at bounding box center [178, 144] width 205 height 15
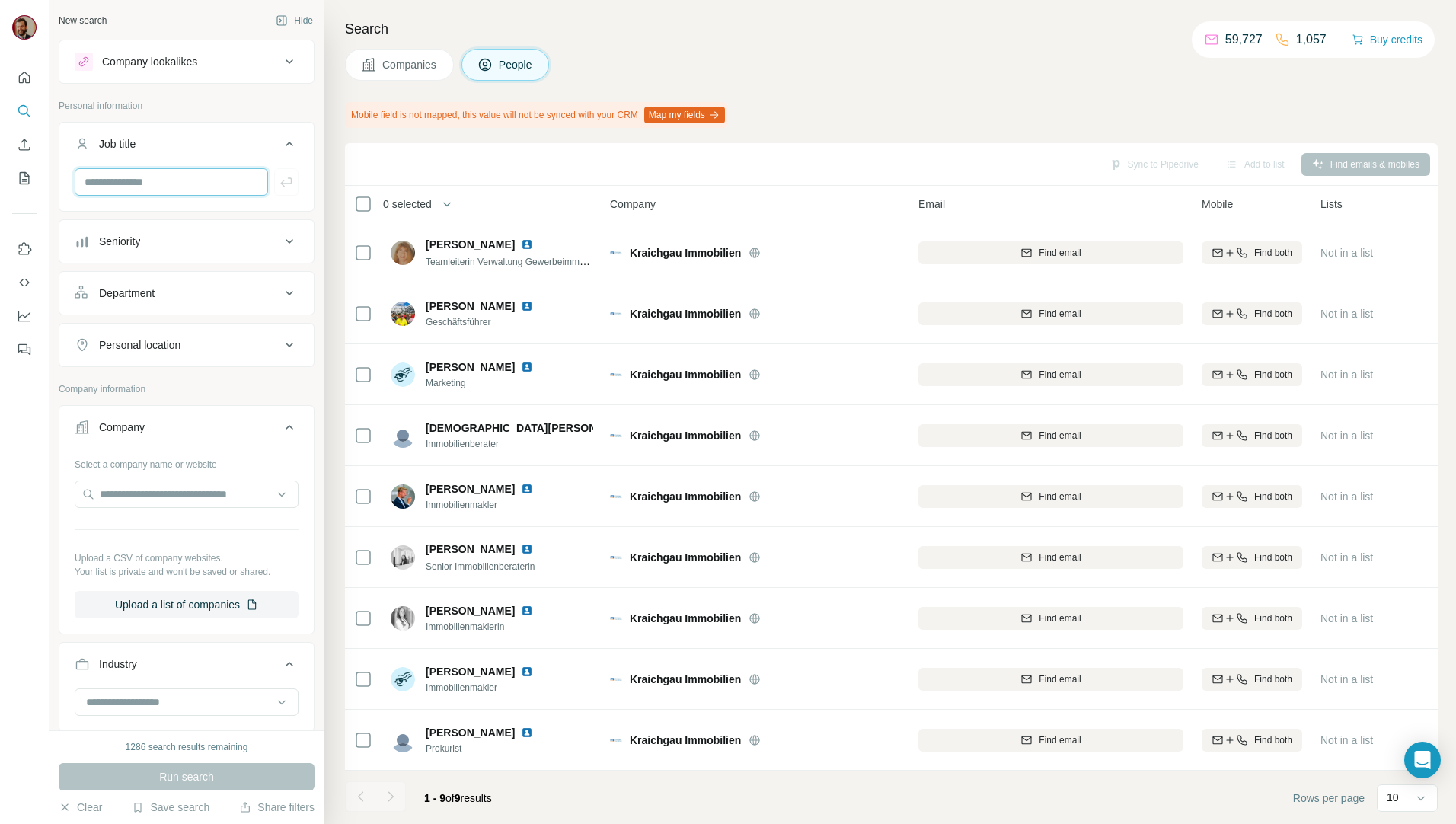
click at [153, 173] on input "text" at bounding box center [171, 181] width 193 height 27
type input "******"
click at [415, 64] on span "Companies" at bounding box center [410, 64] width 56 height 15
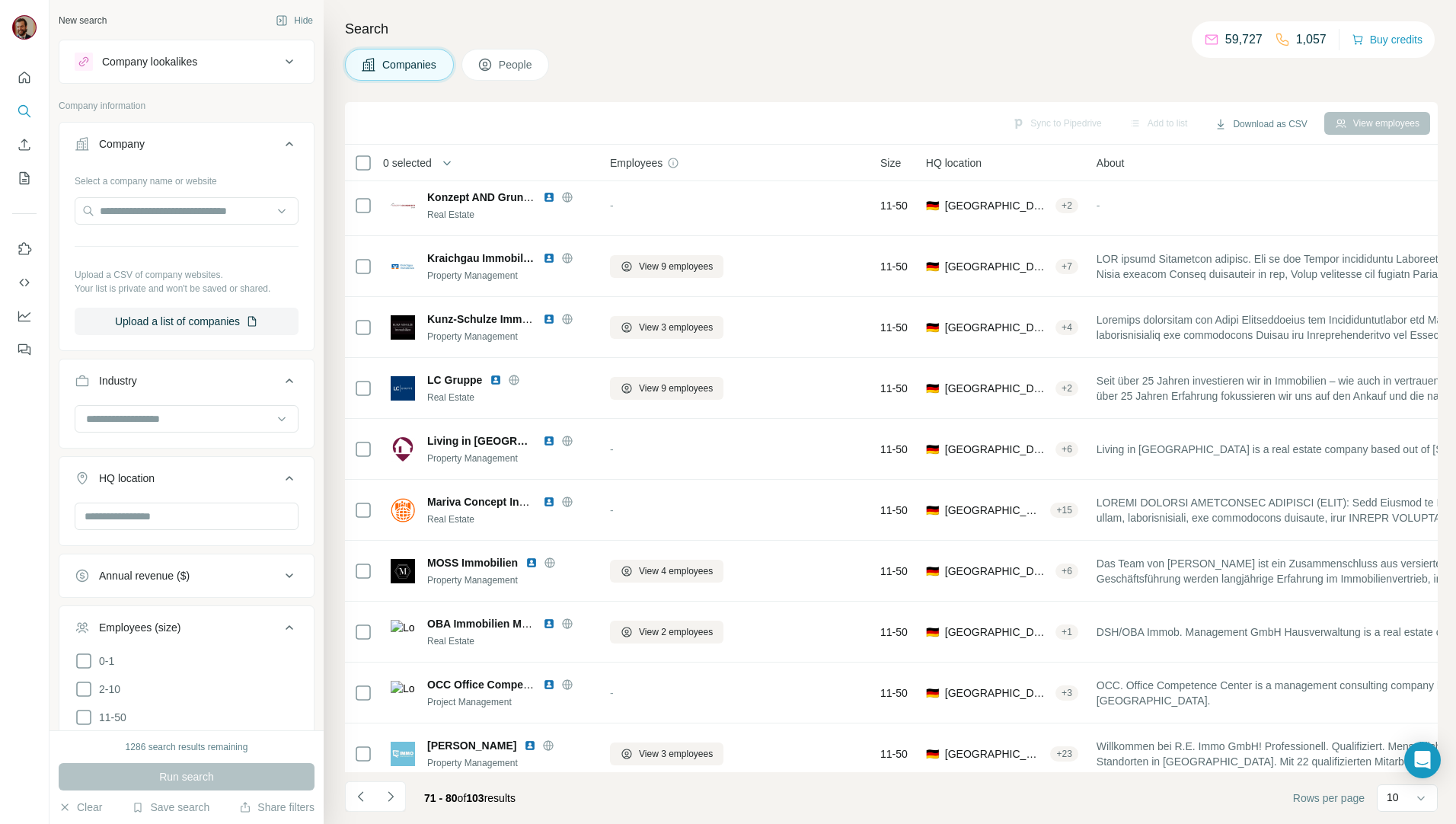
click at [413, 74] on button "Companies" at bounding box center [399, 64] width 109 height 32
click at [164, 422] on input at bounding box center [178, 419] width 188 height 17
type input "****"
click at [158, 501] on div "Real Estate" at bounding box center [181, 507] width 186 height 15
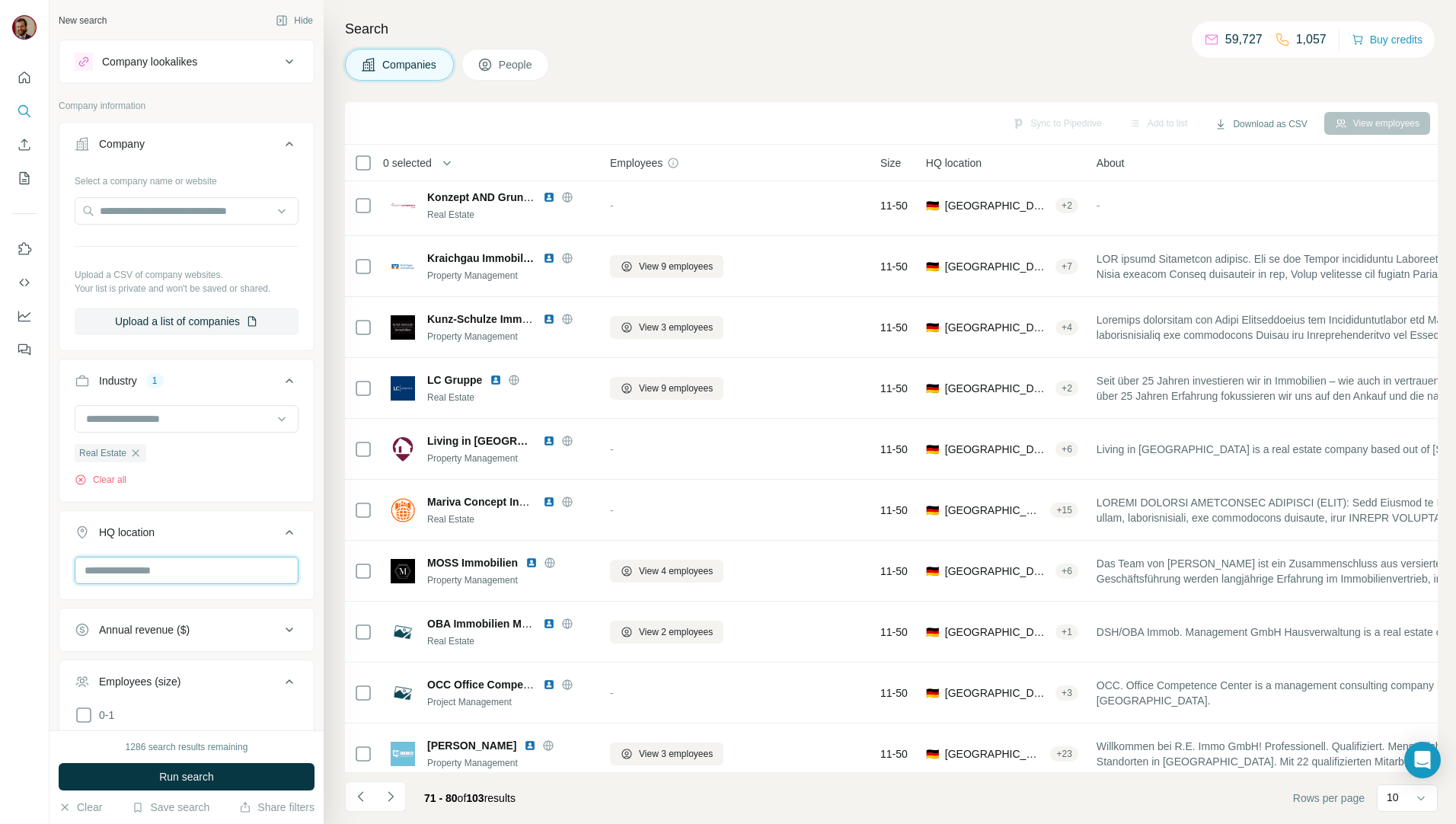
click at [171, 581] on input "text" at bounding box center [186, 570] width 224 height 27
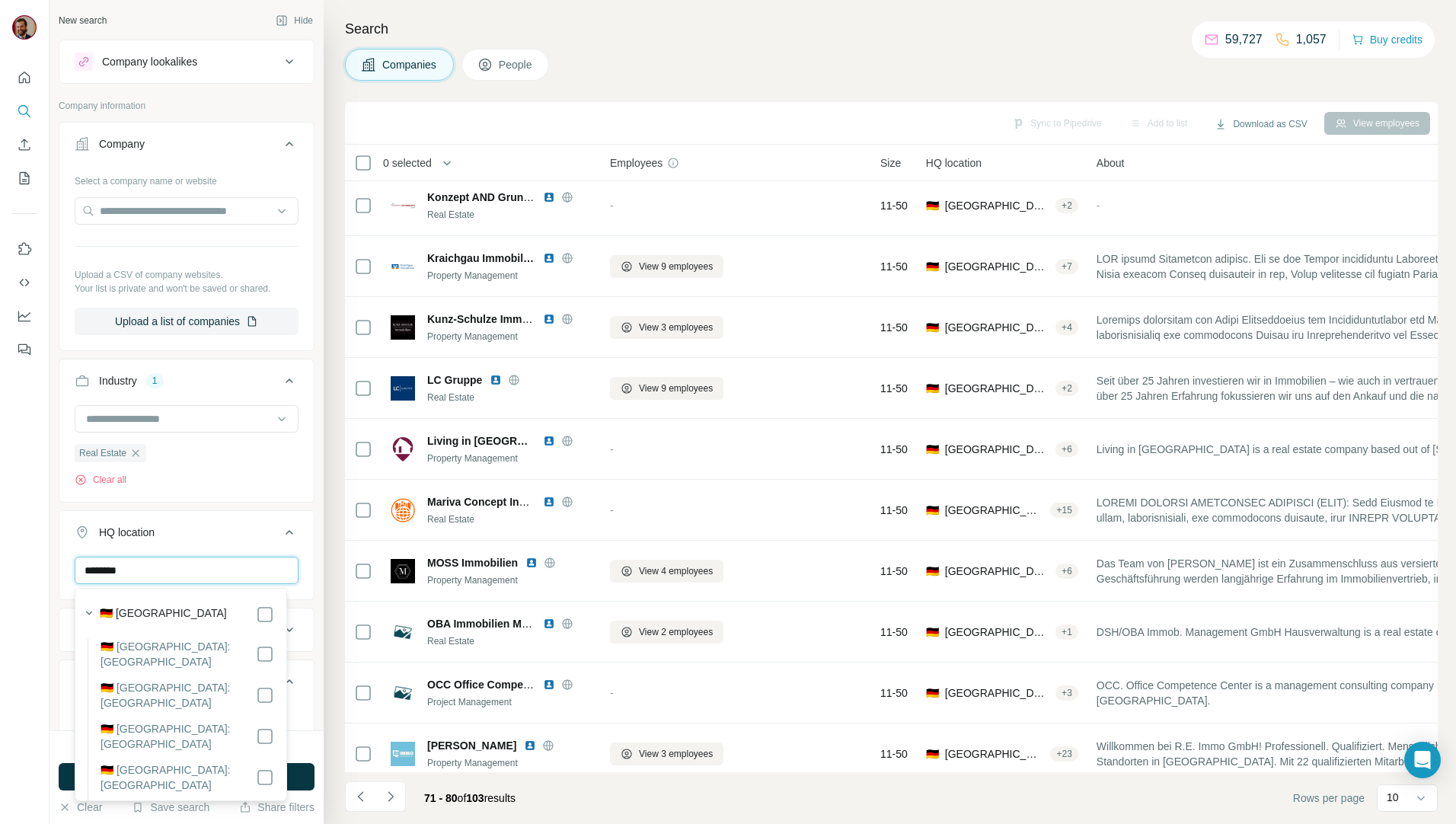
type input "*******"
click at [153, 720] on label "🇩🇪 [GEOGRAPHIC_DATA]: [GEOGRAPHIC_DATA]" at bounding box center [178, 735] width 155 height 30
click at [37, 642] on div at bounding box center [24, 412] width 50 height 824
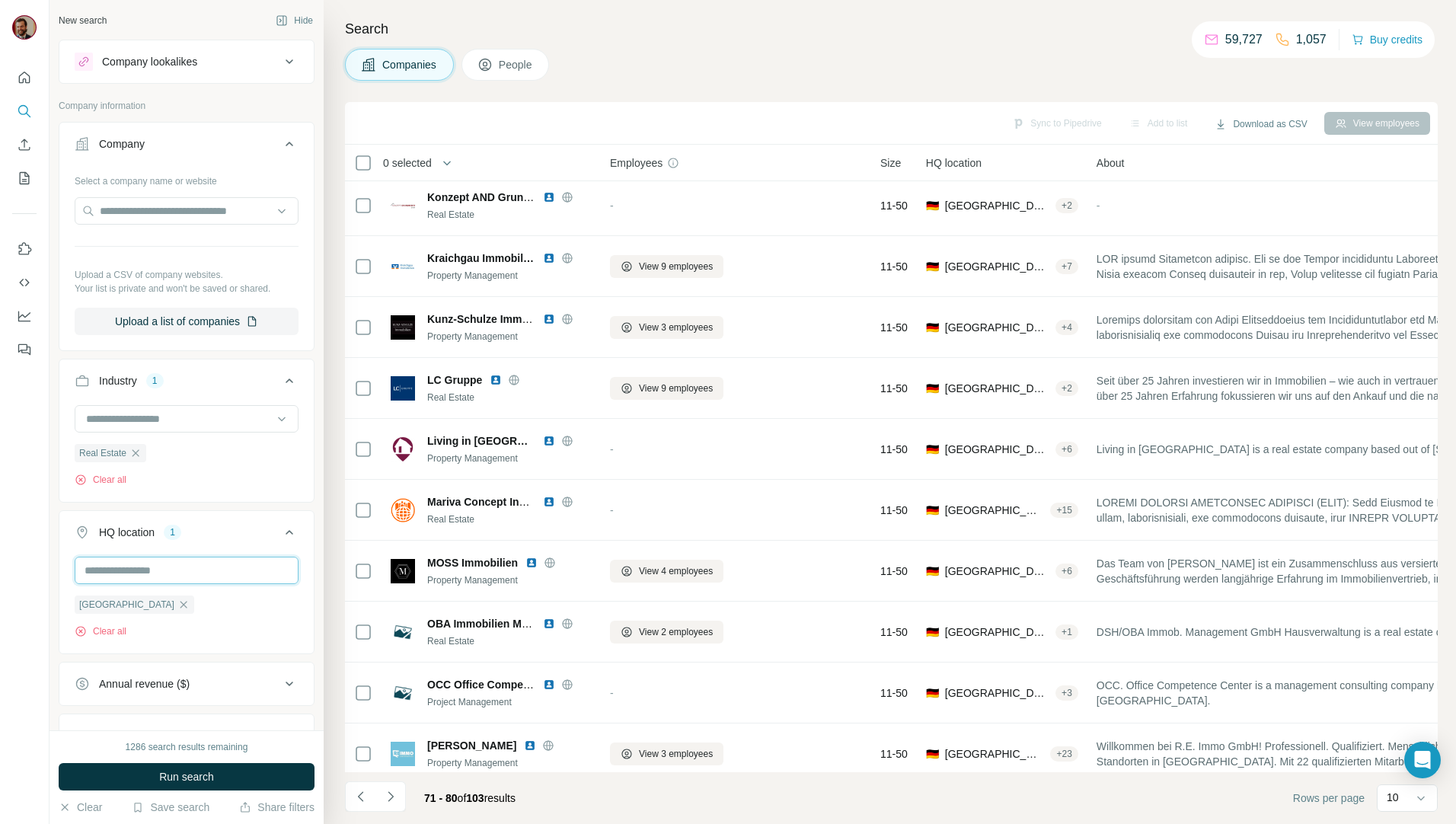
click at [188, 573] on input "text" at bounding box center [186, 570] width 224 height 27
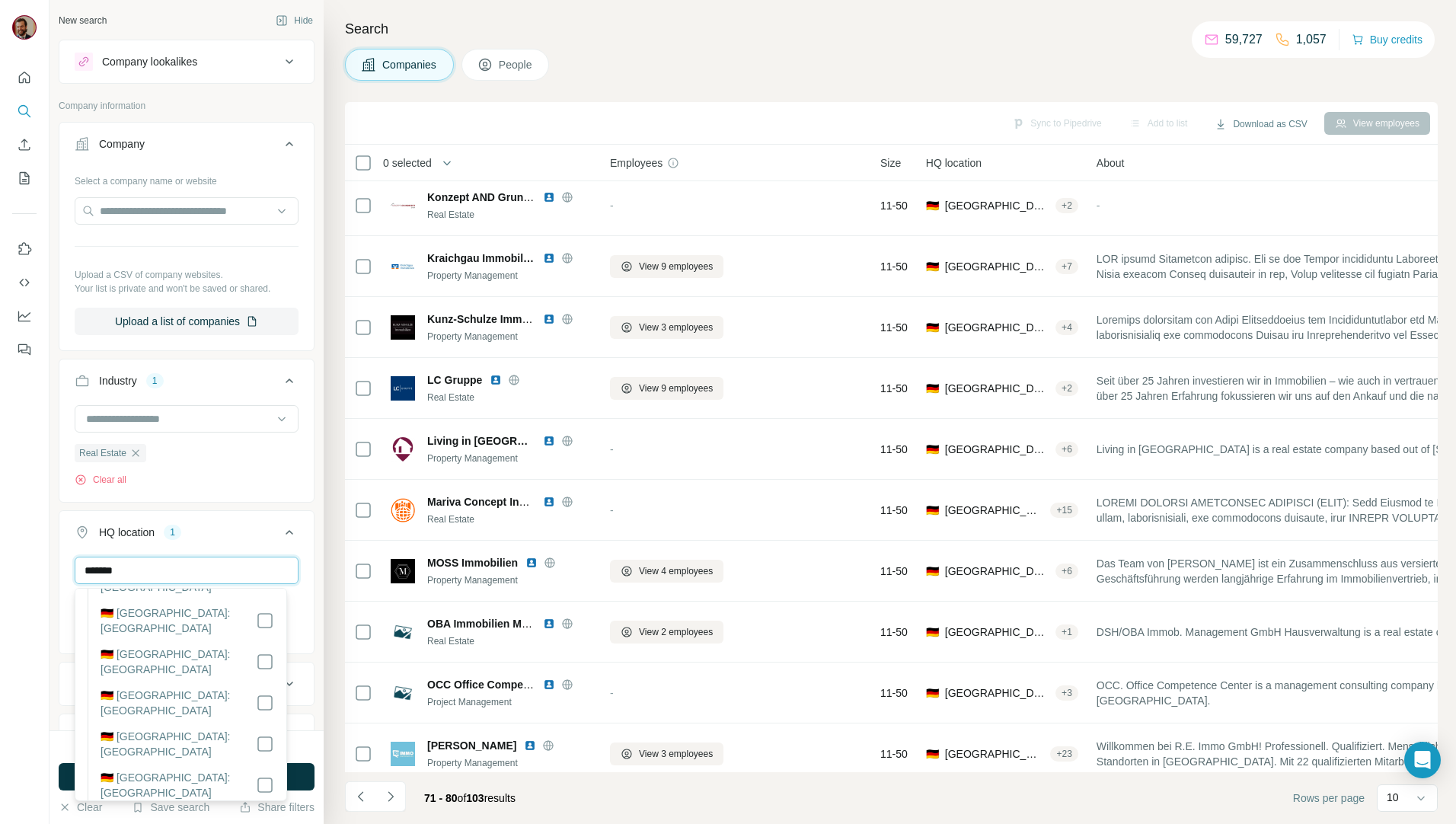
scroll to position [185, 0]
type input "*******"
click at [249, 482] on div "Real Estate Clear all" at bounding box center [186, 445] width 224 height 82
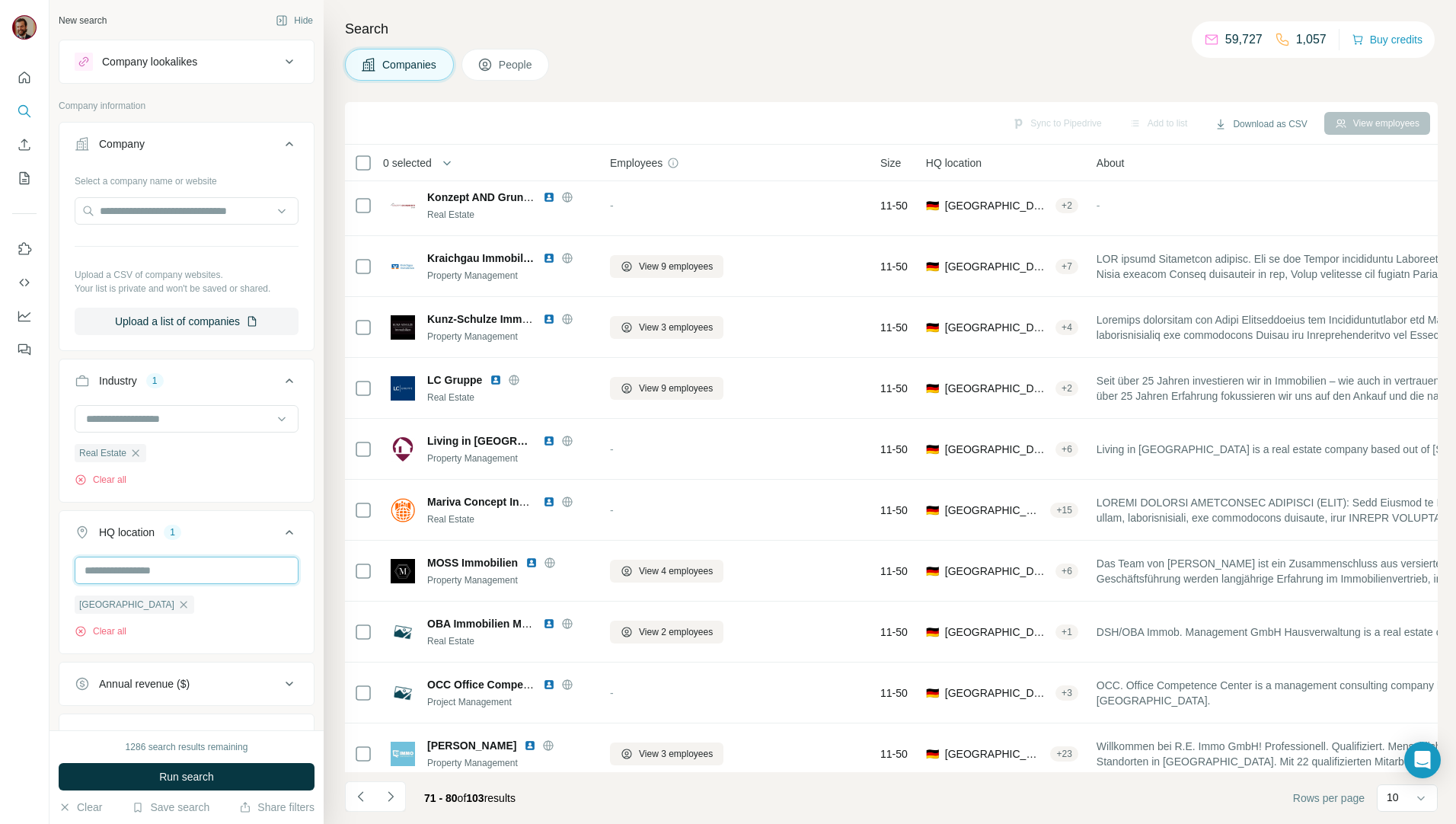
click at [207, 570] on input "text" at bounding box center [186, 570] width 224 height 27
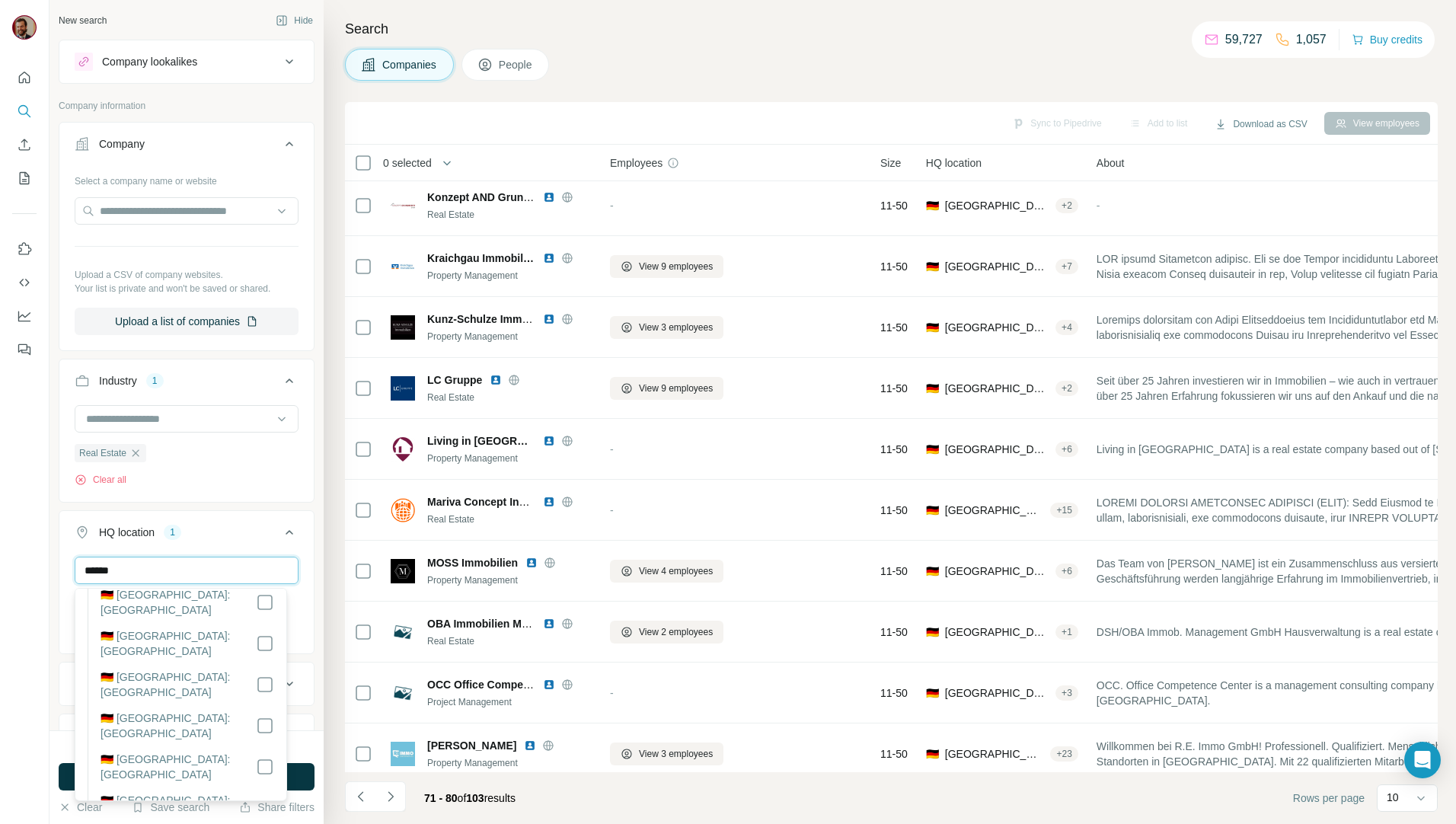
scroll to position [356, 0]
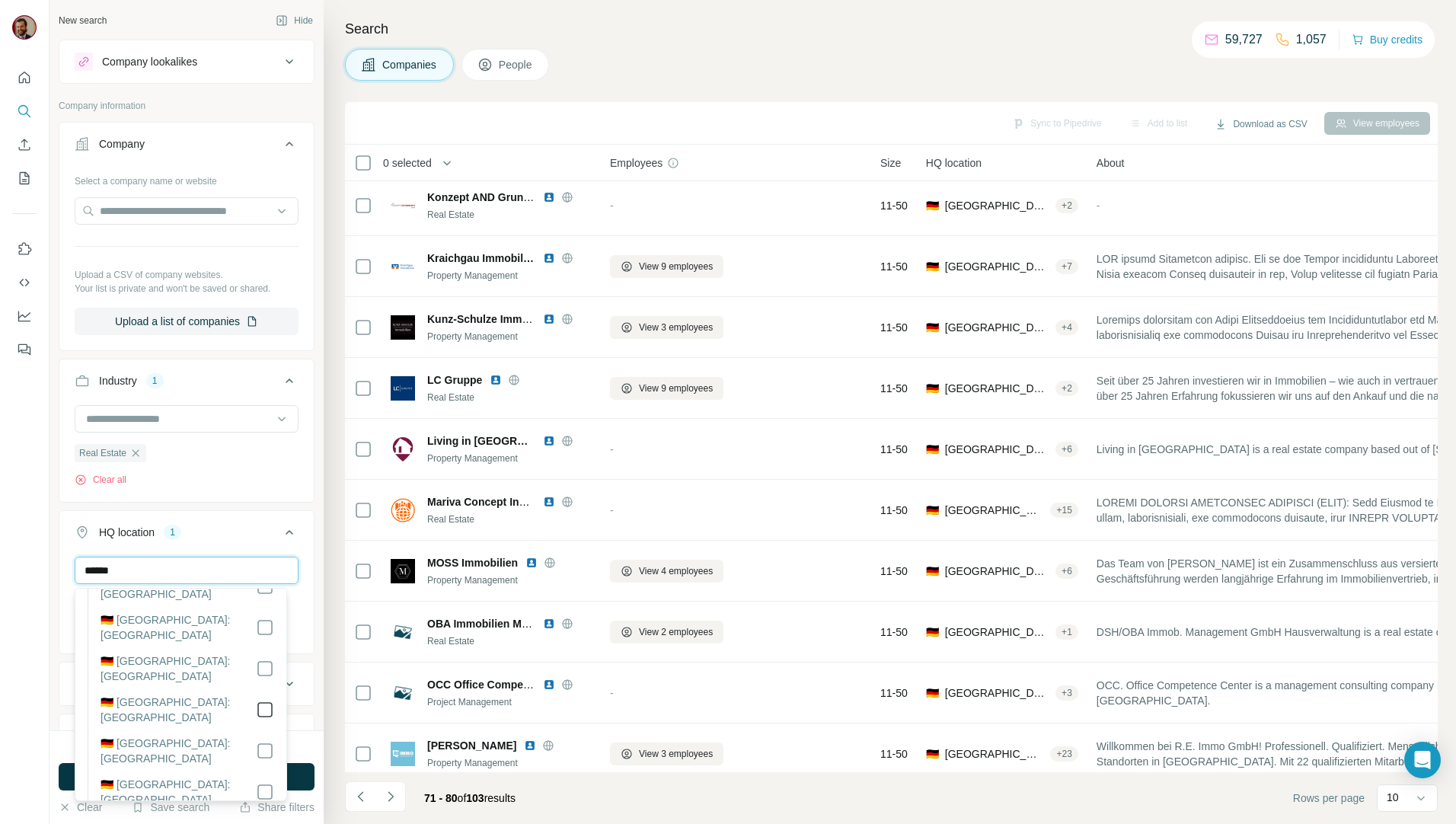
type input "******"
click at [9, 638] on div at bounding box center [24, 412] width 50 height 824
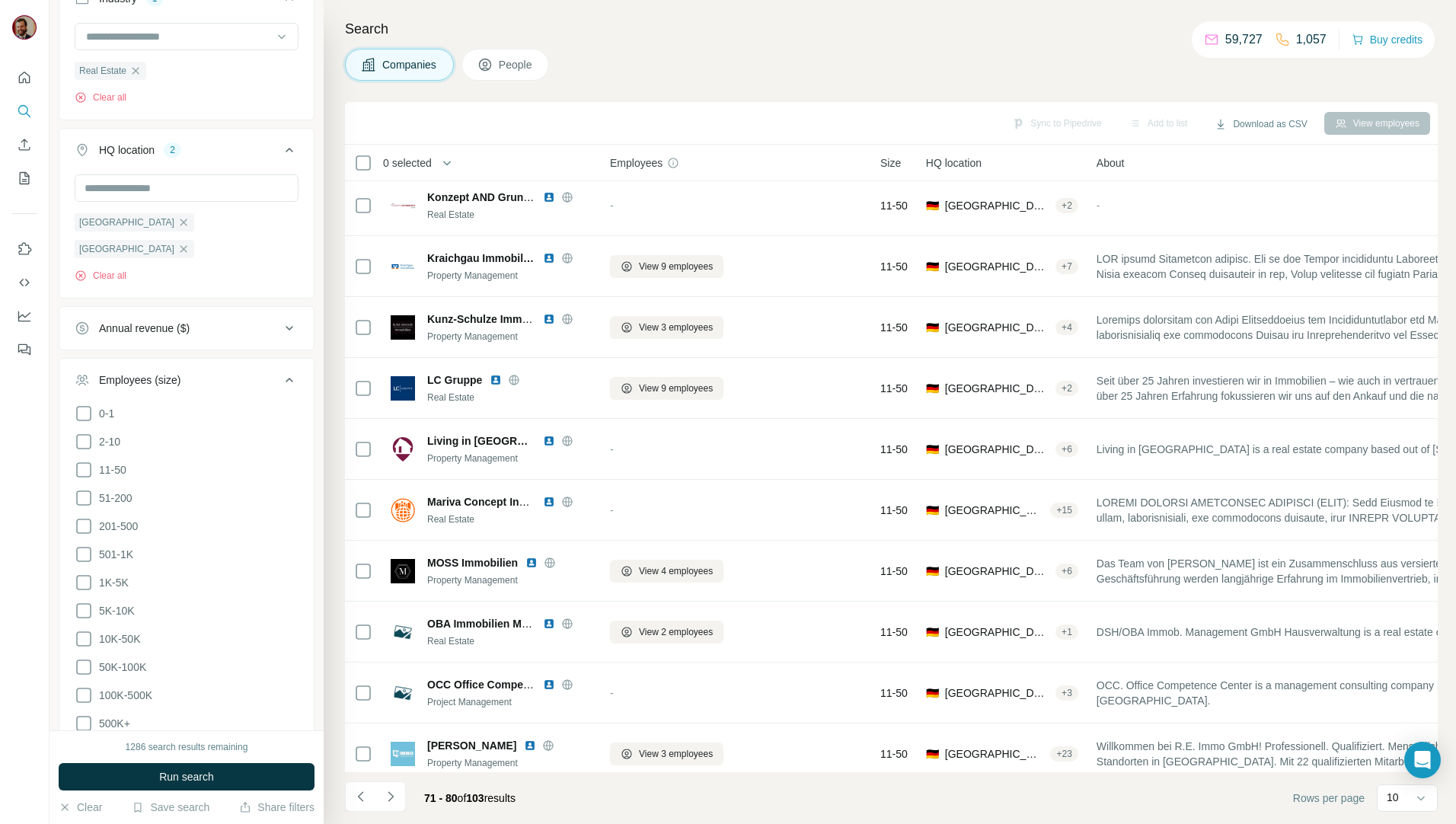
scroll to position [540, 0]
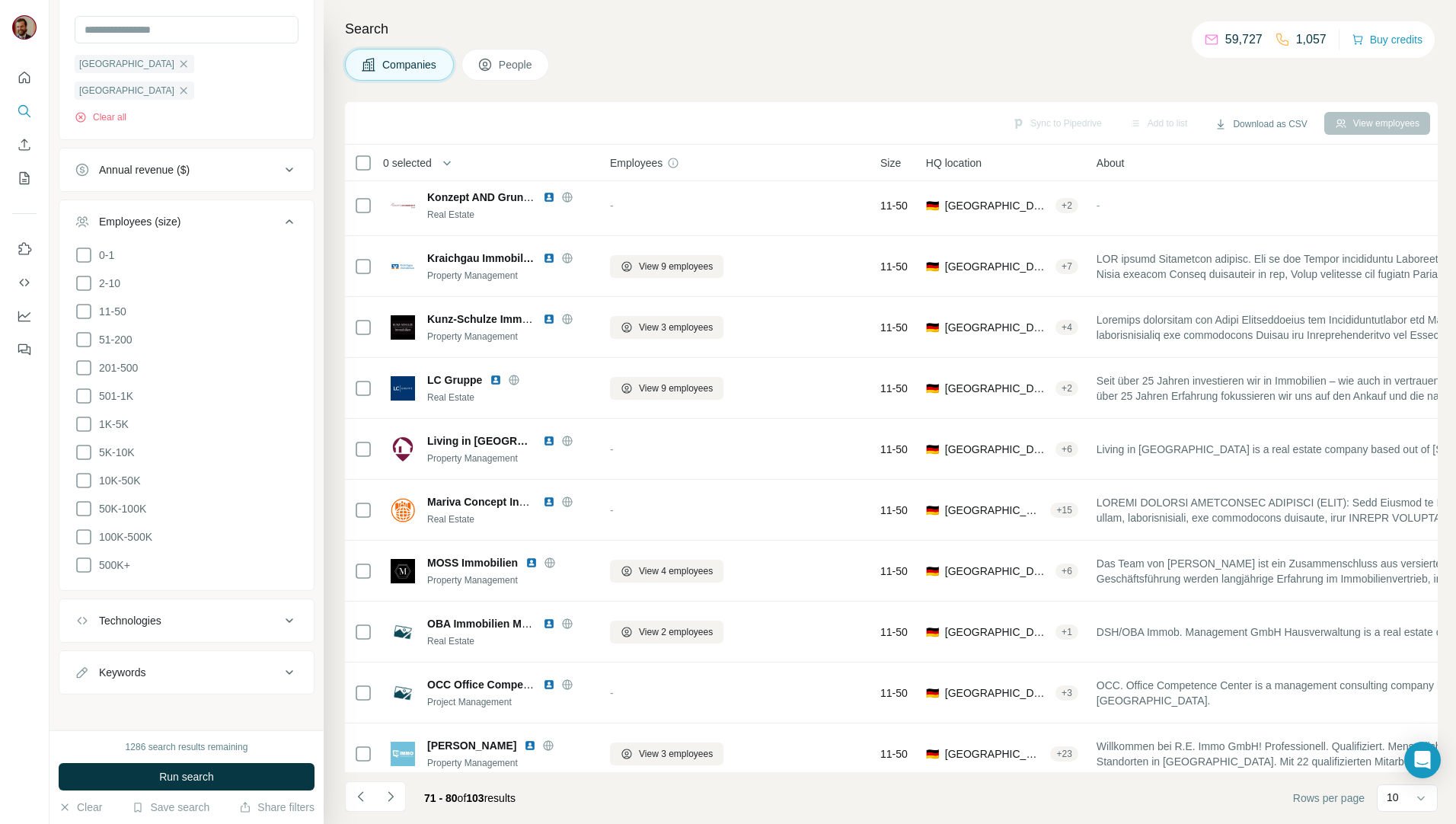
click at [502, 62] on span "People" at bounding box center [516, 64] width 35 height 15
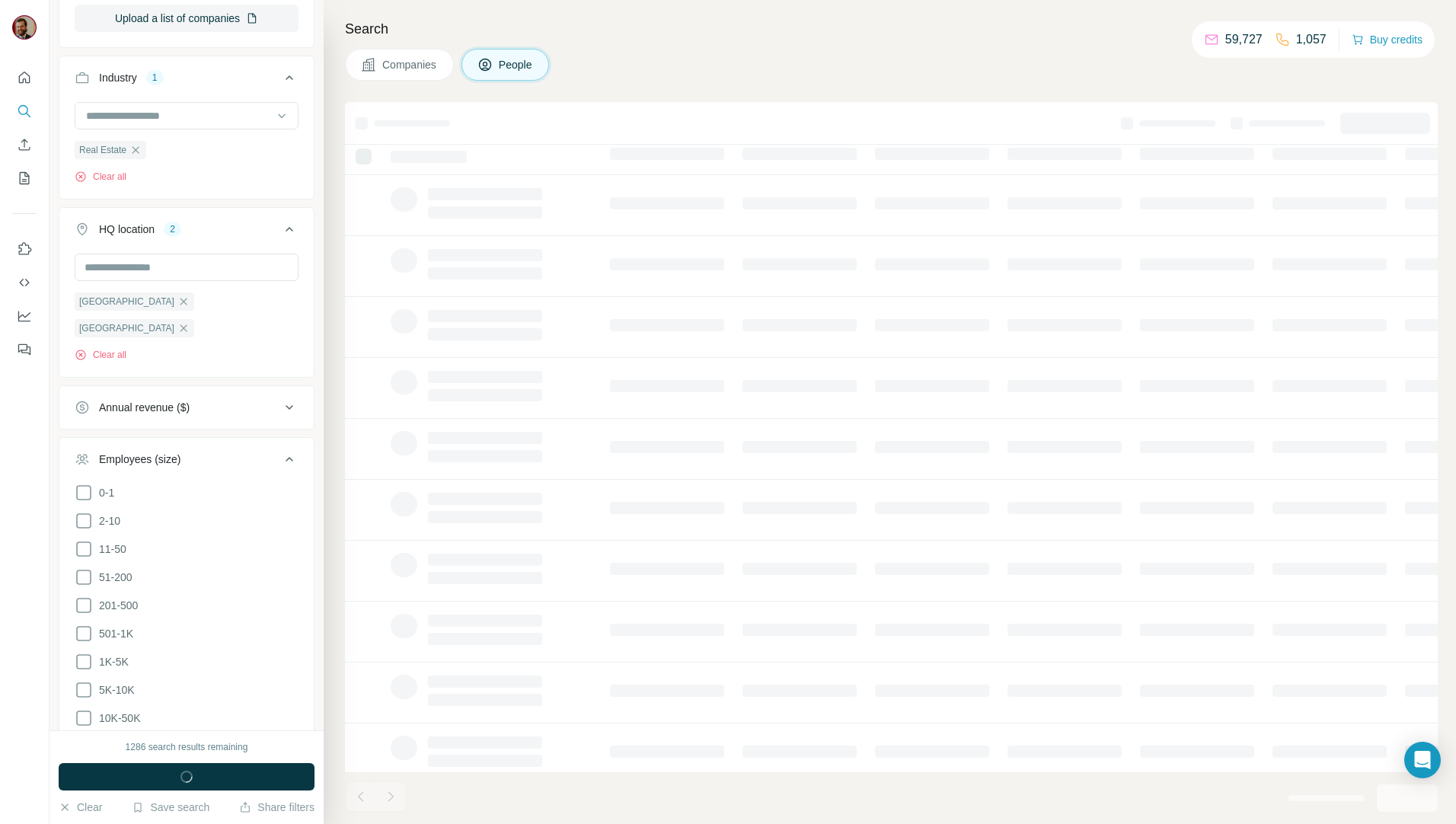
scroll to position [778, 0]
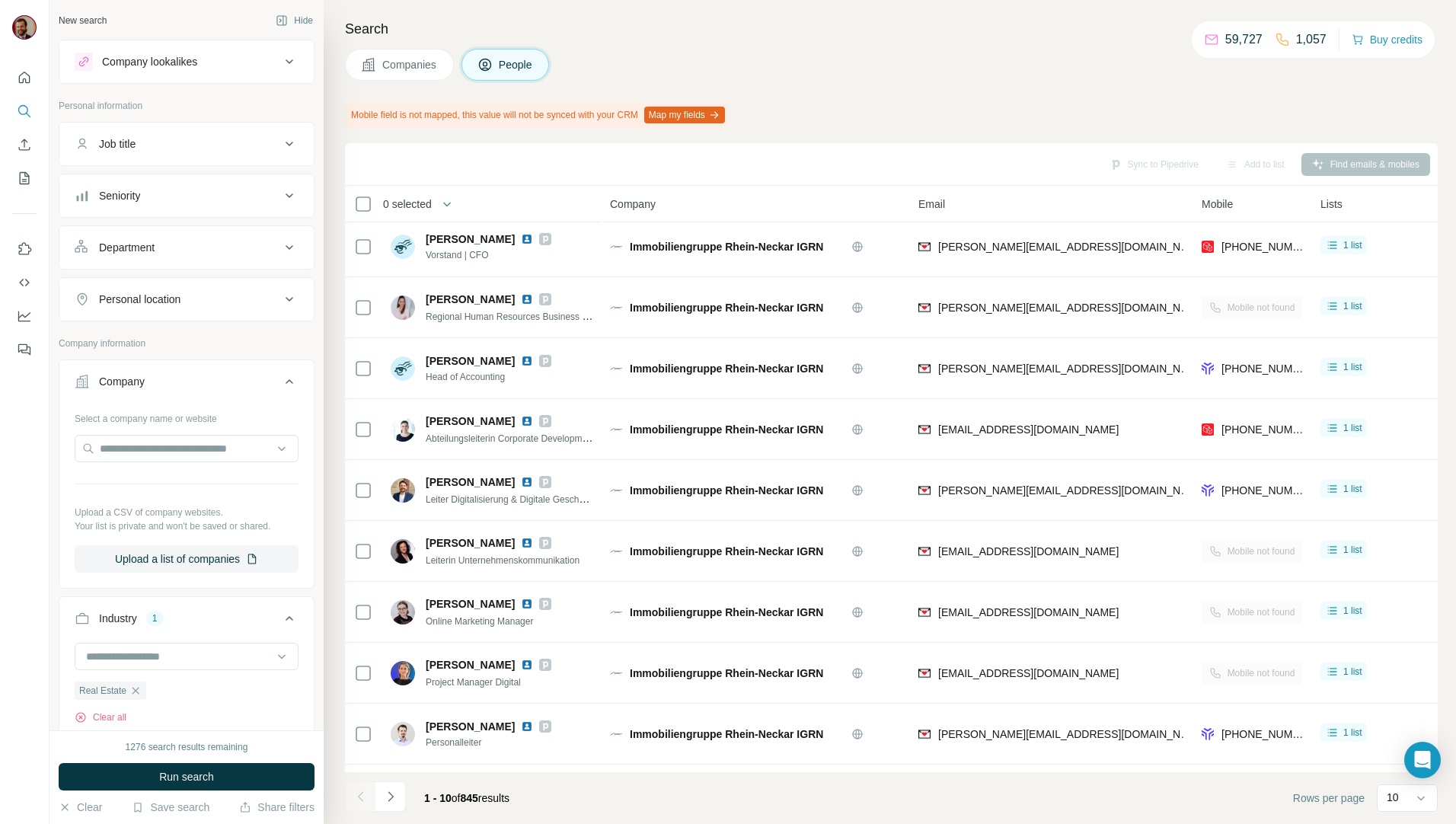
click at [216, 143] on div "Job title" at bounding box center [178, 144] width 205 height 15
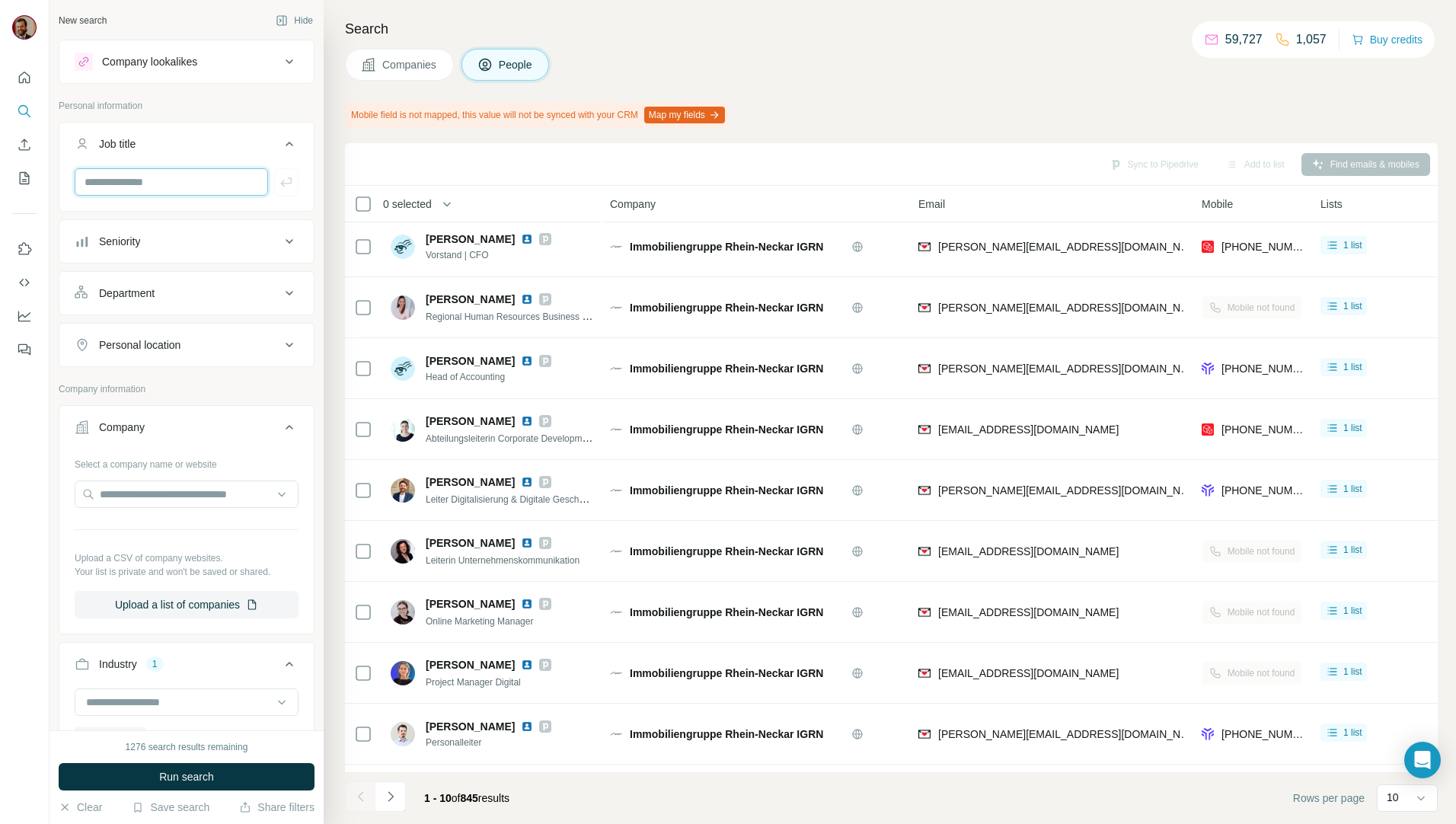
click at [192, 176] on input "text" at bounding box center [171, 181] width 193 height 27
type input "**********"
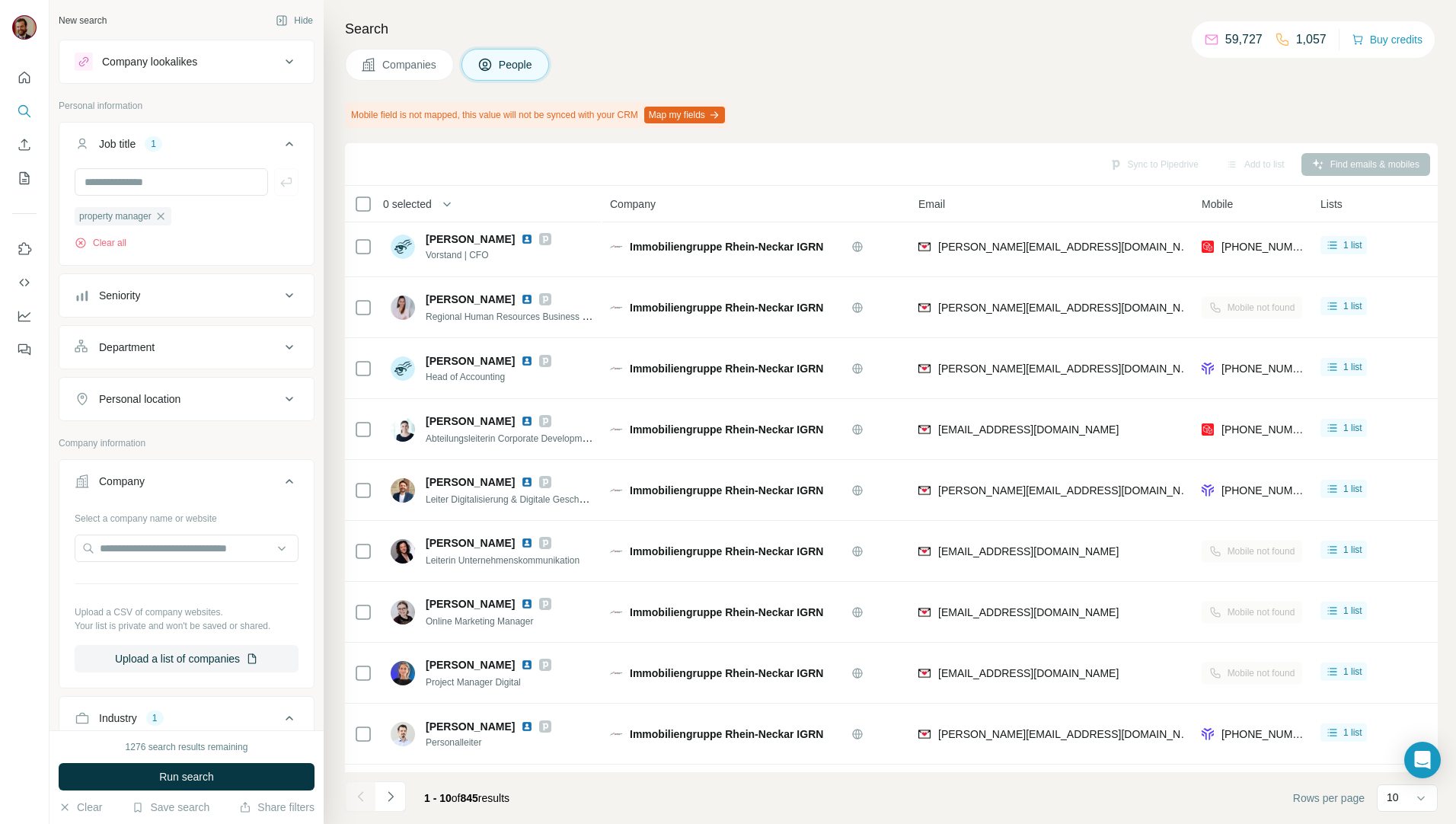
click at [183, 291] on div "Seniority" at bounding box center [178, 295] width 205 height 15
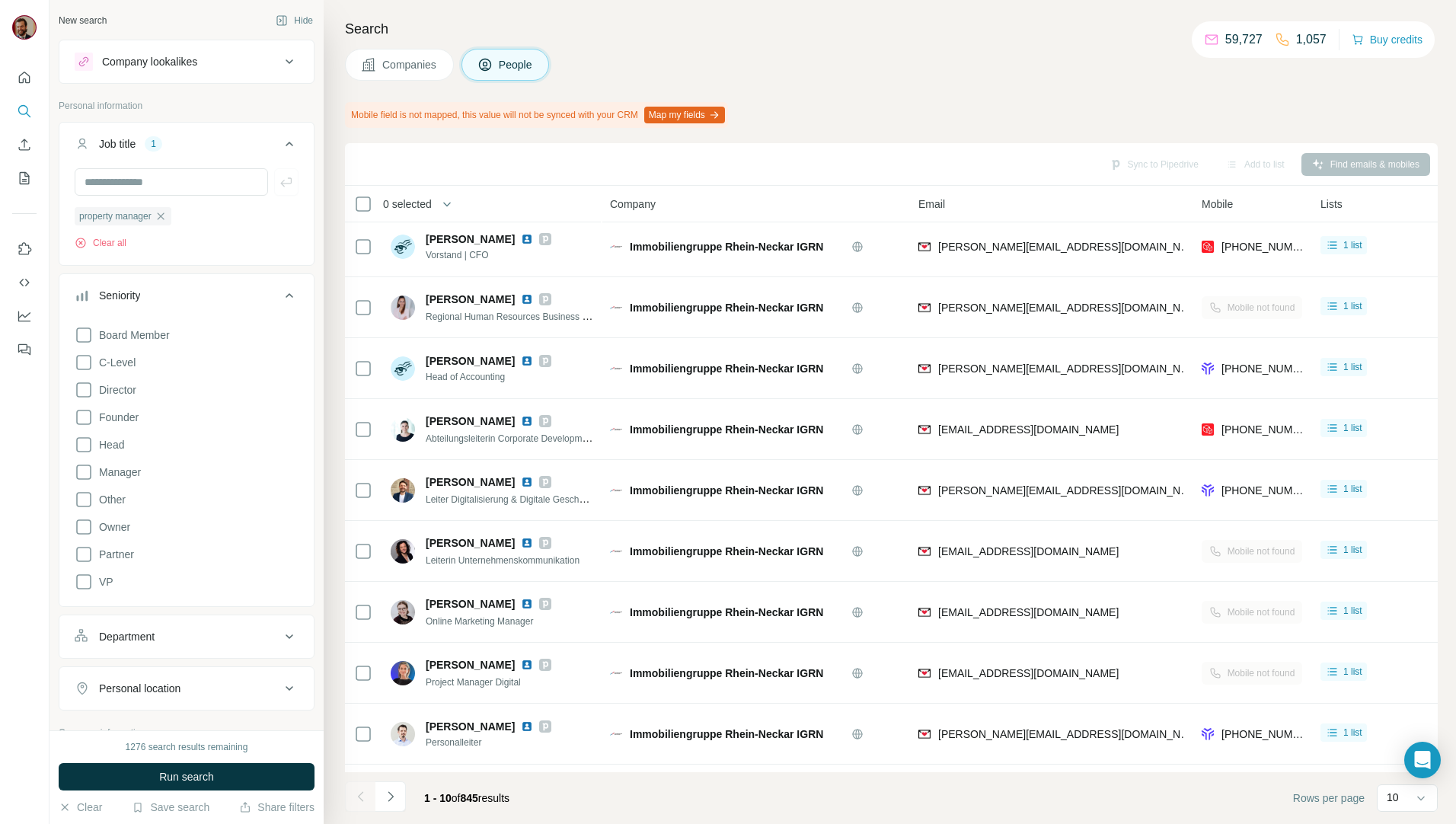
click at [183, 291] on div "Seniority" at bounding box center [178, 295] width 205 height 15
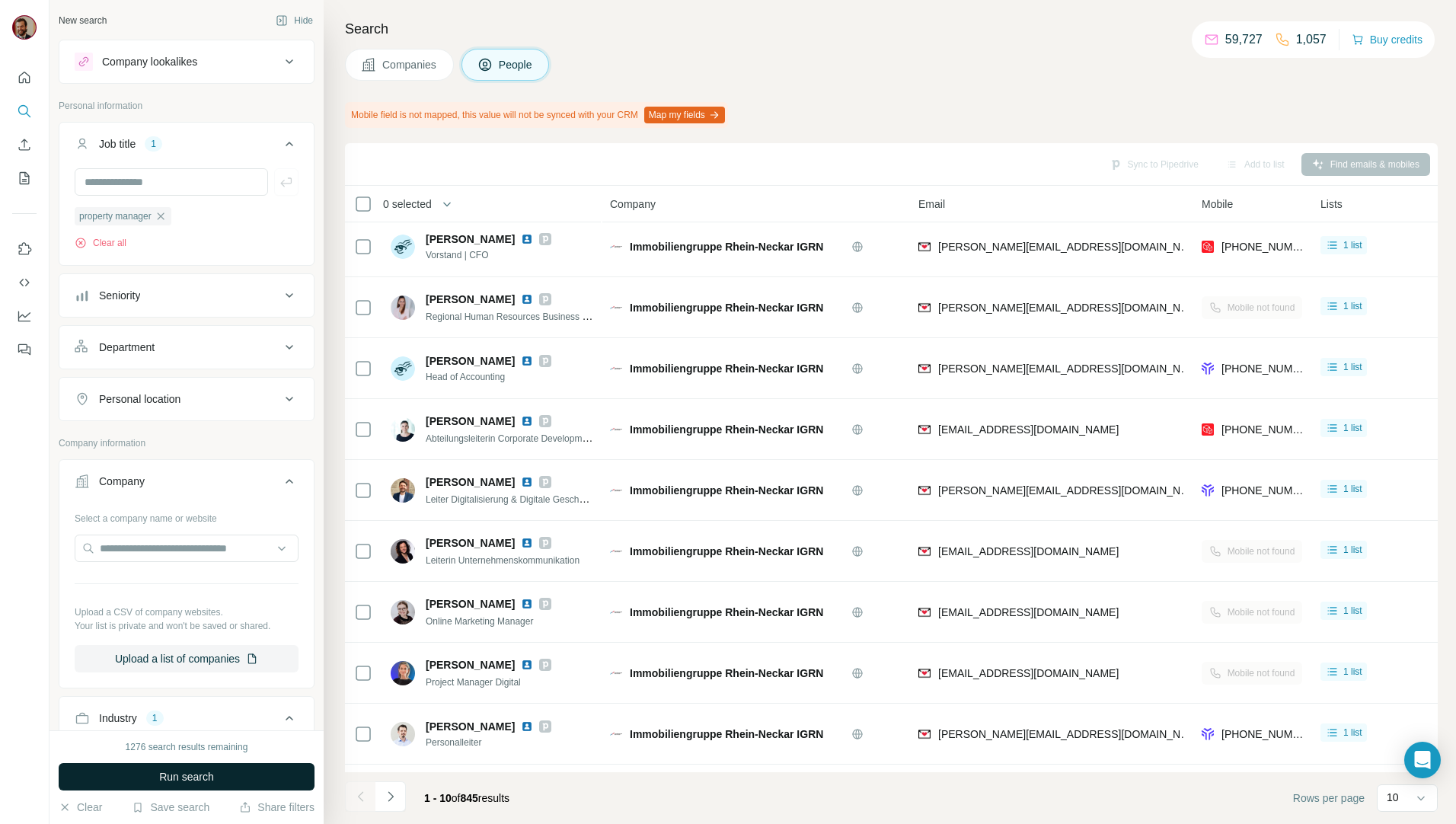
click at [179, 775] on span "Run search" at bounding box center [186, 776] width 55 height 15
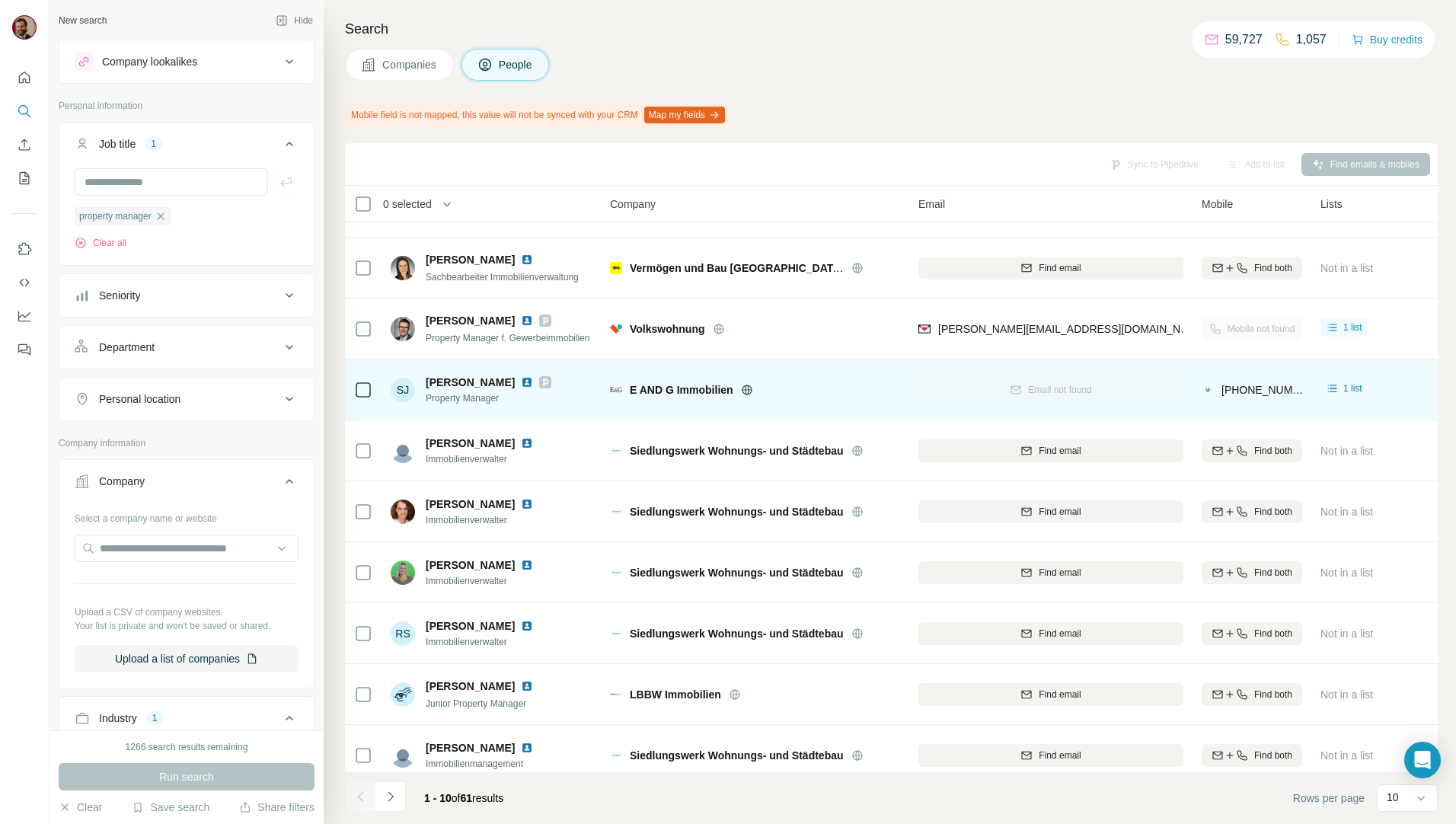
scroll to position [67, 0]
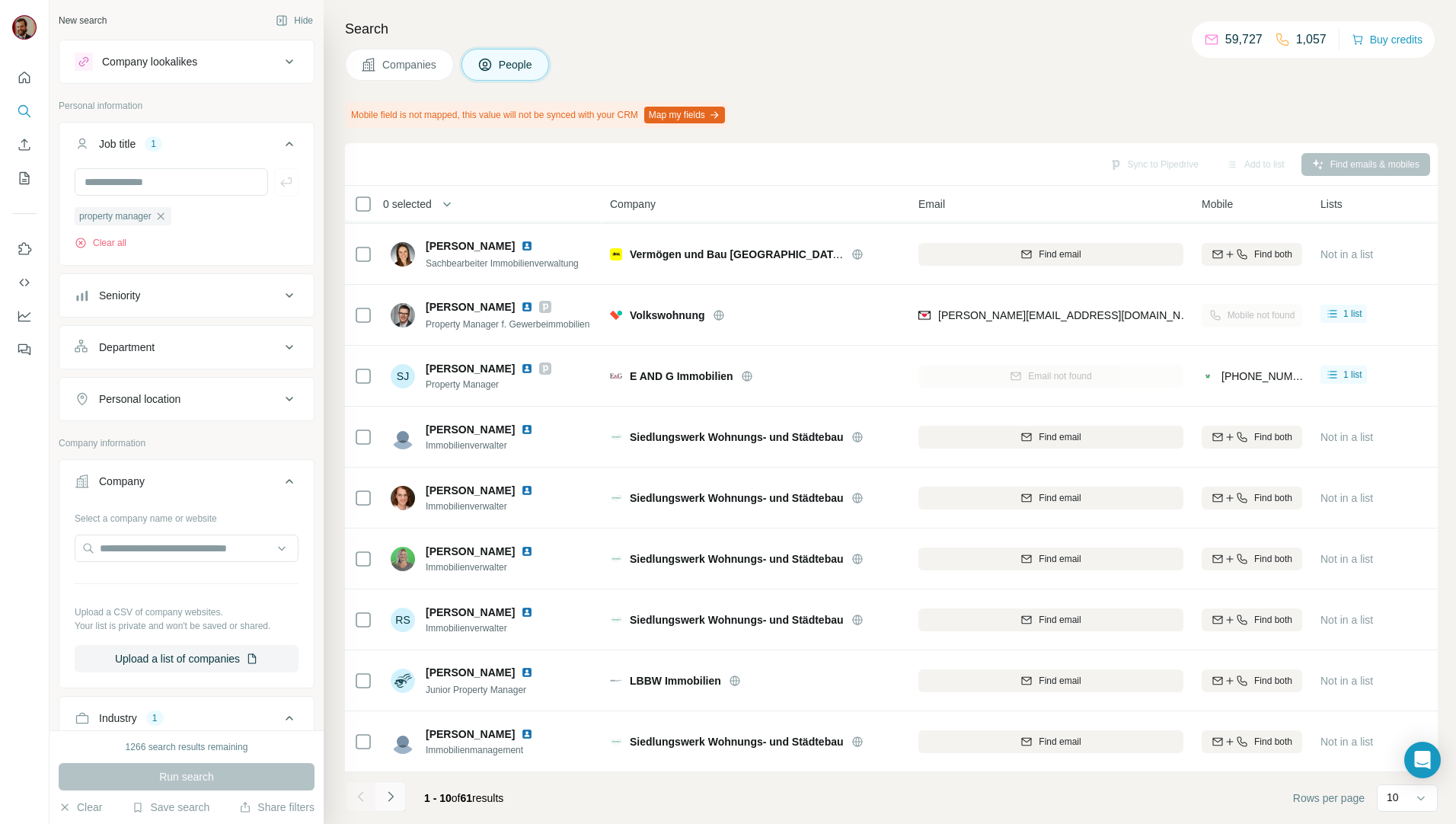
click at [383, 790] on icon "Navigate to next page" at bounding box center [390, 795] width 15 height 15
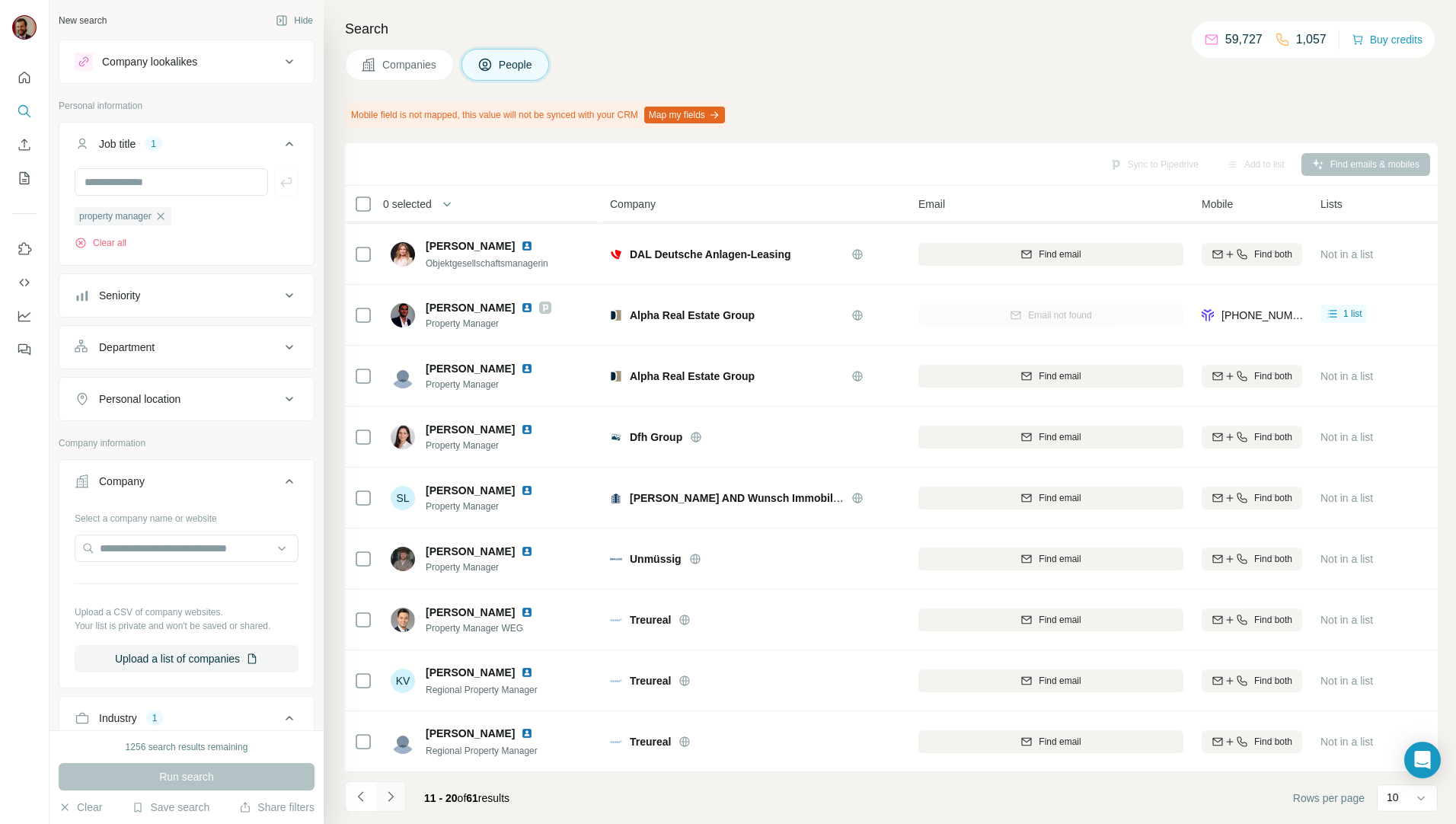
click at [393, 799] on icon "Navigate to next page" at bounding box center [390, 795] width 15 height 15
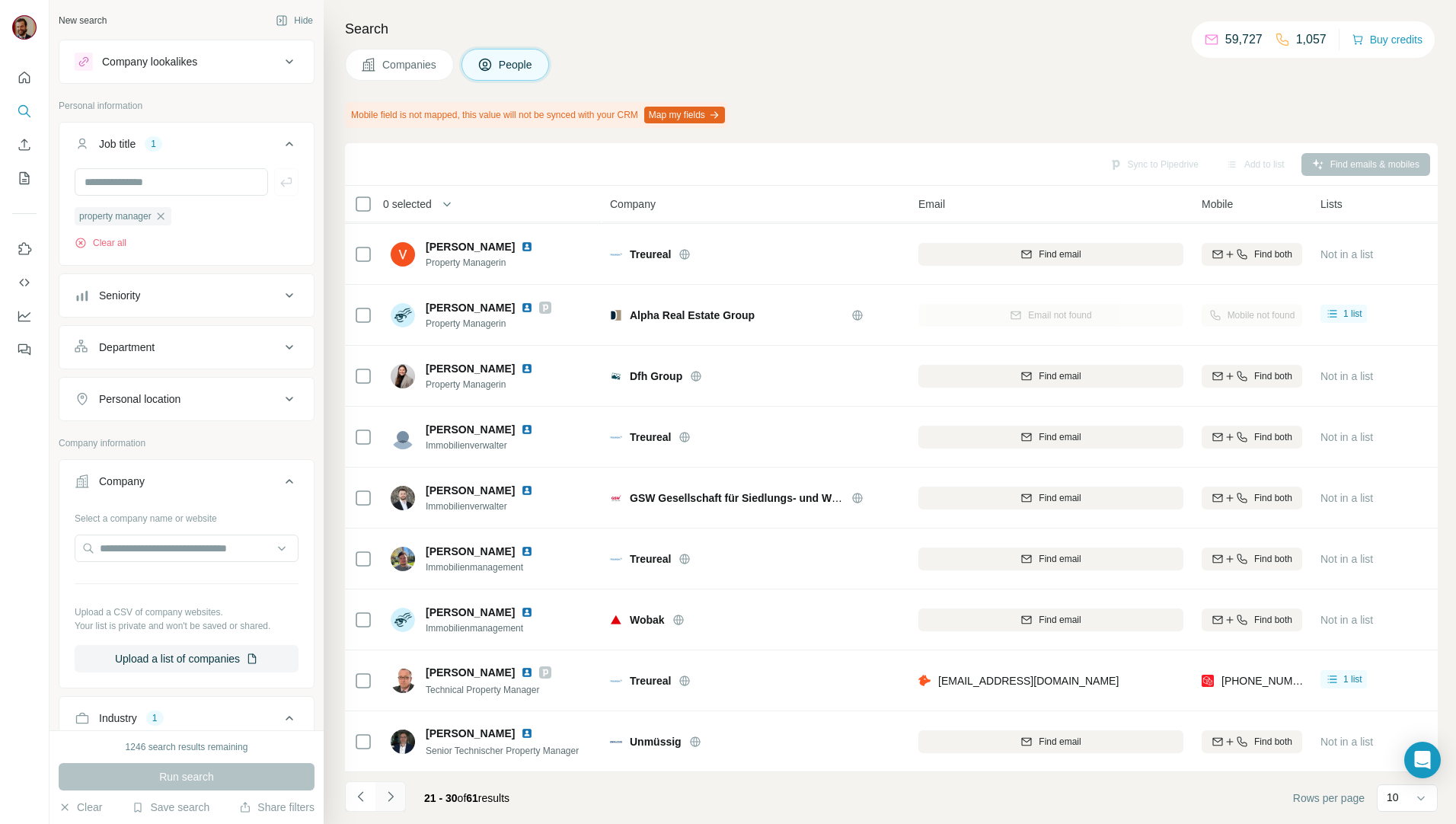
click at [393, 789] on icon "Navigate to next page" at bounding box center [390, 795] width 15 height 15
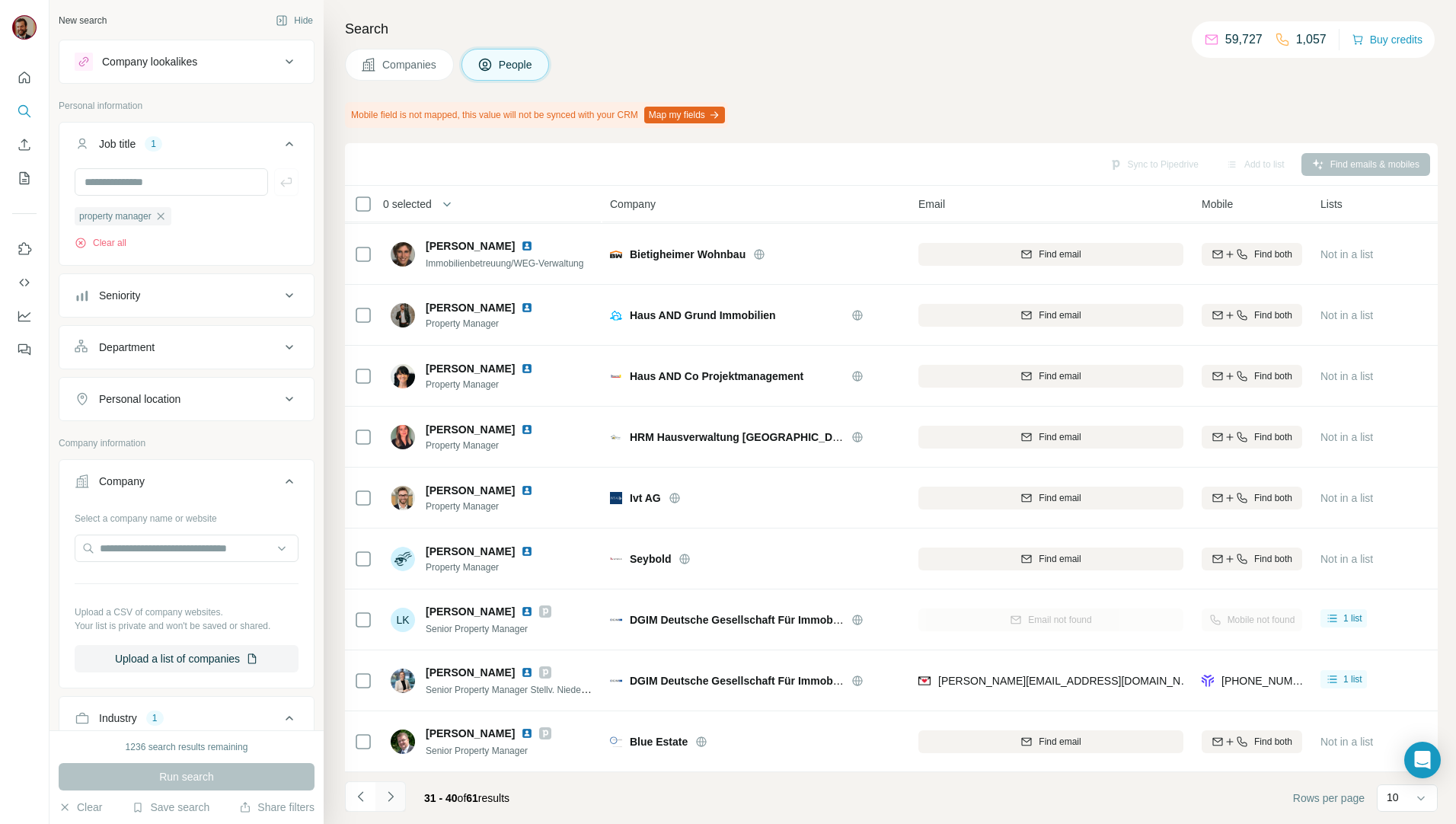
click at [393, 794] on icon "Navigate to next page" at bounding box center [390, 795] width 15 height 15
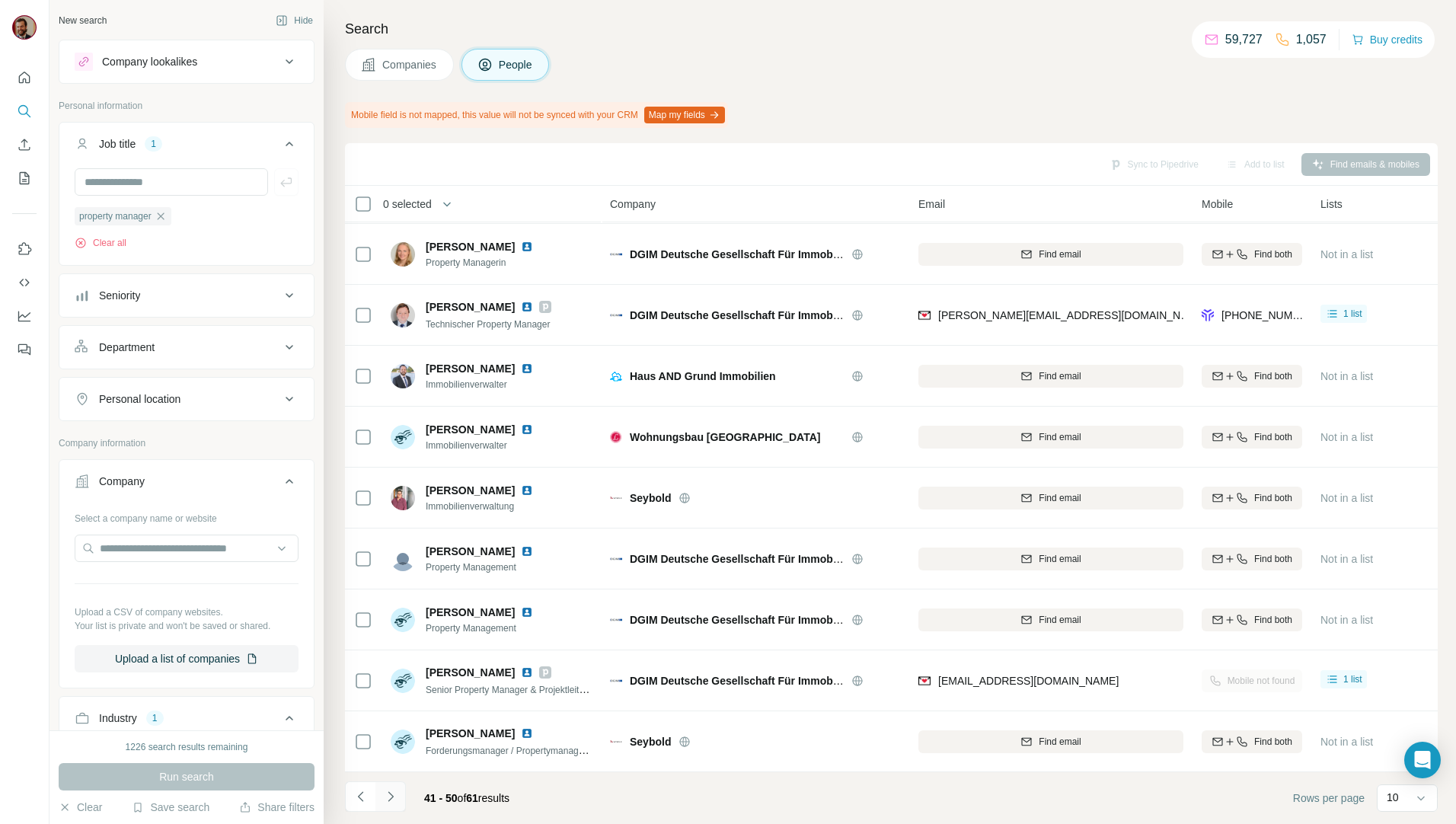
click at [394, 795] on icon "Navigate to next page" at bounding box center [390, 795] width 15 height 15
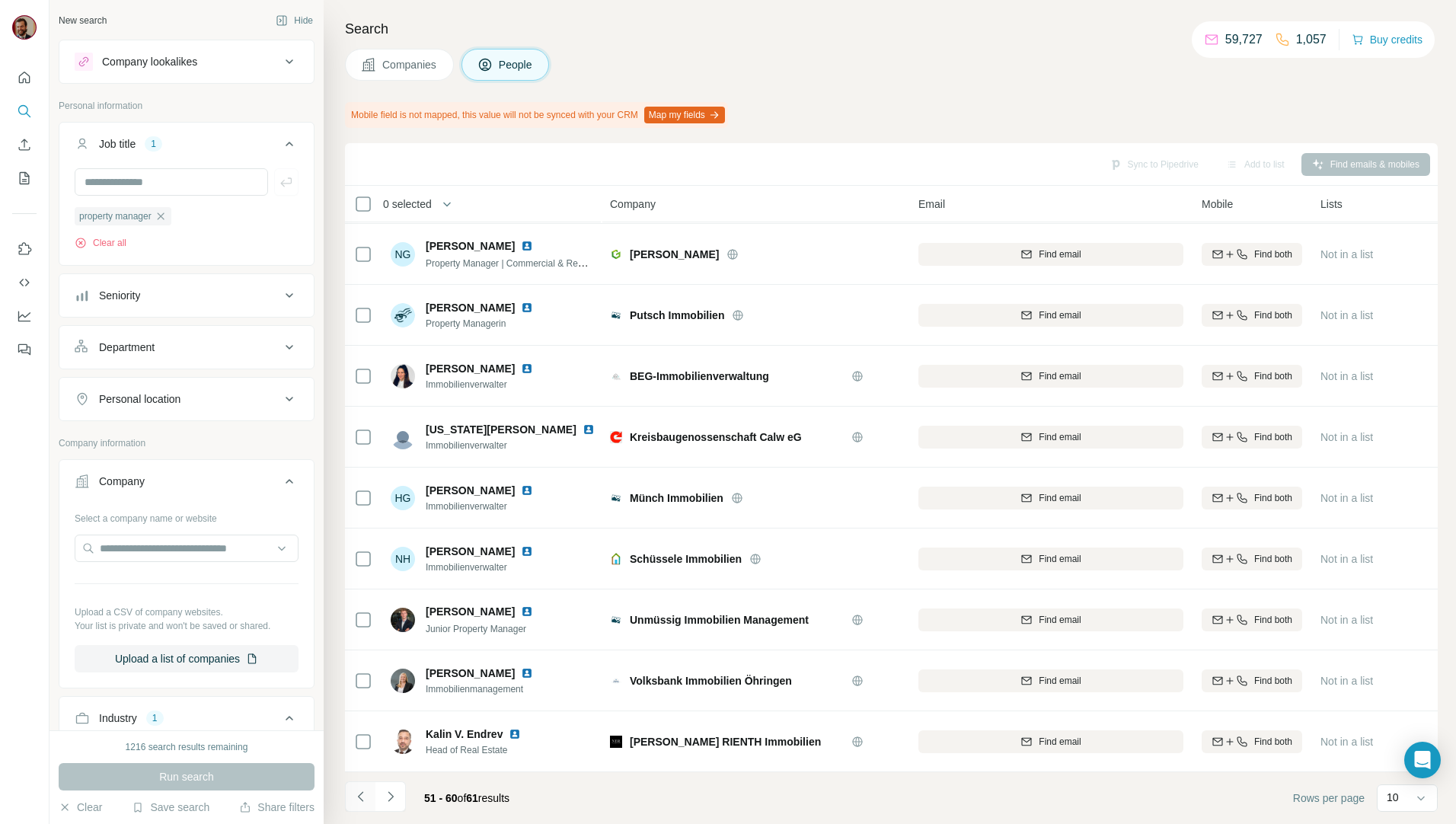
click at [348, 795] on button "Navigate to previous page" at bounding box center [359, 796] width 30 height 30
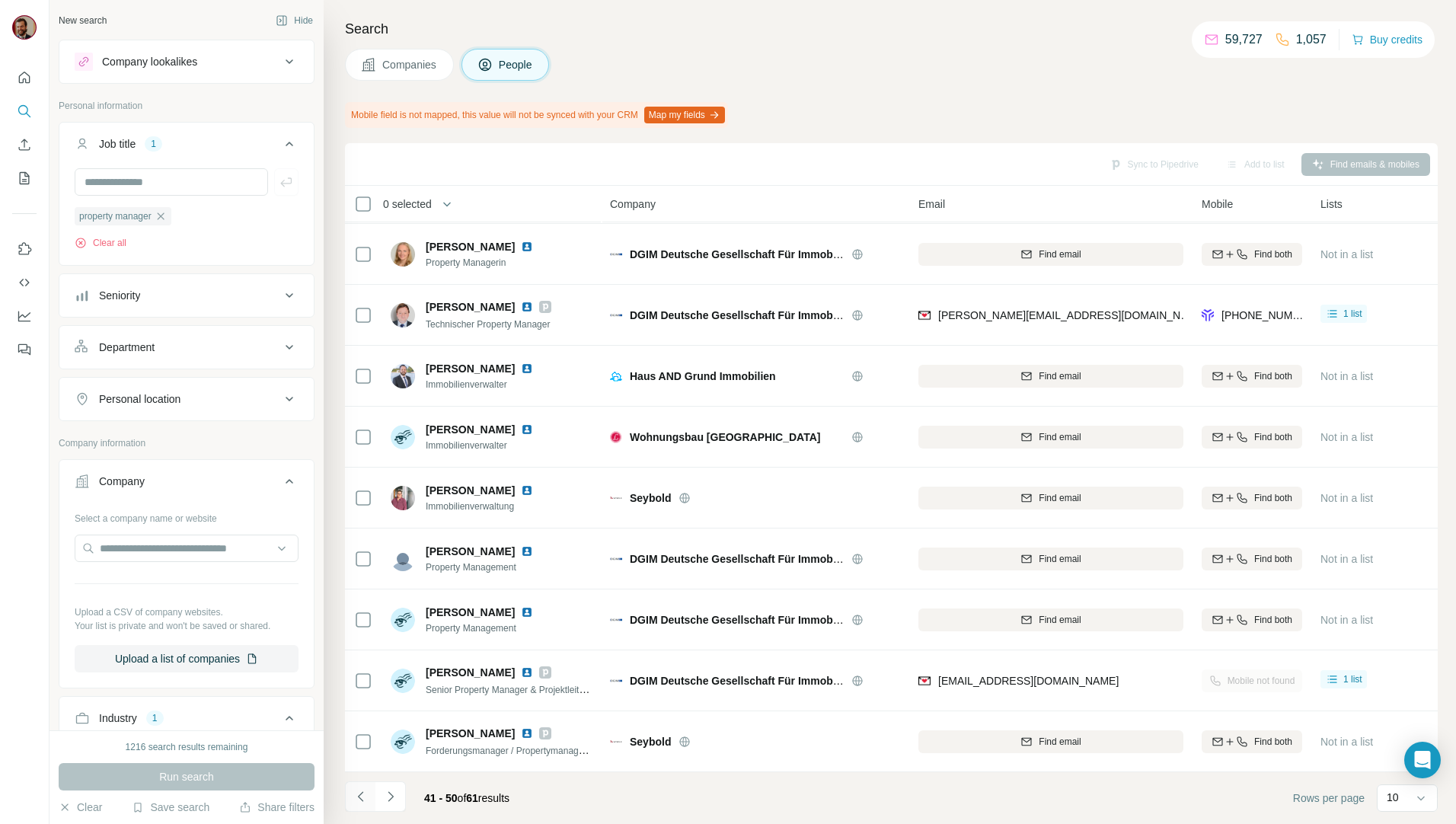
click at [348, 795] on button "Navigate to previous page" at bounding box center [359, 796] width 30 height 30
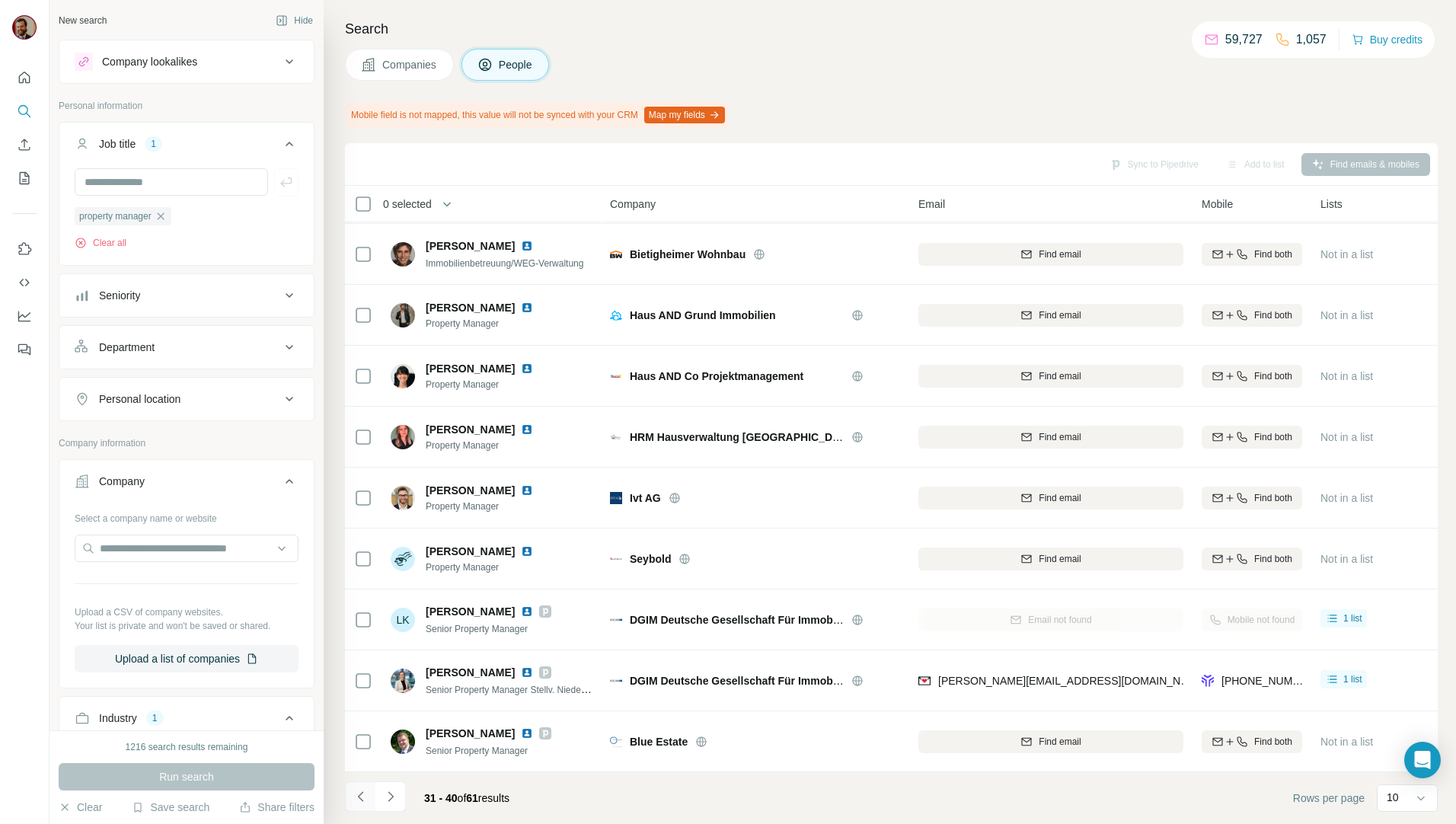
click at [348, 795] on button "Navigate to previous page" at bounding box center [359, 796] width 30 height 30
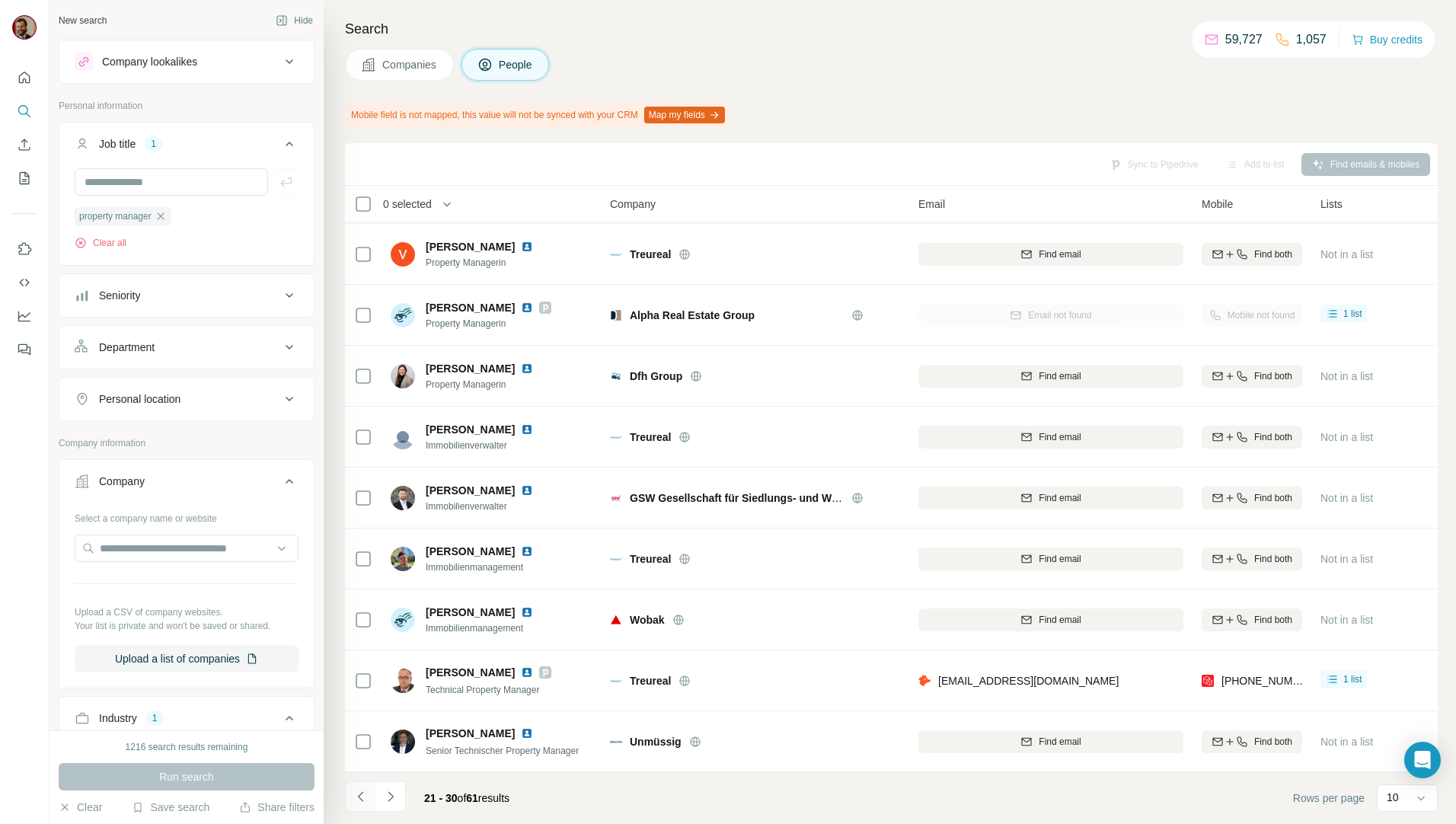
click at [348, 795] on button "Navigate to previous page" at bounding box center [359, 796] width 30 height 30
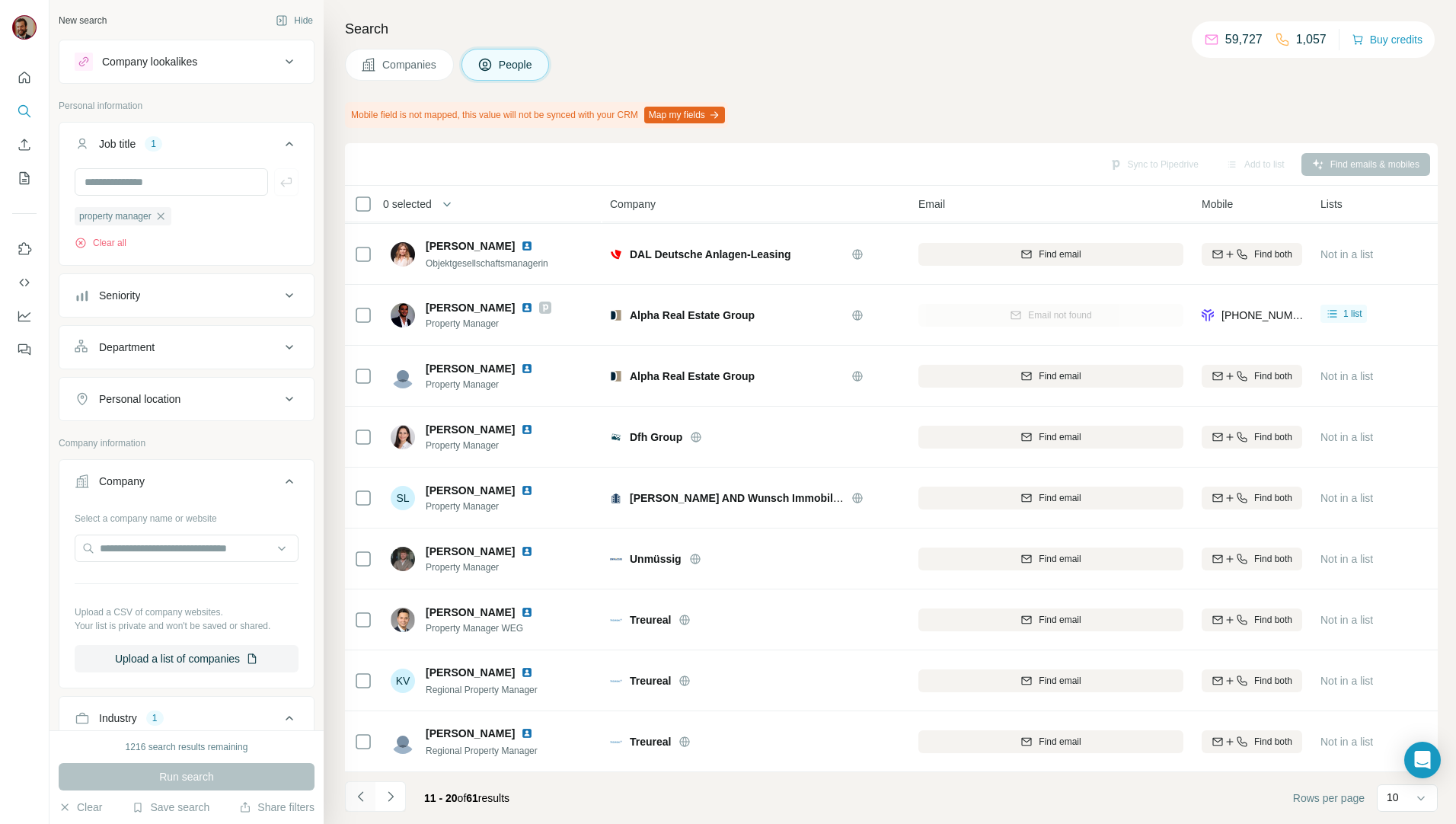
click at [348, 795] on button "Navigate to previous page" at bounding box center [359, 796] width 30 height 30
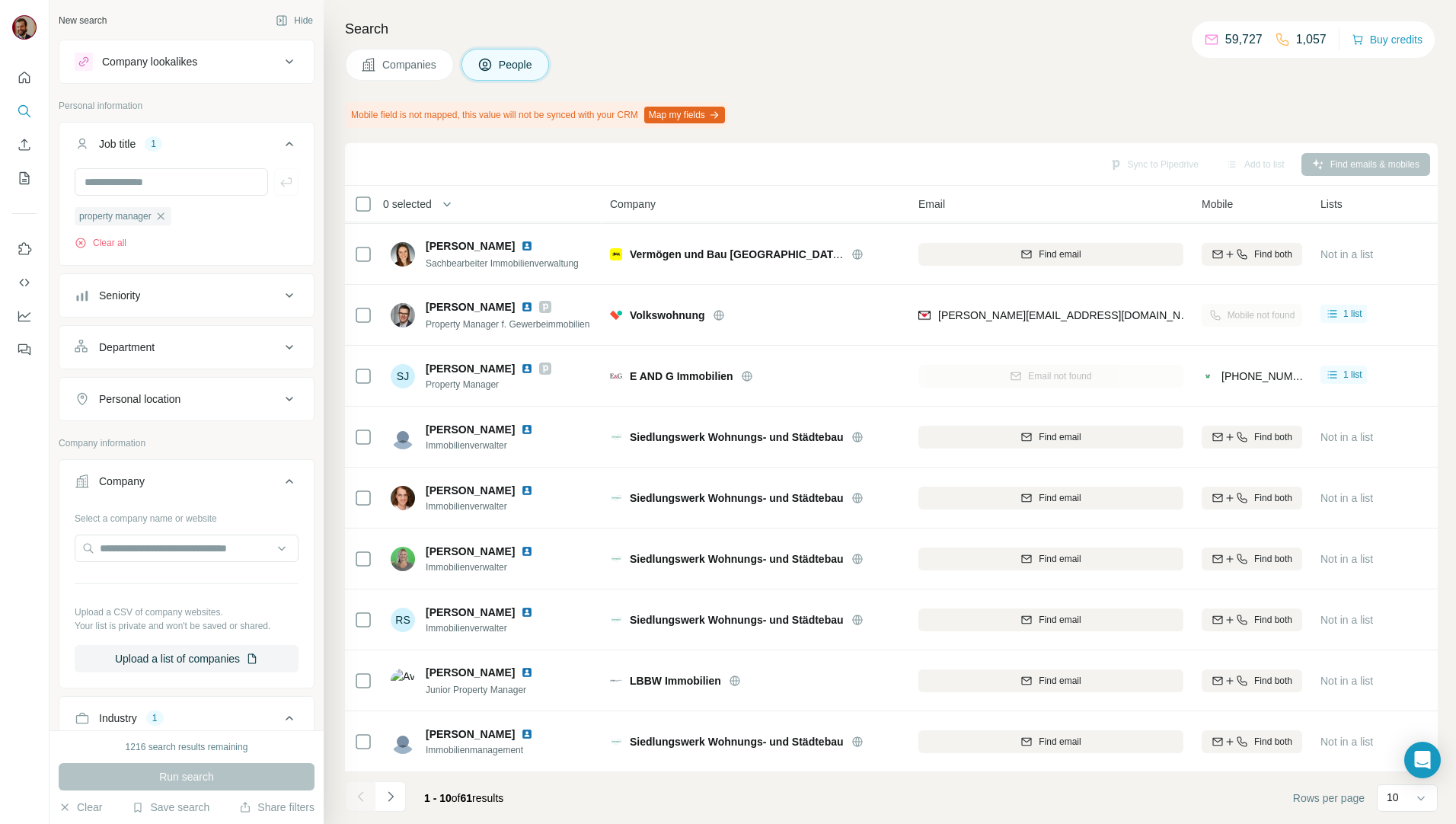
click at [348, 795] on div at bounding box center [359, 796] width 30 height 30
click at [166, 222] on icon "button" at bounding box center [161, 216] width 12 height 12
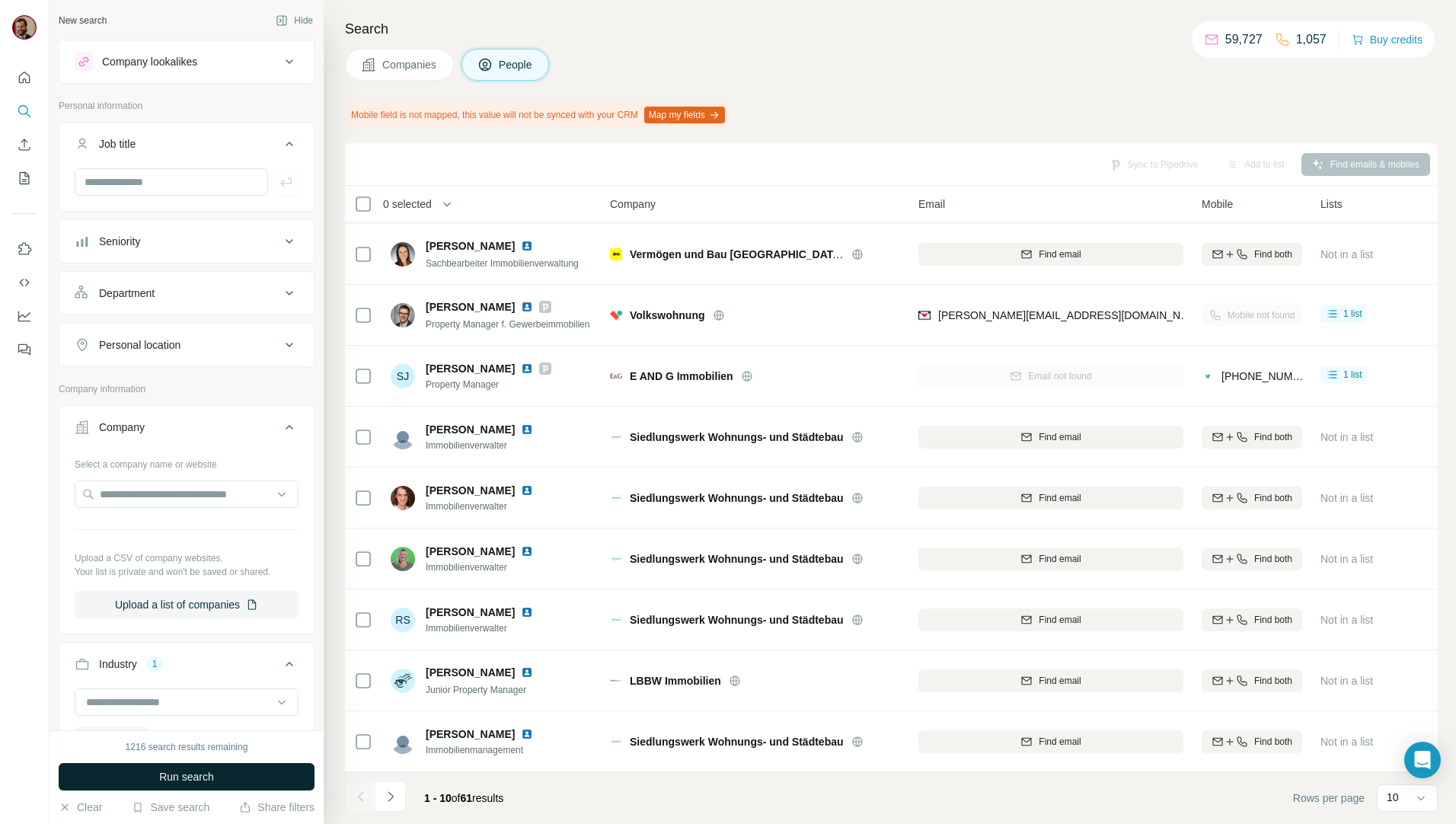
click at [231, 779] on button "Run search" at bounding box center [186, 776] width 256 height 27
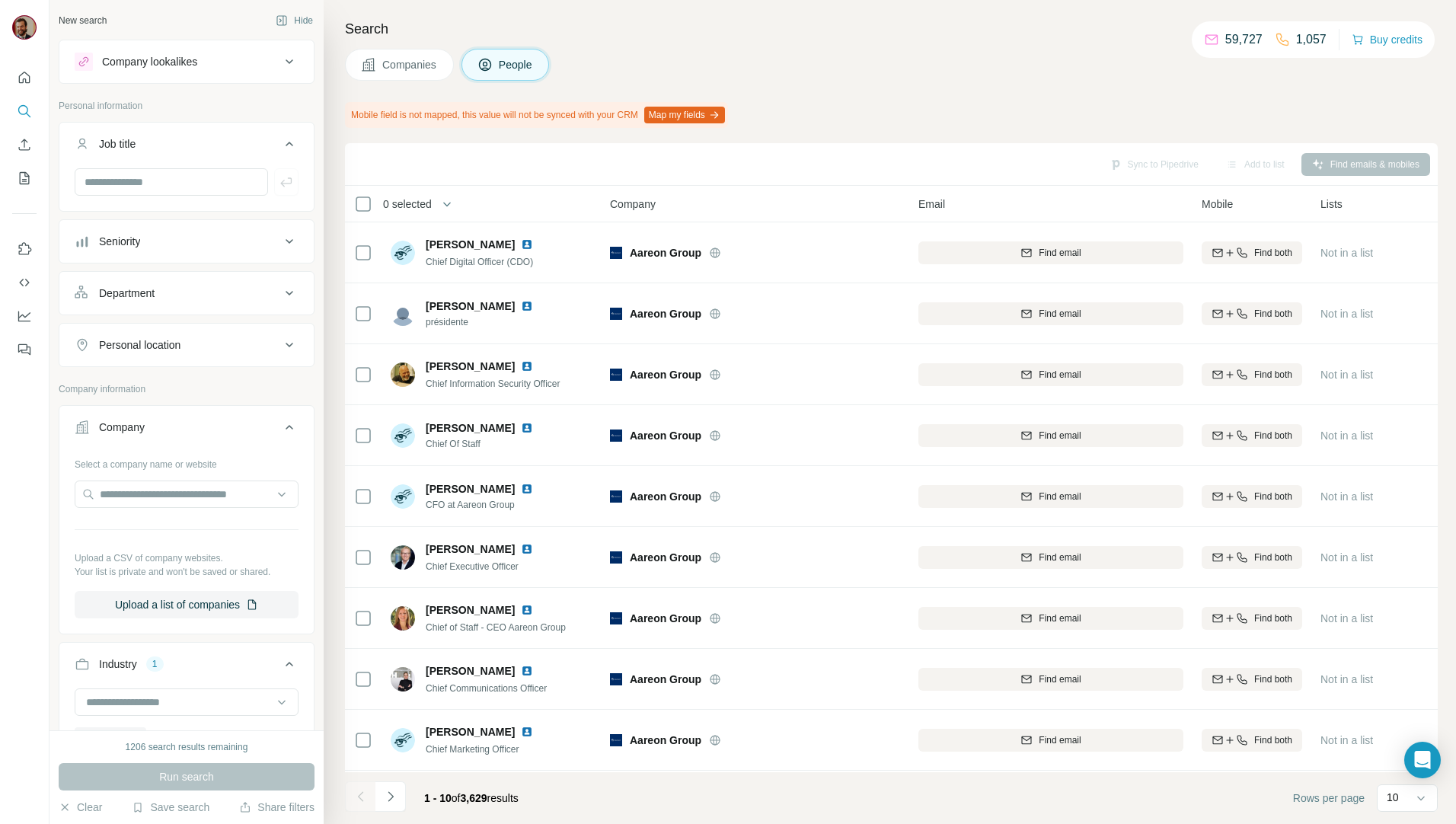
click at [405, 70] on span "Companies" at bounding box center [410, 64] width 56 height 15
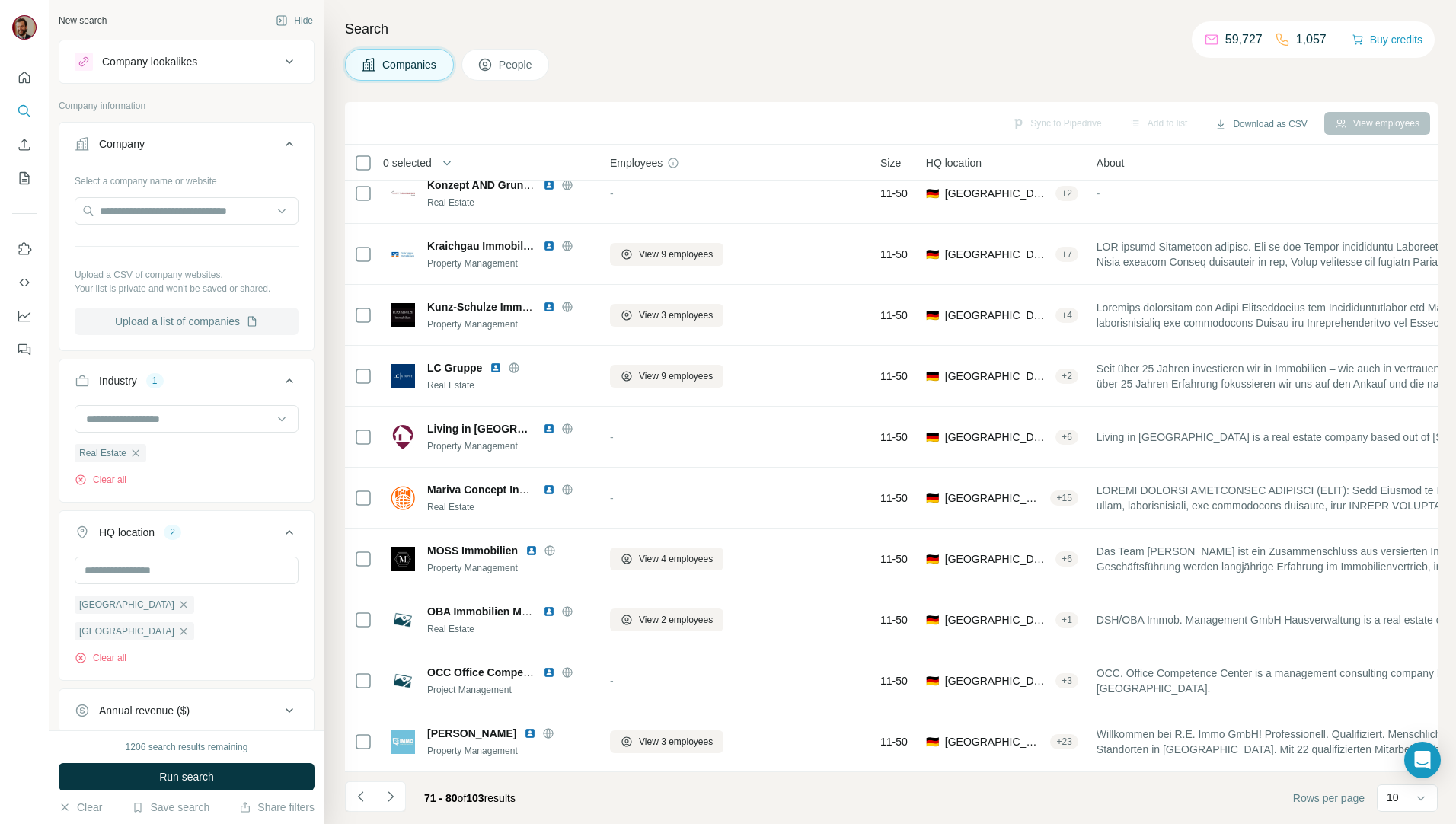
click at [218, 309] on button "Upload a list of companies" at bounding box center [186, 320] width 224 height 27
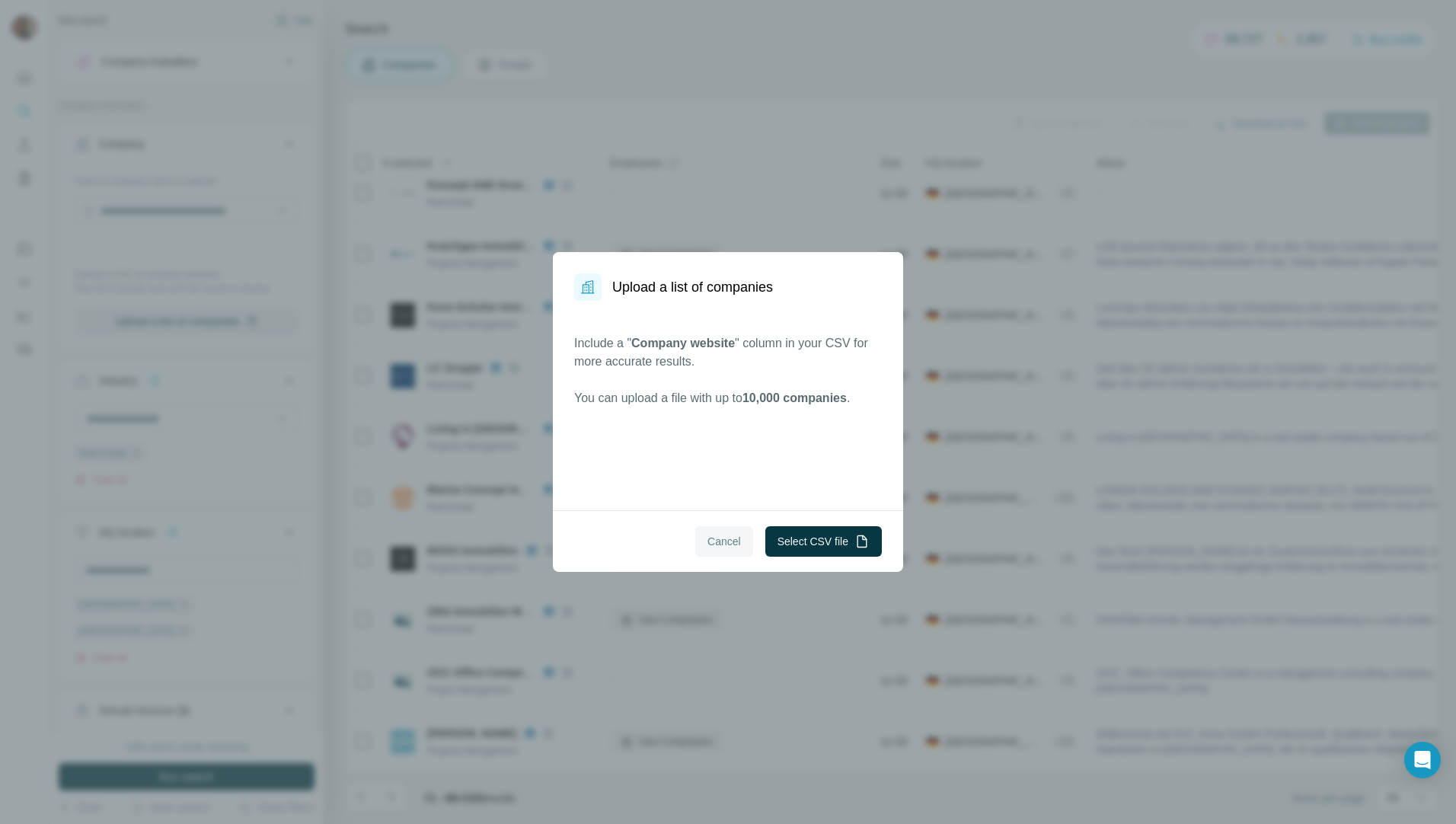
click at [709, 535] on span "Cancel" at bounding box center [724, 540] width 33 height 15
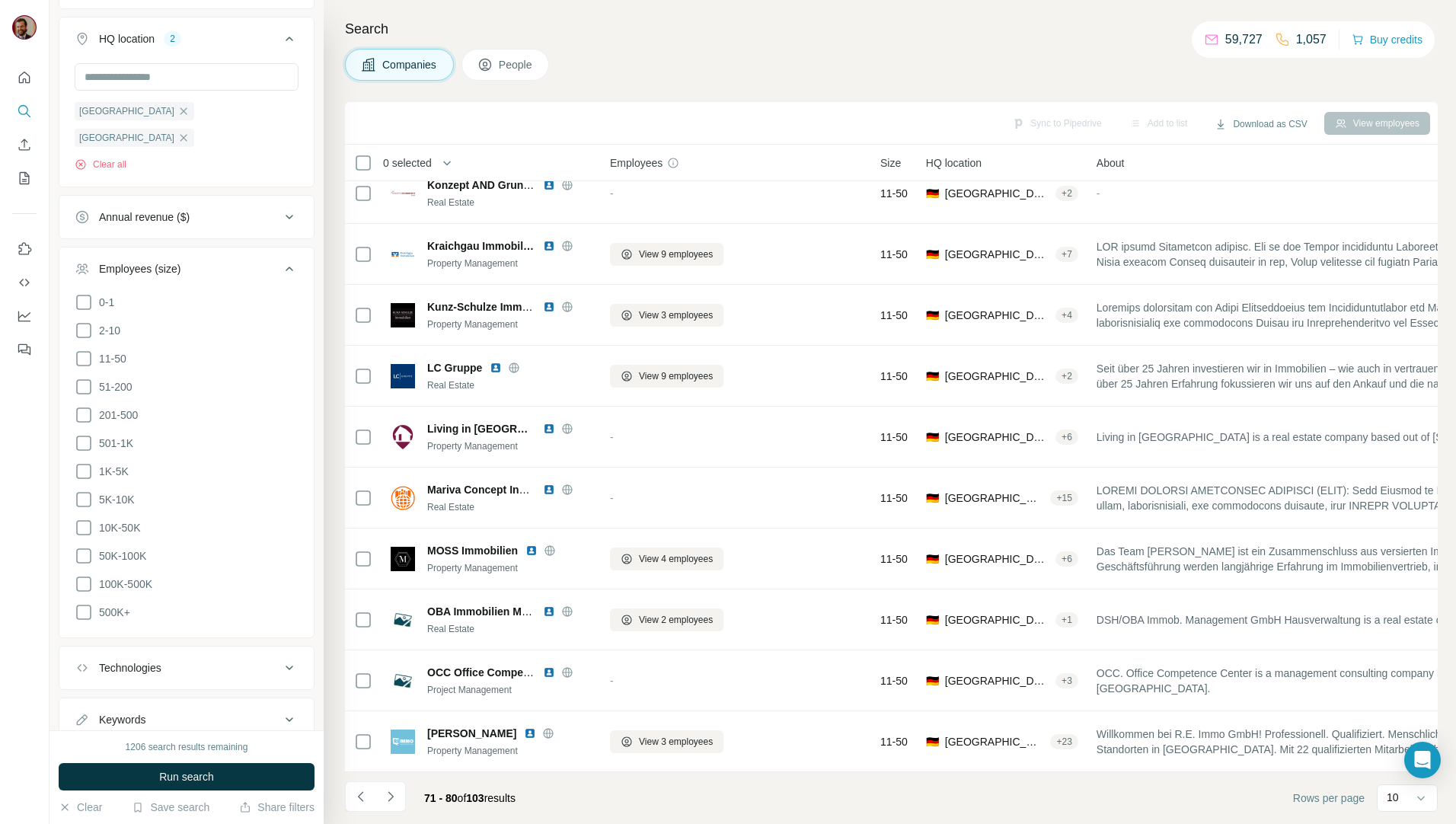
scroll to position [540, 0]
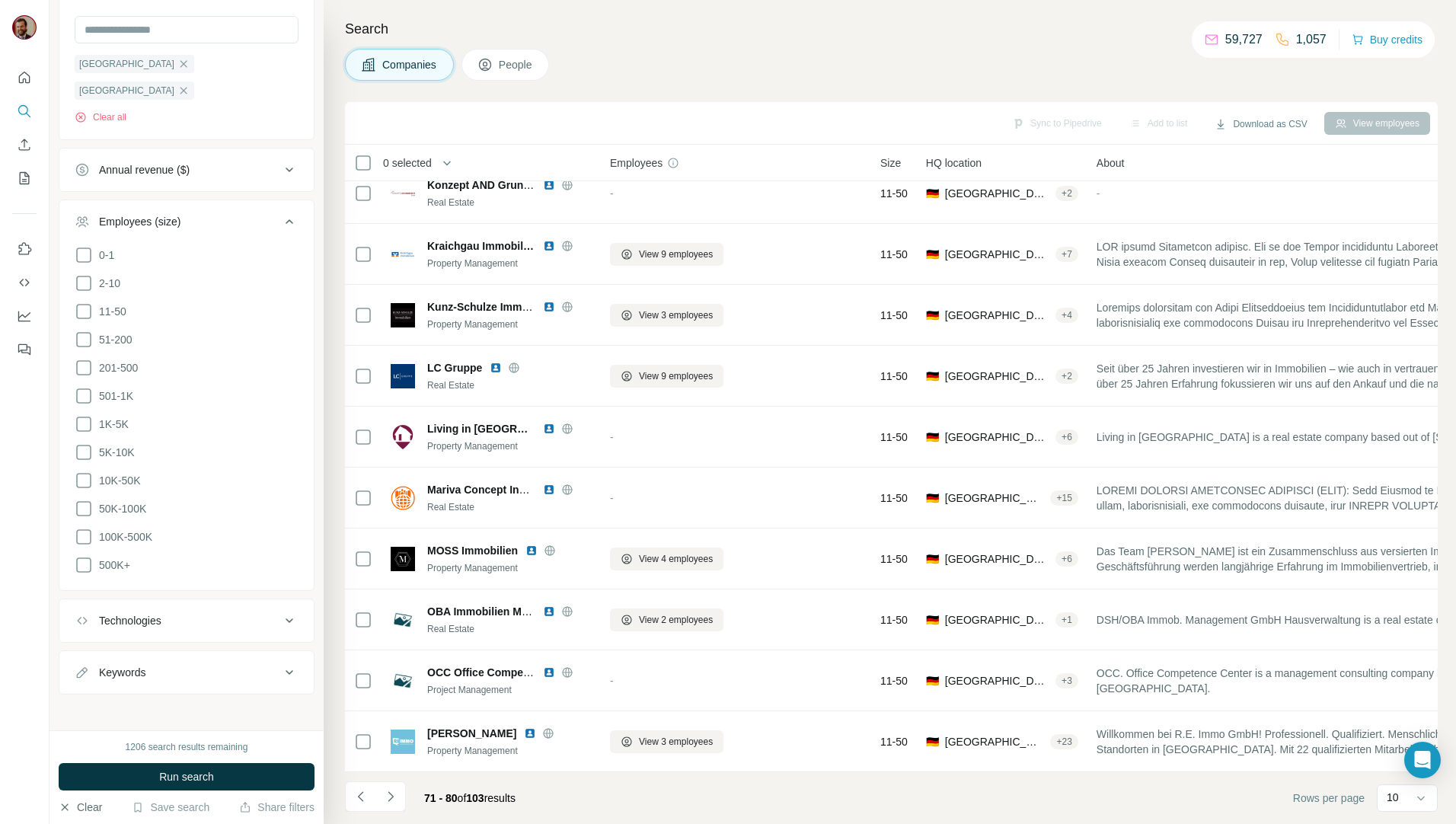
click at [64, 806] on icon "button" at bounding box center [65, 807] width 7 height 7
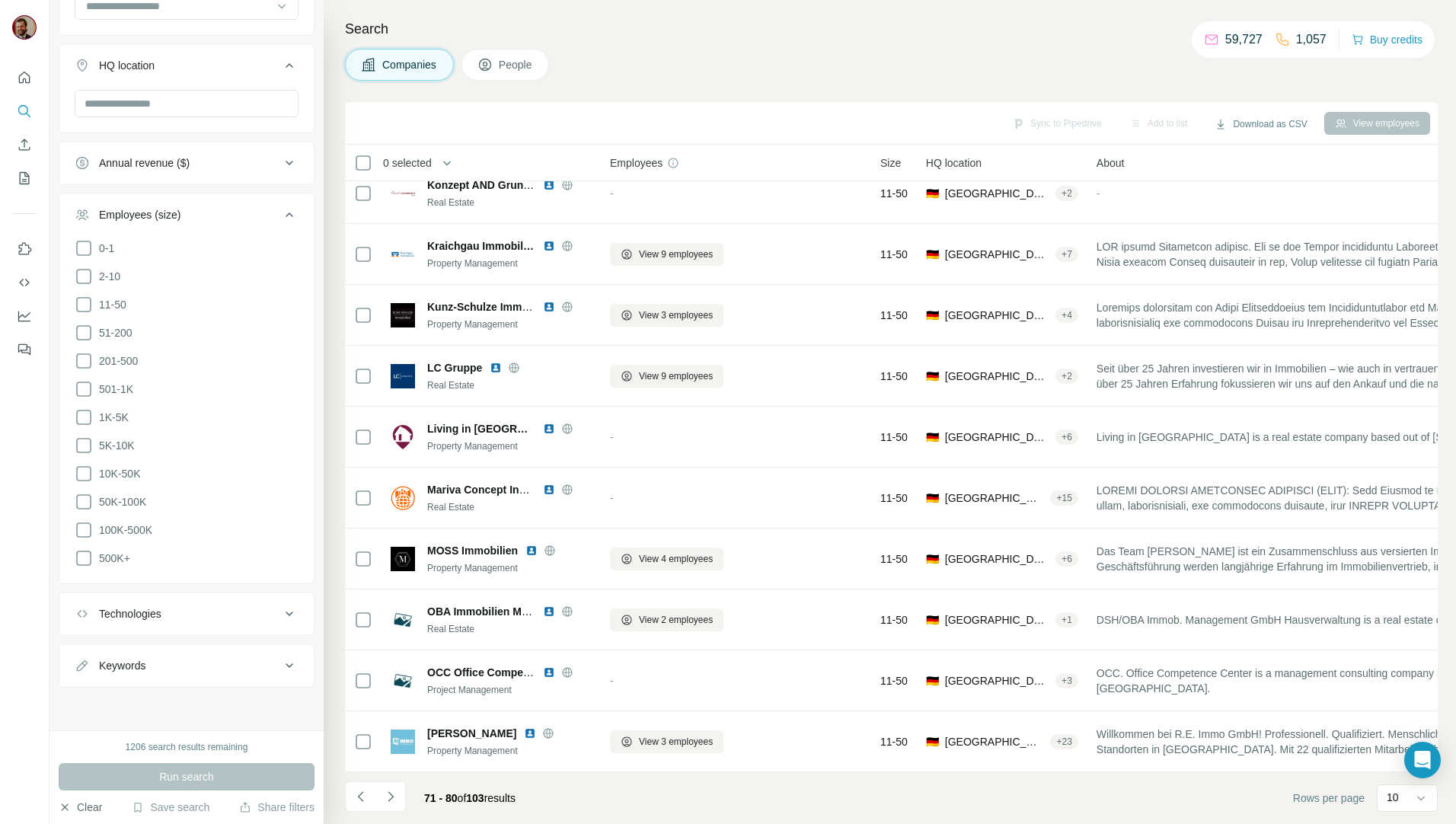
scroll to position [404, 0]
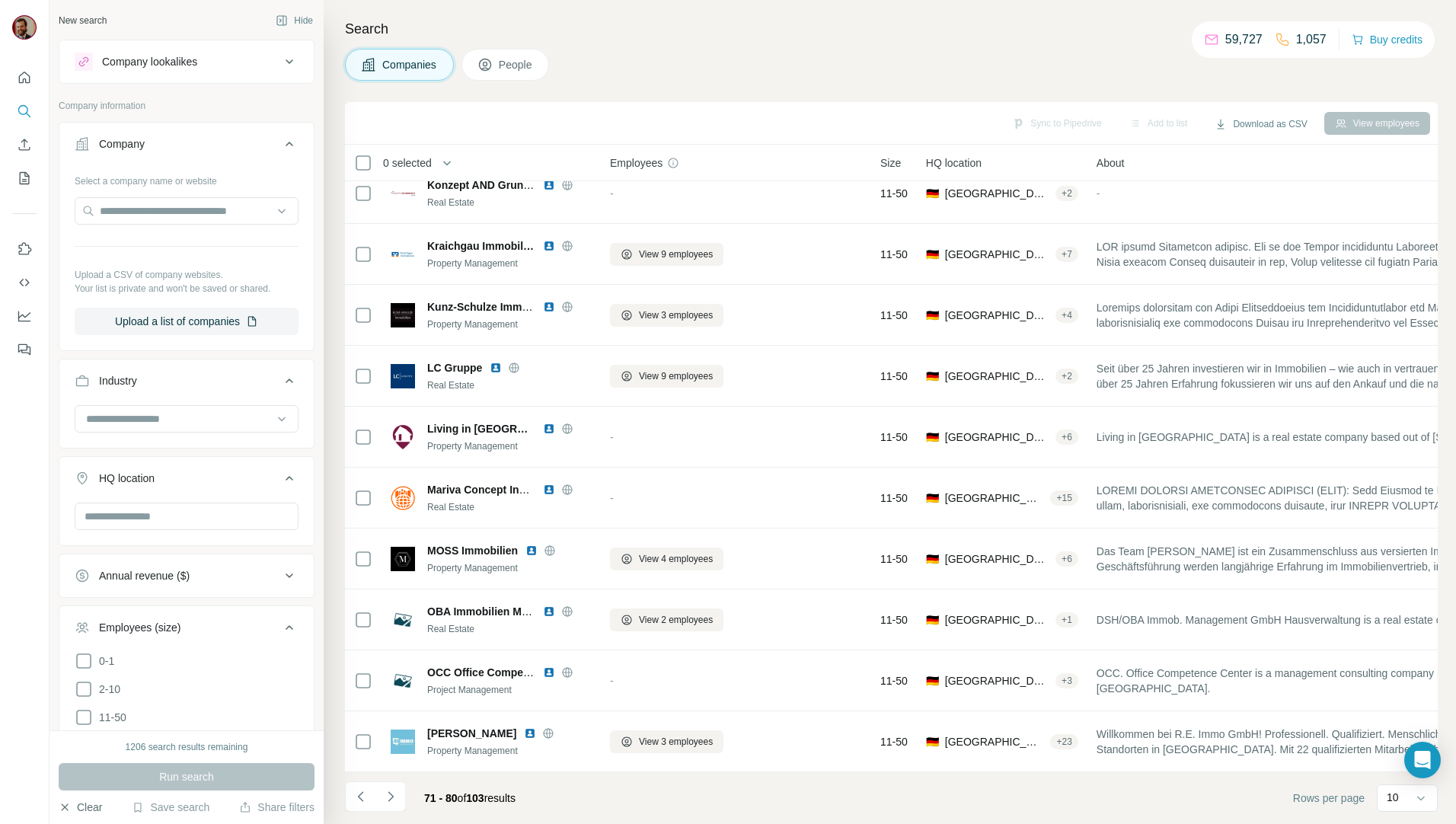
click at [386, 59] on span "Companies" at bounding box center [410, 64] width 56 height 15
click at [160, 424] on input at bounding box center [178, 419] width 188 height 17
click at [170, 422] on input at bounding box center [178, 419] width 188 height 17
click at [167, 421] on input at bounding box center [178, 419] width 188 height 17
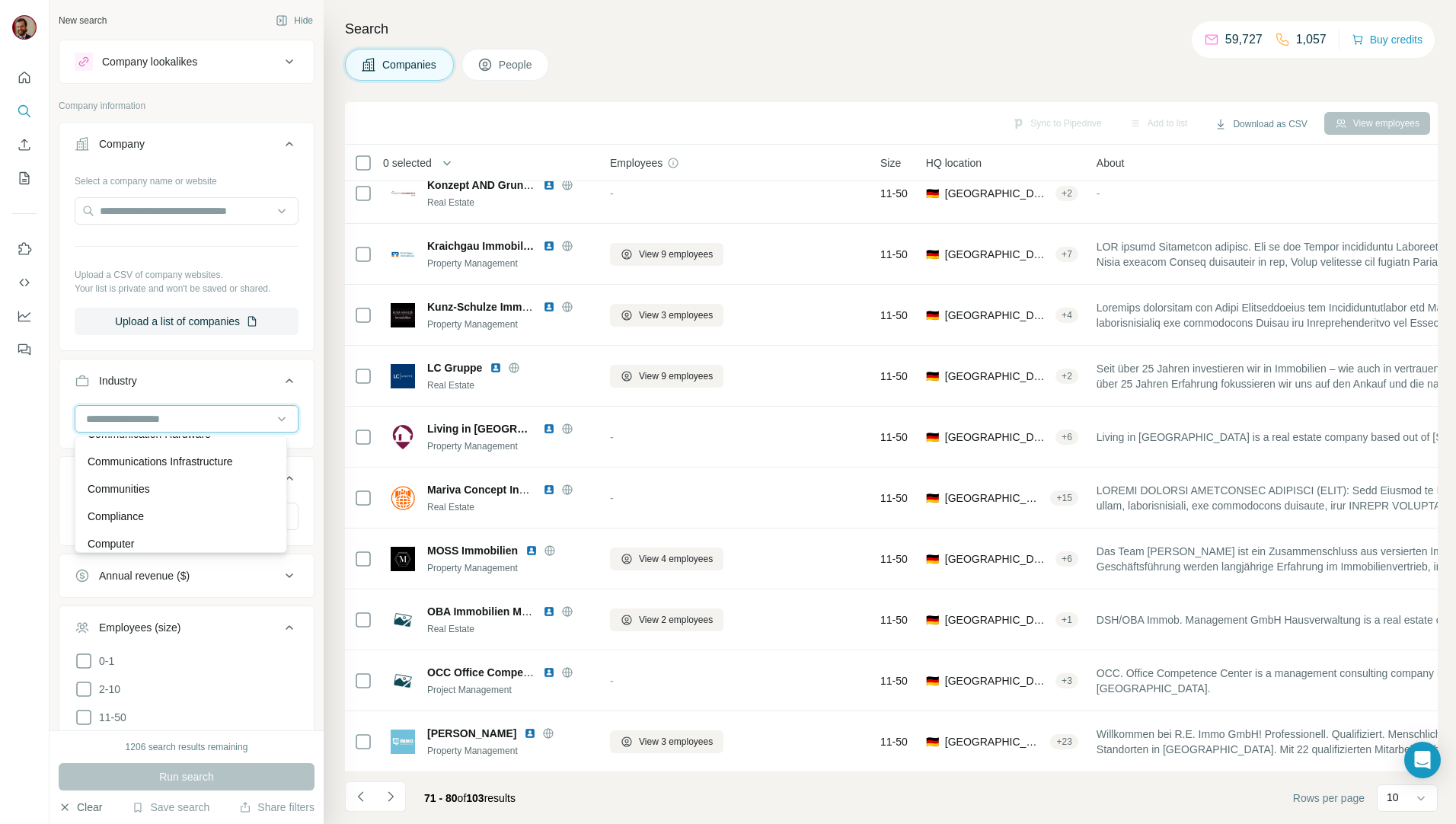
click at [180, 417] on input at bounding box center [178, 419] width 188 height 17
type input "*****"
click at [179, 442] on div "Construction" at bounding box center [180, 452] width 205 height 27
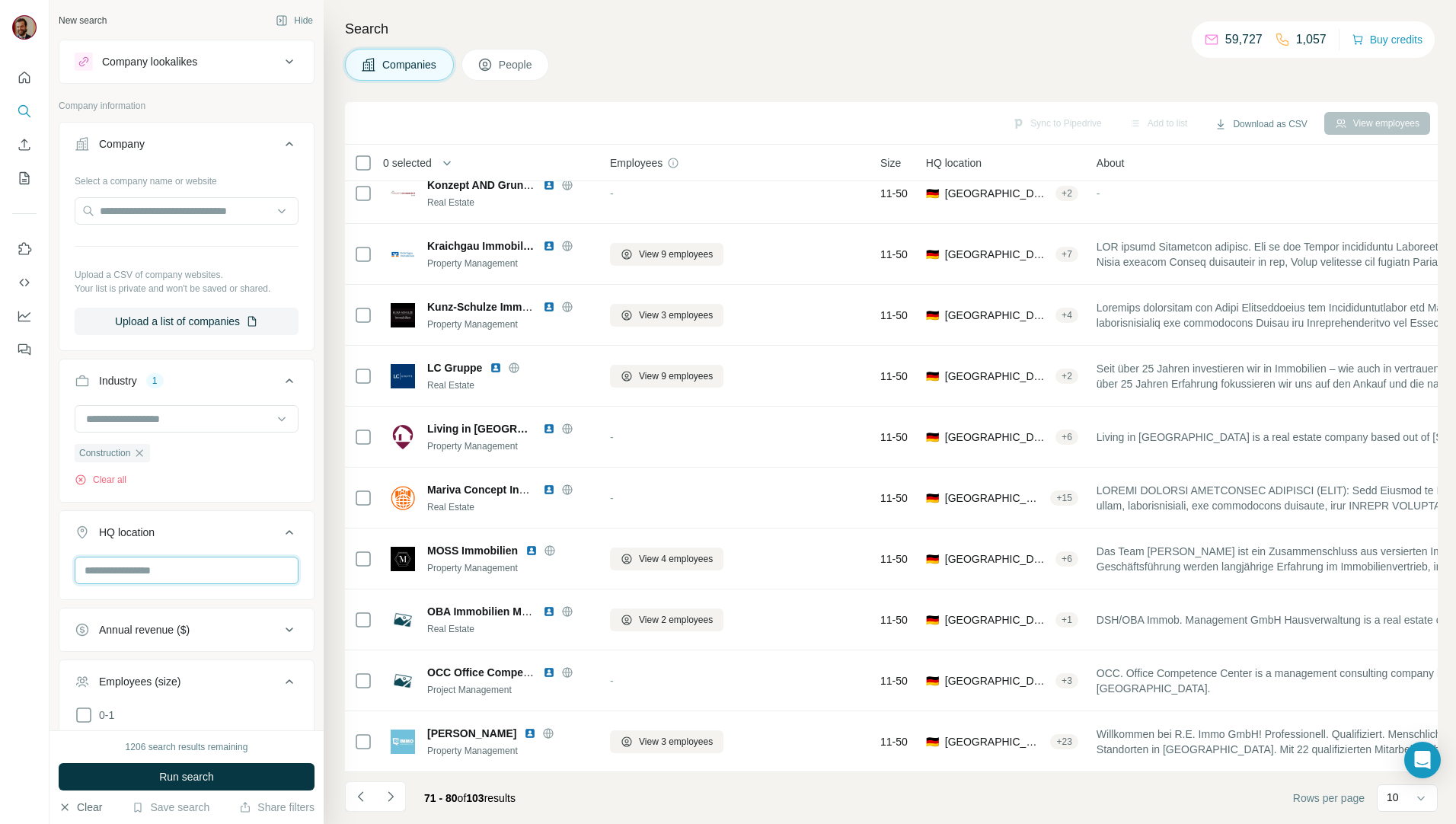
click at [160, 570] on input "text" at bounding box center [186, 570] width 224 height 27
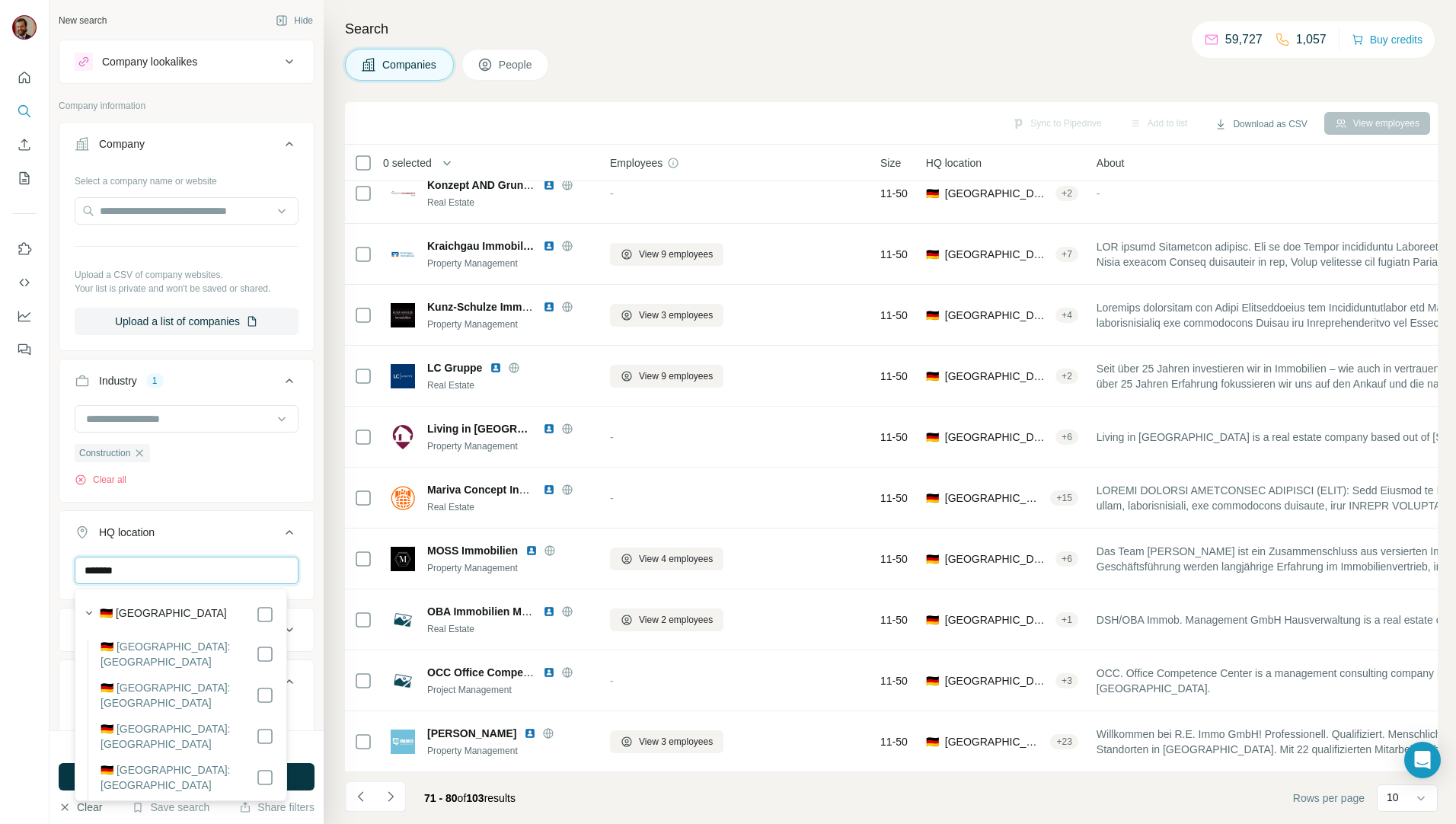
type input "*******"
click at [191, 720] on label "🇩🇪 [GEOGRAPHIC_DATA]: [GEOGRAPHIC_DATA]" at bounding box center [178, 735] width 155 height 30
click at [15, 546] on div at bounding box center [24, 412] width 50 height 824
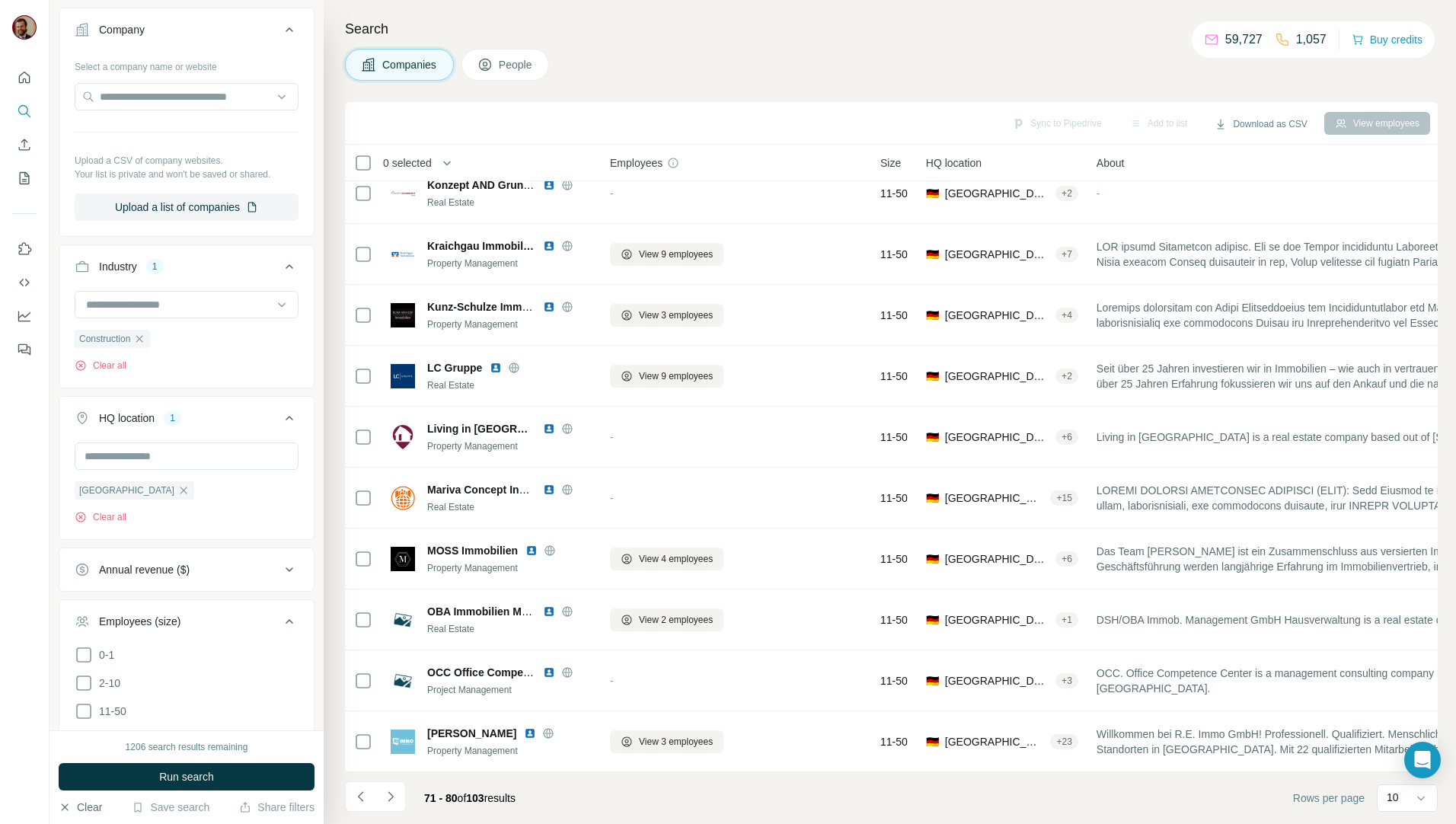
scroll to position [0, 0]
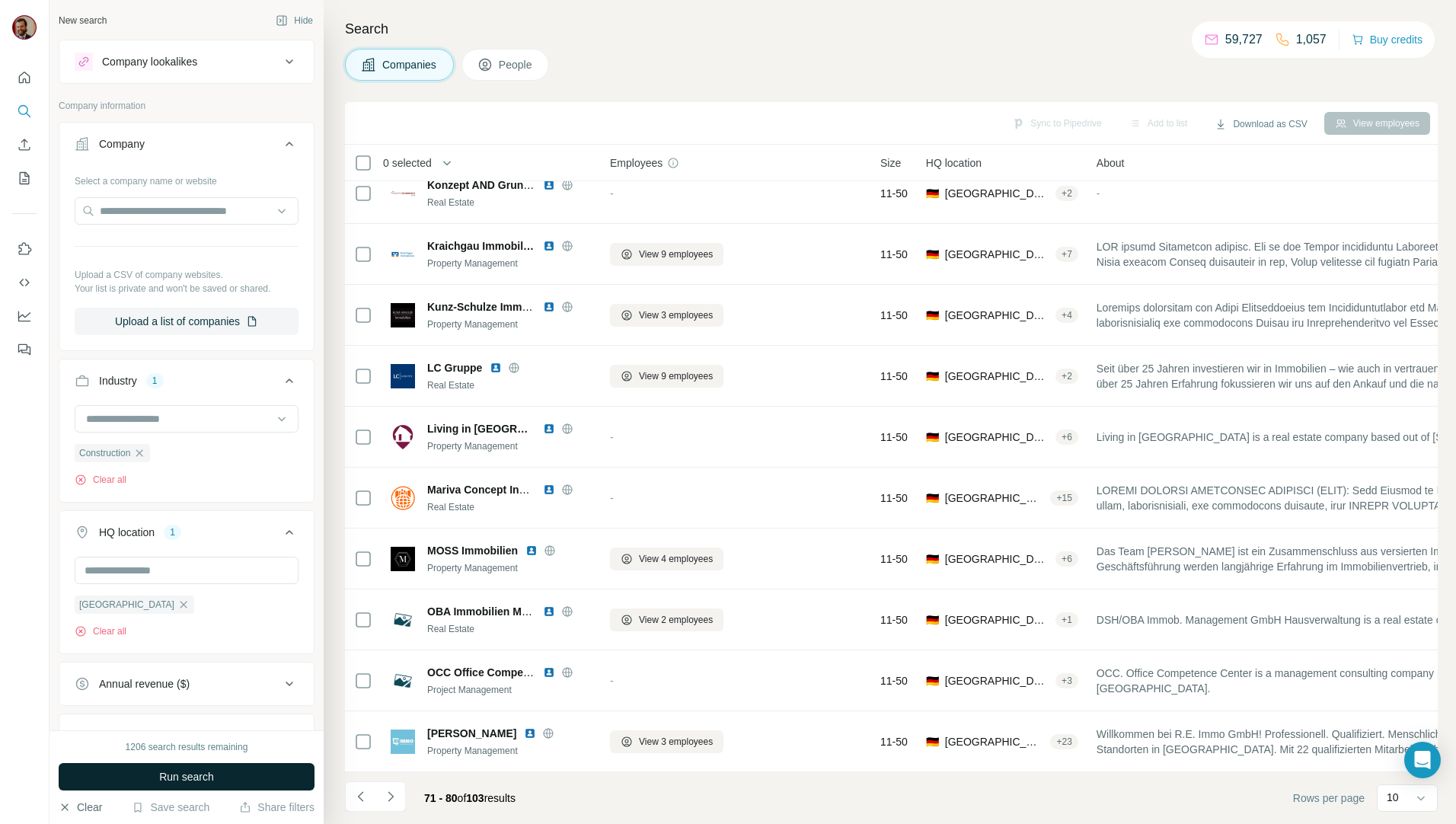
click at [191, 780] on span "Run search" at bounding box center [186, 776] width 55 height 15
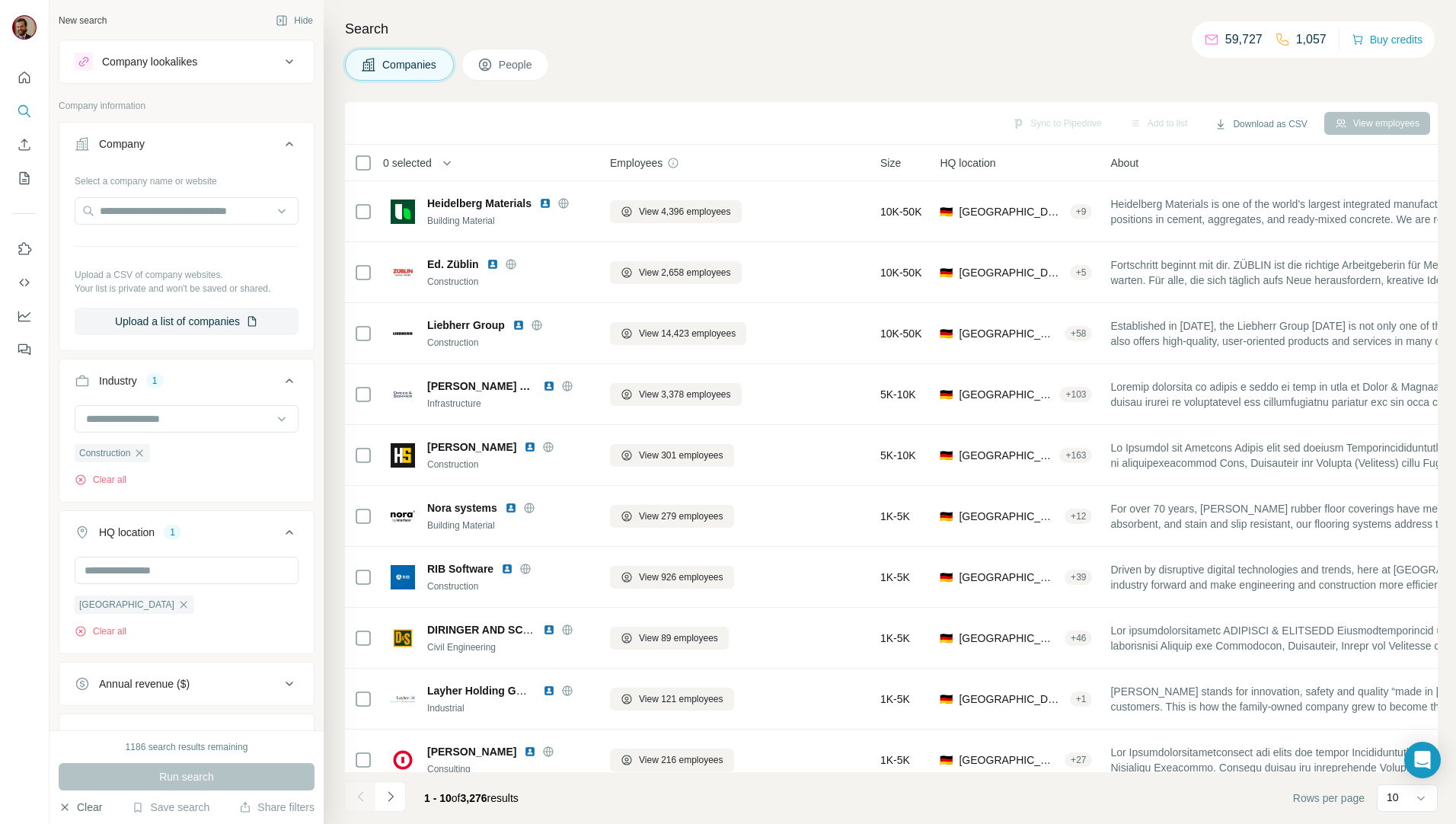
click at [489, 70] on icon at bounding box center [485, 64] width 15 height 15
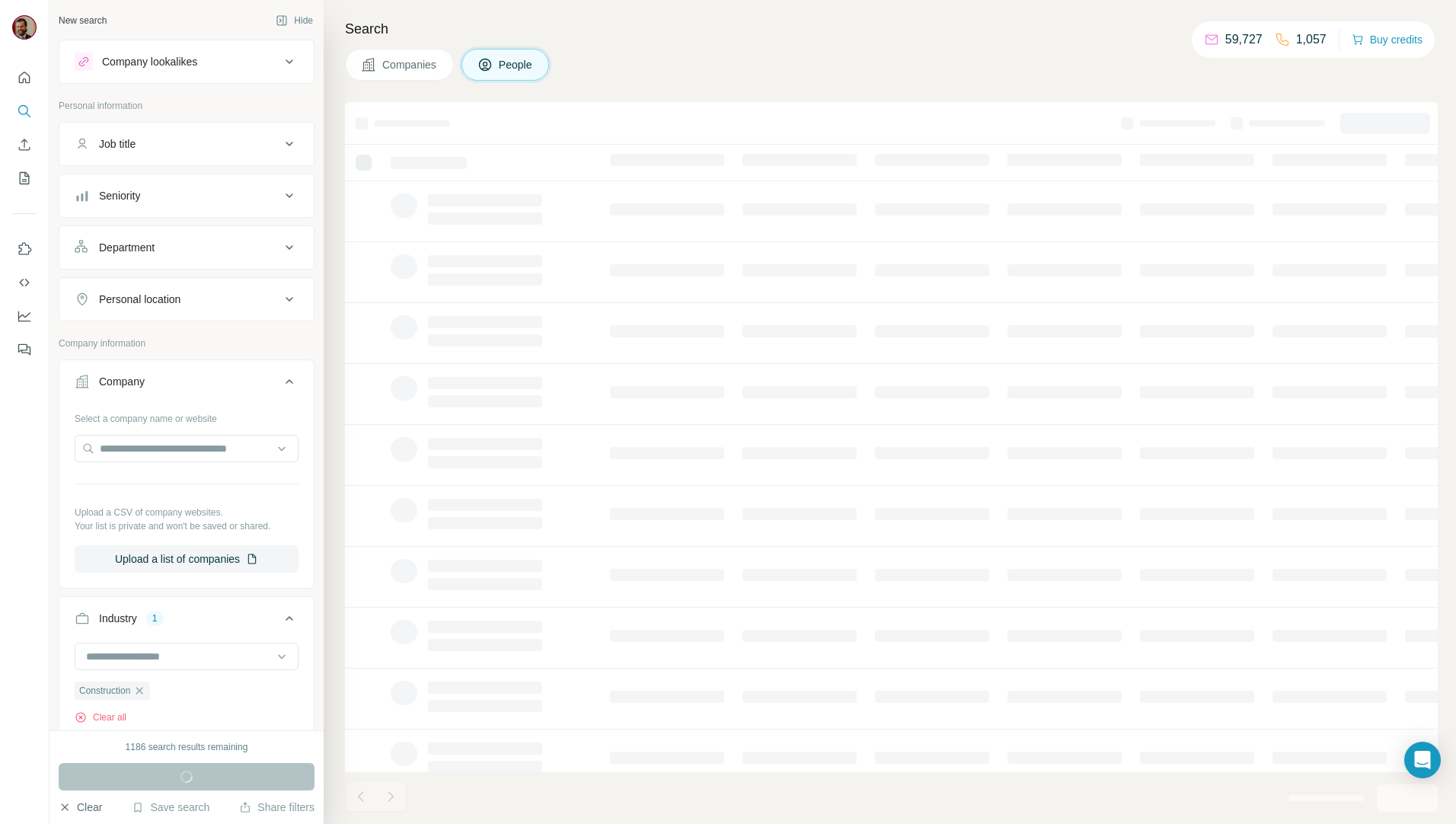
click at [199, 139] on div "Job title" at bounding box center [178, 144] width 205 height 15
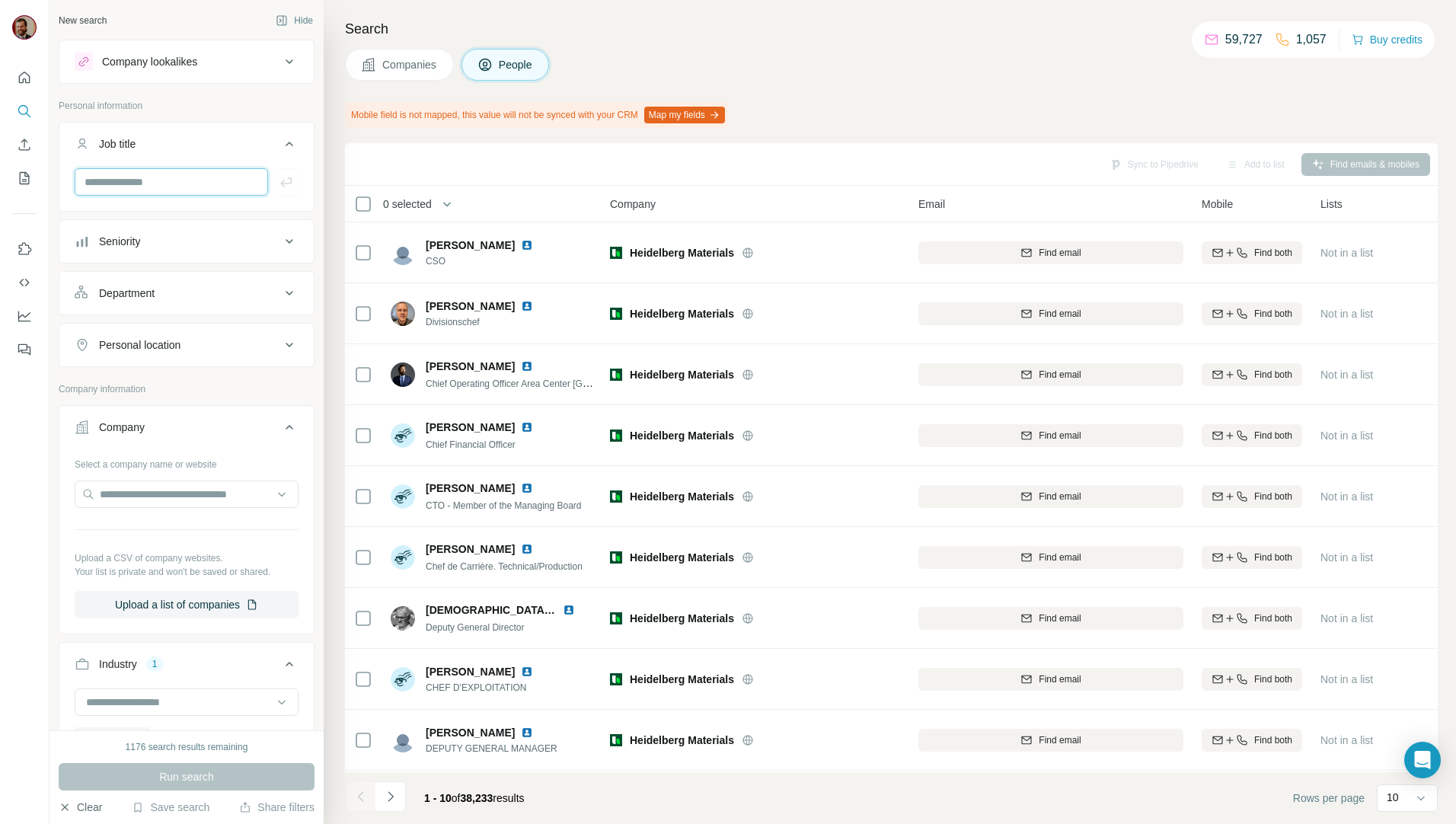
click at [188, 183] on input "text" at bounding box center [171, 181] width 193 height 27
type input "**********"
click at [278, 182] on icon "button" at bounding box center [285, 181] width 15 height 15
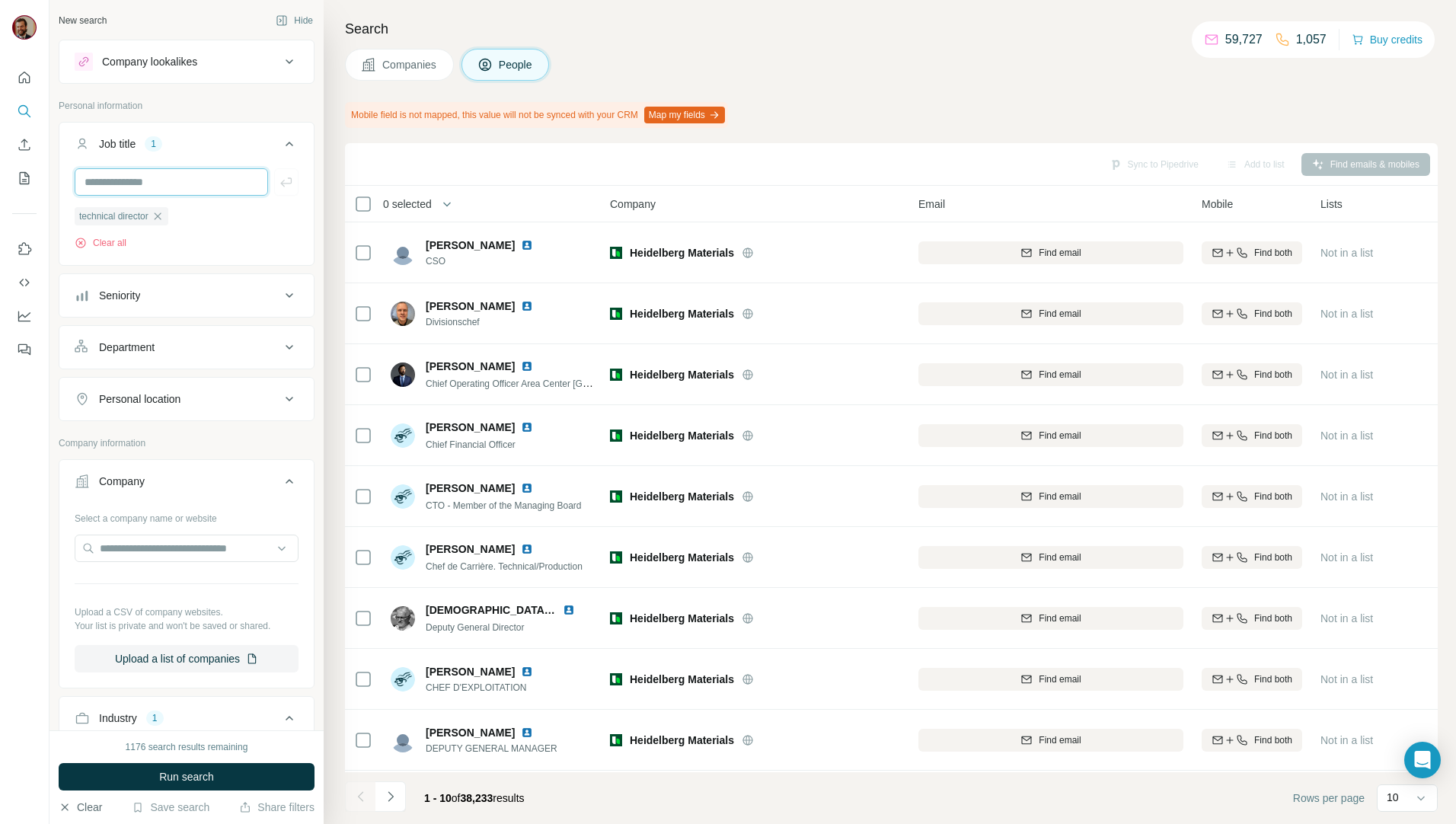
click at [164, 182] on input "text" at bounding box center [171, 181] width 193 height 27
type input "**********"
click at [280, 181] on icon "button" at bounding box center [285, 182] width 11 height 9
click at [212, 187] on input "text" at bounding box center [171, 181] width 193 height 27
drag, startPoint x: 204, startPoint y: 182, endPoint x: 45, endPoint y: 179, distance: 159.0
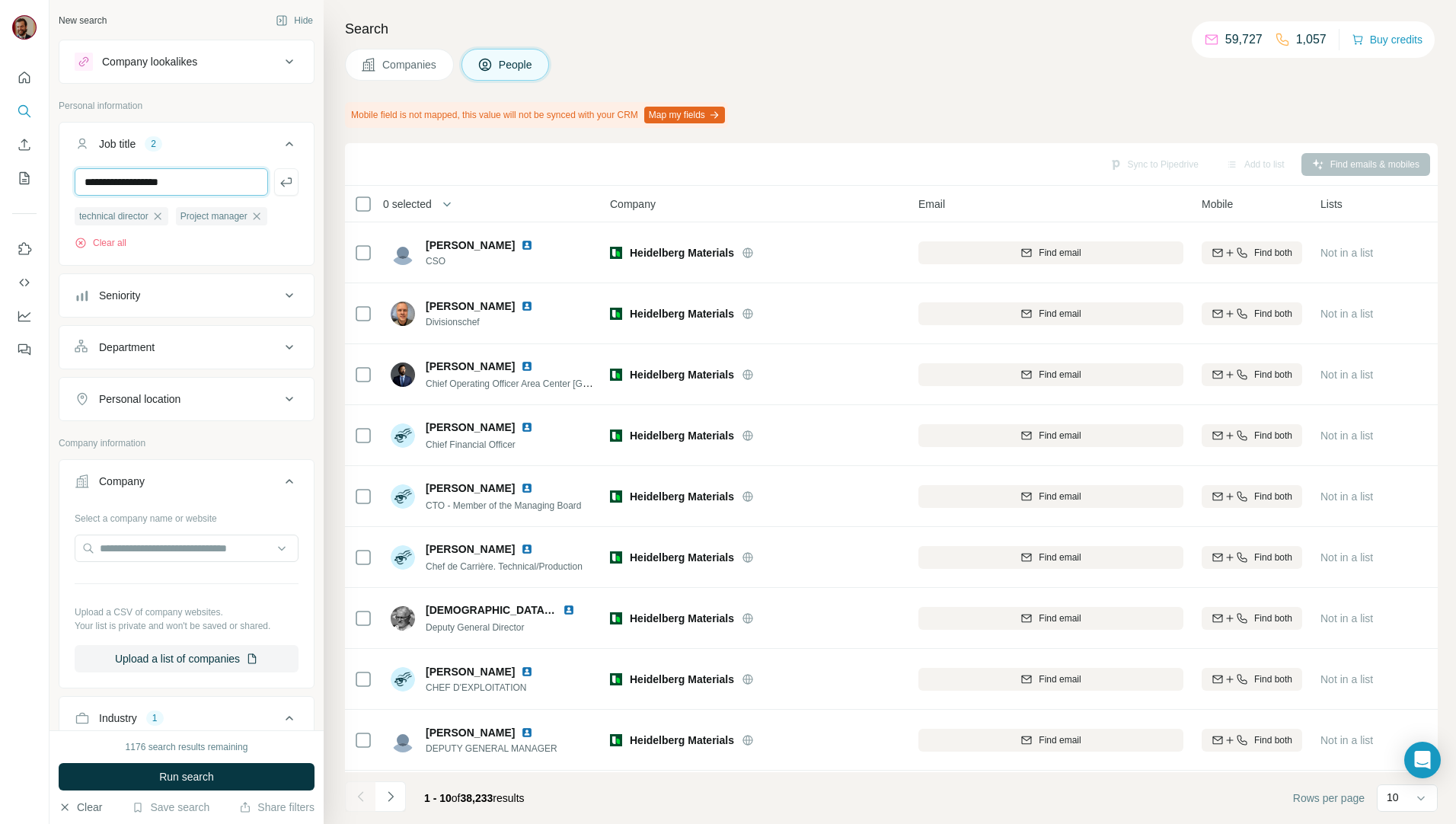
click at [45, 179] on div "**********" at bounding box center [728, 412] width 1456 height 824
type input "*"
type input "**********"
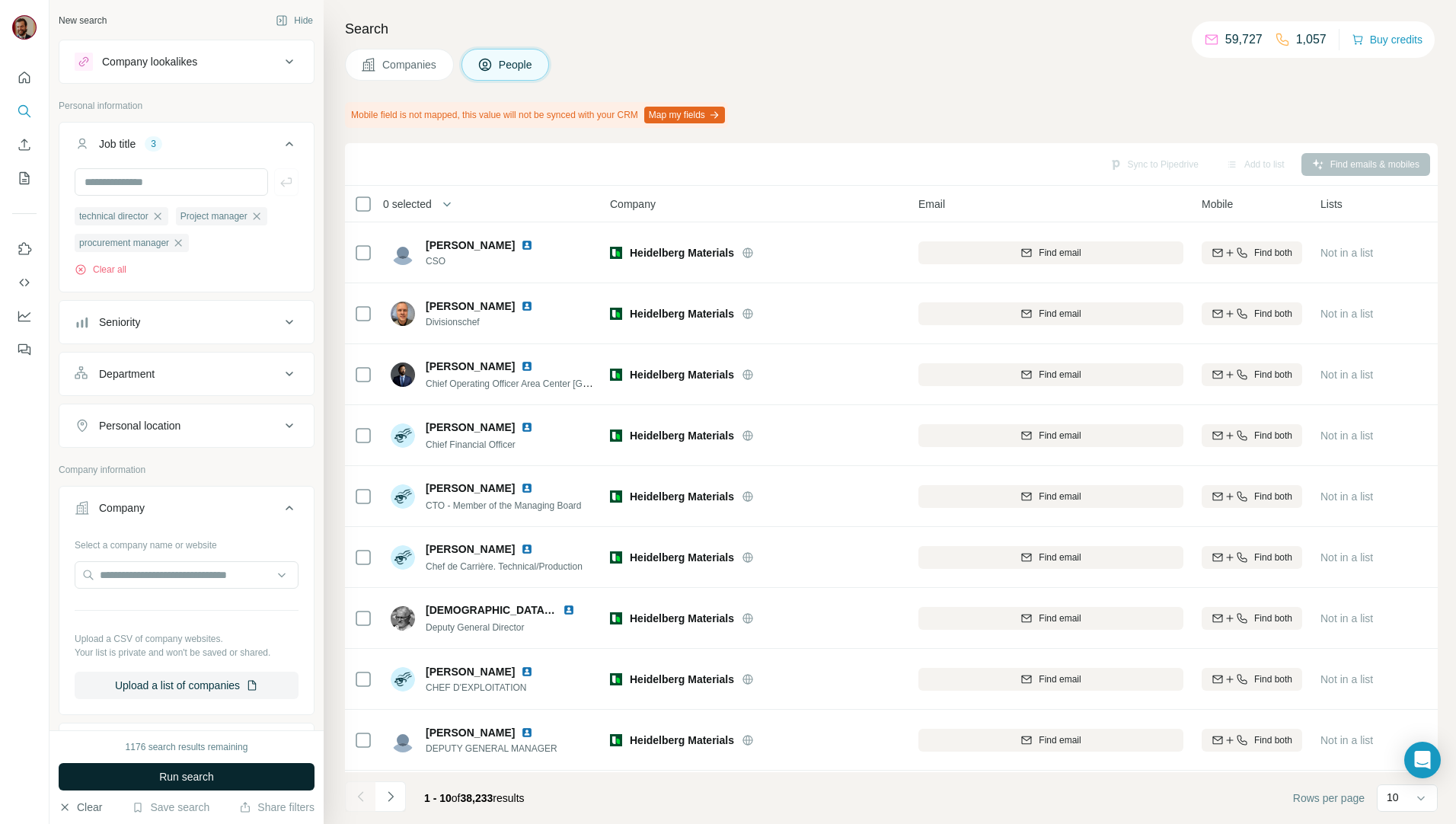
click at [198, 779] on span "Run search" at bounding box center [186, 776] width 55 height 15
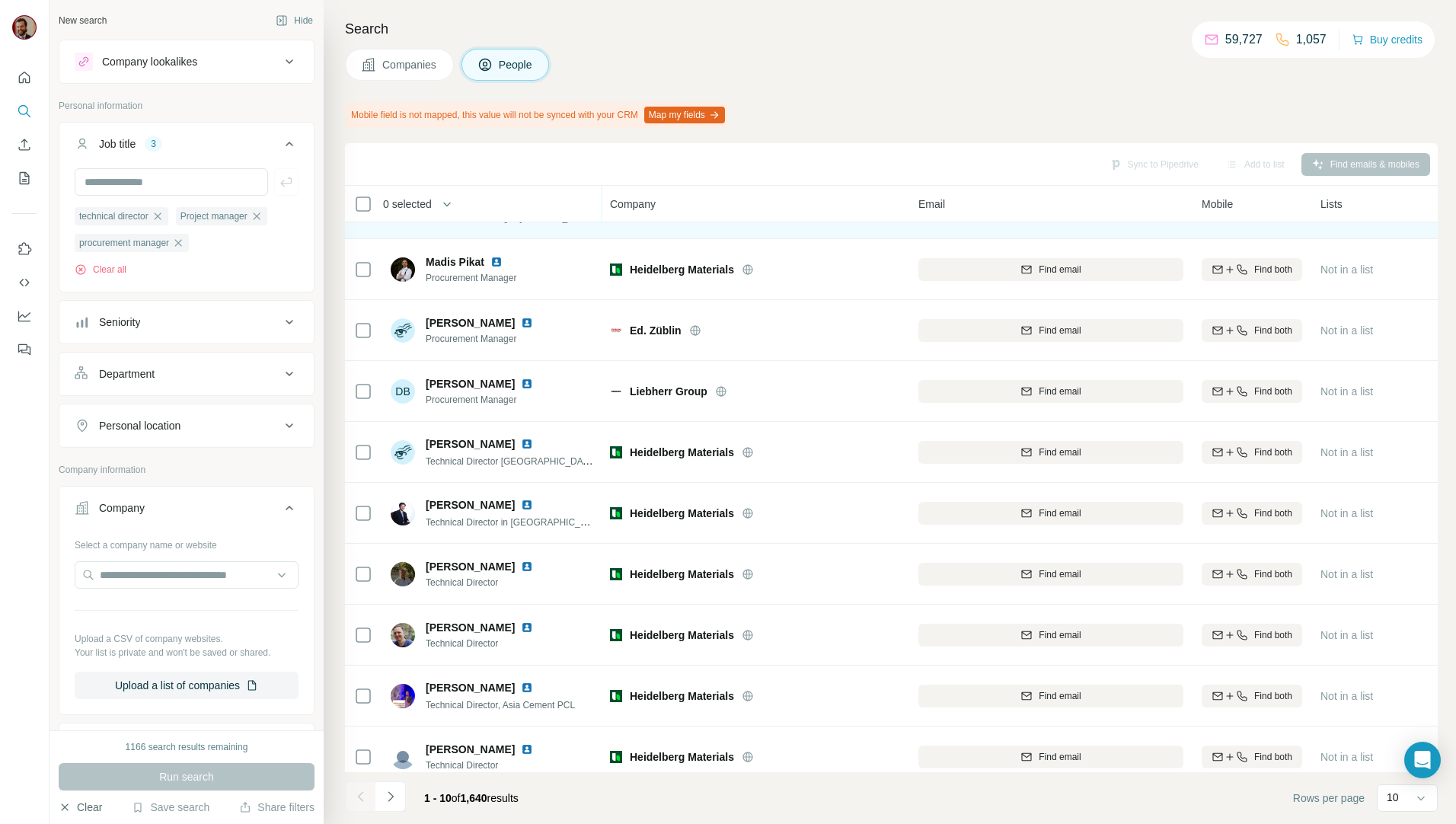
scroll to position [67, 0]
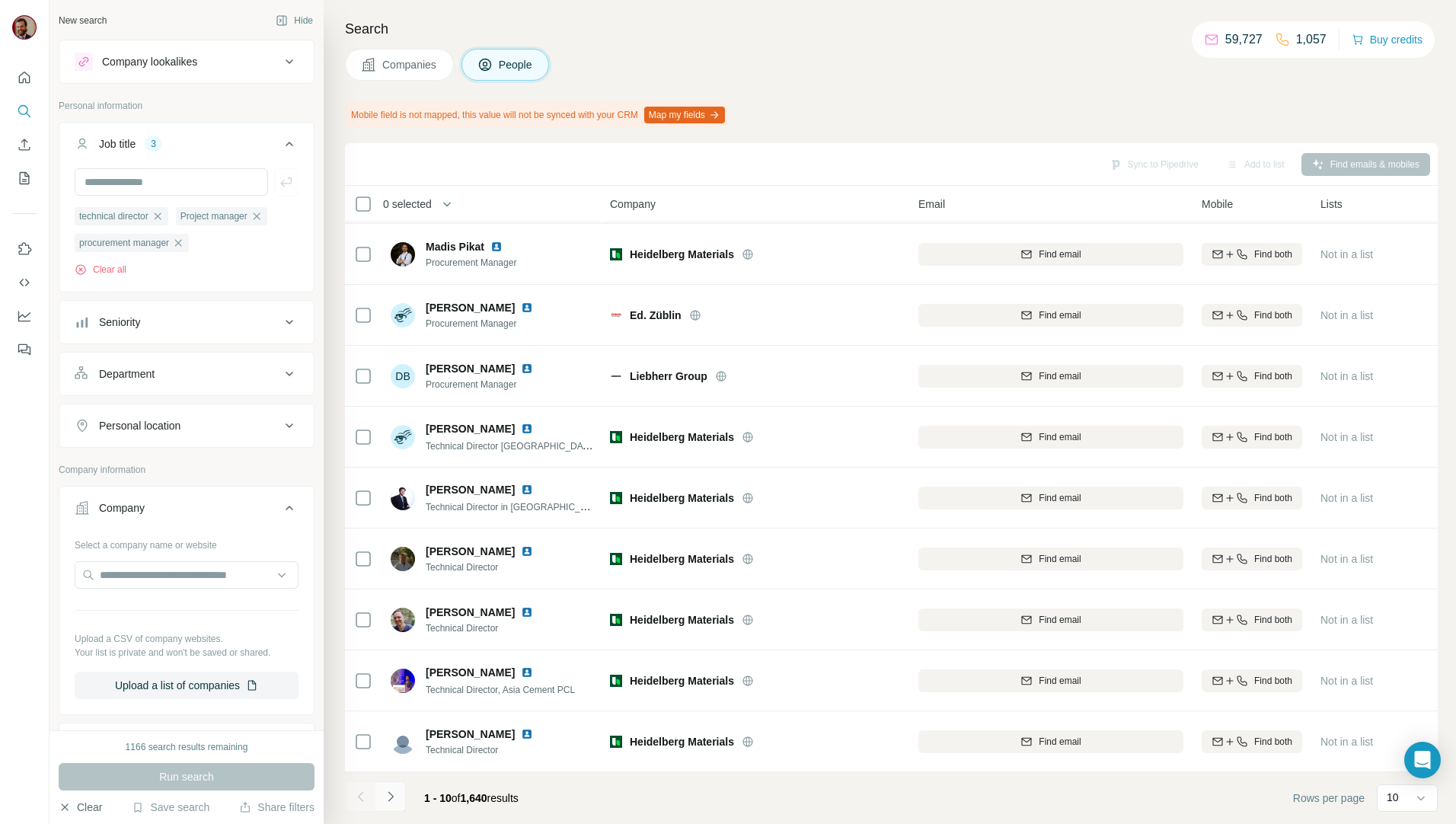
click at [392, 800] on icon "Navigate to next page" at bounding box center [390, 795] width 15 height 15
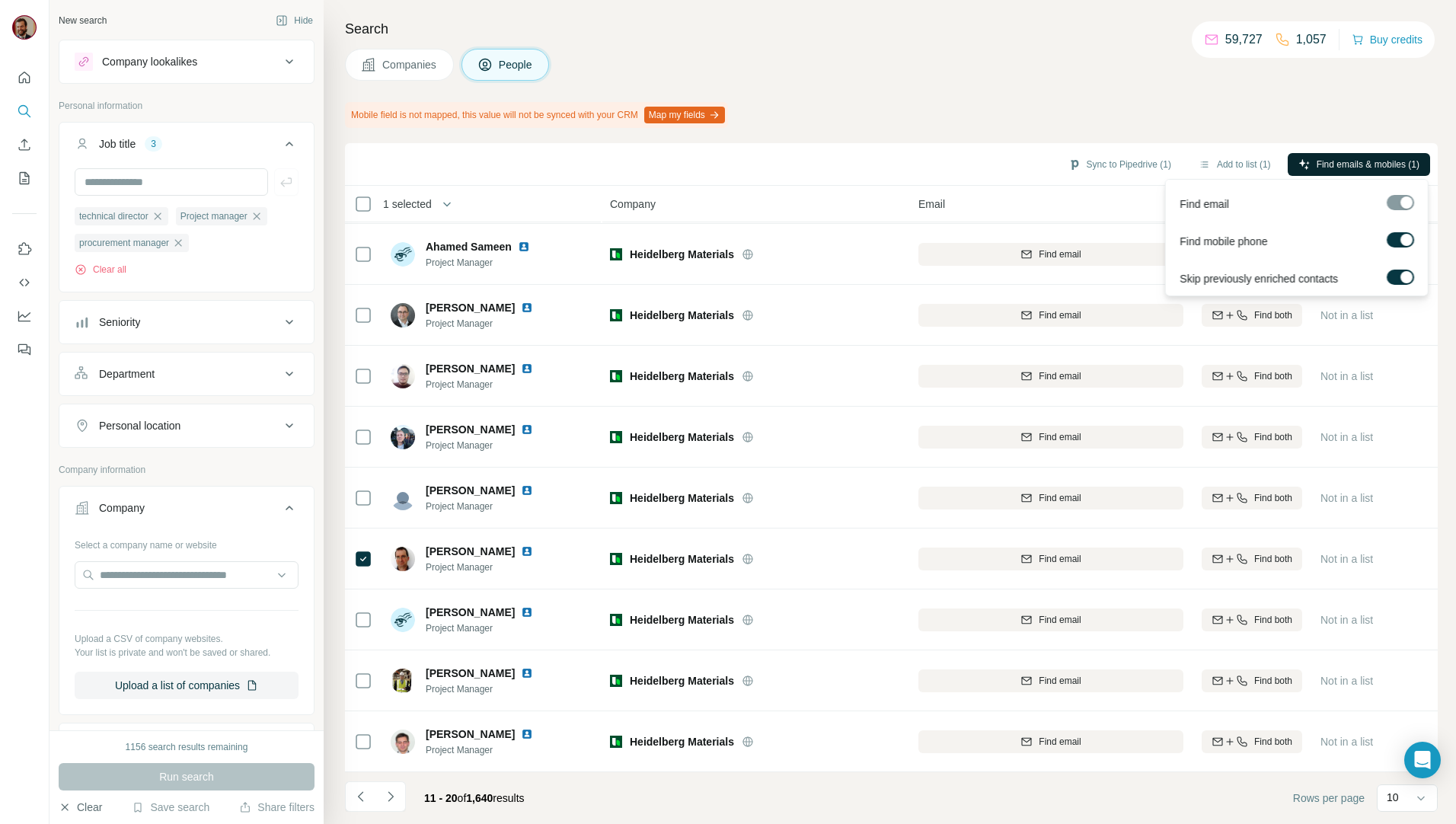
click at [1311, 161] on button "Find emails & mobiles (1)" at bounding box center [1359, 164] width 143 height 23
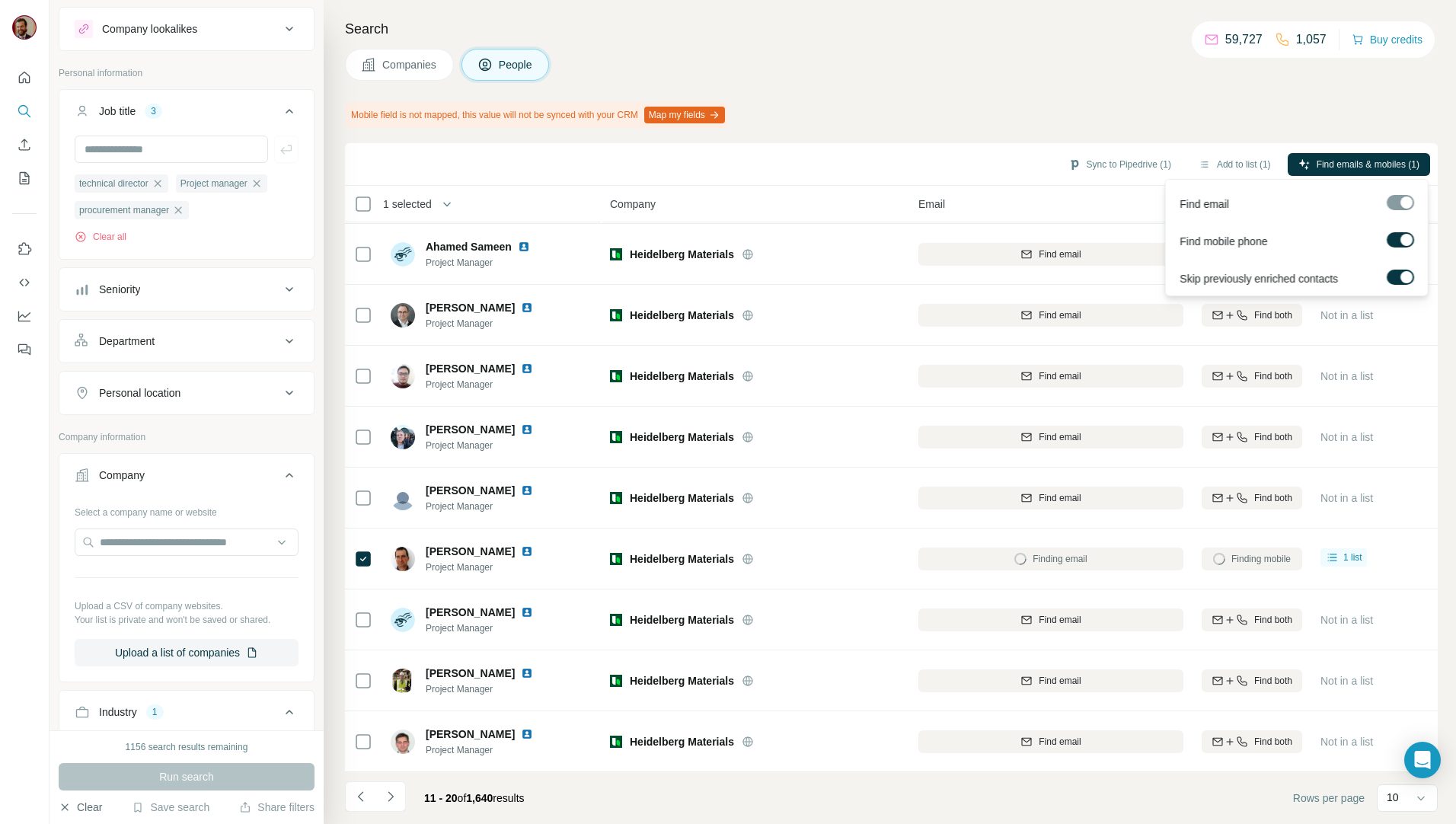
scroll to position [0, 0]
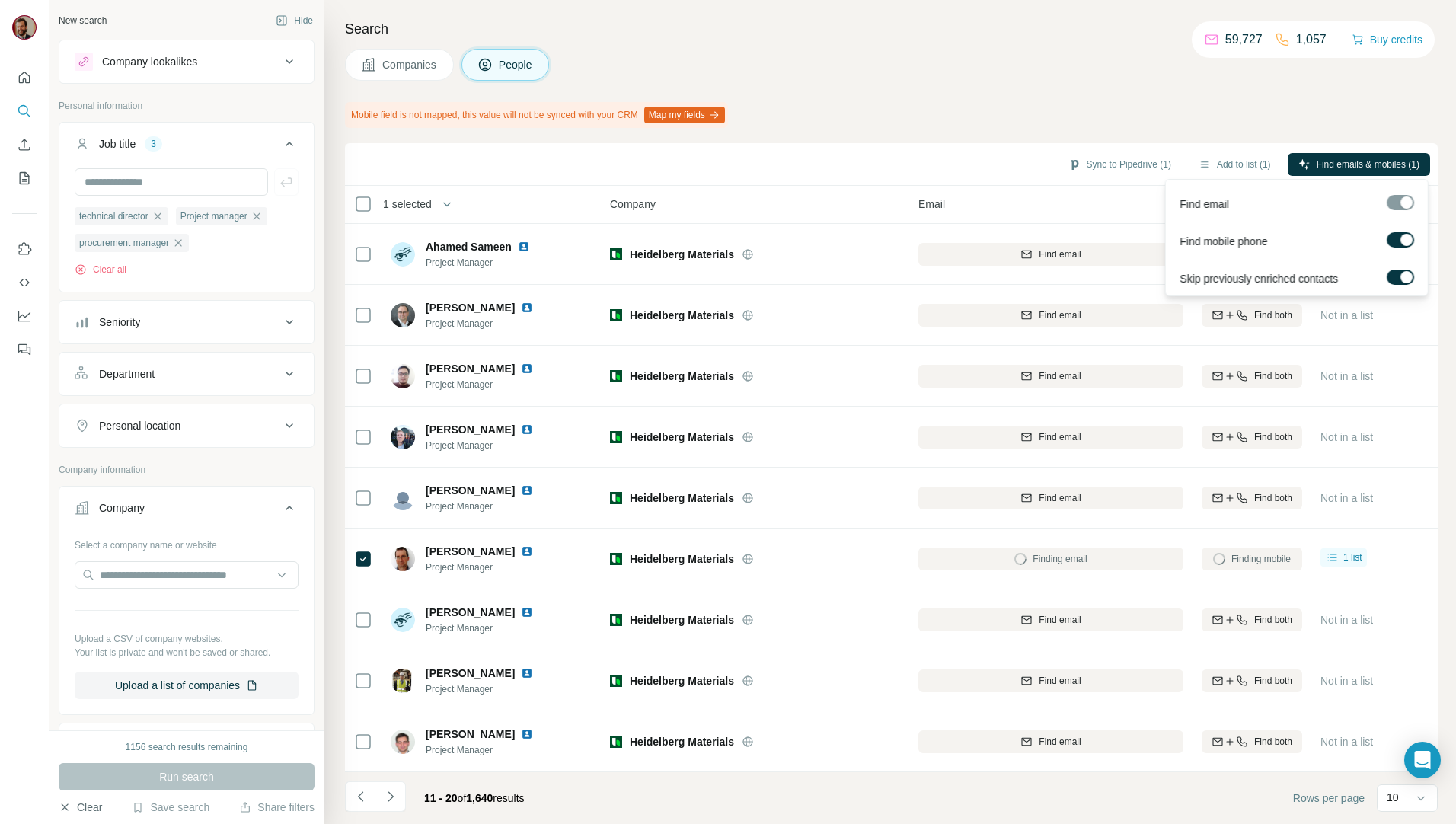
click at [386, 57] on span "Companies" at bounding box center [410, 64] width 56 height 15
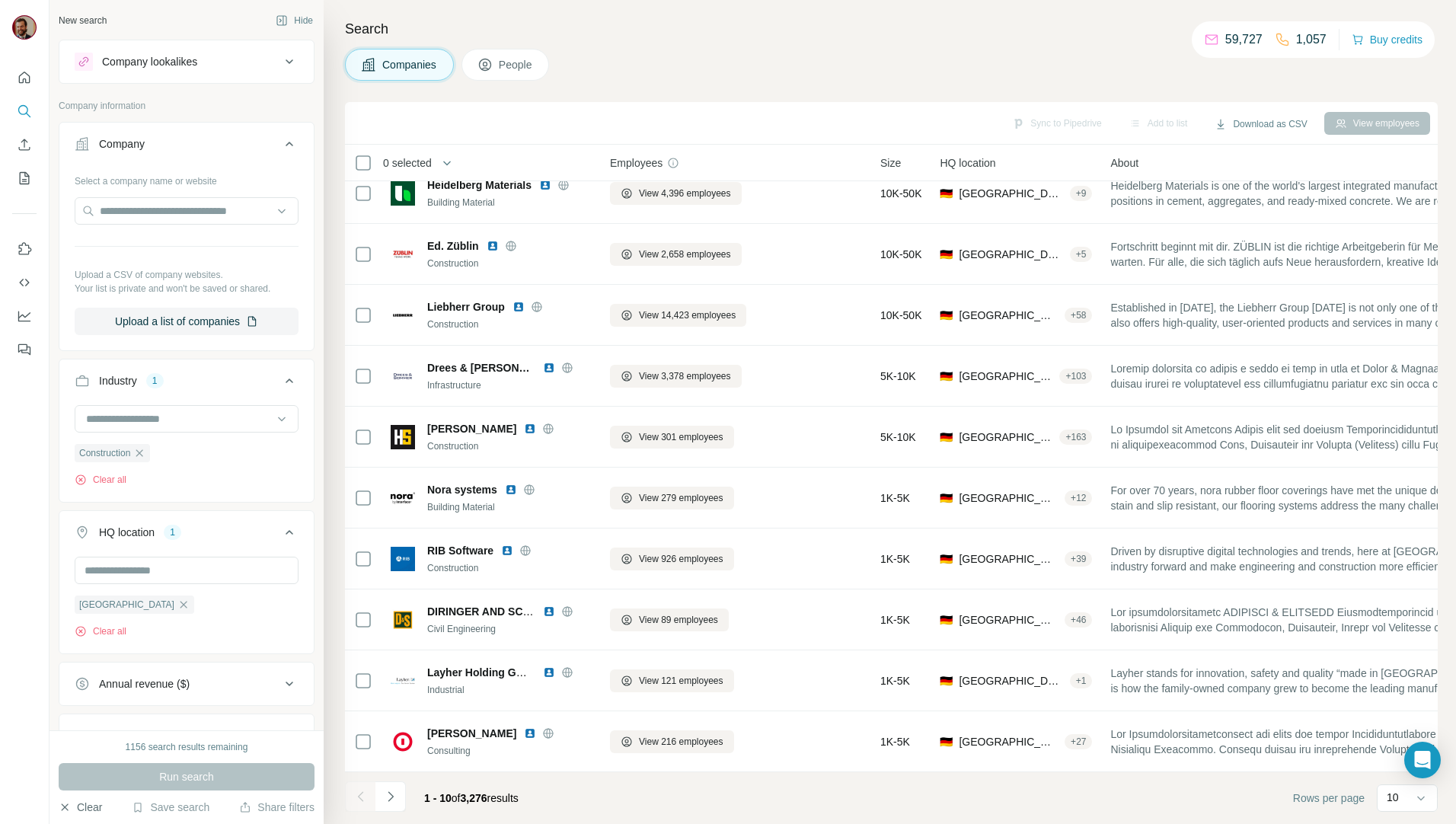
scroll to position [26, 0]
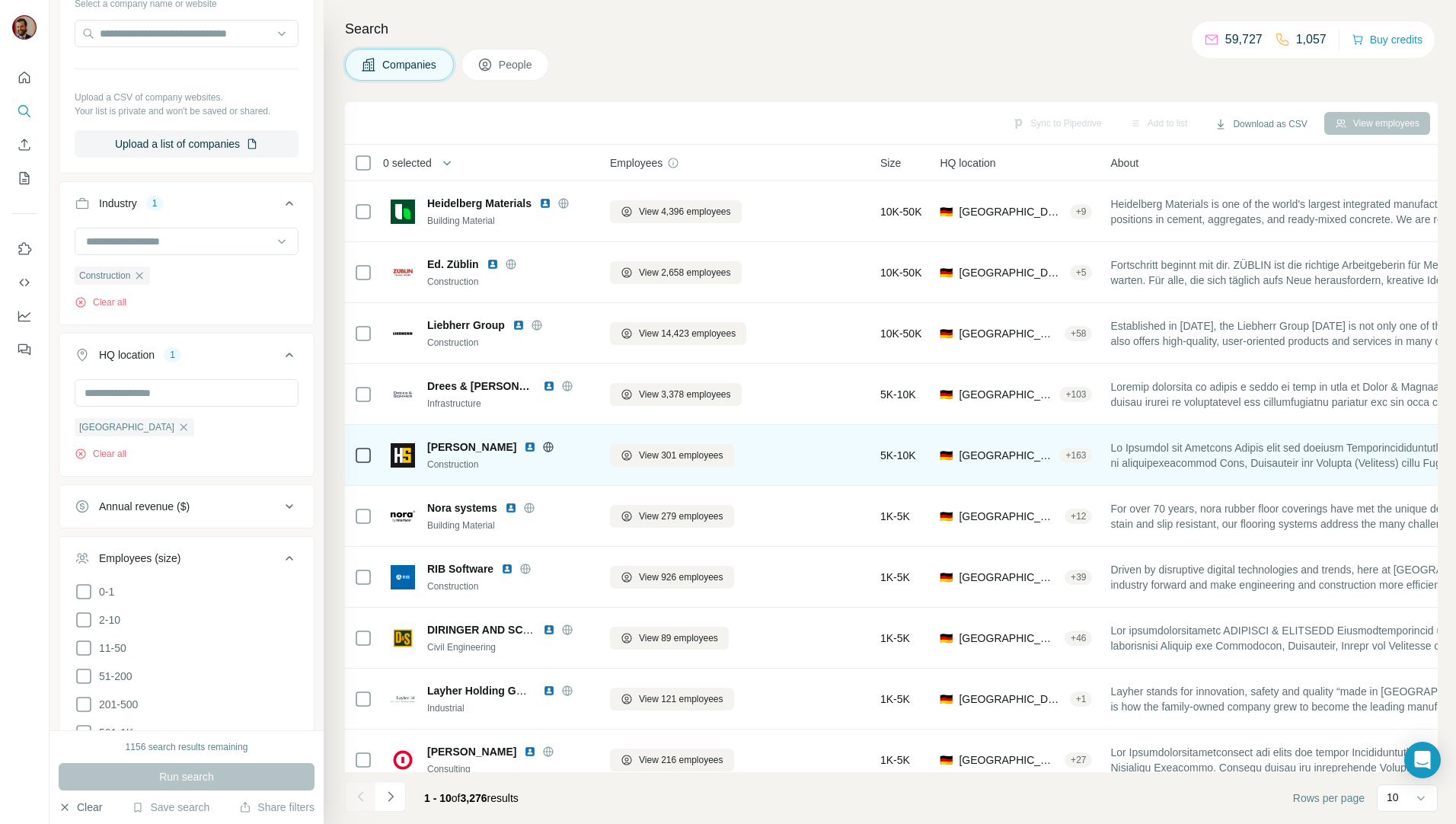
scroll to position [26, 0]
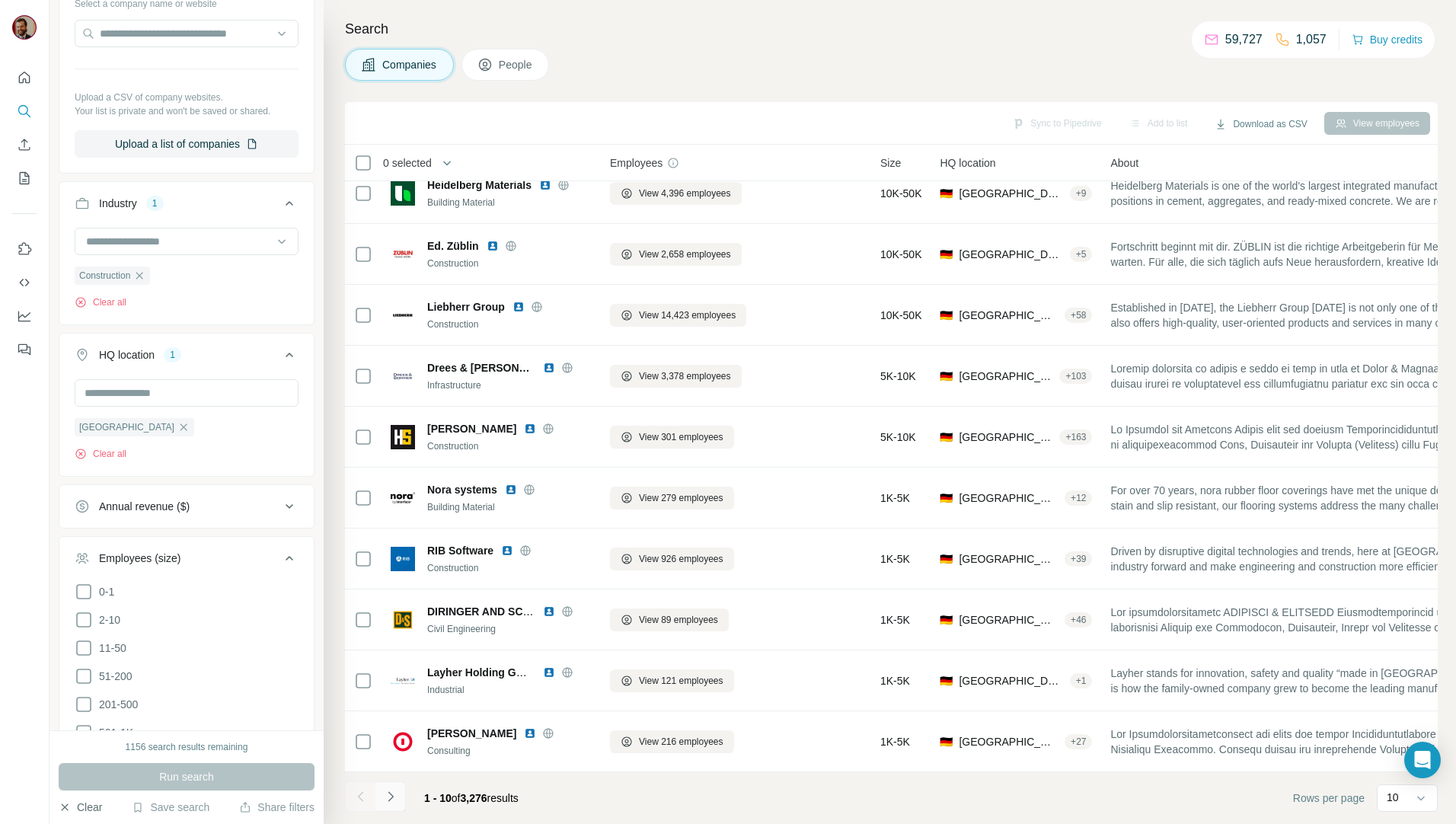
click at [393, 800] on icon "Navigate to next page" at bounding box center [390, 795] width 15 height 15
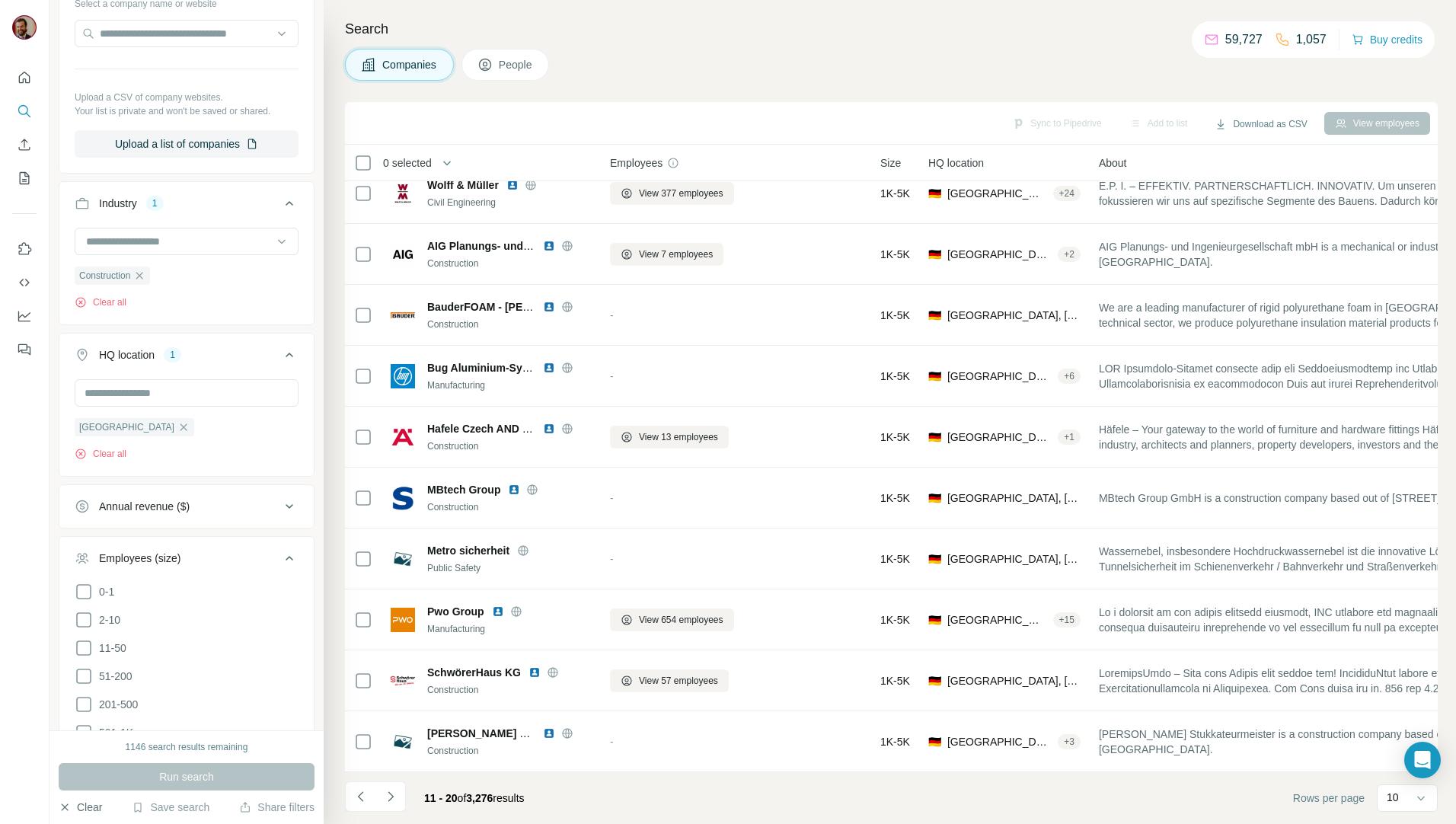
click at [502, 65] on span "People" at bounding box center [516, 64] width 35 height 15
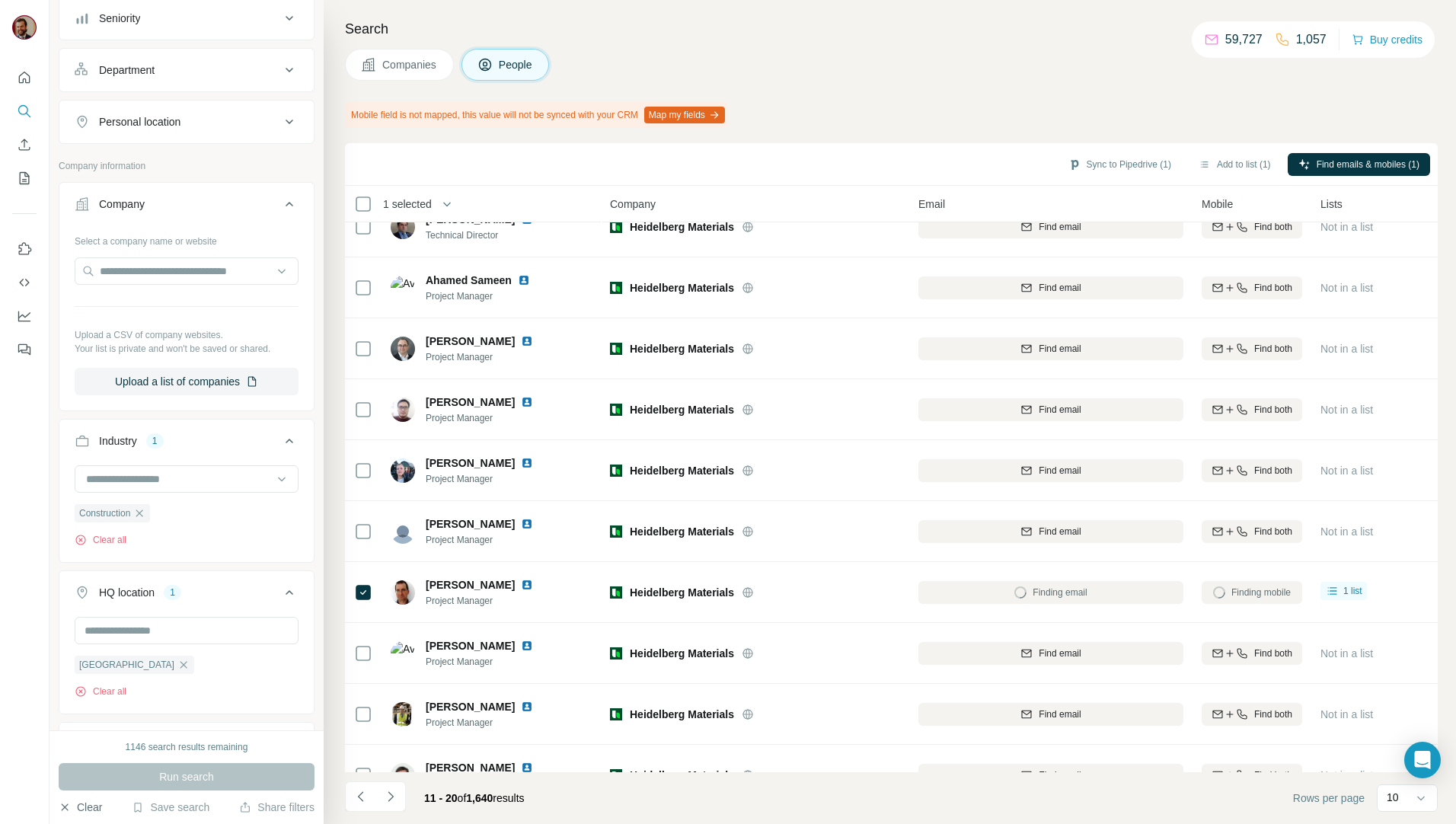
scroll to position [415, 0]
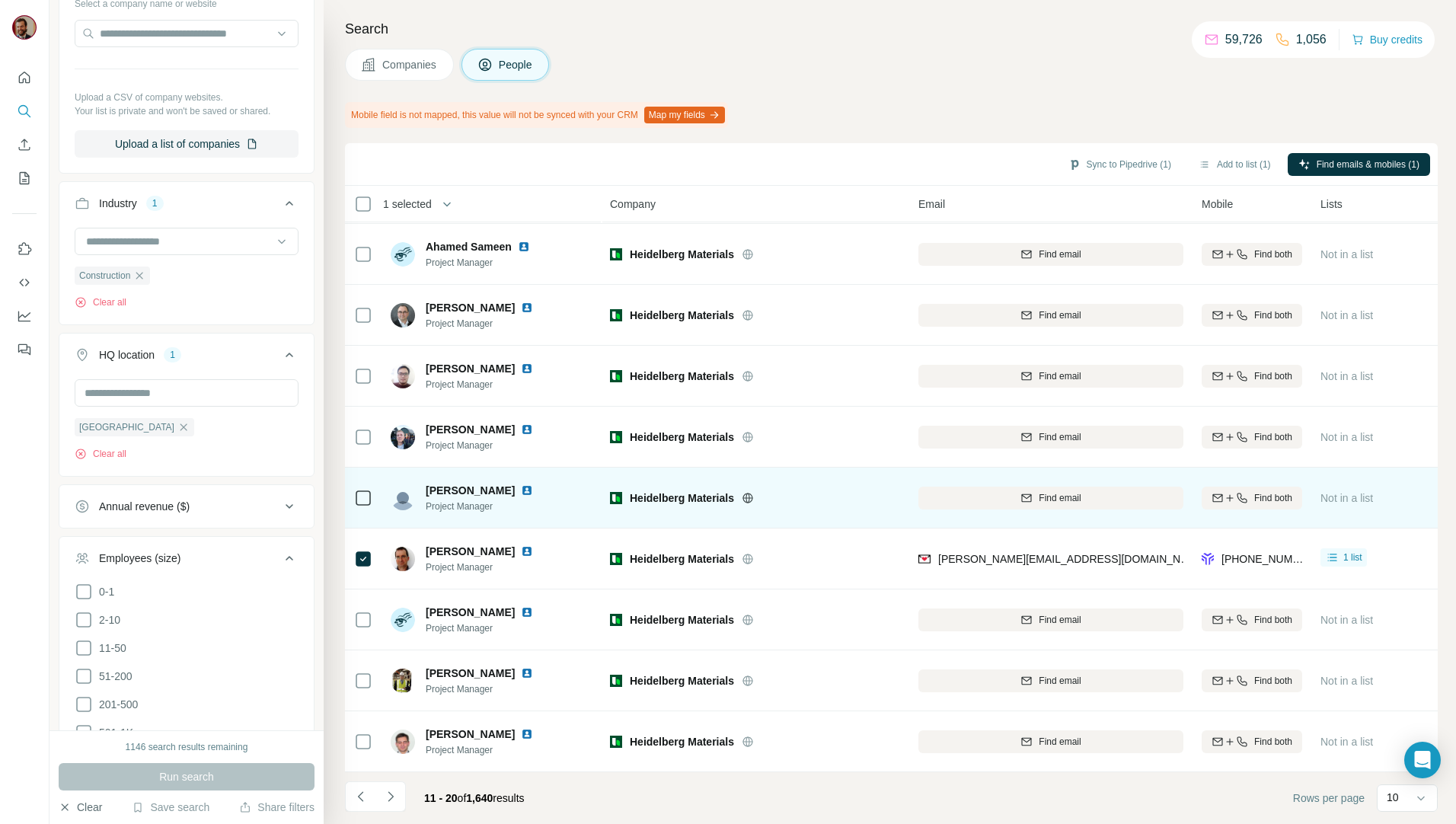
scroll to position [67, 0]
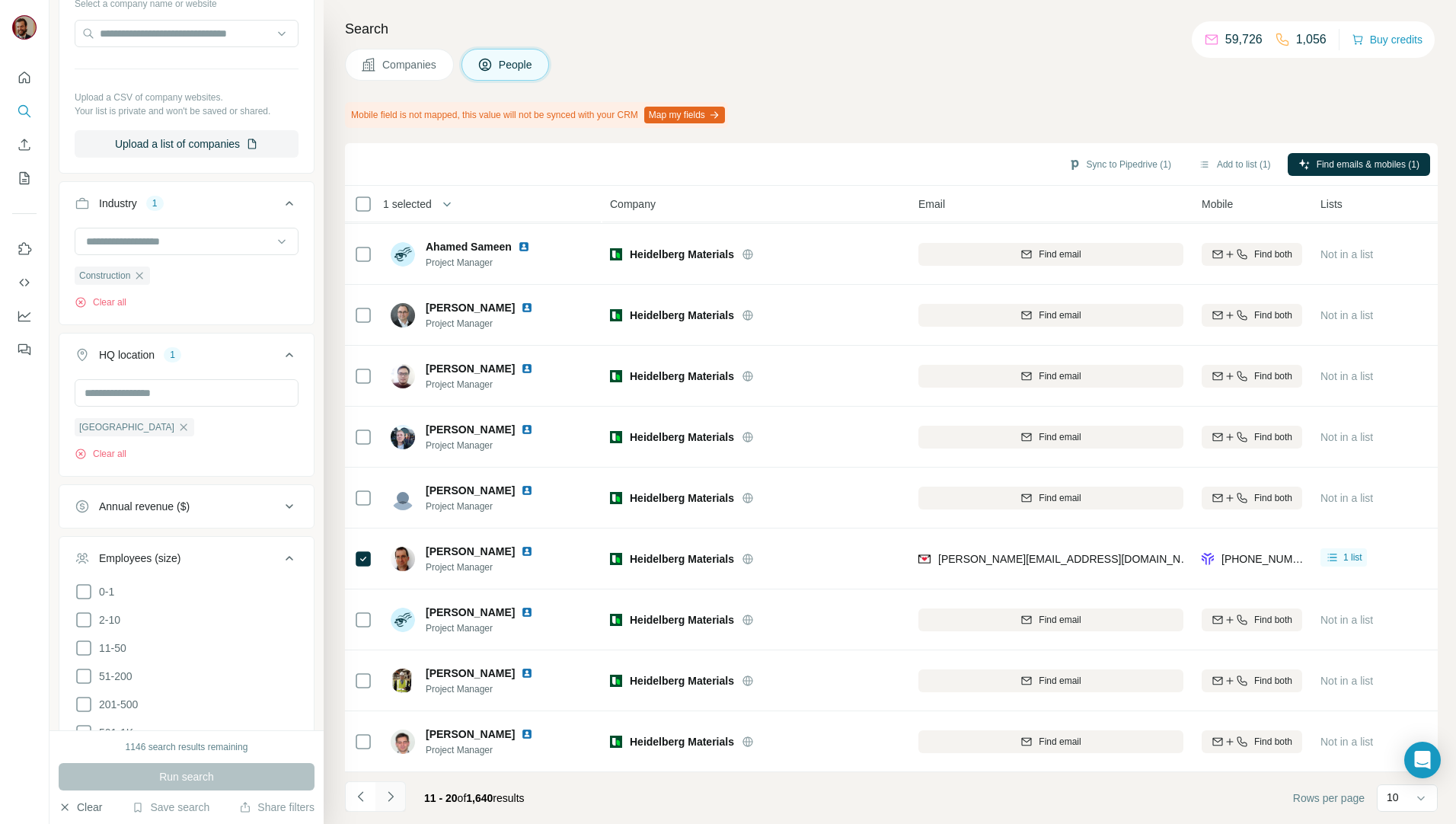
click at [386, 794] on icon "Navigate to next page" at bounding box center [390, 795] width 15 height 15
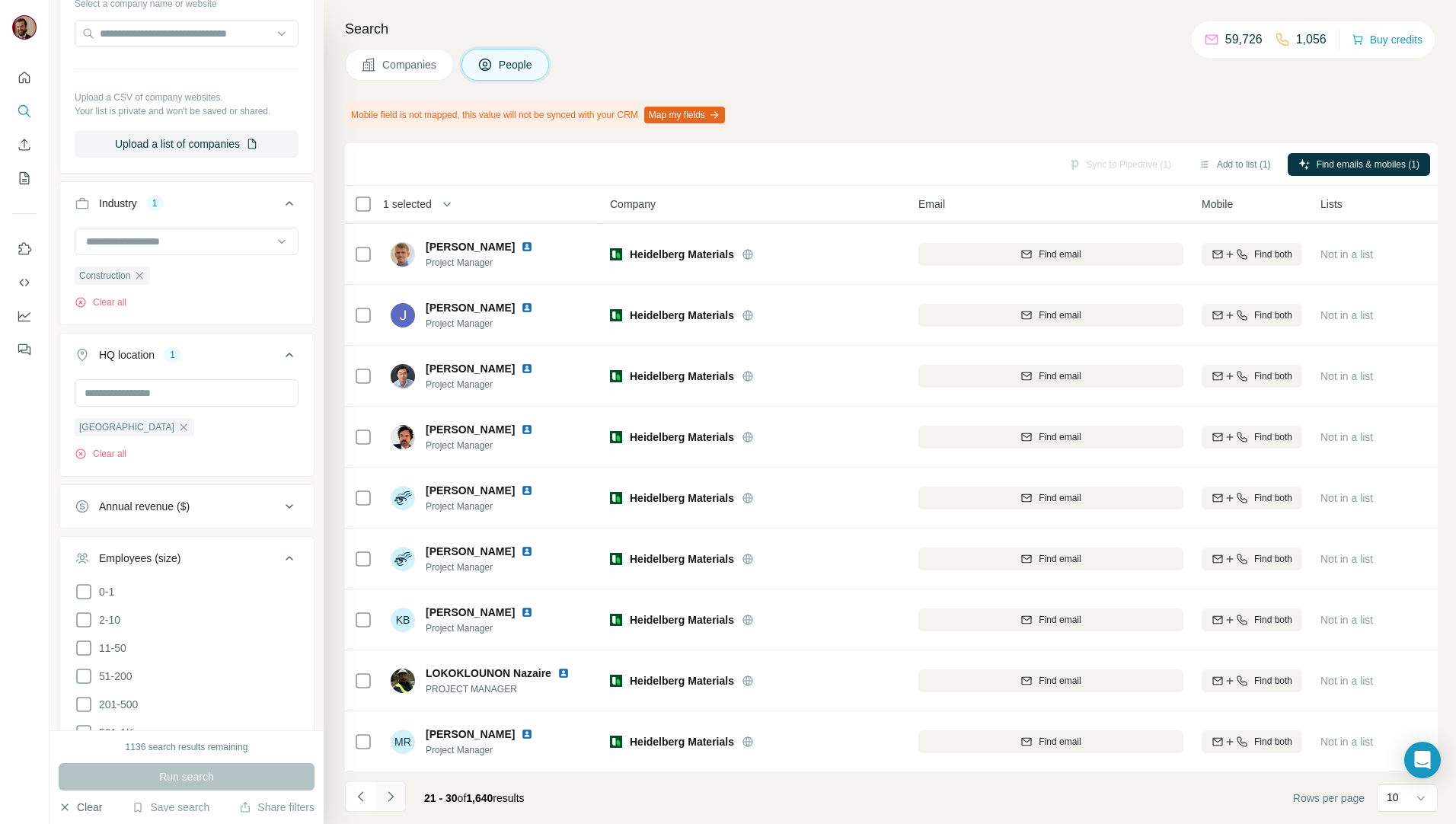
click at [386, 795] on icon "Navigate to next page" at bounding box center [390, 795] width 15 height 15
click at [398, 800] on icon "Navigate to next page" at bounding box center [390, 795] width 15 height 15
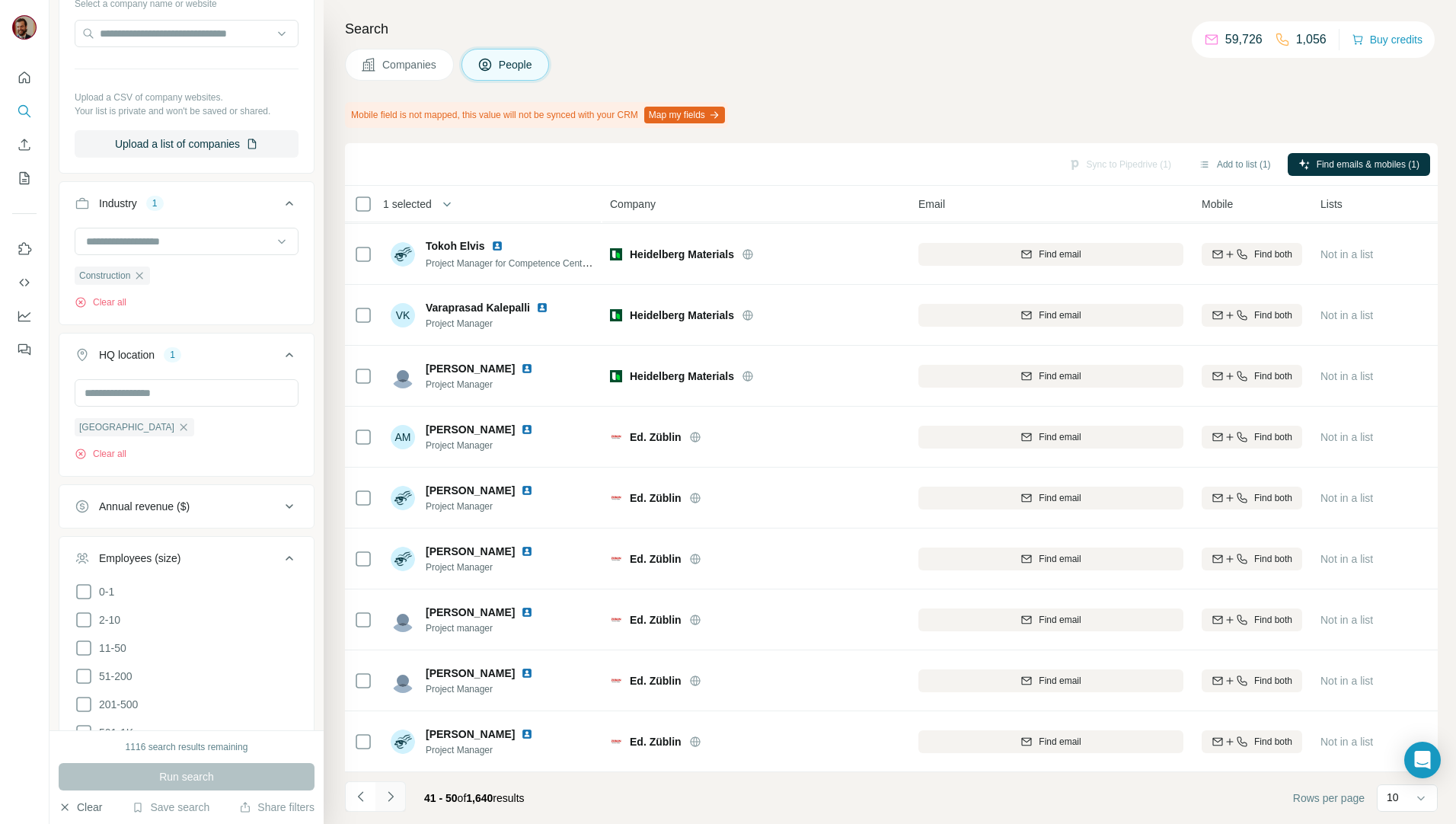
click at [396, 795] on icon "Navigate to next page" at bounding box center [390, 795] width 15 height 15
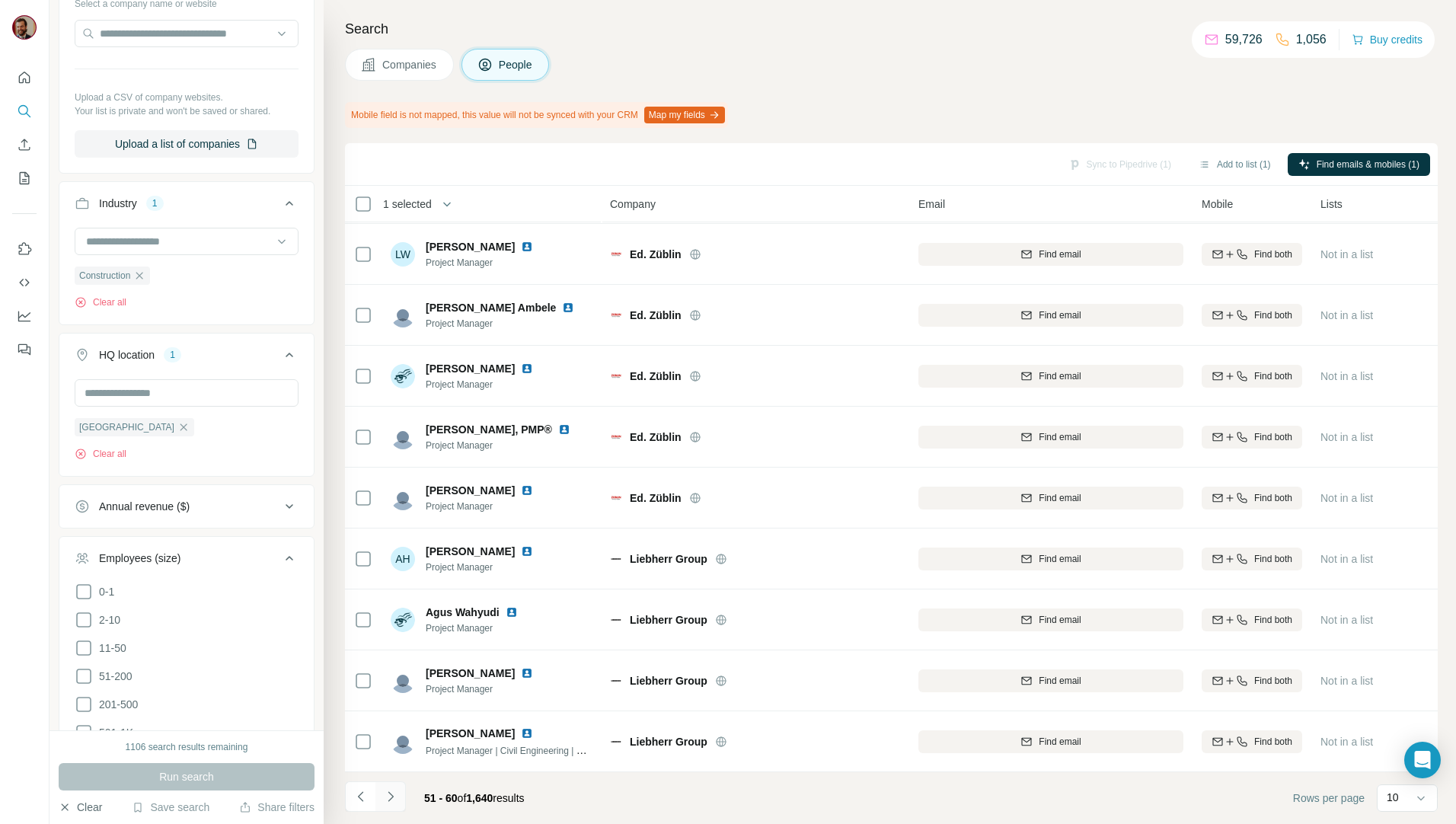
click at [385, 797] on icon "Navigate to next page" at bounding box center [390, 795] width 15 height 15
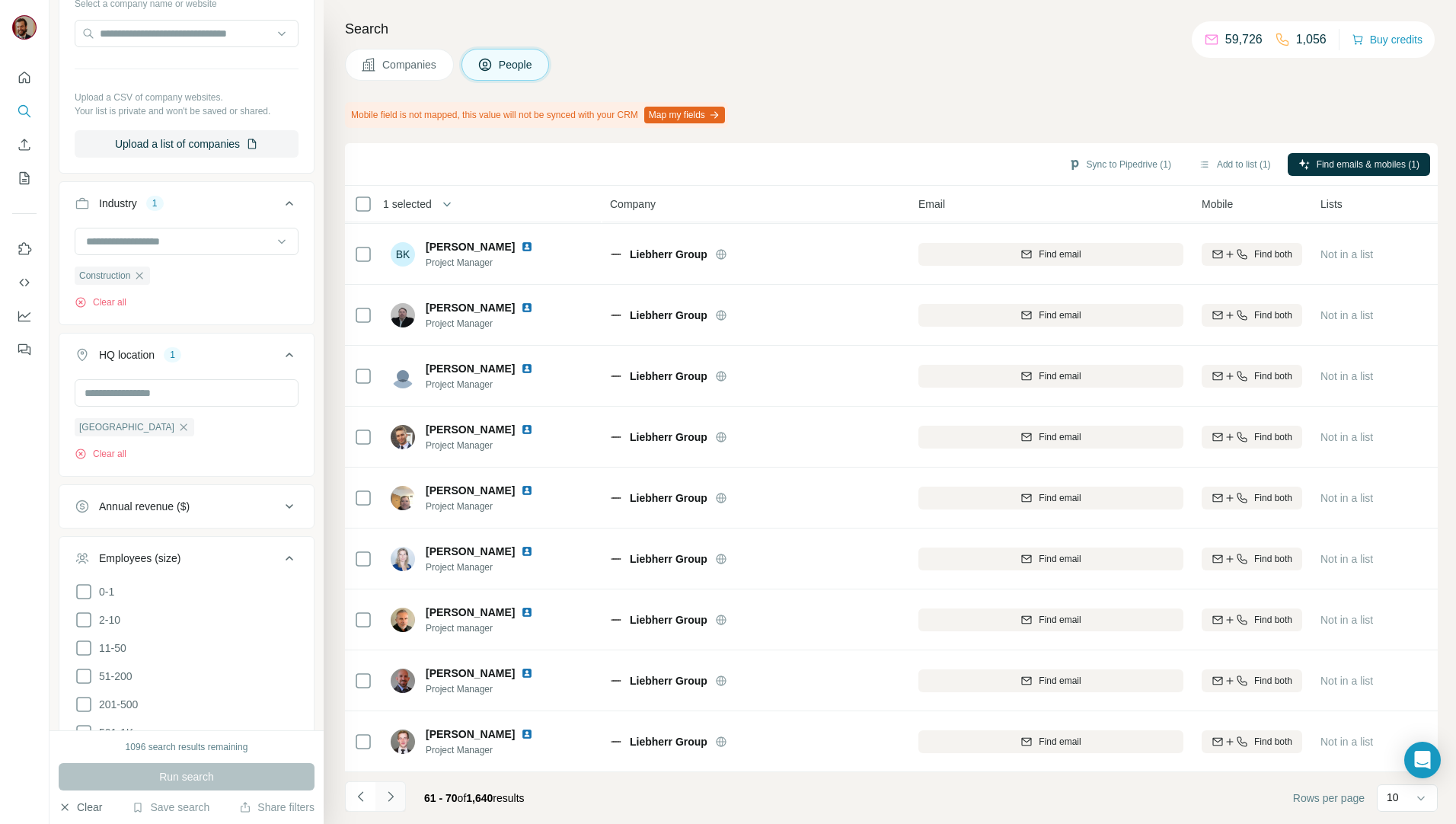
click at [400, 797] on button "Navigate to next page" at bounding box center [390, 796] width 30 height 30
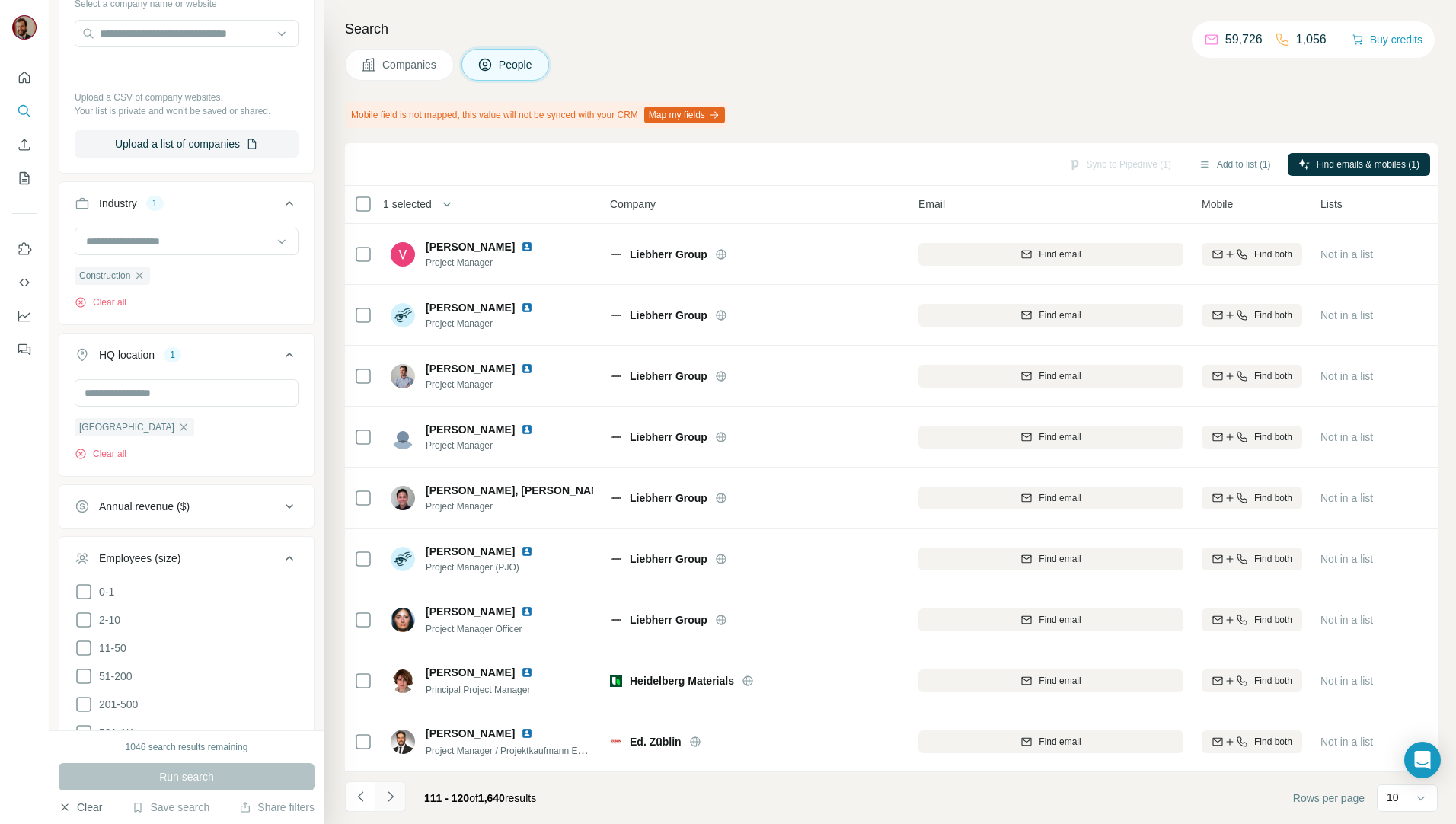
click at [400, 797] on button "Navigate to next page" at bounding box center [390, 796] width 30 height 30
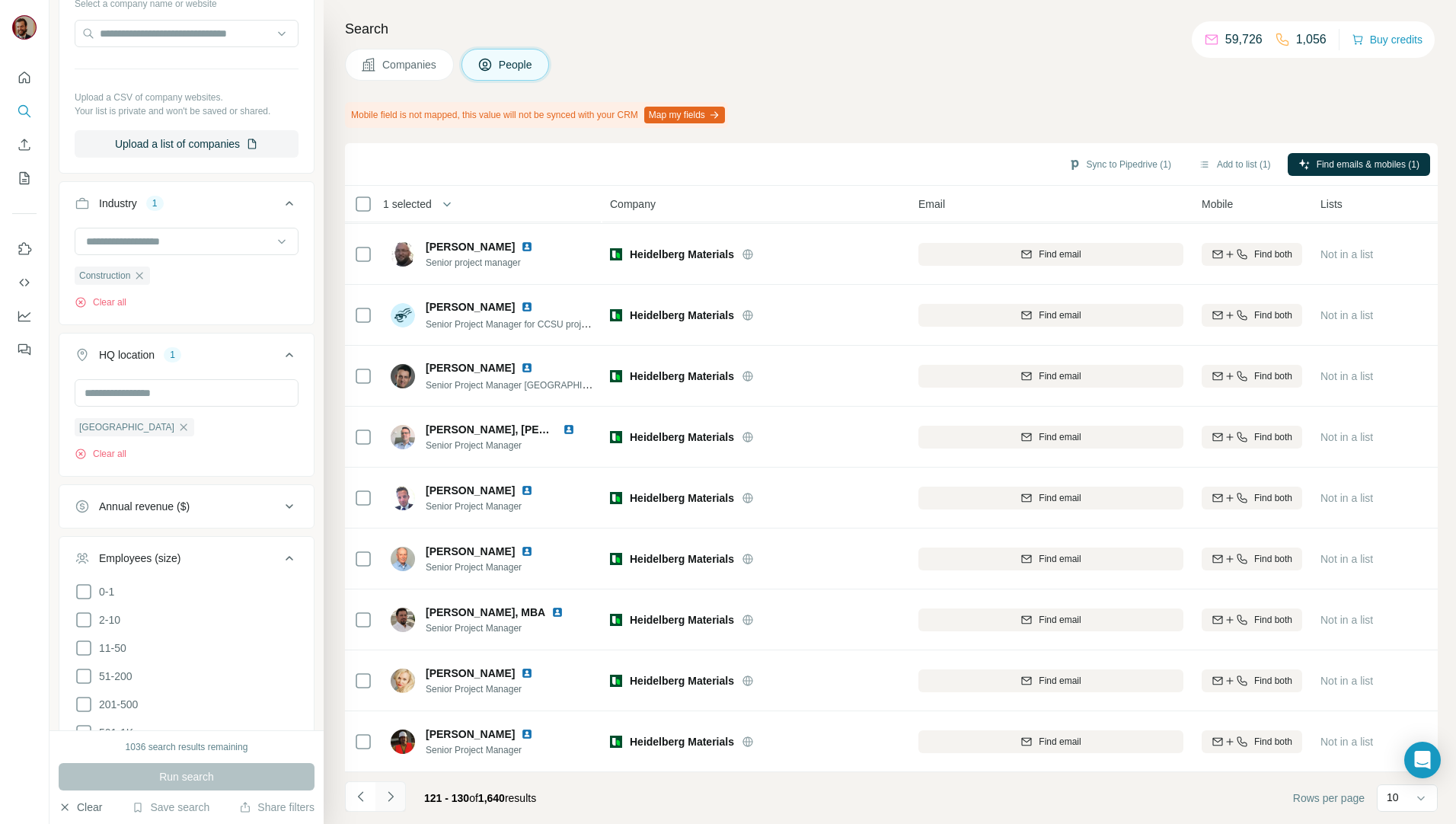
click at [393, 801] on icon "Navigate to next page" at bounding box center [390, 795] width 15 height 15
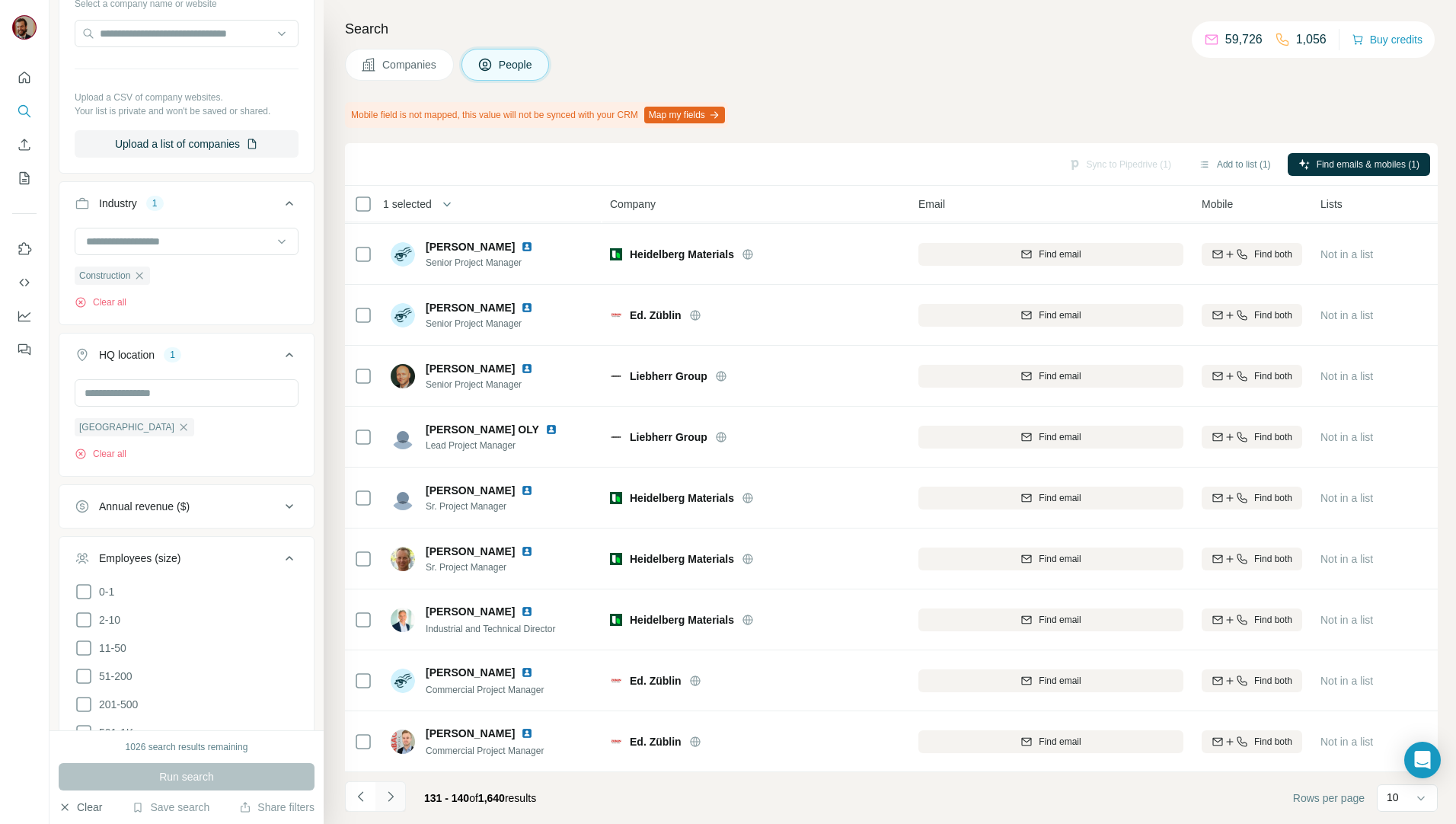
click at [393, 802] on icon "Navigate to next page" at bounding box center [390, 795] width 15 height 15
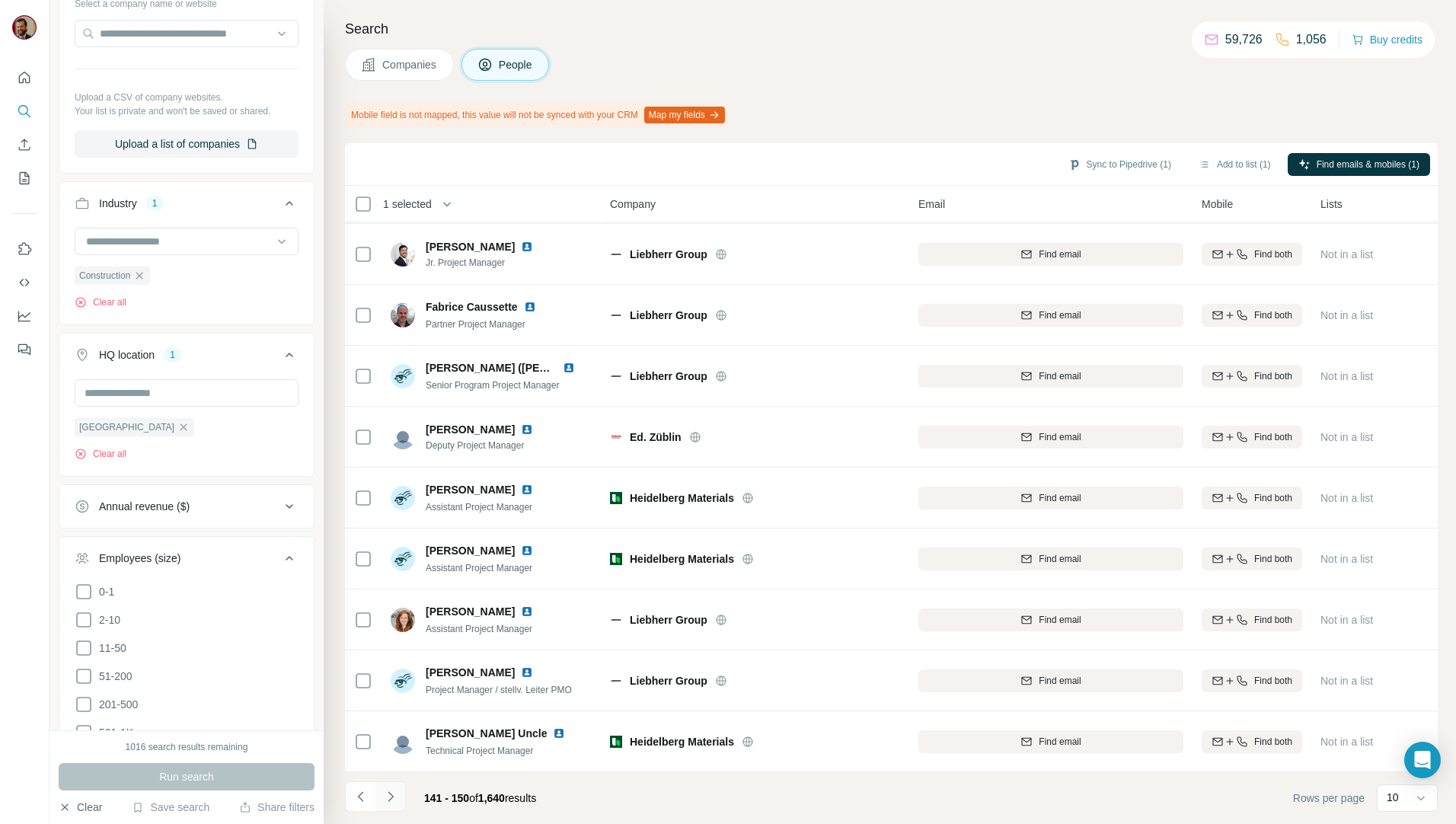
click at [393, 802] on icon "Navigate to next page" at bounding box center [390, 795] width 15 height 15
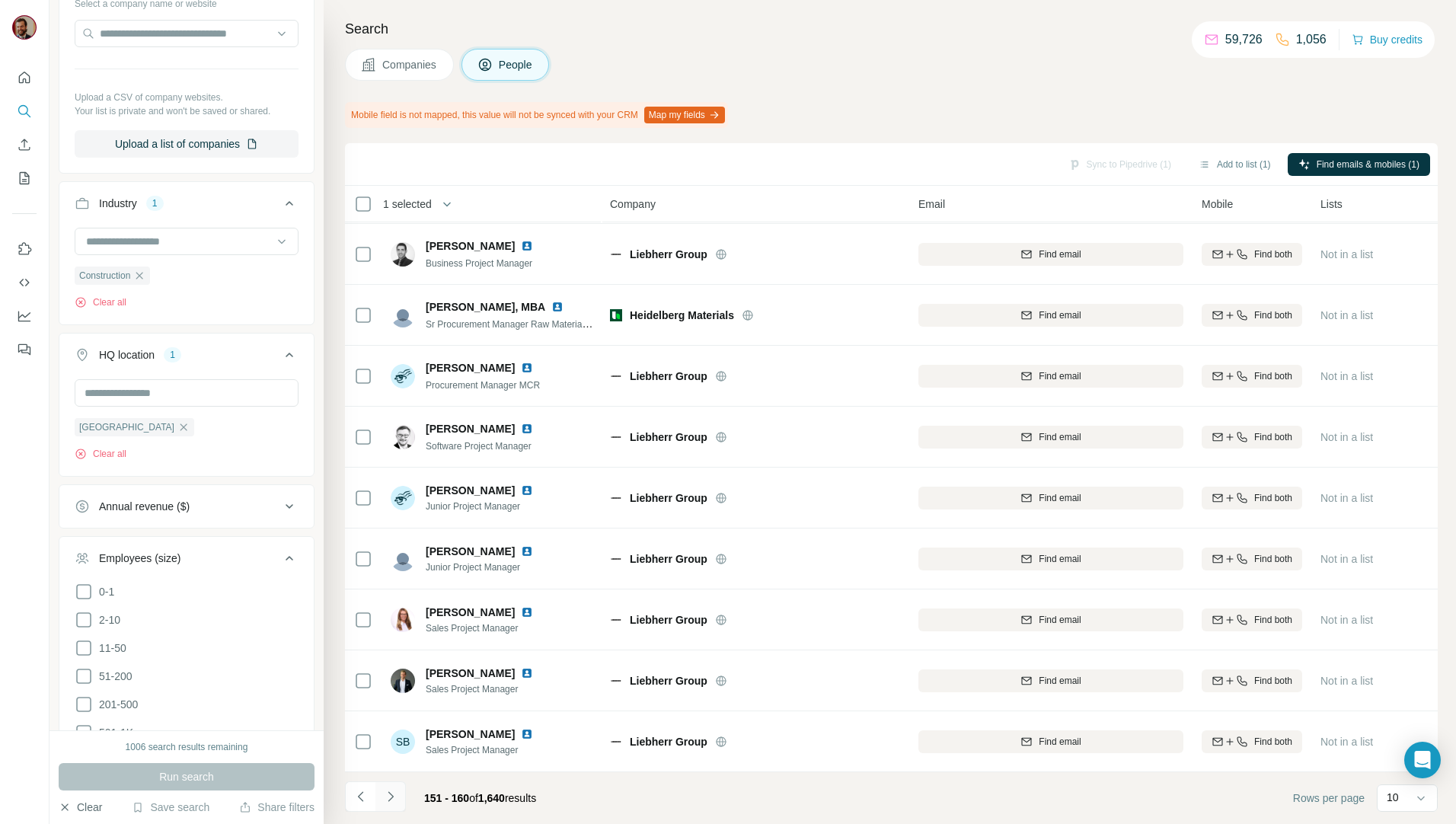
click at [393, 802] on icon "Navigate to next page" at bounding box center [390, 795] width 15 height 15
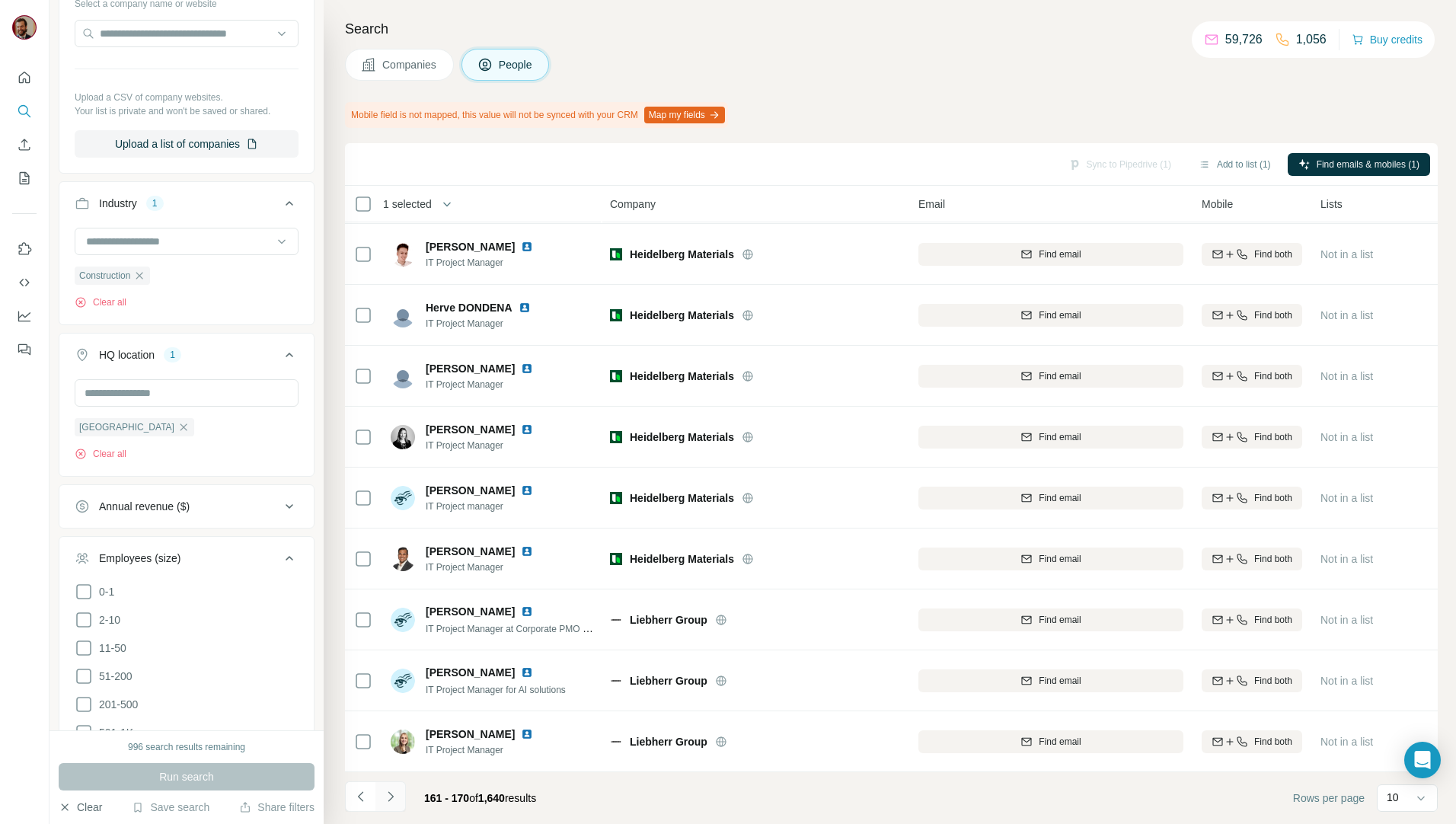
click at [393, 802] on icon "Navigate to next page" at bounding box center [390, 795] width 15 height 15
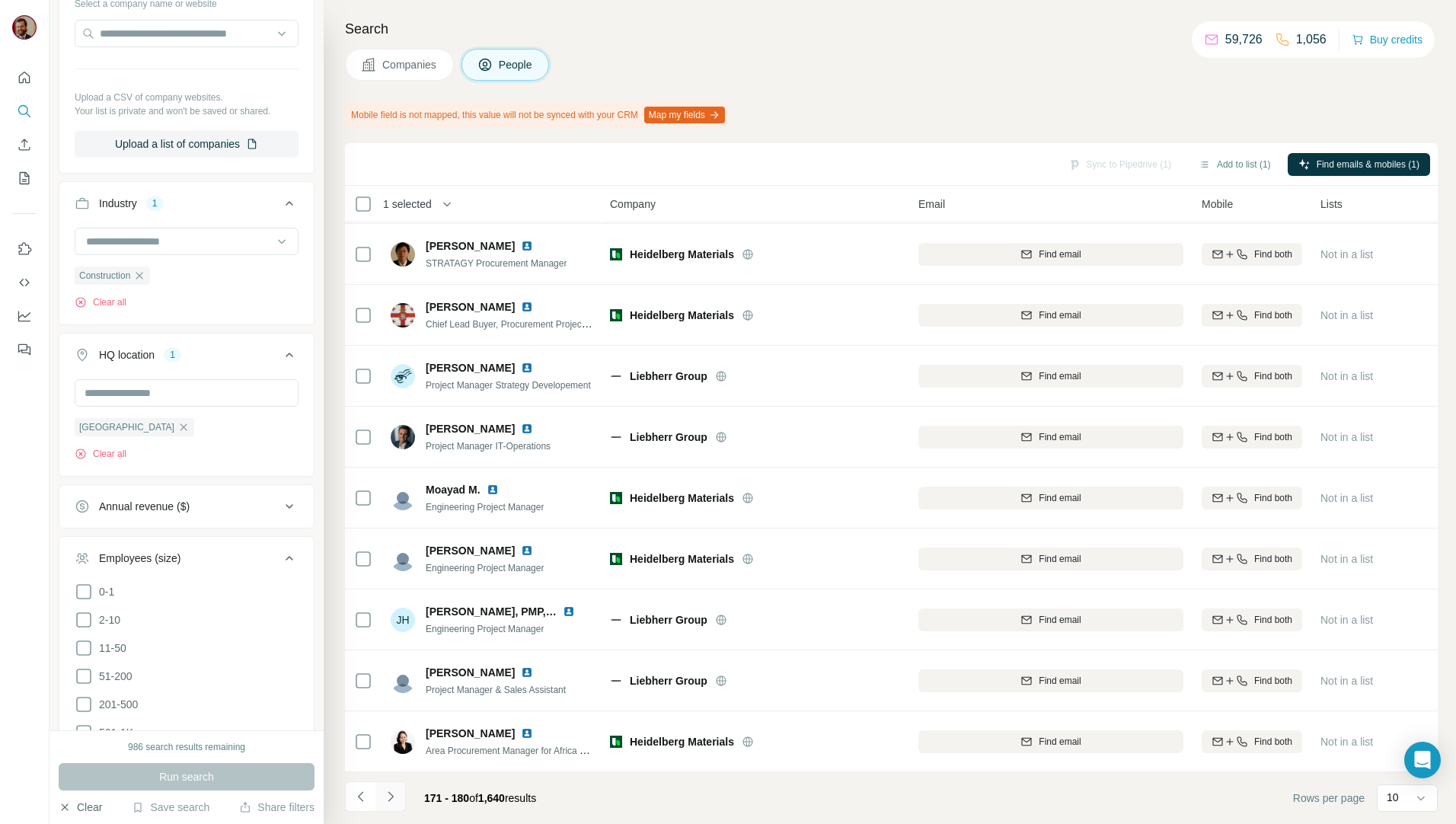
click at [393, 802] on icon "Navigate to next page" at bounding box center [390, 795] width 15 height 15
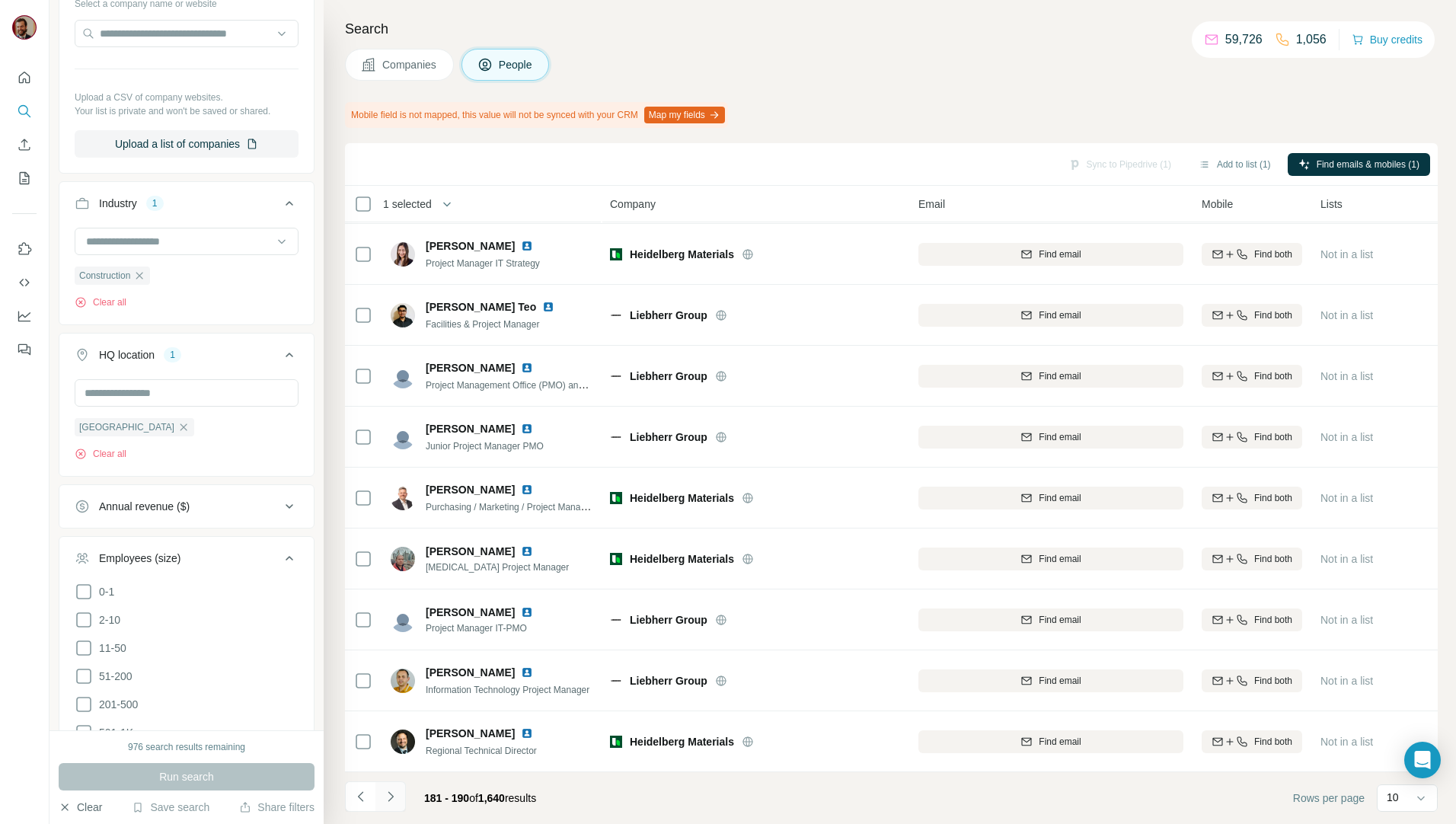
click at [386, 793] on icon "Navigate to next page" at bounding box center [390, 795] width 15 height 15
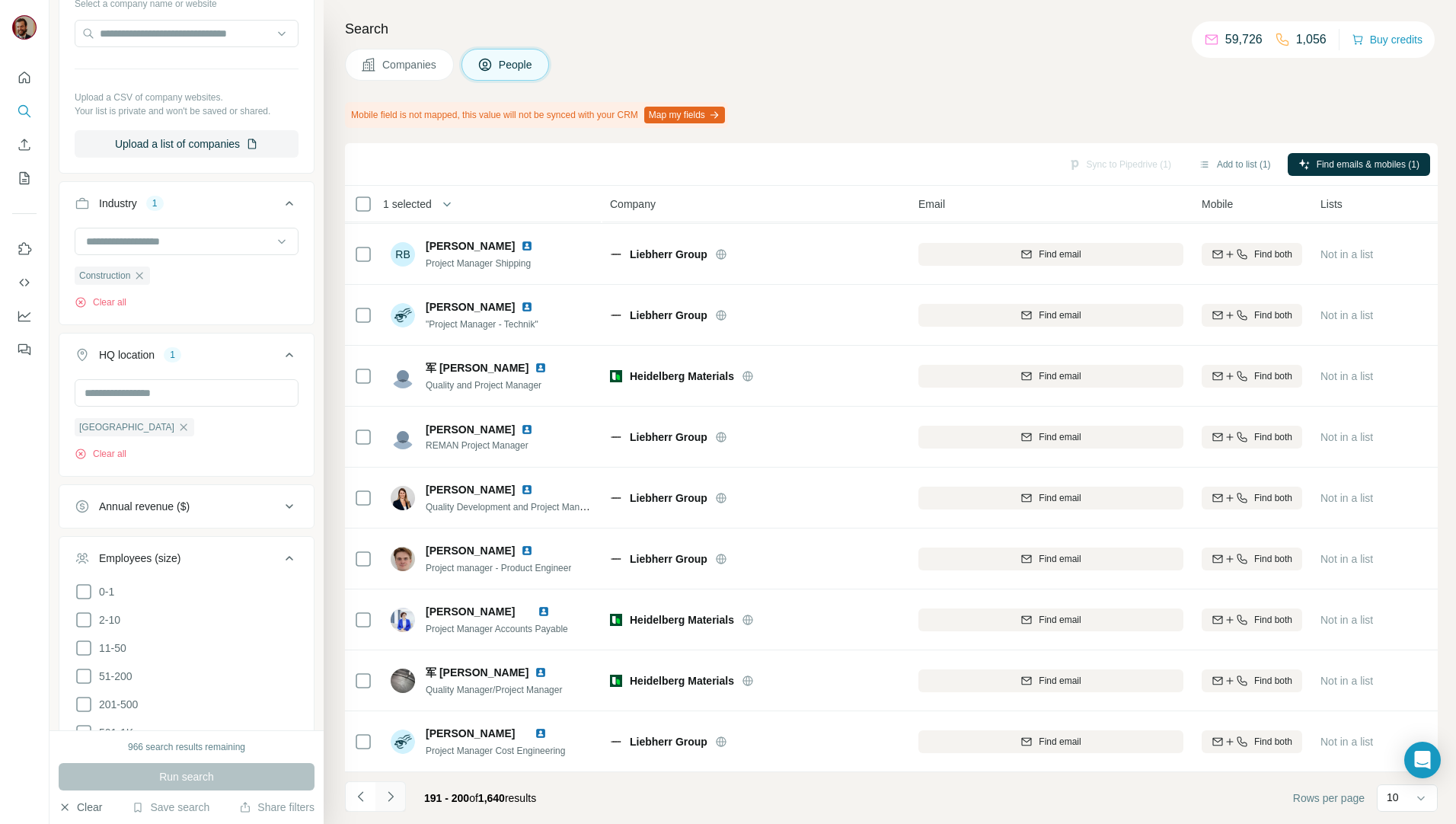
click at [386, 793] on icon "Navigate to next page" at bounding box center [390, 795] width 15 height 15
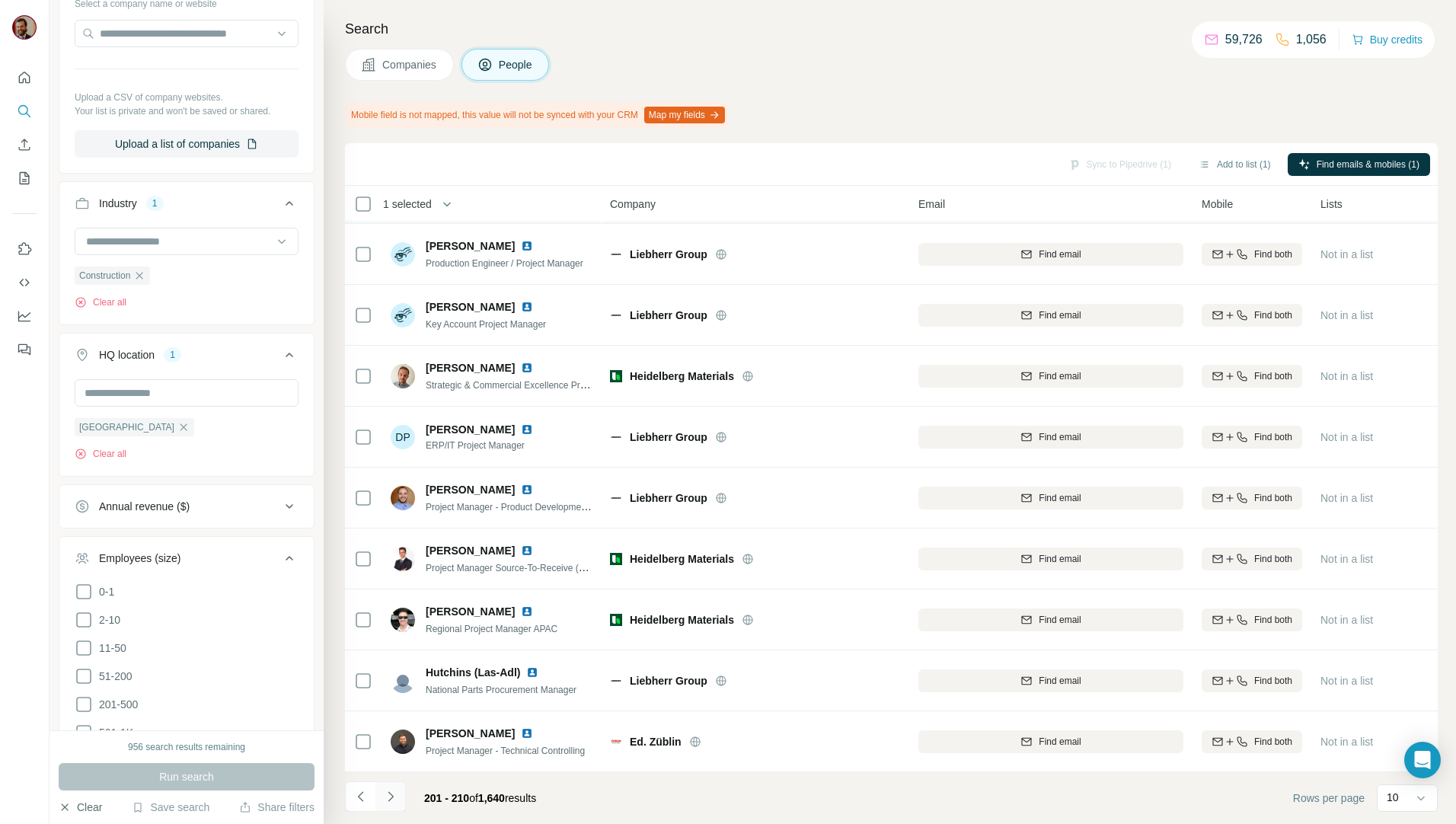
click at [386, 793] on icon "Navigate to next page" at bounding box center [390, 795] width 15 height 15
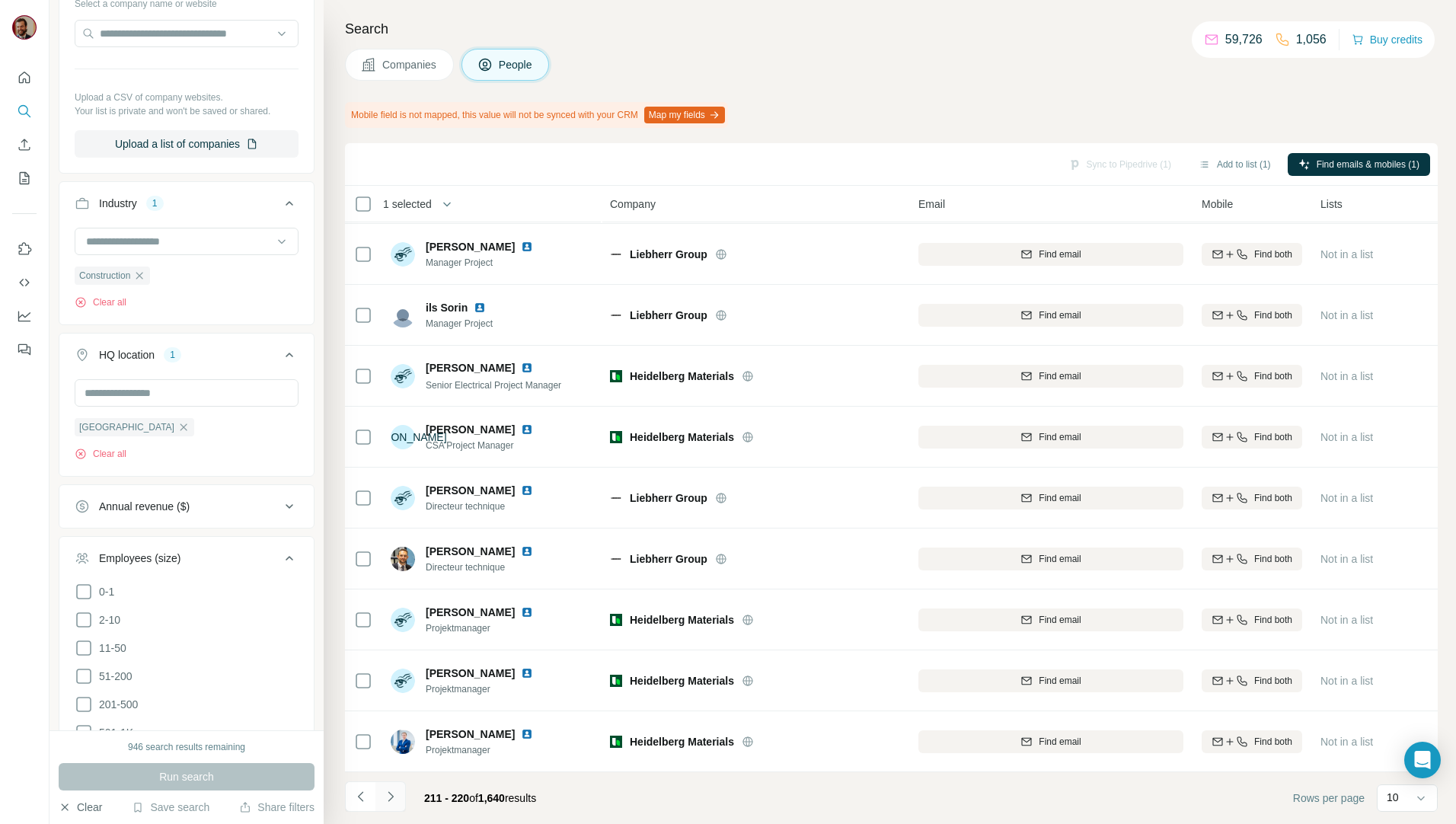
click at [386, 793] on icon "Navigate to next page" at bounding box center [390, 795] width 15 height 15
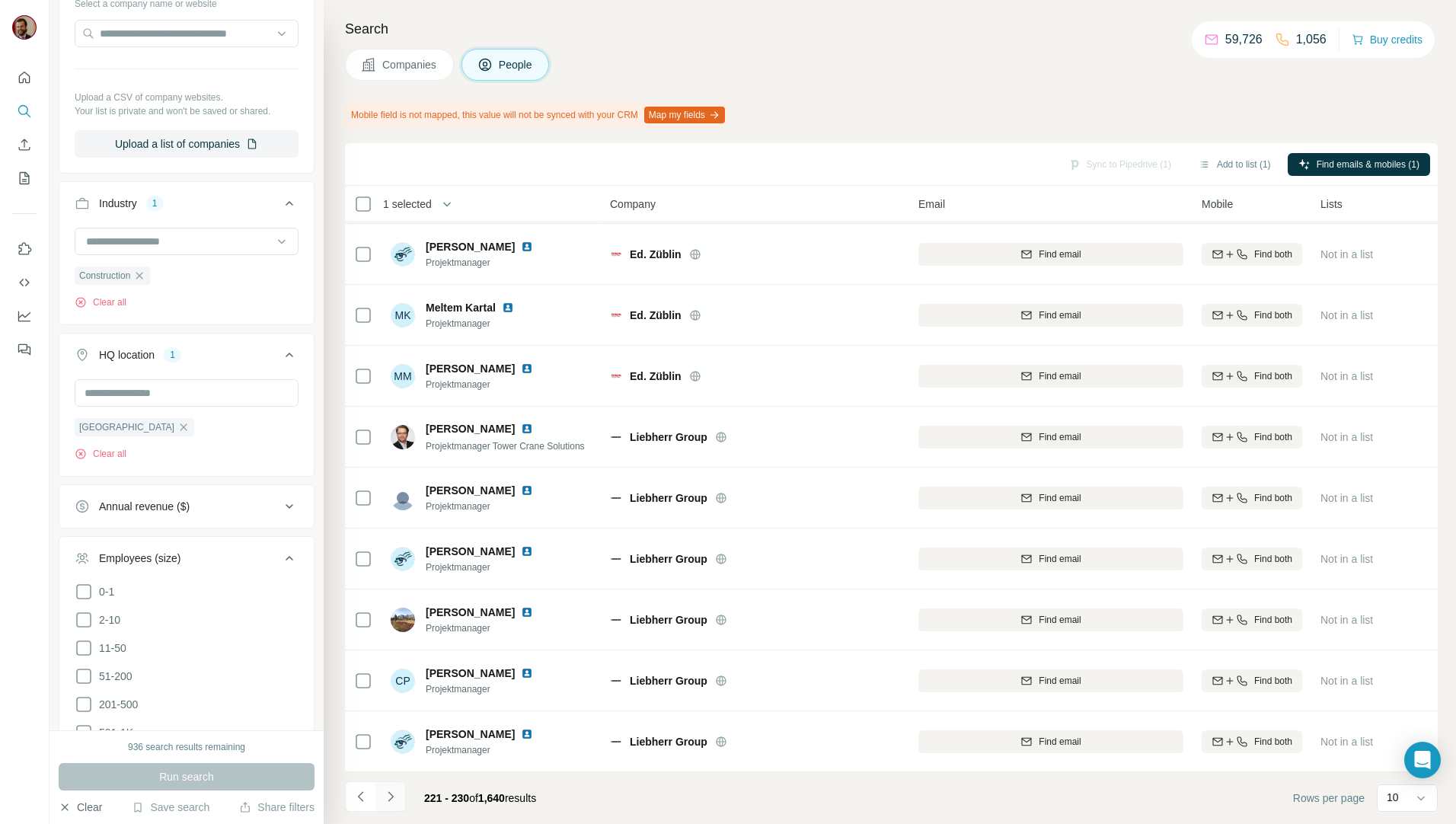
click at [386, 793] on icon "Navigate to next page" at bounding box center [390, 795] width 15 height 15
click at [389, 801] on icon "Navigate to next page" at bounding box center [390, 795] width 15 height 15
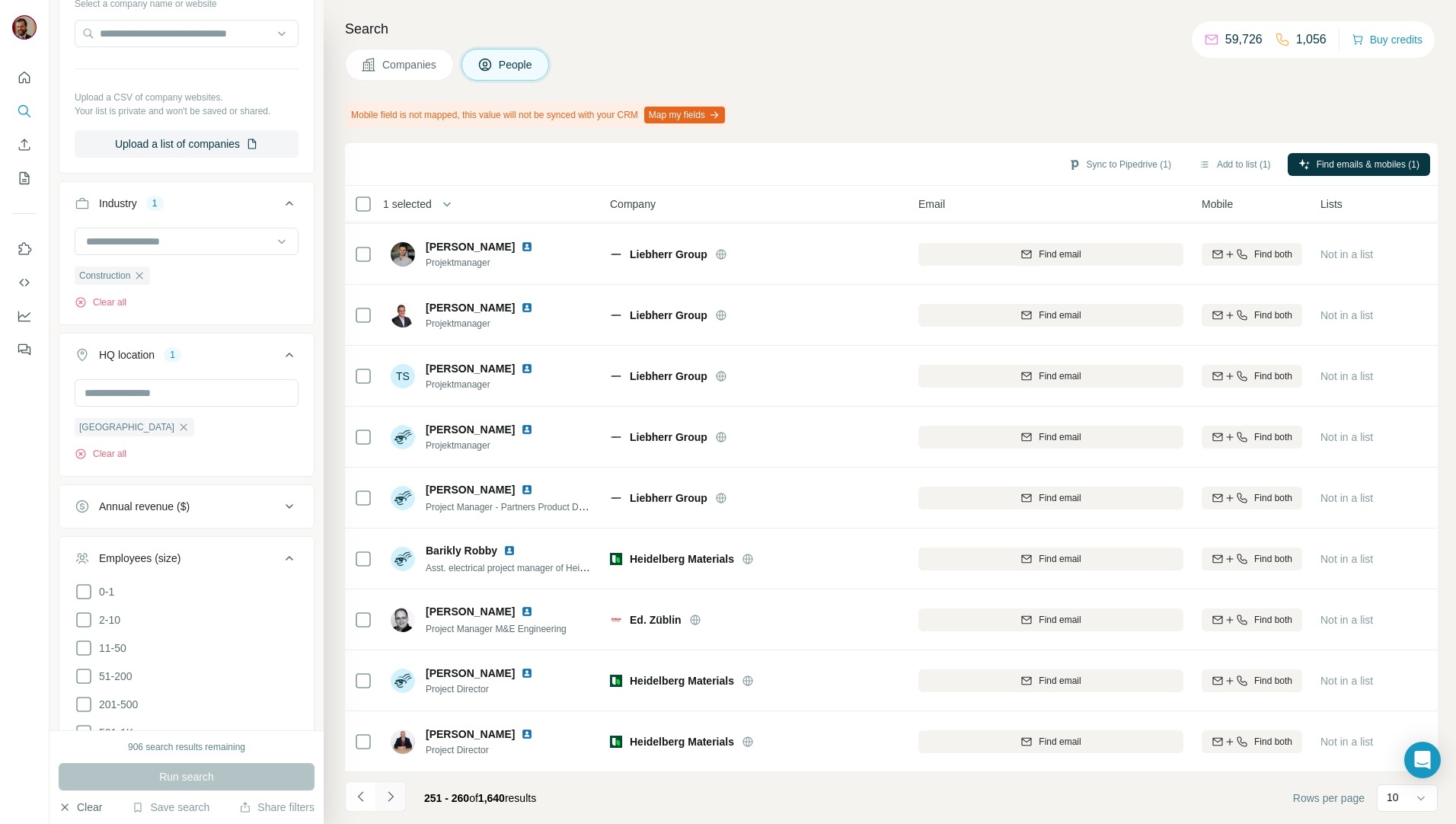
click at [390, 795] on icon "Navigate to next page" at bounding box center [390, 795] width 15 height 15
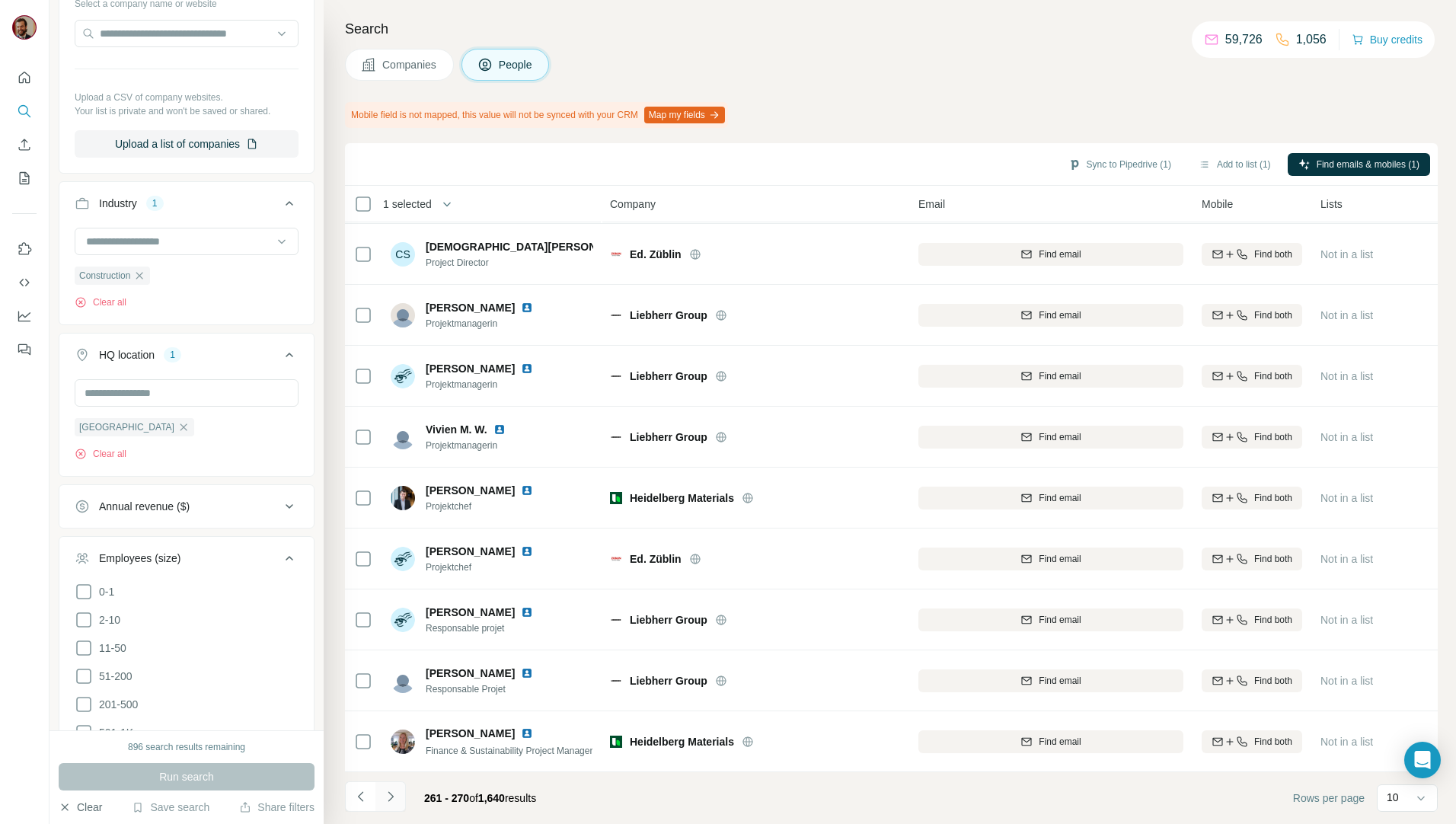
click at [399, 794] on button "Navigate to next page" at bounding box center [390, 796] width 30 height 30
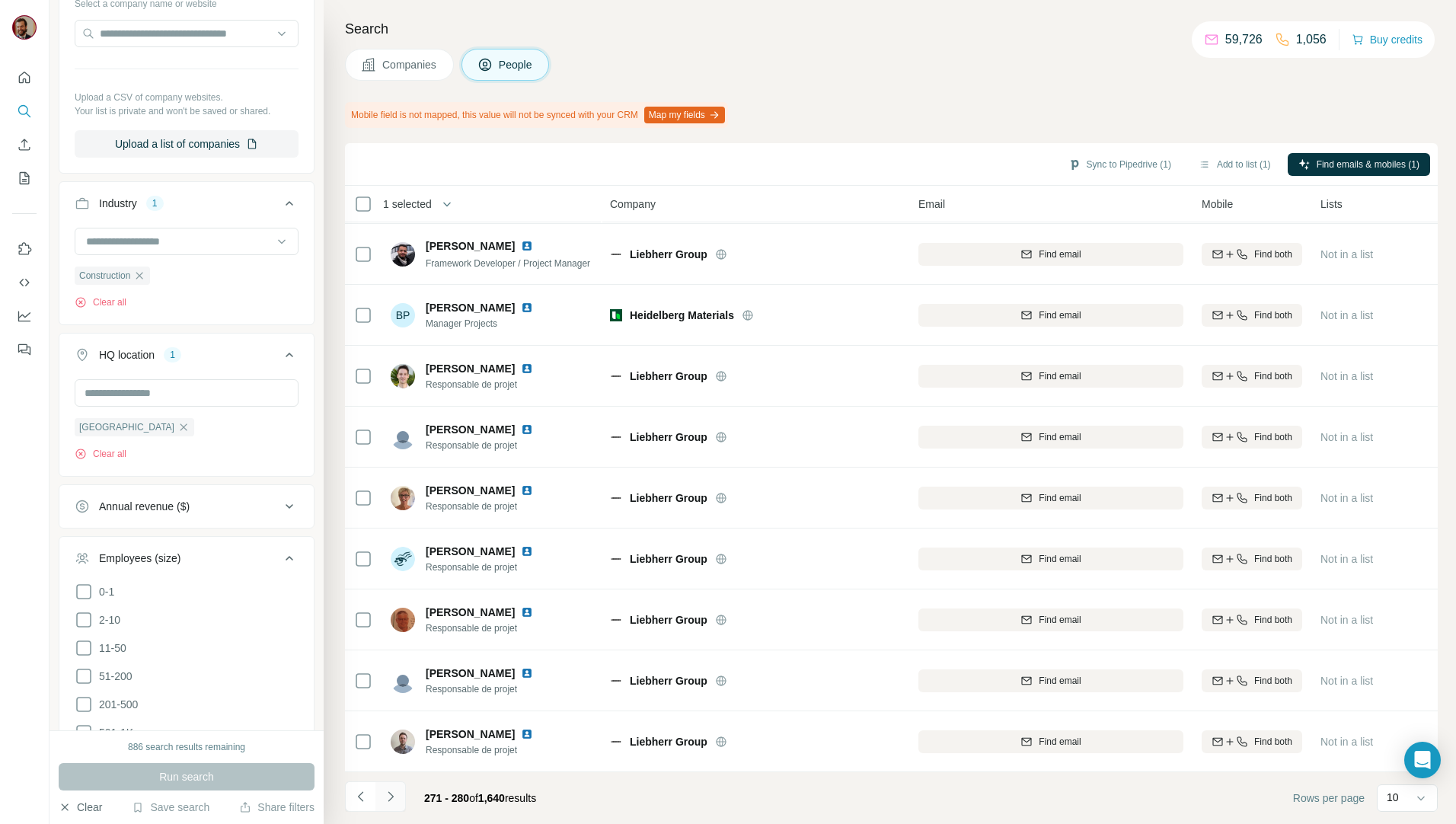
click at [399, 794] on button "Navigate to next page" at bounding box center [390, 796] width 30 height 30
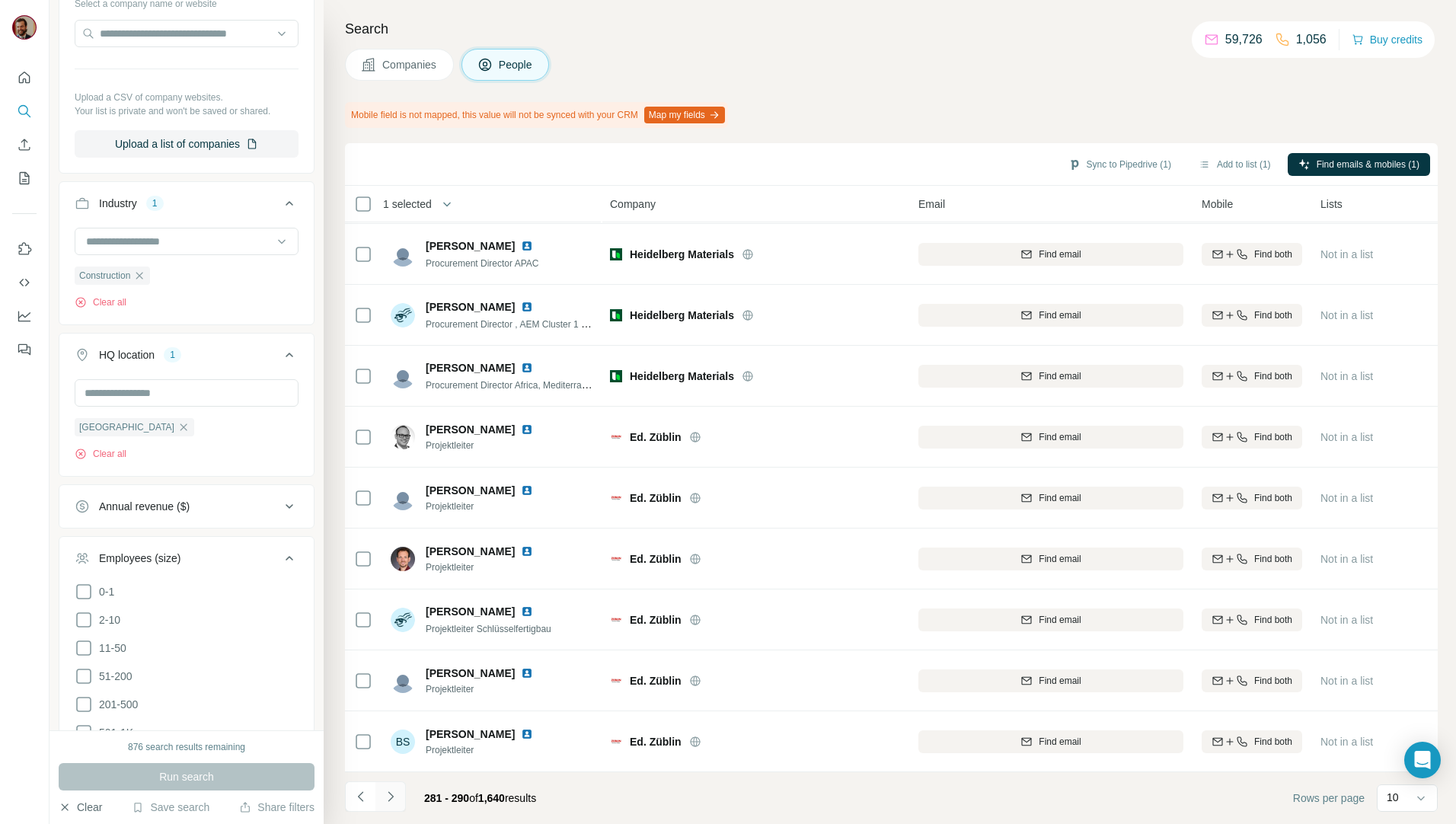
click at [399, 794] on button "Navigate to next page" at bounding box center [390, 796] width 30 height 30
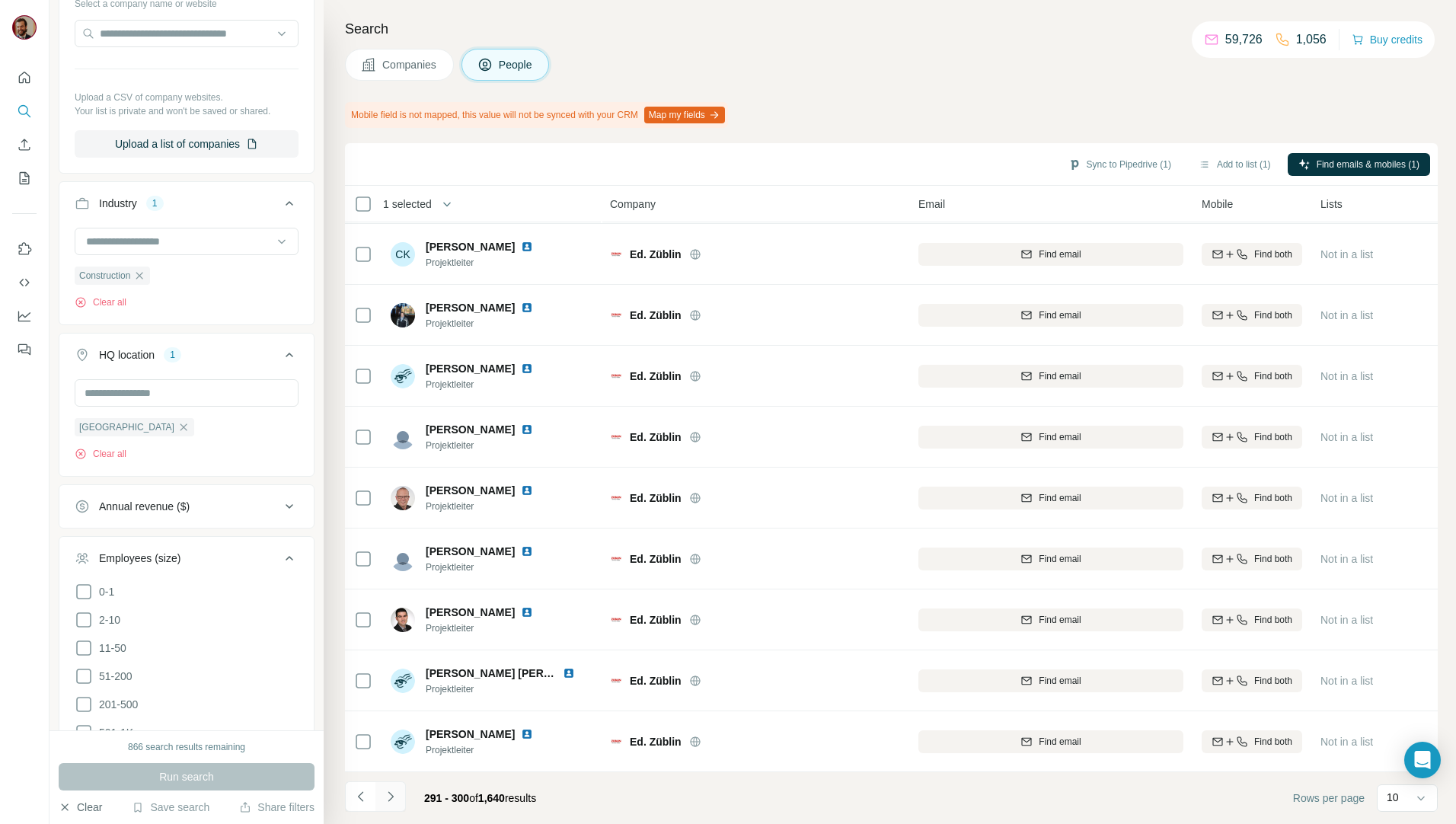
click at [399, 794] on button "Navigate to next page" at bounding box center [390, 796] width 30 height 30
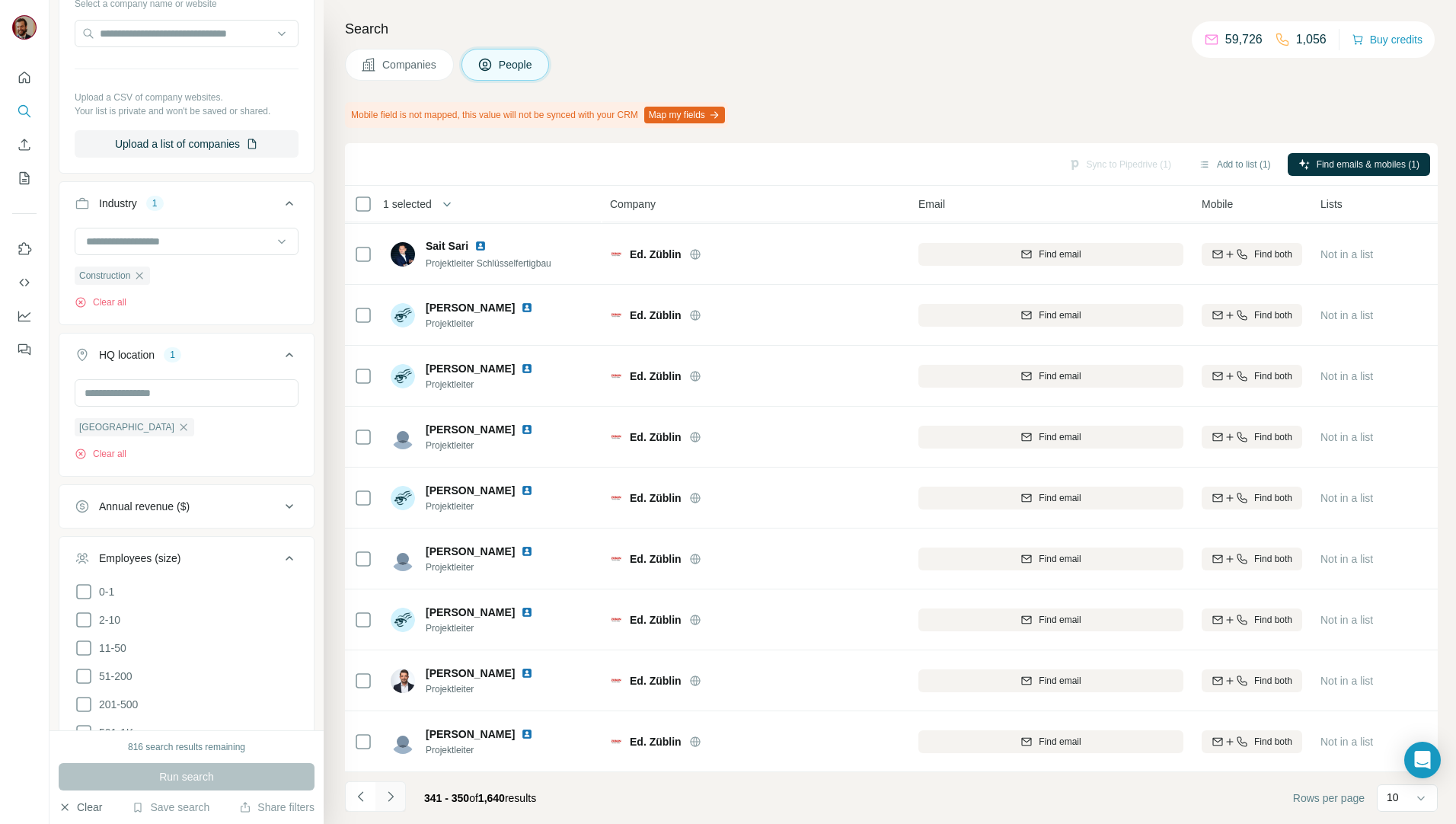
click at [399, 794] on button "Navigate to next page" at bounding box center [390, 796] width 30 height 30
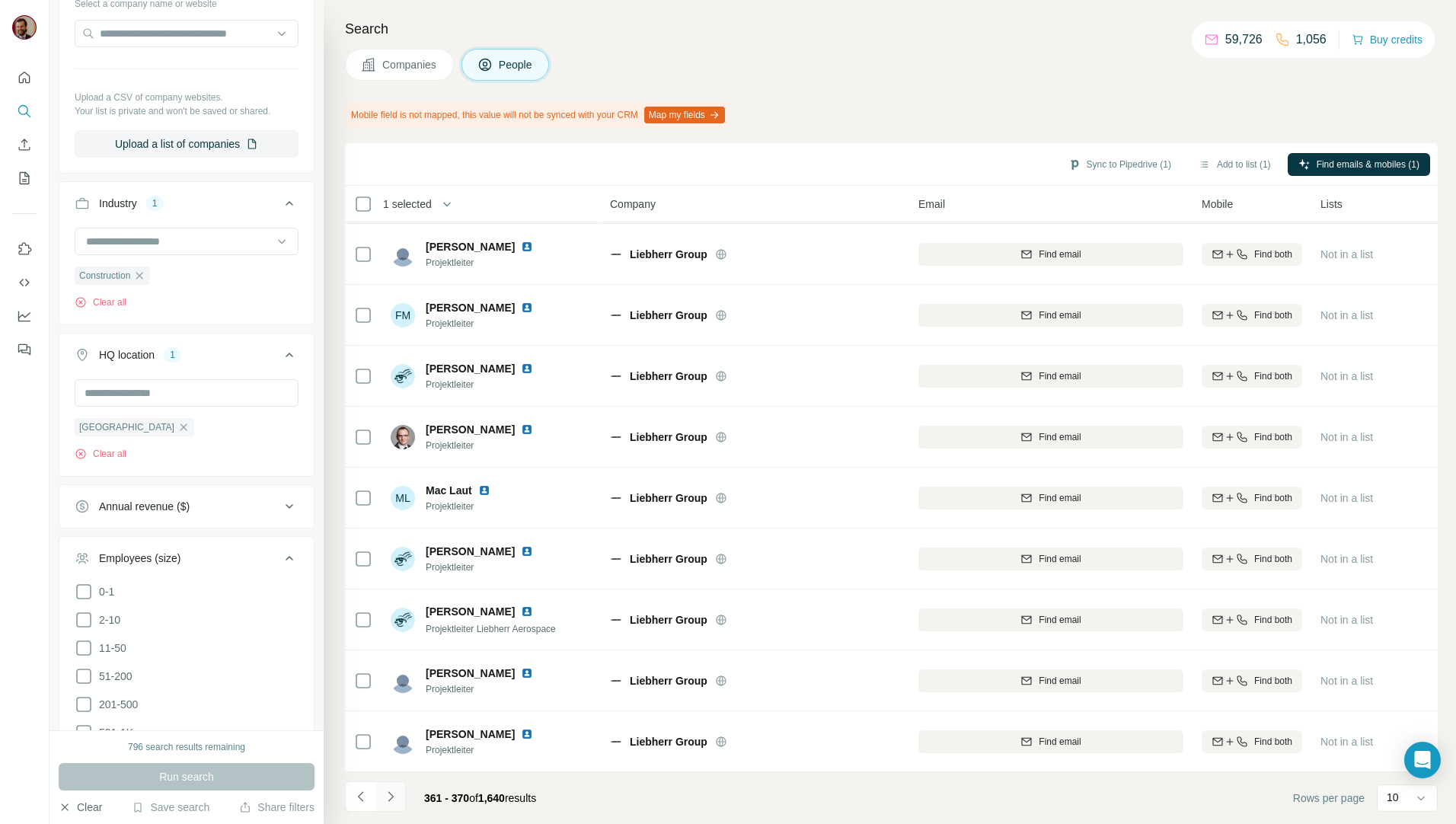
click at [399, 794] on button "Navigate to next page" at bounding box center [390, 796] width 30 height 30
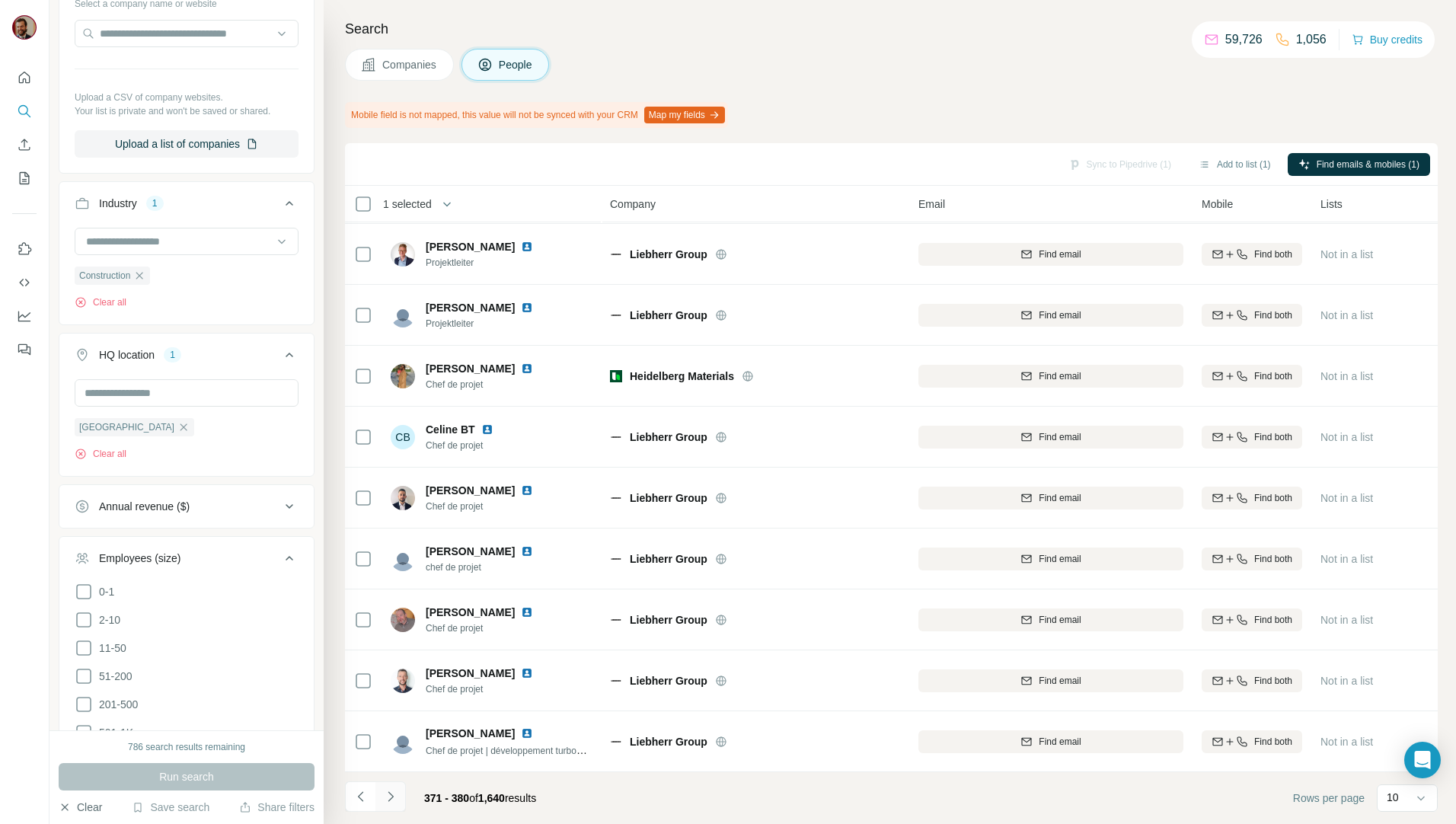
click at [394, 801] on icon "Navigate to next page" at bounding box center [390, 795] width 15 height 15
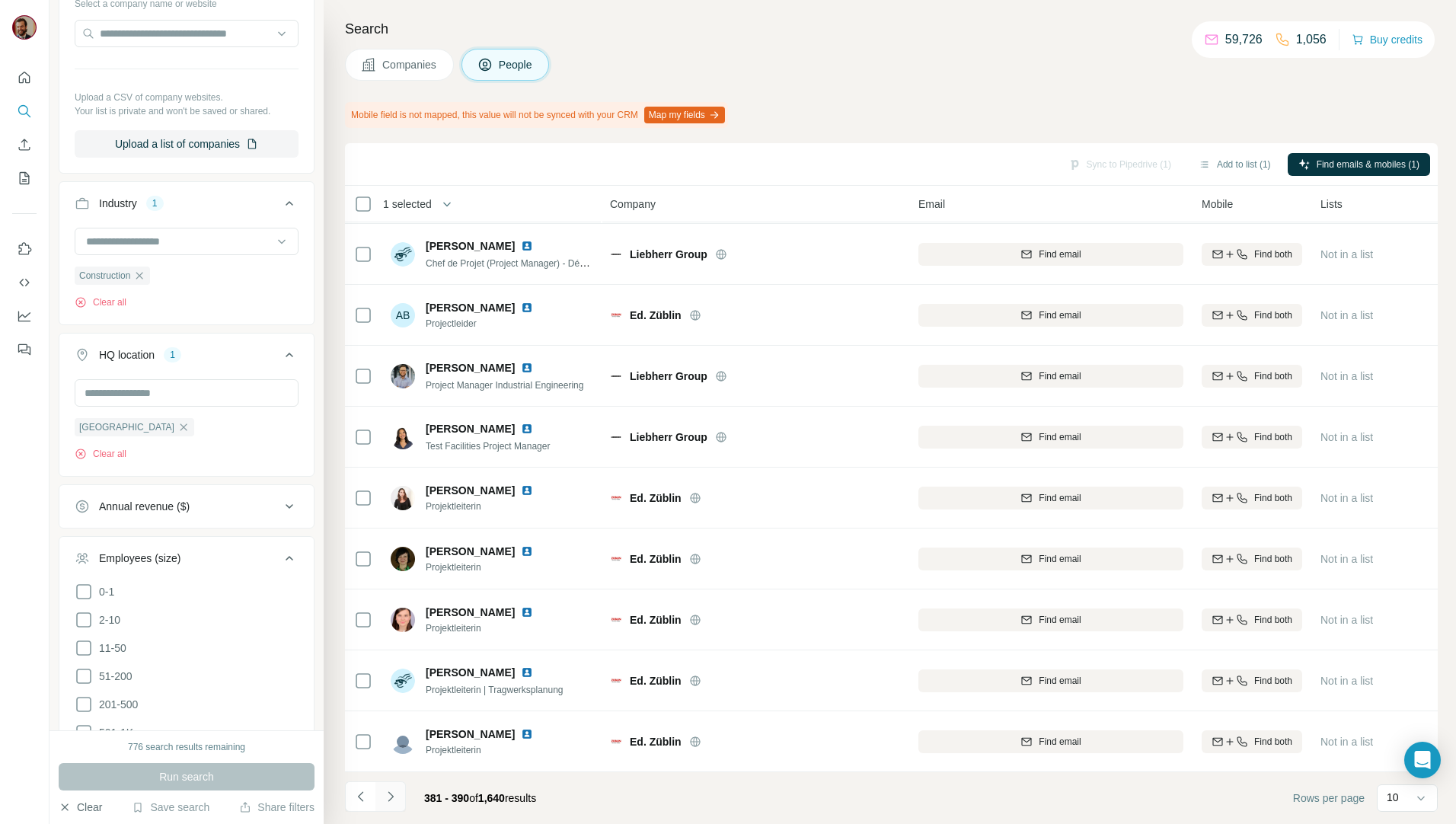
click at [386, 799] on icon "Navigate to next page" at bounding box center [390, 795] width 15 height 15
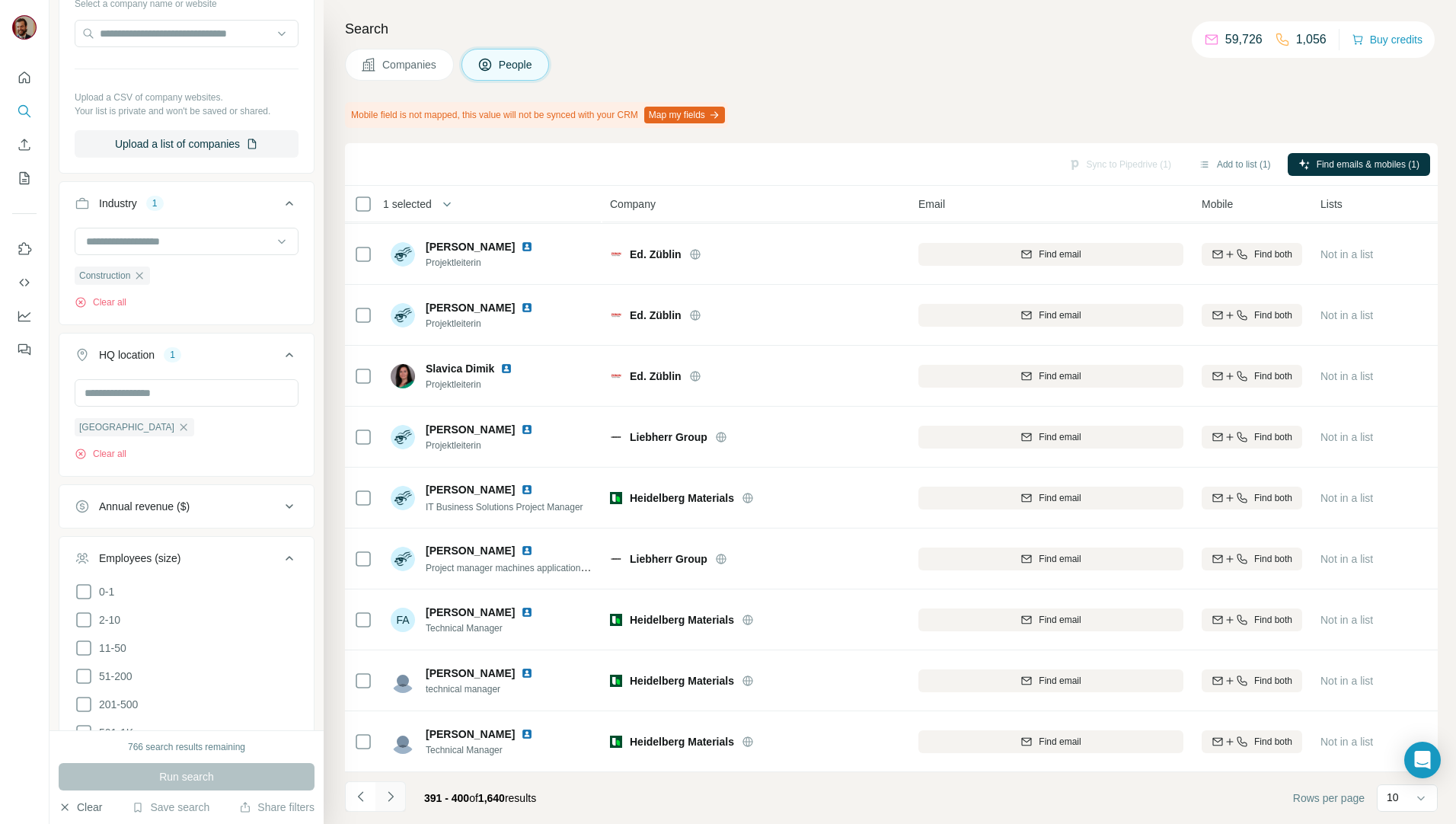
click at [386, 799] on icon "Navigate to next page" at bounding box center [390, 795] width 15 height 15
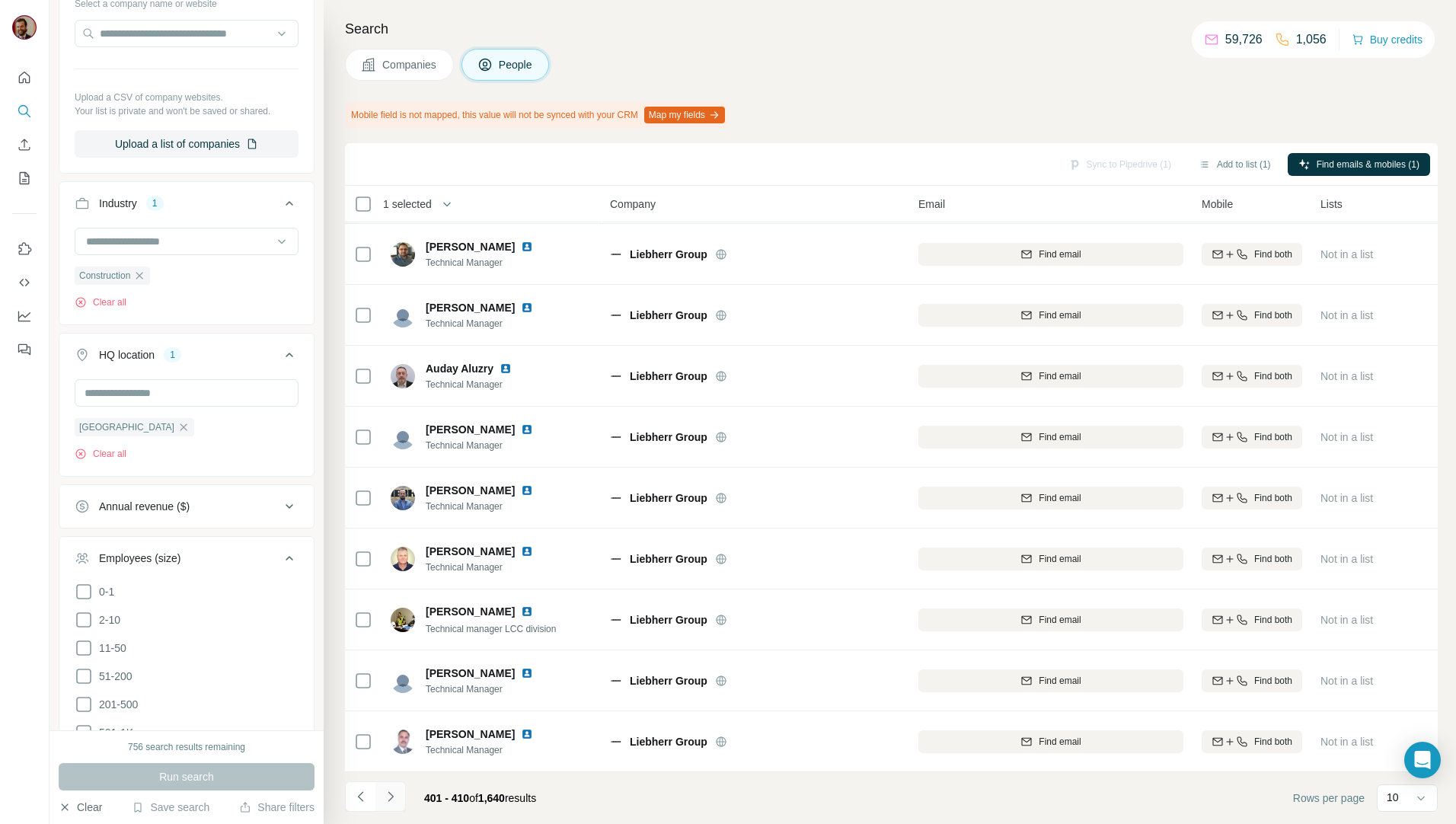
click at [386, 799] on icon "Navigate to next page" at bounding box center [390, 795] width 15 height 15
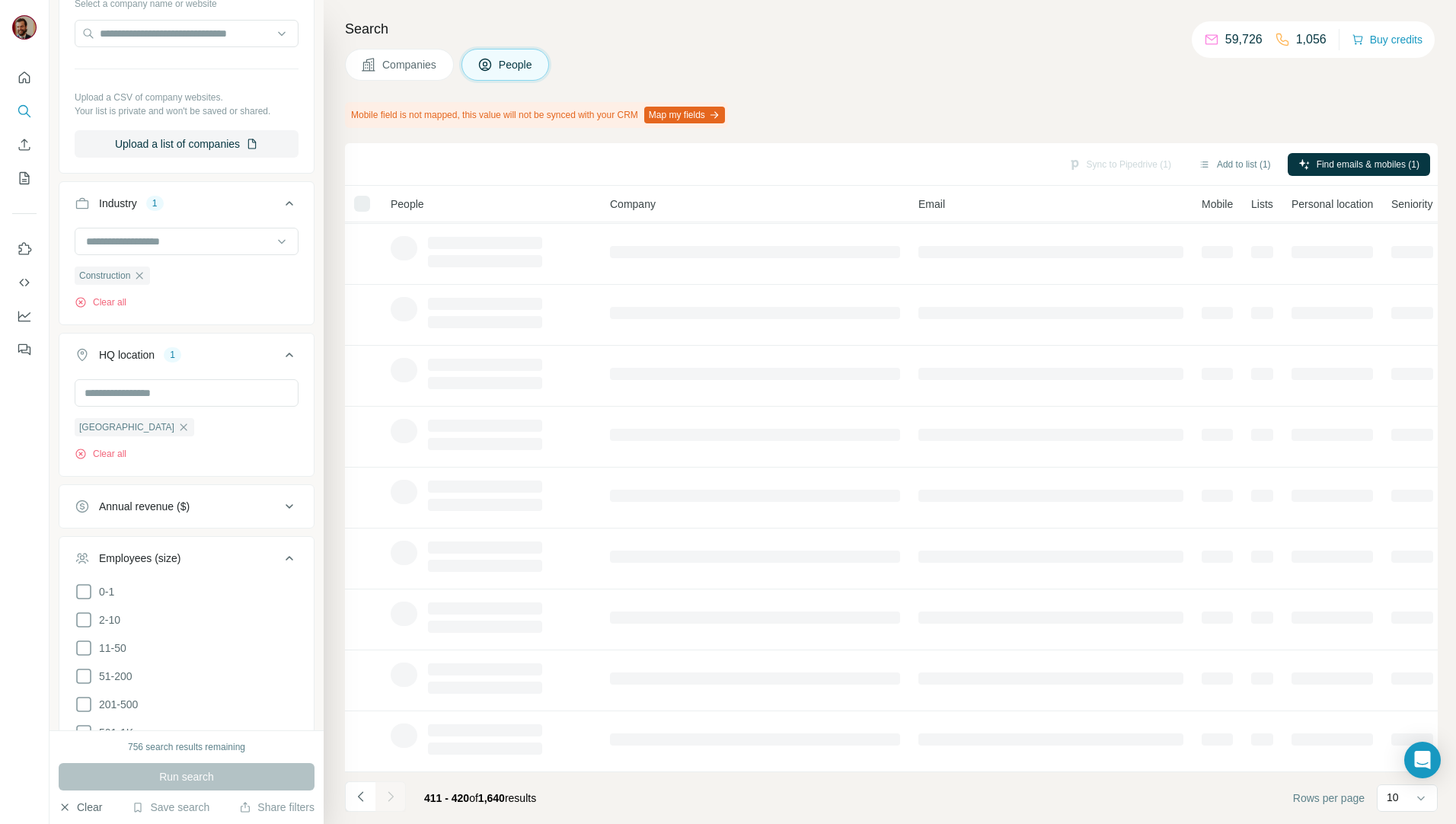
click at [386, 799] on div at bounding box center [390, 796] width 30 height 30
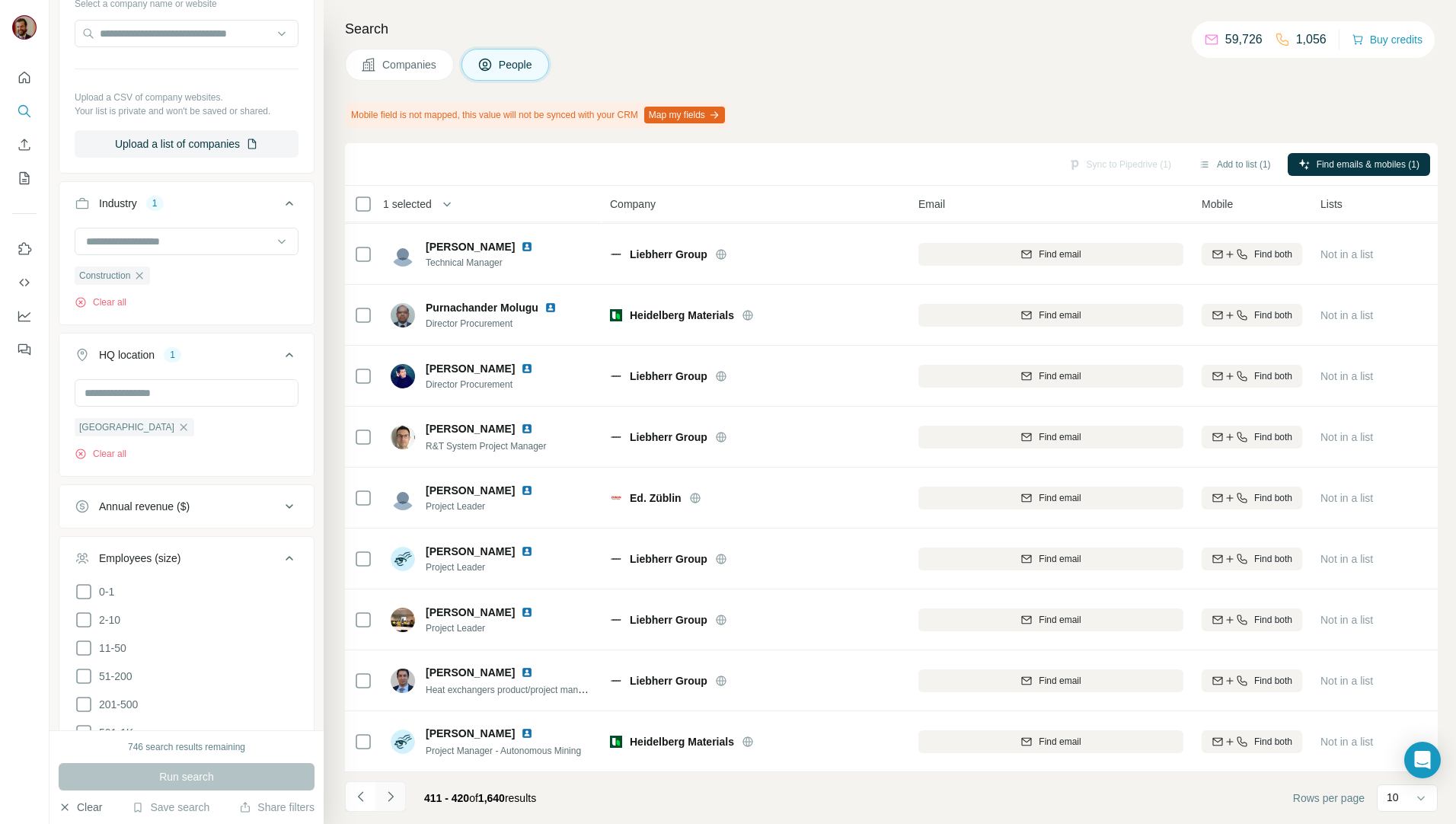
click at [386, 799] on icon "Navigate to next page" at bounding box center [390, 795] width 15 height 15
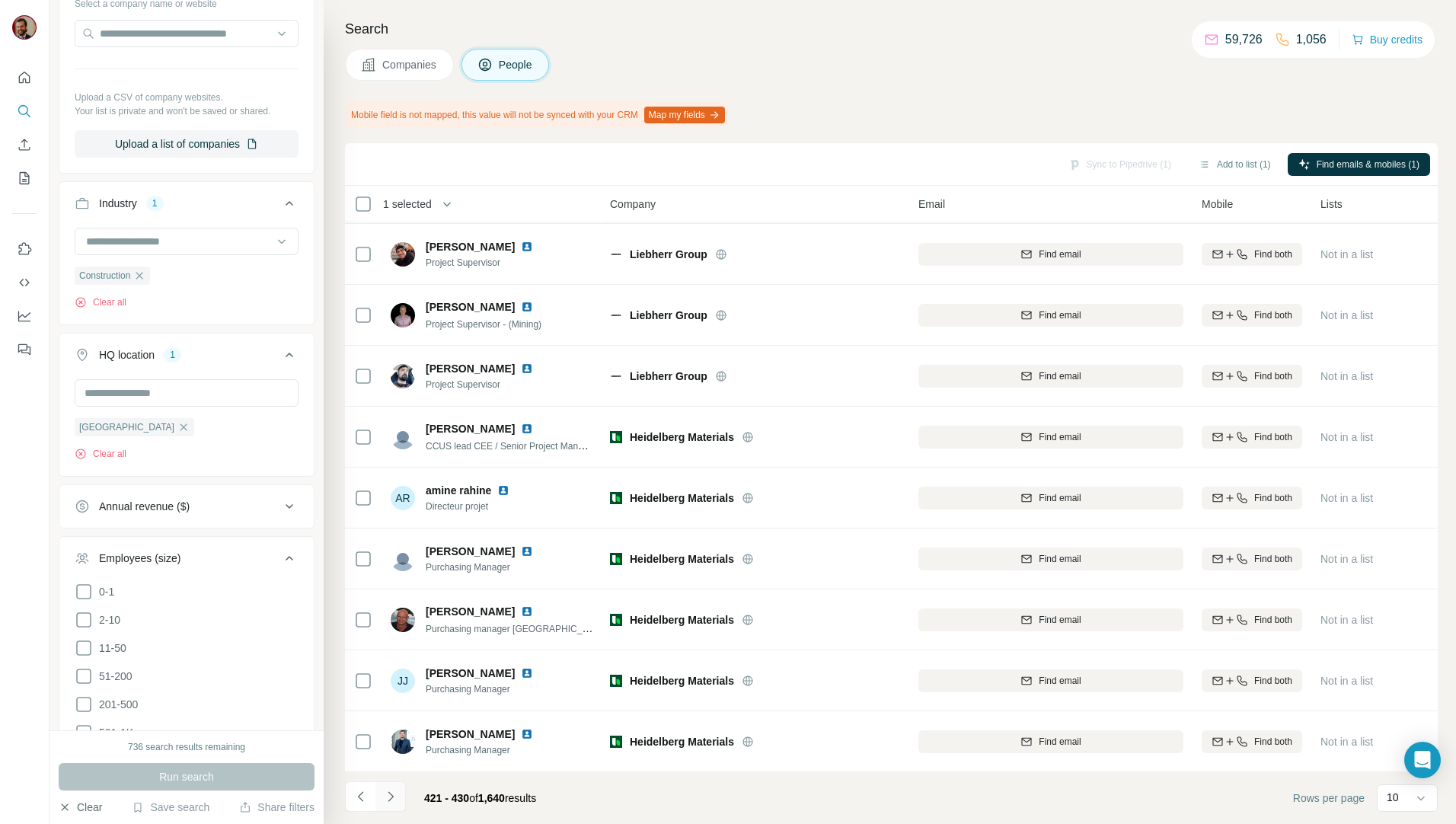
click at [386, 799] on icon "Navigate to next page" at bounding box center [390, 795] width 15 height 15
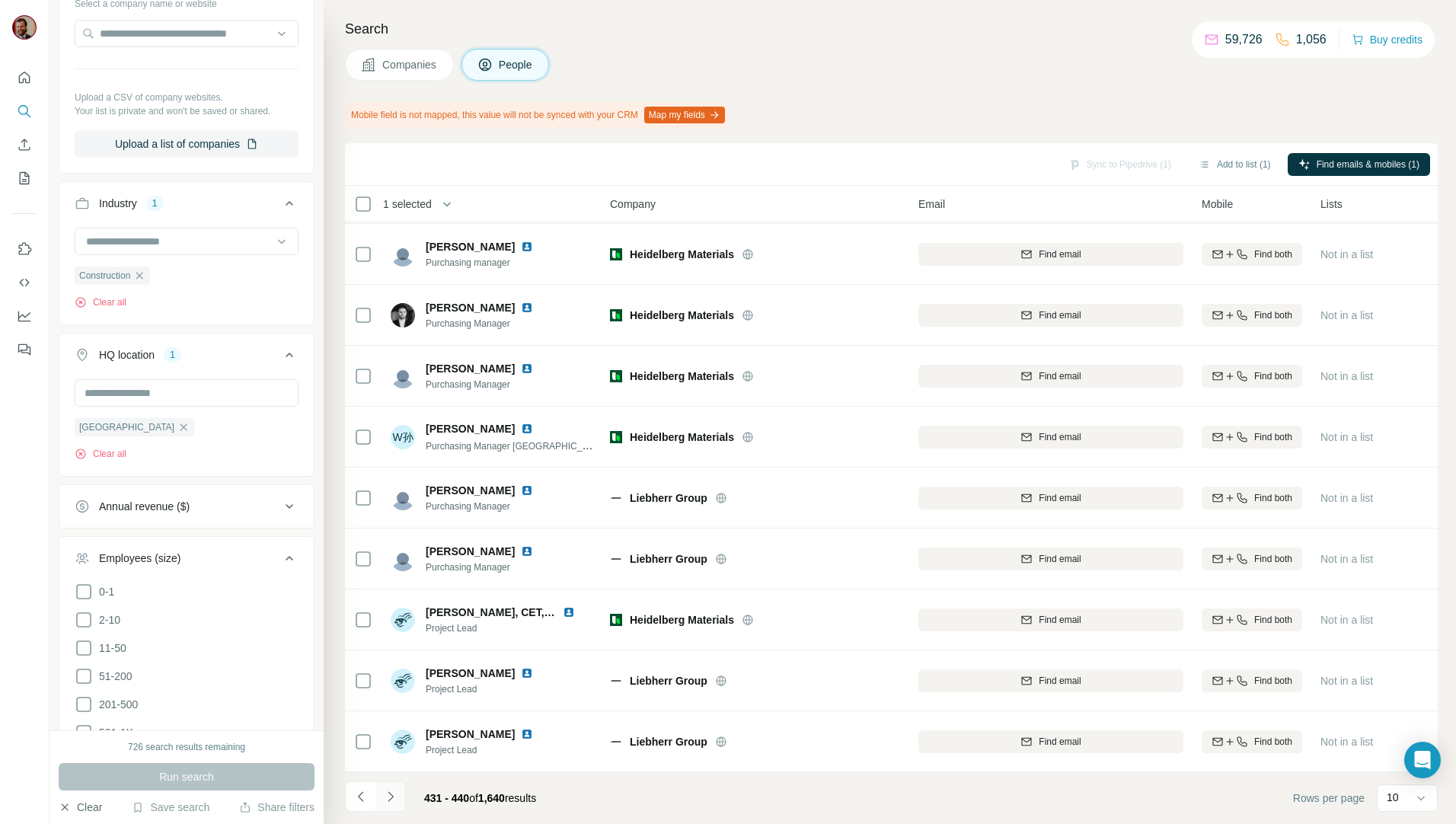
click at [398, 795] on icon "Navigate to next page" at bounding box center [390, 795] width 15 height 15
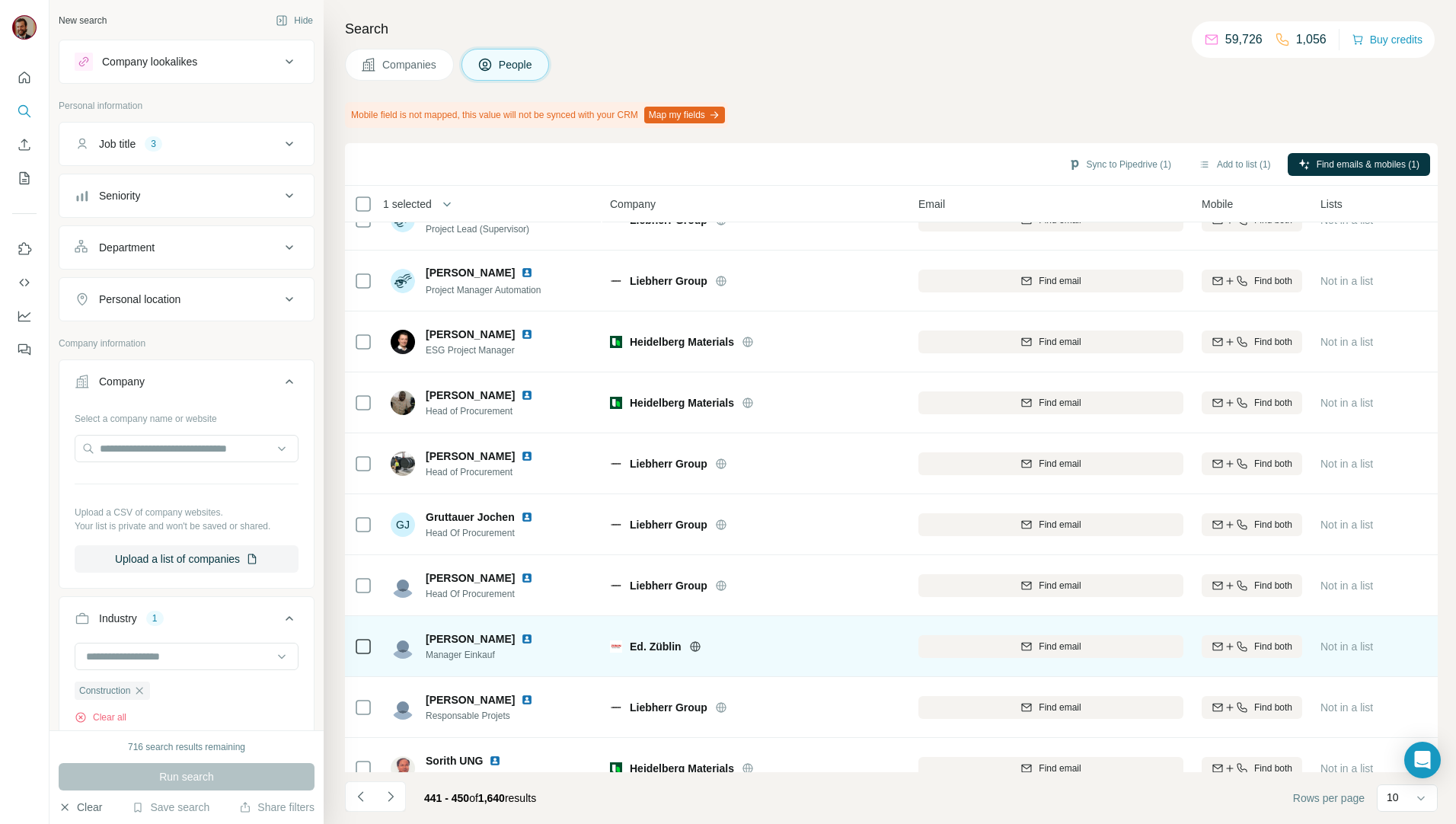
scroll to position [0, 0]
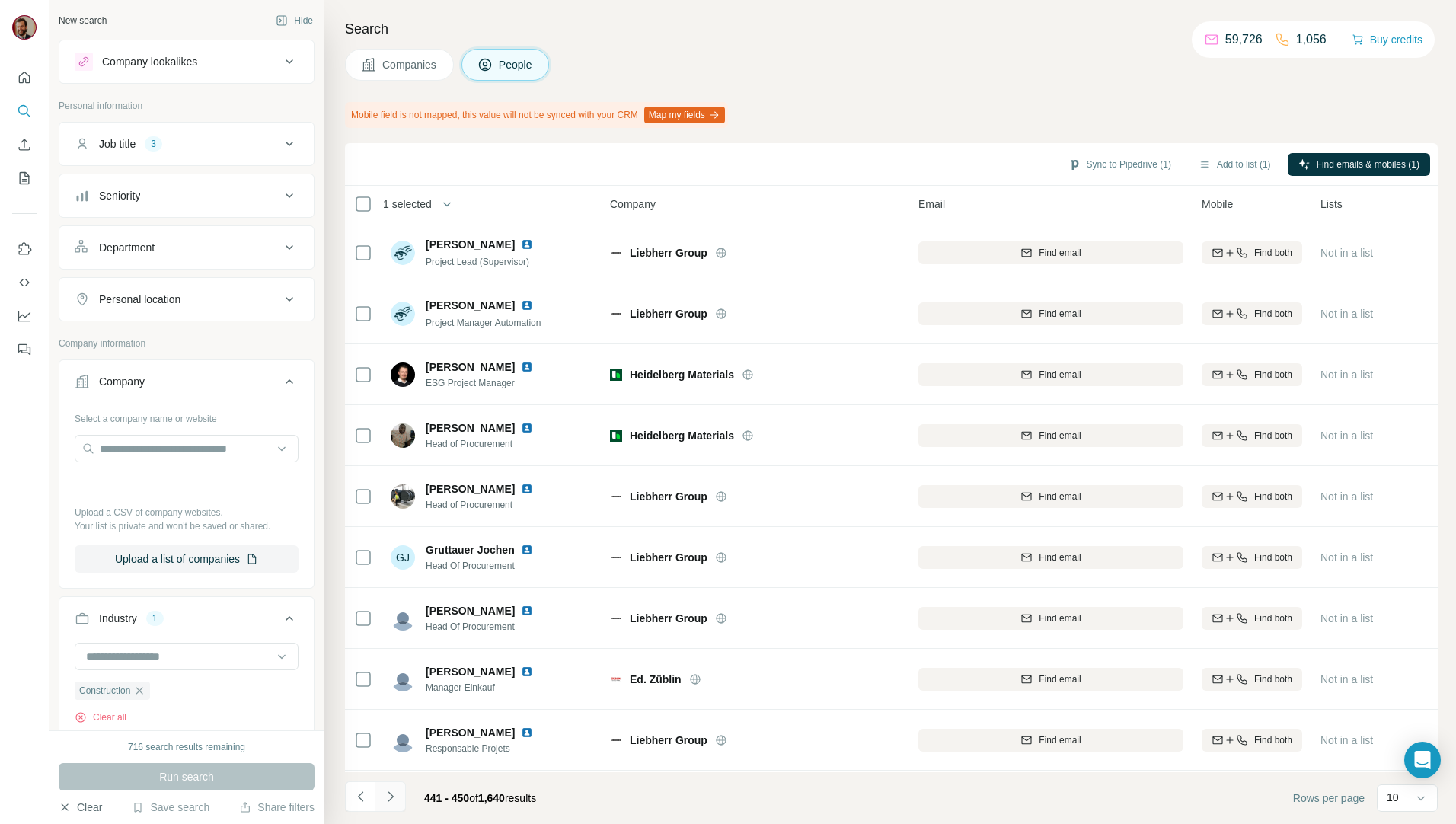
click at [390, 787] on button "Navigate to next page" at bounding box center [390, 796] width 30 height 30
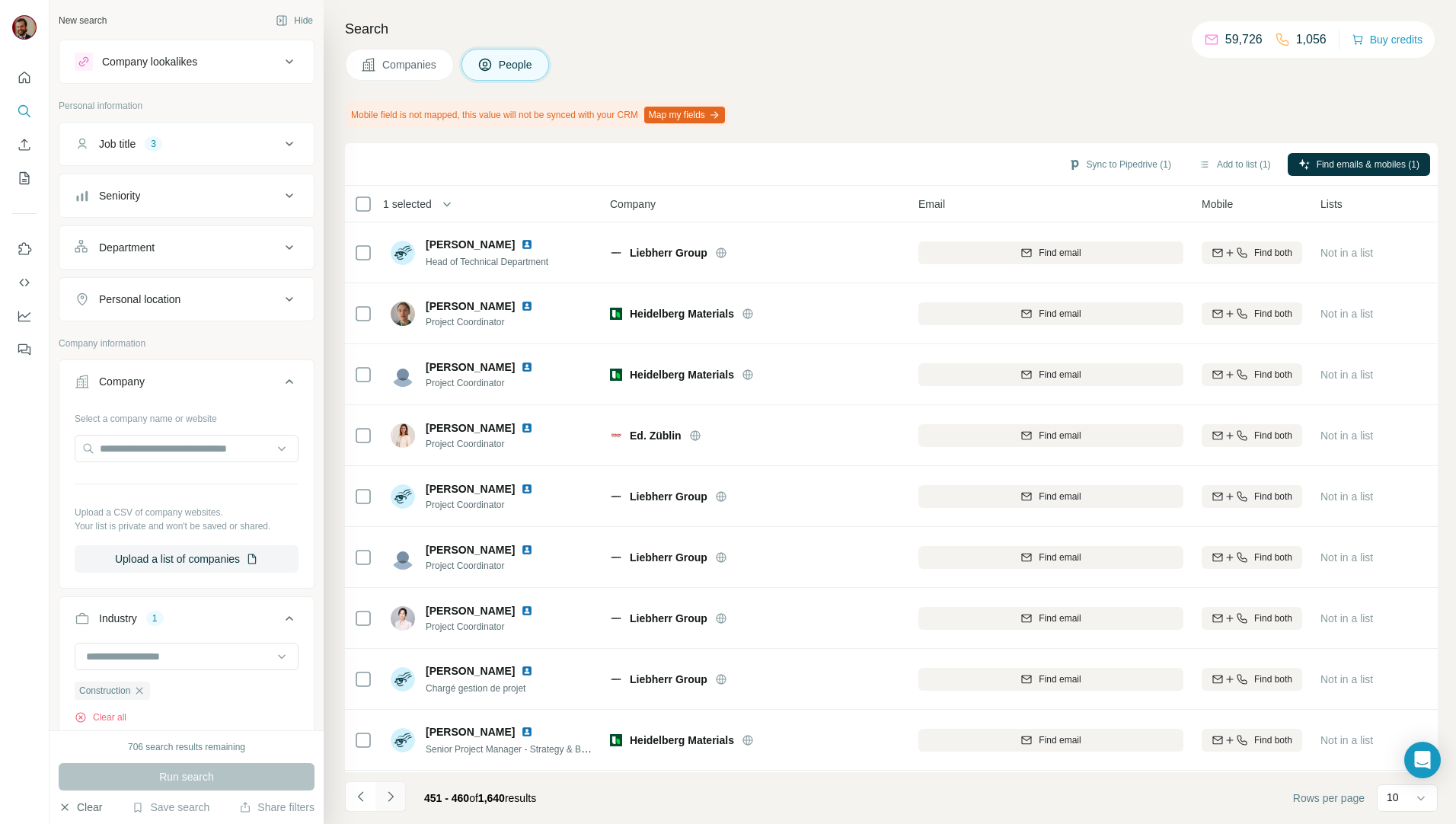
click at [390, 787] on button "Navigate to next page" at bounding box center [390, 796] width 30 height 30
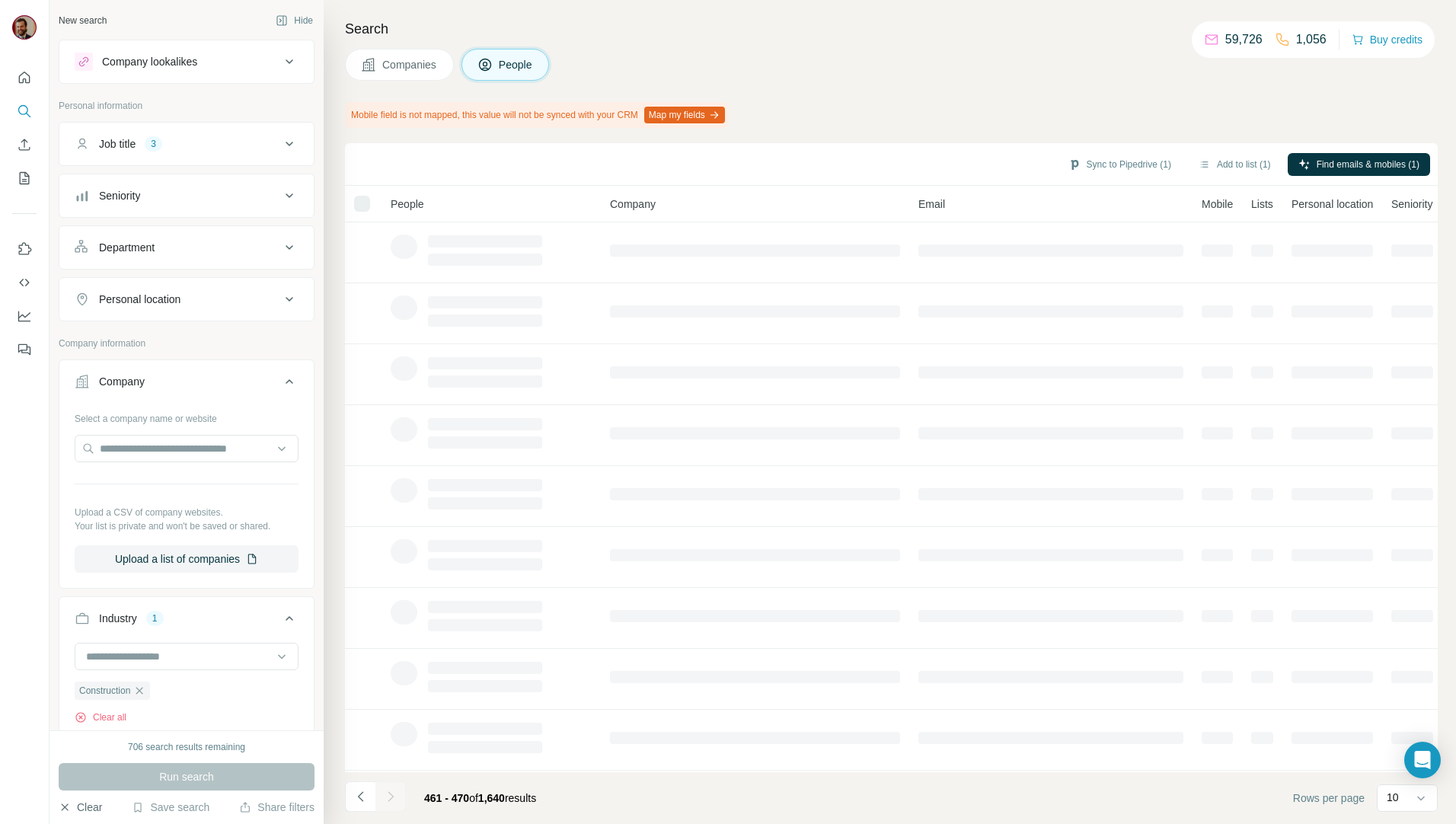
click at [390, 787] on div at bounding box center [390, 796] width 30 height 30
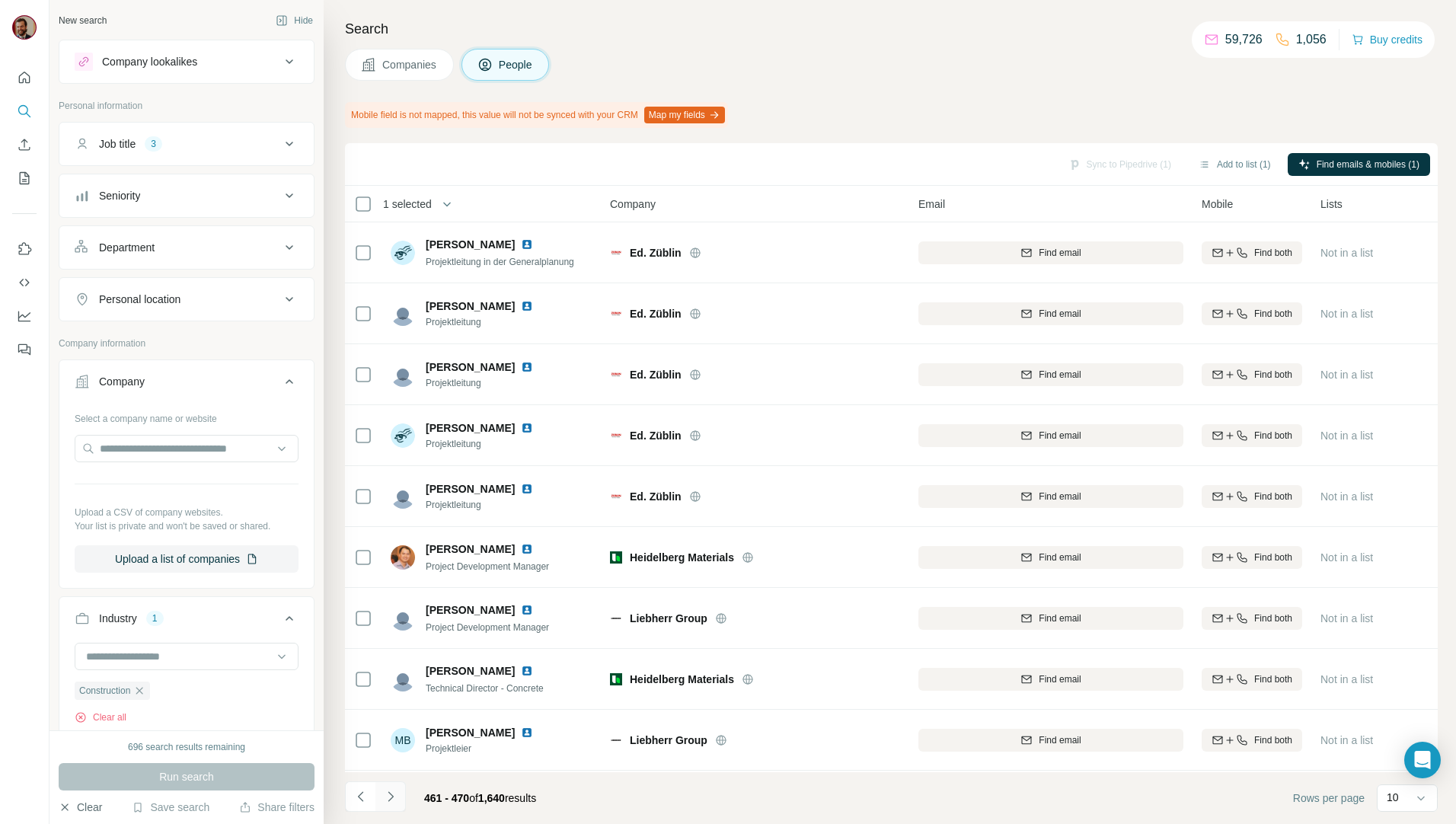
click at [392, 801] on icon "Navigate to next page" at bounding box center [390, 795] width 15 height 15
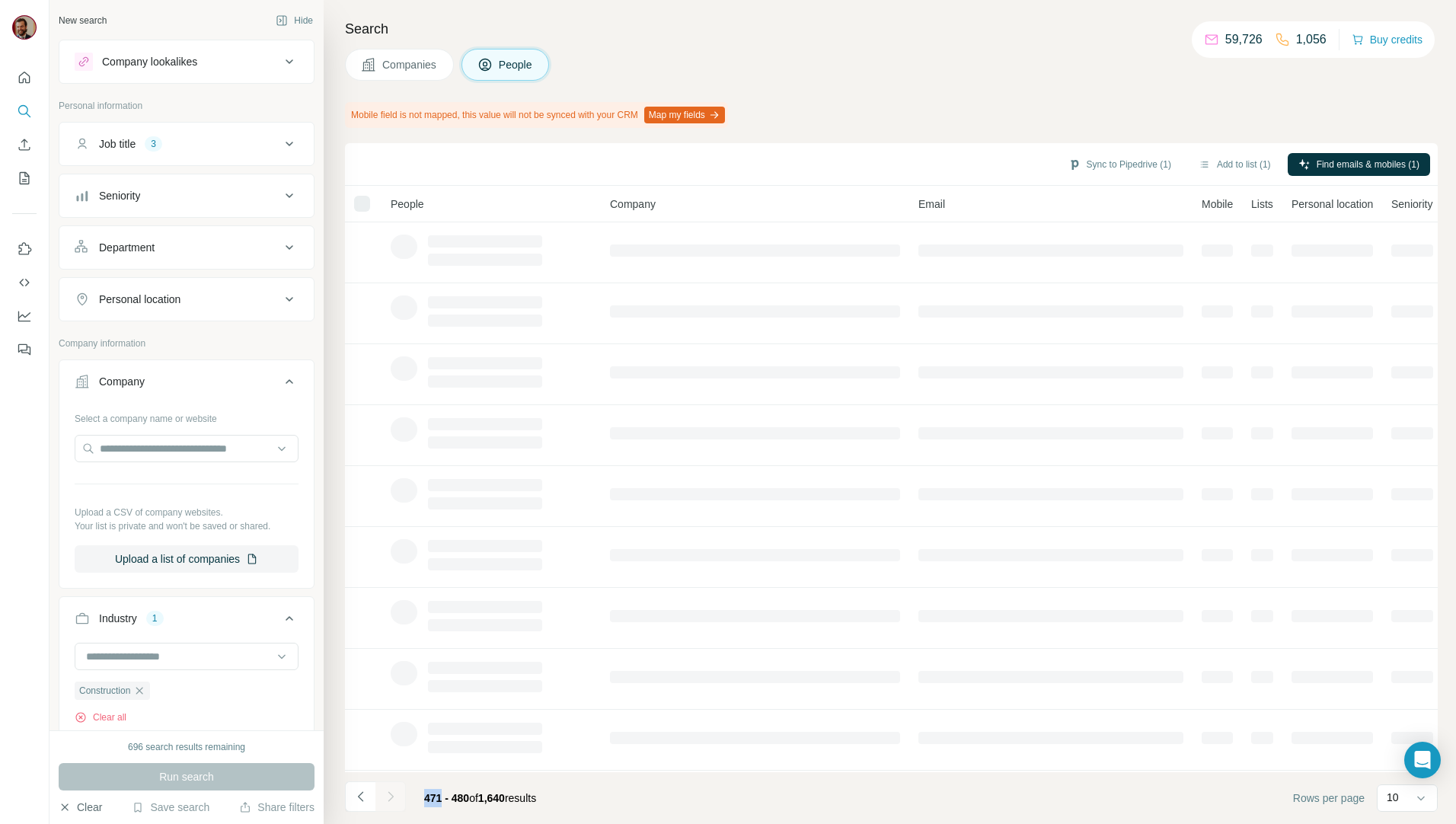
click at [392, 801] on div at bounding box center [390, 796] width 30 height 30
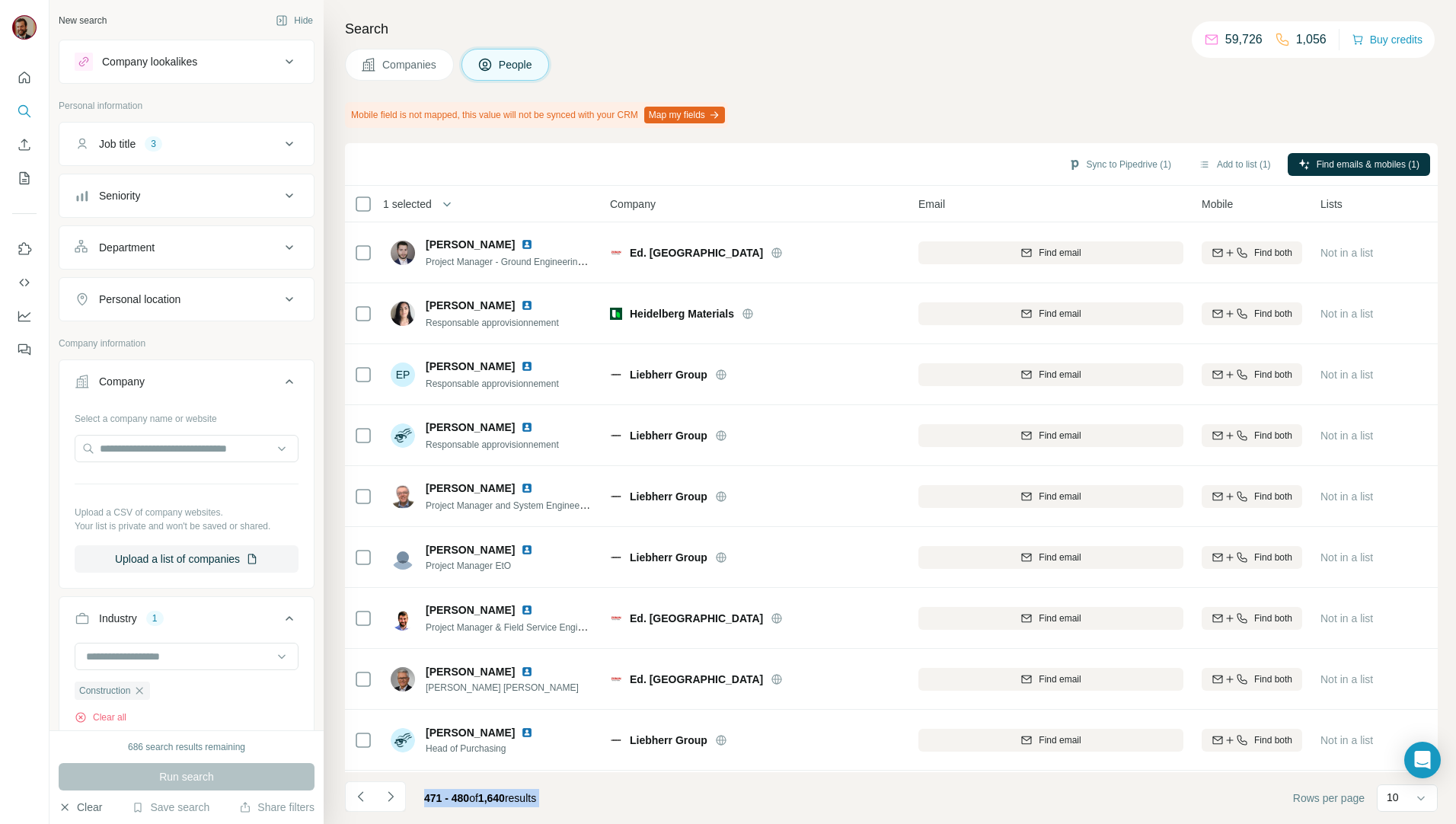
click at [390, 800] on icon "Navigate to next page" at bounding box center [390, 795] width 15 height 15
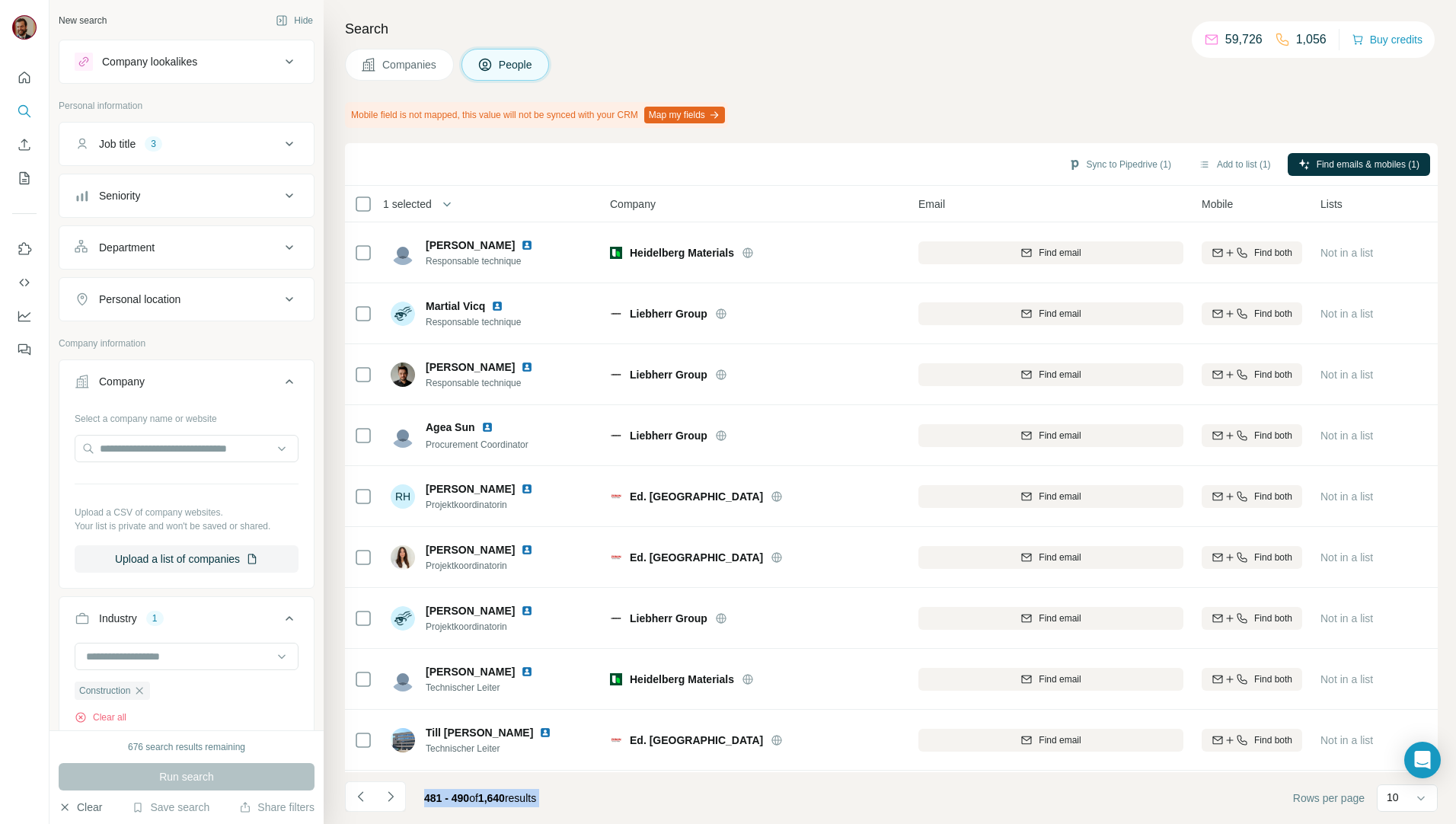
click at [390, 800] on icon "Navigate to next page" at bounding box center [390, 795] width 15 height 15
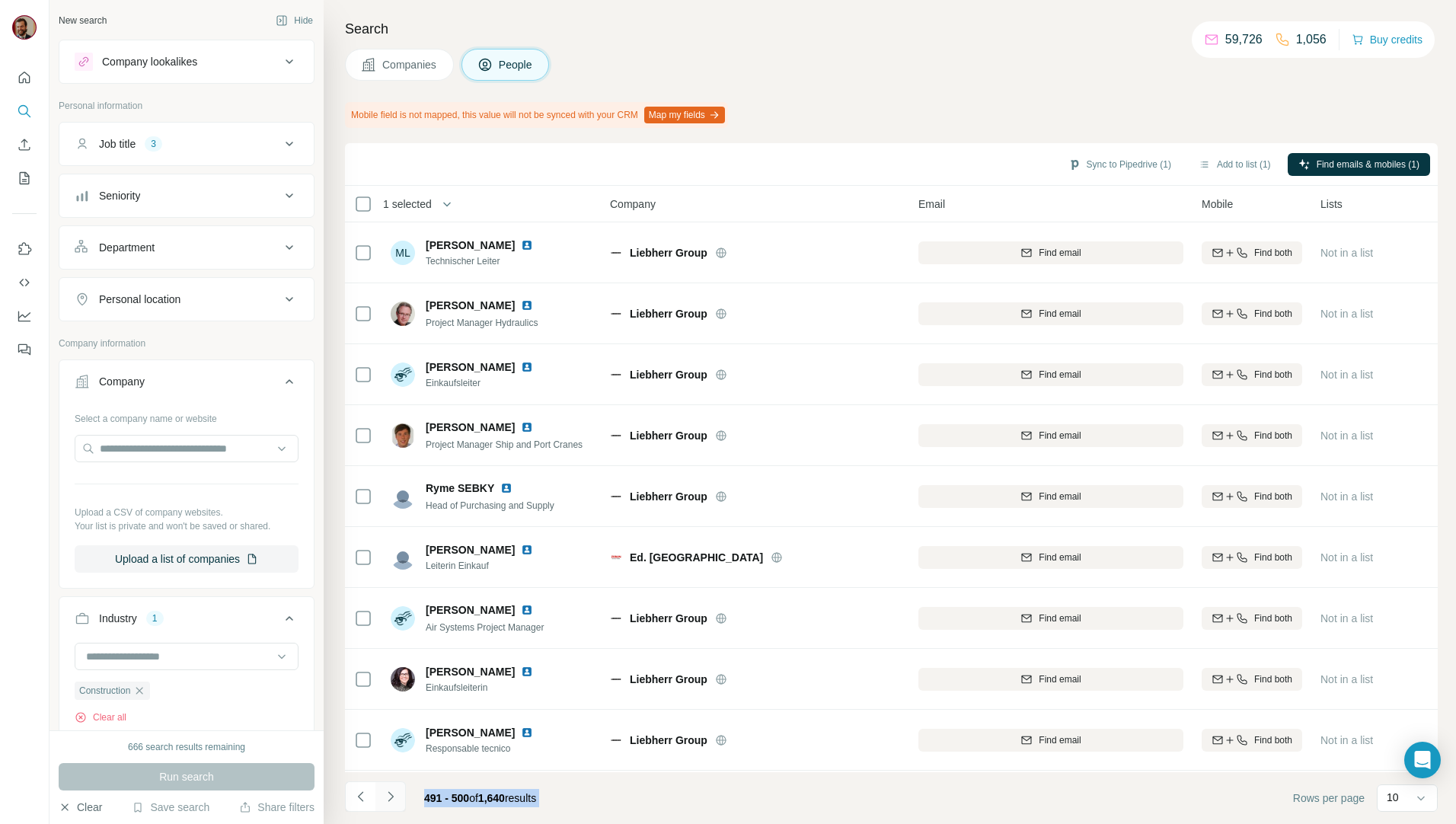
click at [390, 797] on icon "Navigate to next page" at bounding box center [390, 795] width 15 height 15
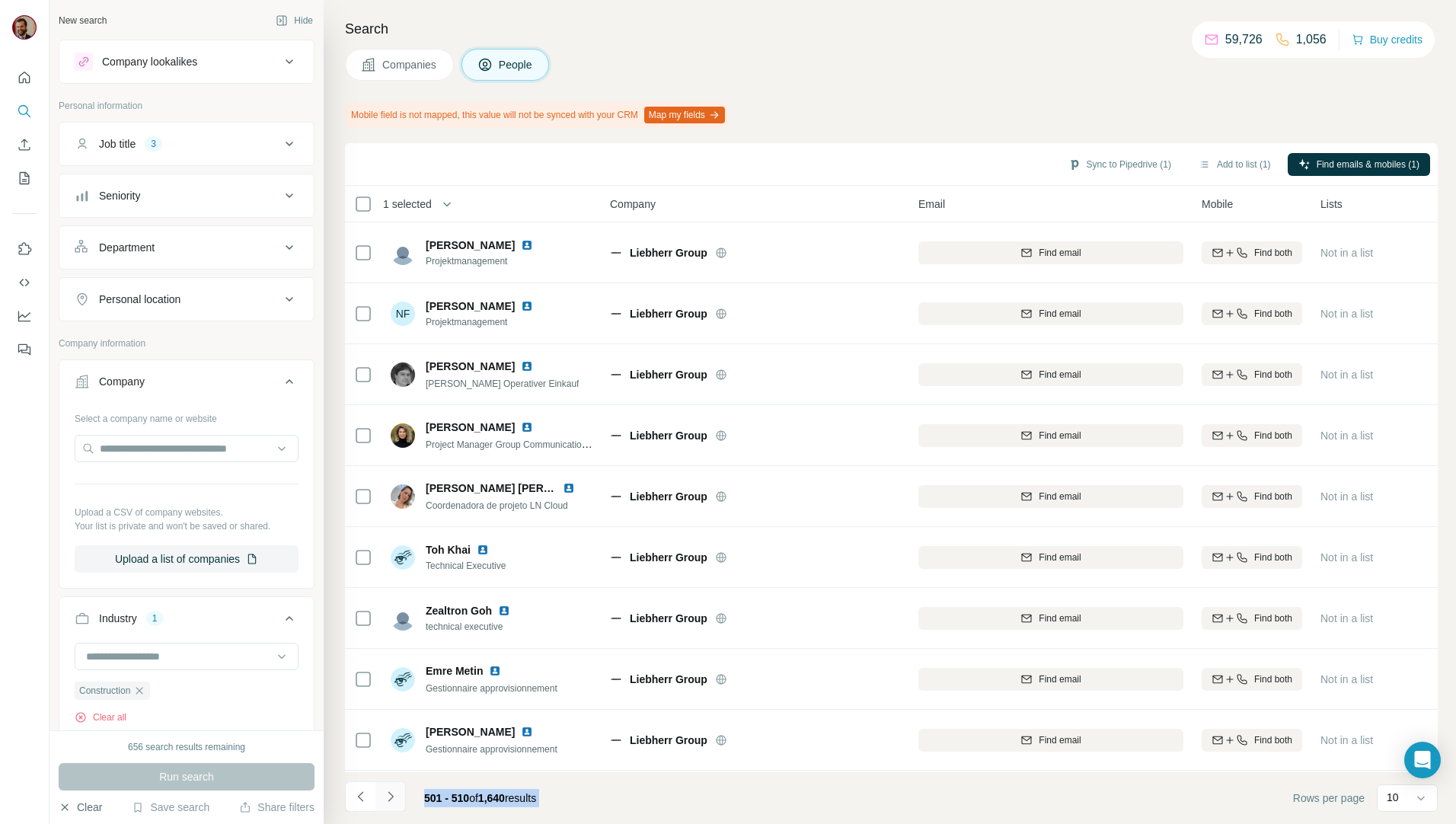
click at [390, 797] on icon "Navigate to next page" at bounding box center [390, 795] width 15 height 15
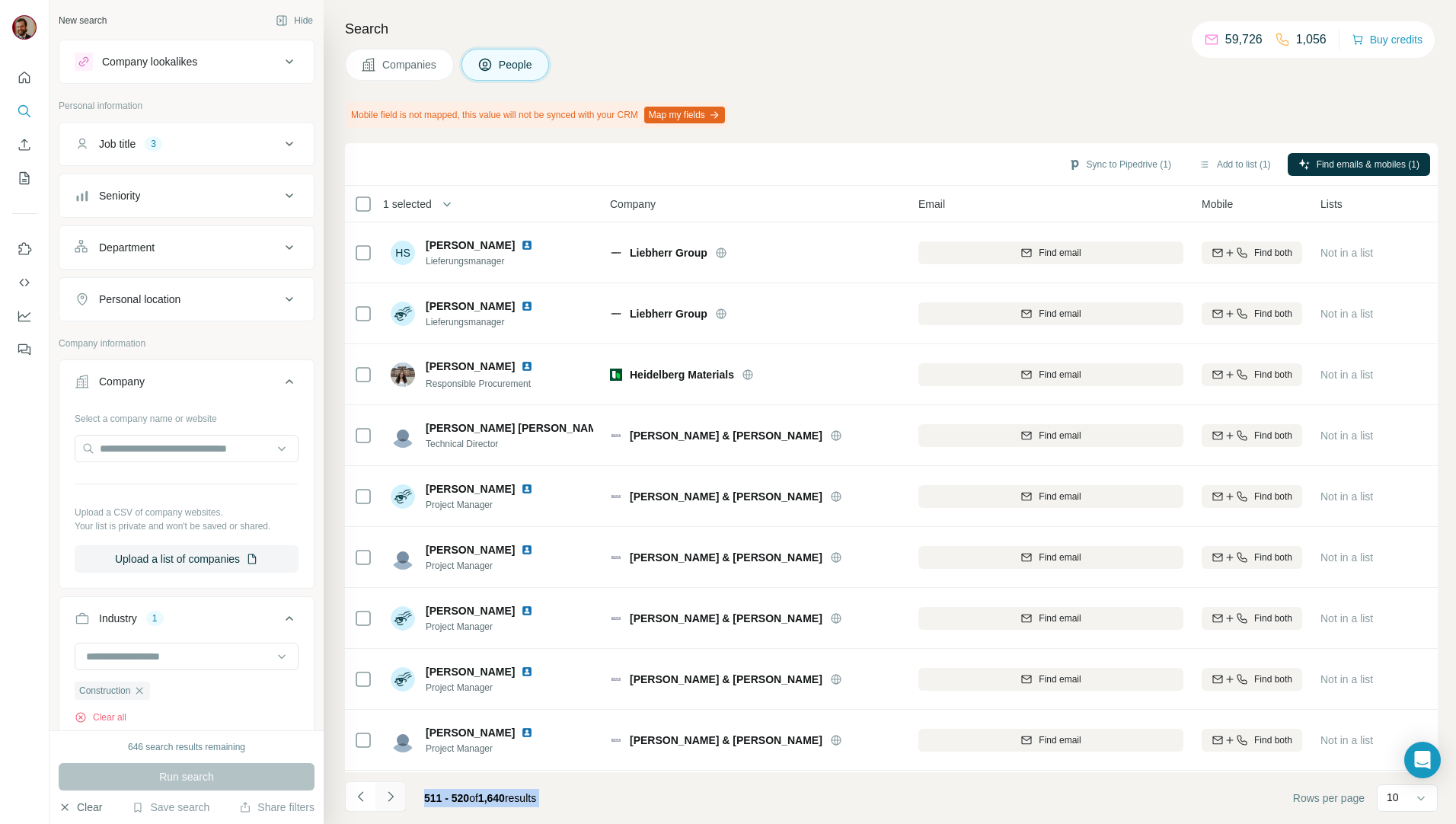
click at [390, 797] on icon "Navigate to next page" at bounding box center [390, 795] width 15 height 15
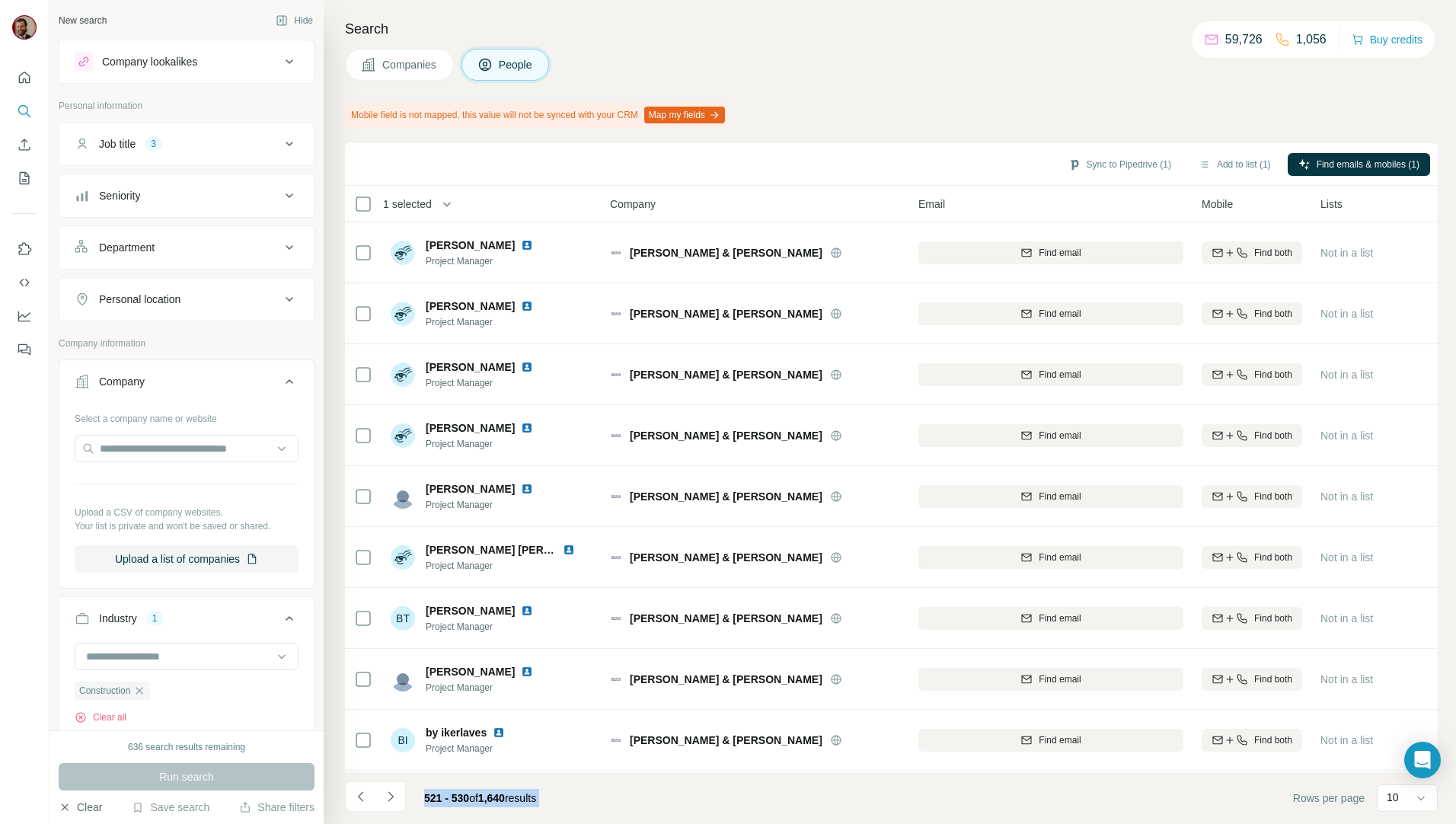
click at [238, 140] on div "Job title 3" at bounding box center [178, 144] width 205 height 15
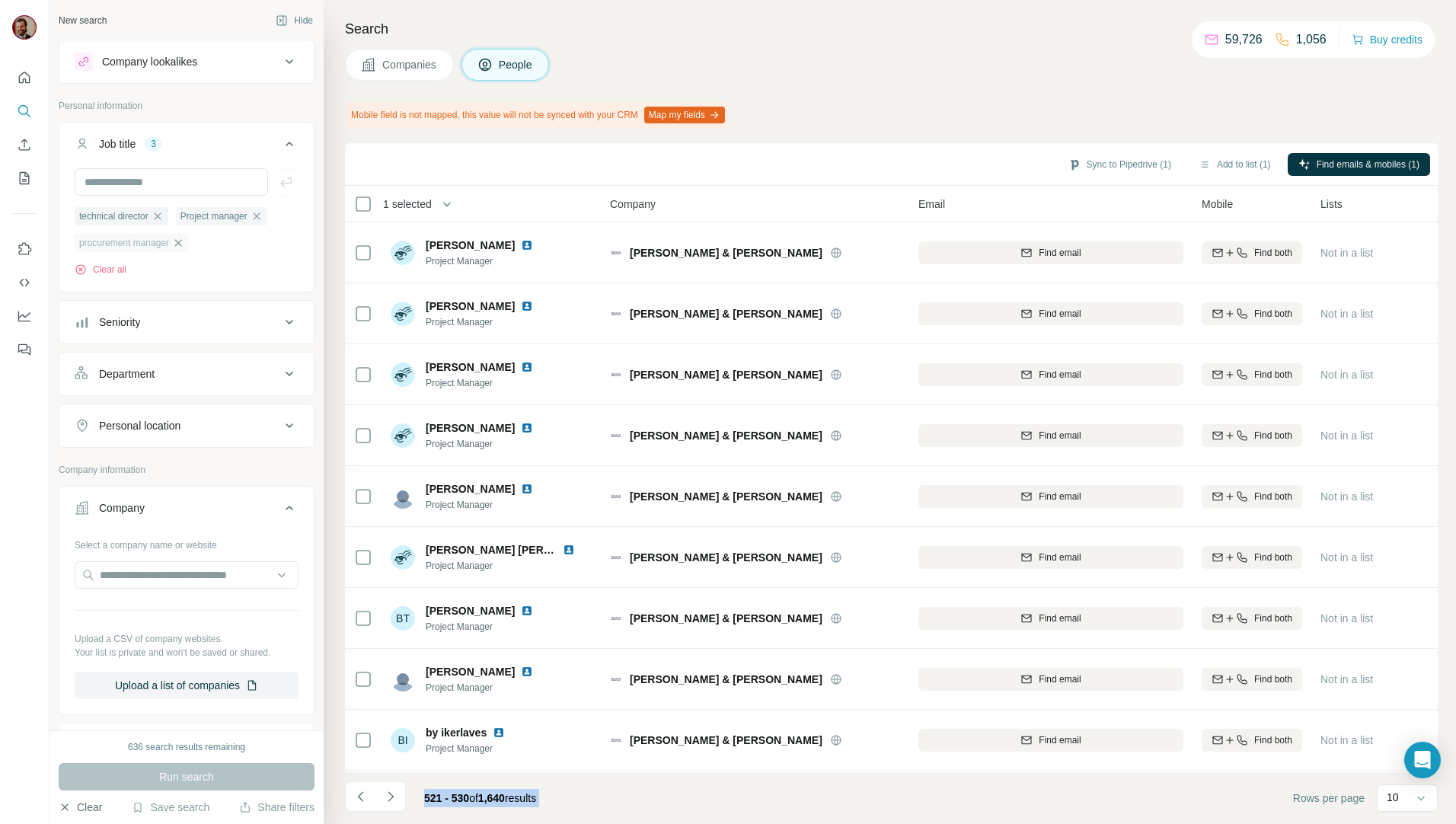
click at [182, 245] on icon "button" at bounding box center [178, 243] width 7 height 7
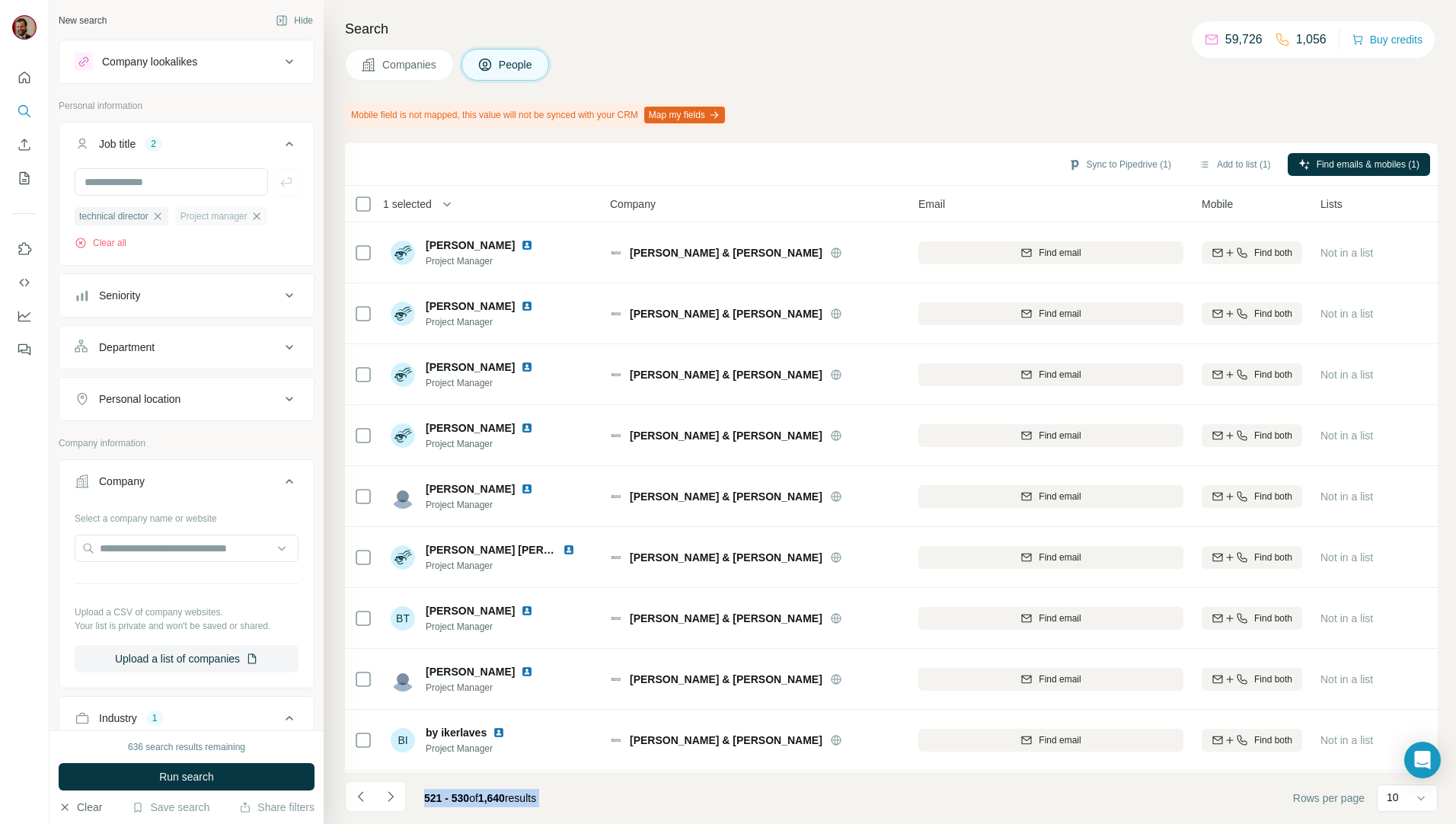
click at [263, 216] on icon "button" at bounding box center [257, 216] width 12 height 12
click at [218, 773] on button "Run search" at bounding box center [186, 776] width 256 height 27
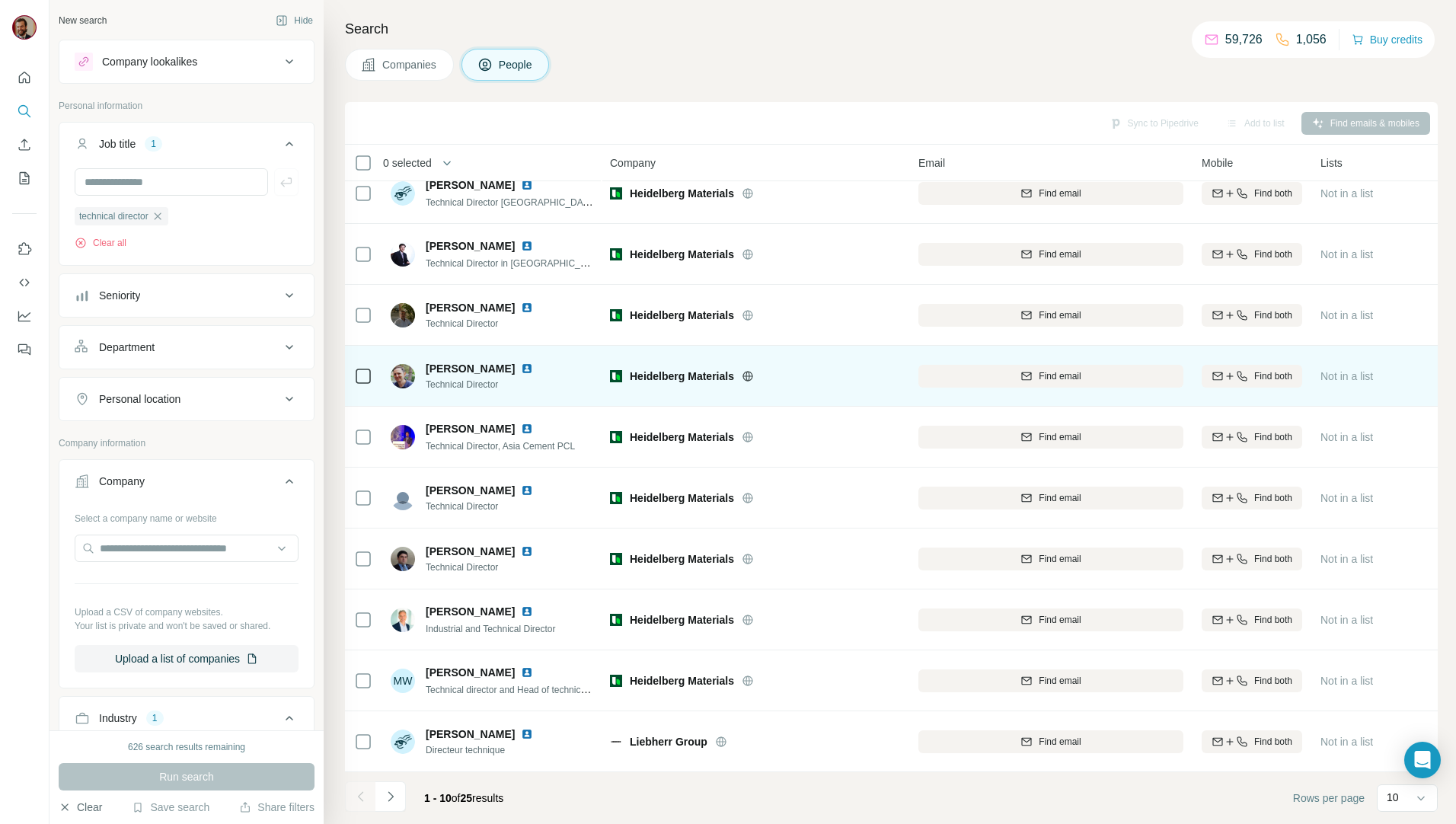
scroll to position [26, 0]
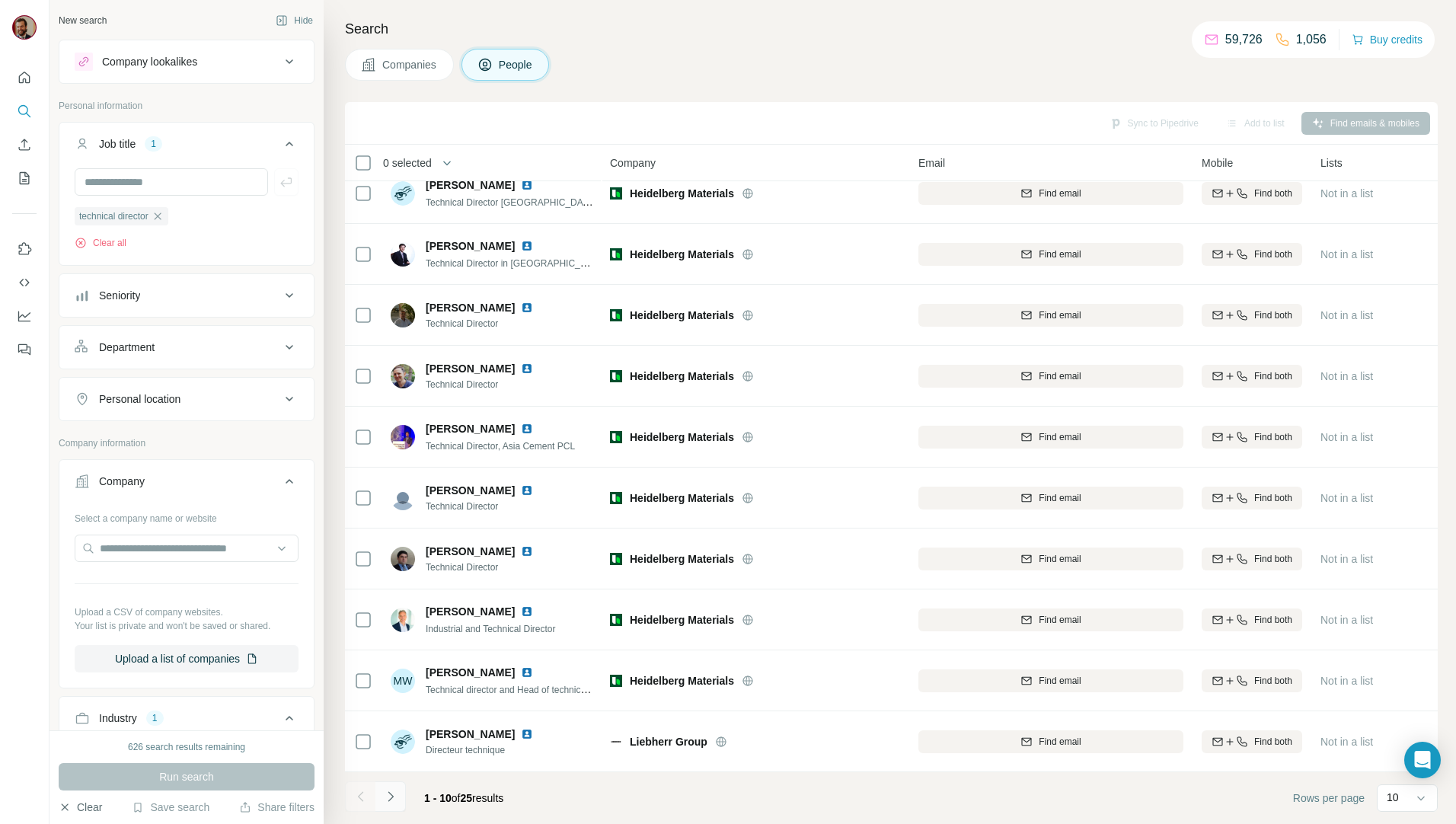
click at [399, 792] on button "Navigate to next page" at bounding box center [390, 796] width 30 height 30
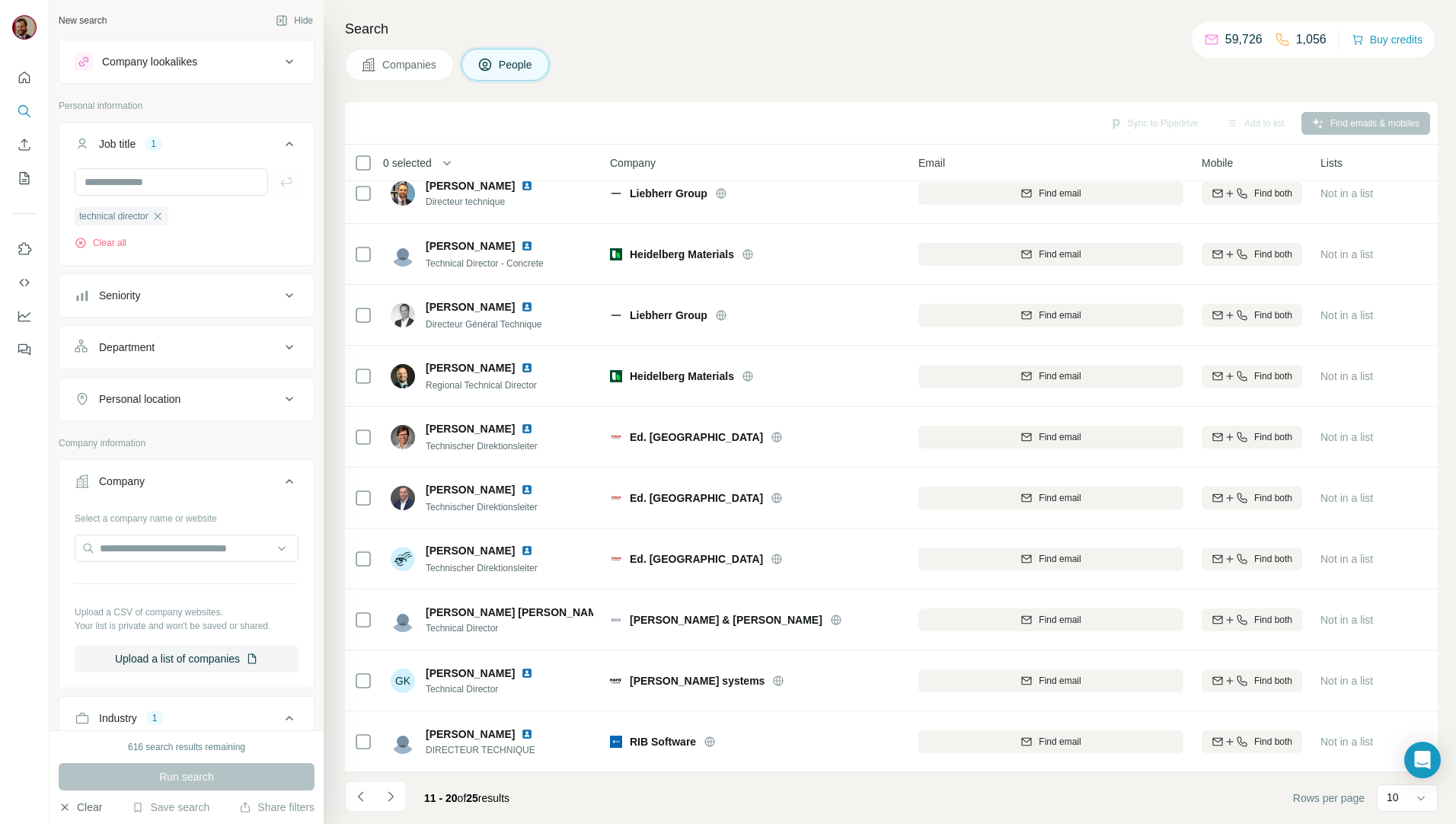
click at [395, 797] on icon "Navigate to next page" at bounding box center [390, 795] width 15 height 15
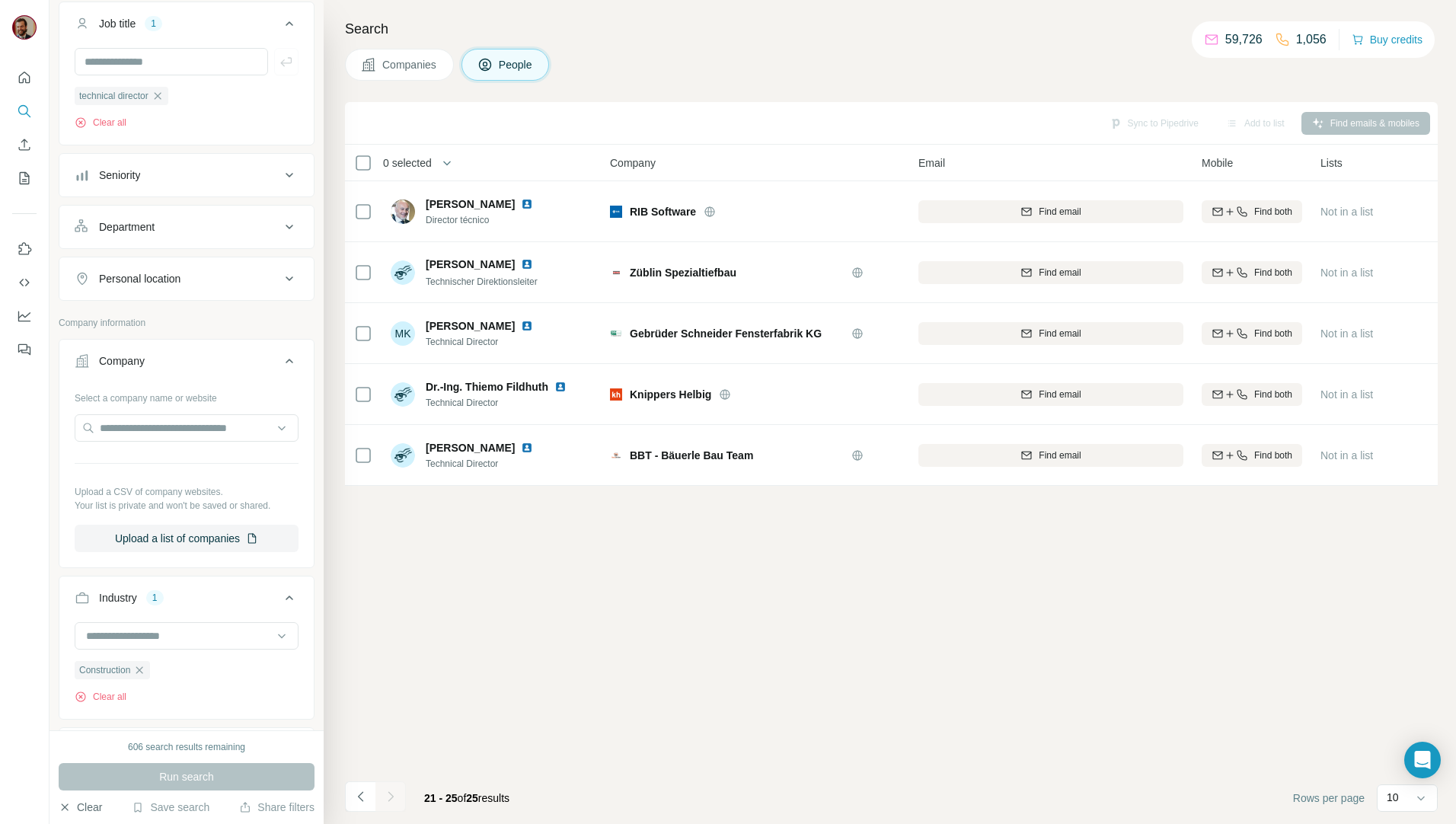
scroll to position [0, 0]
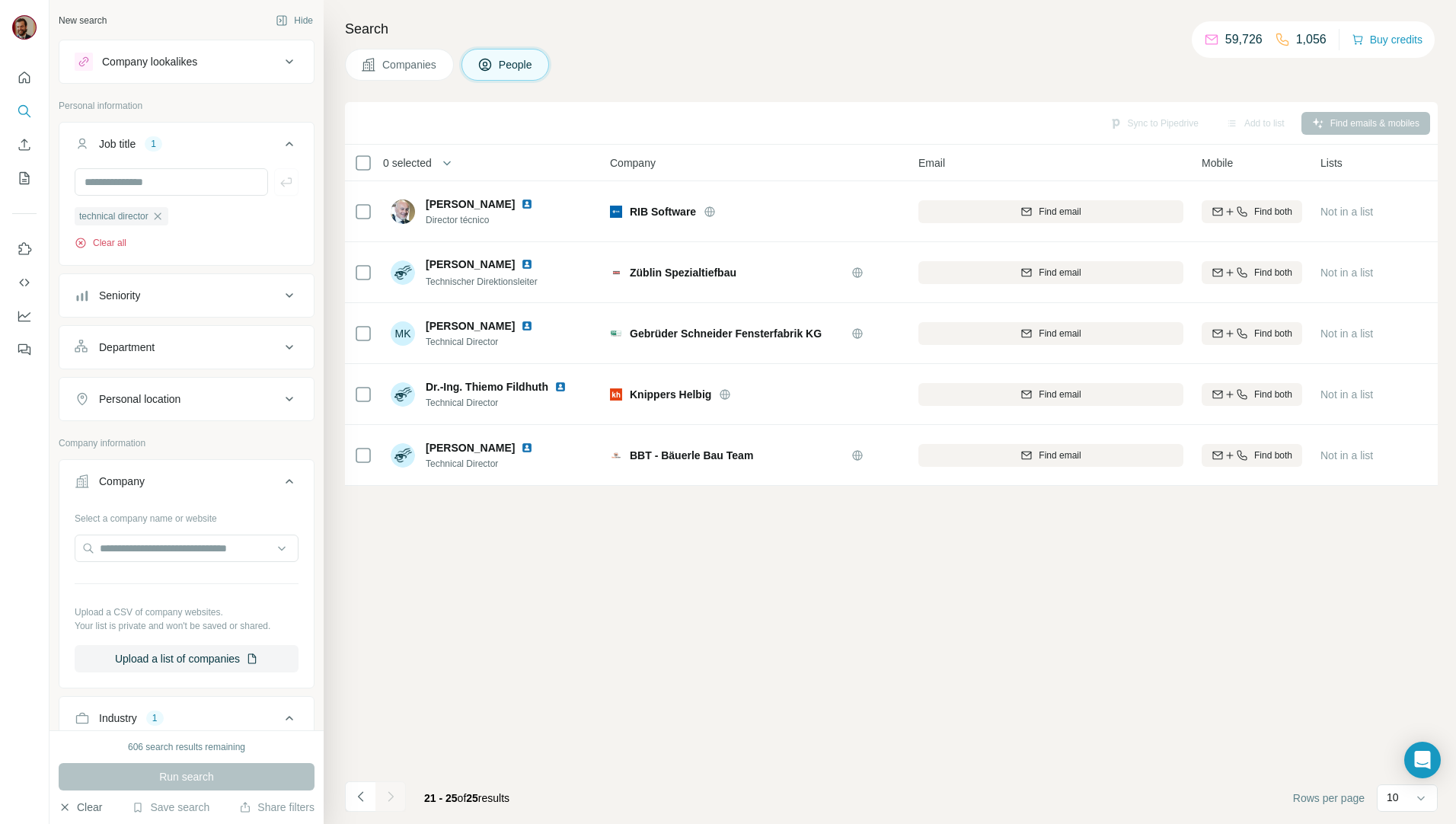
click at [111, 240] on button "Clear all" at bounding box center [100, 243] width 51 height 14
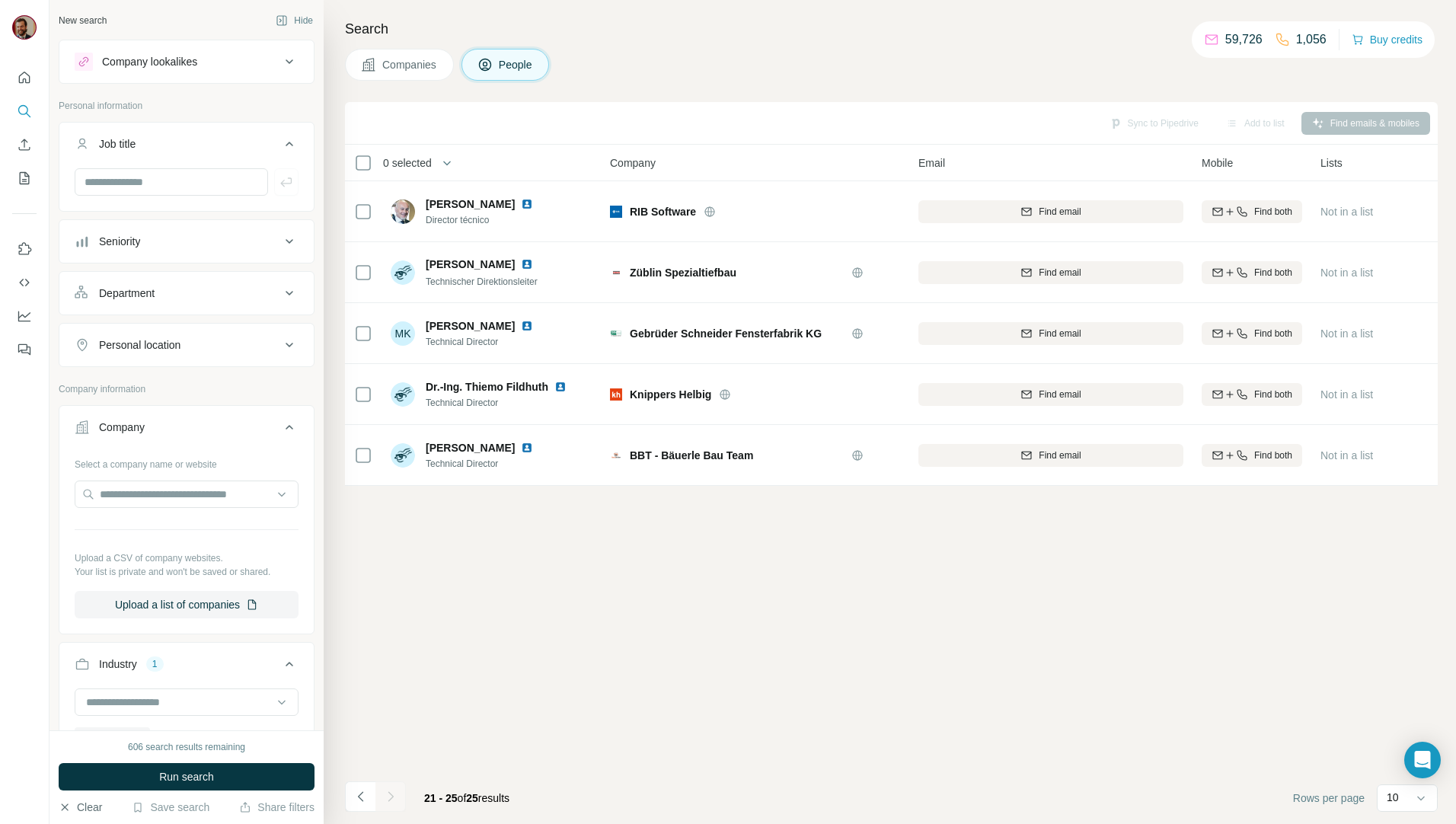
scroll to position [178, 0]
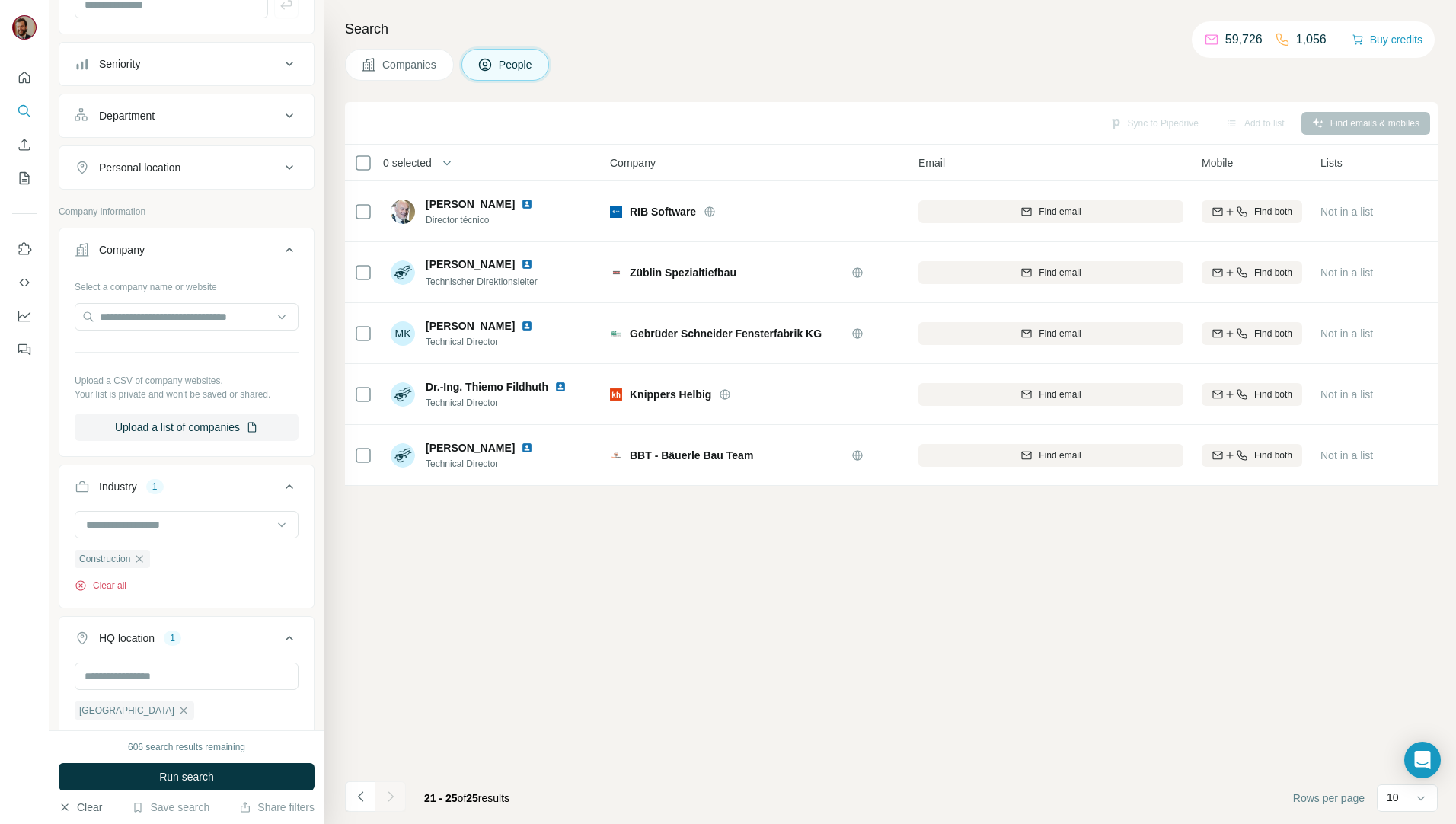
click at [97, 588] on button "Clear all" at bounding box center [100, 586] width 51 height 14
click at [165, 529] on input at bounding box center [178, 524] width 188 height 17
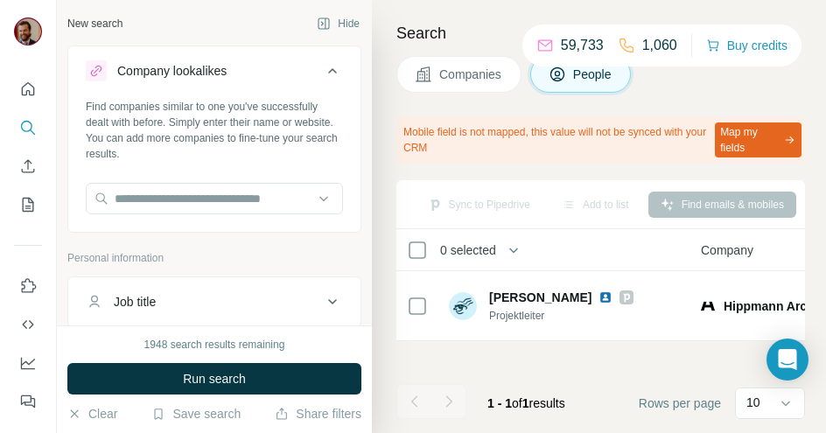
scroll to position [934, 0]
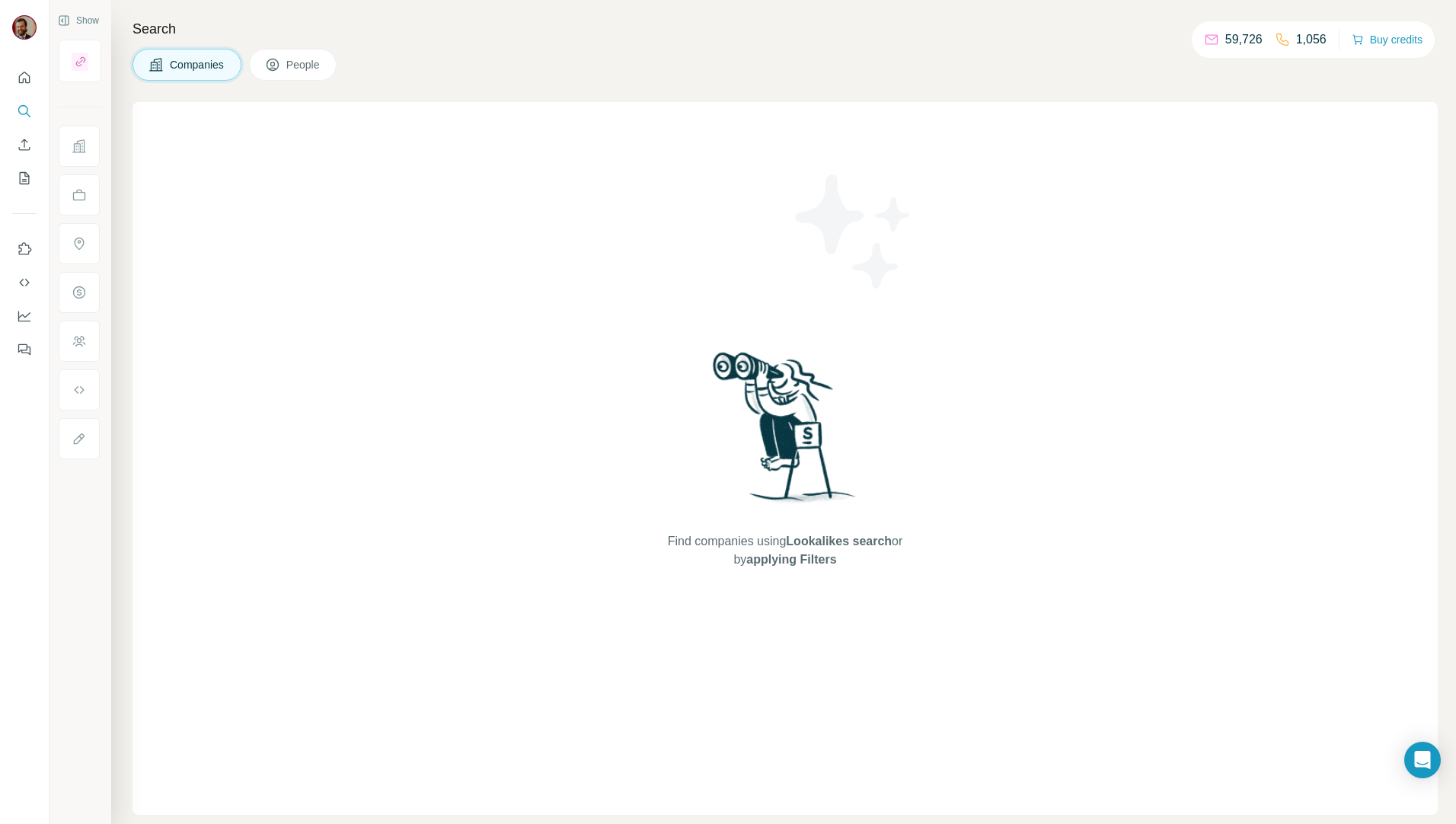
click at [794, 557] on span "applying Filters" at bounding box center [790, 559] width 90 height 13
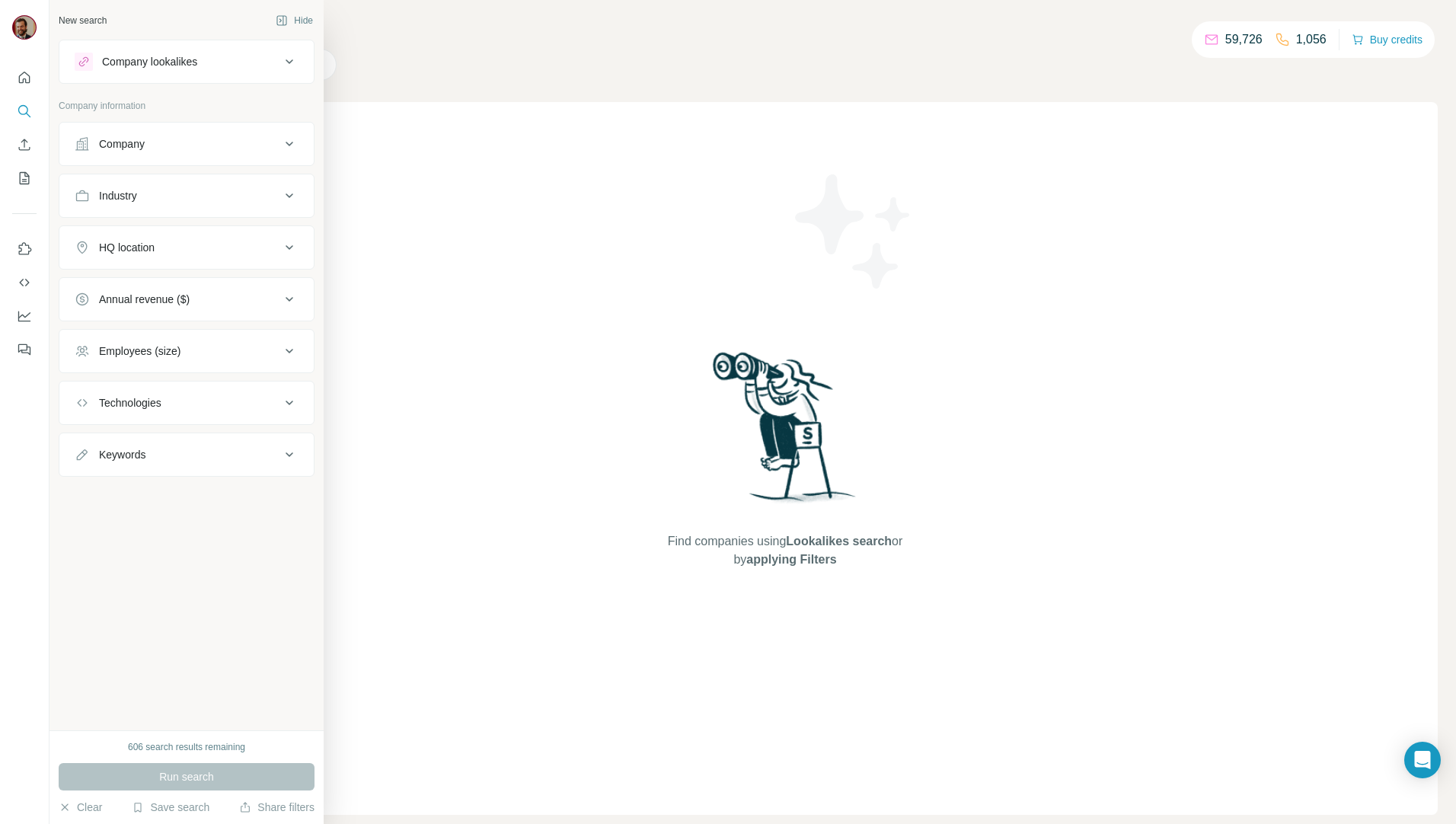
click at [153, 191] on div "Industry" at bounding box center [178, 195] width 205 height 15
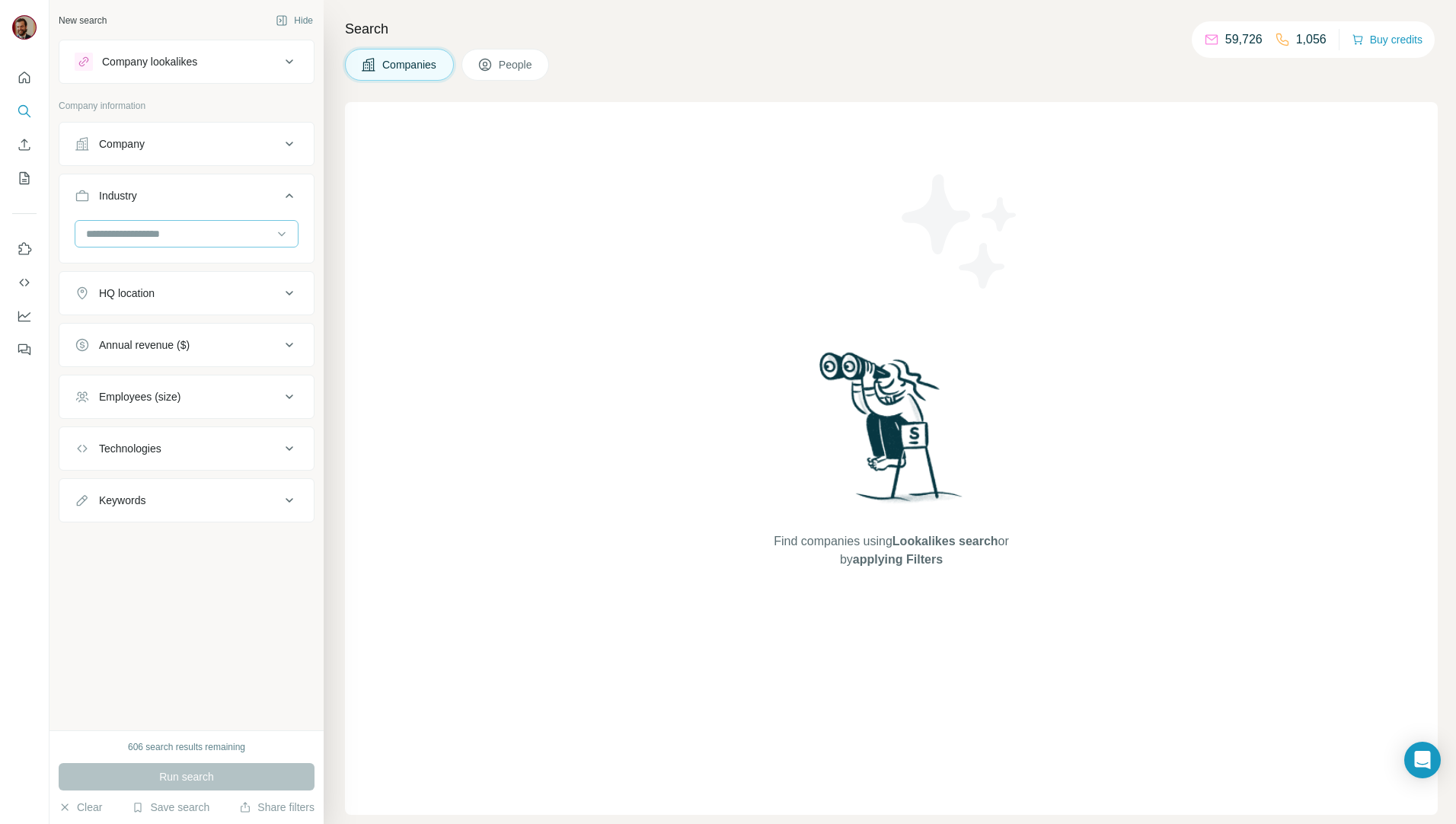
click at [150, 231] on input at bounding box center [178, 233] width 188 height 17
click at [149, 231] on input at bounding box center [178, 233] width 188 height 17
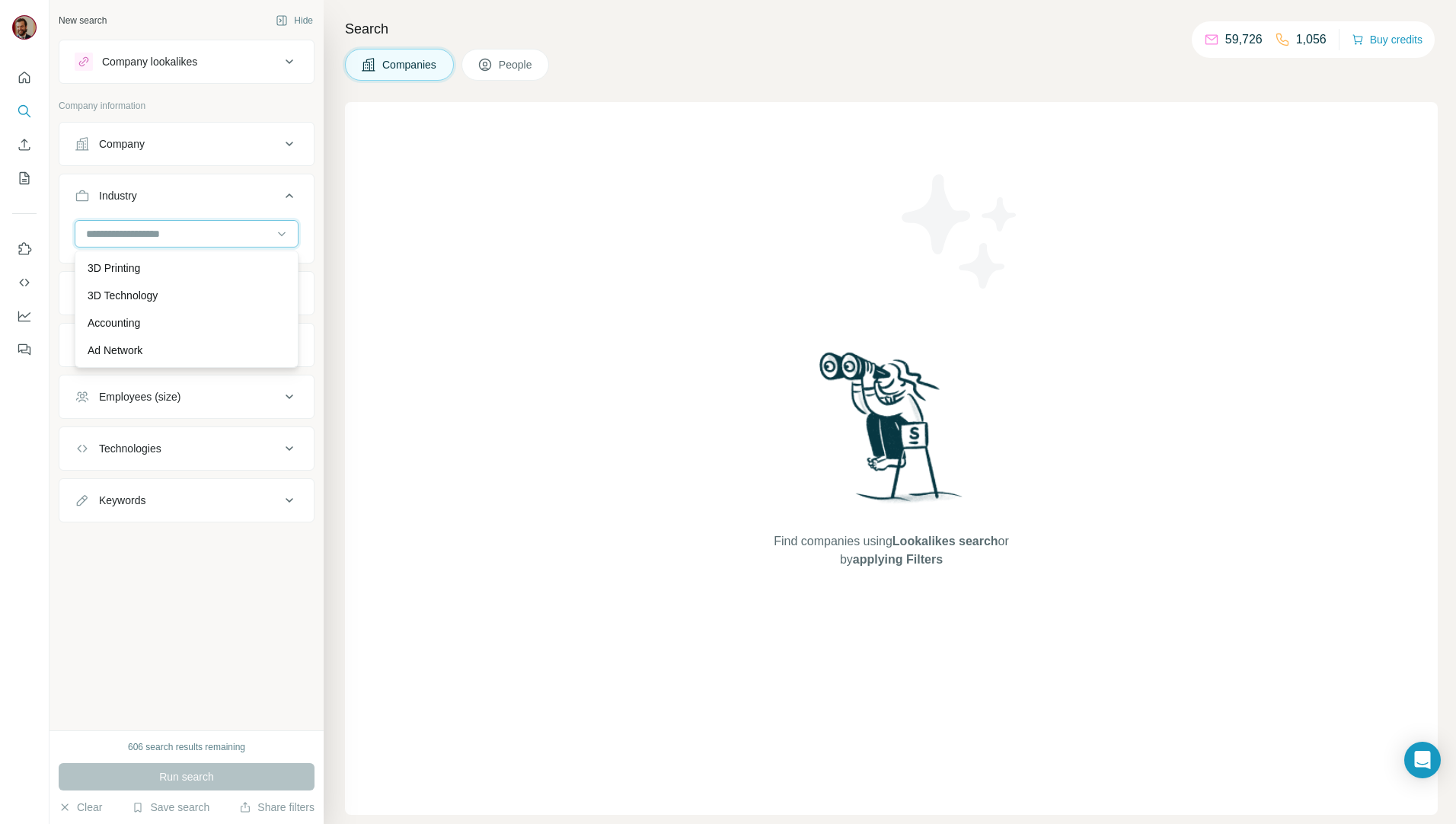
click at [149, 231] on input at bounding box center [178, 233] width 188 height 17
type input "*"
type input "**********"
click at [191, 232] on input "**********" at bounding box center [178, 233] width 188 height 17
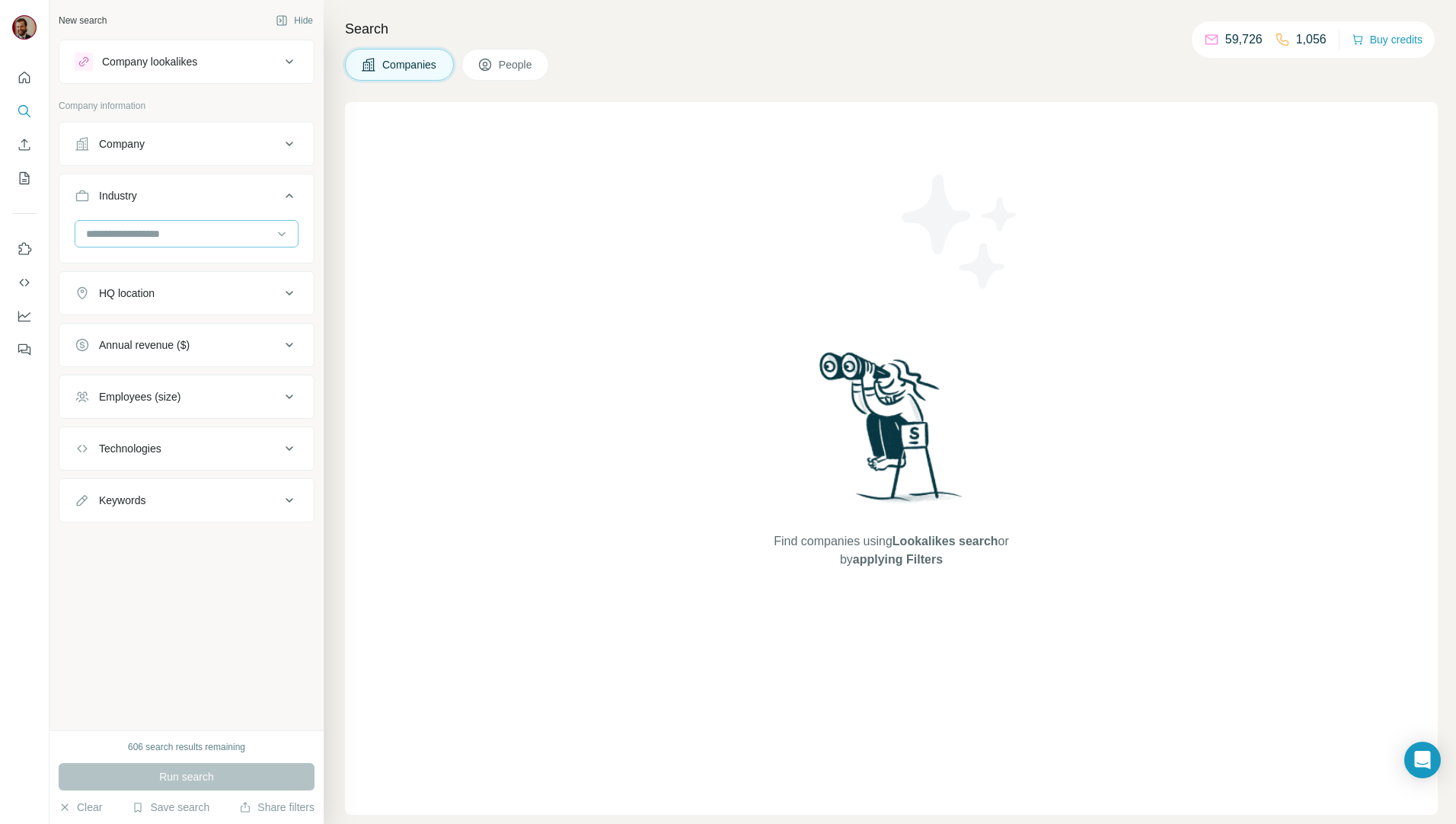
click at [191, 232] on input at bounding box center [178, 233] width 188 height 17
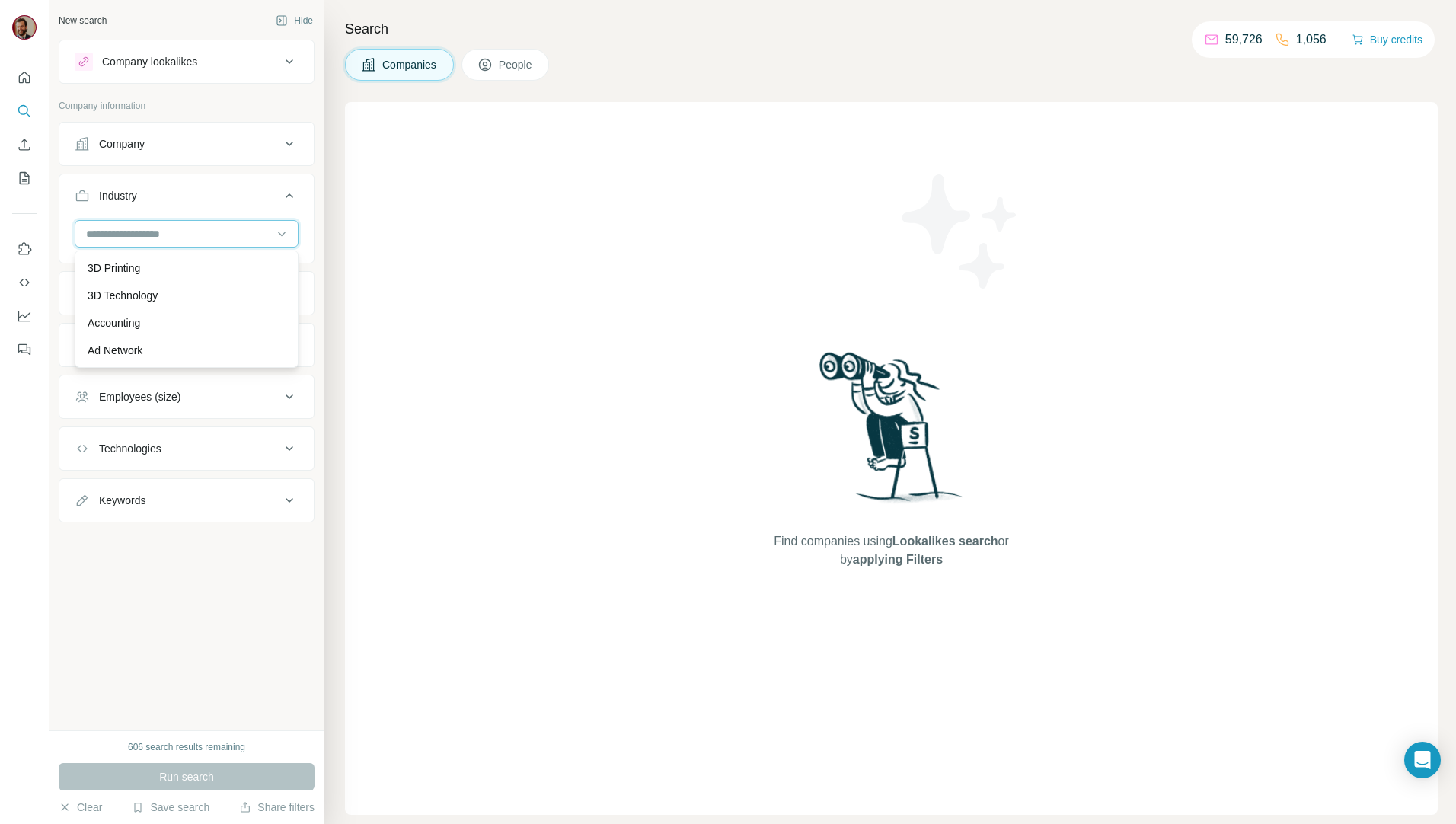
click at [191, 232] on input at bounding box center [178, 233] width 188 height 17
click at [193, 232] on input at bounding box center [178, 233] width 188 height 17
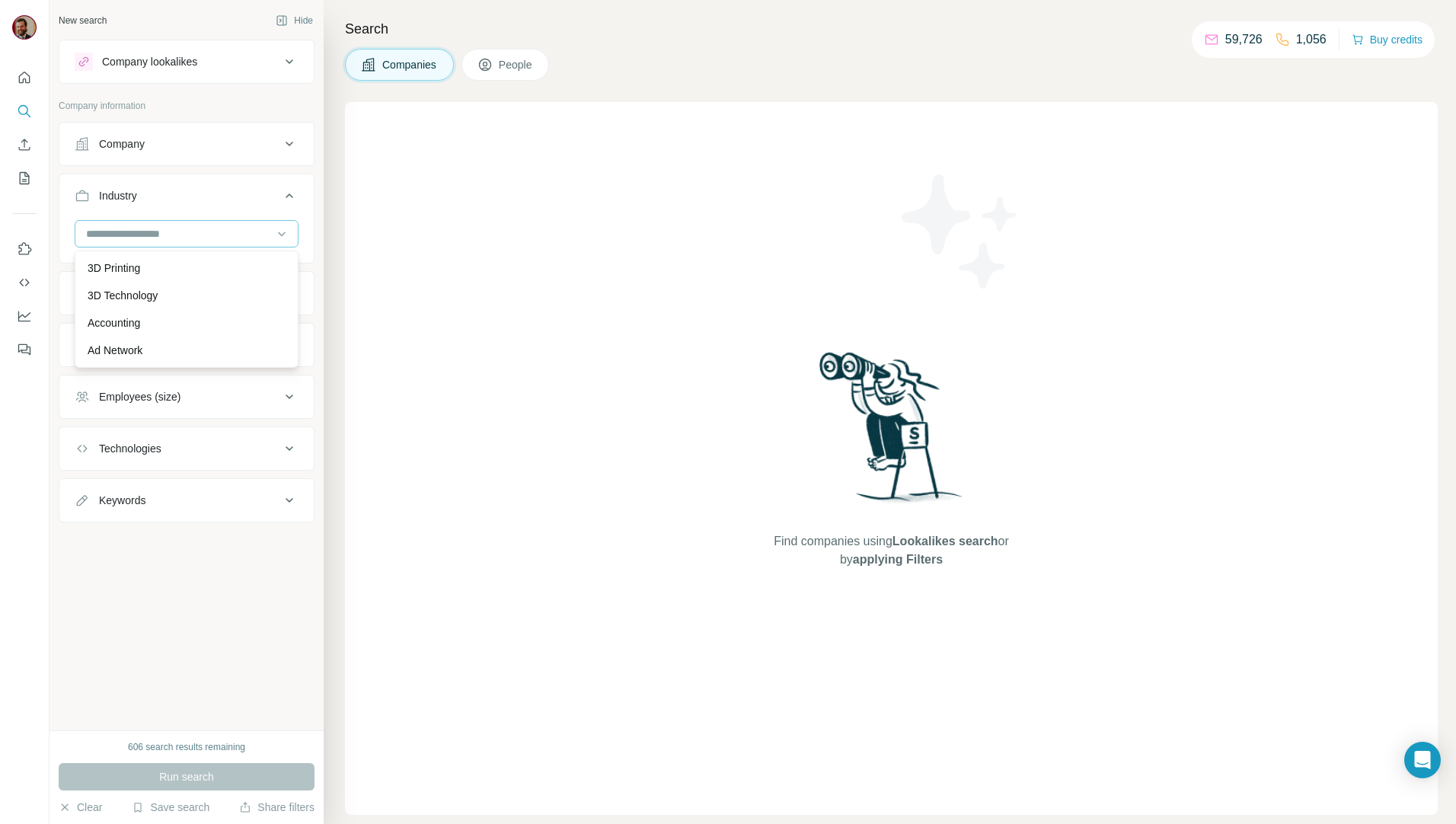
click at [193, 232] on input at bounding box center [178, 233] width 188 height 17
type input "**********"
click at [205, 258] on div "Property Management" at bounding box center [186, 267] width 216 height 27
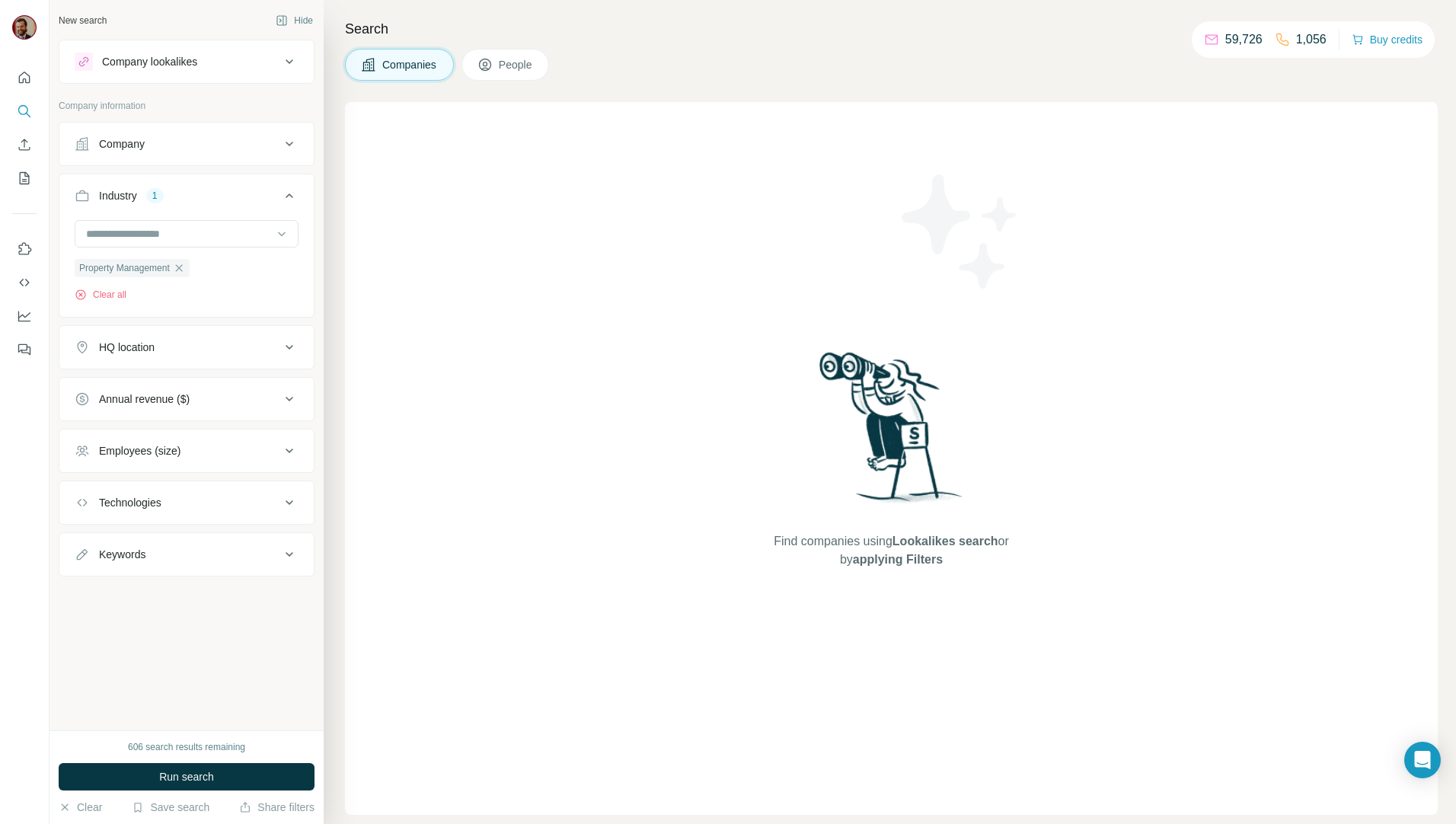
click at [130, 350] on div "HQ location" at bounding box center [127, 346] width 56 height 15
click at [154, 379] on input "text" at bounding box center [186, 385] width 224 height 27
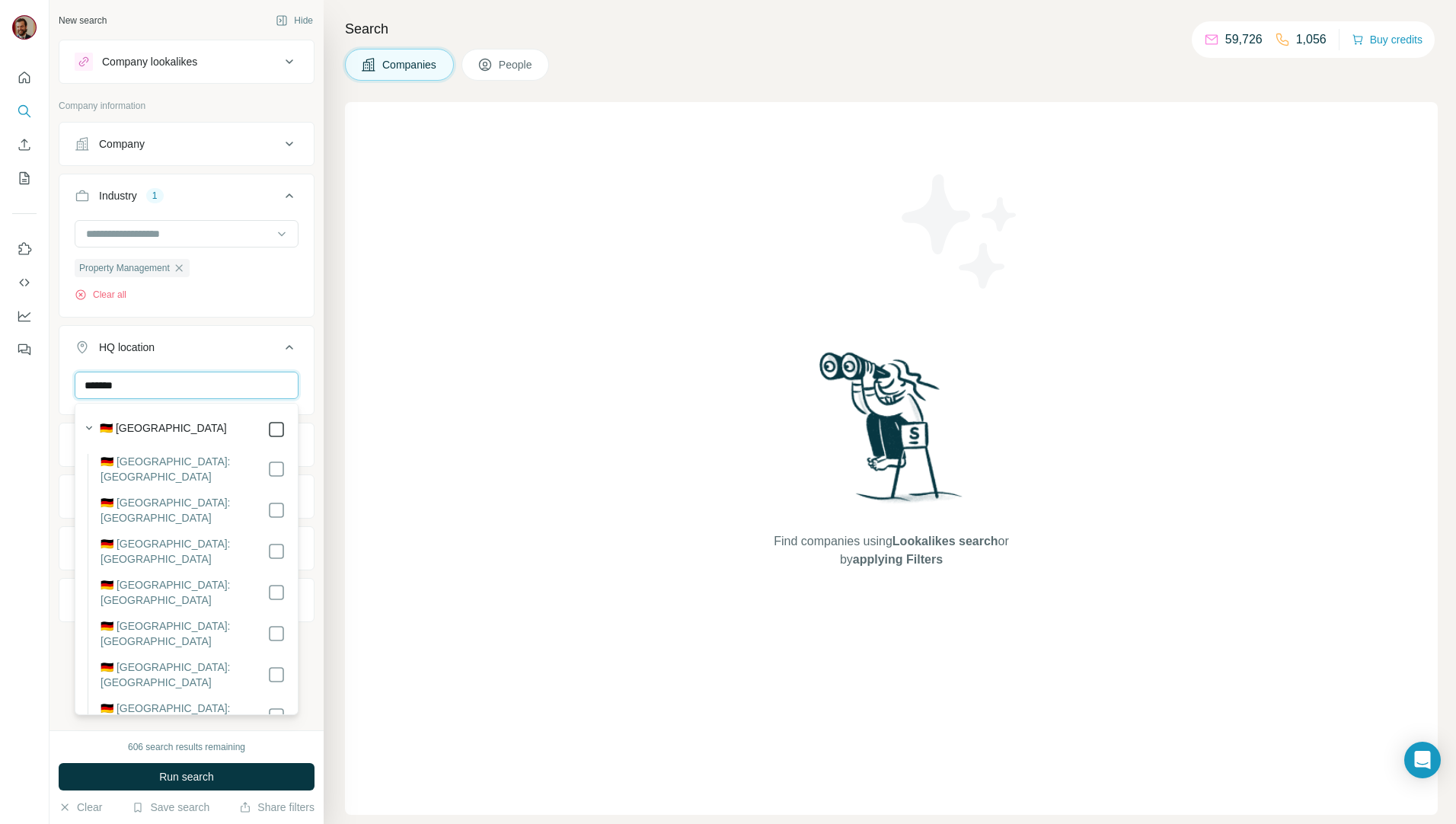
type input "*******"
click at [435, 546] on div "Find companies using Lookalikes search or by applying Filters" at bounding box center [890, 458] width 1092 height 713
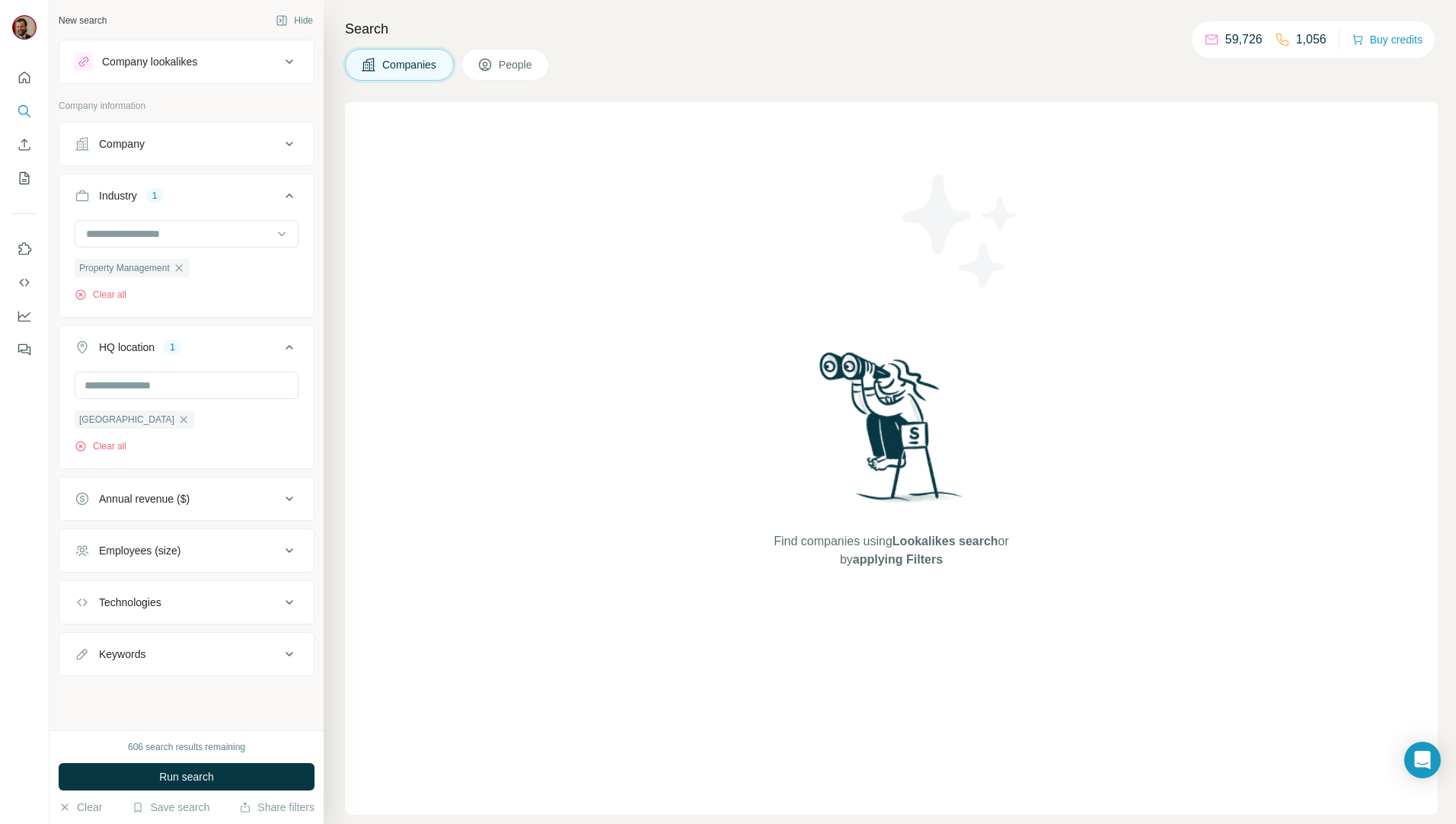
click at [159, 553] on div "Employees (size)" at bounding box center [140, 550] width 82 height 15
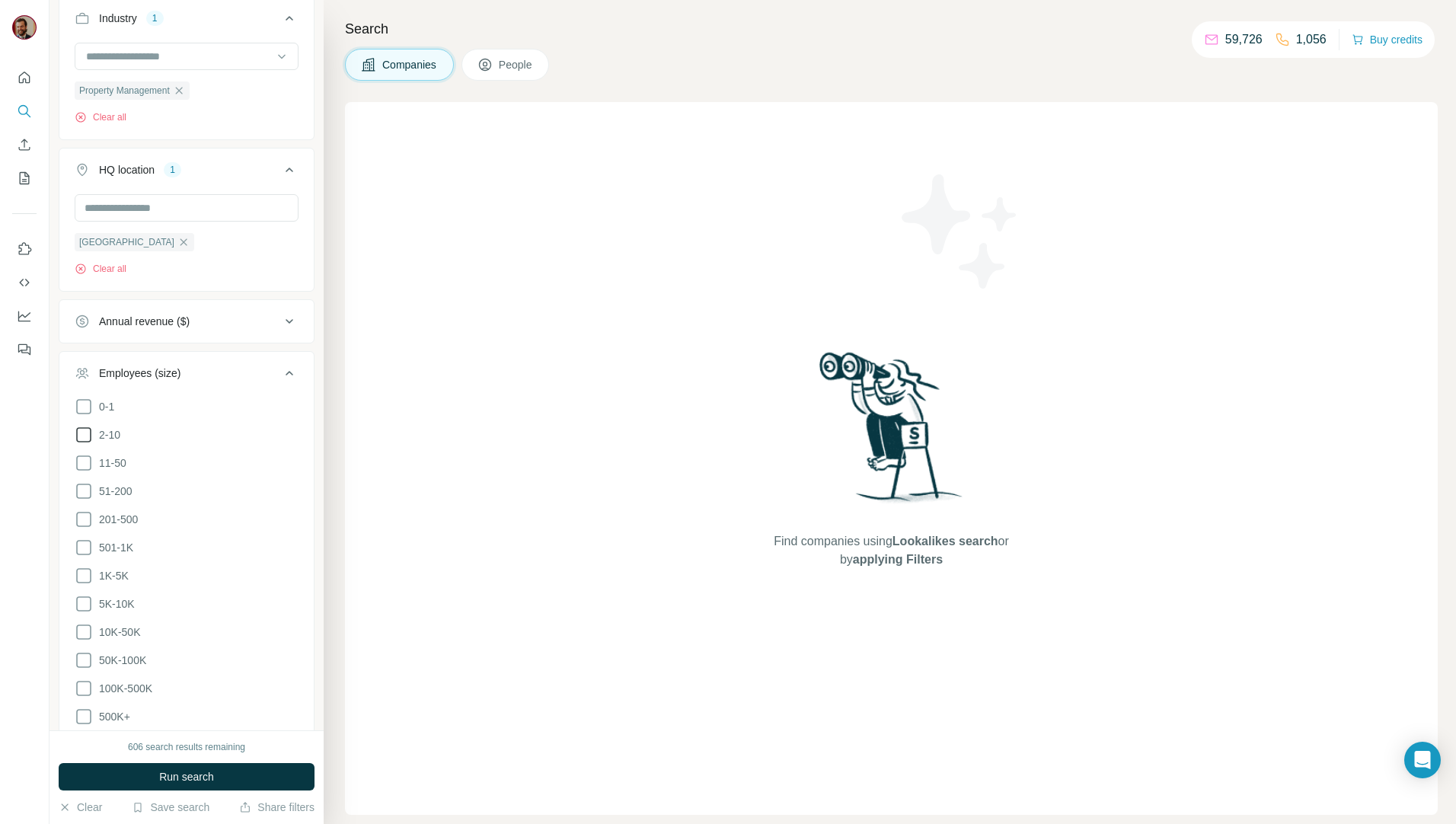
click at [85, 435] on icon at bounding box center [84, 434] width 18 height 18
click at [84, 462] on icon at bounding box center [84, 462] width 18 height 18
click at [82, 495] on icon at bounding box center [84, 491] width 18 height 18
click at [81, 517] on icon at bounding box center [84, 519] width 18 height 18
click at [81, 542] on icon at bounding box center [84, 547] width 18 height 18
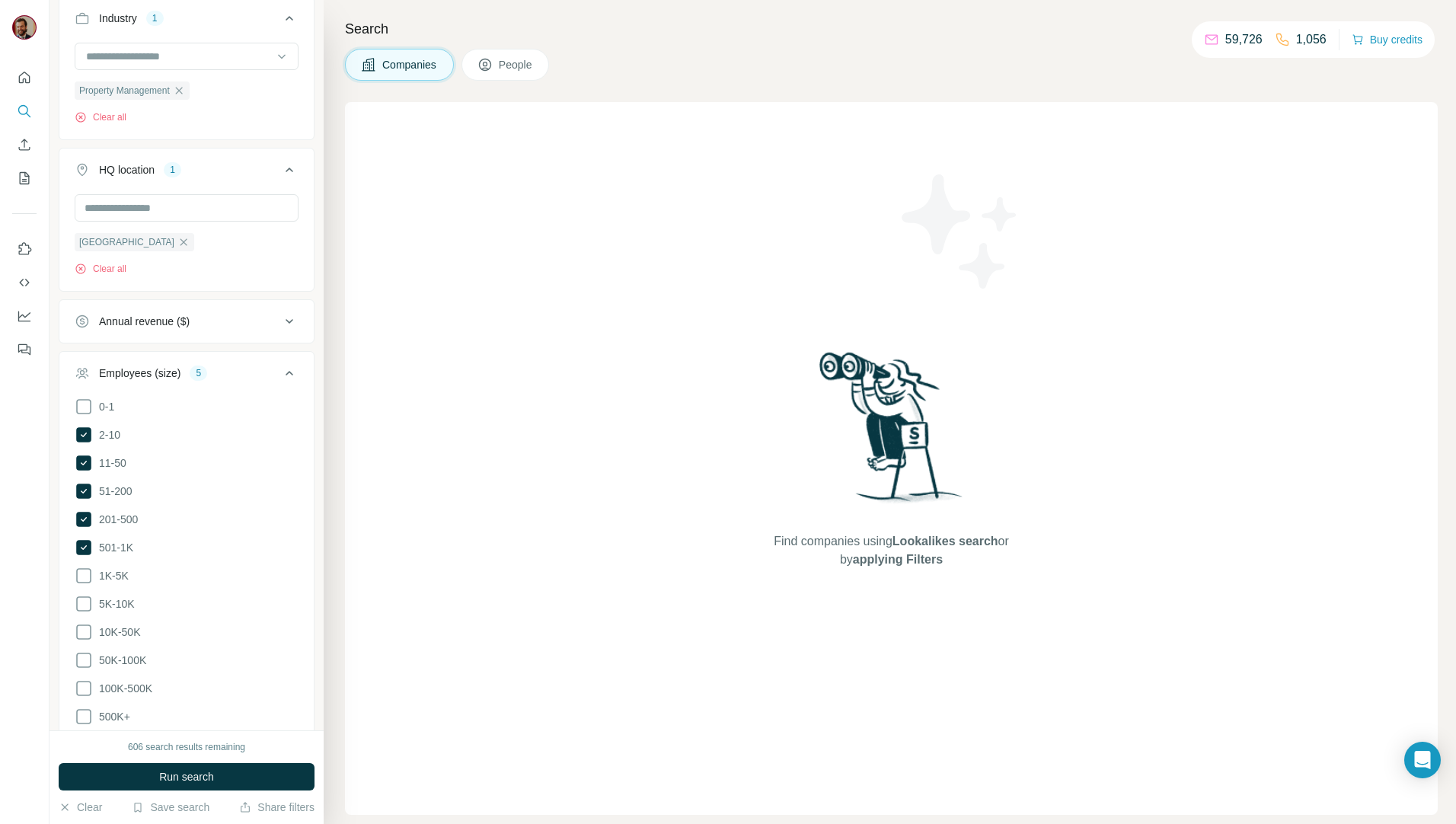
click at [80, 563] on ul "0-1 2-10 11-50 [PHONE_NUMBER] 501-1K 1K-5K 5K-10K 10K-50K 50K-100K 100K-500K 50…" at bounding box center [186, 562] width 224 height 329
click at [78, 582] on ul "0-1 2-10 11-50 [PHONE_NUMBER] 501-1K 1K-5K 5K-10K 10K-50K 50K-100K 100K-500K 50…" at bounding box center [186, 562] width 224 height 329
click at [82, 577] on icon at bounding box center [84, 575] width 18 height 18
click at [79, 600] on icon at bounding box center [84, 603] width 18 height 18
click at [82, 627] on icon at bounding box center [84, 632] width 18 height 18
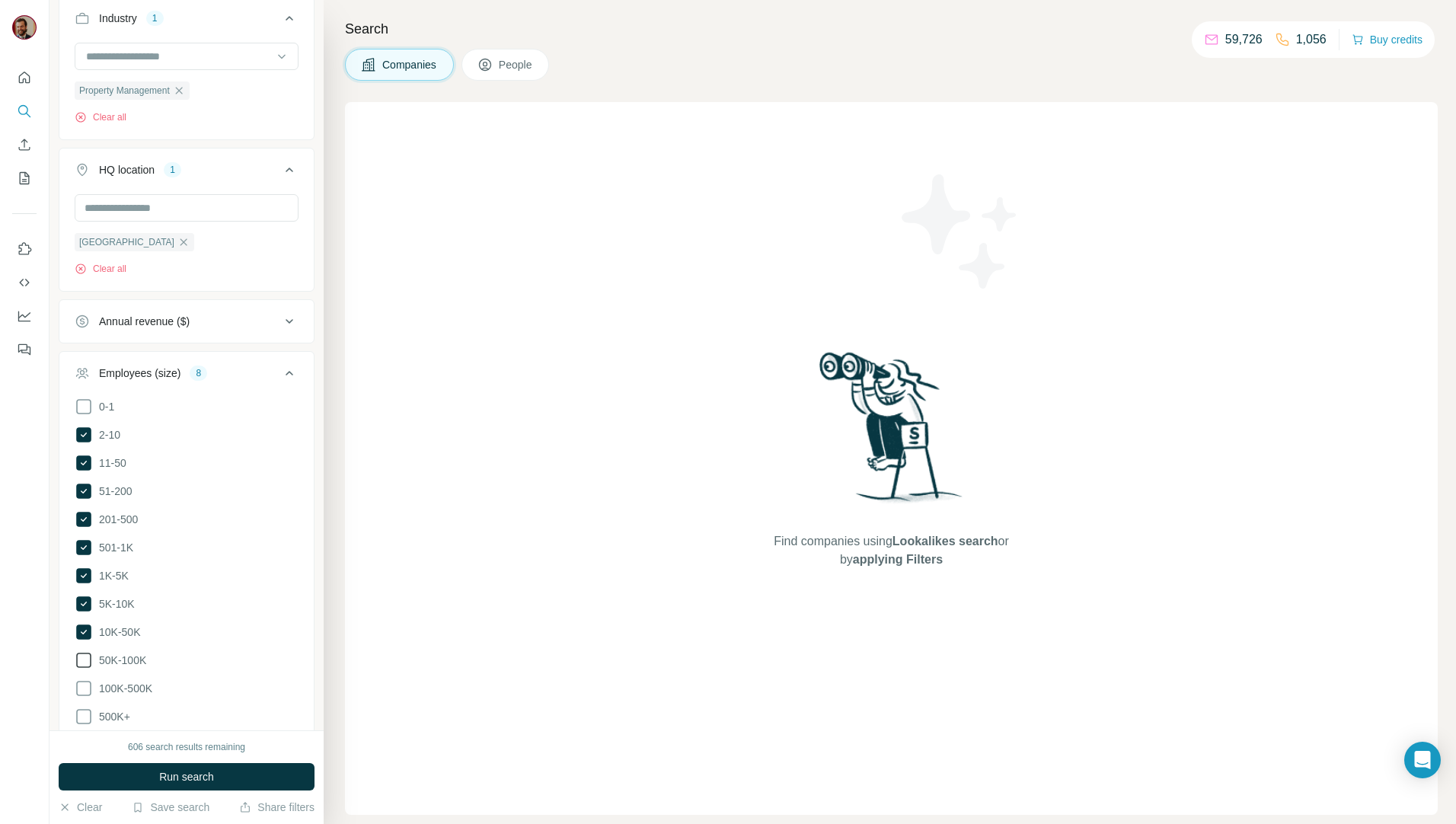
click at [83, 645] on ul "0-1 2-10 11-50 [PHONE_NUMBER] 501-1K 1K-5K 5K-10K 10K-50K 50K-100K 100K-500K 50…" at bounding box center [186, 562] width 224 height 329
click at [83, 661] on icon at bounding box center [83, 660] width 15 height 15
click at [82, 653] on icon at bounding box center [83, 660] width 15 height 15
click at [84, 679] on icon at bounding box center [84, 687] width 18 height 18
drag, startPoint x: 84, startPoint y: 650, endPoint x: 84, endPoint y: 684, distance: 34.0
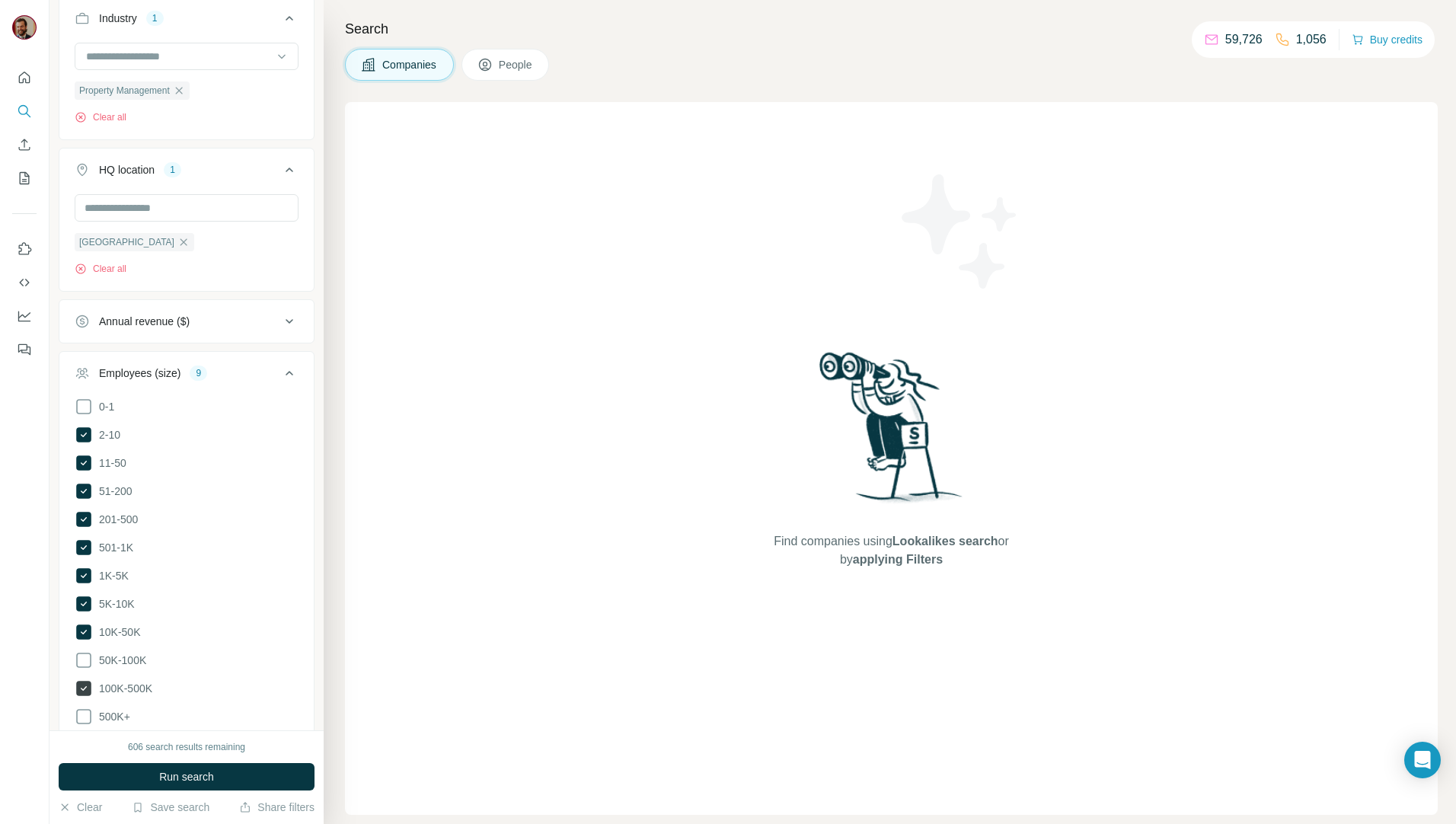
click at [84, 652] on icon at bounding box center [84, 660] width 18 height 18
drag, startPoint x: 79, startPoint y: 694, endPoint x: 81, endPoint y: 705, distance: 11.2
click at [79, 696] on ul "0-1 2-10 11-50 [PHONE_NUMBER] 501-1K 1K-5K 5K-10K 10K-50K 50K-100K 100K-500K 50…" at bounding box center [186, 562] width 224 height 329
click at [82, 707] on icon at bounding box center [84, 716] width 18 height 18
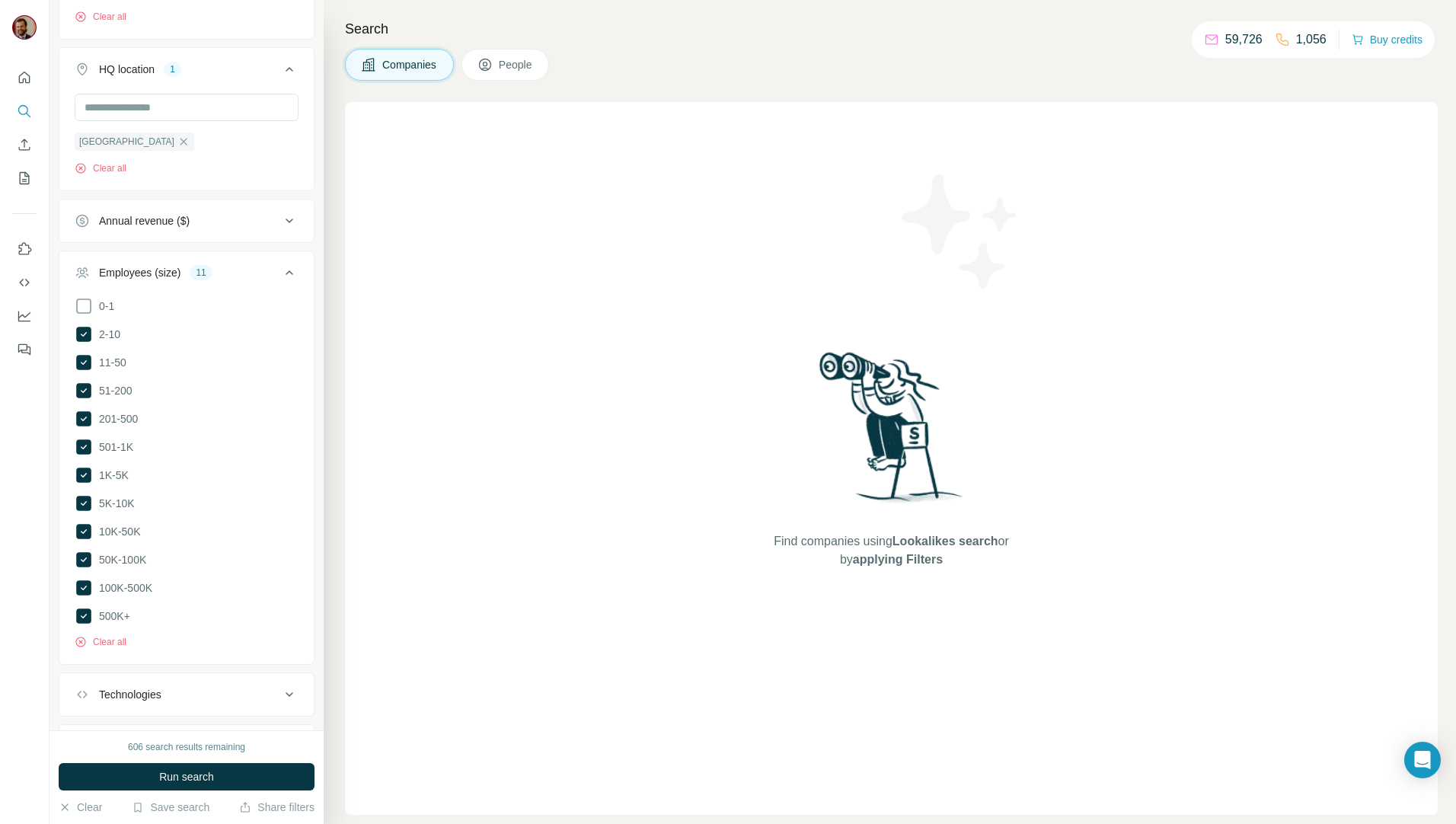
scroll to position [351, 0]
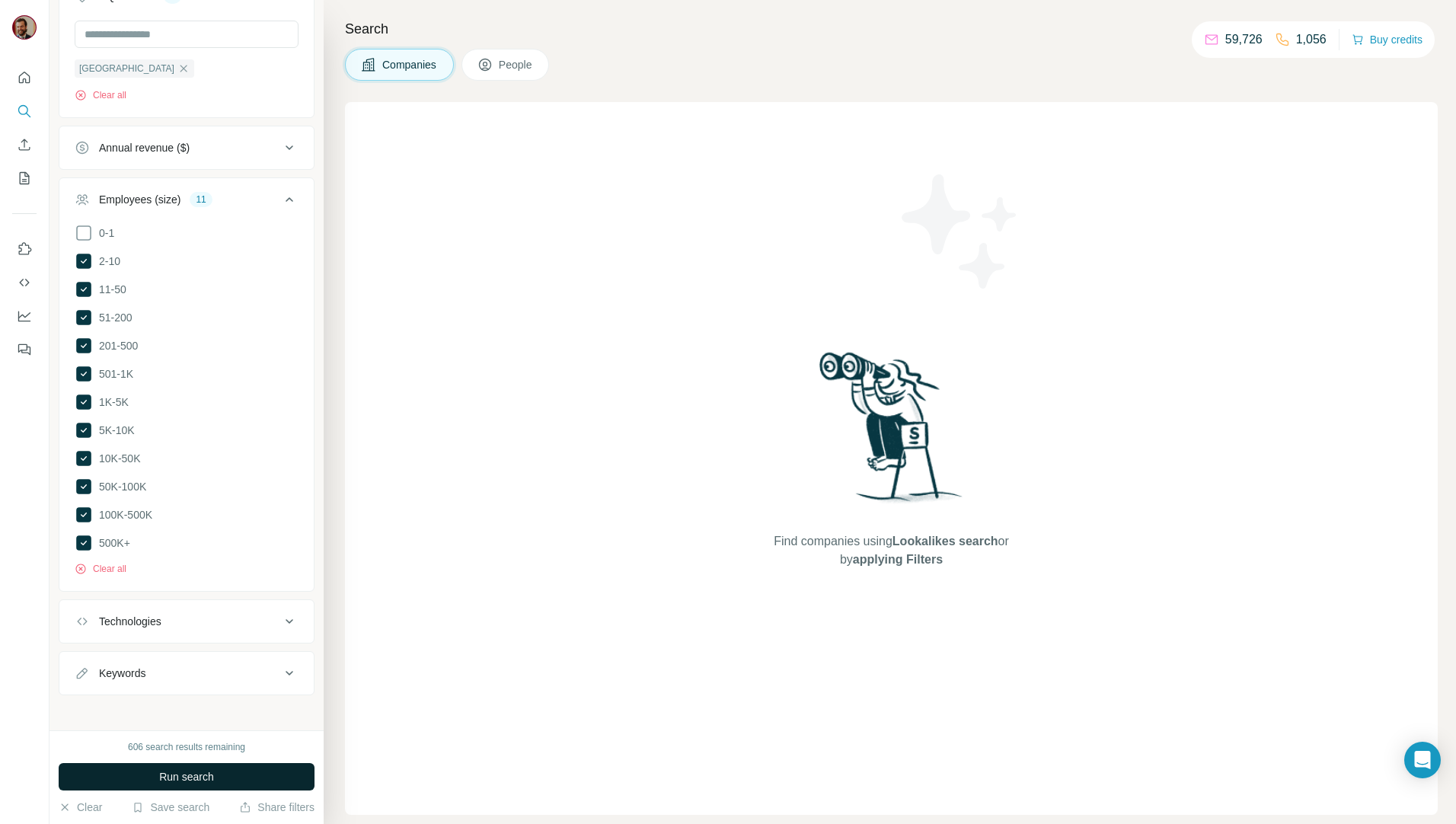
click at [217, 781] on button "Run search" at bounding box center [186, 776] width 256 height 27
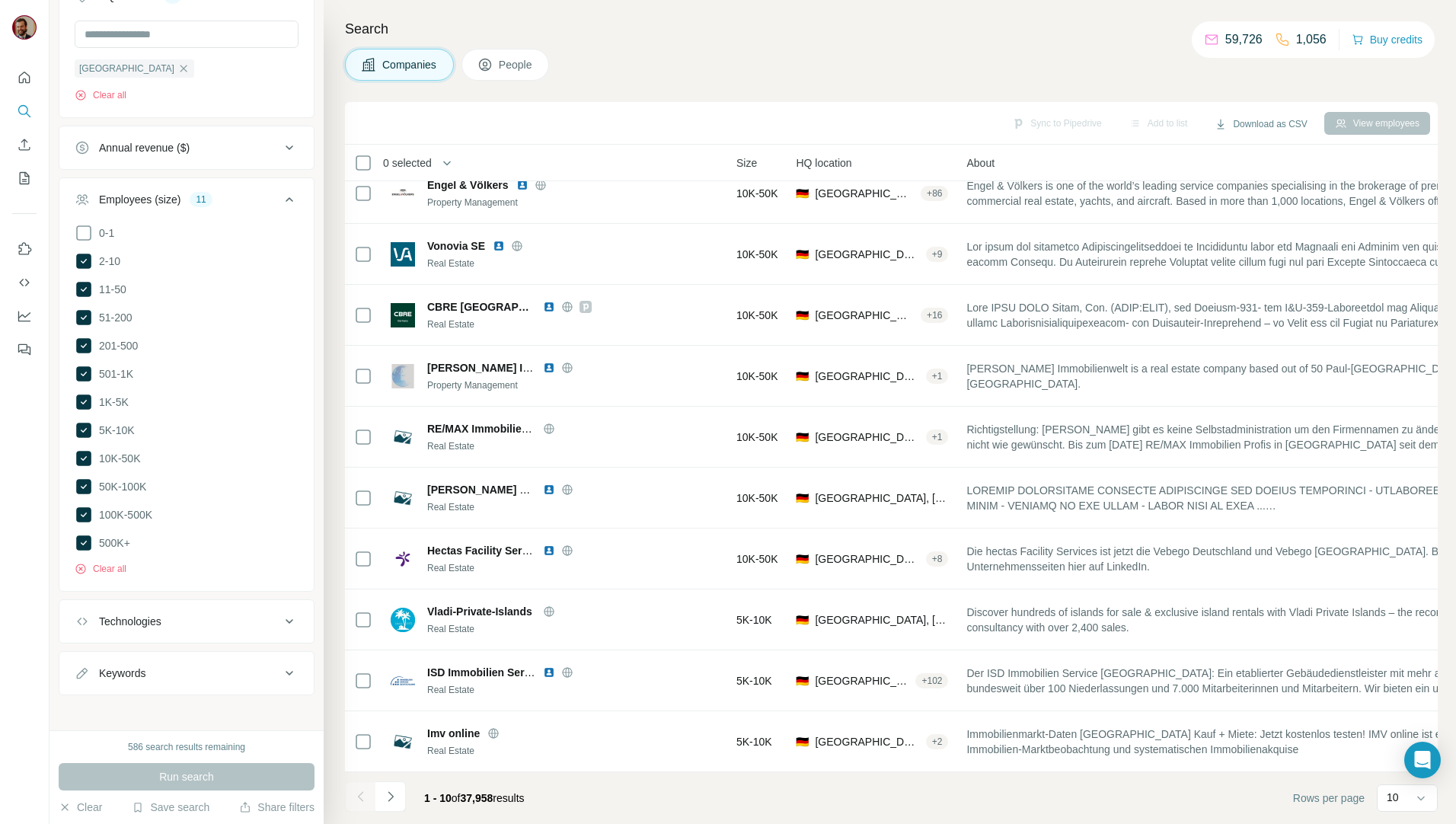
scroll to position [26, 0]
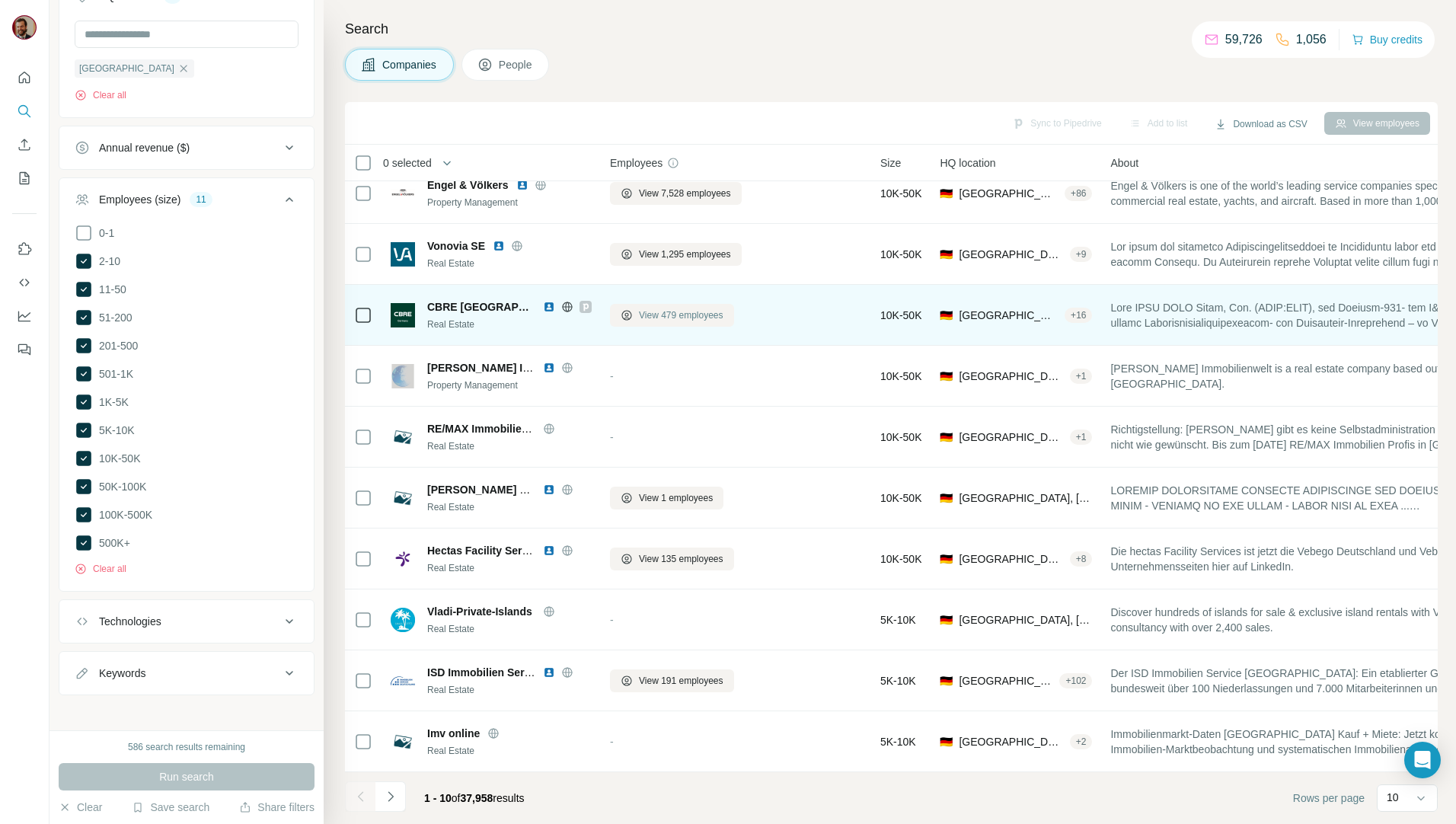
click at [641, 313] on span "View 479 employees" at bounding box center [681, 315] width 84 height 14
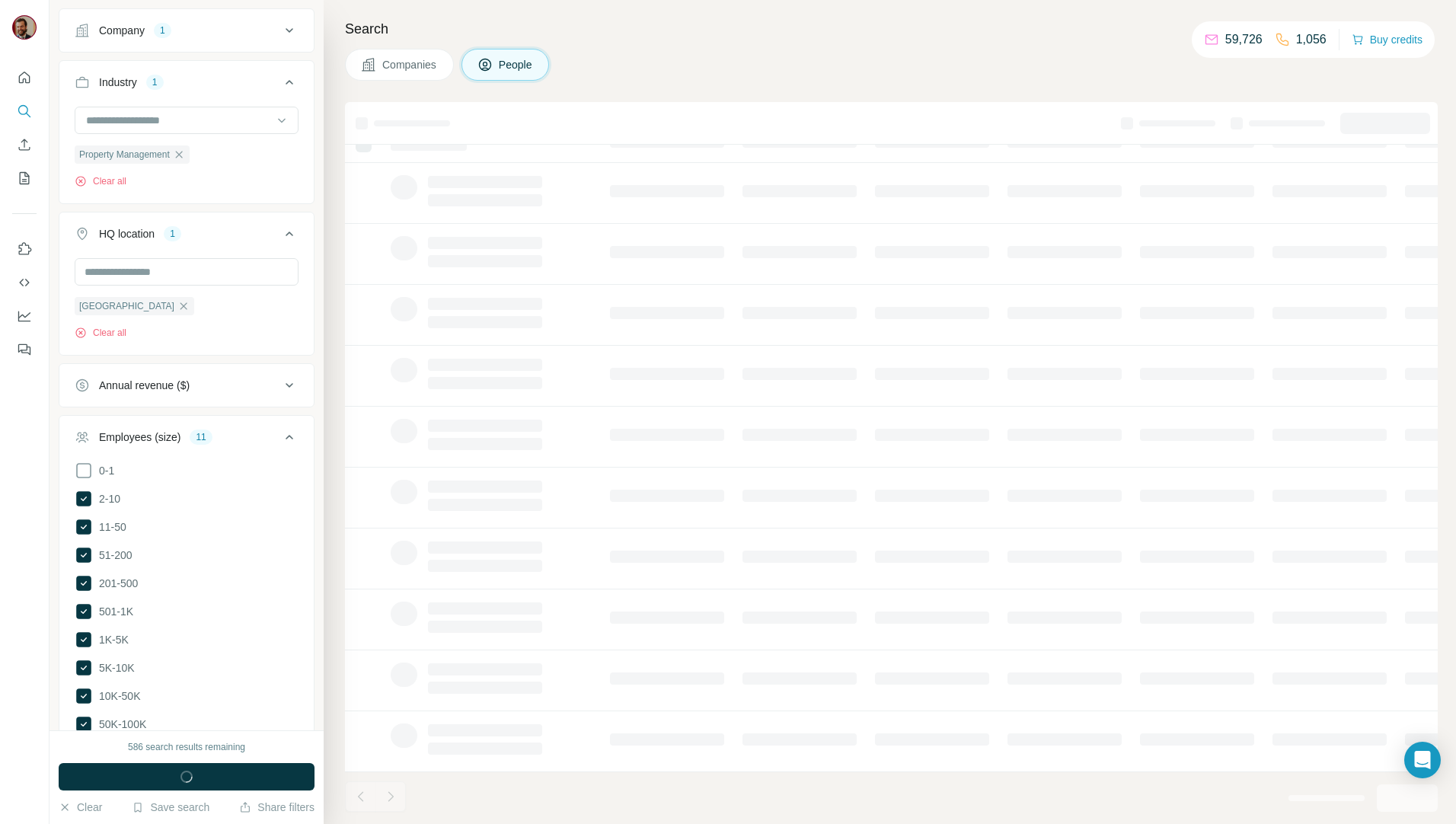
scroll to position [588, 0]
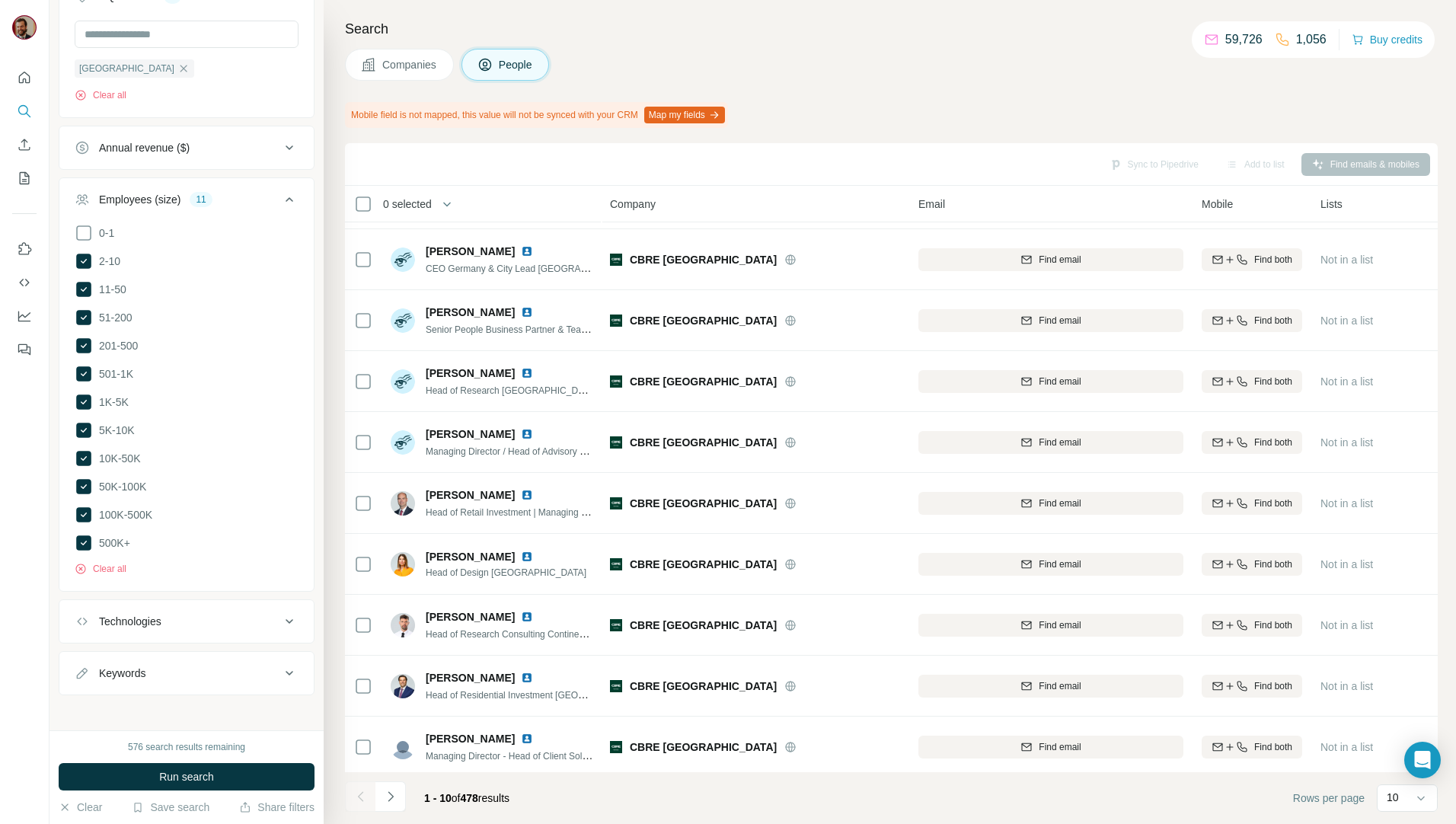
scroll to position [67, 0]
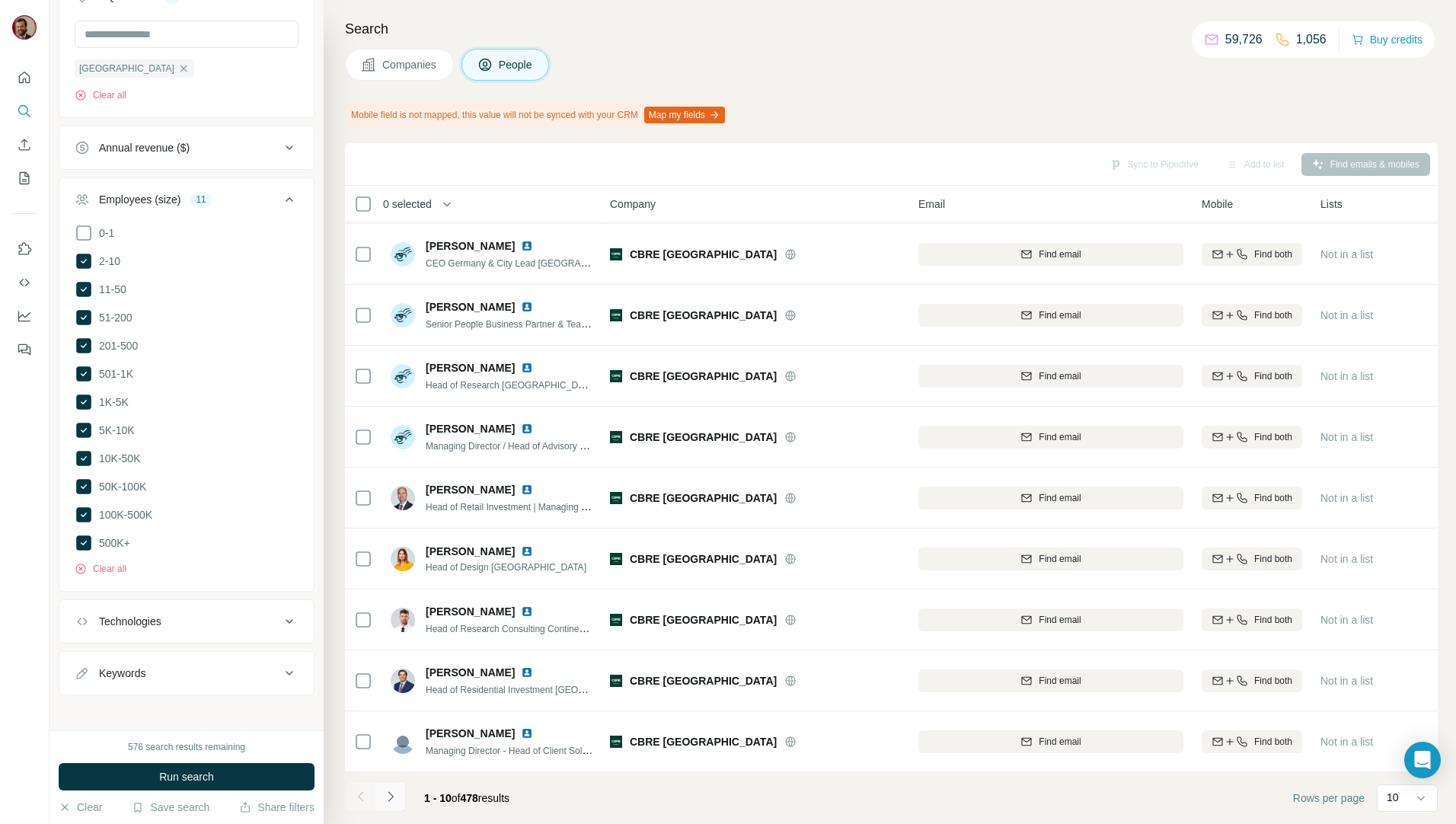
click at [394, 796] on icon "Navigate to next page" at bounding box center [390, 795] width 15 height 15
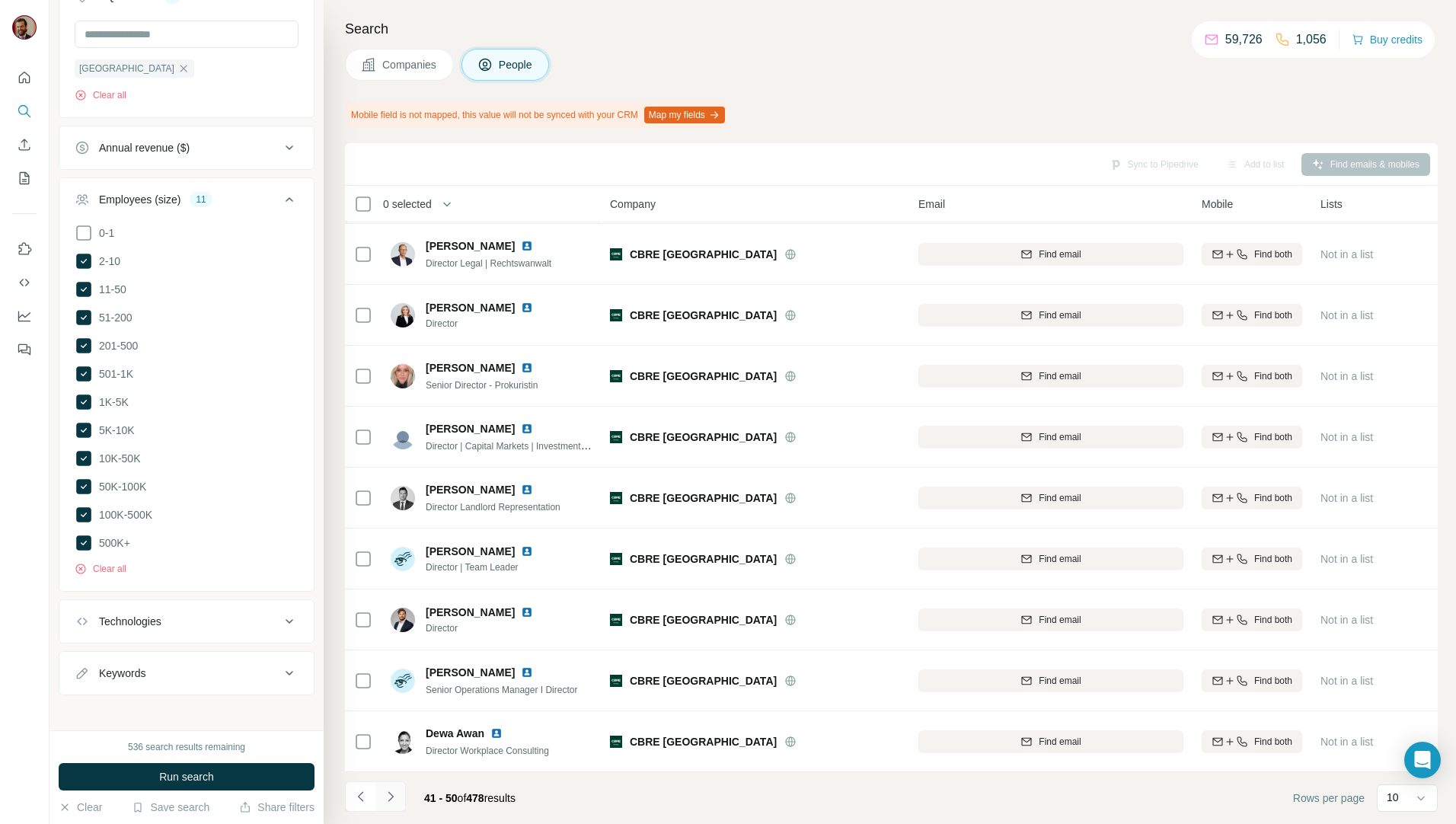
click at [394, 796] on icon "Navigate to next page" at bounding box center [390, 795] width 15 height 15
